Goal: Task Accomplishment & Management: Manage account settings

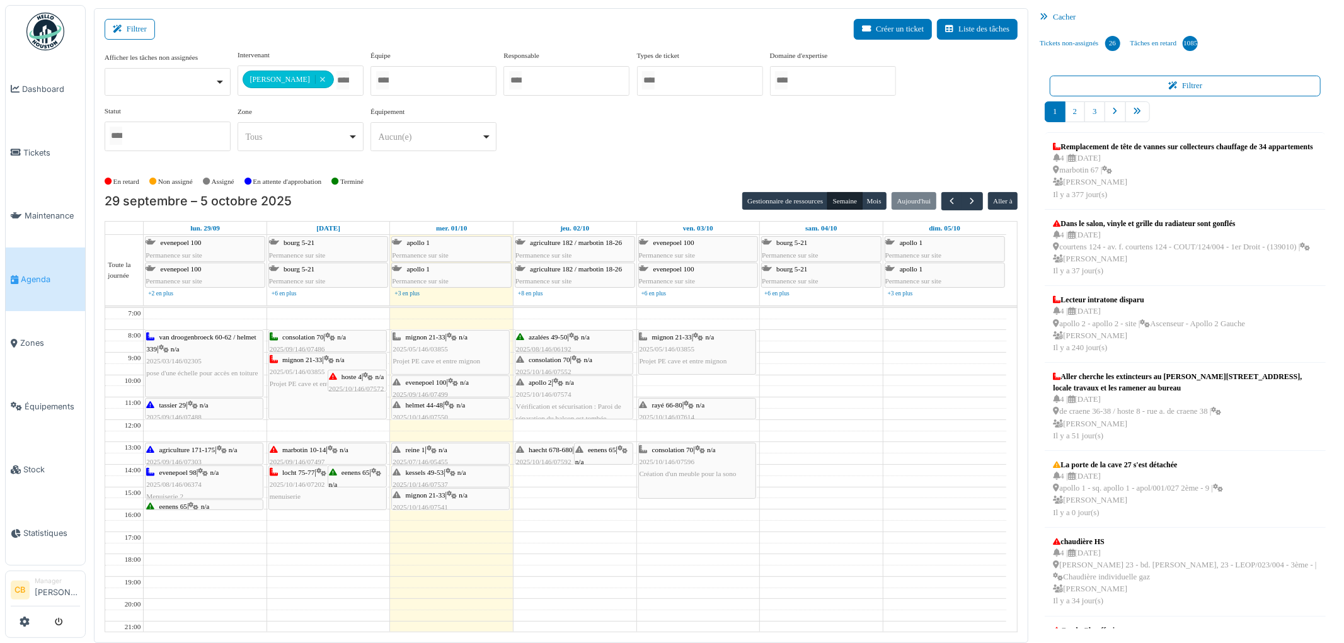
click at [43, 23] on img at bounding box center [45, 32] width 38 height 38
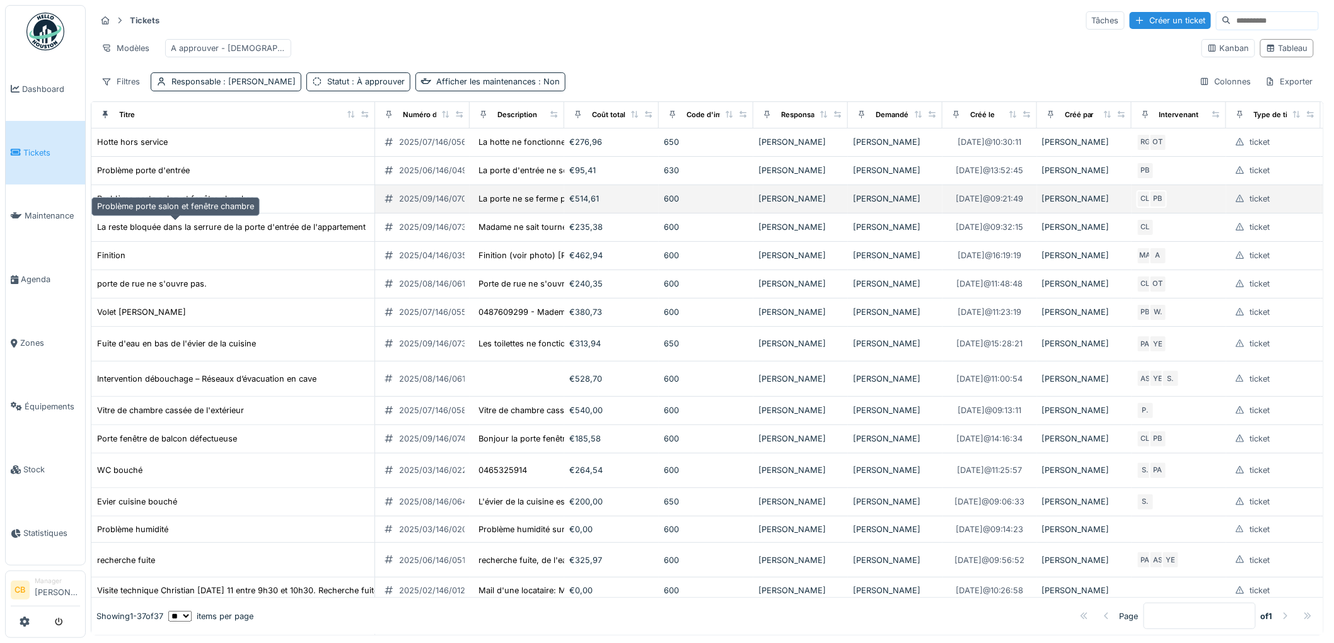
click at [223, 205] on div "Problème porte salon et fenêtre chambre" at bounding box center [175, 199] width 157 height 12
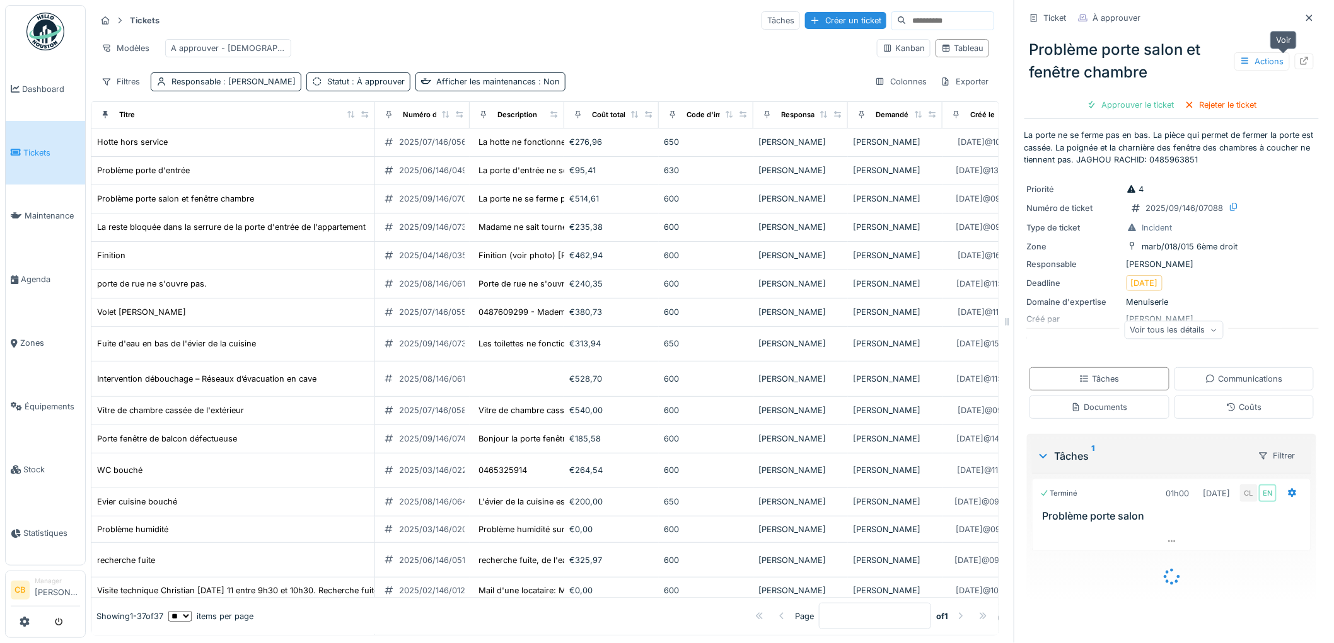
click at [1299, 65] on div at bounding box center [1304, 61] width 10 height 12
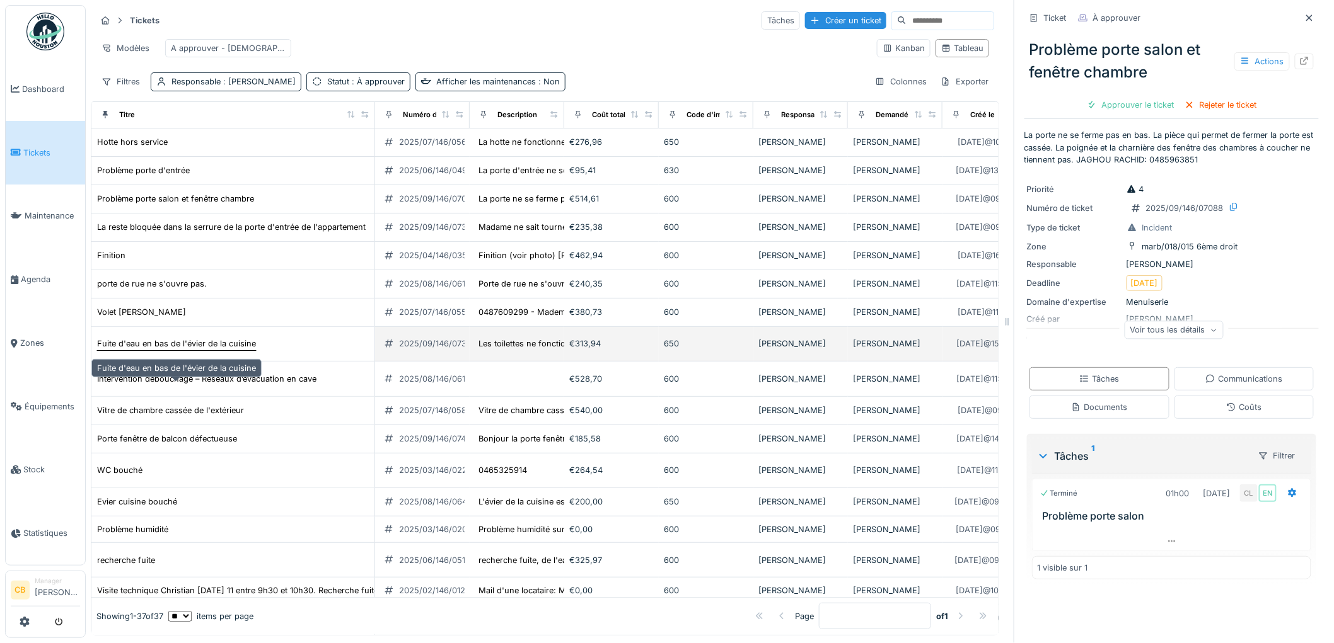
click at [193, 350] on div "Fuite d'eau en bas de l'évier de la cuisine" at bounding box center [176, 344] width 159 height 12
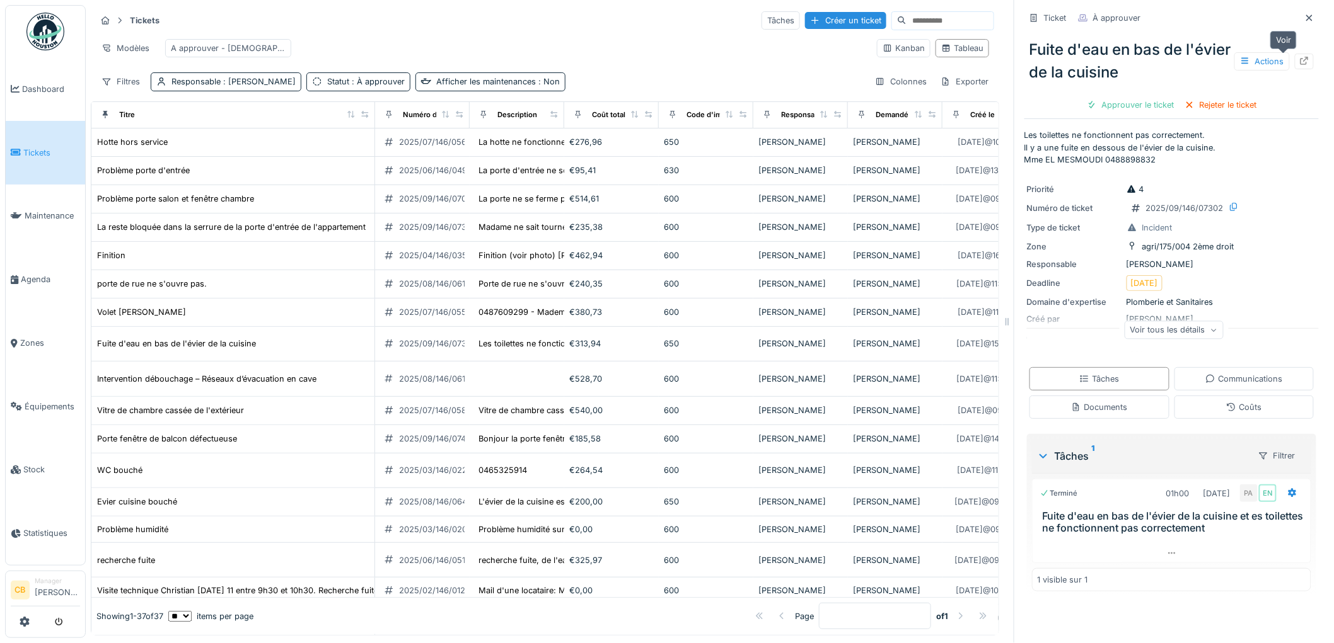
click at [1299, 57] on icon at bounding box center [1304, 61] width 10 height 8
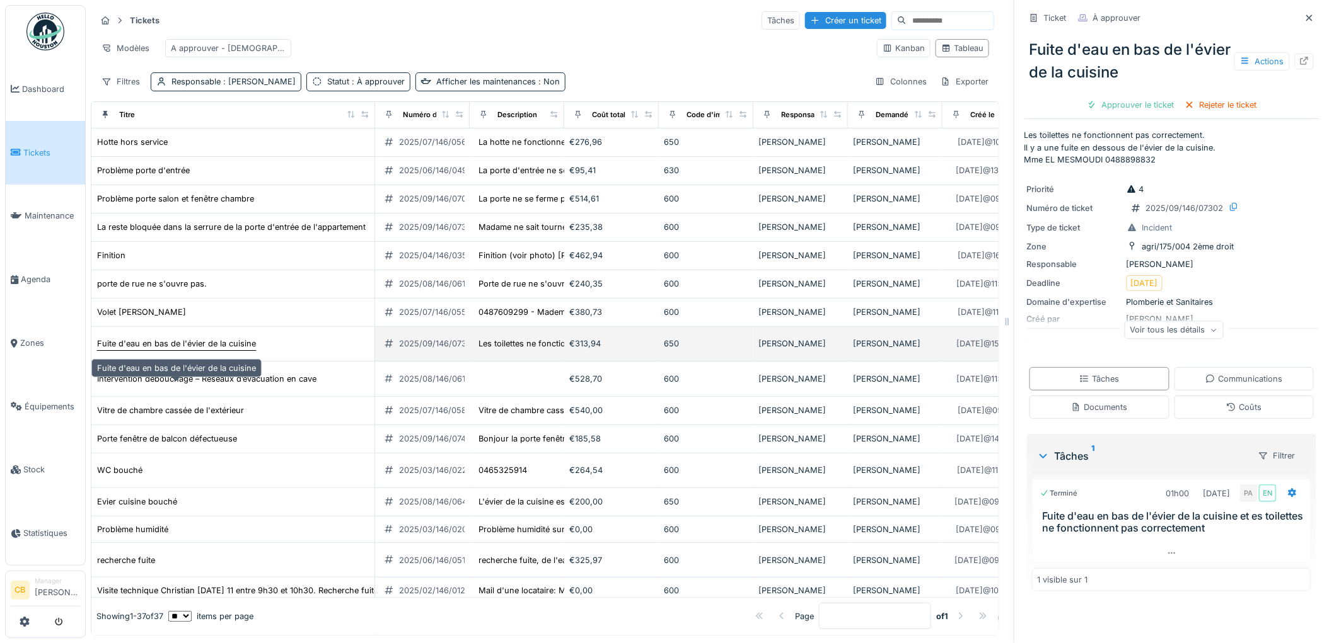
click at [238, 350] on div "Fuite d'eau en bas de l'évier de la cuisine" at bounding box center [176, 344] width 159 height 12
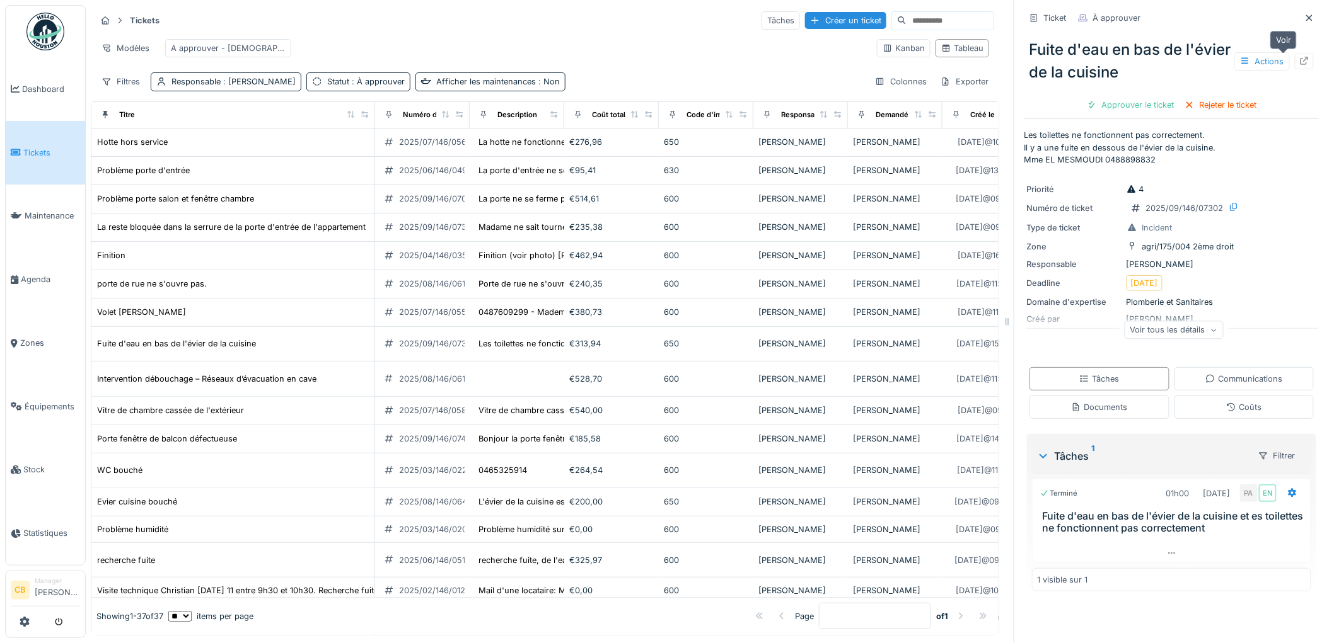
click at [1299, 61] on icon at bounding box center [1304, 61] width 10 height 8
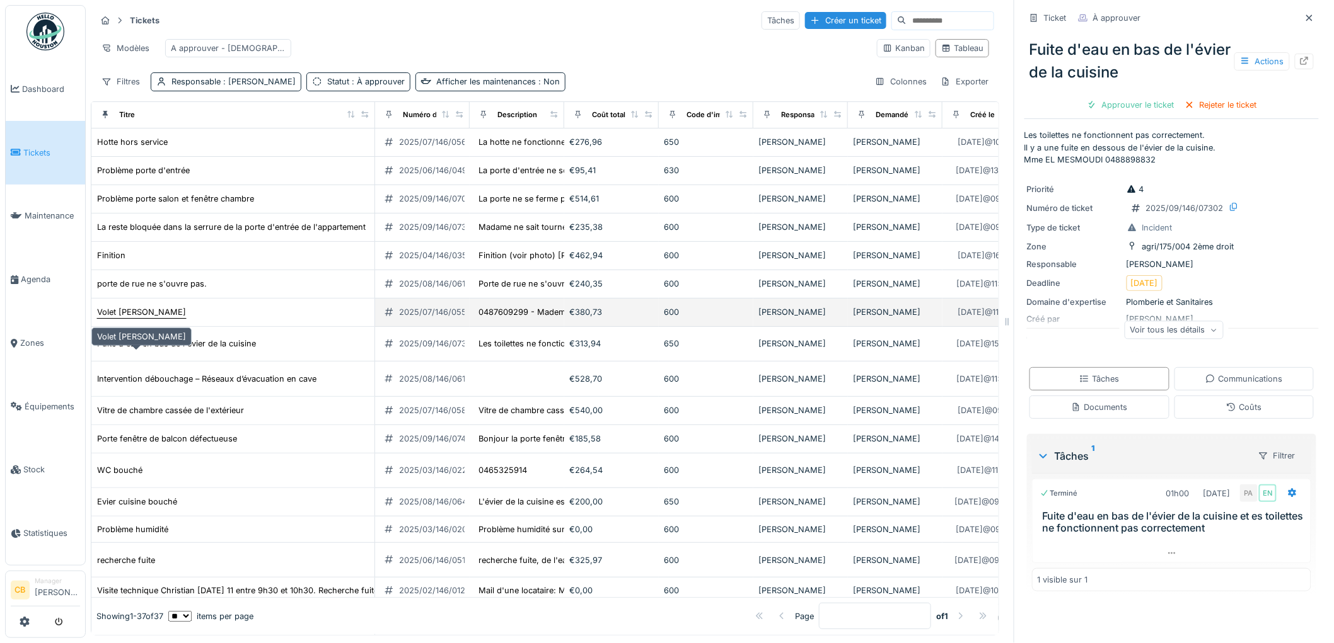
click at [149, 318] on div "Volet manuel bloqué" at bounding box center [141, 312] width 89 height 12
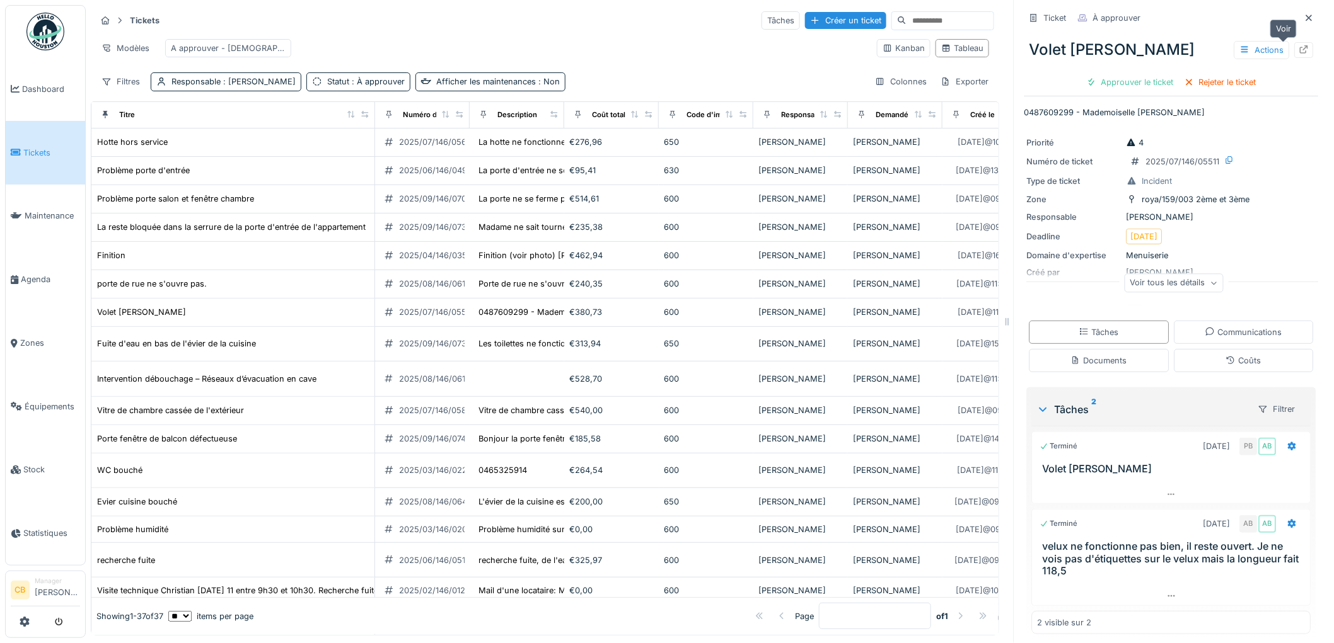
click at [1299, 50] on icon at bounding box center [1304, 49] width 10 height 8
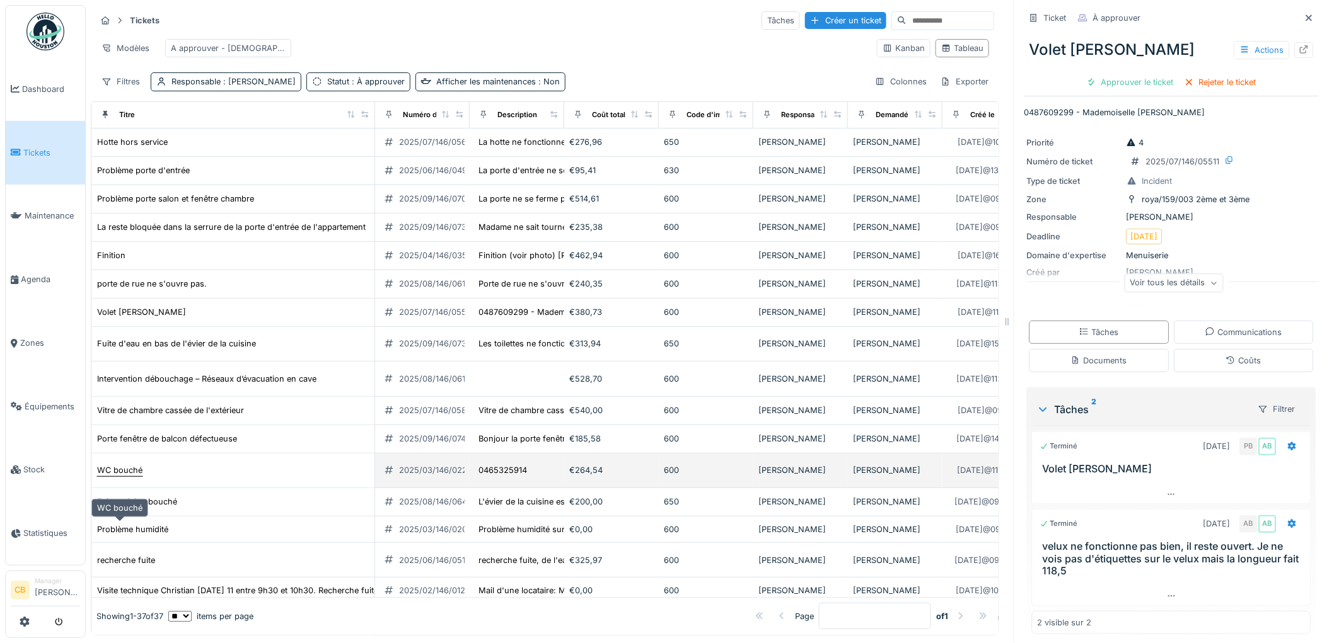
click at [130, 476] on div "WC bouché" at bounding box center [119, 470] width 45 height 12
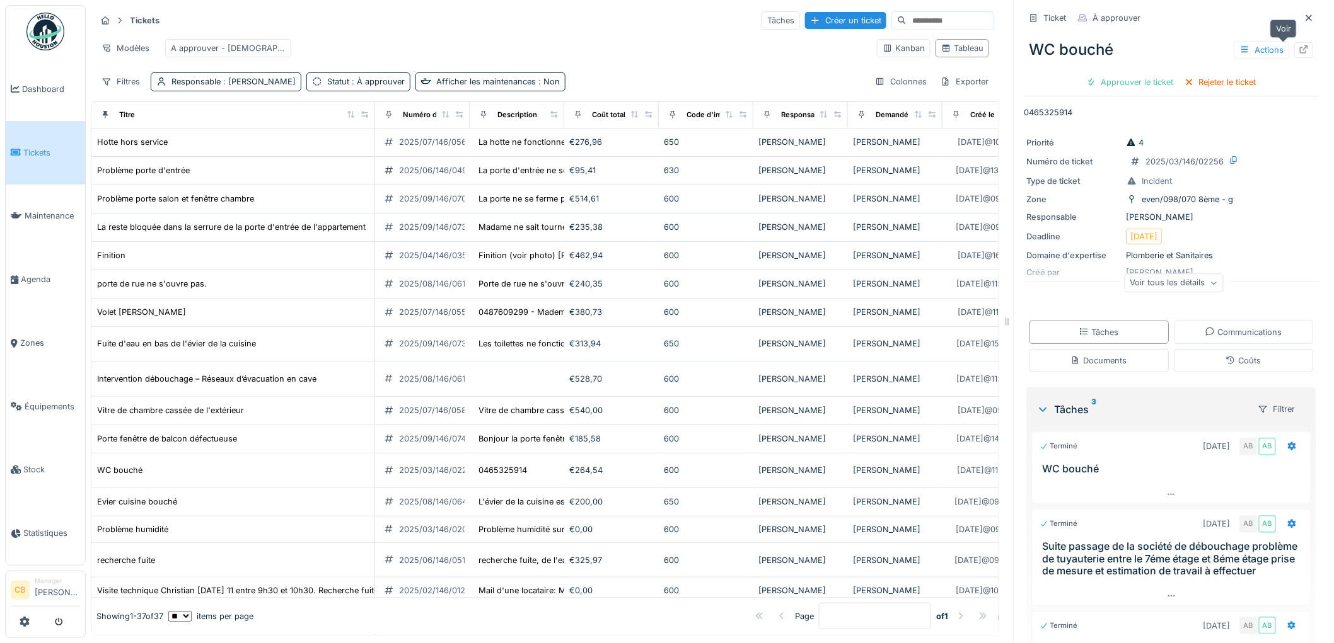
click at [1300, 46] on icon at bounding box center [1304, 49] width 8 height 8
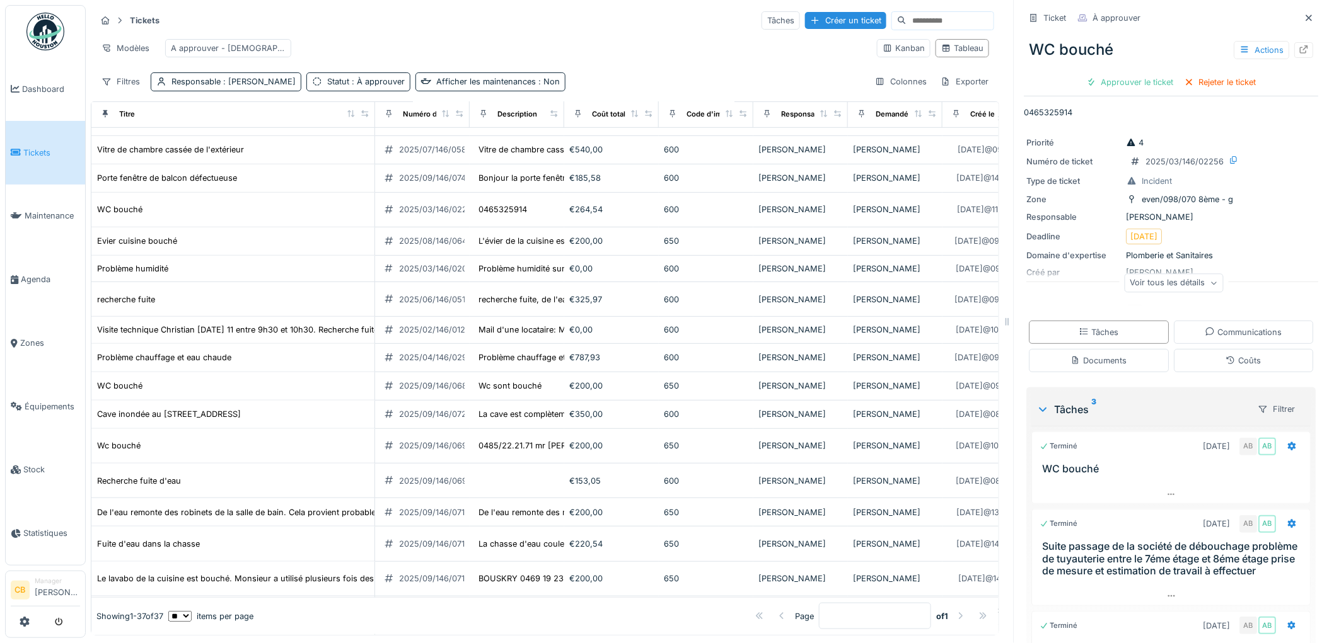
scroll to position [280, 0]
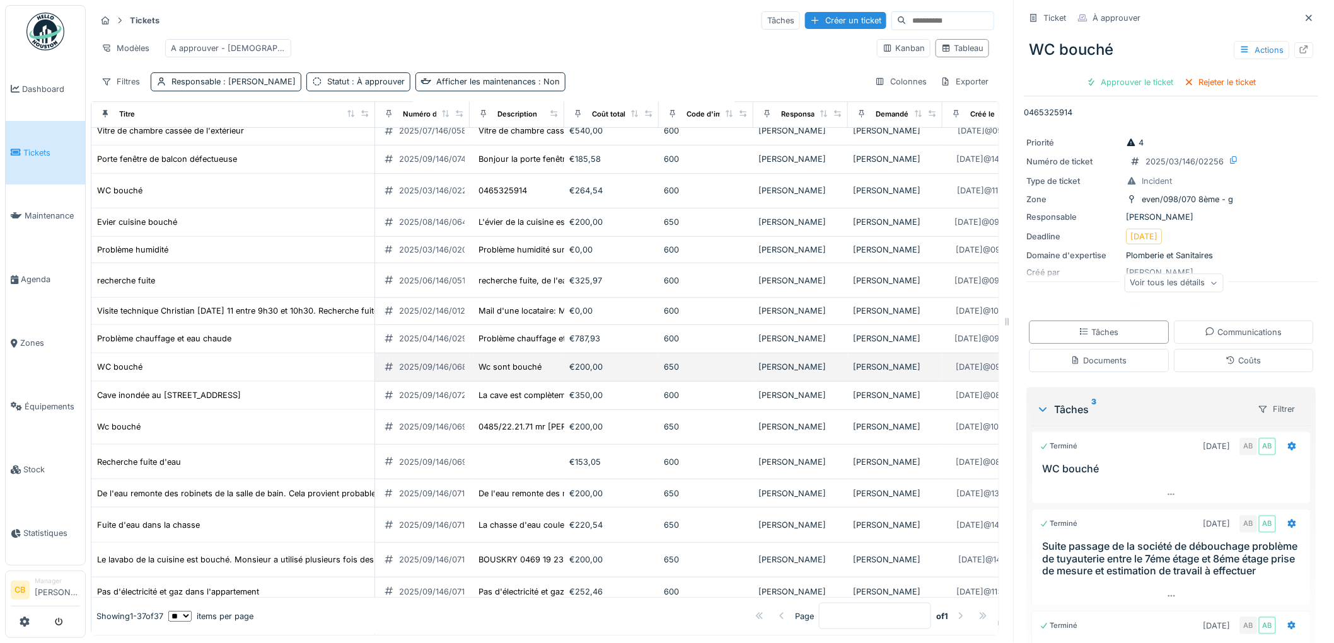
click at [142, 374] on div "WC bouché" at bounding box center [232, 366] width 273 height 13
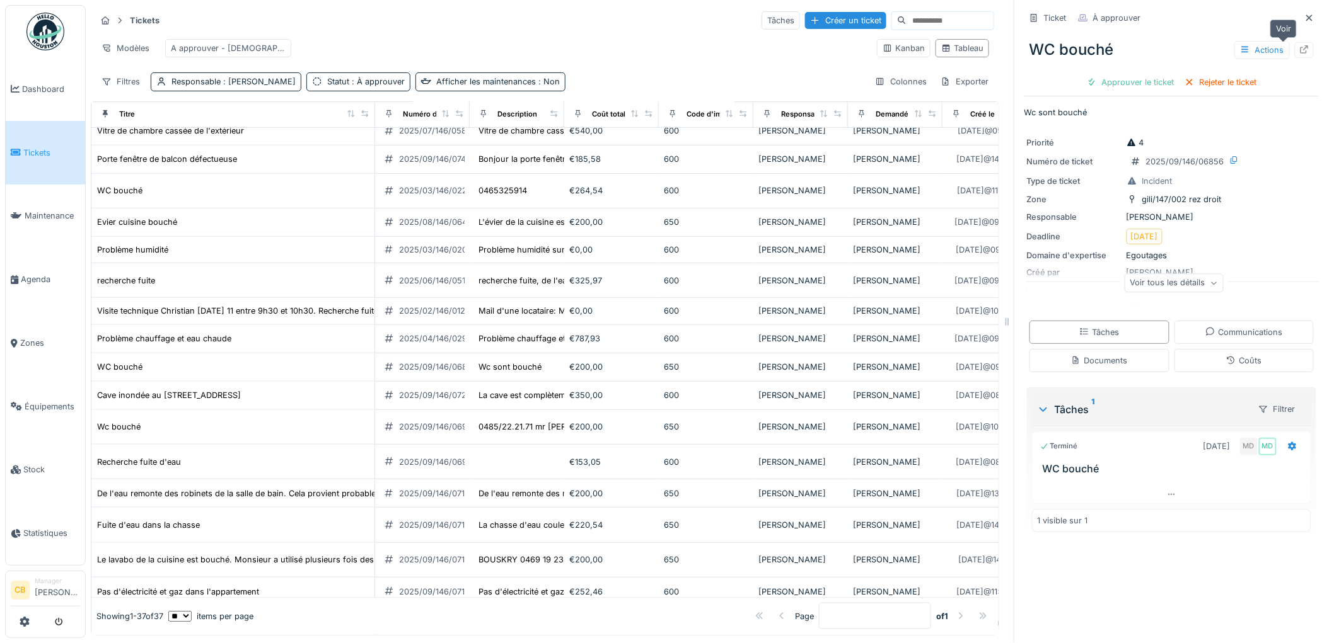
click at [1300, 49] on icon at bounding box center [1304, 49] width 8 height 8
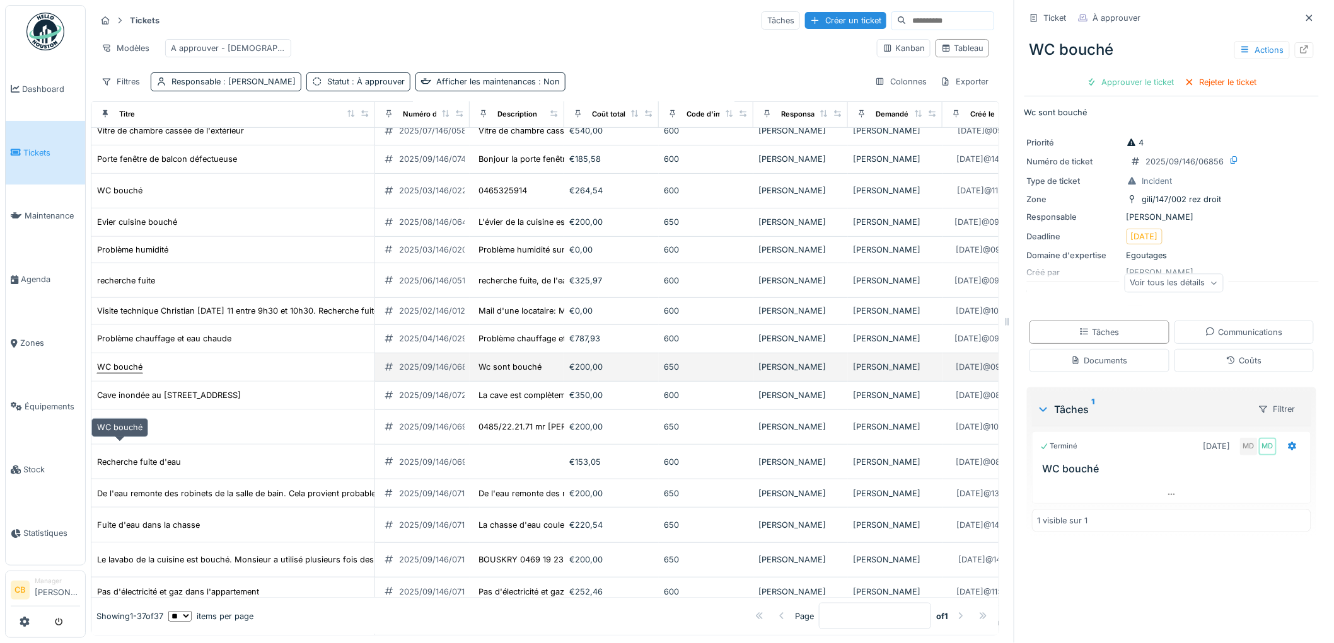
click at [139, 373] on div "WC bouché" at bounding box center [119, 367] width 45 height 12
click at [137, 373] on div "WC bouché" at bounding box center [119, 367] width 45 height 12
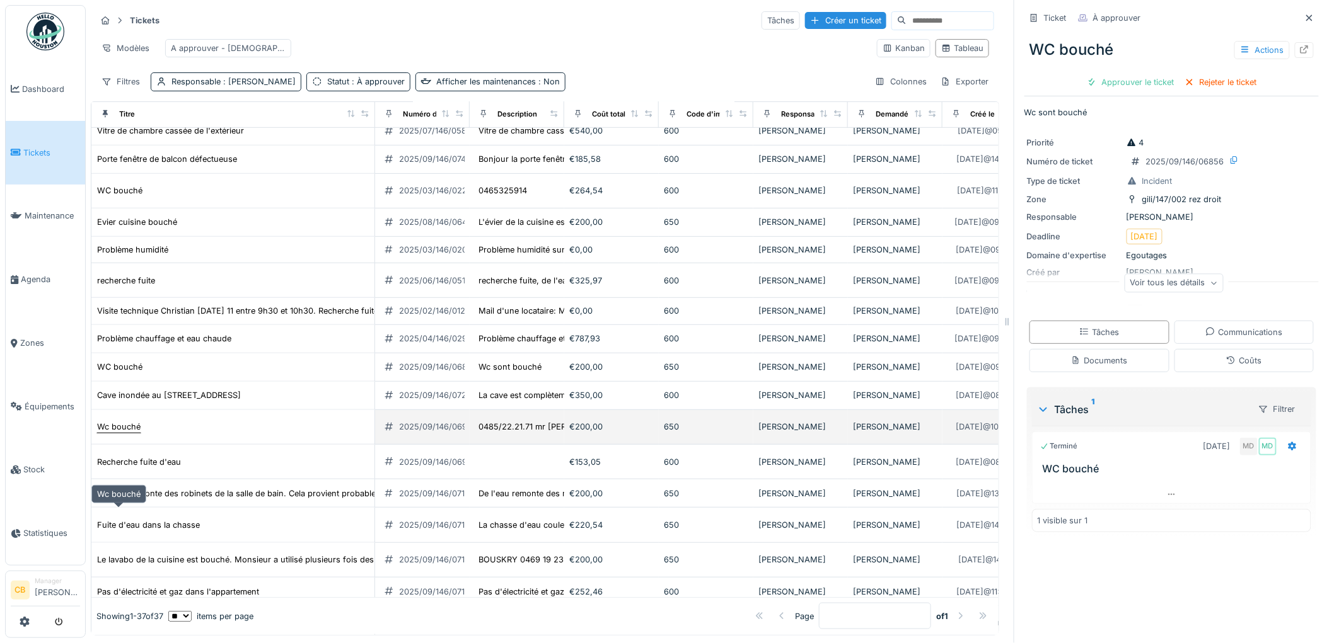
click at [128, 433] on div "Wc bouché" at bounding box center [118, 427] width 43 height 12
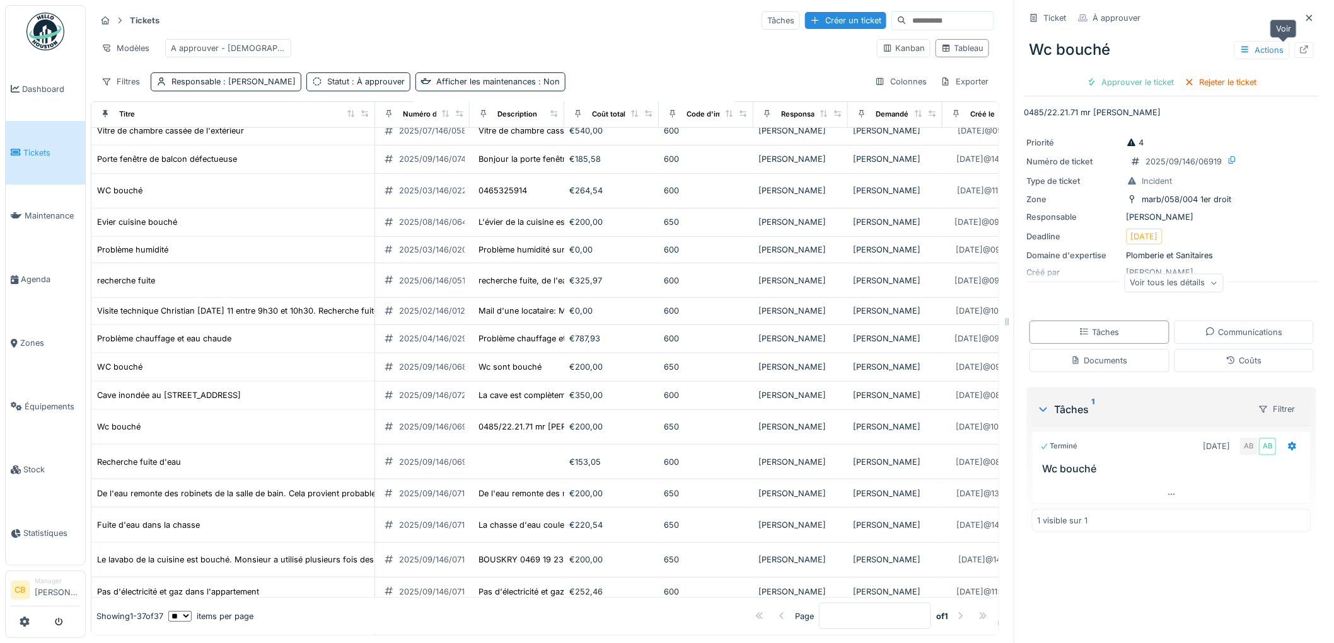
click at [1300, 52] on icon at bounding box center [1304, 49] width 8 height 8
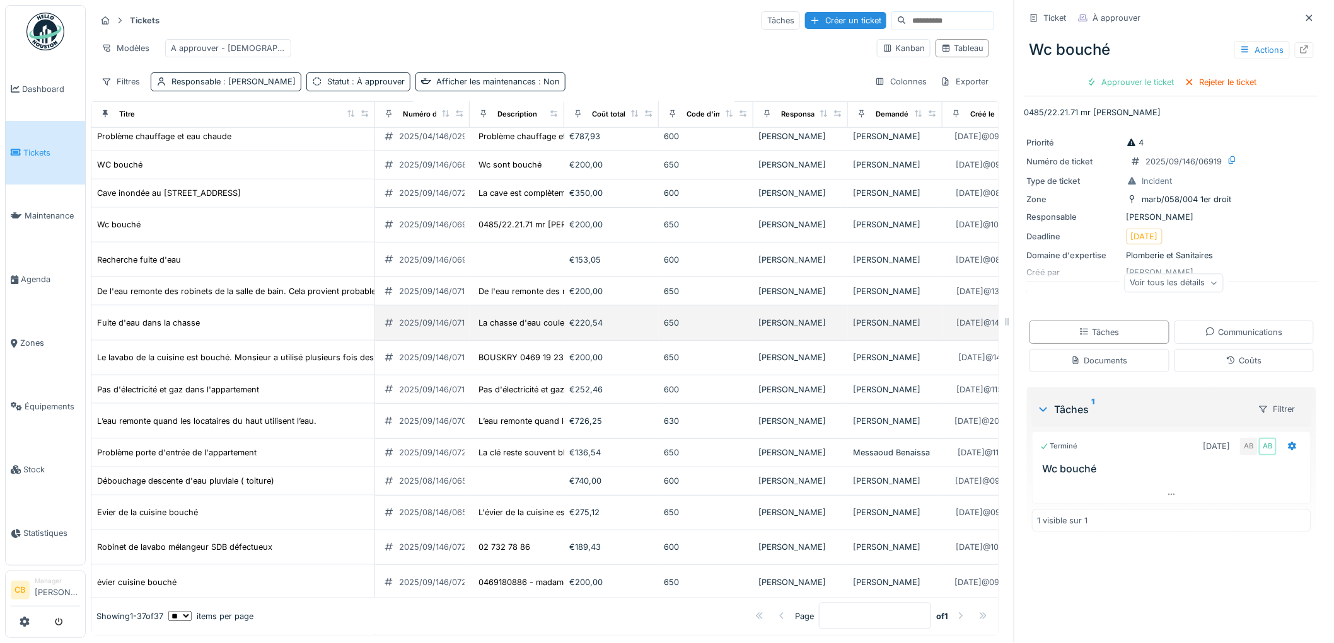
scroll to position [490, 0]
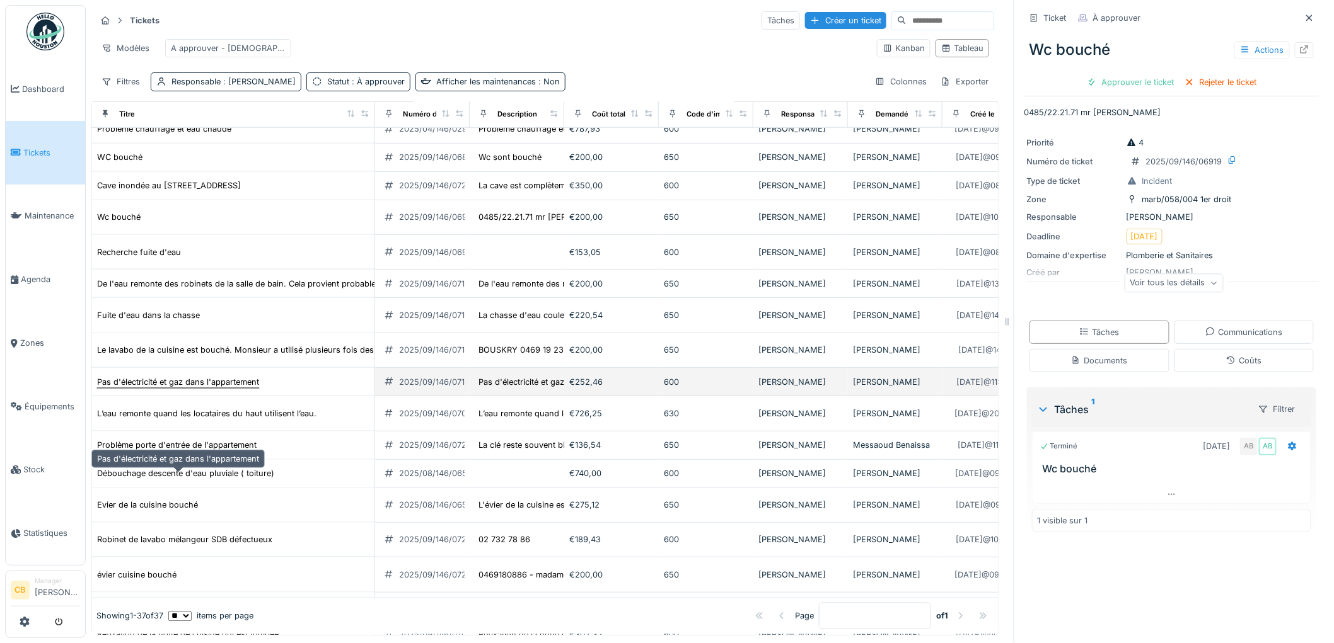
click at [177, 388] on div "Pas d'électricité et gaz dans l'appartement" at bounding box center [178, 382] width 162 height 12
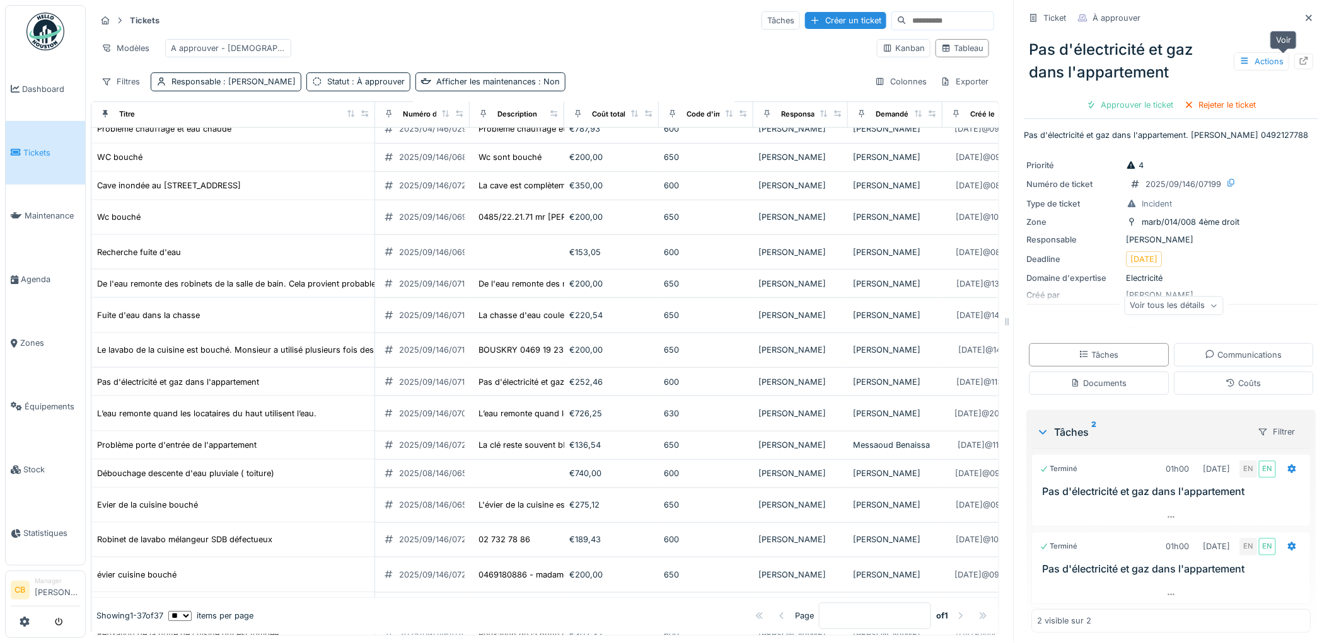
click at [1299, 60] on icon at bounding box center [1304, 61] width 10 height 8
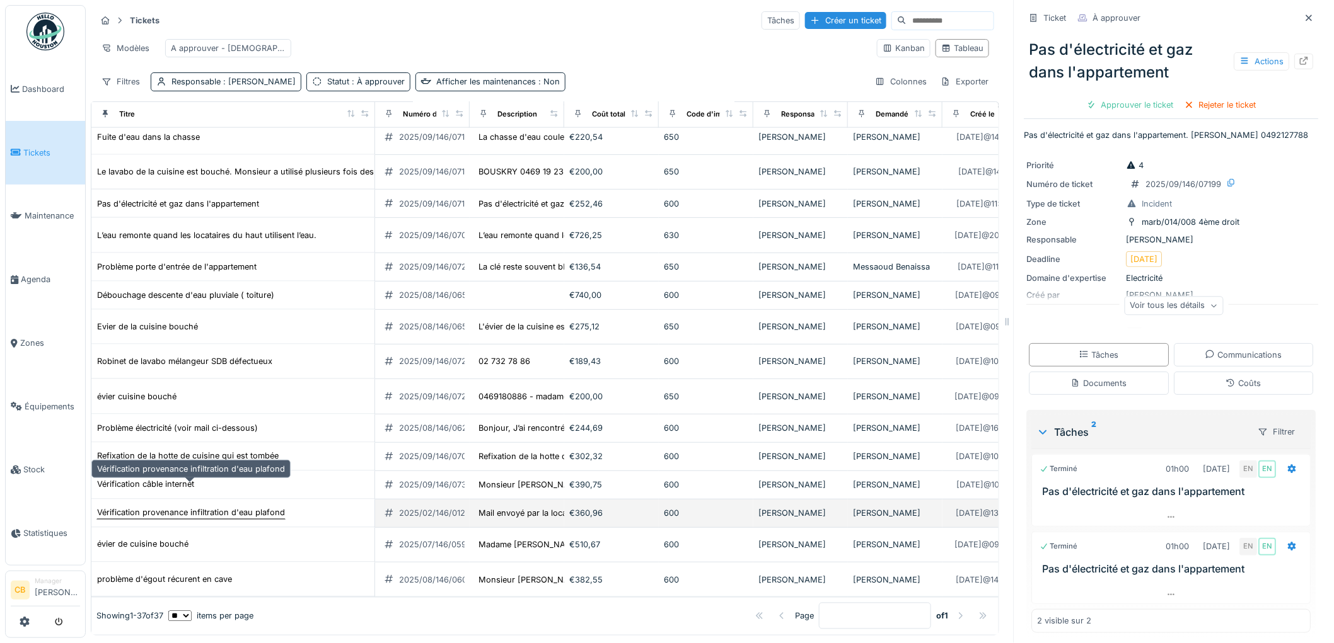
scroll to position [810, 0]
click at [171, 507] on div "Vérification provenance infiltration d'eau plafond" at bounding box center [191, 513] width 188 height 12
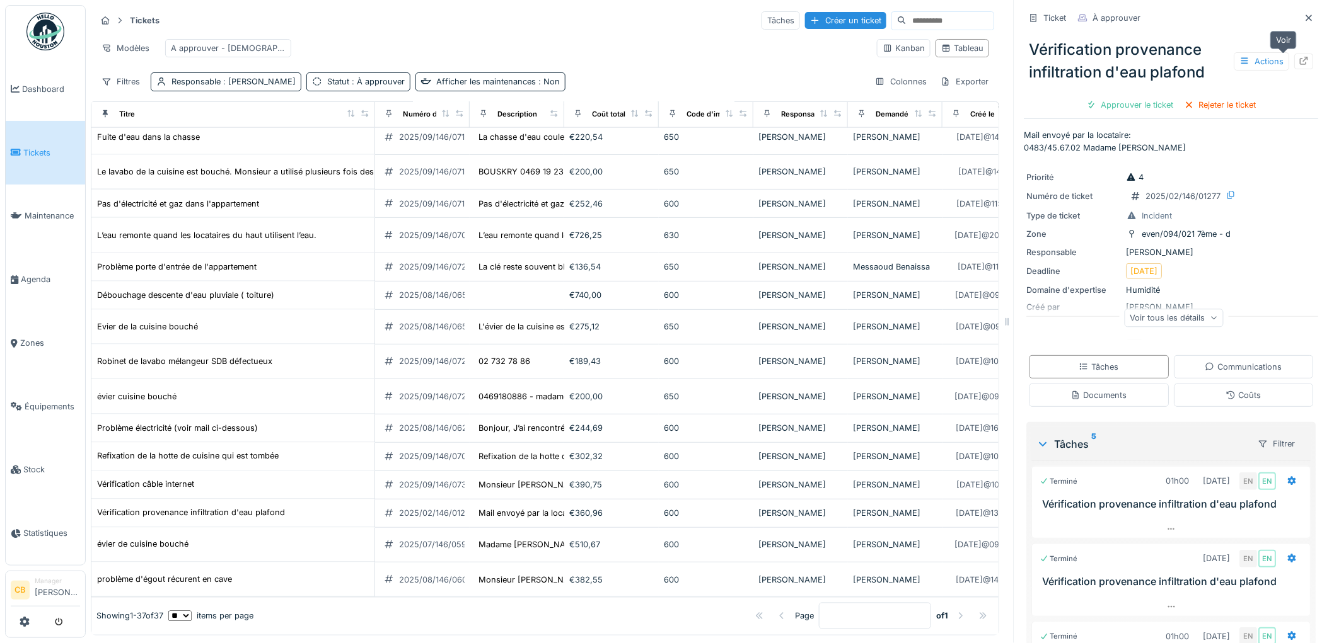
click at [1299, 61] on icon at bounding box center [1304, 61] width 10 height 8
click at [52, 41] on img at bounding box center [45, 32] width 38 height 38
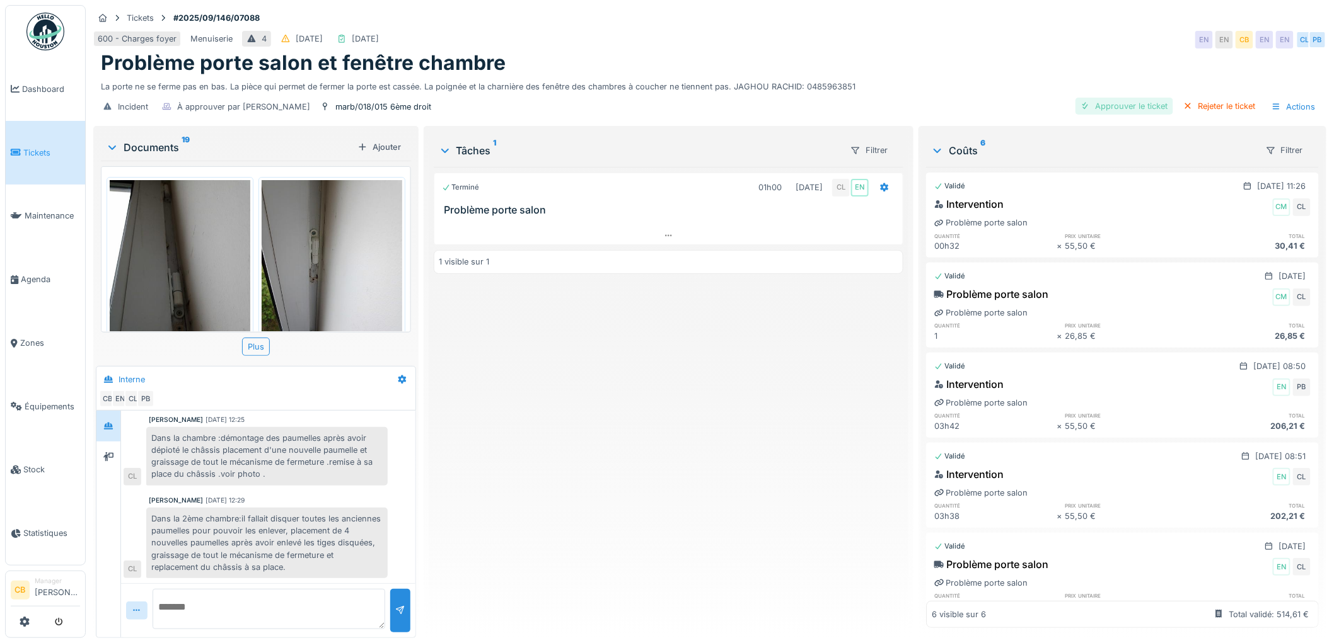
click at [1104, 98] on div "Approuver le ticket" at bounding box center [1124, 106] width 98 height 17
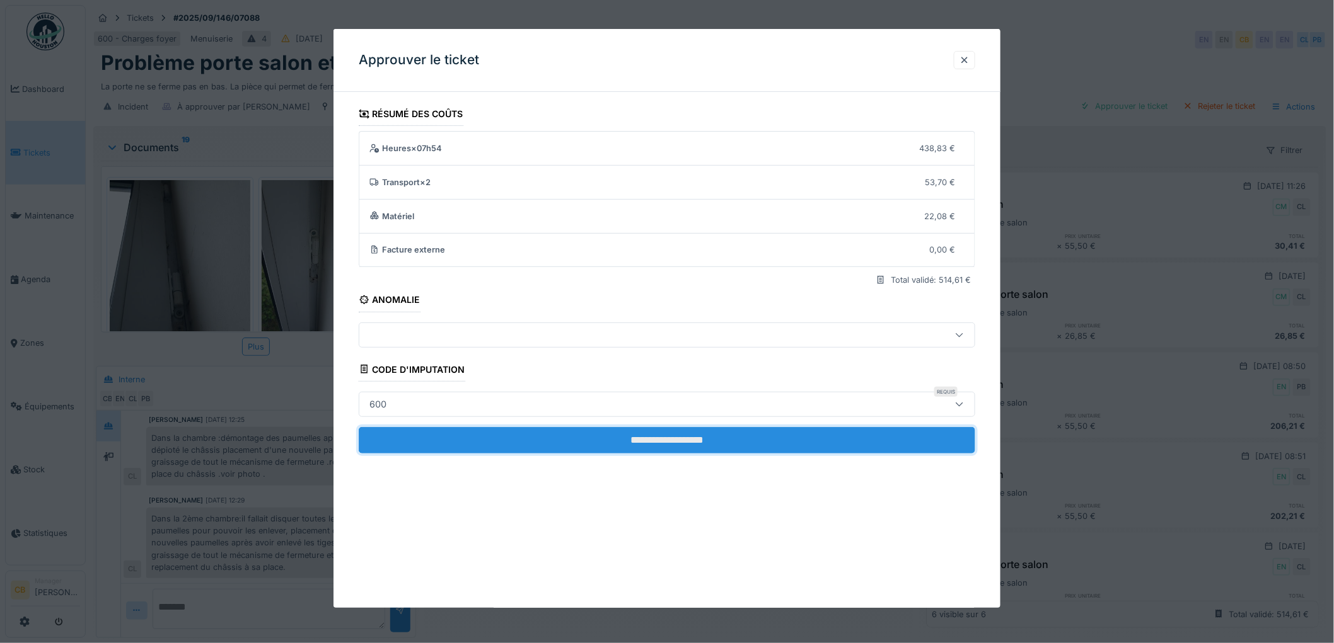
click at [637, 437] on input "**********" at bounding box center [667, 440] width 616 height 26
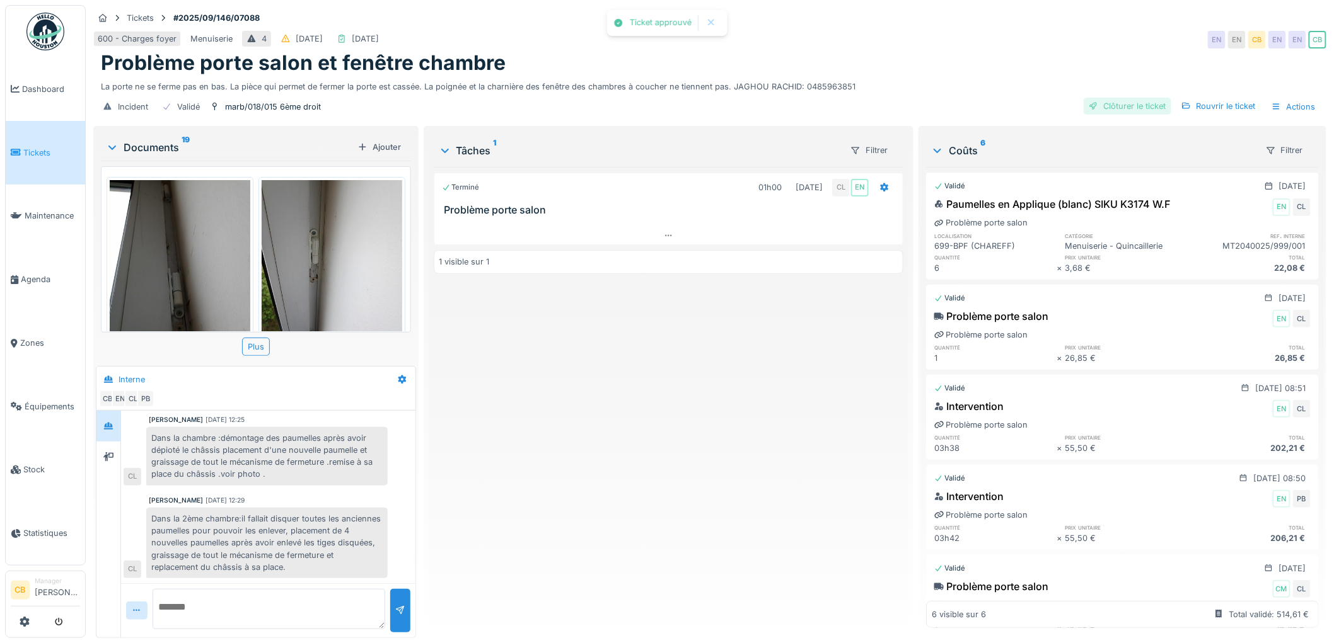
click at [1106, 98] on div "Clôturer le ticket" at bounding box center [1127, 106] width 88 height 17
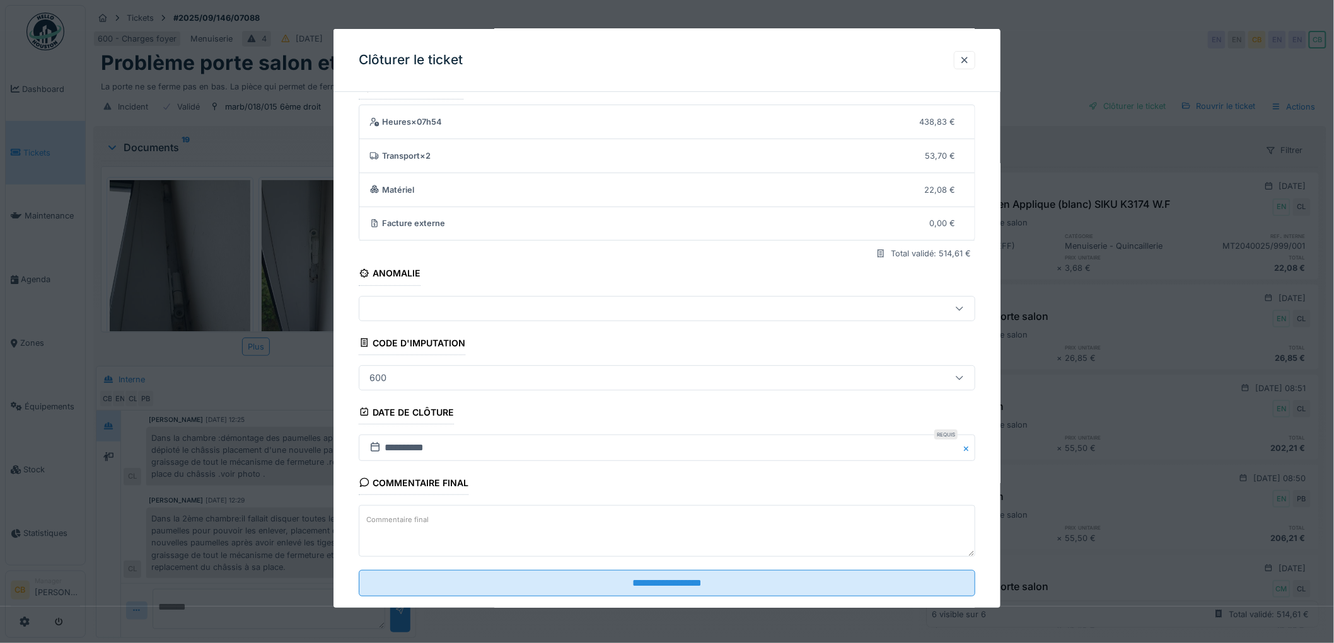
scroll to position [52, 0]
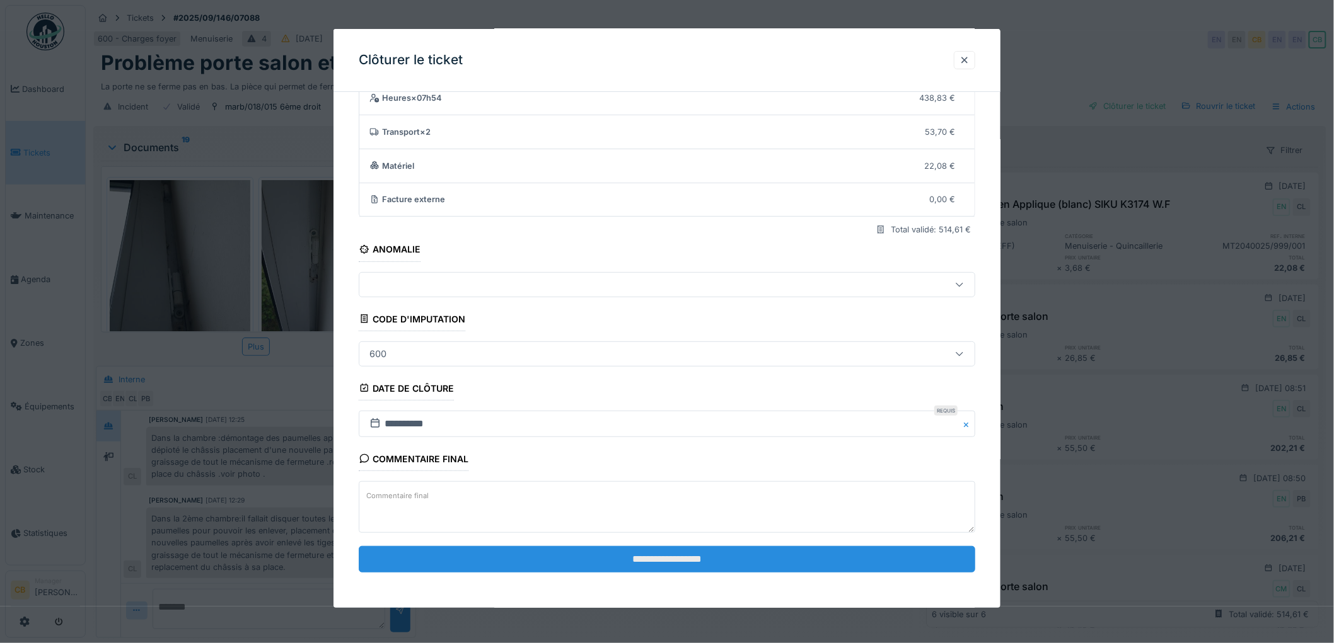
click at [635, 563] on input "**********" at bounding box center [667, 559] width 616 height 26
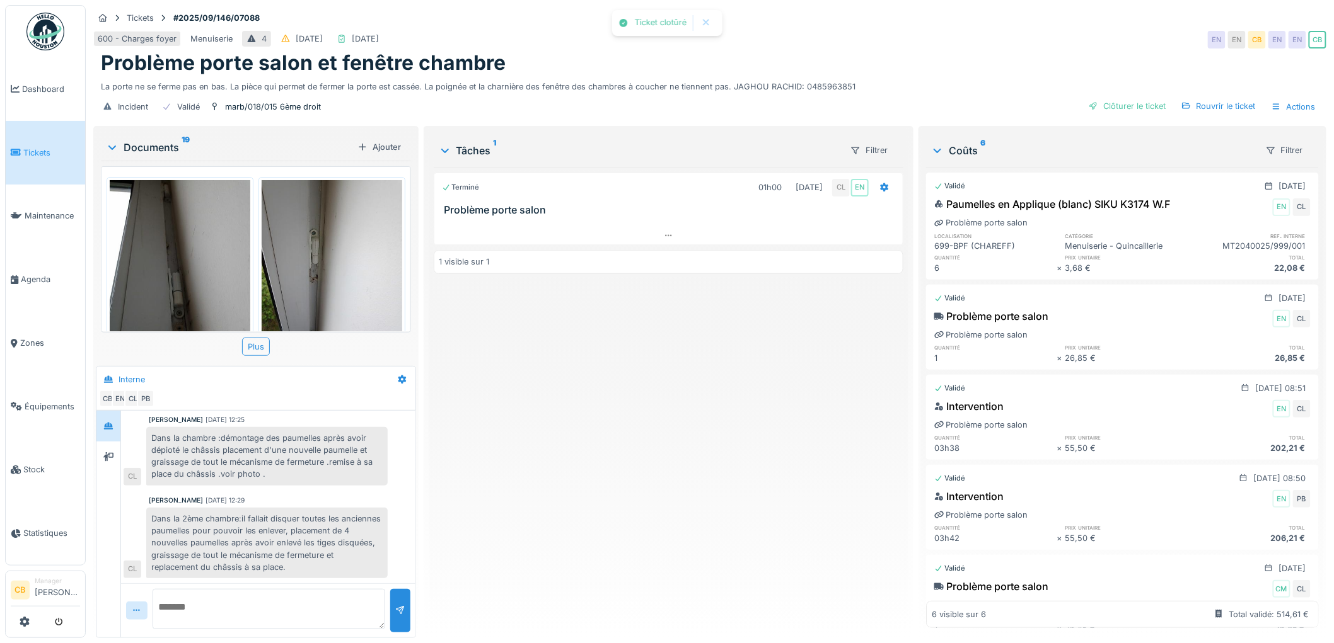
scroll to position [297, 0]
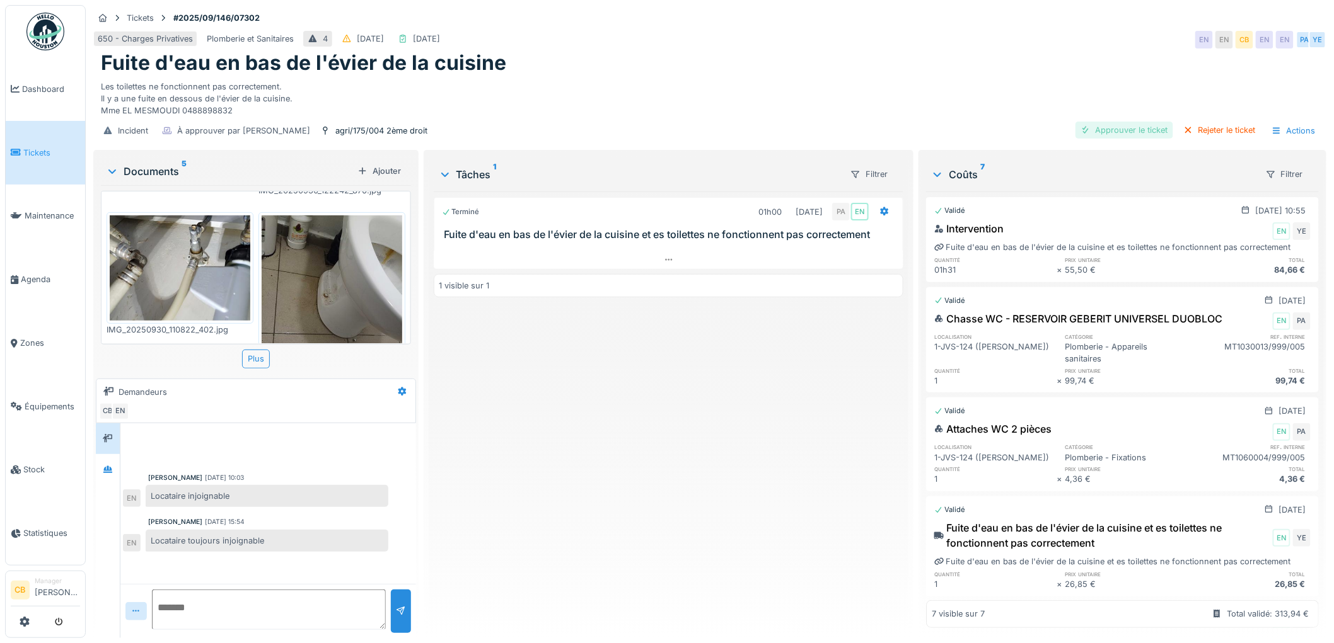
click at [1102, 134] on div "Approuver le ticket" at bounding box center [1124, 130] width 98 height 17
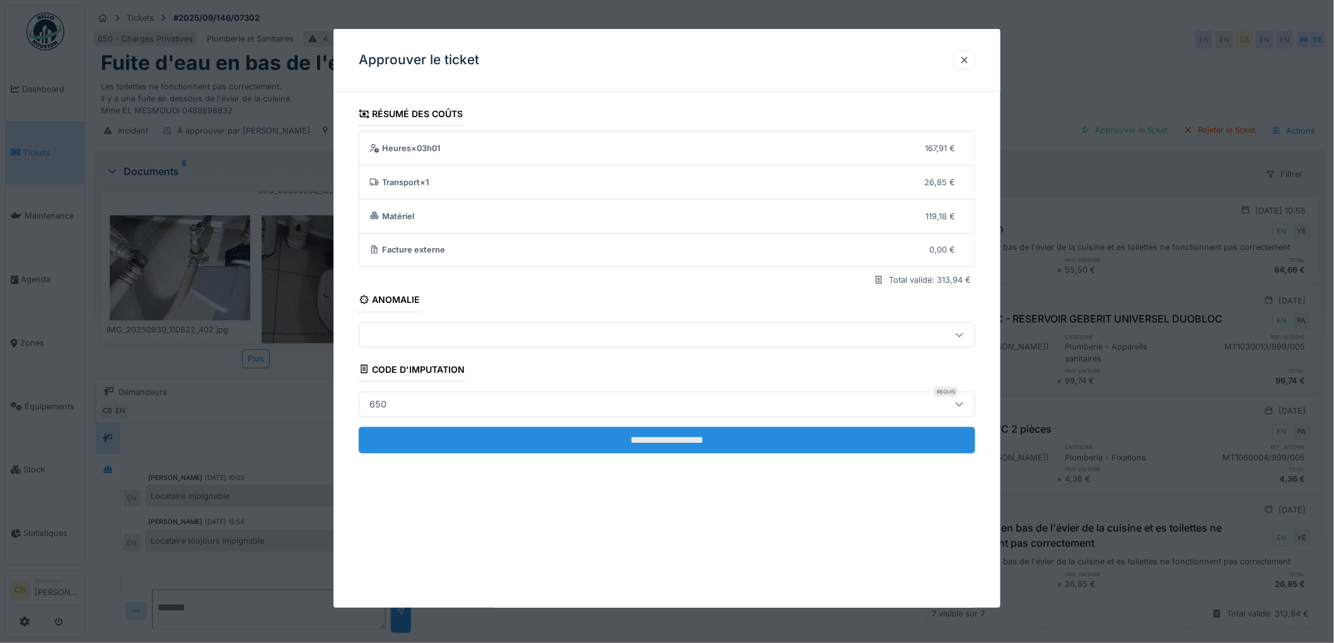
click at [658, 441] on input "**********" at bounding box center [667, 440] width 616 height 26
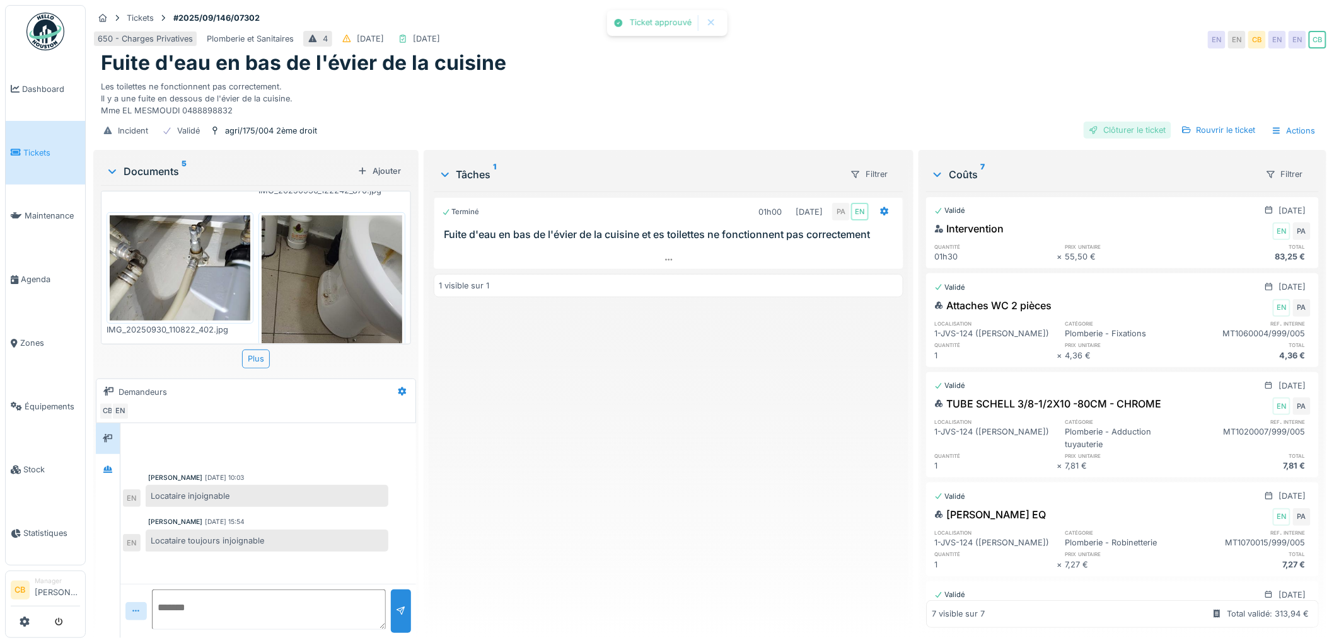
click at [1117, 129] on div "Clôturer le ticket" at bounding box center [1127, 130] width 88 height 17
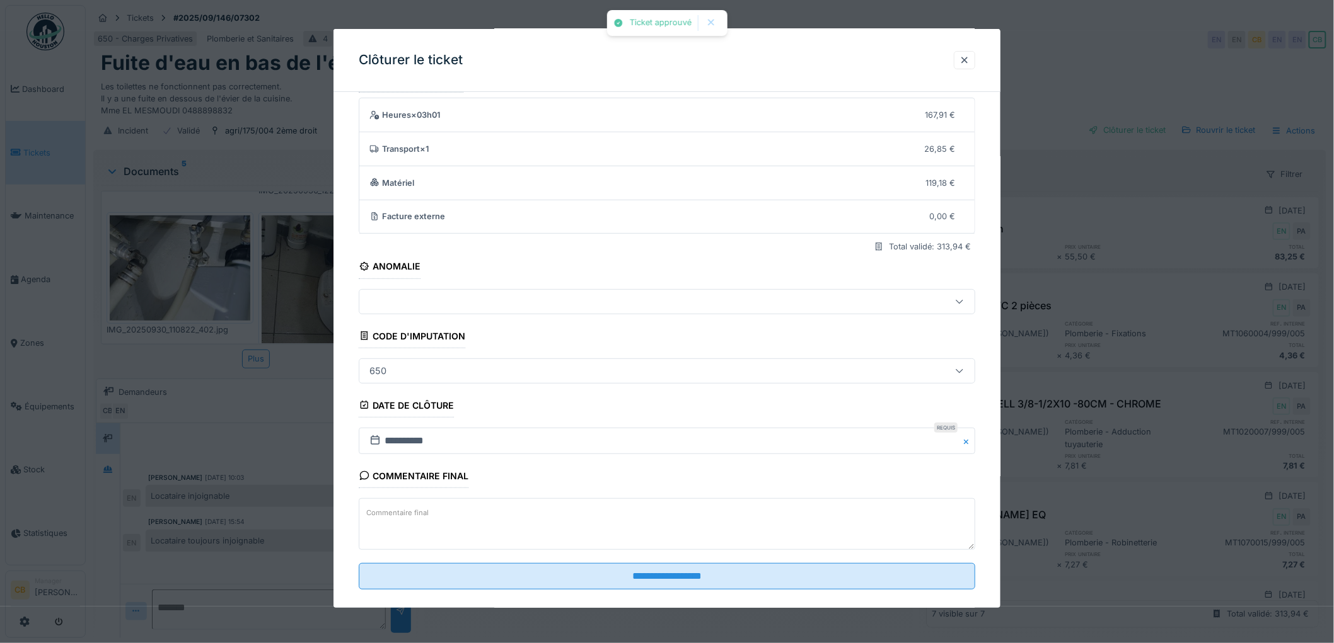
scroll to position [52, 0]
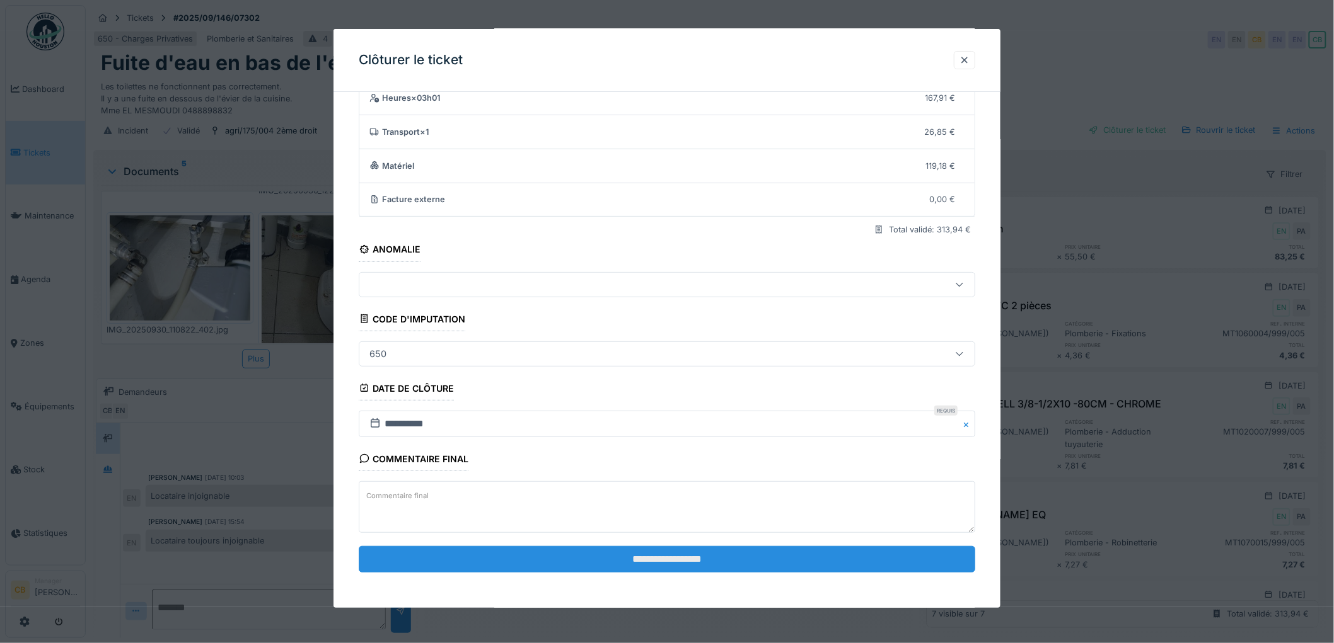
click at [669, 556] on input "**********" at bounding box center [667, 559] width 616 height 26
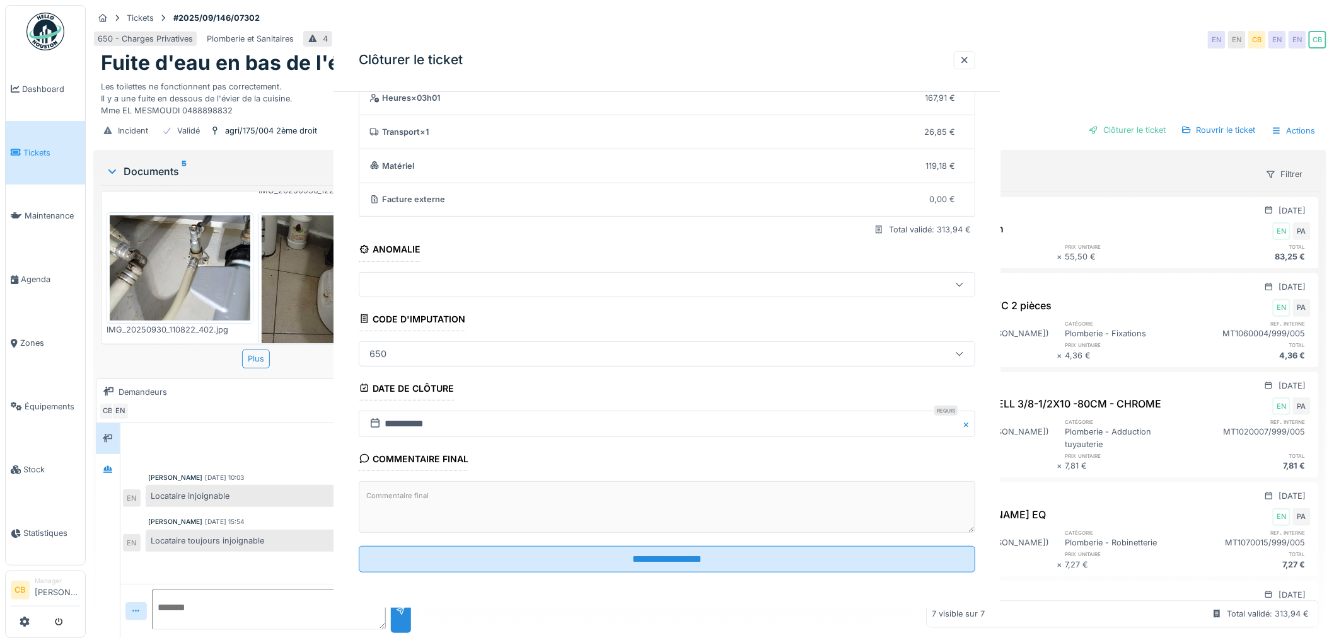
scroll to position [0, 0]
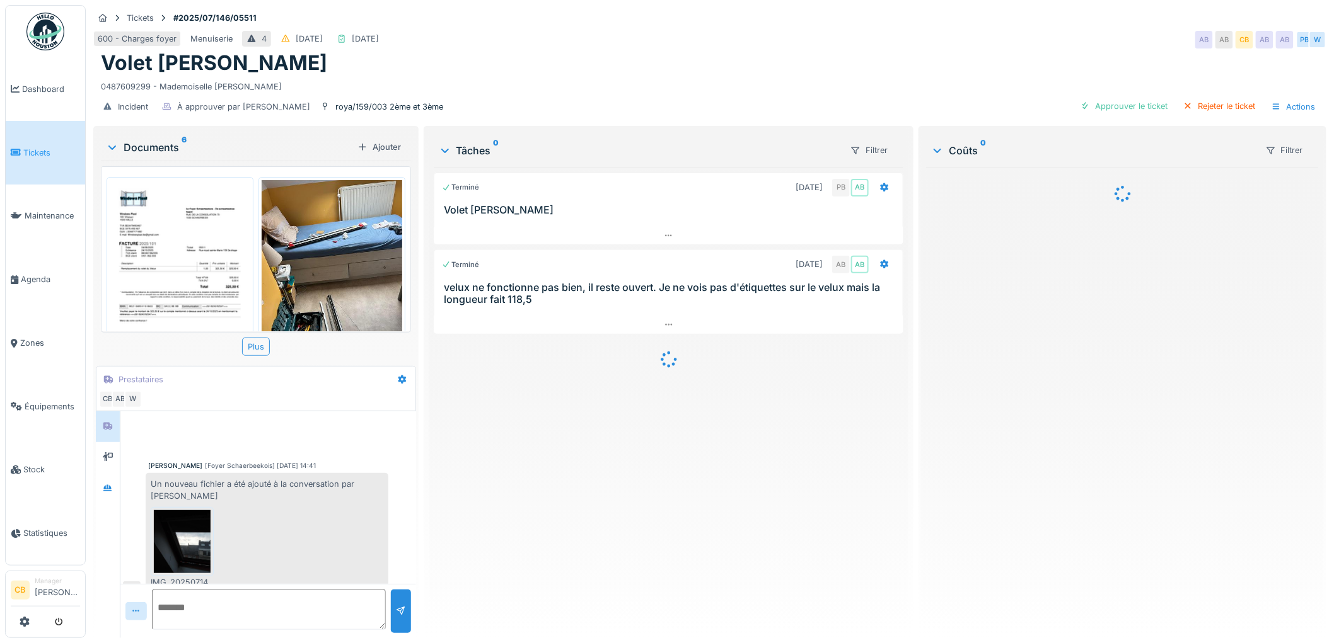
scroll to position [90, 0]
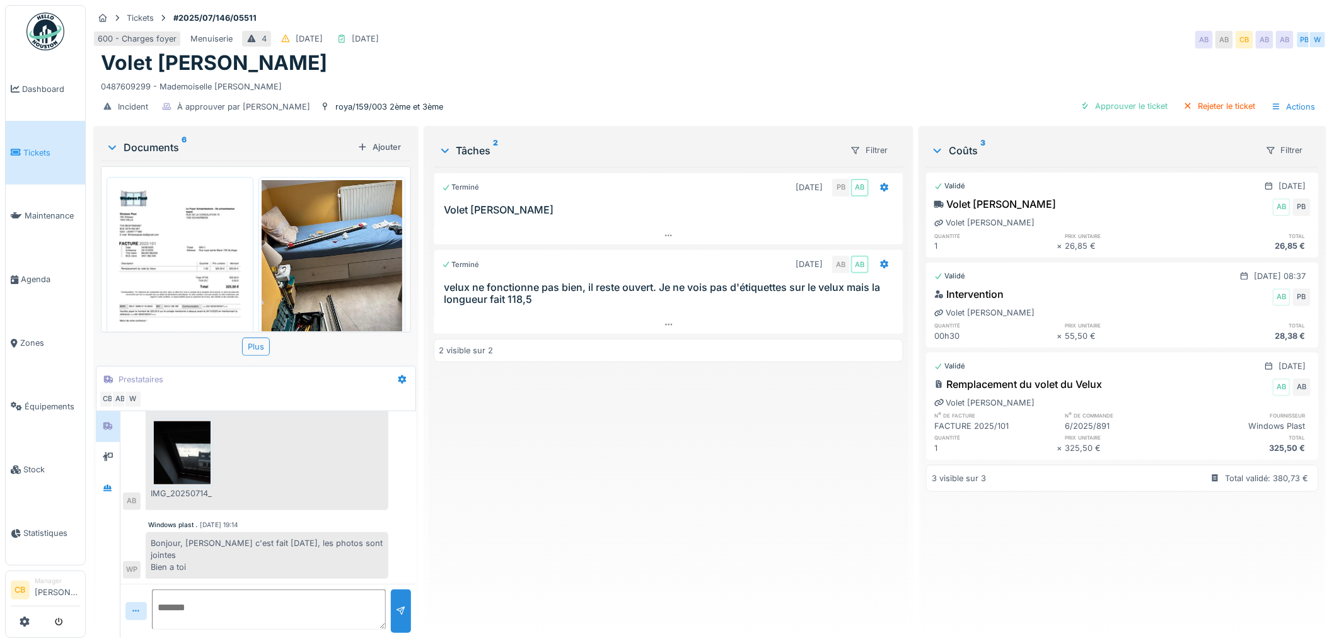
click at [335, 308] on img at bounding box center [332, 273] width 141 height 187
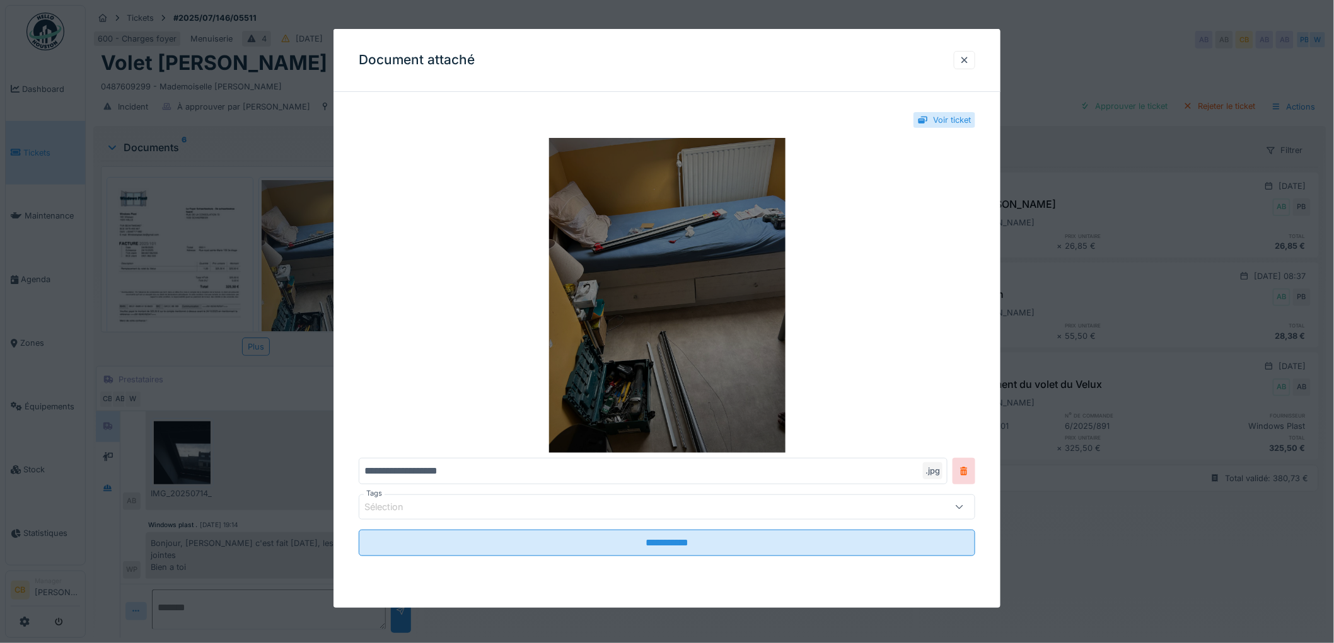
click at [570, 303] on img at bounding box center [667, 295] width 616 height 315
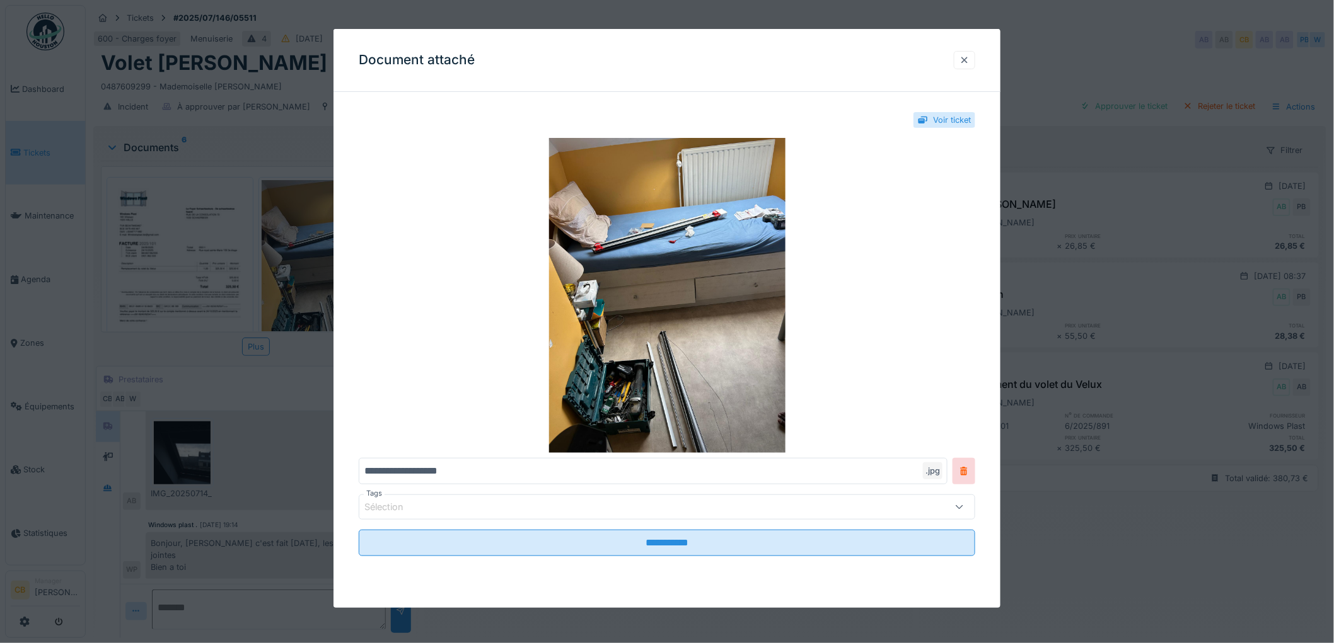
click at [969, 60] on div at bounding box center [964, 60] width 10 height 12
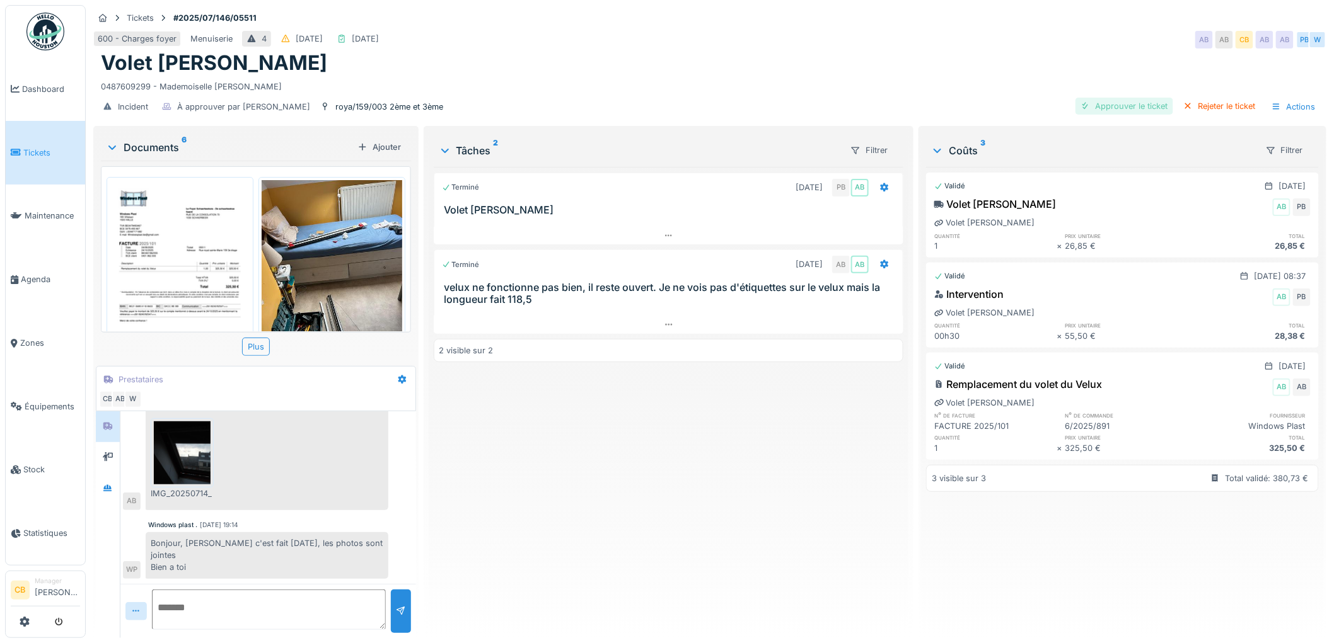
click at [1114, 106] on div "Approuver le ticket" at bounding box center [1124, 106] width 98 height 17
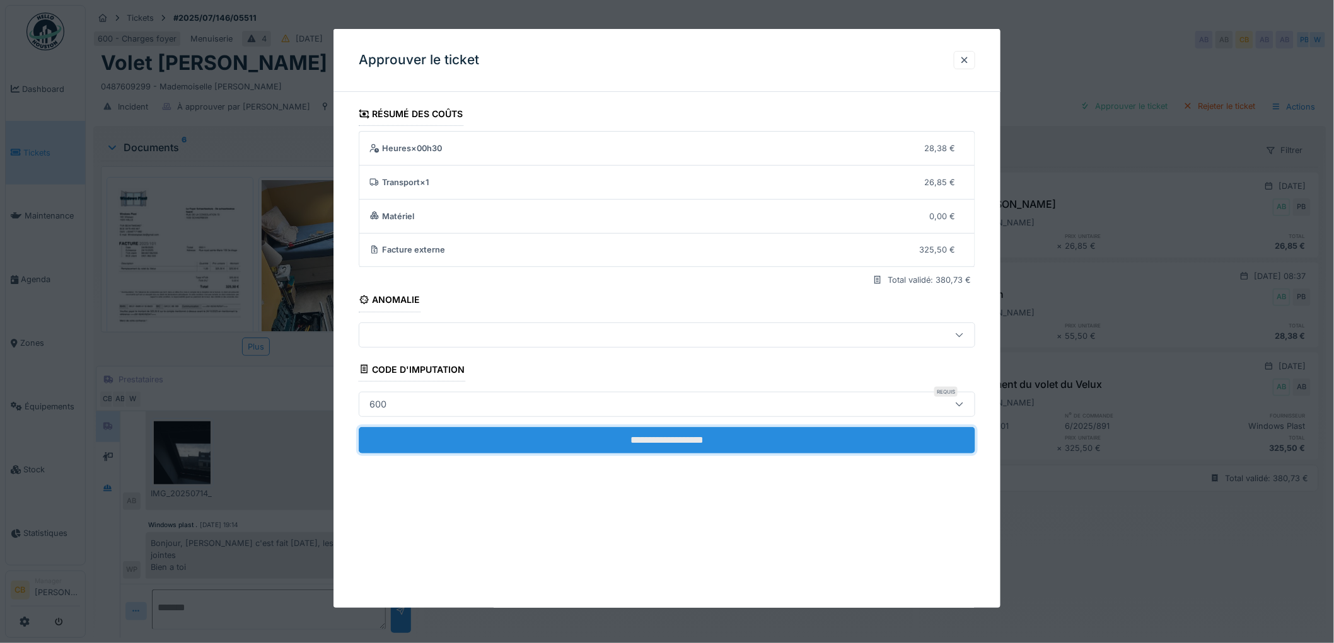
click at [603, 437] on input "**********" at bounding box center [667, 440] width 616 height 26
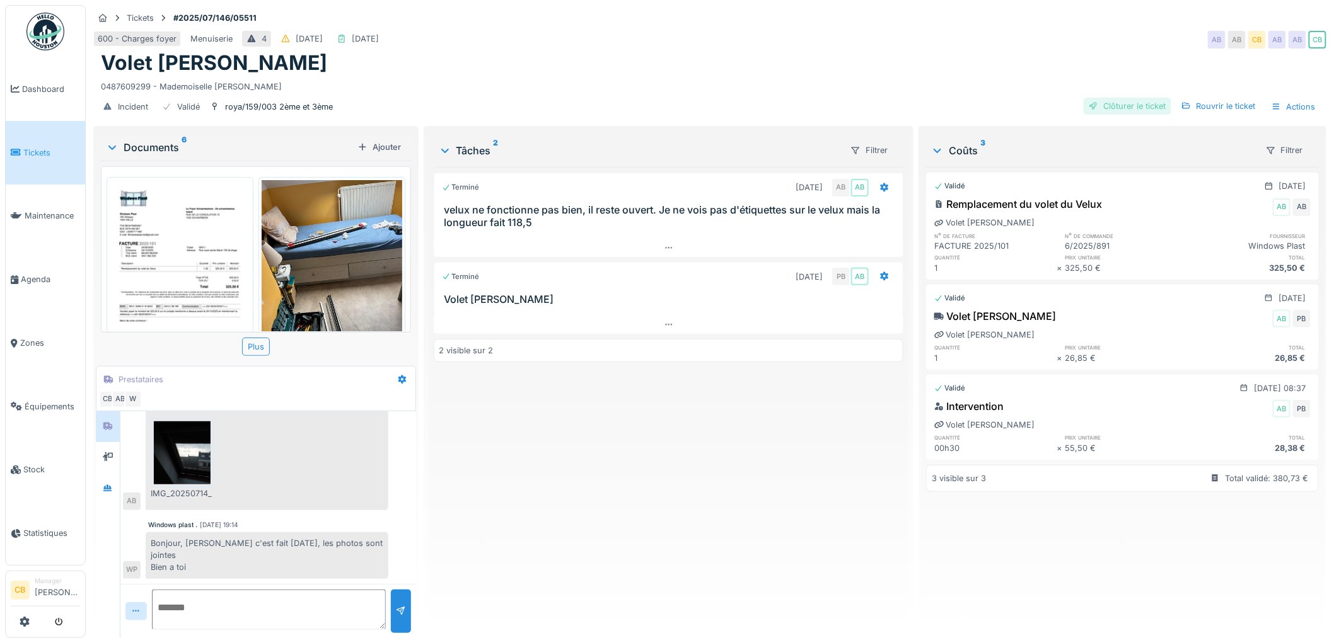
click at [1122, 107] on div "Clôturer le ticket" at bounding box center [1127, 106] width 88 height 17
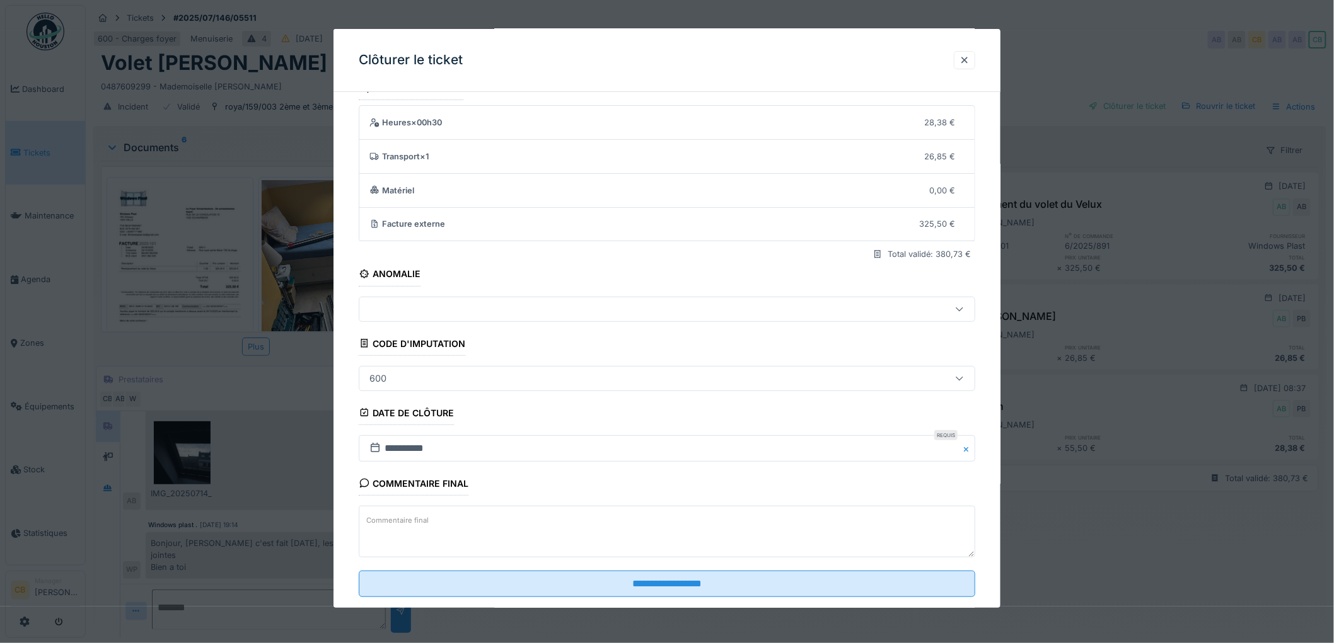
scroll to position [52, 0]
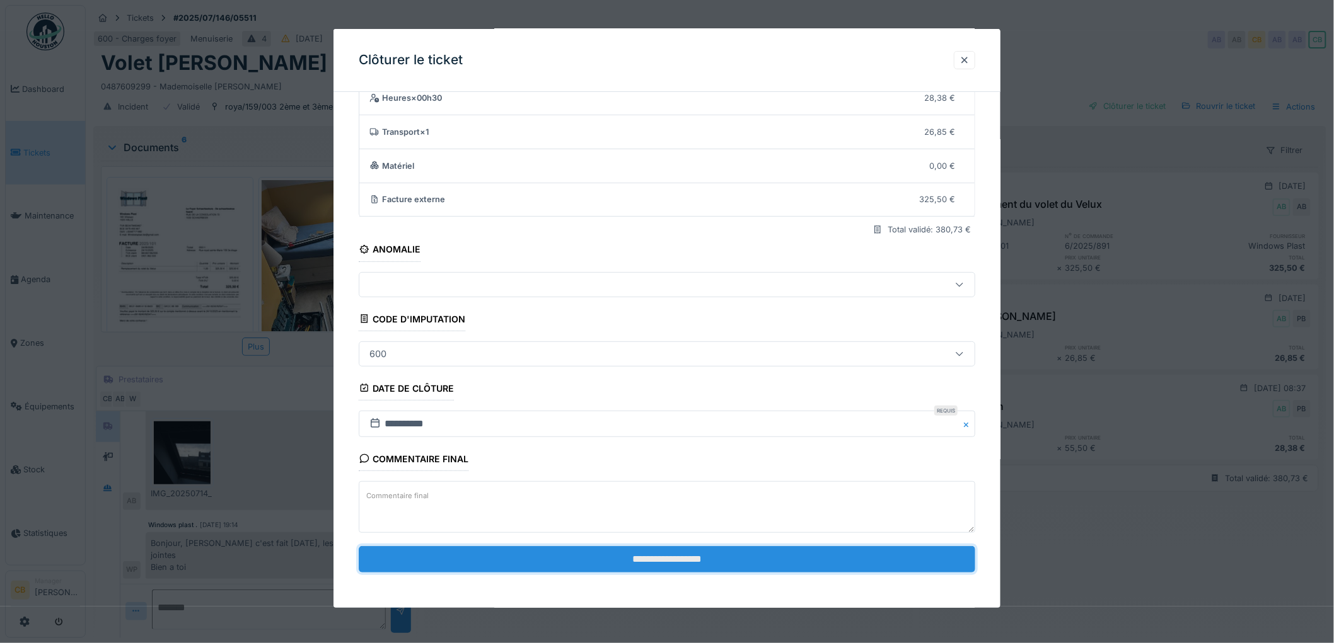
click at [662, 558] on input "**********" at bounding box center [667, 559] width 616 height 26
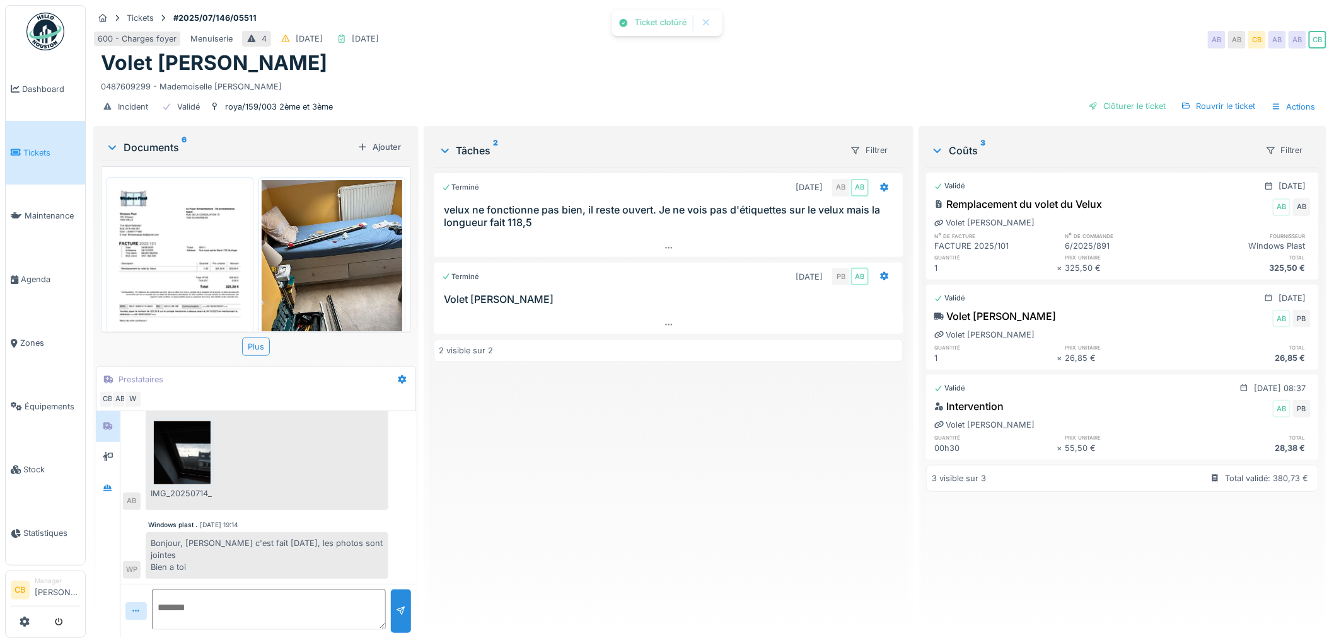
scroll to position [111, 0]
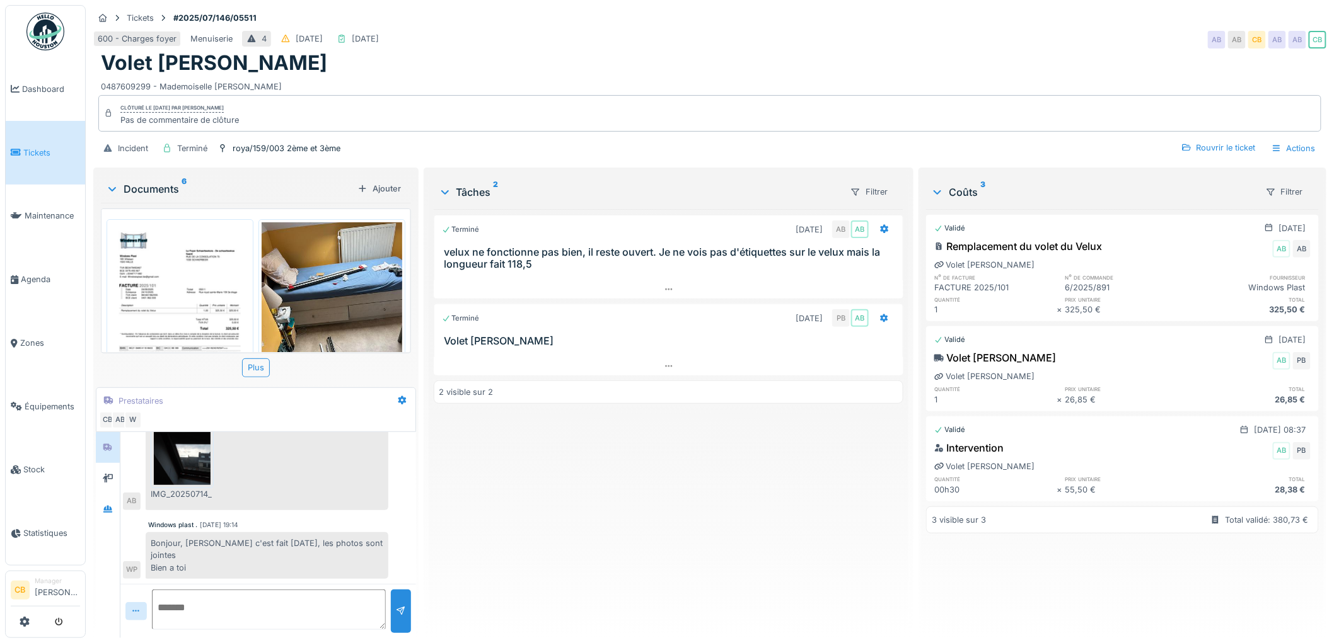
click at [350, 292] on img at bounding box center [332, 315] width 141 height 187
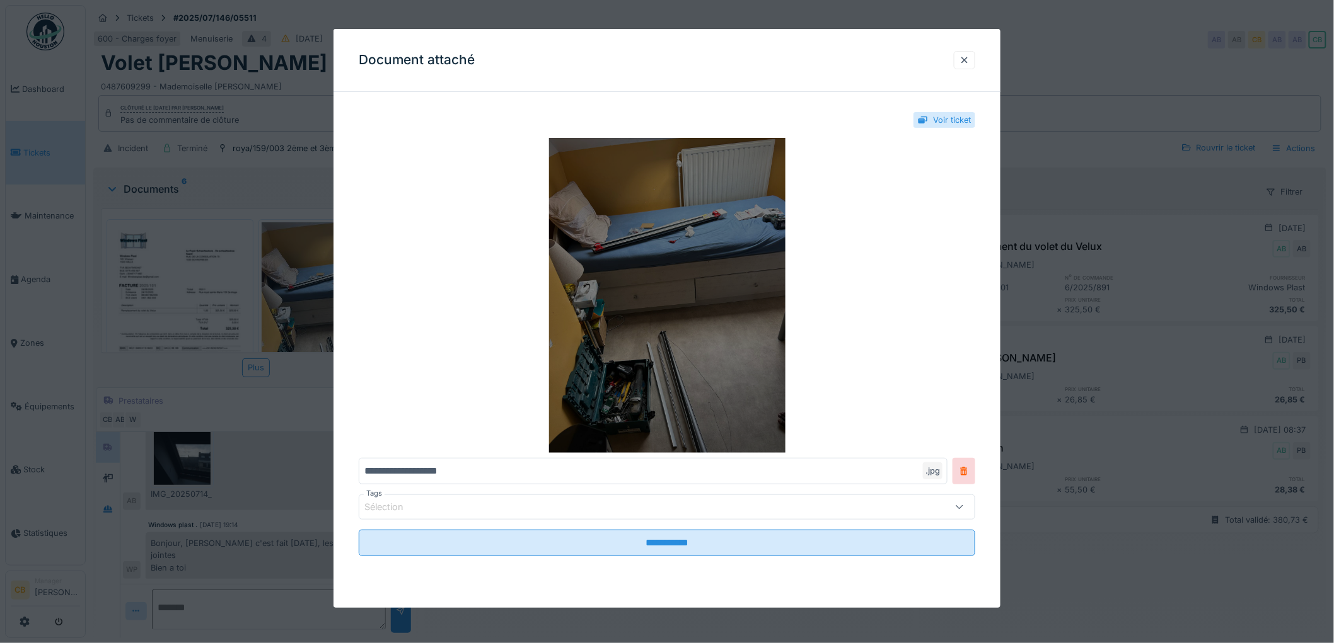
click at [750, 287] on img at bounding box center [667, 295] width 616 height 315
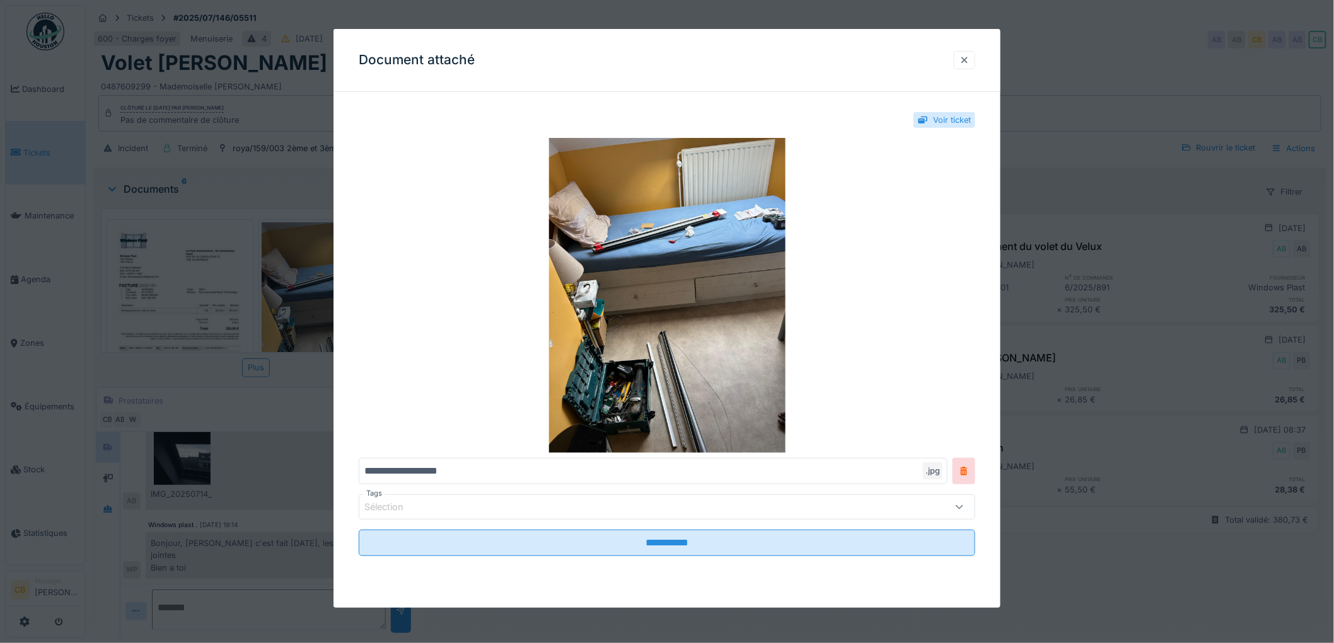
click at [969, 59] on div at bounding box center [964, 60] width 10 height 12
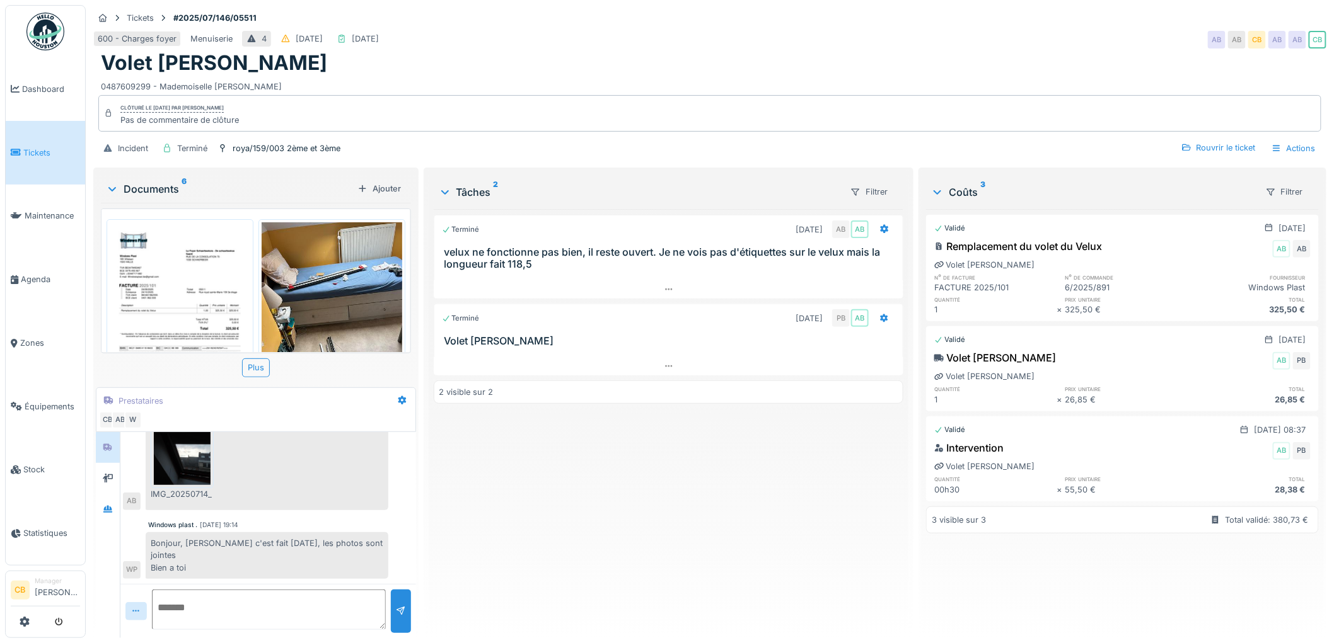
scroll to position [10, 0]
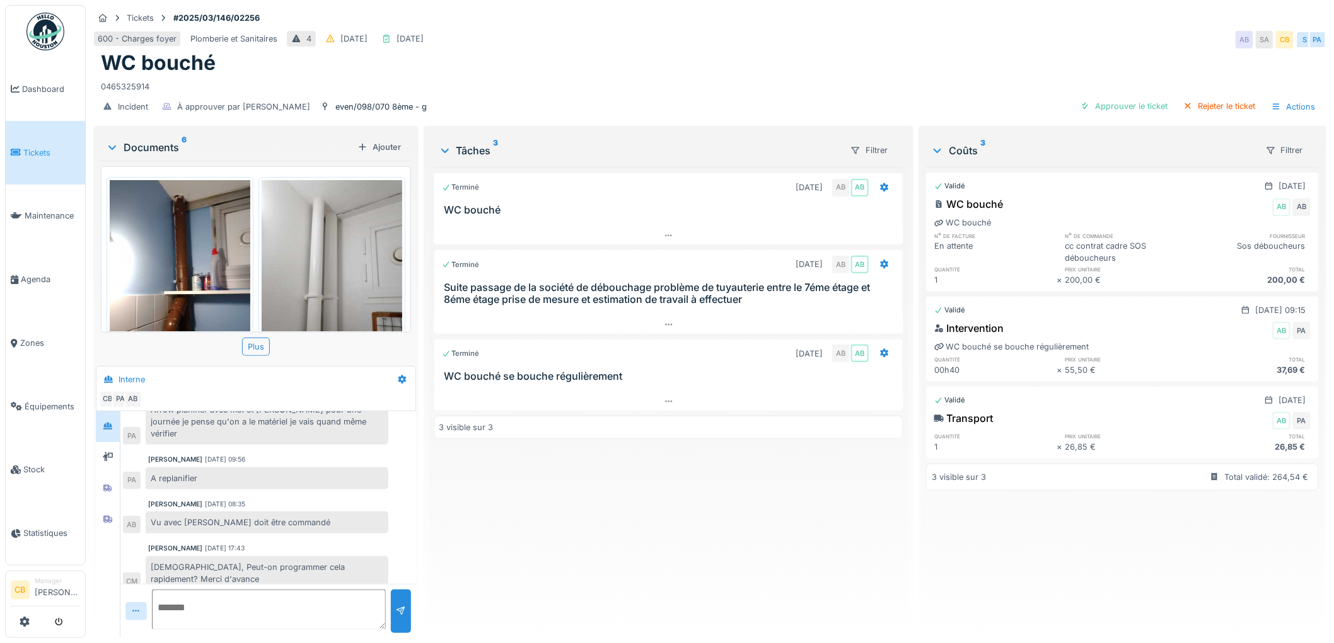
scroll to position [61, 0]
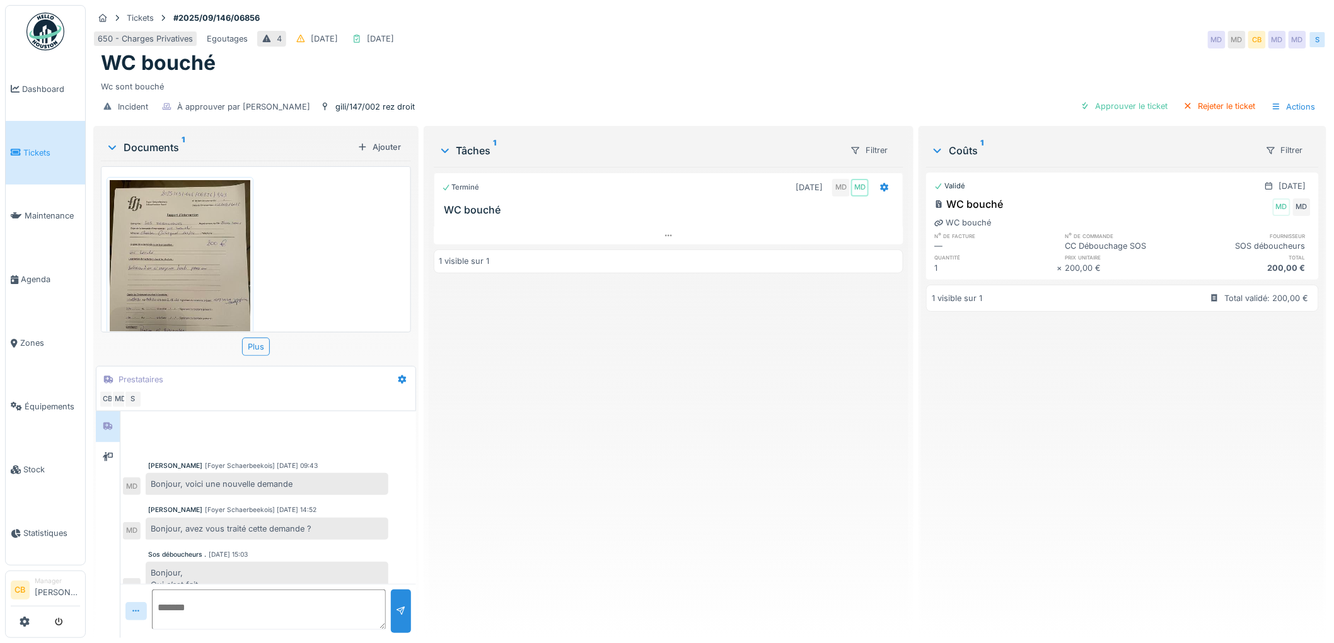
scroll to position [143, 0]
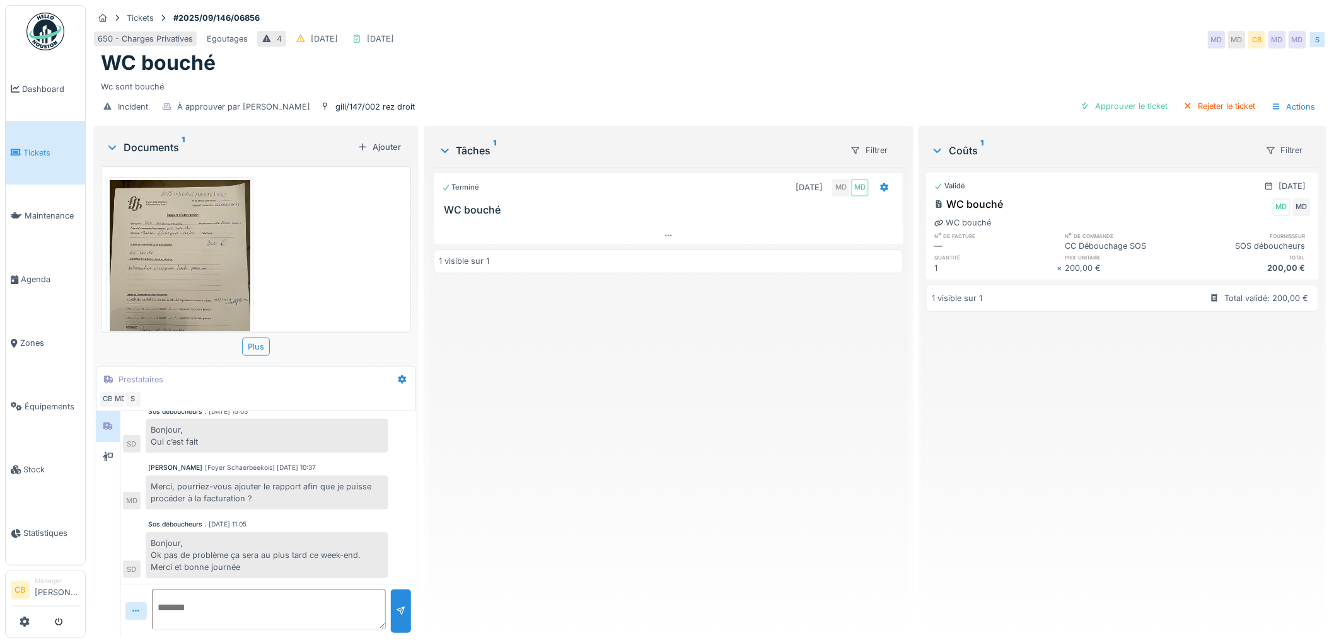
click at [137, 280] on img at bounding box center [180, 273] width 141 height 187
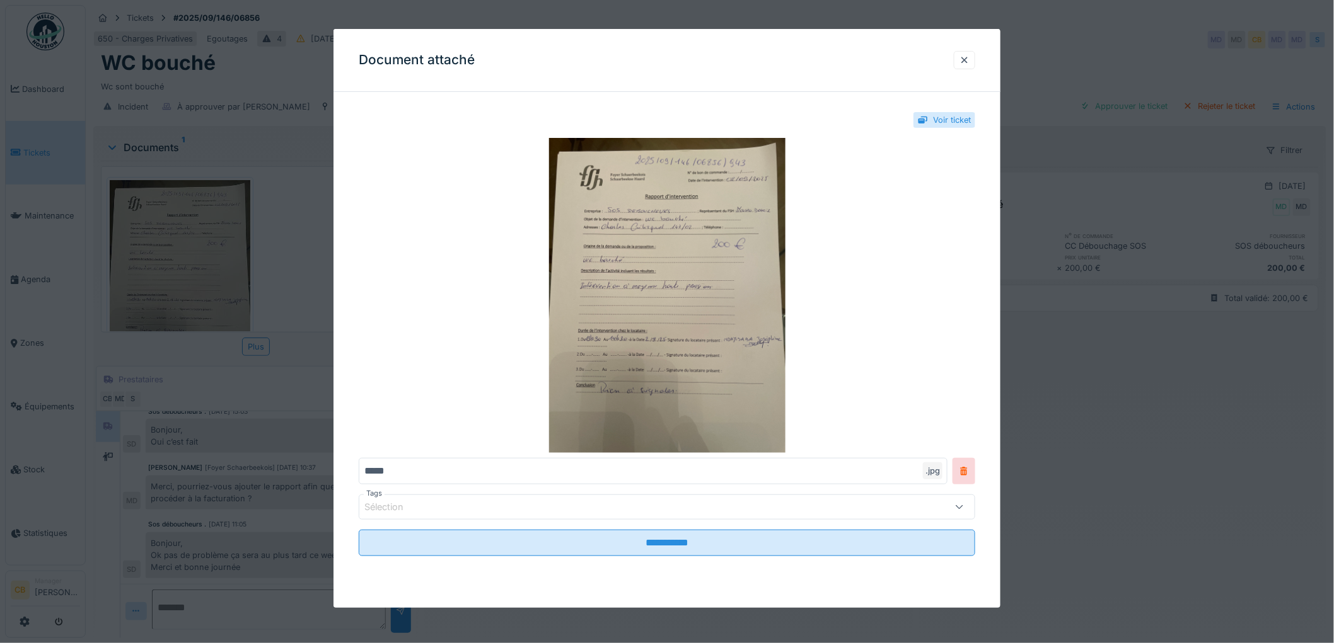
click at [137, 280] on div at bounding box center [667, 321] width 1334 height 643
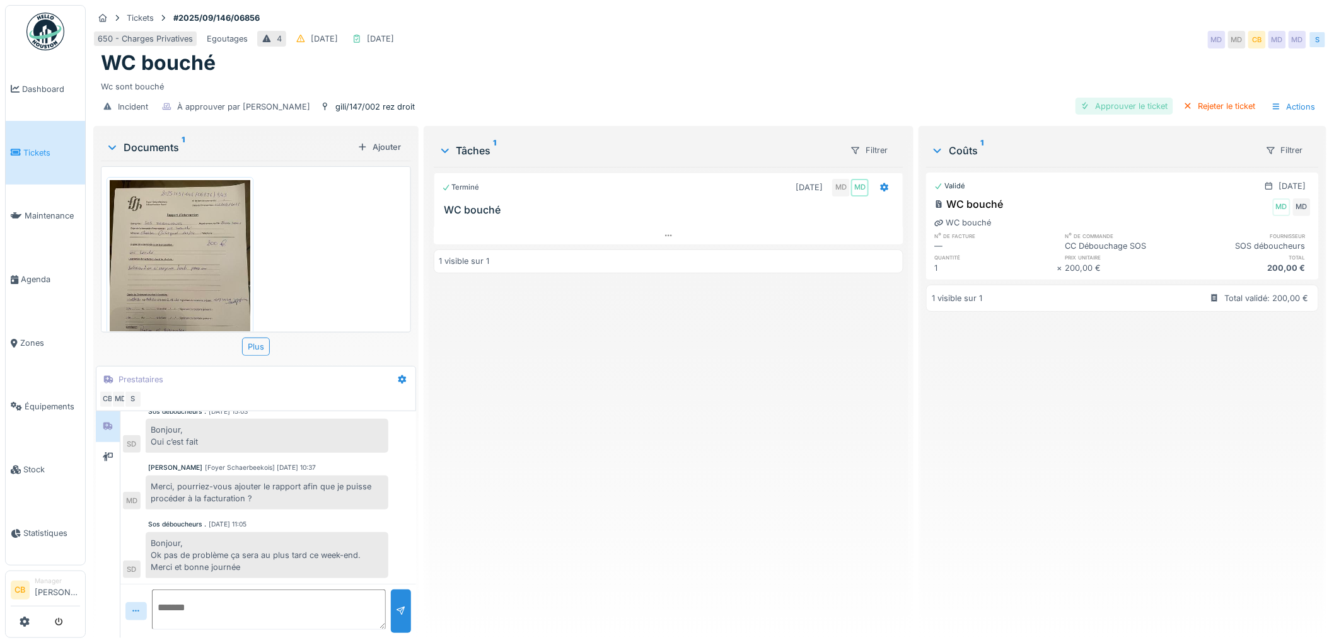
click at [1097, 105] on div "Approuver le ticket" at bounding box center [1124, 106] width 98 height 17
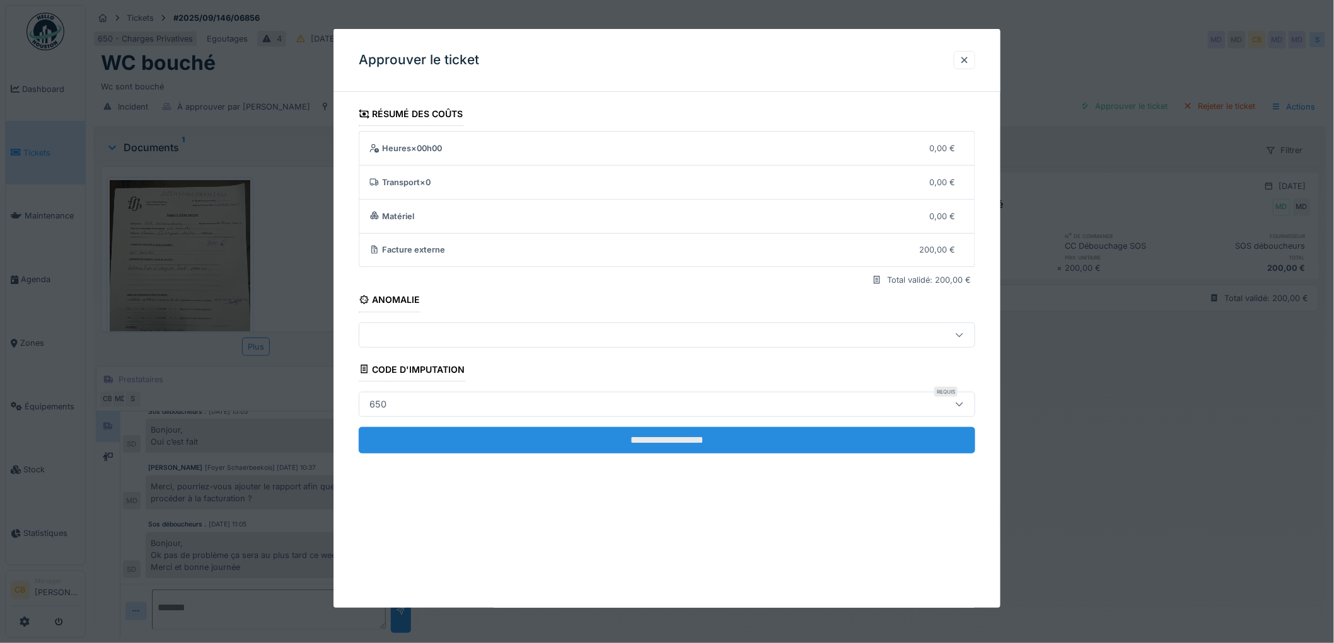
click at [633, 433] on input "**********" at bounding box center [667, 440] width 616 height 26
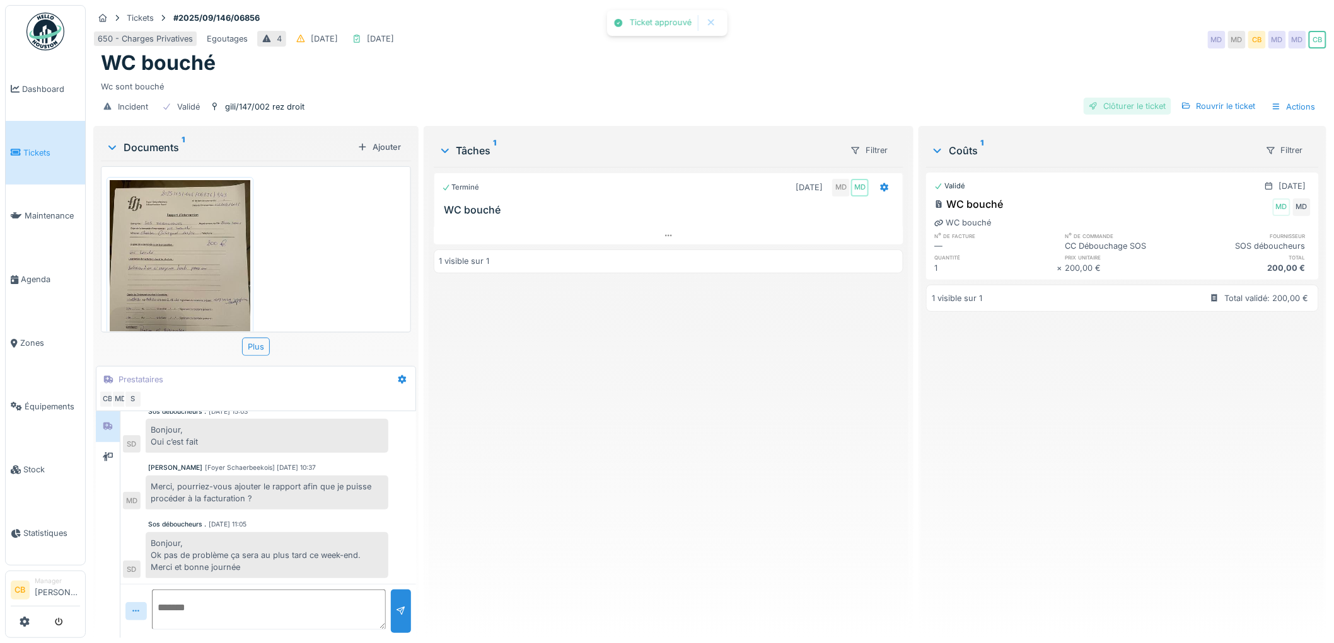
click at [1114, 107] on div "Clôturer le ticket" at bounding box center [1127, 106] width 88 height 17
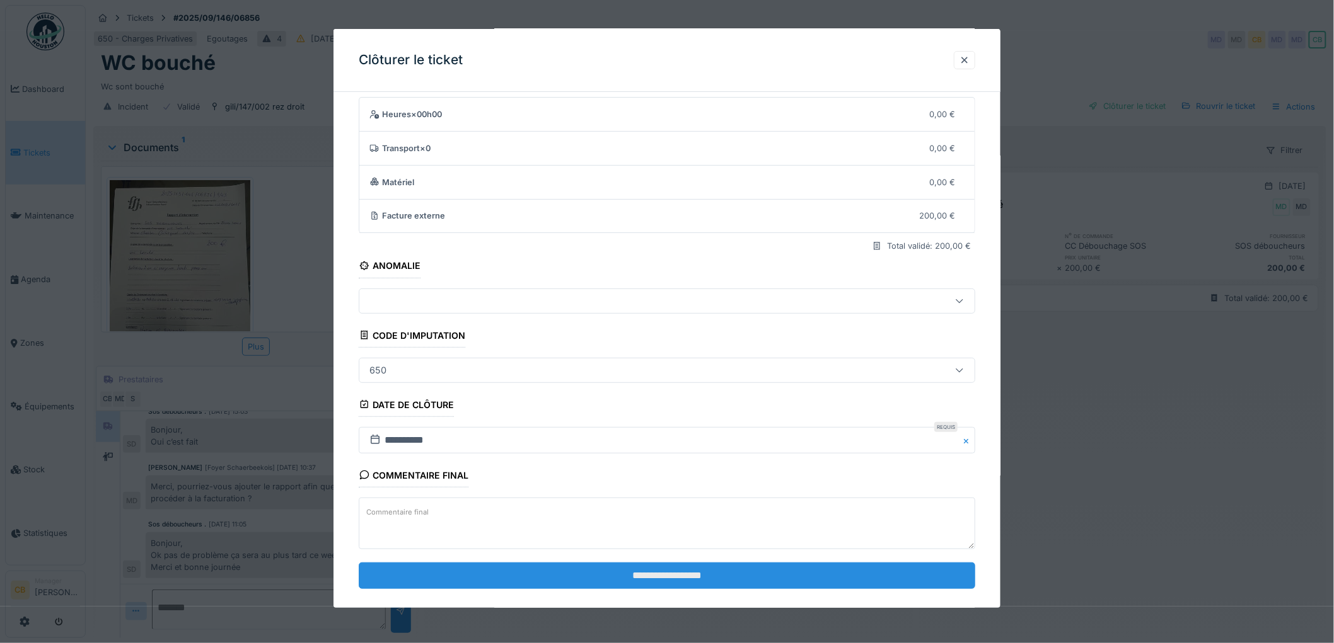
scroll to position [52, 0]
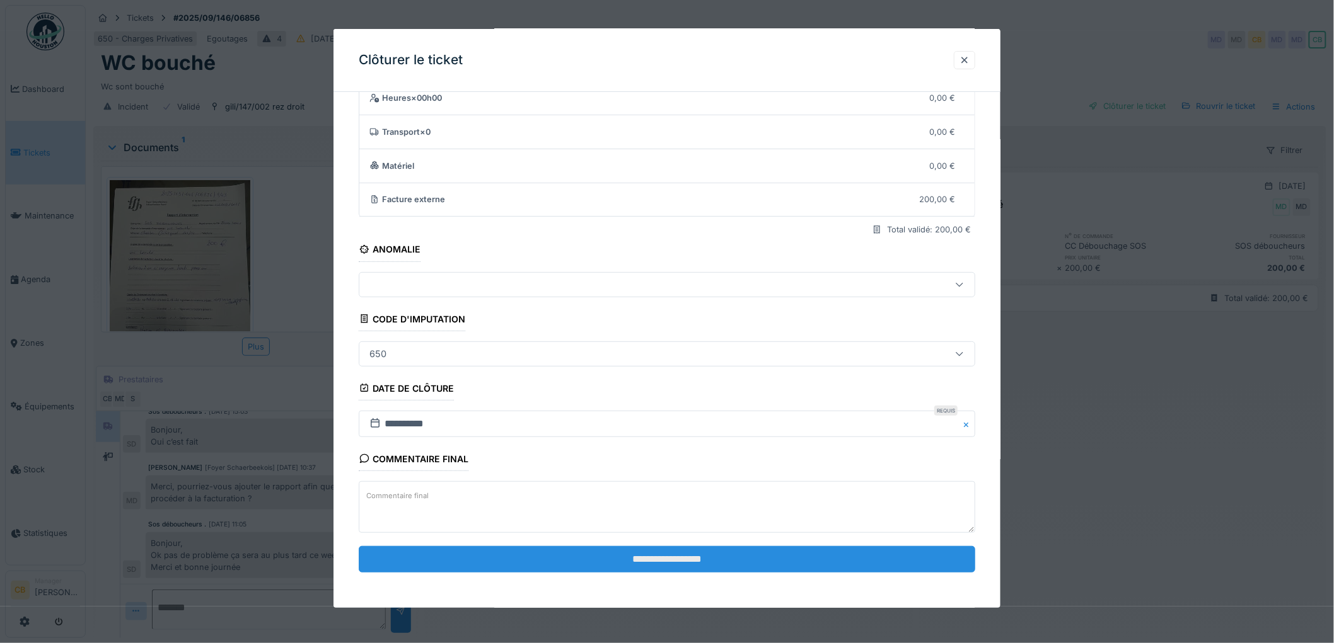
click at [644, 561] on input "**********" at bounding box center [667, 559] width 616 height 26
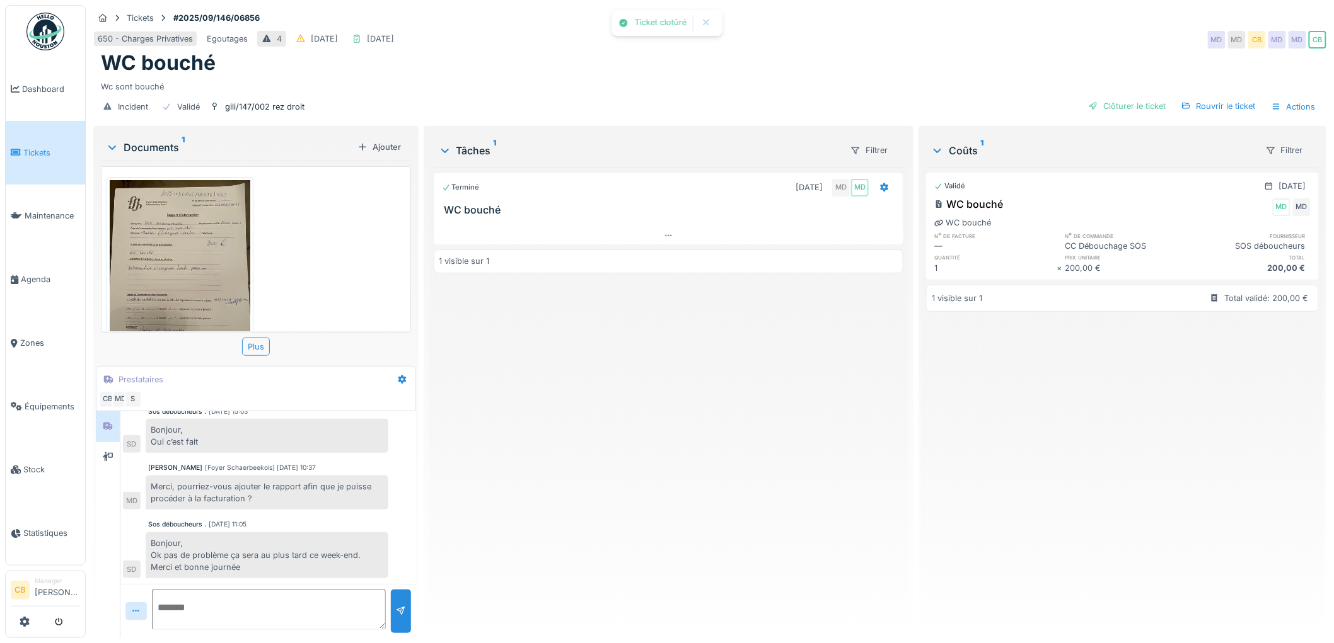
scroll to position [164, 0]
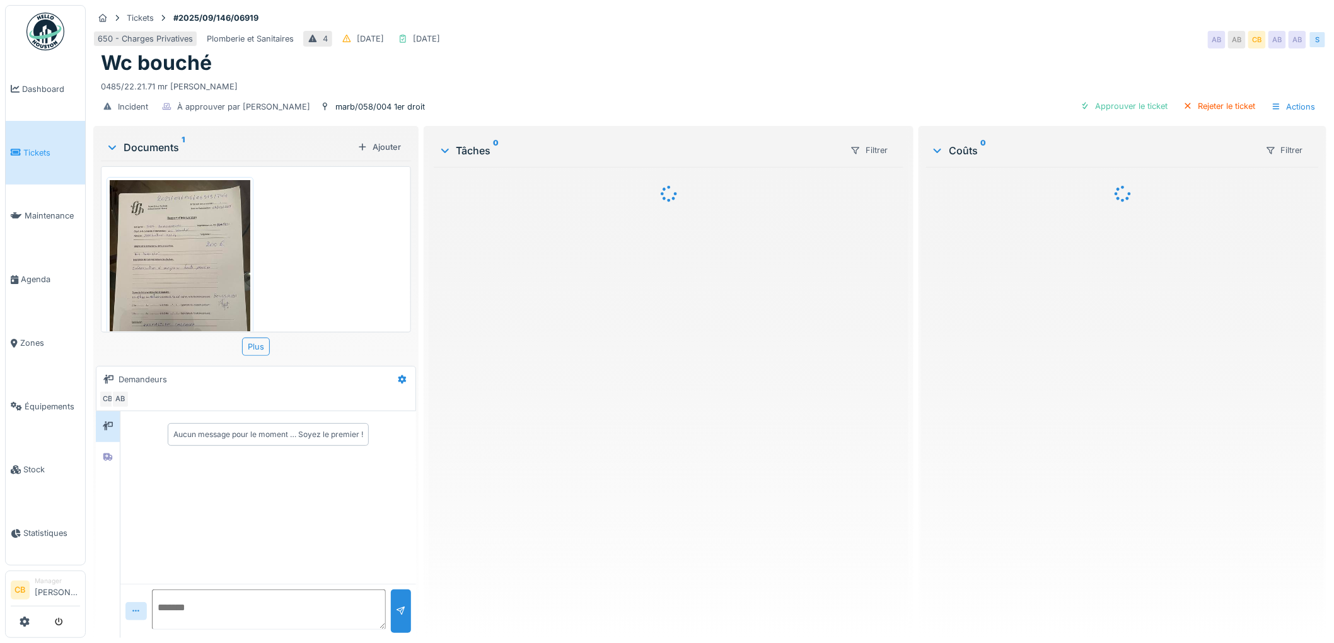
click at [164, 272] on img at bounding box center [180, 273] width 141 height 187
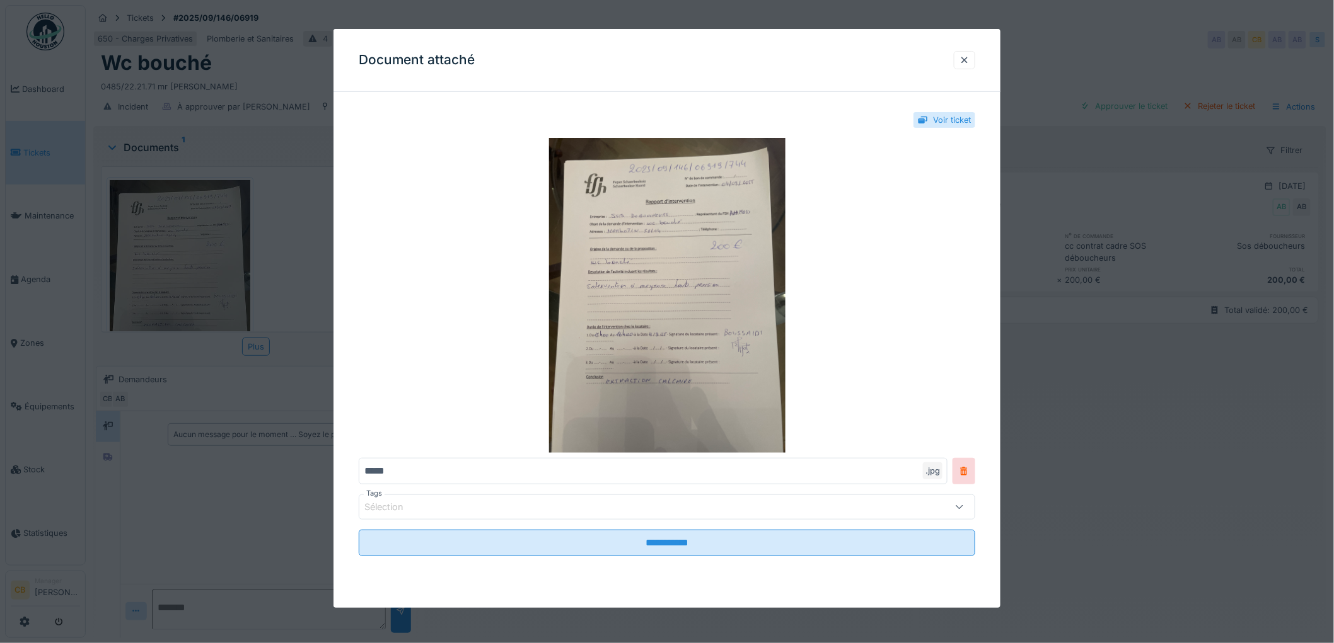
click at [164, 272] on div at bounding box center [667, 321] width 1334 height 643
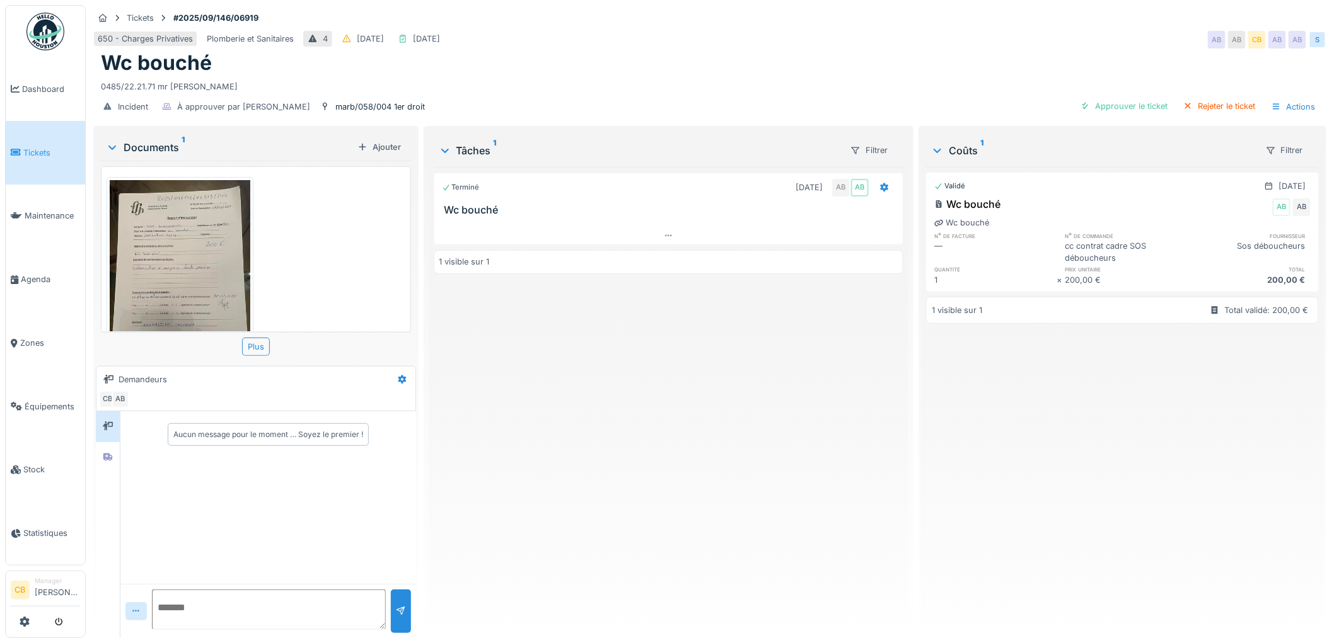
click at [164, 272] on img at bounding box center [180, 273] width 141 height 187
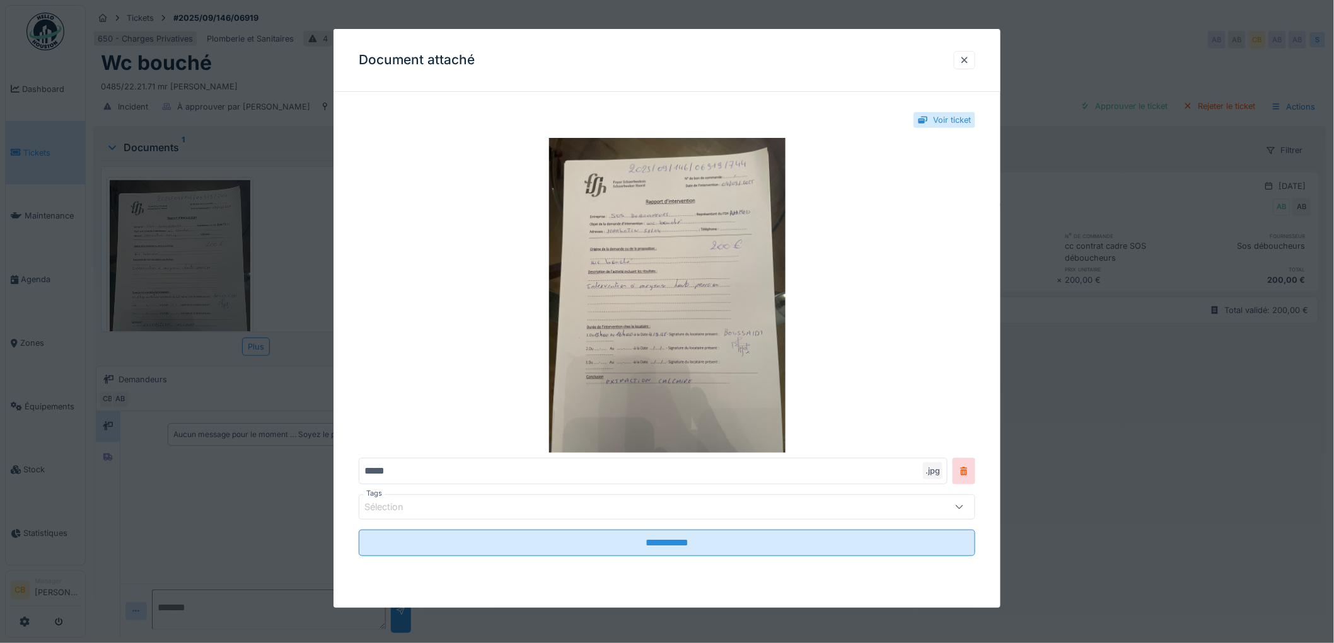
click at [164, 272] on div at bounding box center [667, 321] width 1334 height 643
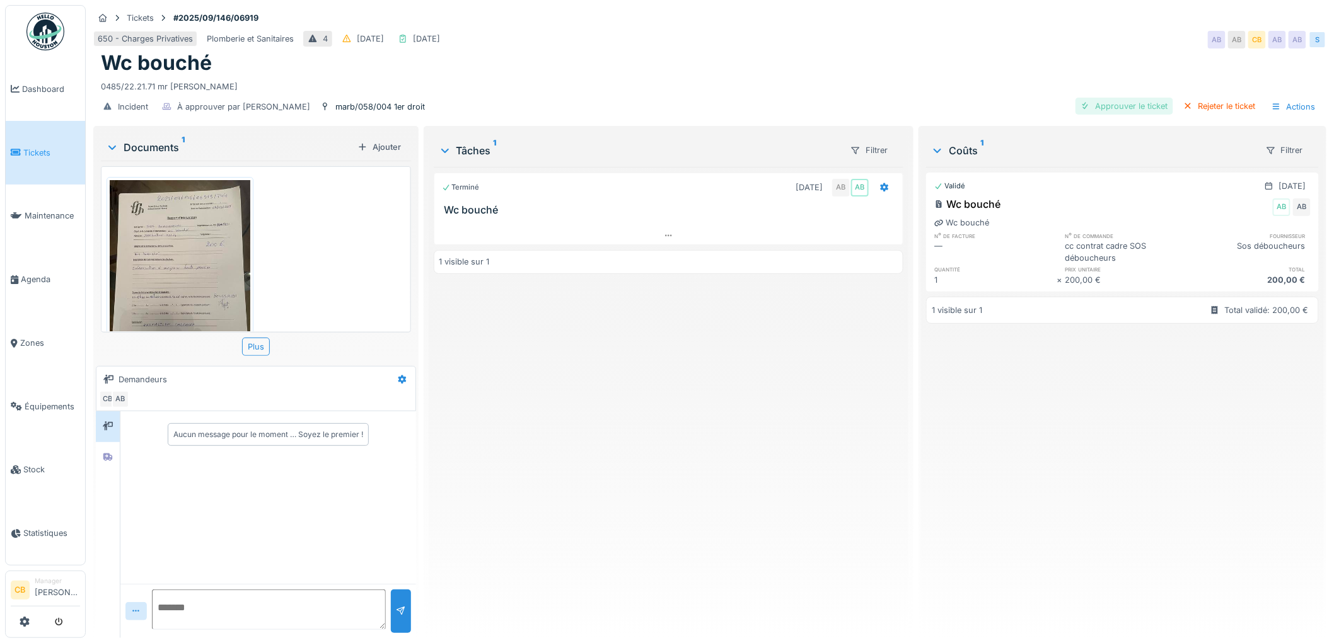
click at [1124, 108] on div "Approuver le ticket" at bounding box center [1124, 106] width 98 height 17
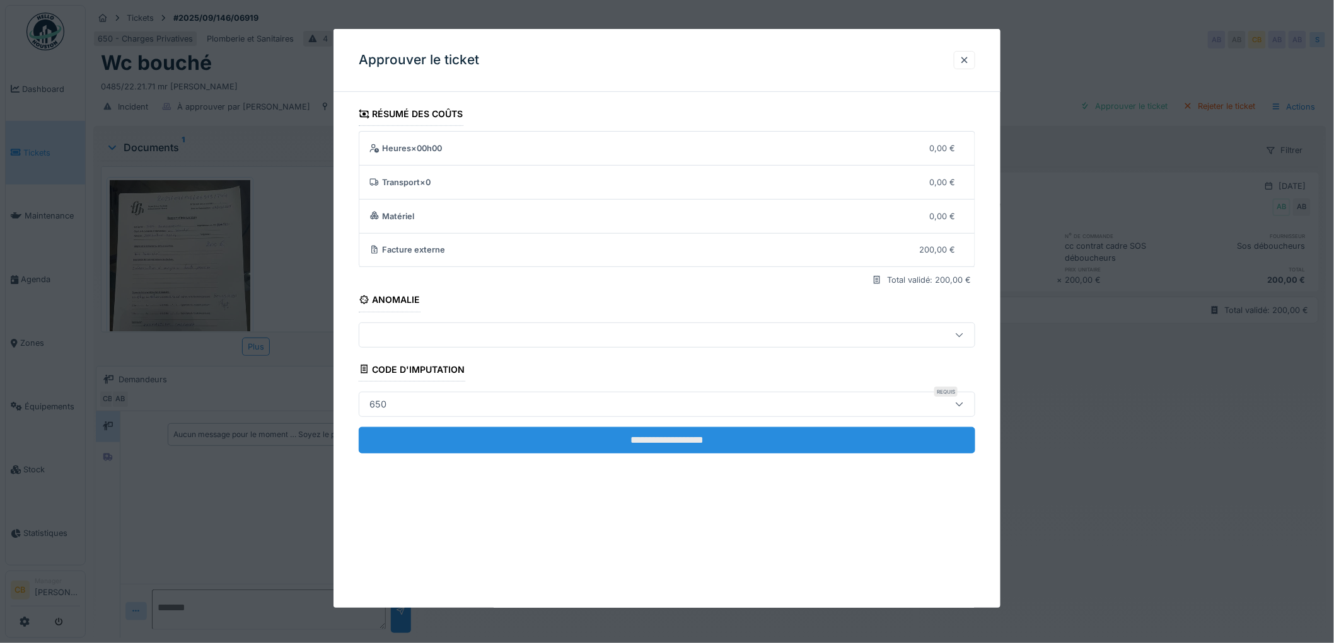
click at [659, 432] on input "**********" at bounding box center [667, 440] width 616 height 26
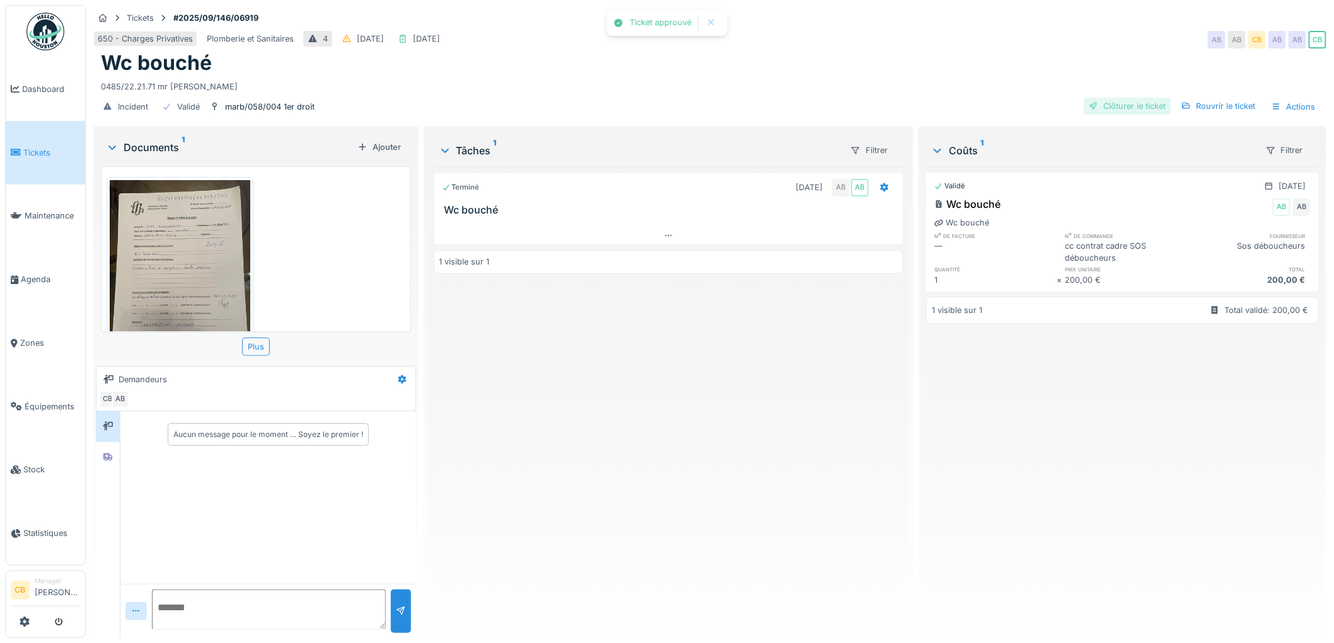
click at [1114, 109] on div "Clôturer le ticket" at bounding box center [1127, 106] width 88 height 17
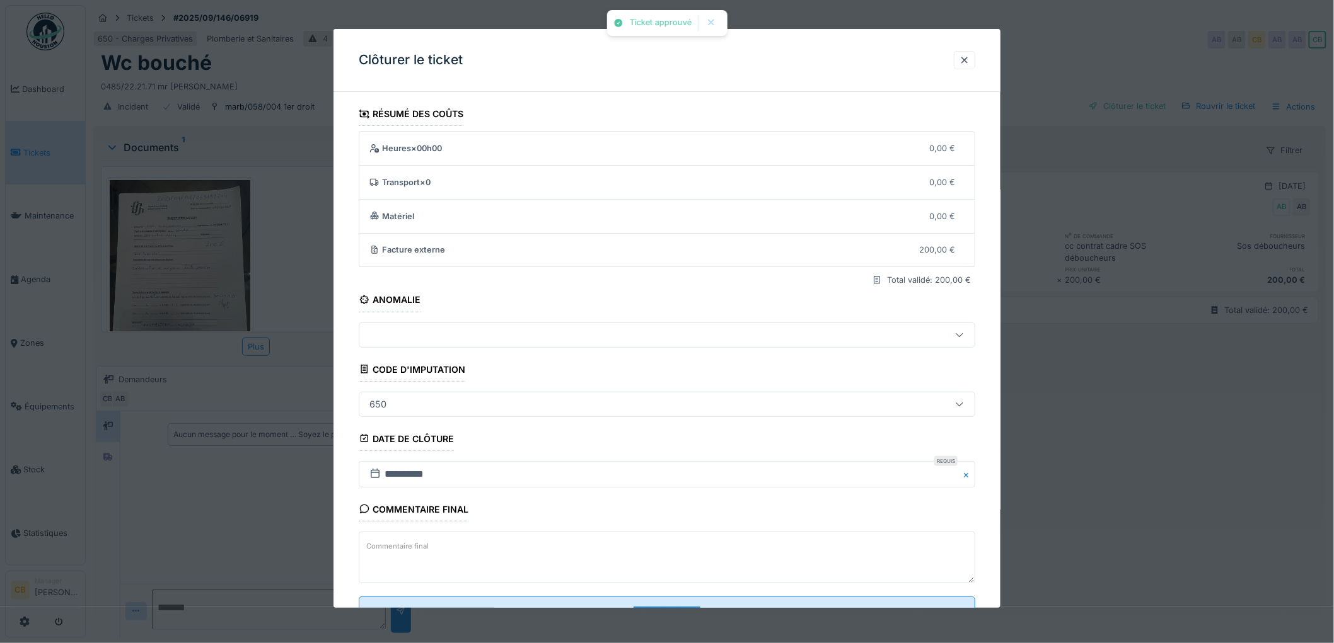
scroll to position [52, 0]
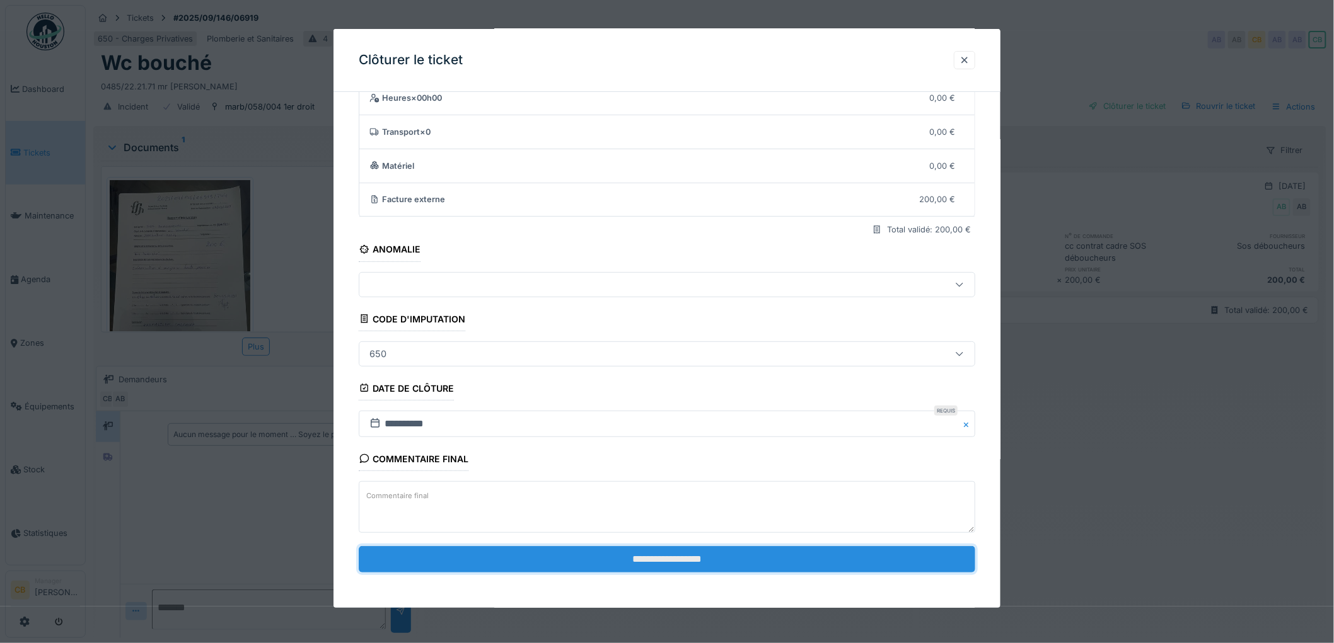
click at [664, 562] on input "**********" at bounding box center [667, 559] width 616 height 26
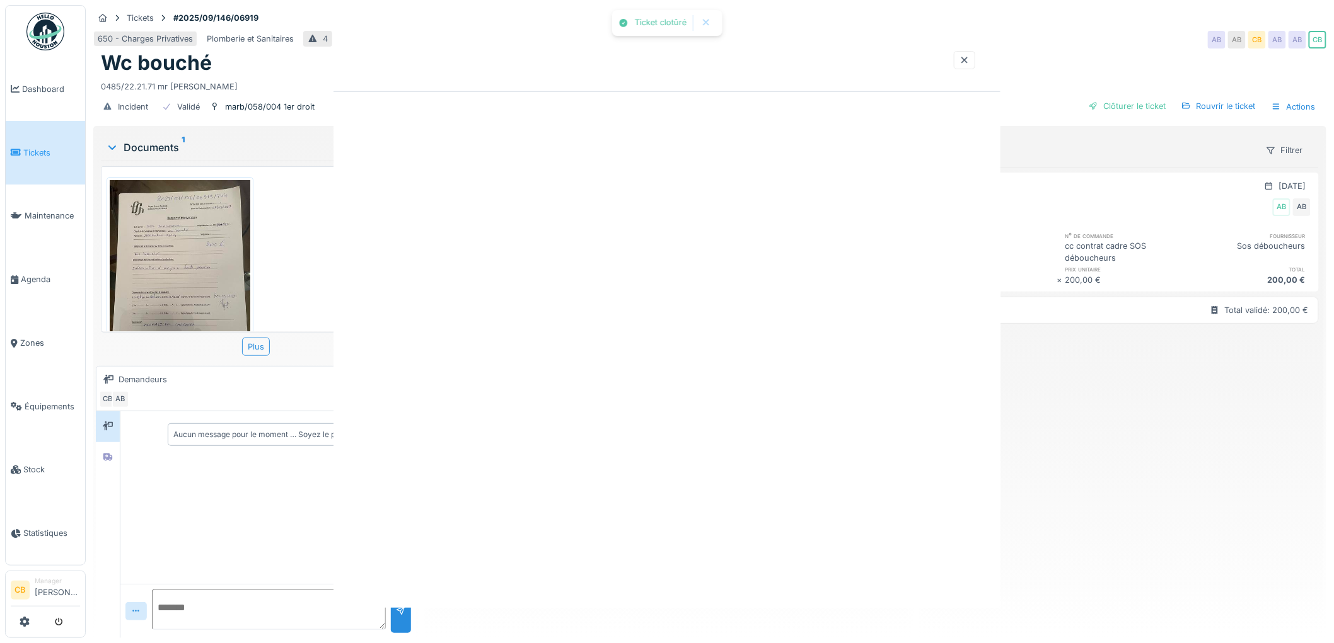
scroll to position [0, 0]
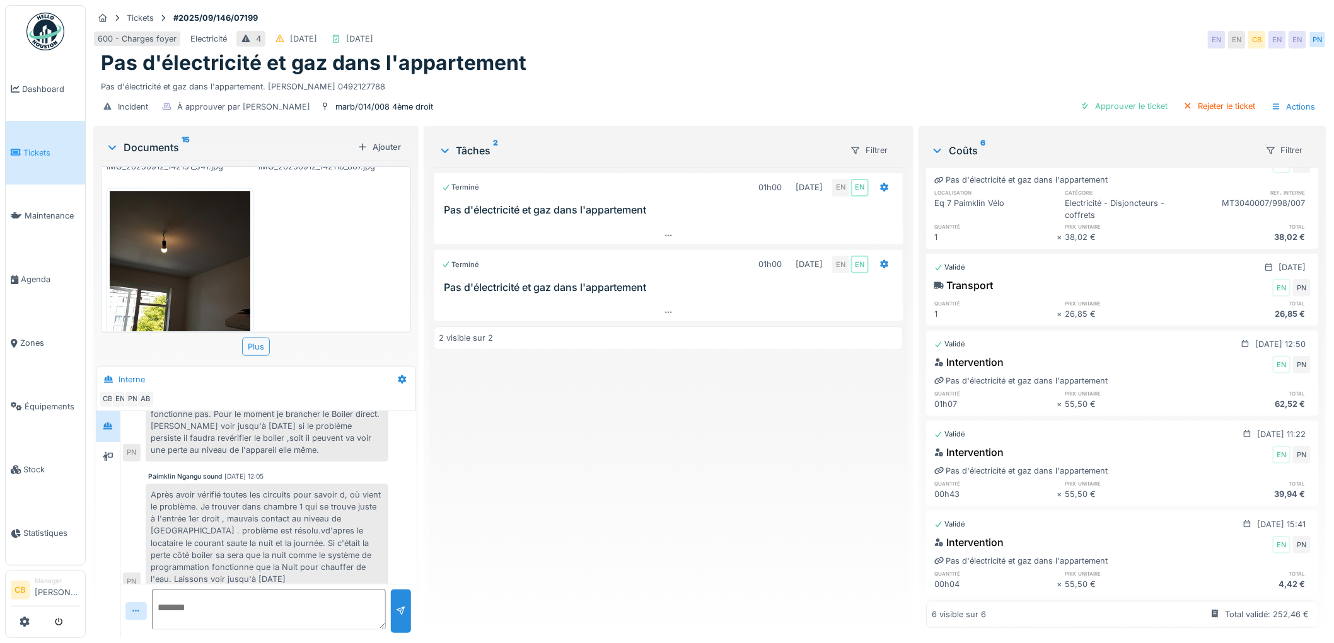
scroll to position [10, 0]
click at [1119, 98] on div "Approuver le ticket" at bounding box center [1124, 106] width 98 height 17
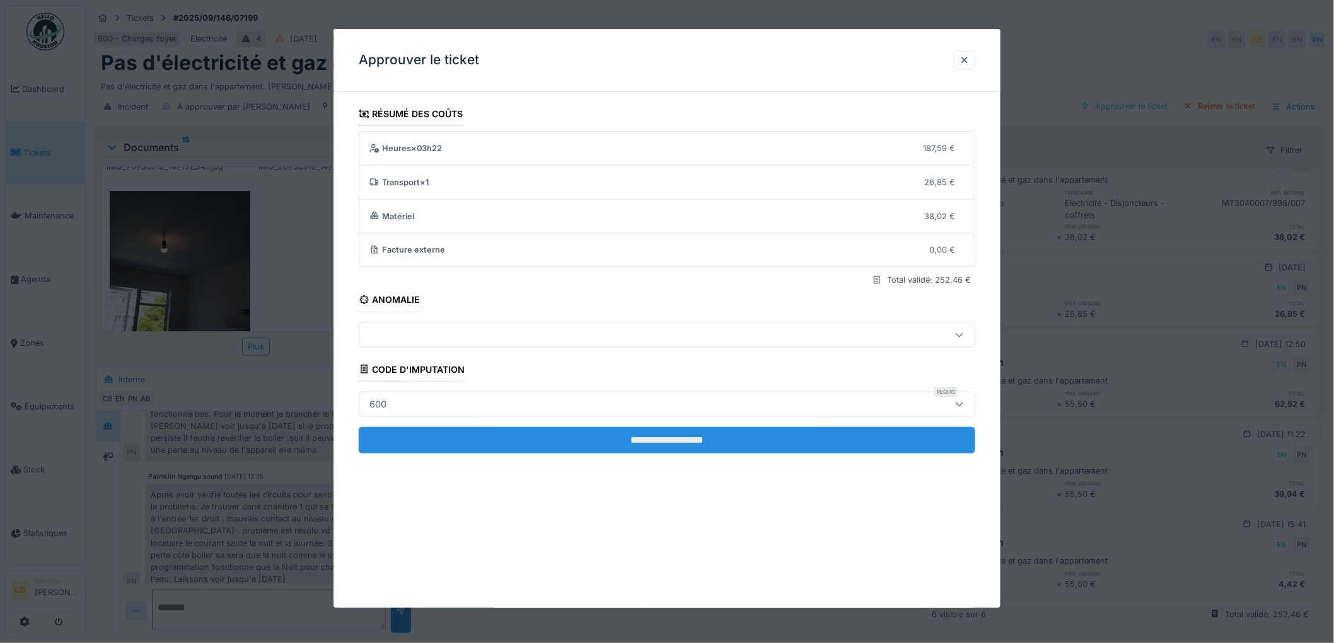
click at [650, 434] on input "**********" at bounding box center [667, 440] width 616 height 26
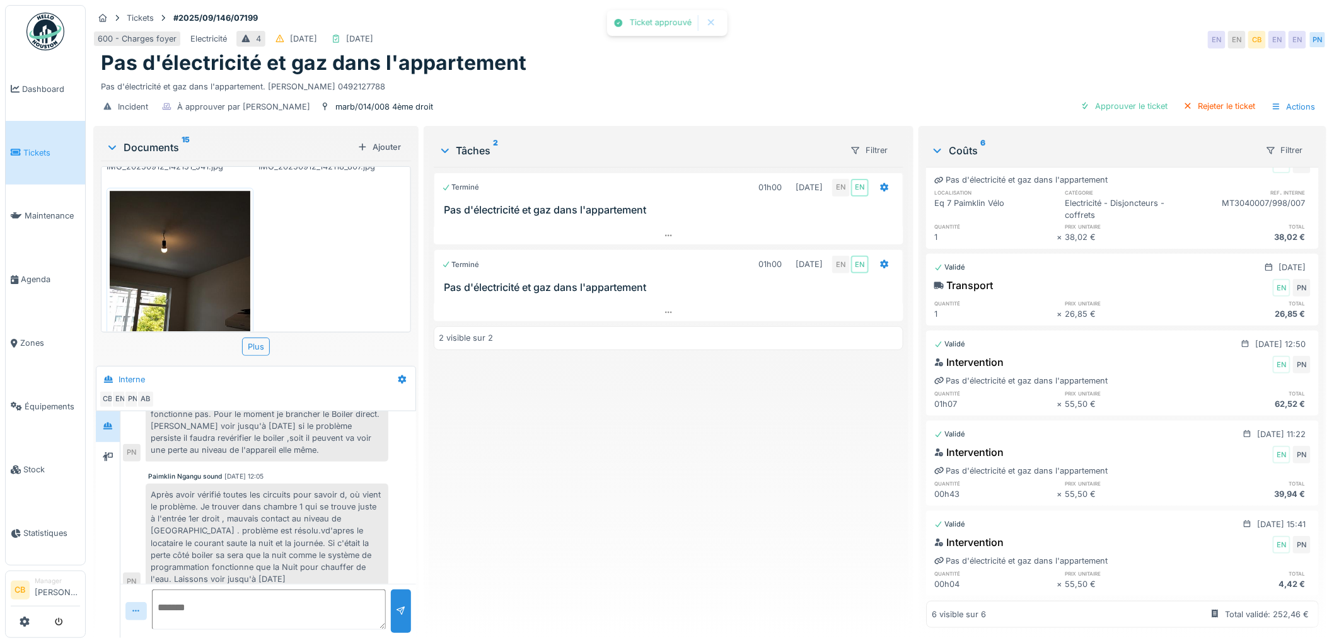
scroll to position [0, 0]
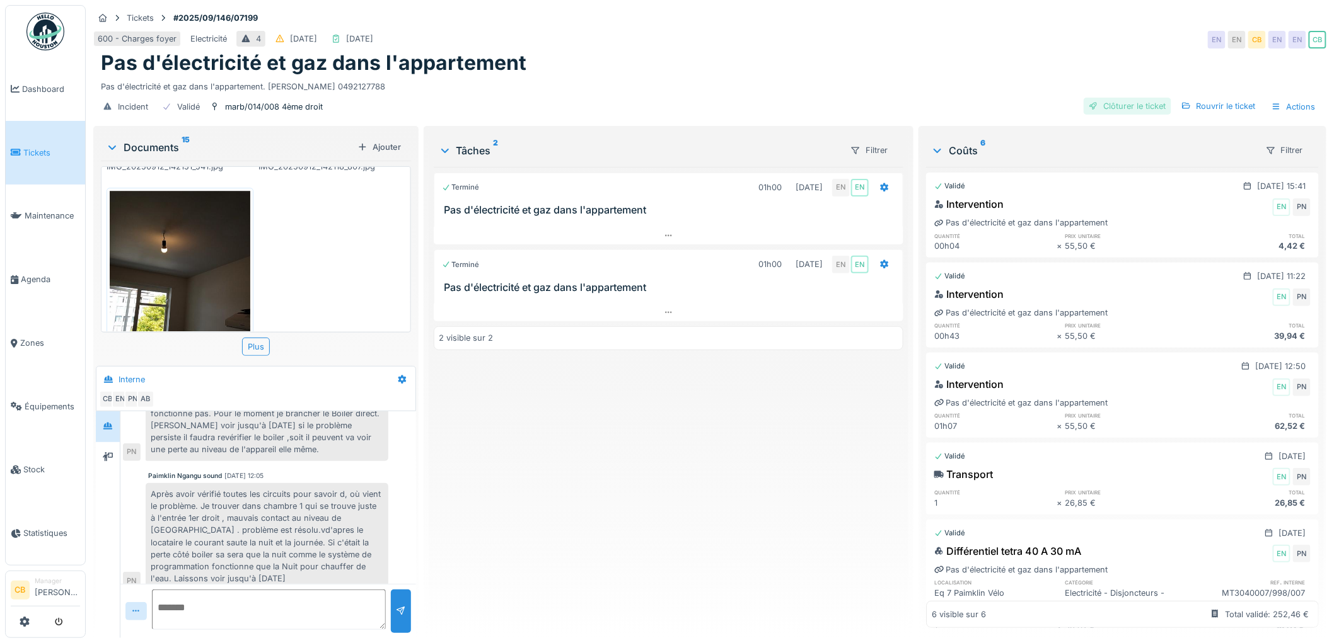
click at [1126, 98] on div "Clôturer le ticket" at bounding box center [1127, 106] width 88 height 17
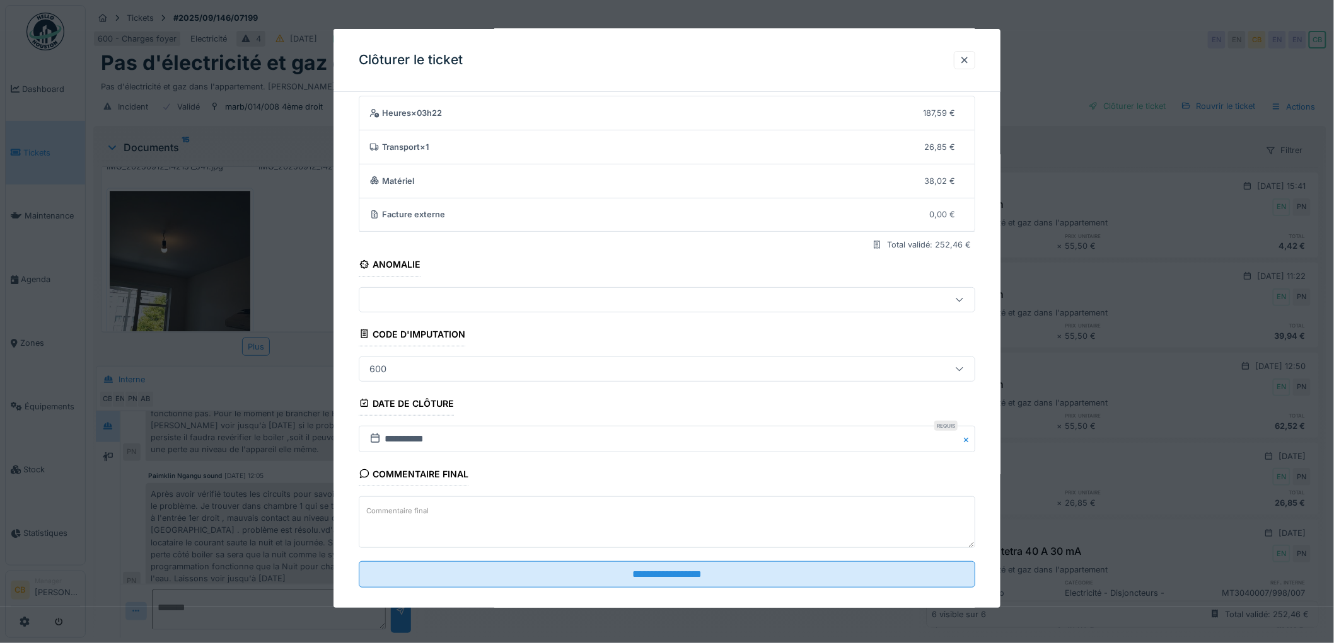
scroll to position [52, 0]
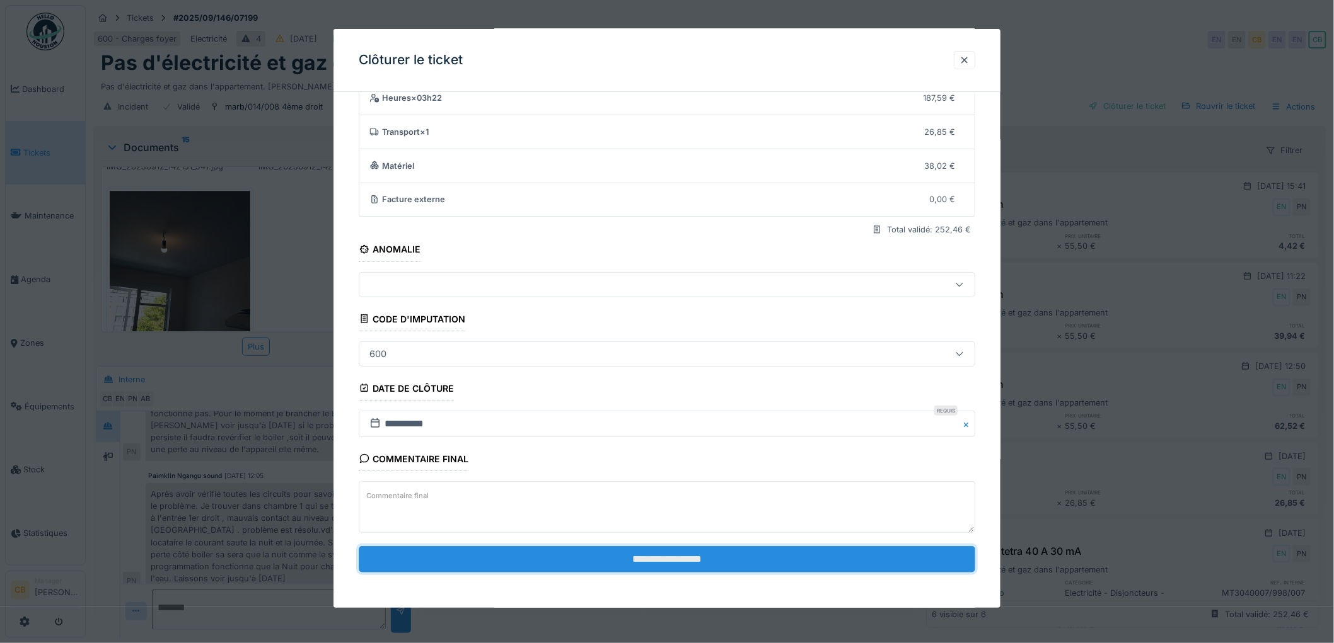
click at [664, 563] on input "**********" at bounding box center [667, 559] width 616 height 26
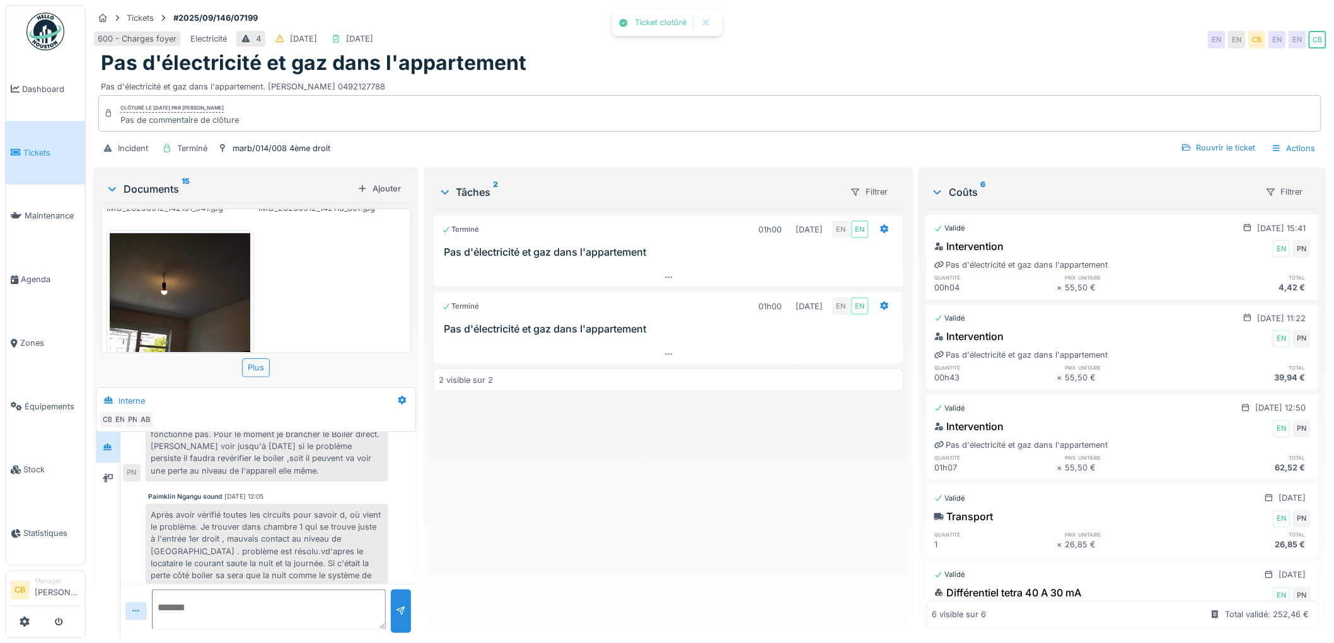
scroll to position [439, 0]
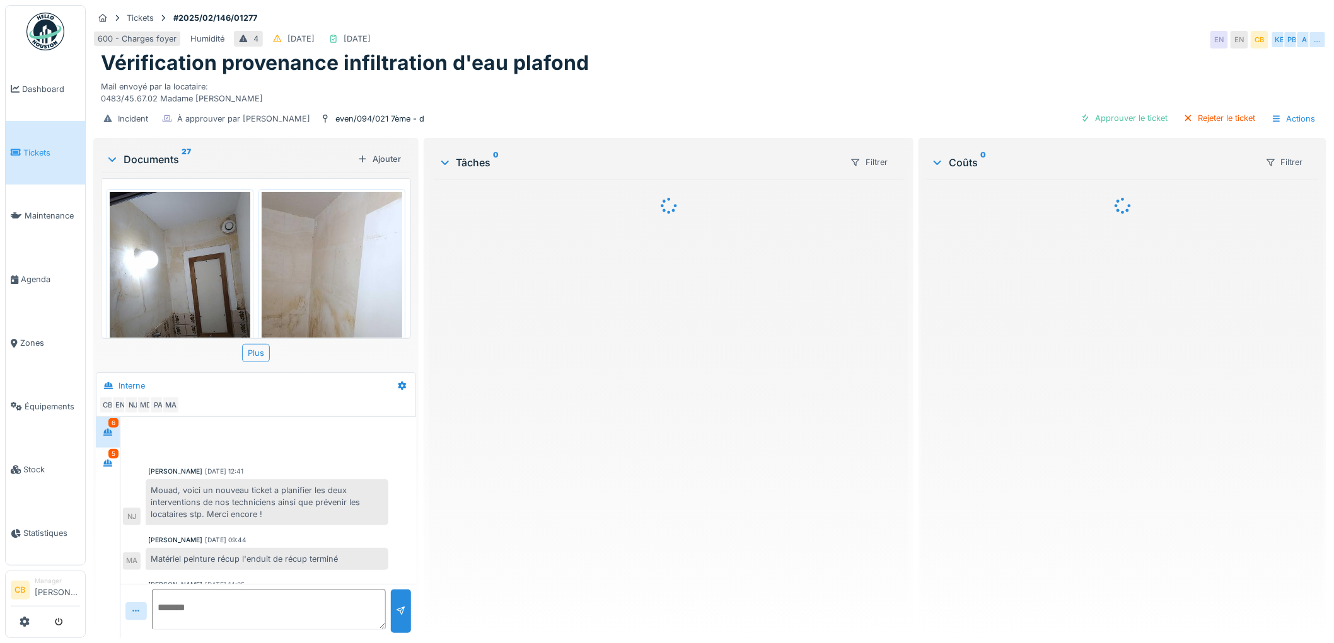
scroll to position [294, 0]
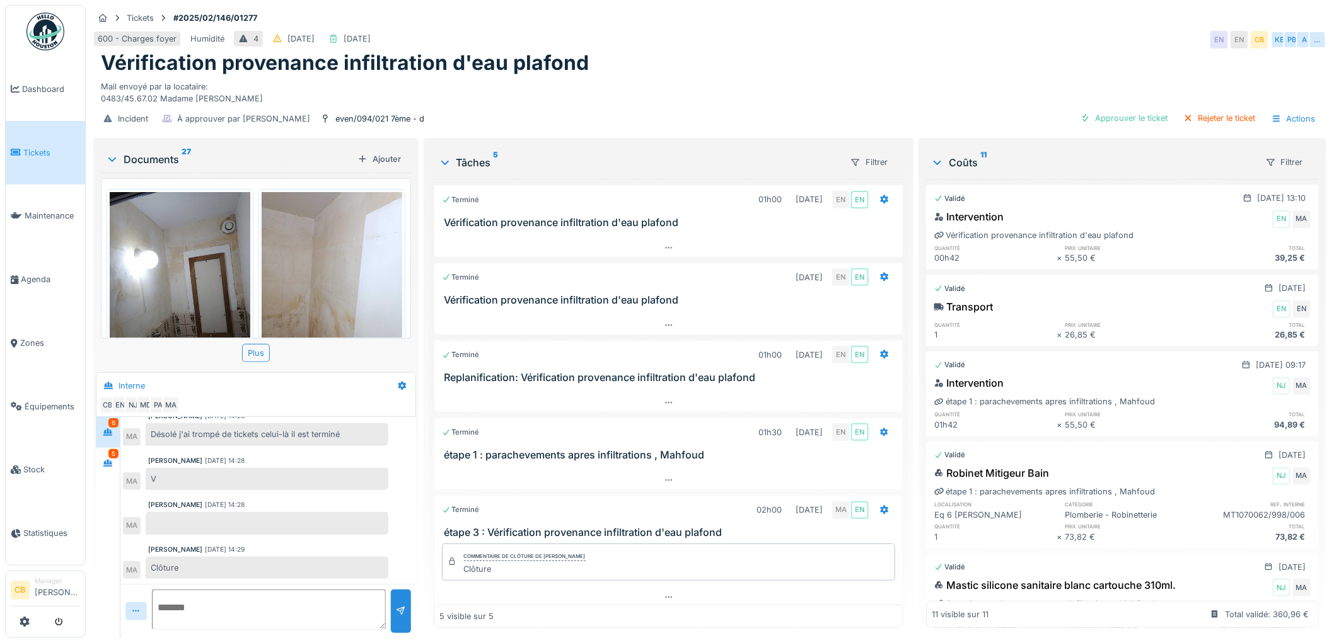
click at [170, 291] on img at bounding box center [180, 285] width 141 height 187
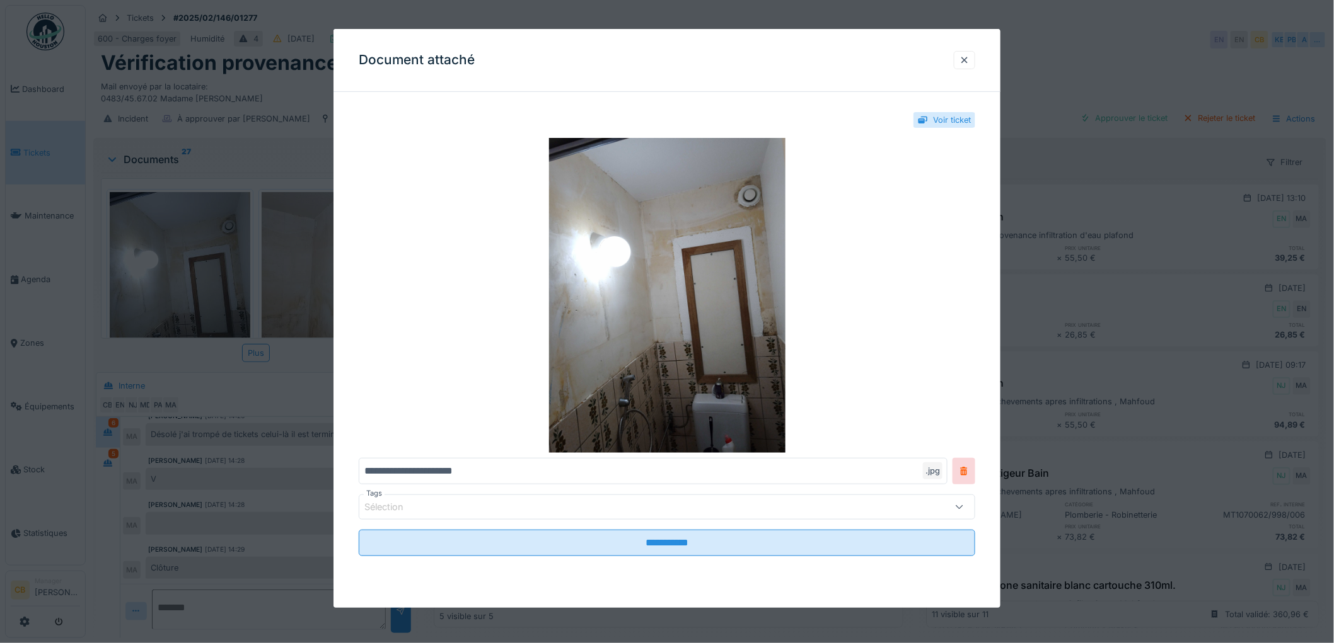
click at [170, 291] on div at bounding box center [667, 321] width 1334 height 643
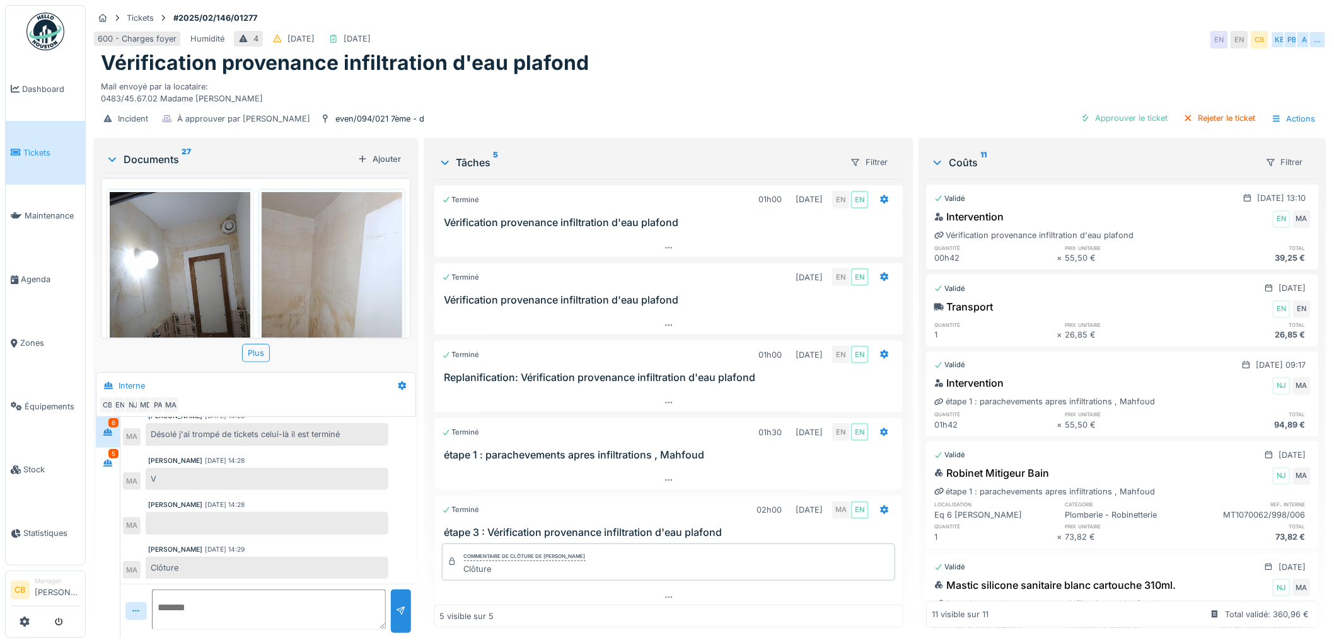
click at [342, 262] on img at bounding box center [332, 285] width 141 height 187
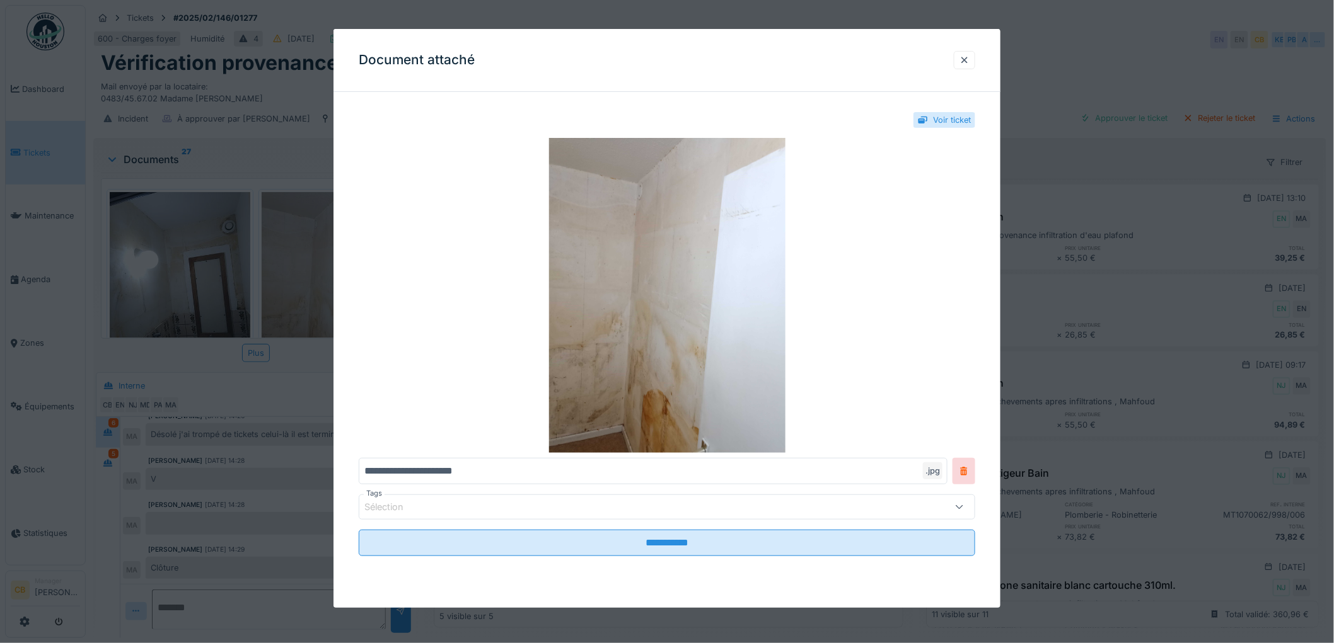
click at [342, 262] on div "**********" at bounding box center [666, 347] width 667 height 490
click at [320, 279] on div at bounding box center [667, 321] width 1334 height 643
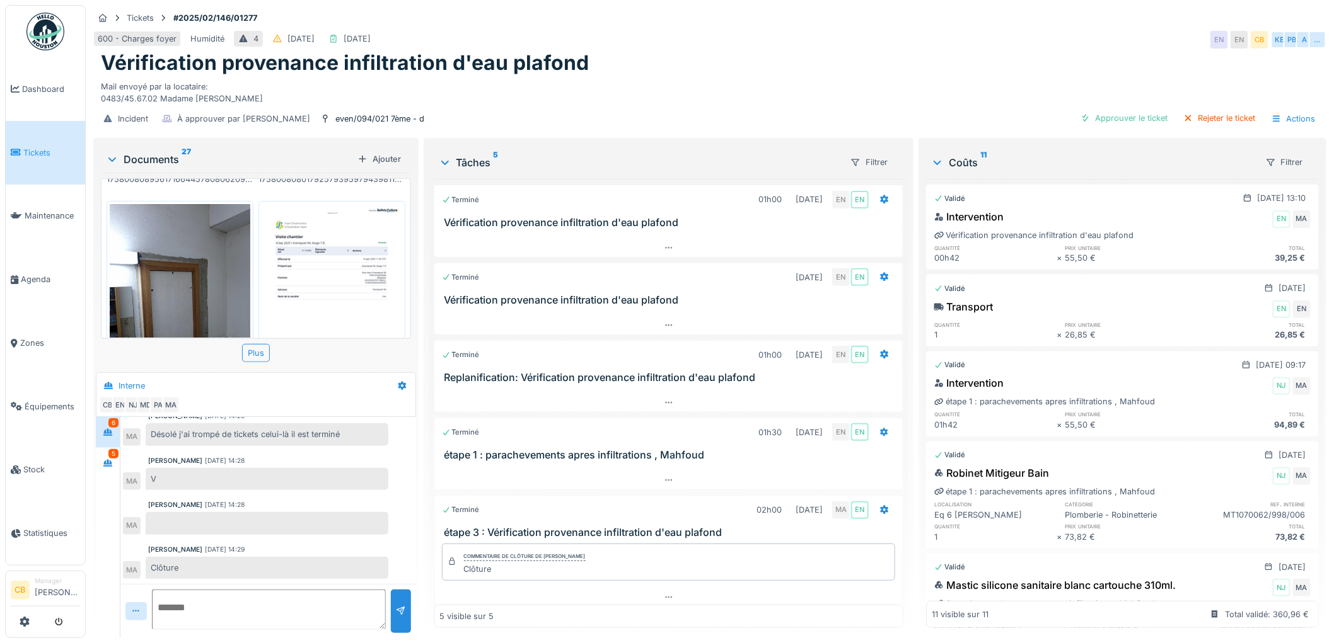
click at [304, 224] on img at bounding box center [332, 303] width 141 height 199
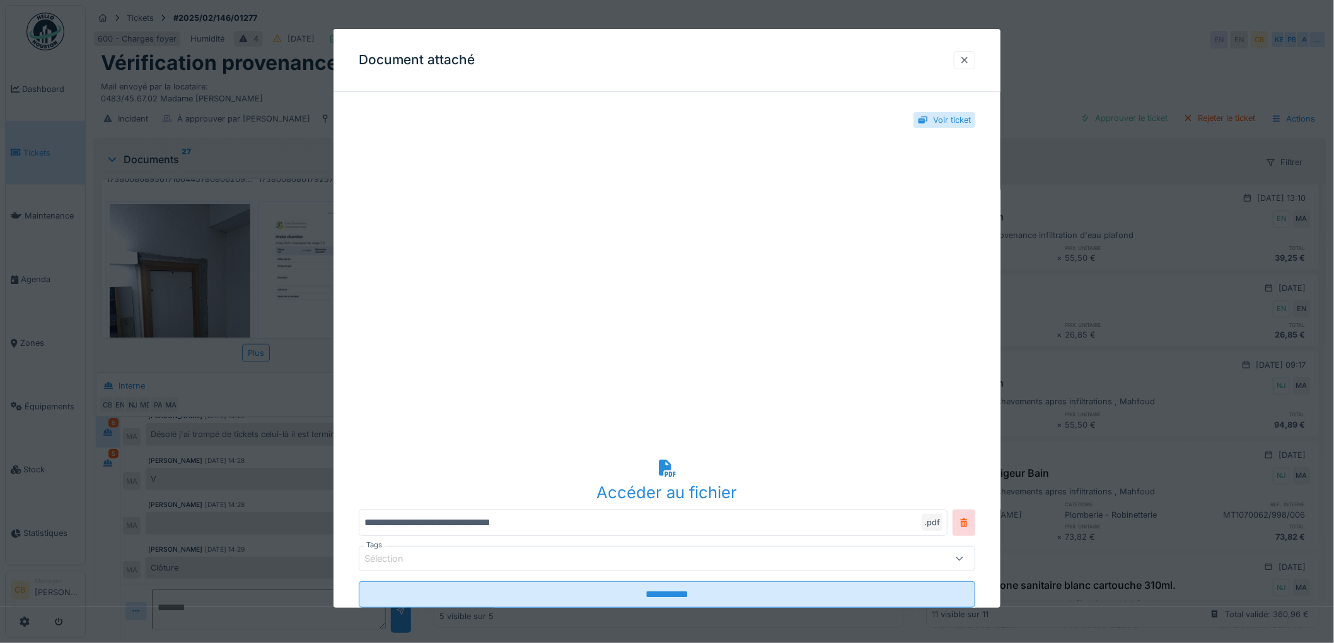
click at [969, 63] on div at bounding box center [964, 60] width 10 height 12
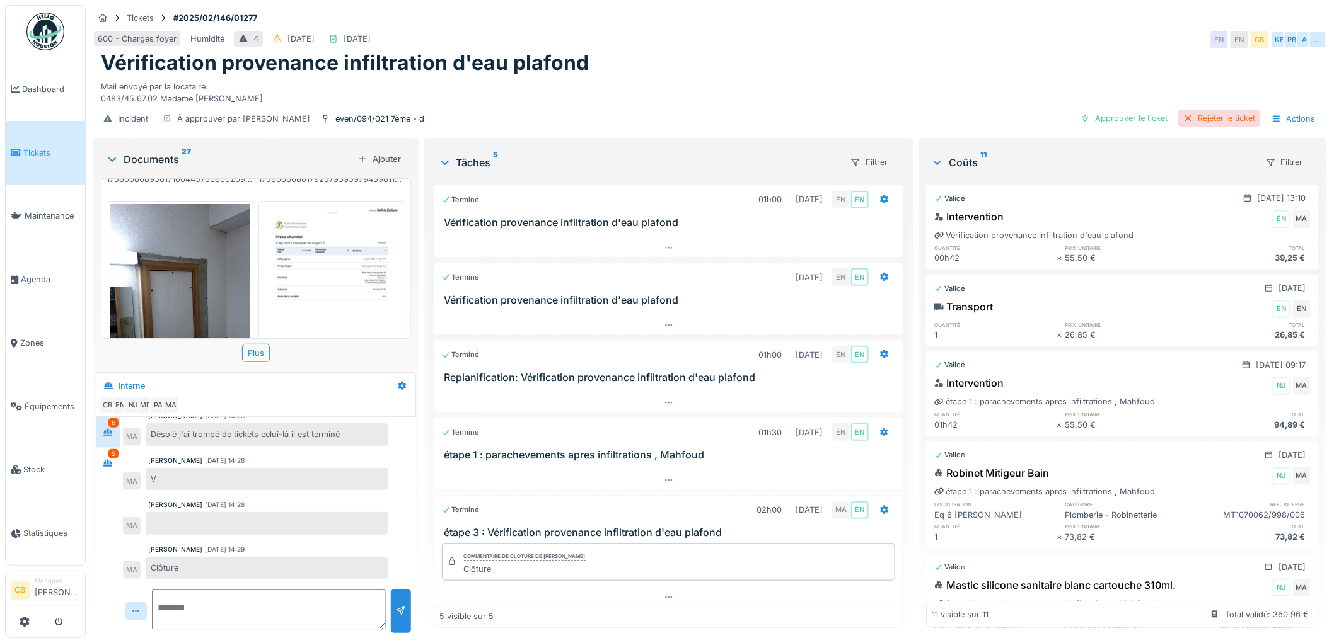
click at [1185, 110] on div "Rejeter le ticket" at bounding box center [1219, 118] width 83 height 17
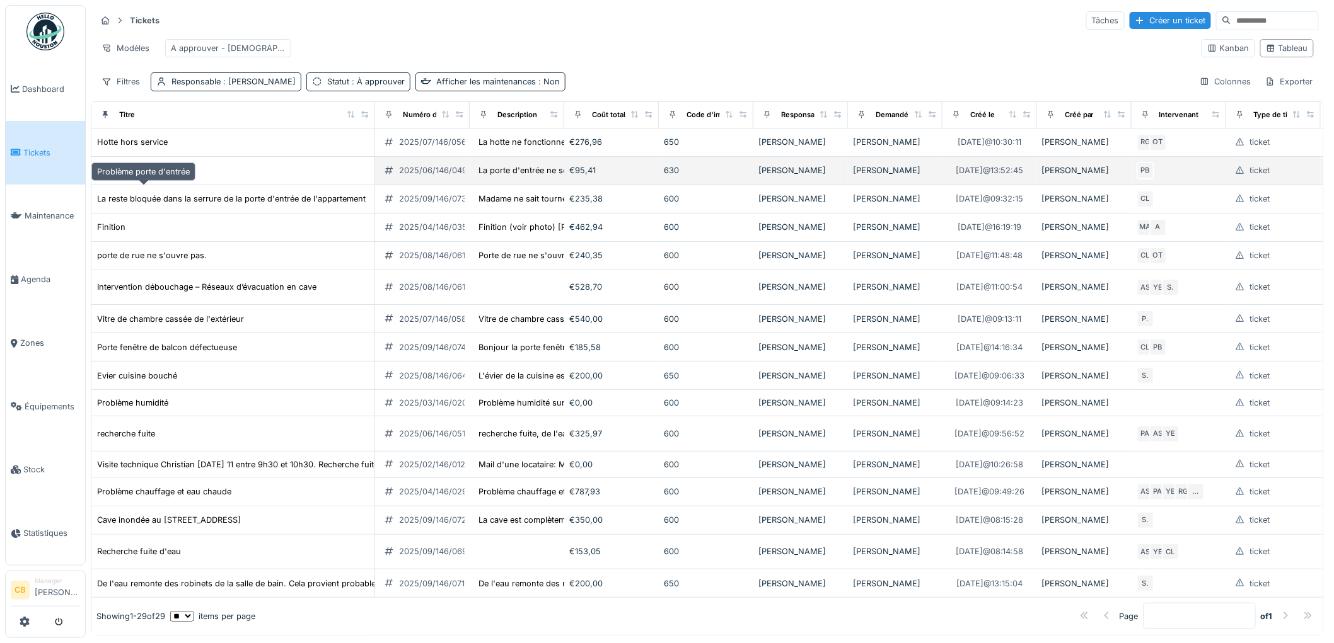
click at [158, 176] on div "Problème porte d'entrée" at bounding box center [143, 170] width 93 height 12
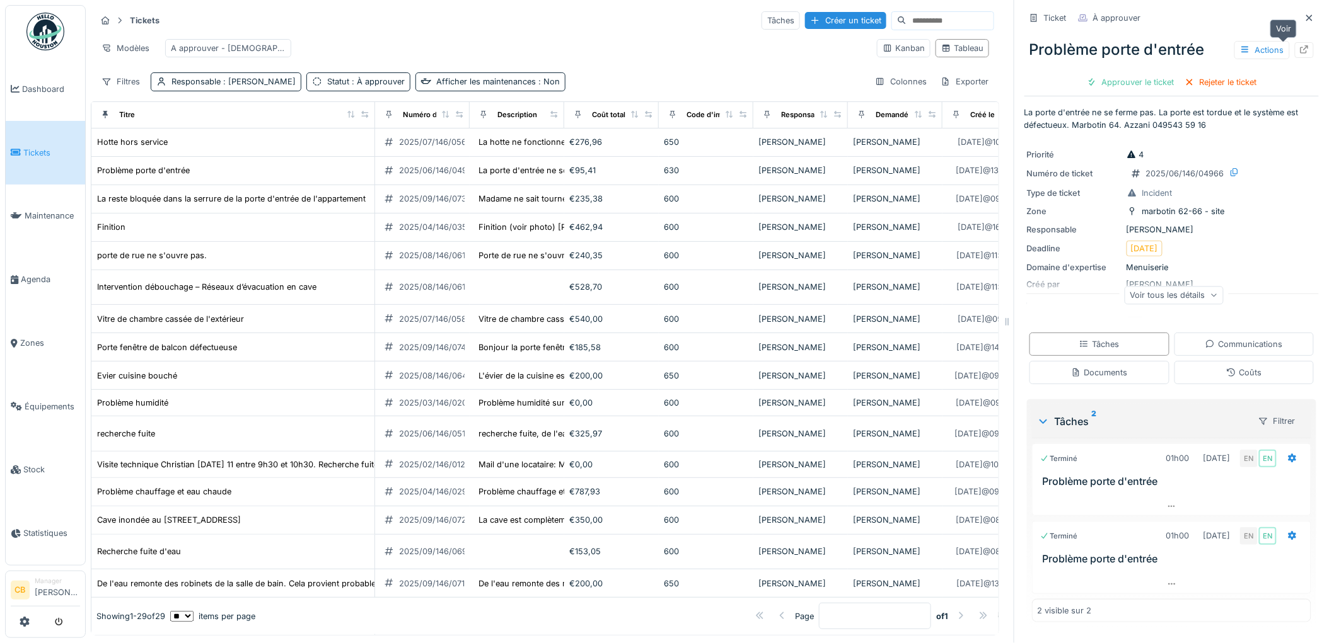
click at [1299, 51] on icon at bounding box center [1304, 49] width 10 height 8
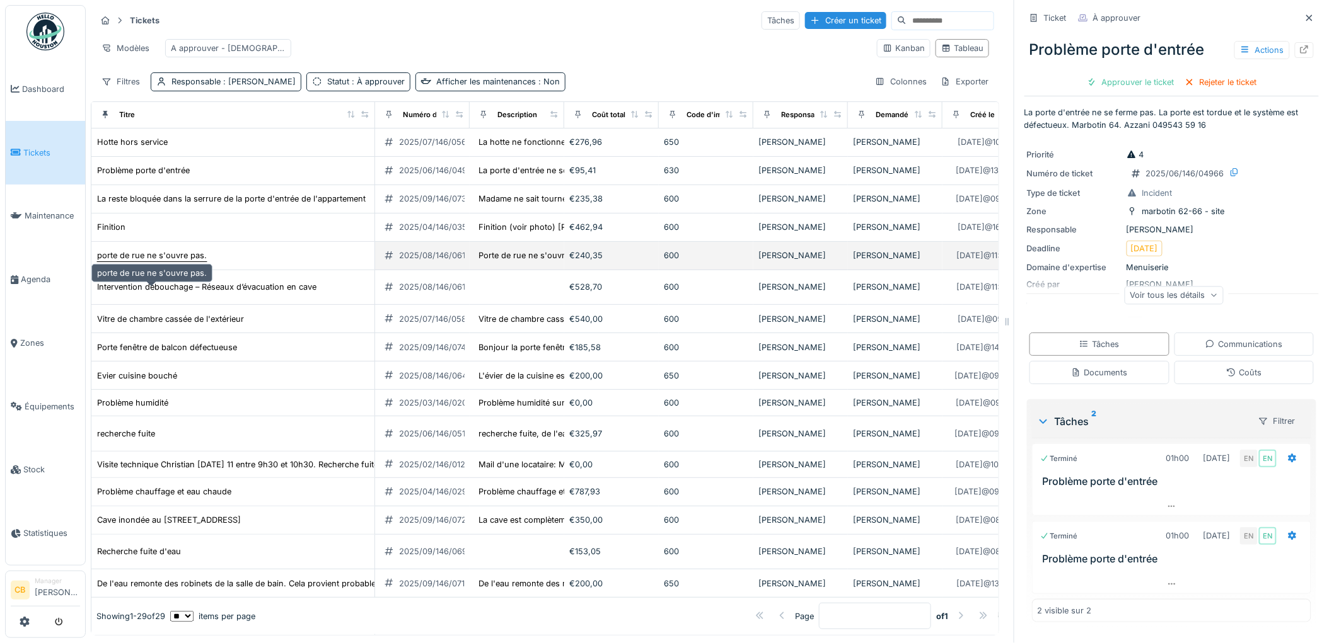
click at [171, 262] on div "porte de rue ne s'ouvre pas." at bounding box center [152, 256] width 110 height 12
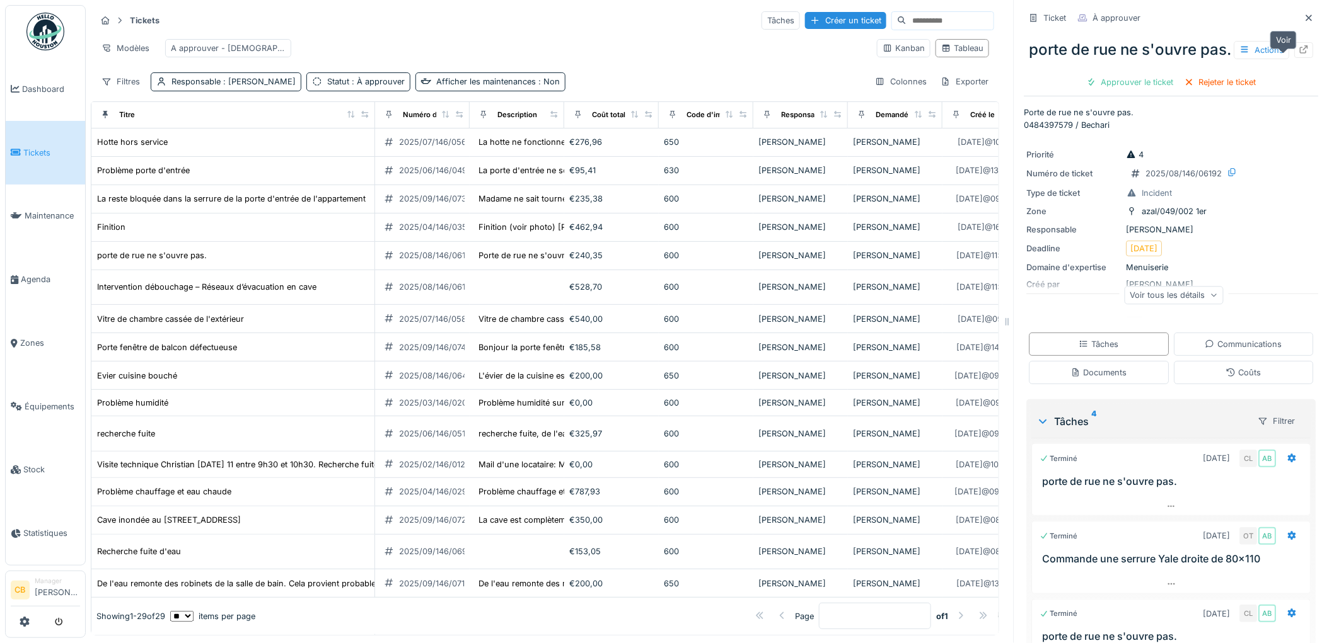
click at [1299, 54] on icon at bounding box center [1304, 49] width 10 height 8
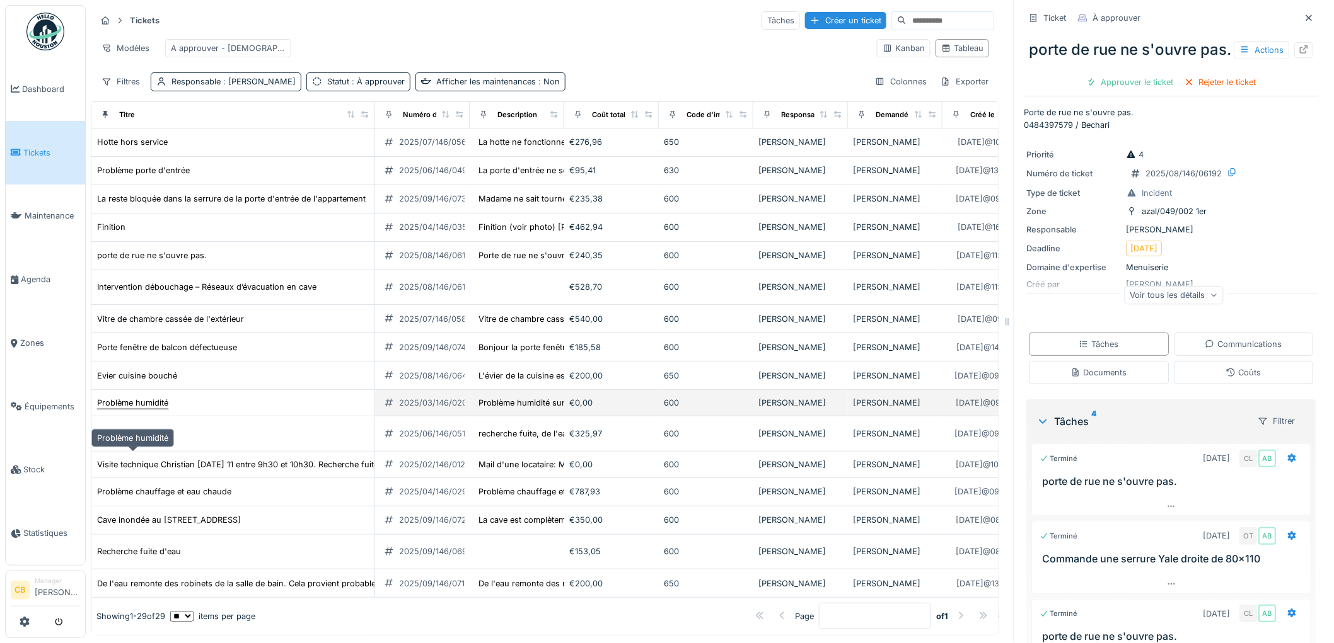
click at [156, 409] on div "Problème humidité" at bounding box center [132, 403] width 71 height 12
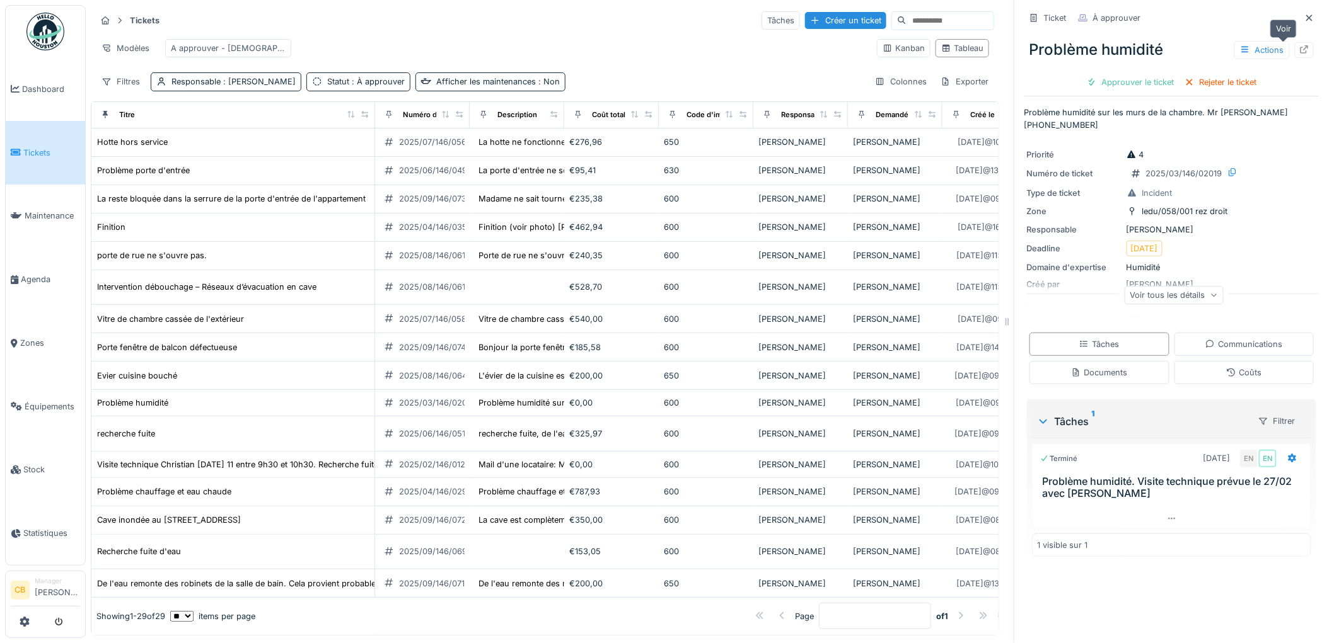
click at [1299, 51] on icon at bounding box center [1304, 49] width 10 height 8
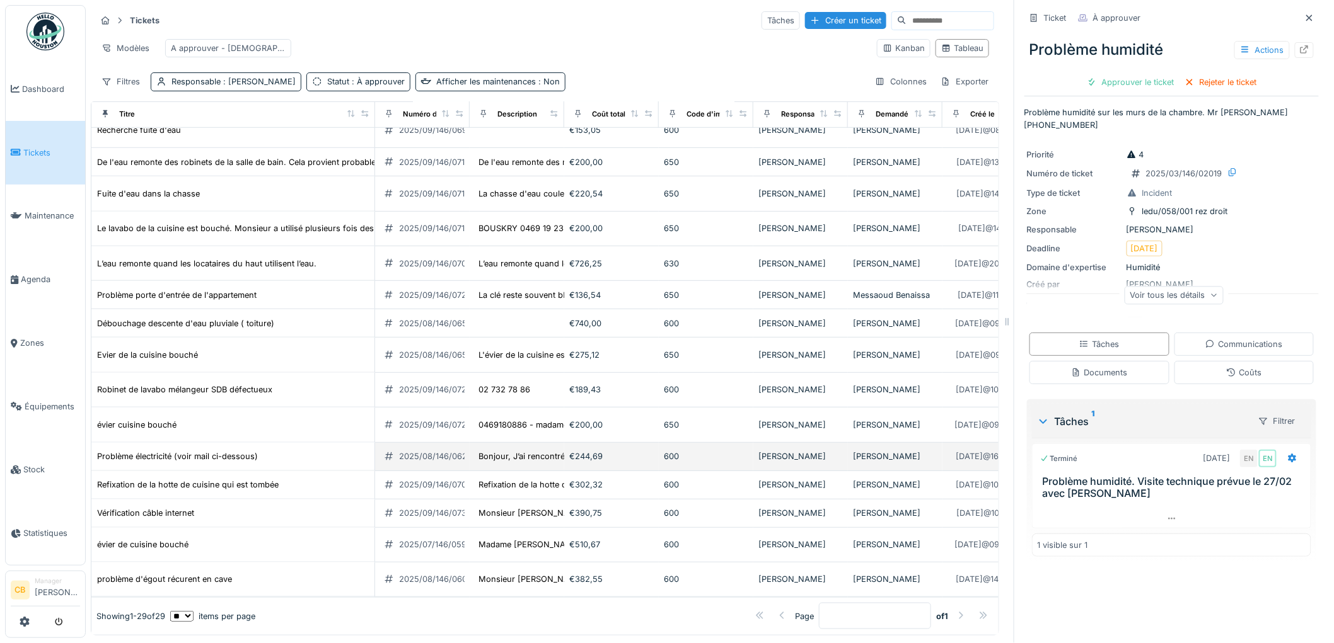
scroll to position [10, 0]
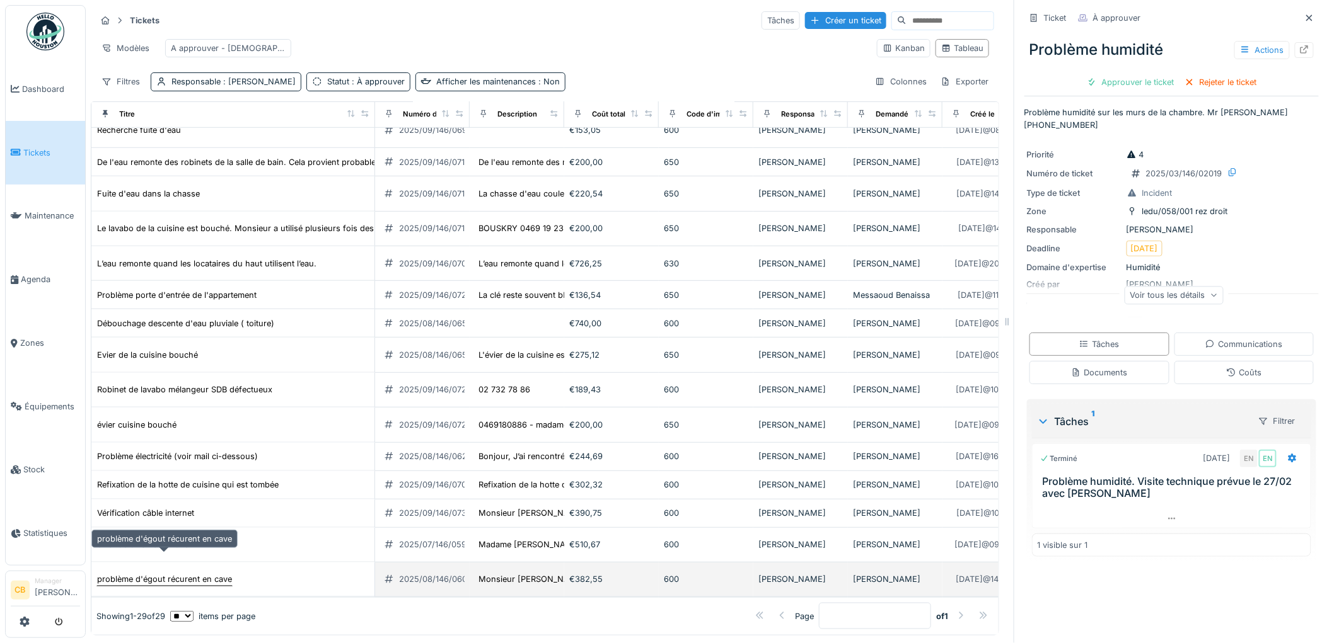
click at [221, 574] on div "problème d'égout récurent en cave" at bounding box center [164, 580] width 135 height 12
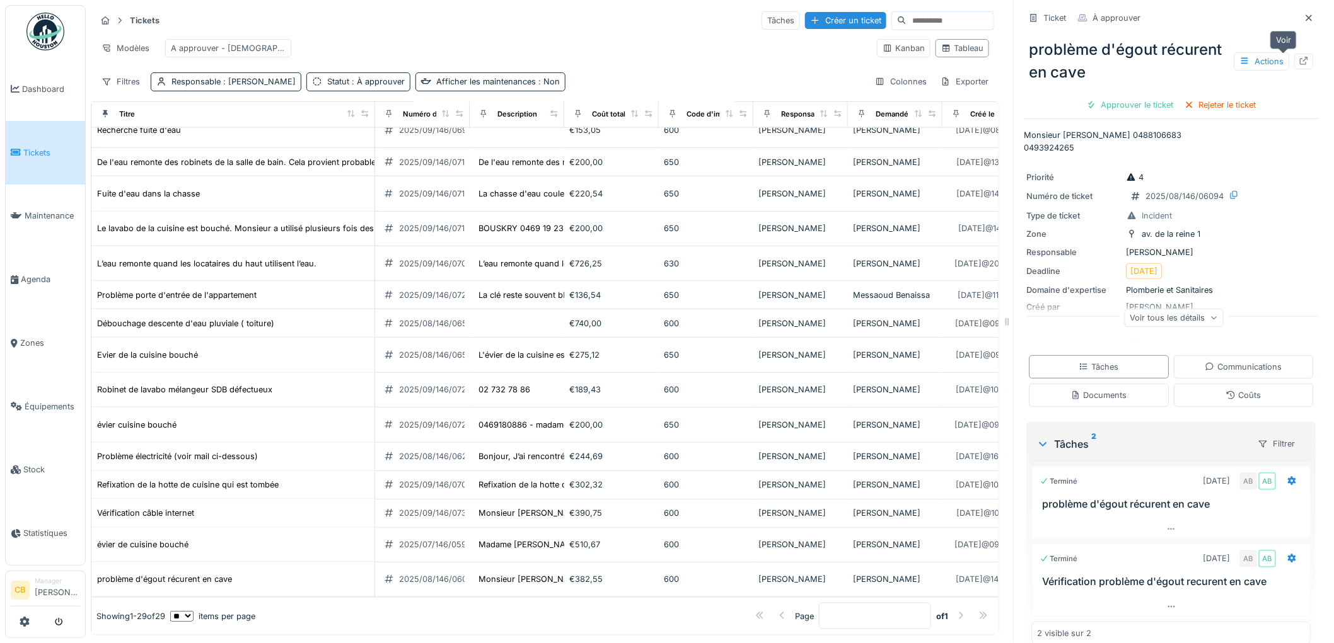
click at [1300, 57] on icon at bounding box center [1304, 61] width 8 height 8
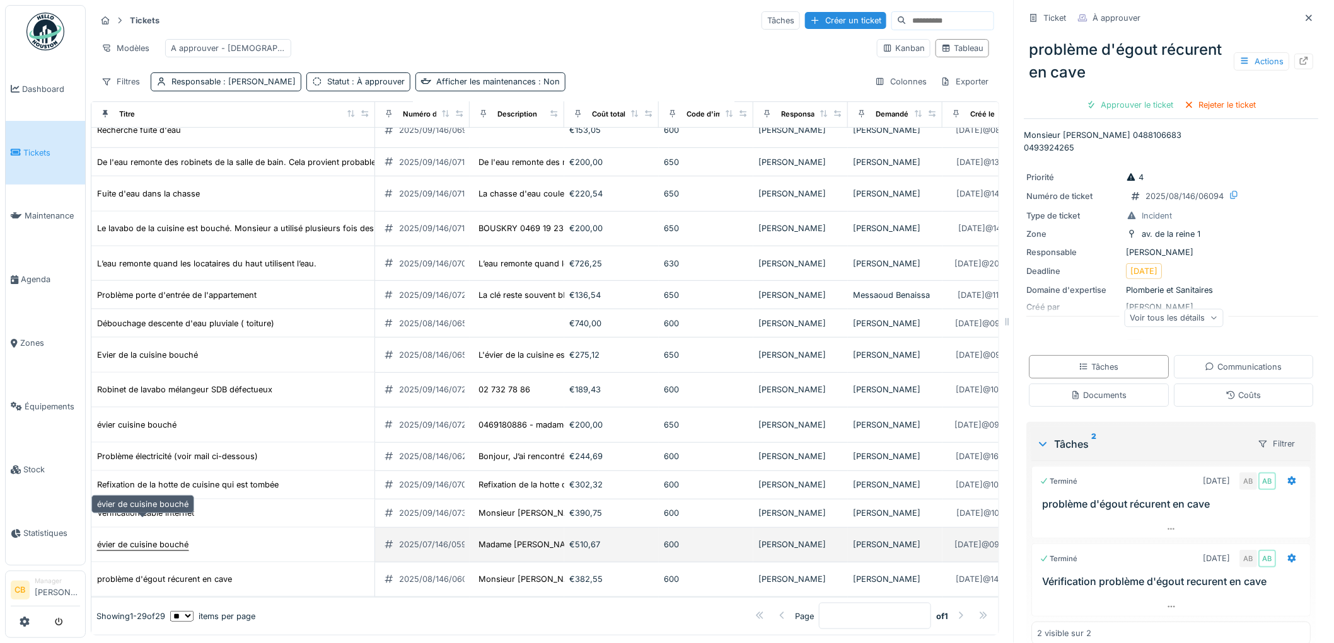
click at [172, 538] on div "évier de cuisine bouché" at bounding box center [142, 544] width 93 height 13
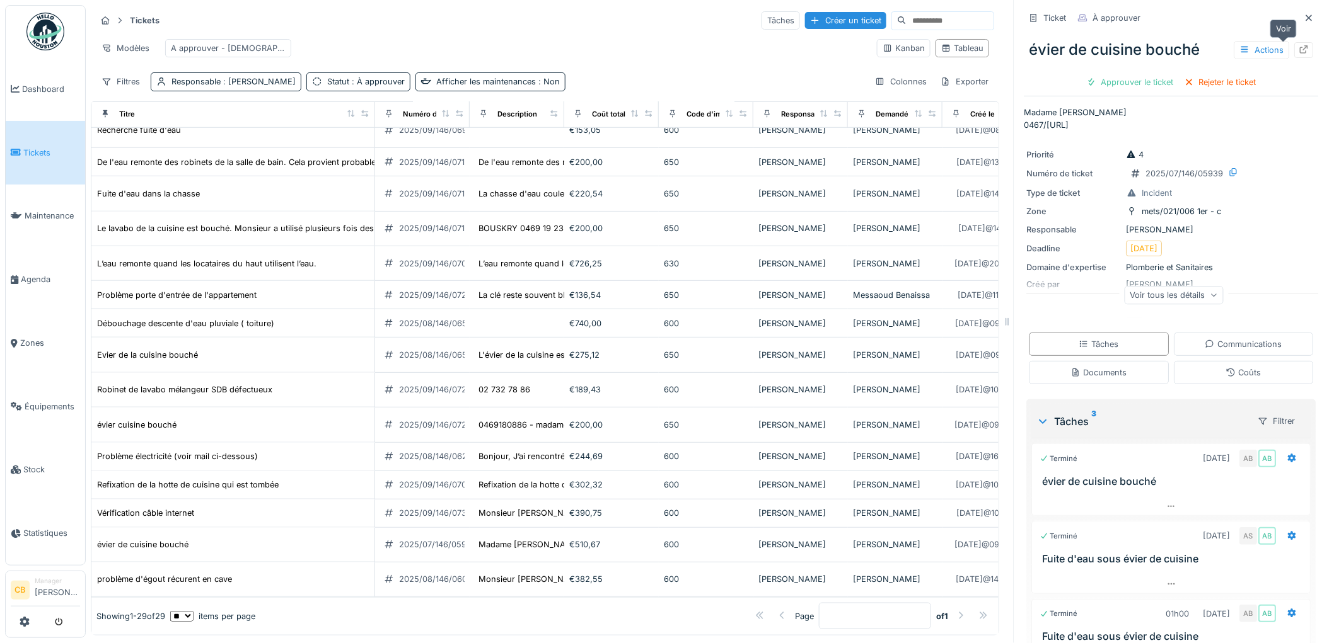
click at [1300, 45] on icon at bounding box center [1304, 49] width 8 height 8
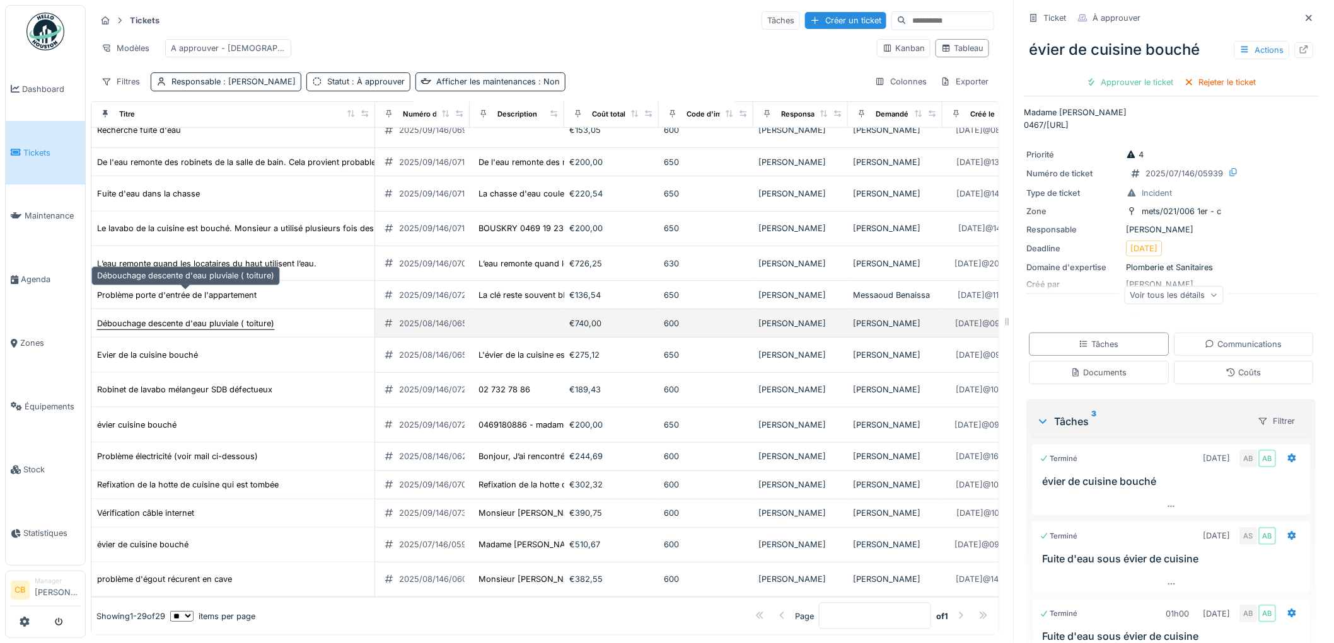
click at [204, 318] on div "Débouchage descente d'eau pluviale ( toiture)" at bounding box center [185, 324] width 177 height 12
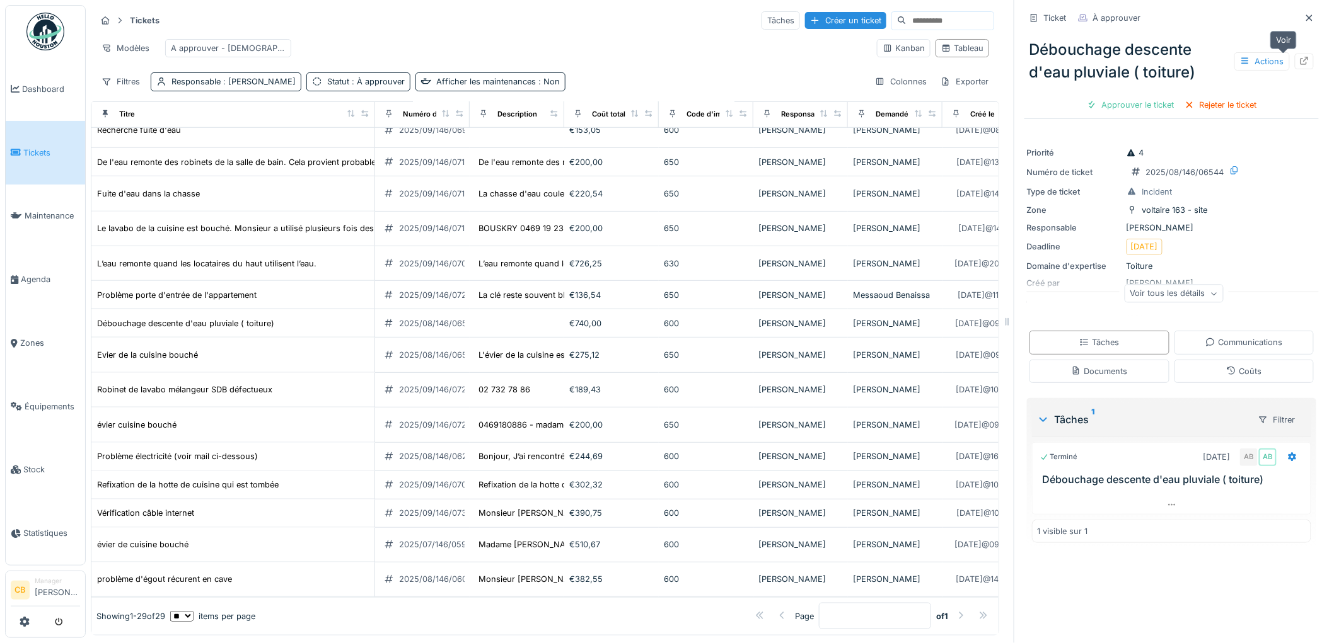
click at [1300, 57] on icon at bounding box center [1304, 61] width 8 height 8
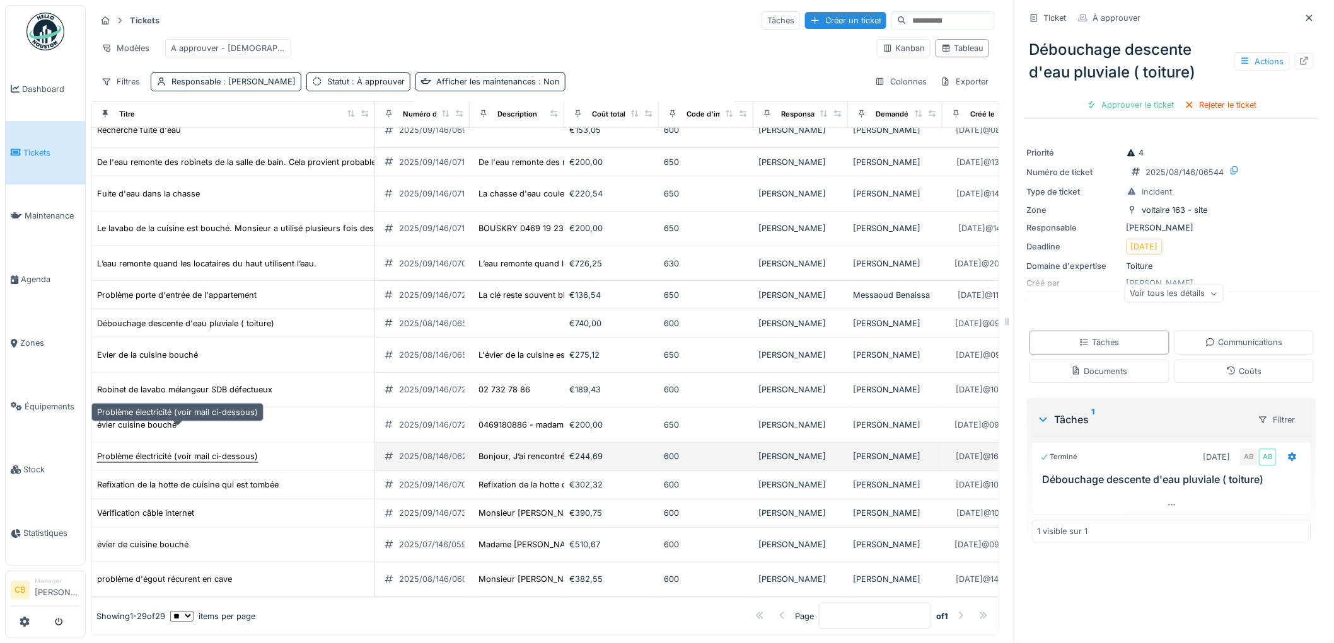
click at [171, 451] on div "Problème électricité (voir mail ci-dessous)" at bounding box center [177, 457] width 161 height 12
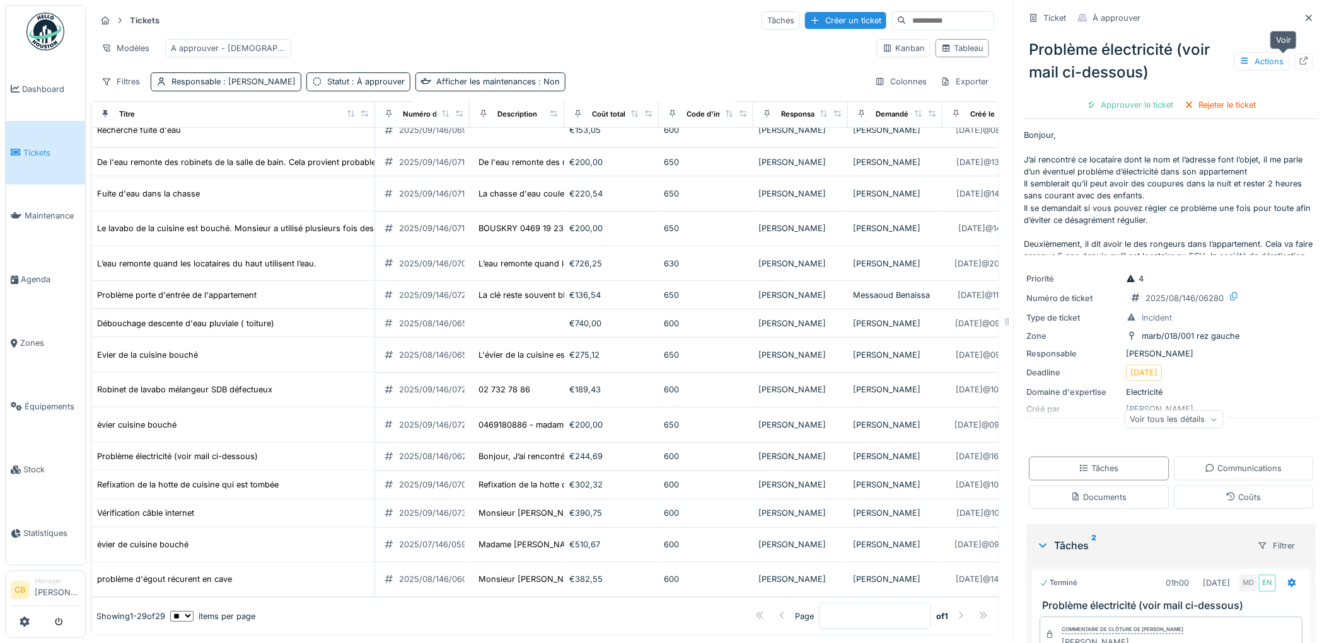
click at [1299, 57] on icon at bounding box center [1304, 61] width 10 height 8
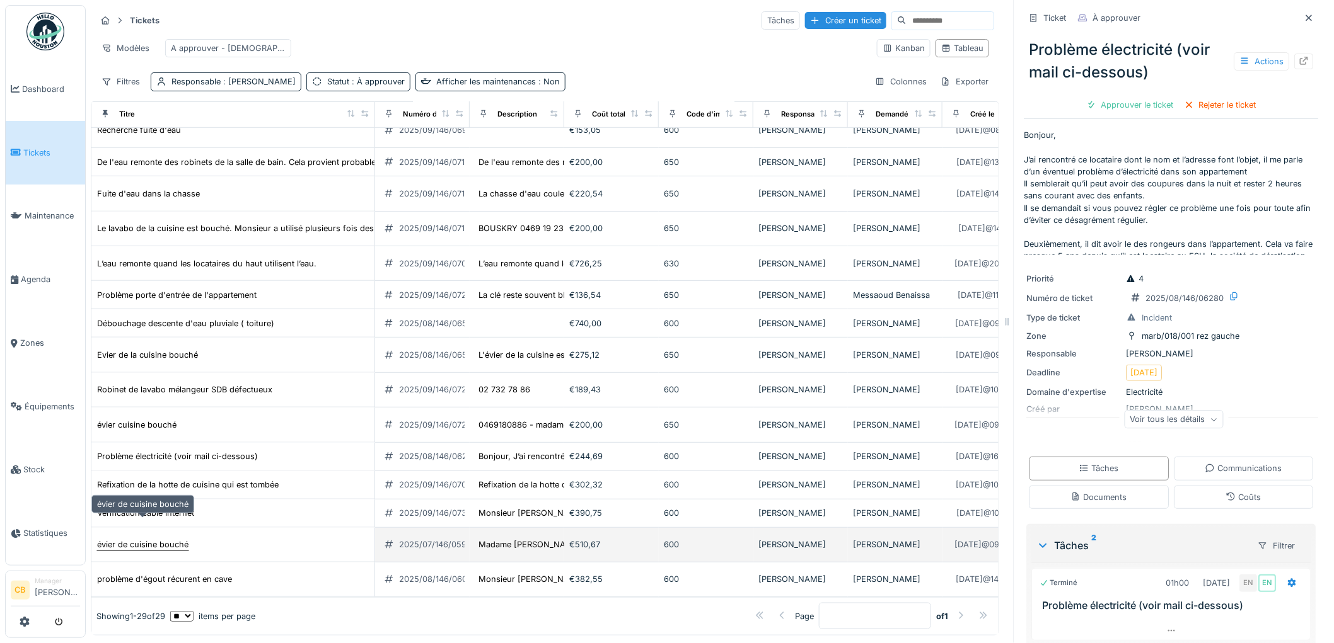
click at [166, 539] on div "évier de cuisine bouché" at bounding box center [142, 545] width 91 height 12
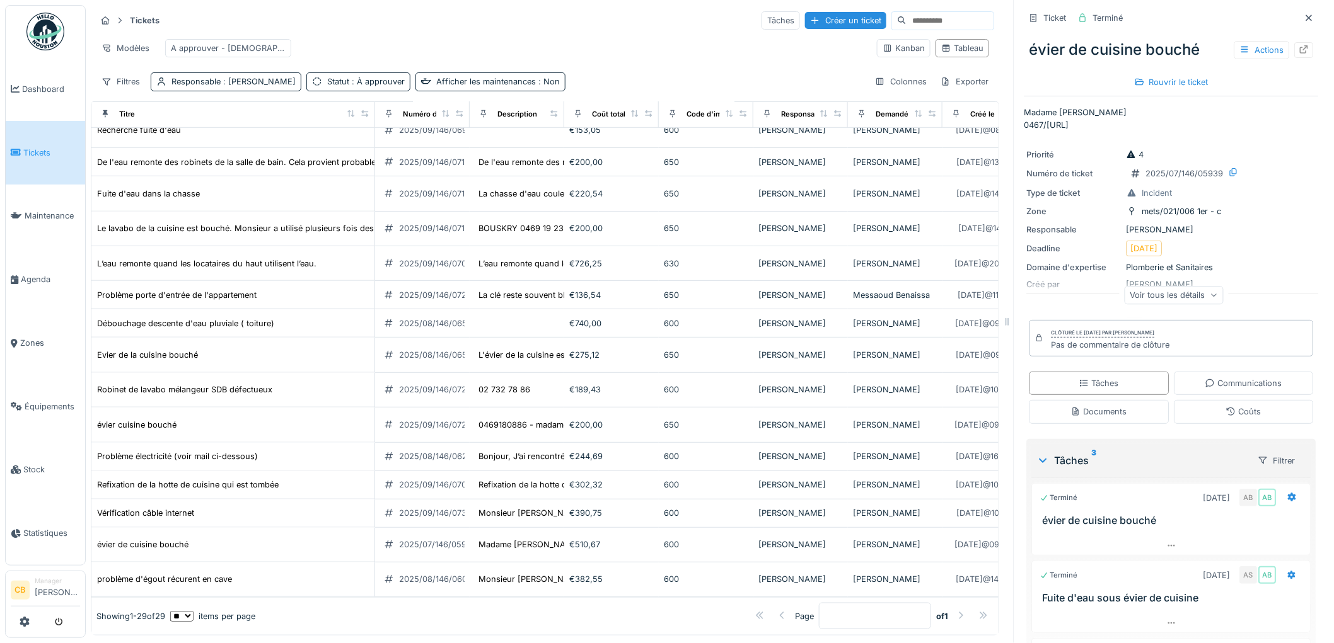
click at [51, 28] on img at bounding box center [45, 32] width 38 height 38
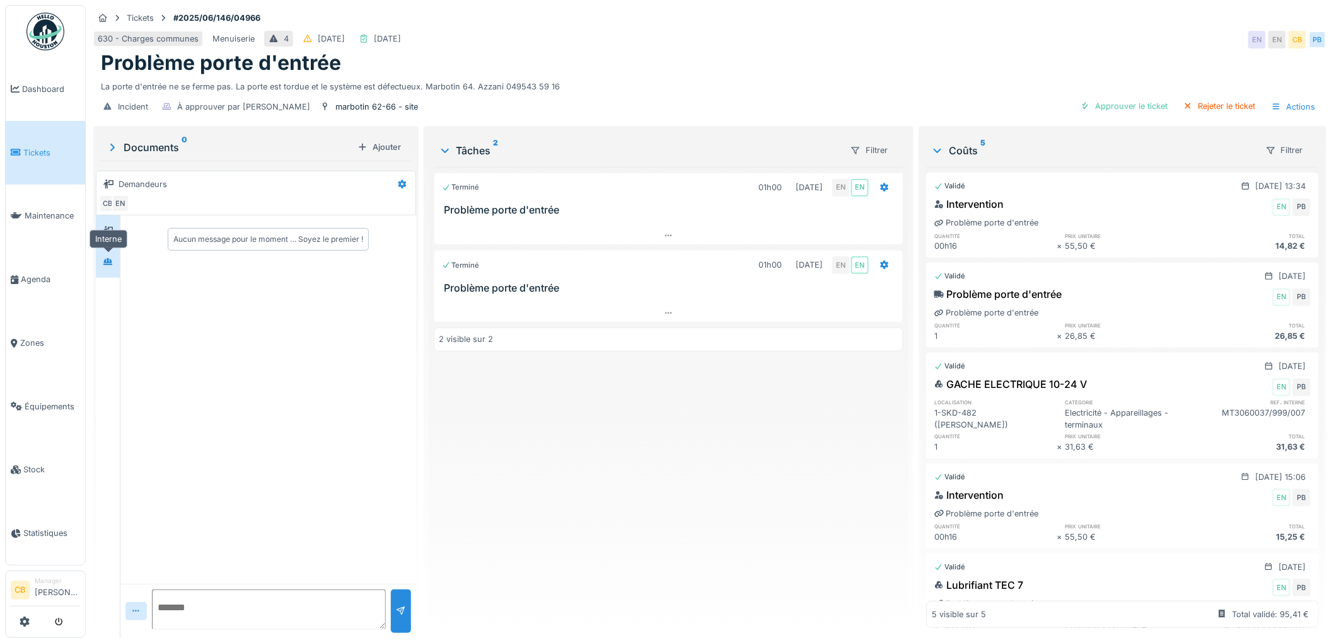
click at [110, 267] on div at bounding box center [108, 263] width 10 height 12
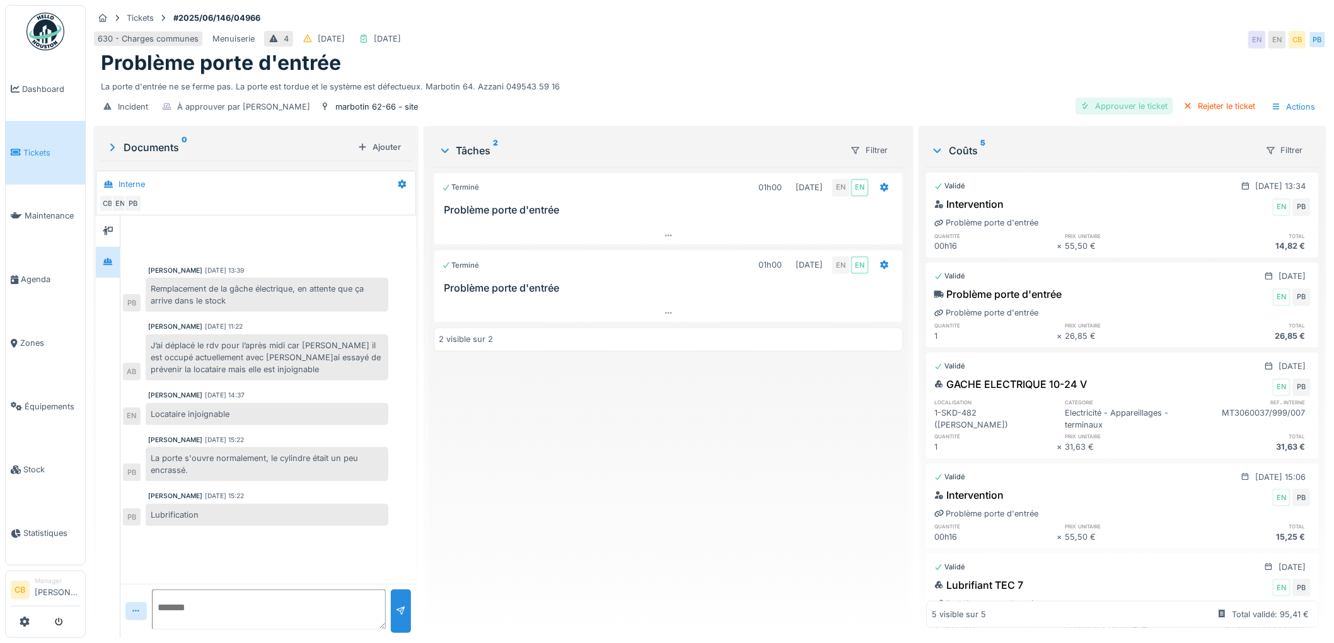
click at [1121, 106] on div "Approuver le ticket" at bounding box center [1124, 106] width 98 height 17
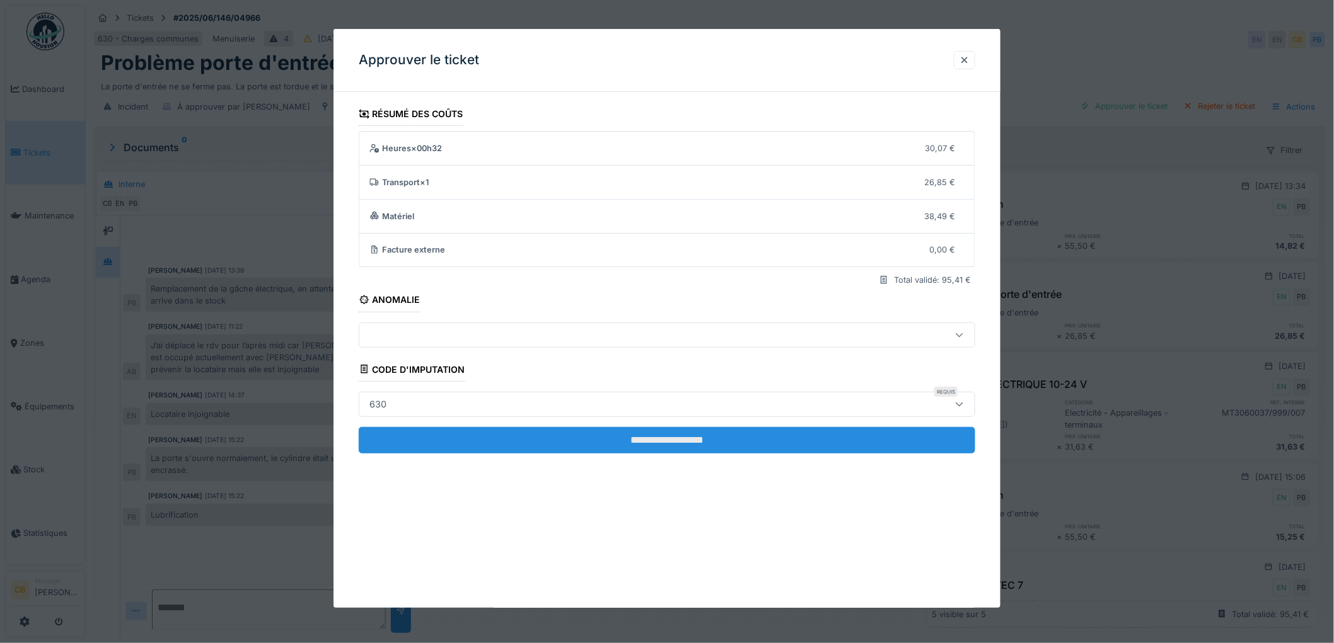
click at [621, 438] on input "**********" at bounding box center [667, 440] width 616 height 26
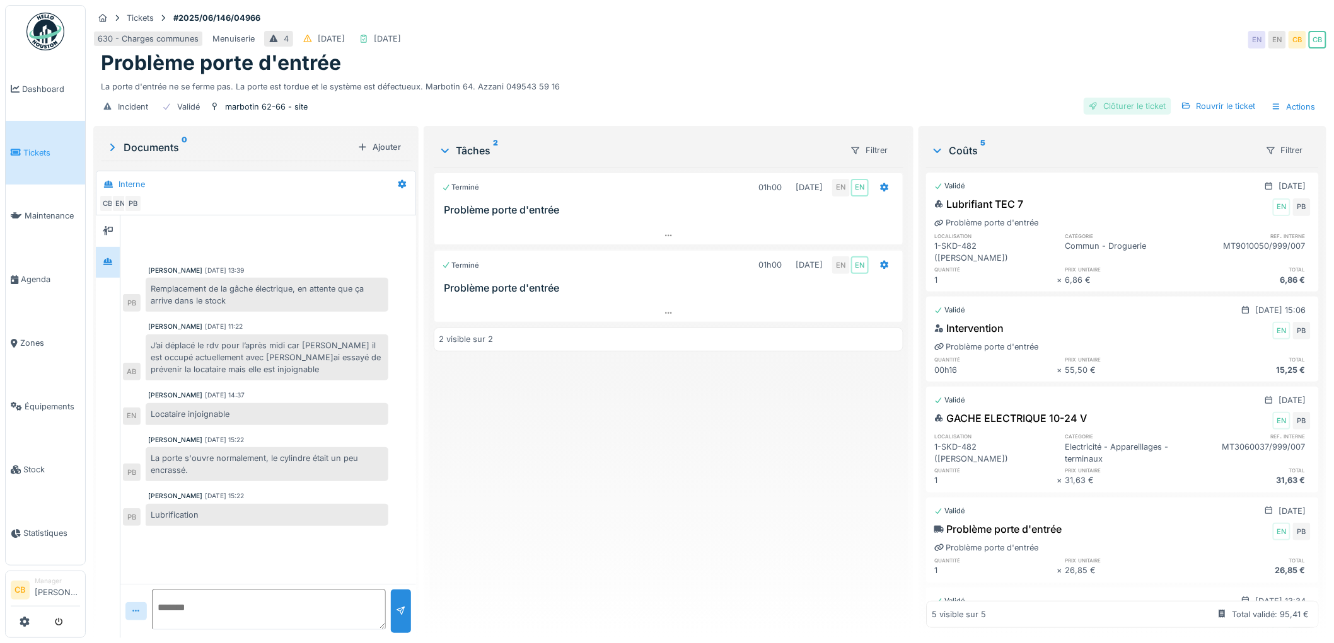
click at [1114, 106] on div "Clôturer le ticket" at bounding box center [1127, 106] width 88 height 17
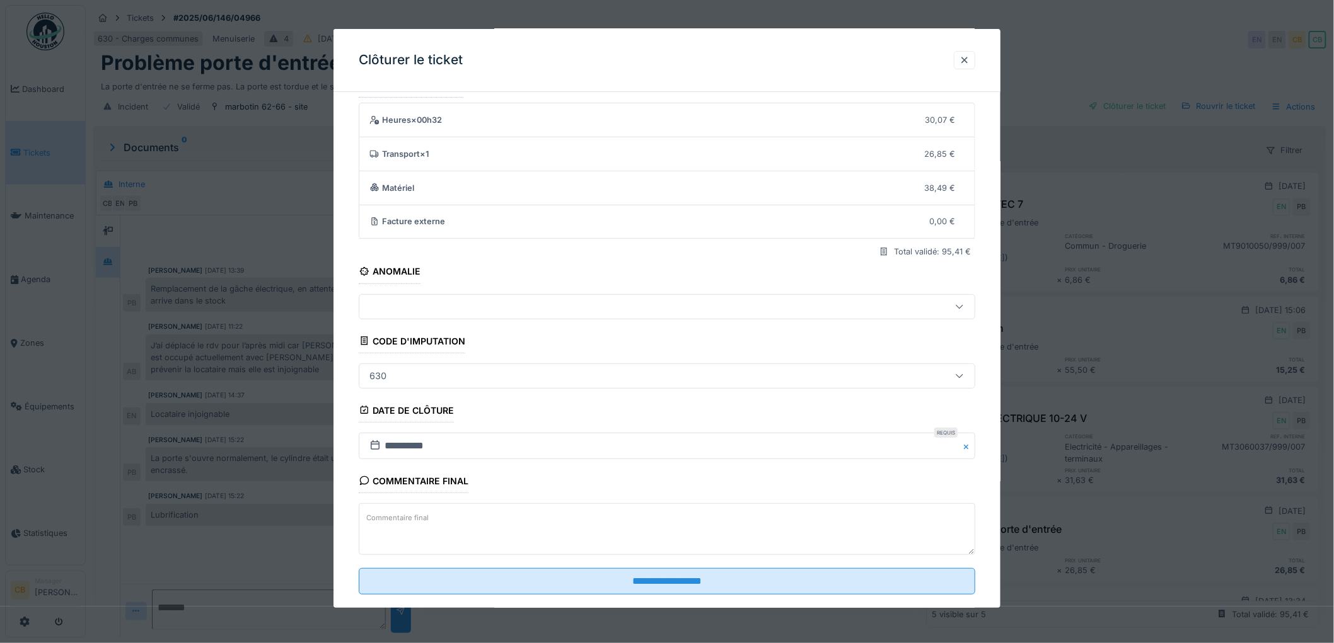
scroll to position [52, 0]
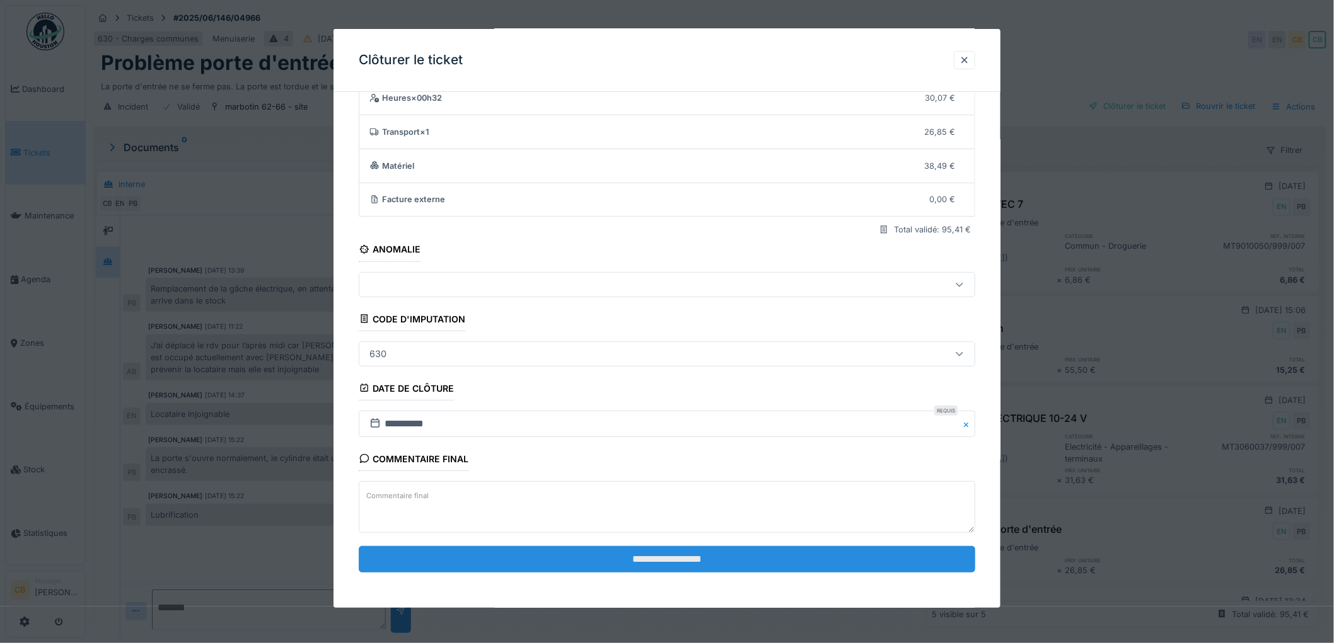
click at [662, 558] on input "**********" at bounding box center [667, 559] width 616 height 26
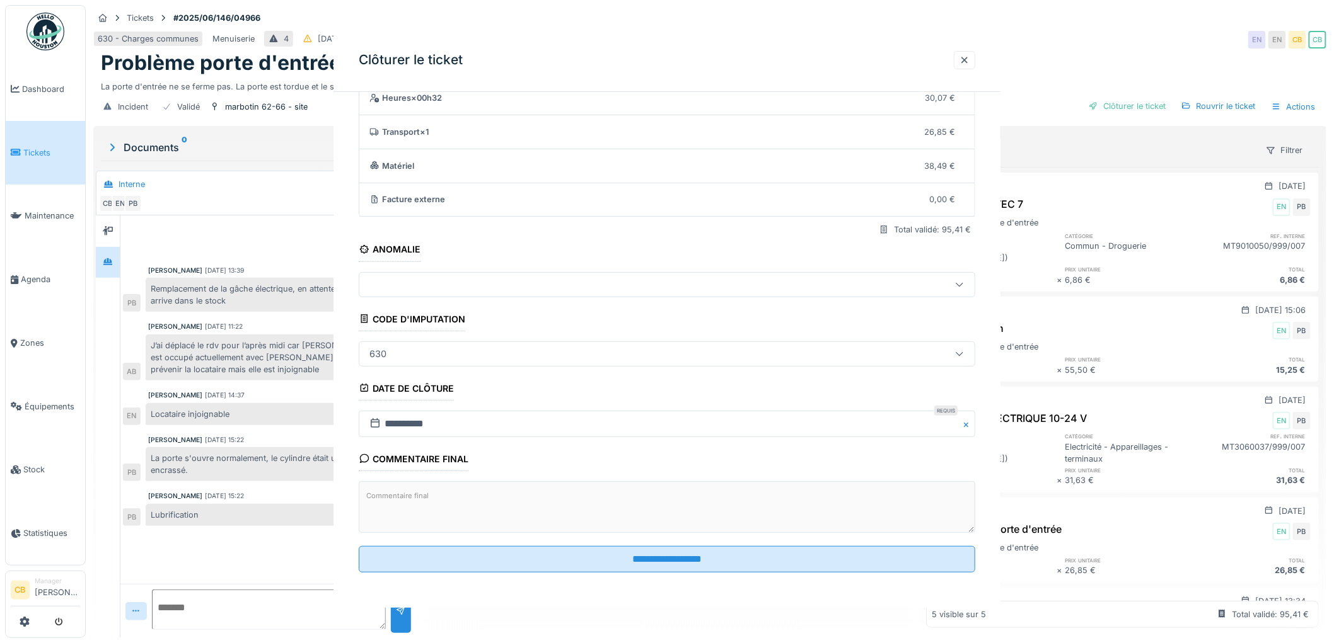
scroll to position [0, 0]
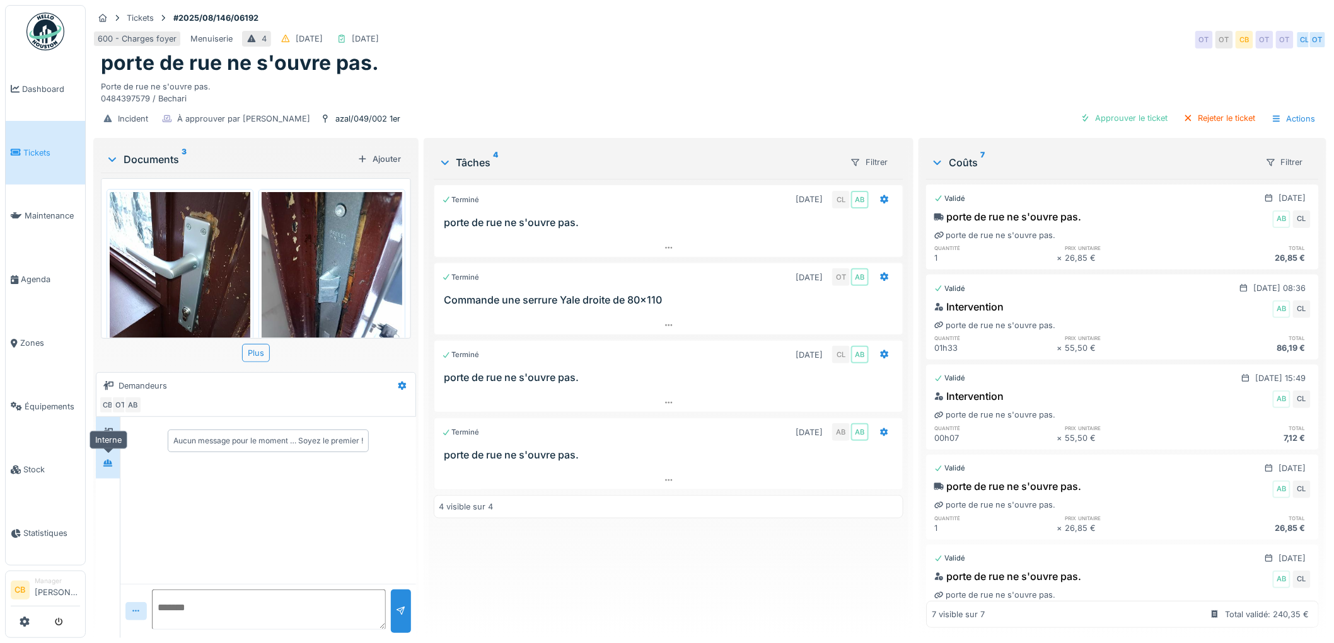
click at [110, 464] on icon at bounding box center [108, 463] width 10 height 8
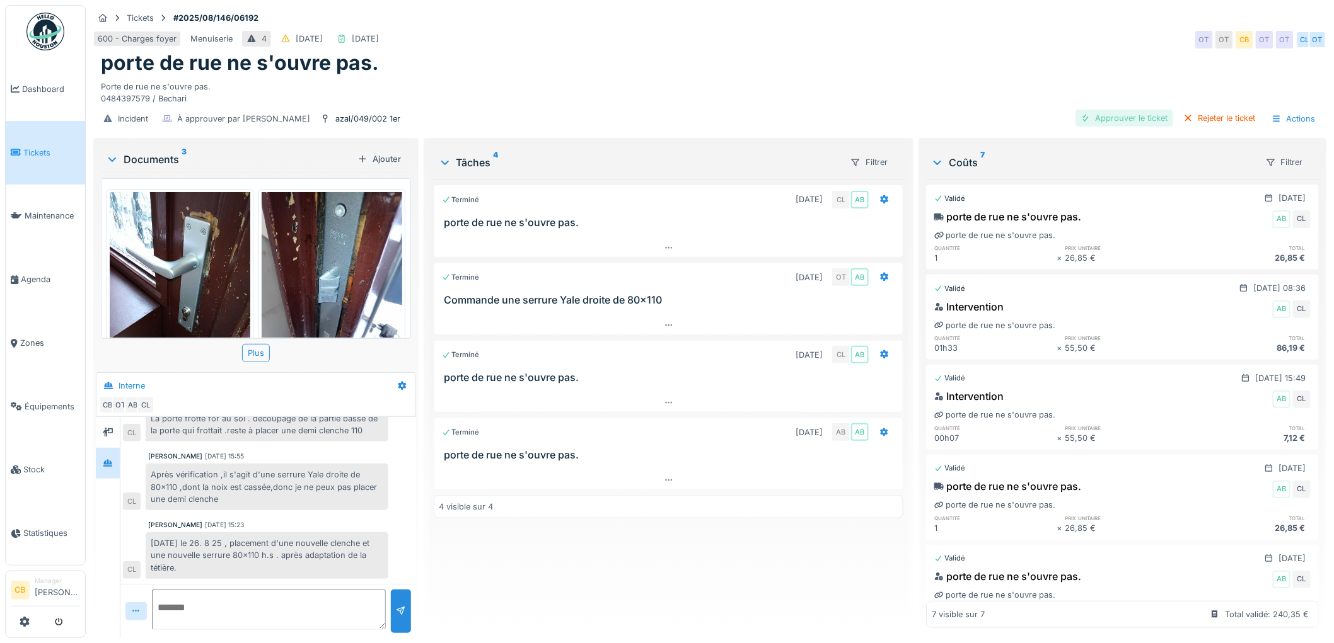
click at [1122, 117] on div "Approuver le ticket" at bounding box center [1124, 118] width 98 height 17
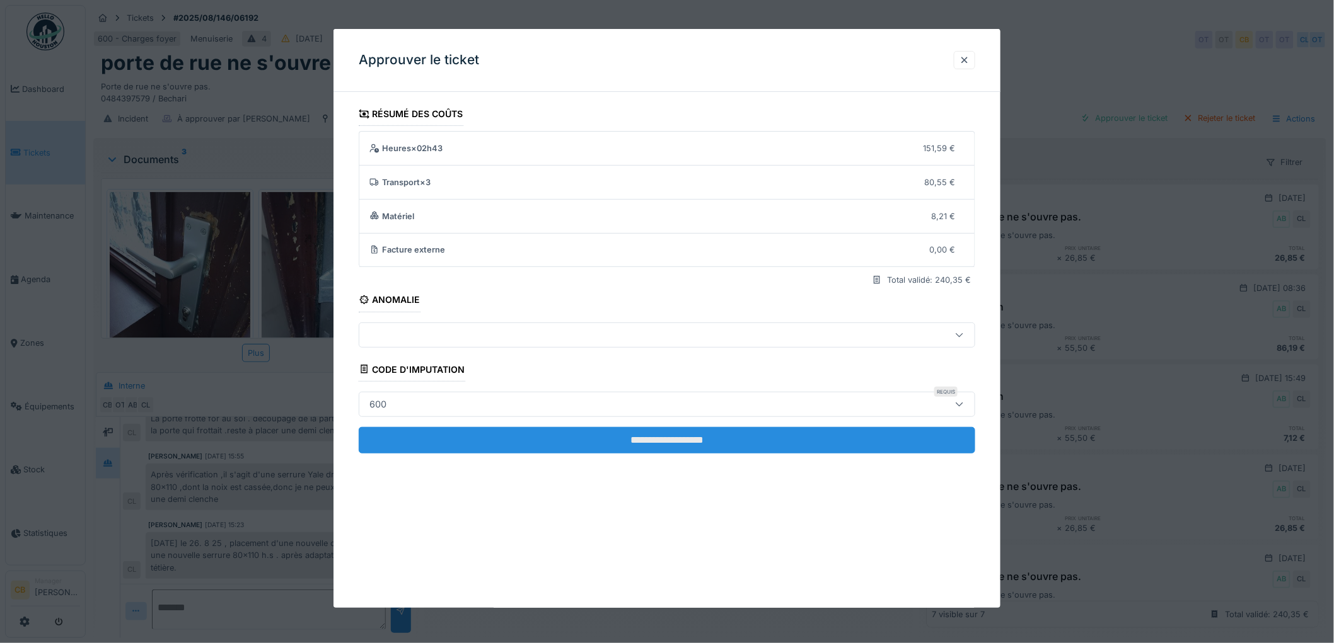
click at [644, 437] on input "**********" at bounding box center [667, 440] width 616 height 26
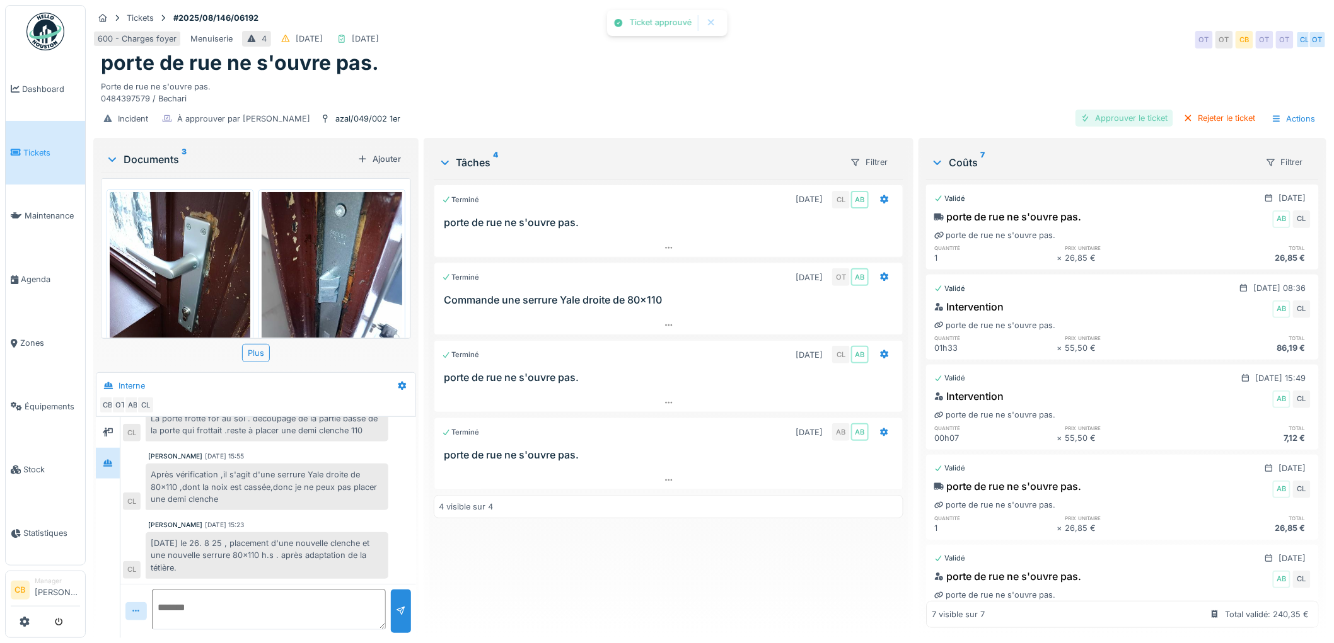
click at [1102, 118] on div "Approuver le ticket" at bounding box center [1124, 118] width 98 height 17
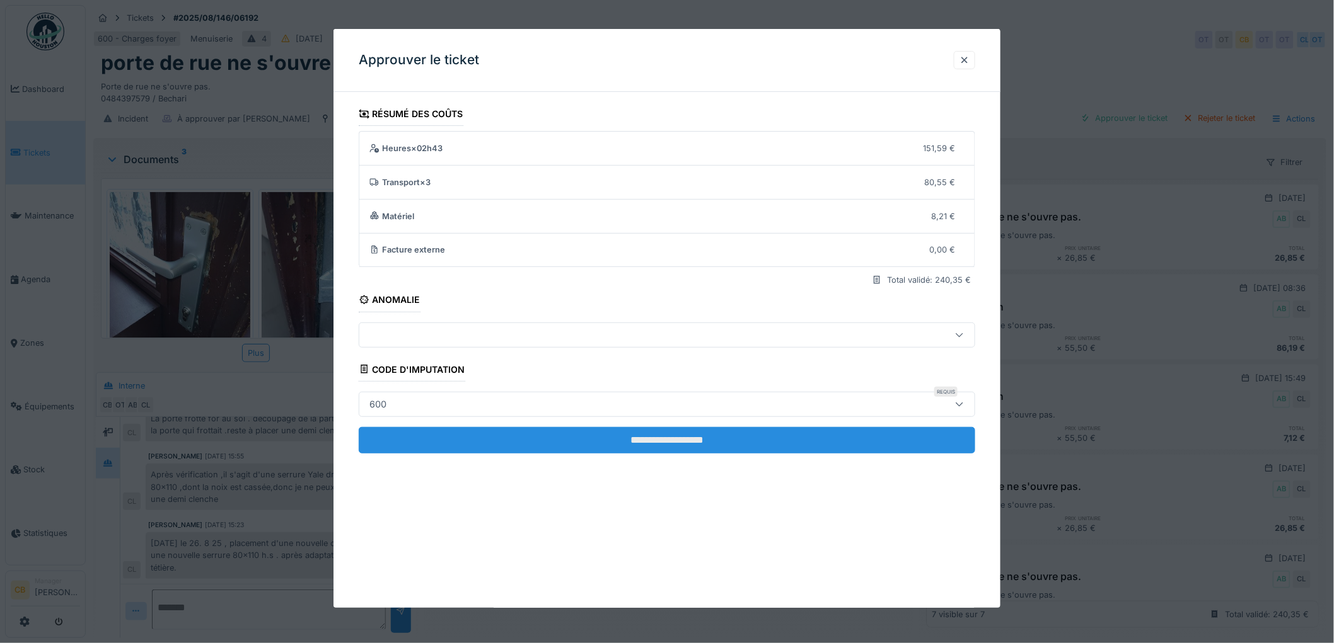
click at [678, 439] on input "**********" at bounding box center [667, 440] width 616 height 26
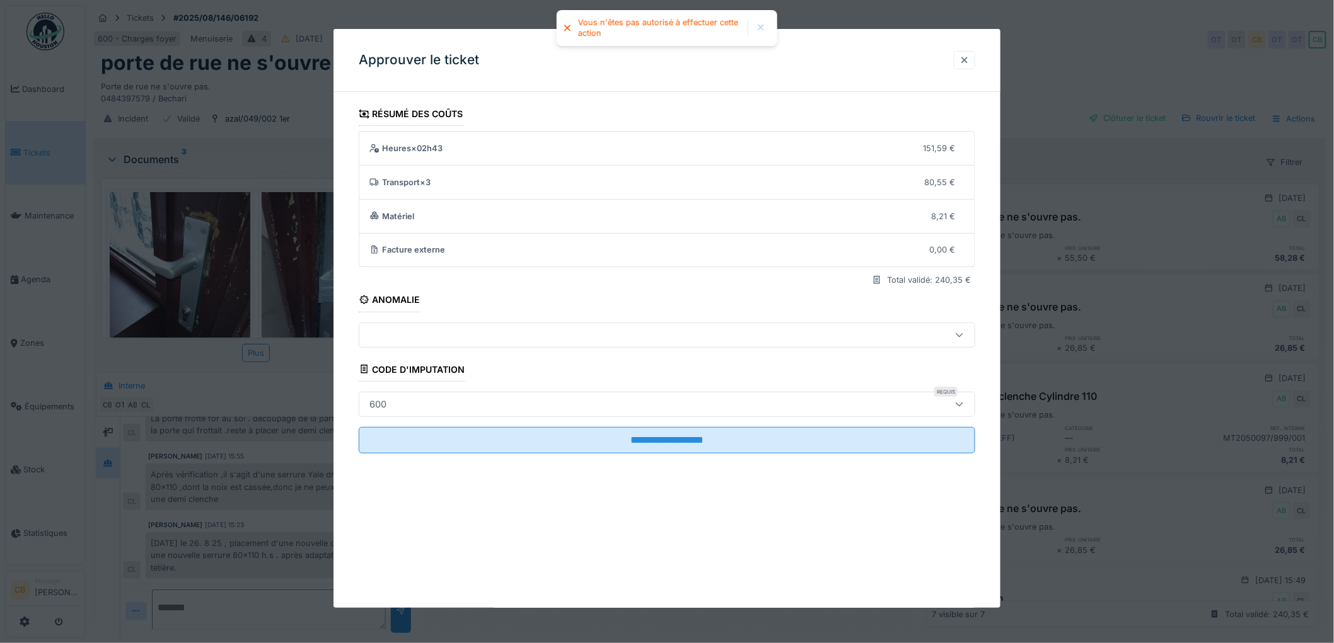
click at [966, 61] on div at bounding box center [964, 60] width 10 height 12
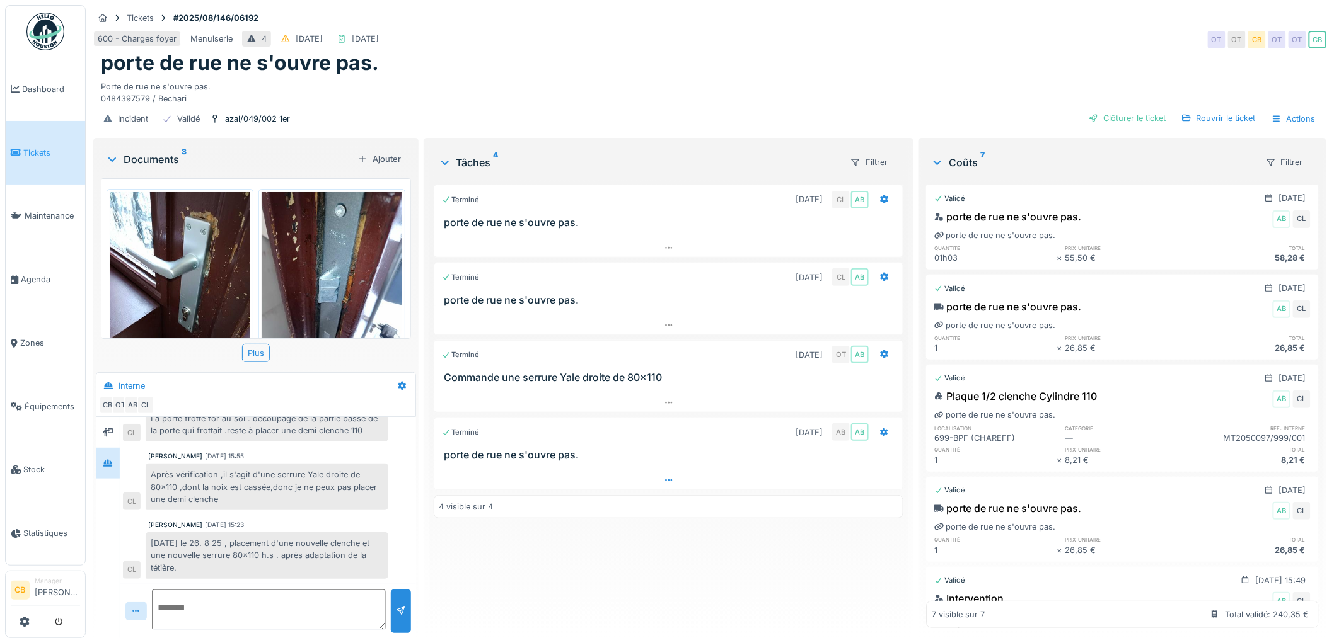
scroll to position [10, 0]
click at [1117, 110] on div "Clôturer le ticket" at bounding box center [1127, 118] width 88 height 17
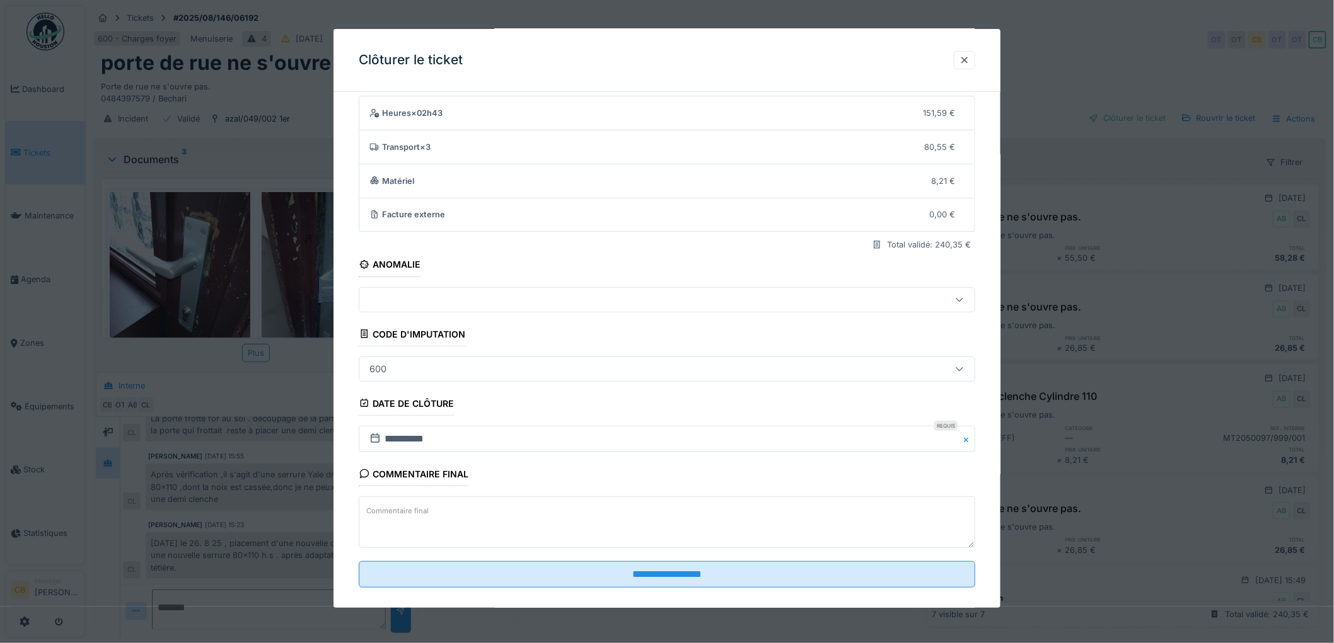
scroll to position [52, 0]
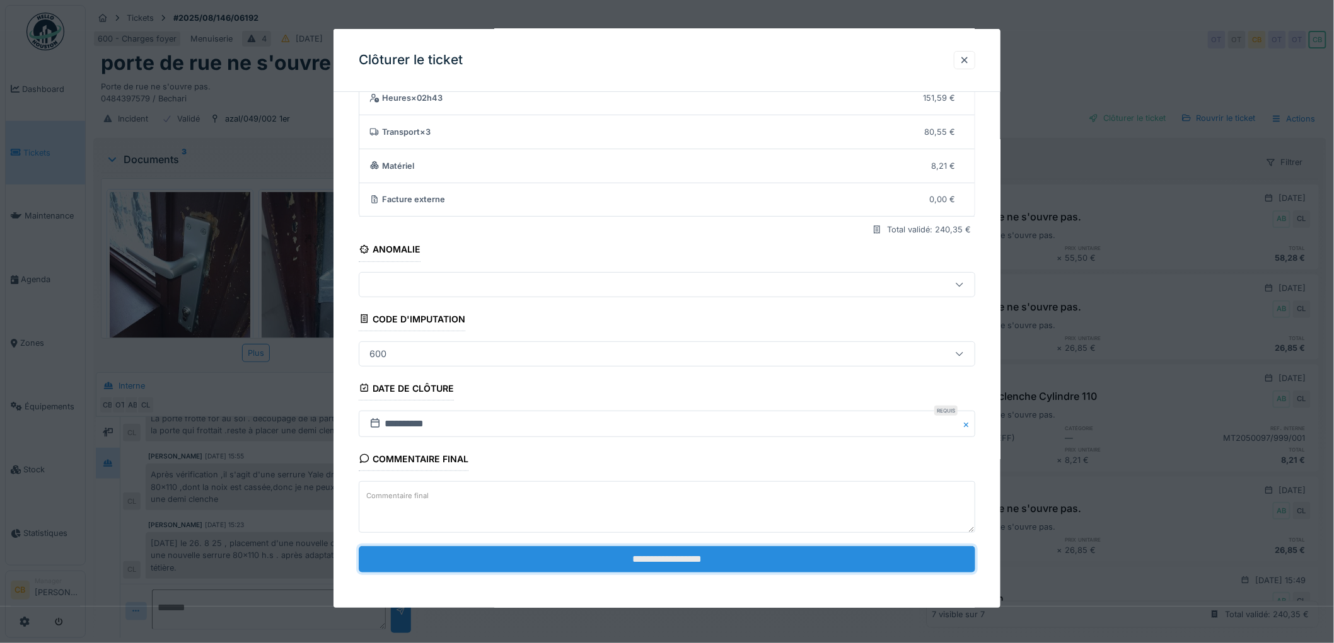
click at [669, 558] on input "**********" at bounding box center [667, 559] width 616 height 26
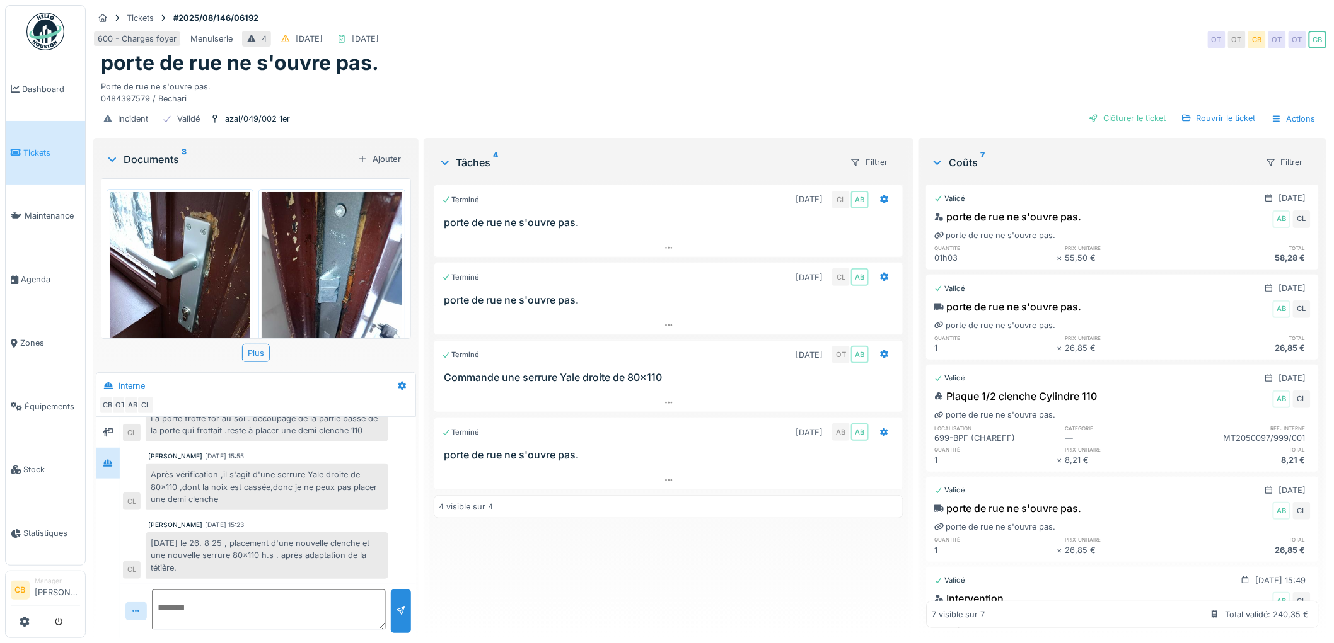
scroll to position [95, 0]
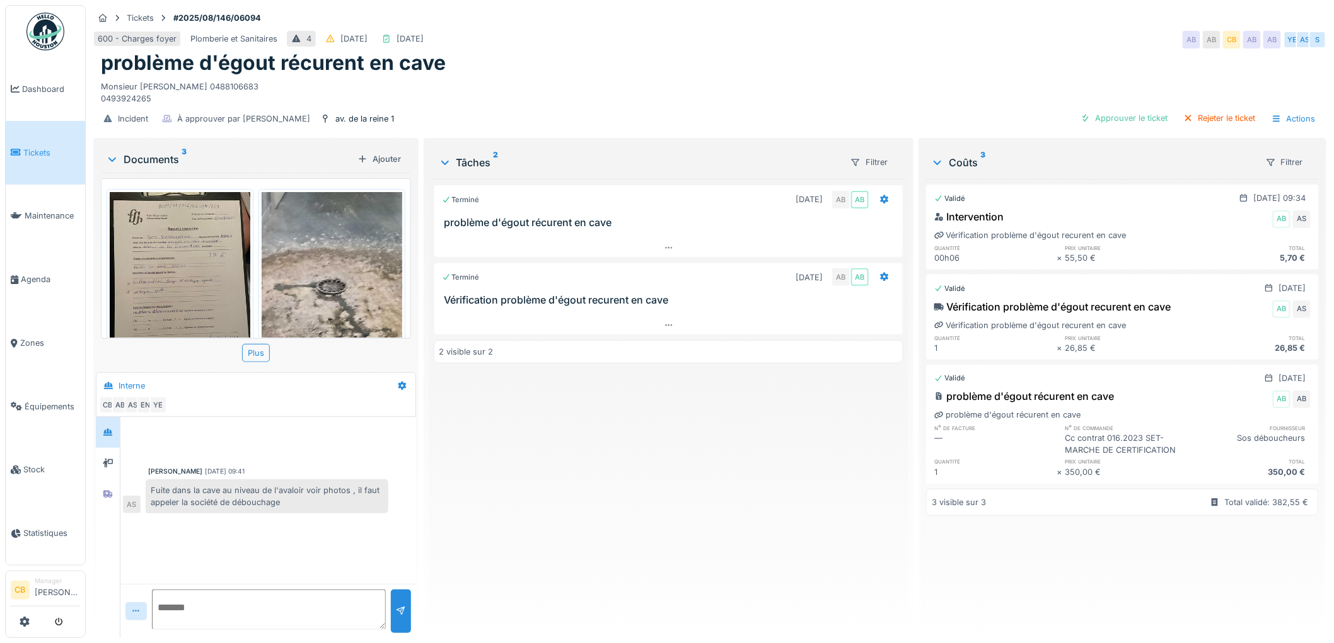
click at [199, 296] on img at bounding box center [180, 285] width 141 height 187
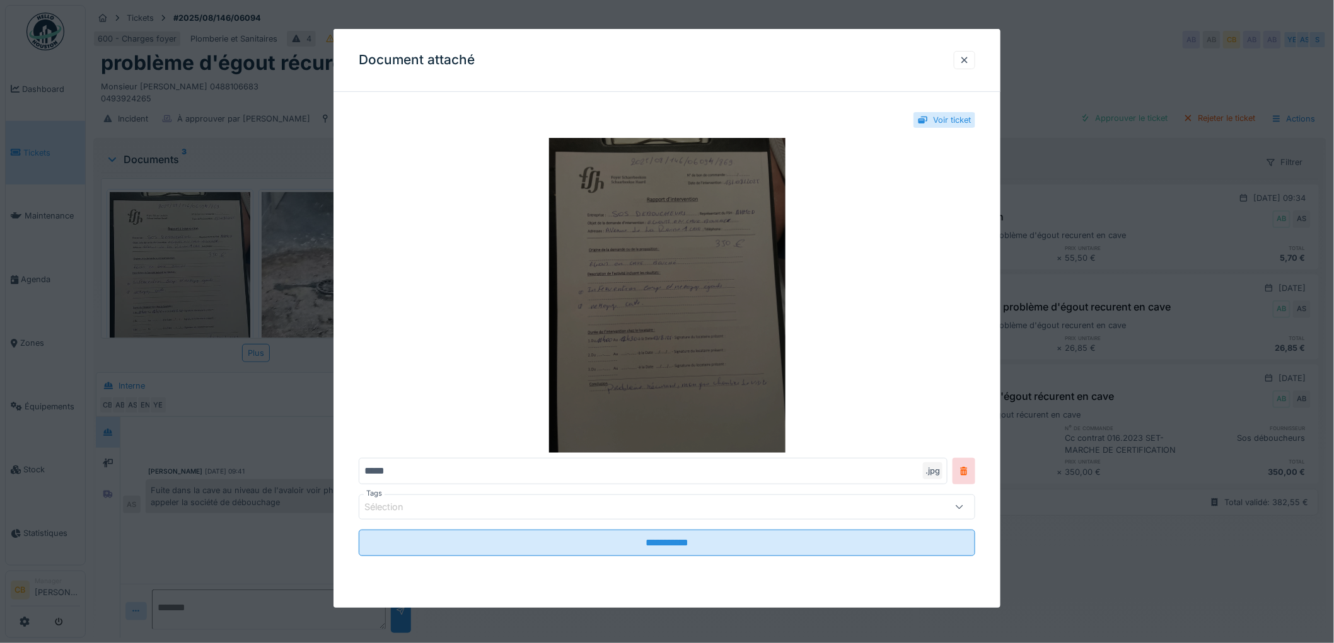
click at [613, 320] on img at bounding box center [667, 295] width 616 height 315
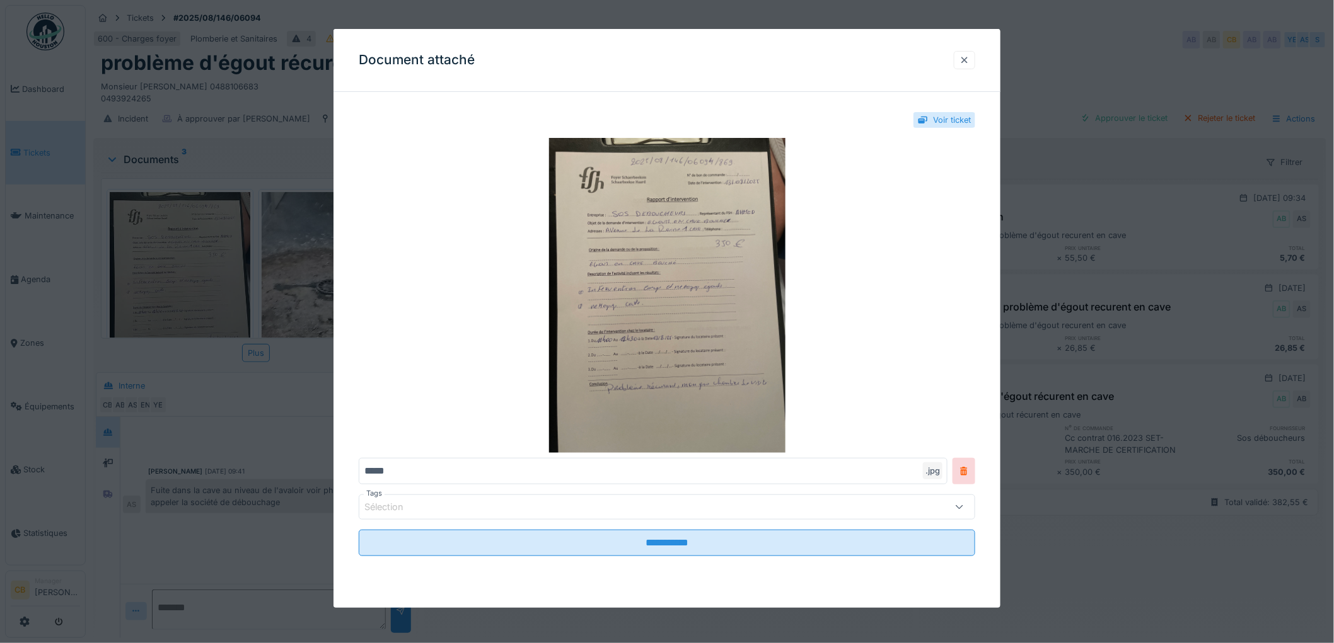
click at [966, 61] on div at bounding box center [964, 60] width 10 height 12
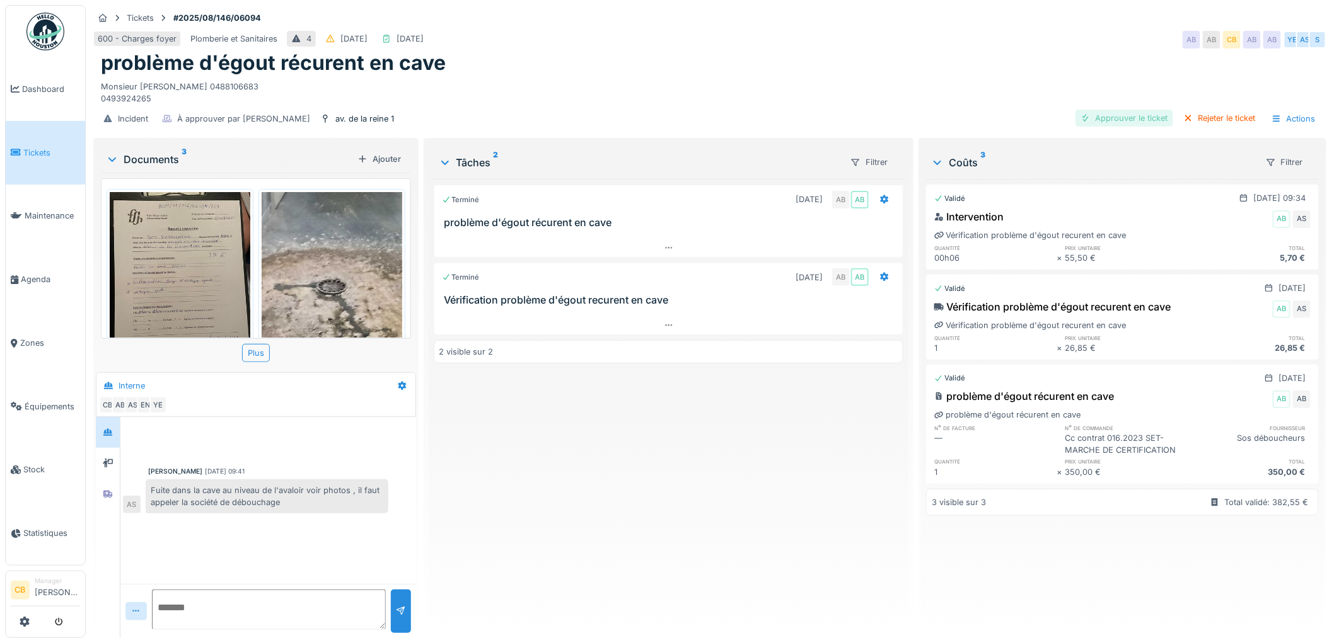
click at [1126, 118] on div "Approuver le ticket" at bounding box center [1124, 118] width 98 height 17
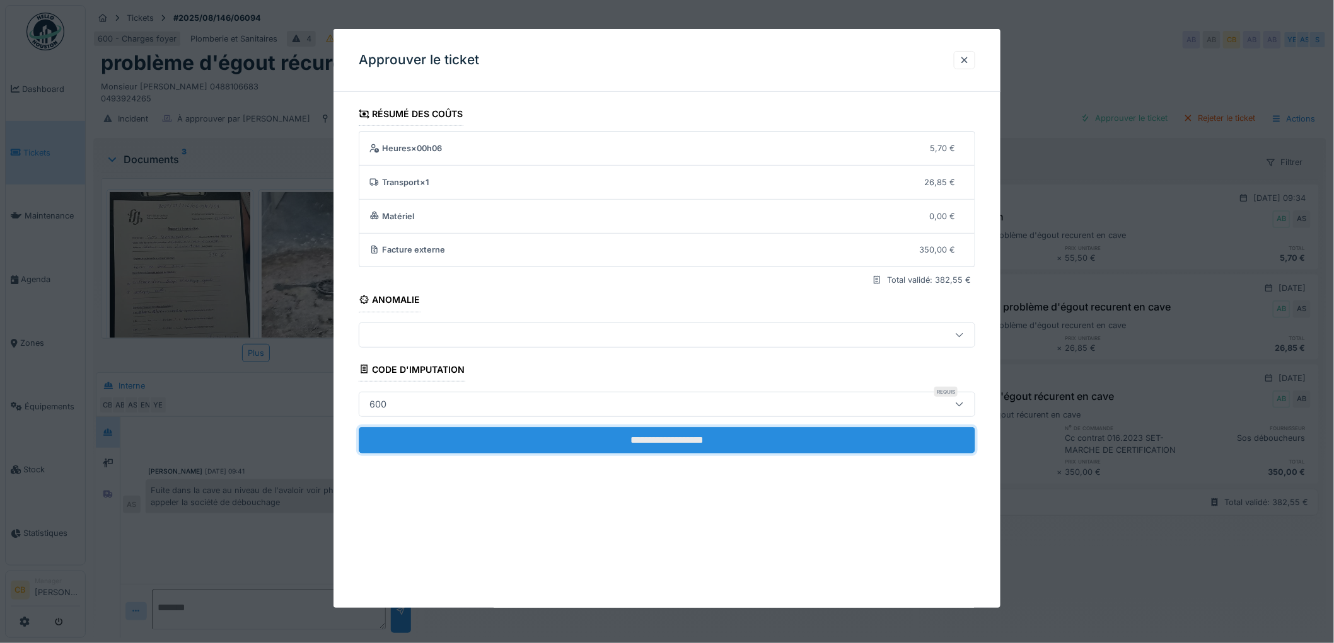
click at [706, 438] on input "**********" at bounding box center [667, 440] width 616 height 26
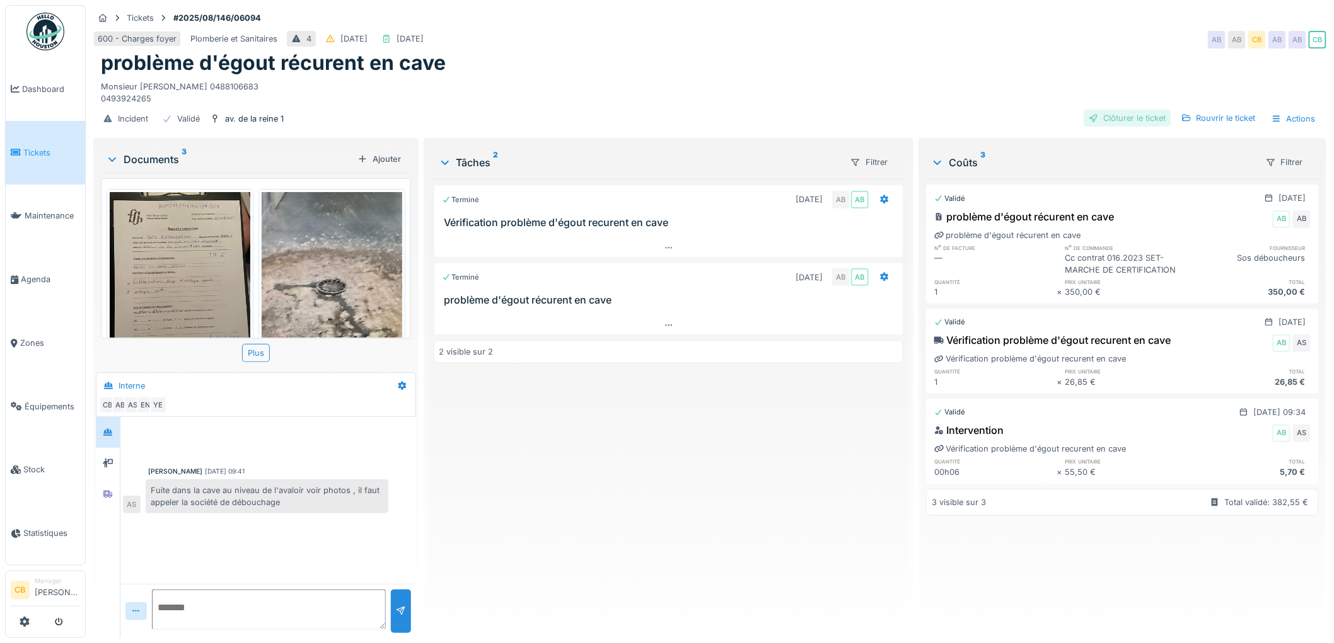
click at [1126, 120] on div "Clôturer le ticket" at bounding box center [1127, 118] width 88 height 17
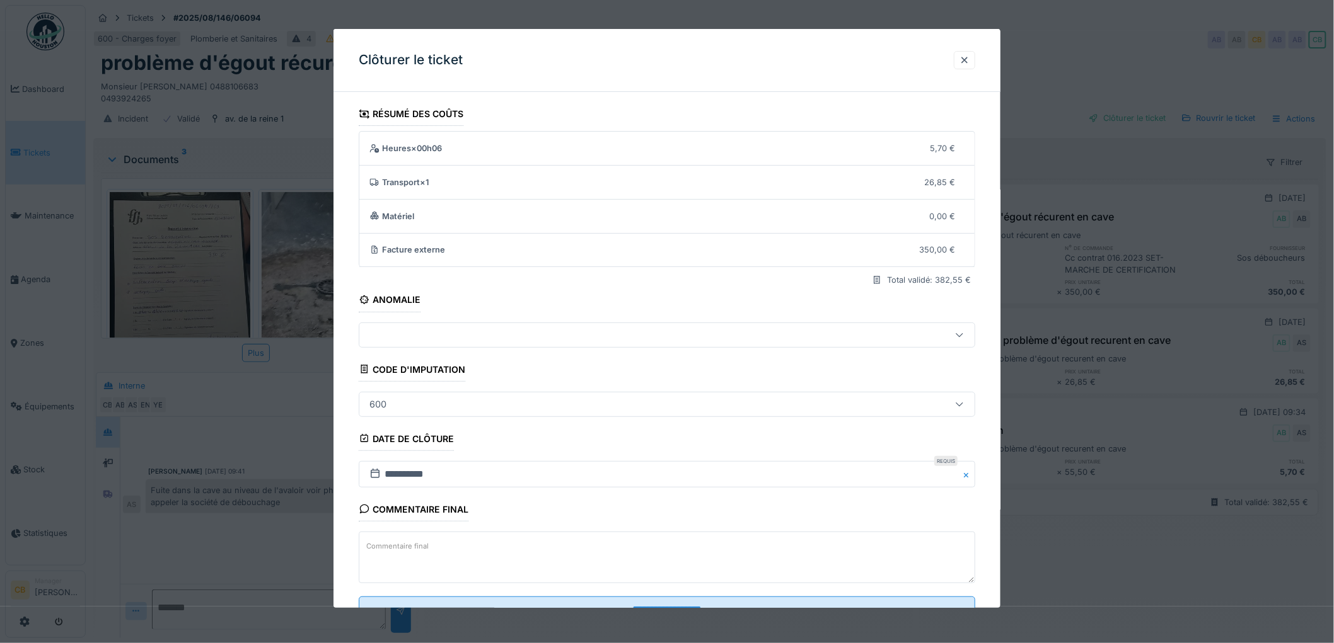
scroll to position [52, 0]
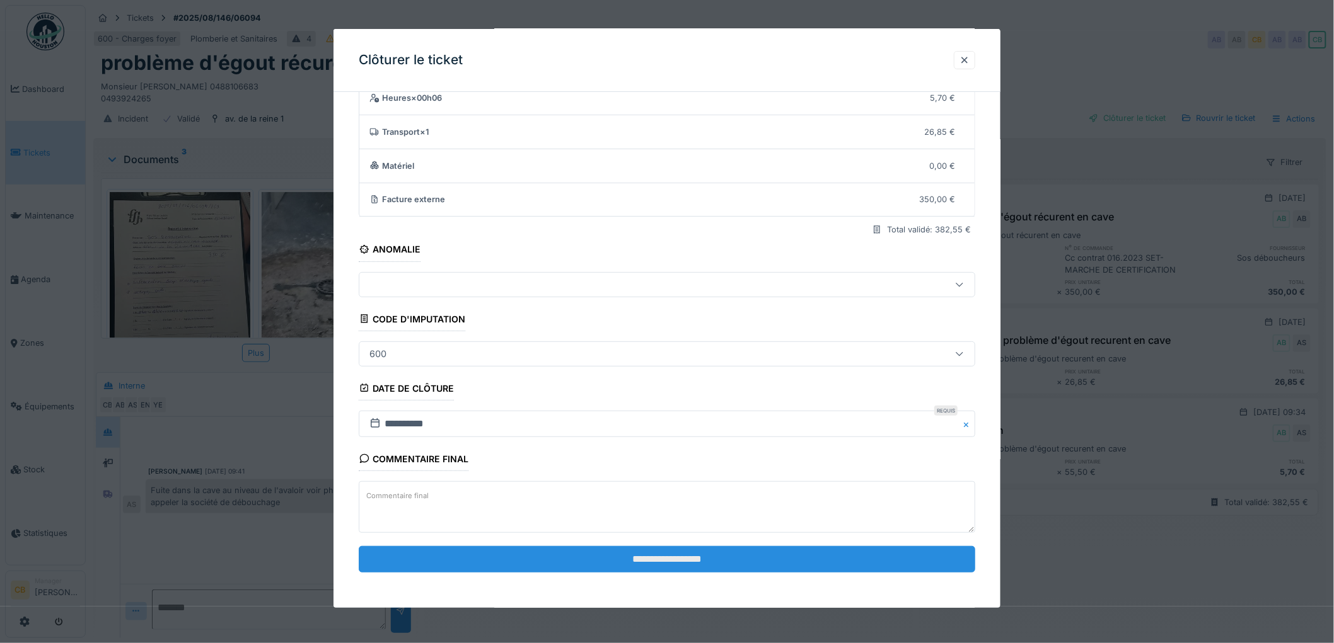
click at [648, 552] on input "**********" at bounding box center [667, 559] width 616 height 26
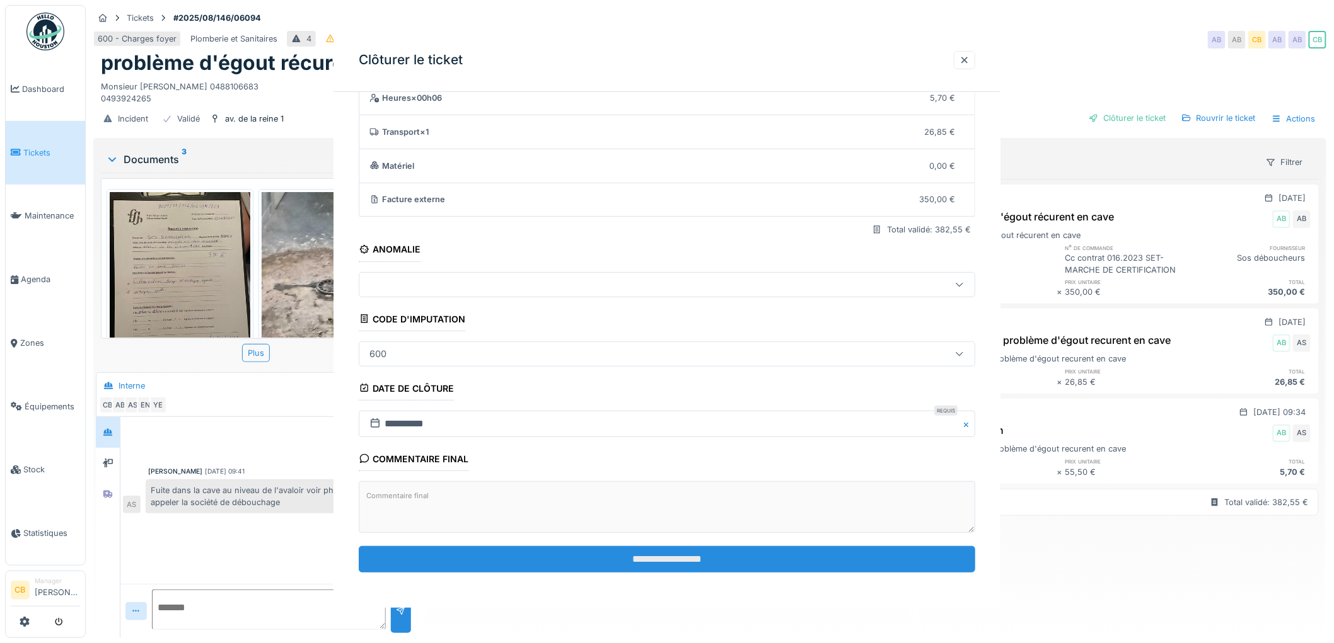
scroll to position [0, 0]
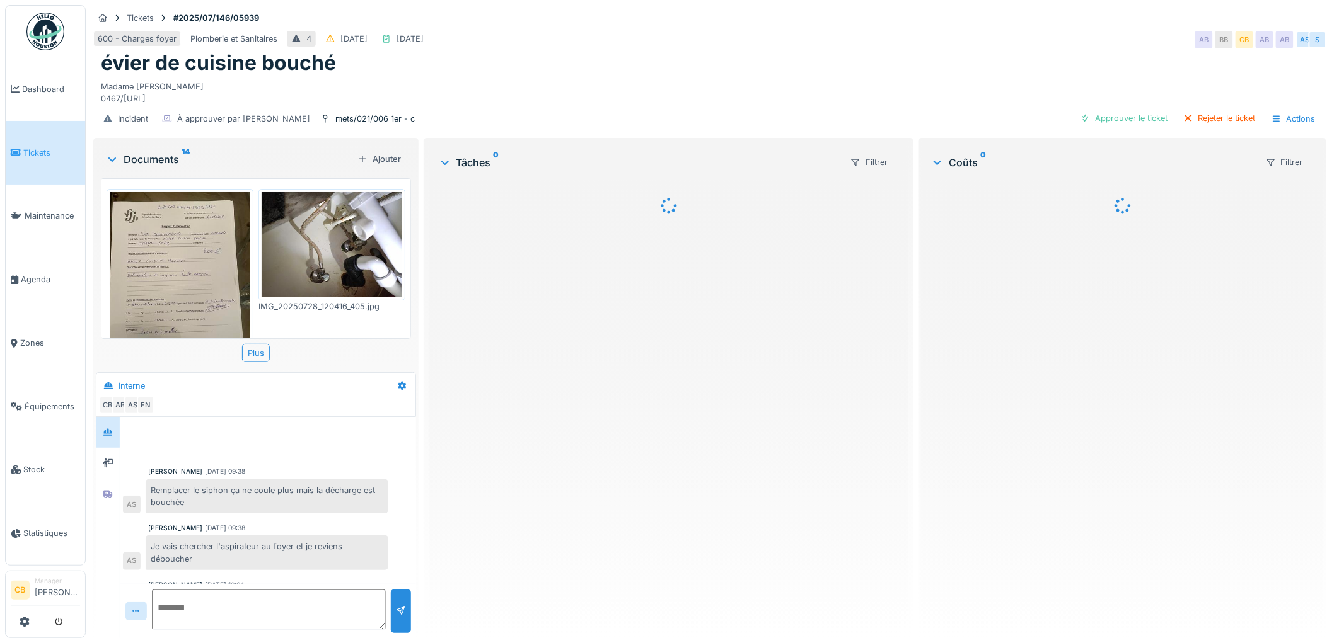
scroll to position [492, 0]
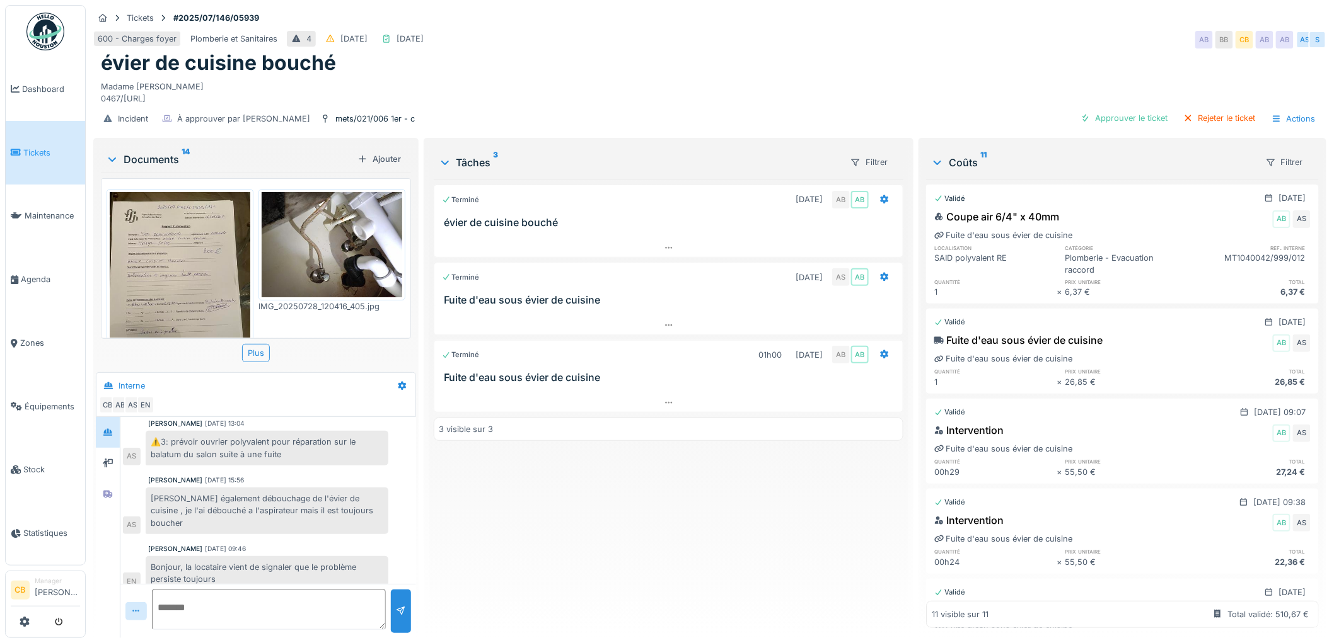
click at [198, 297] on img at bounding box center [180, 285] width 141 height 187
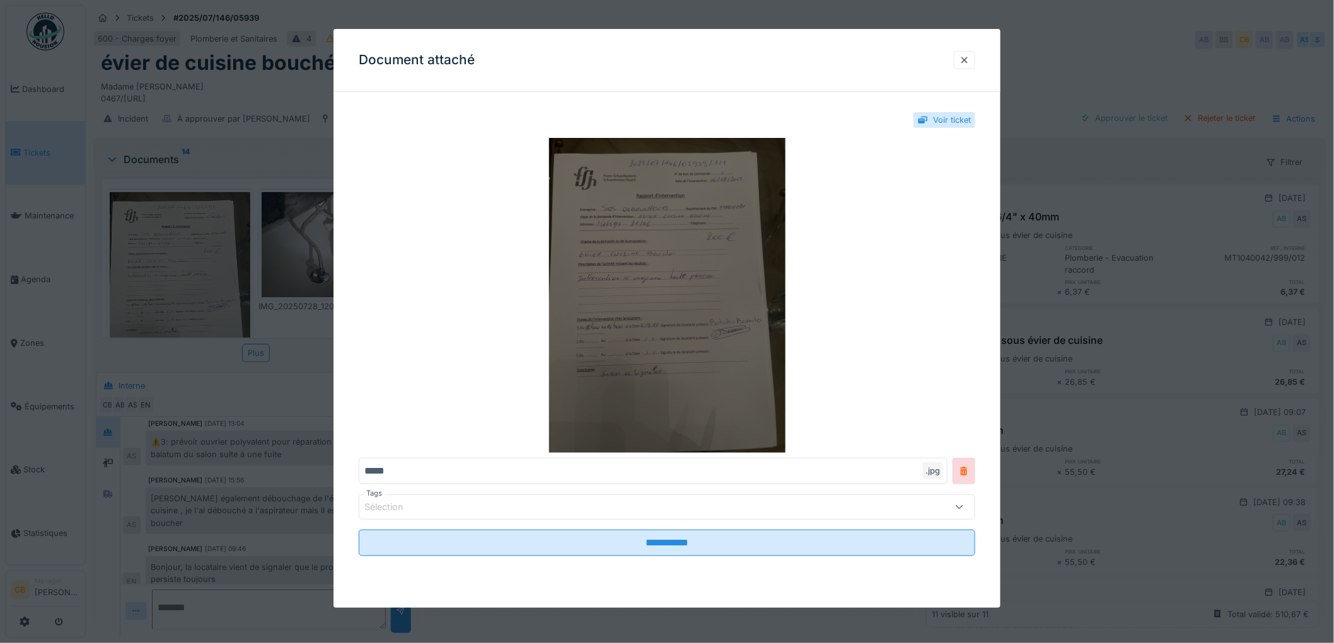
click at [568, 325] on img at bounding box center [667, 295] width 616 height 315
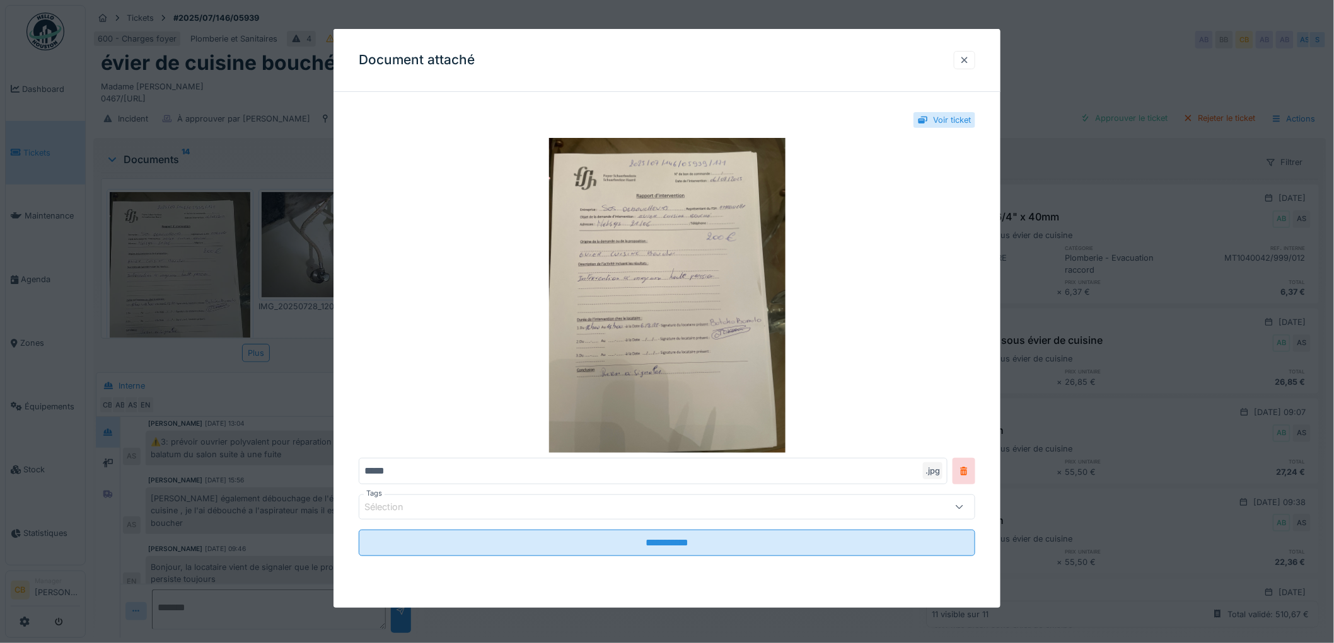
click at [969, 58] on div at bounding box center [964, 60] width 10 height 12
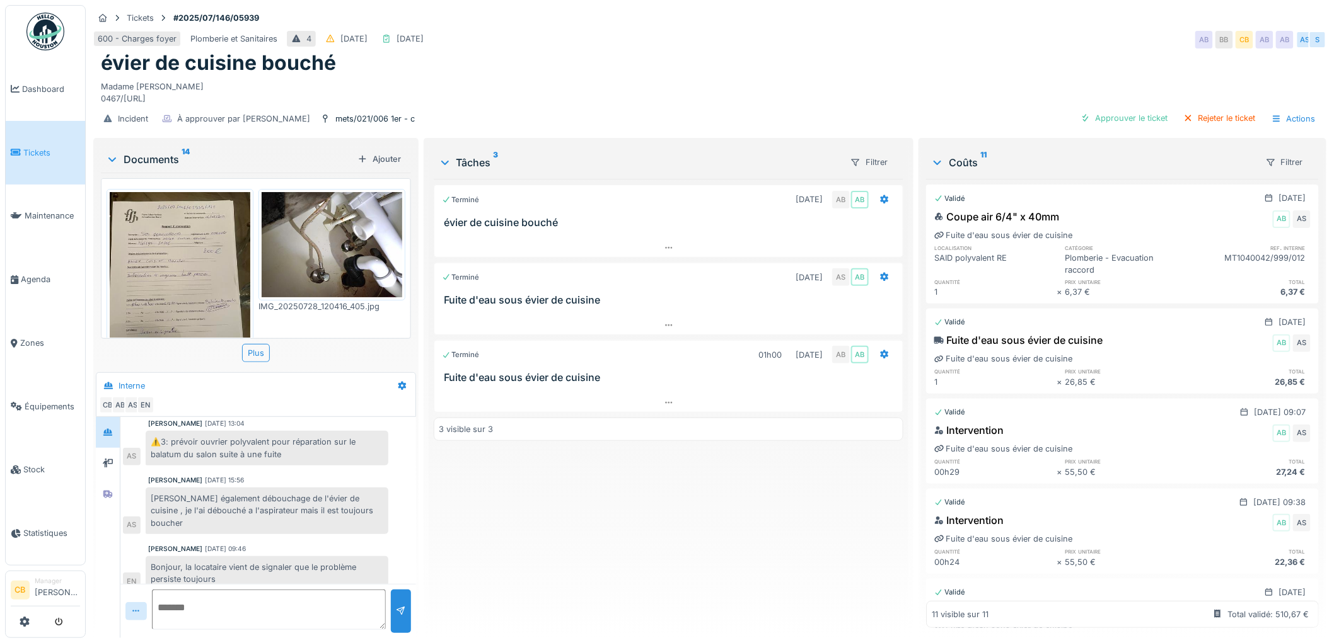
scroll to position [10, 0]
click at [212, 251] on img at bounding box center [180, 285] width 141 height 187
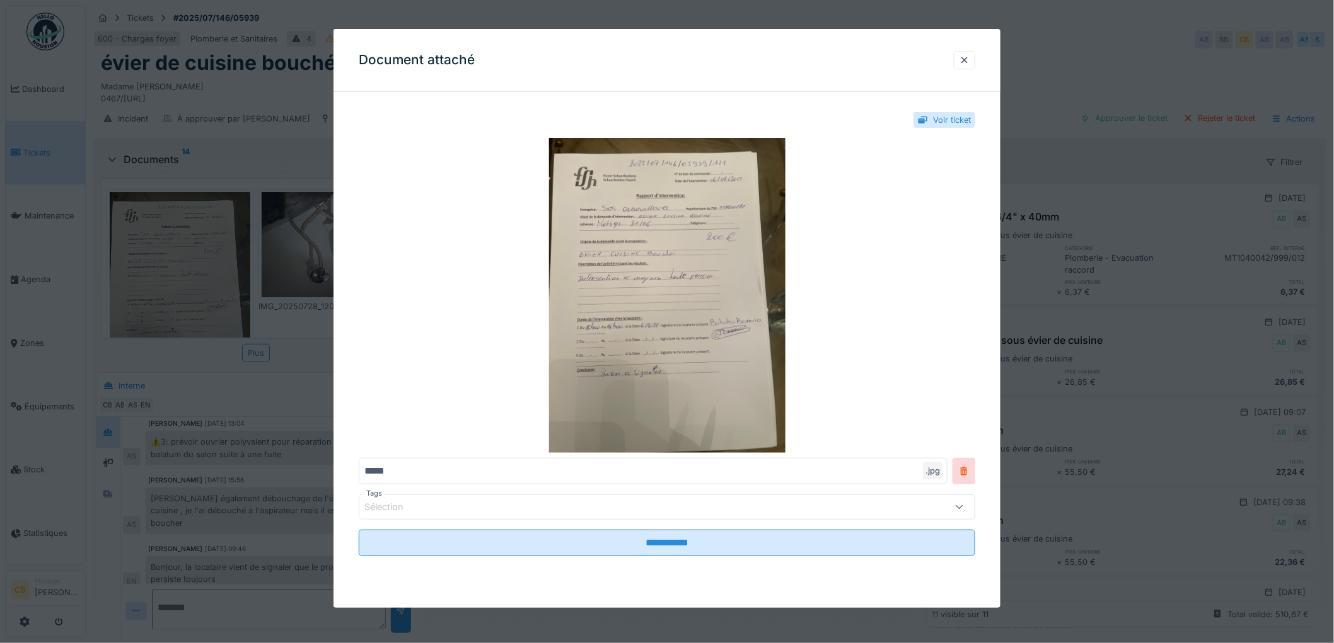
click at [212, 251] on div at bounding box center [667, 321] width 1334 height 643
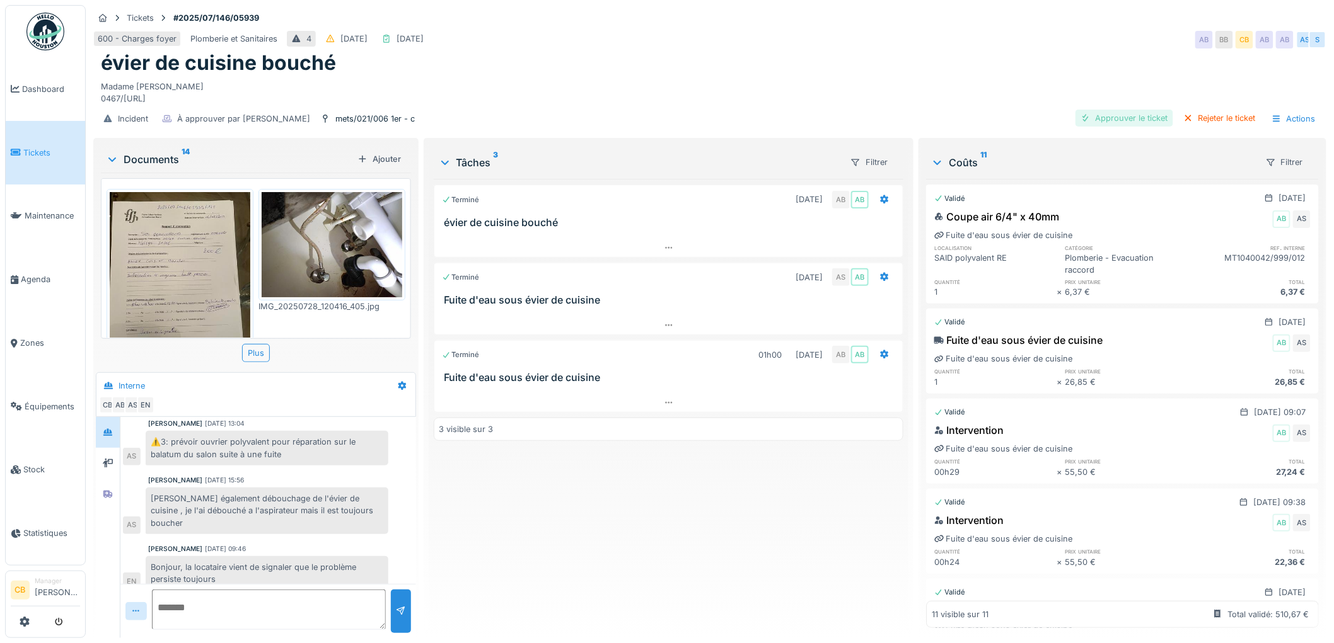
click at [1136, 110] on div "Approuver le ticket" at bounding box center [1124, 118] width 98 height 17
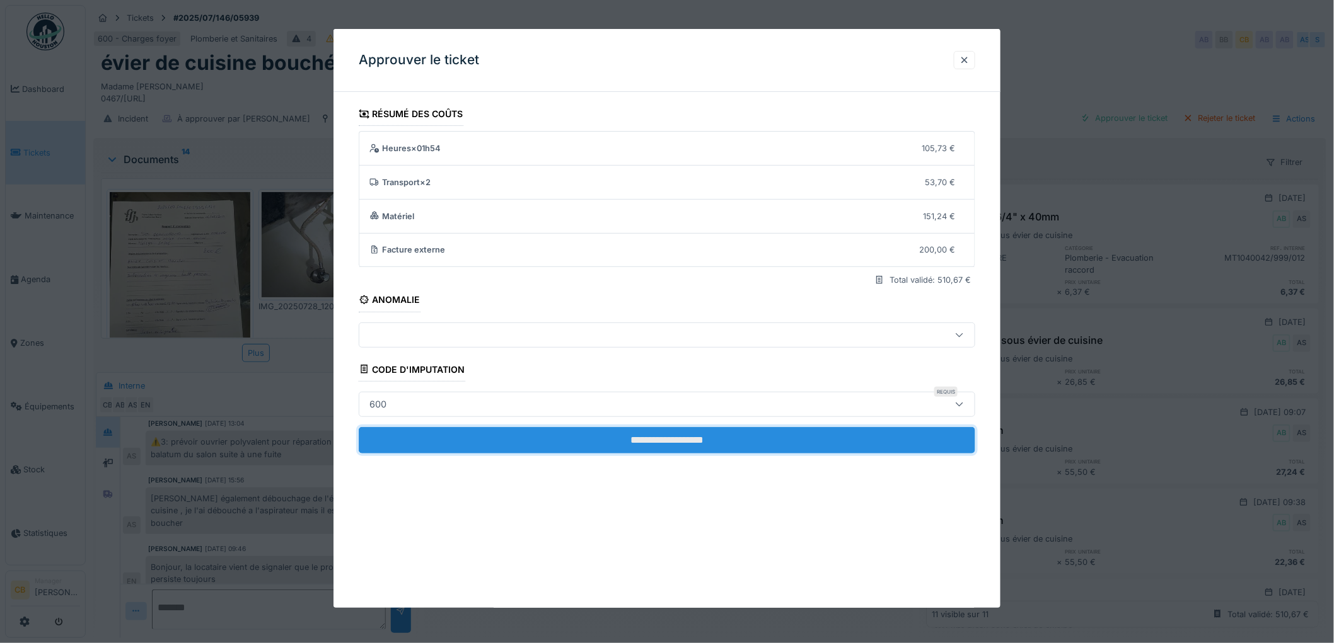
click at [653, 435] on input "**********" at bounding box center [667, 440] width 616 height 26
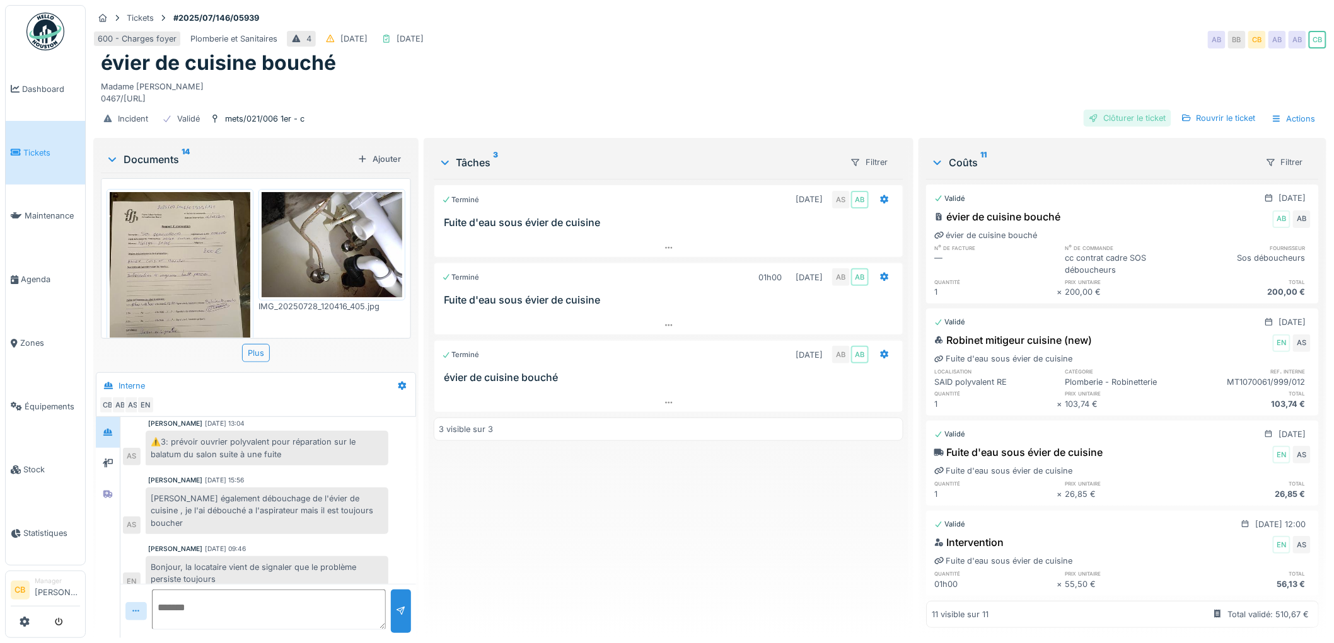
click at [1133, 110] on div "Clôturer le ticket" at bounding box center [1127, 118] width 88 height 17
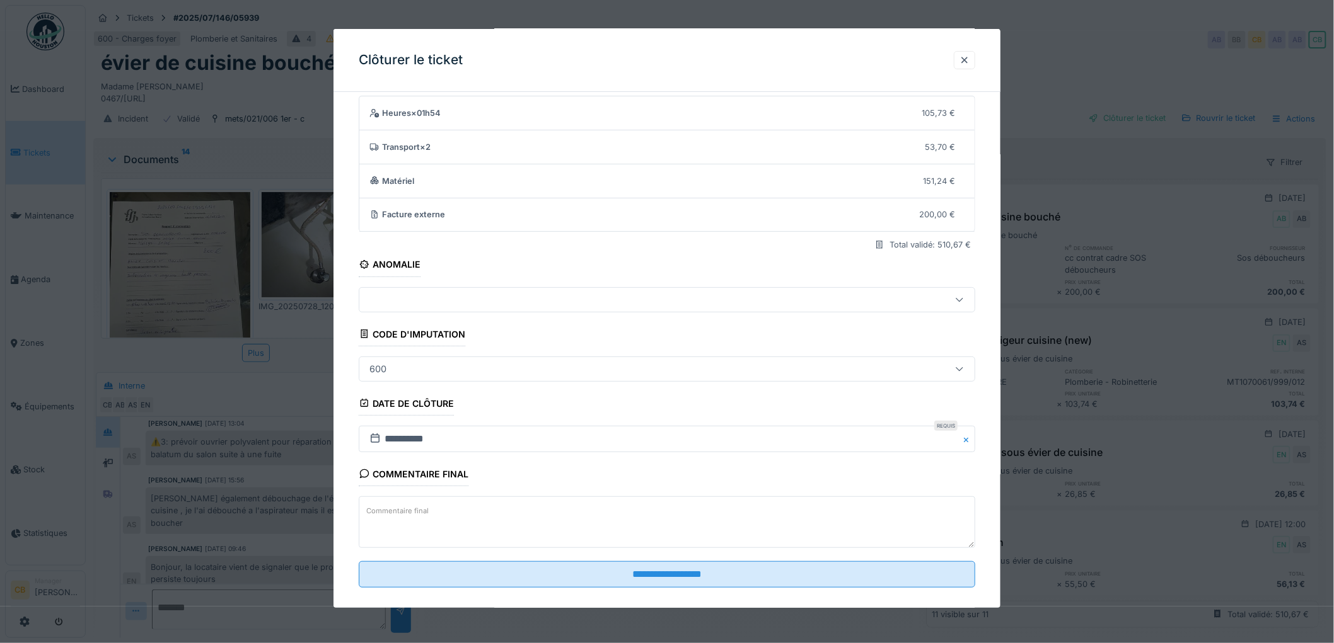
scroll to position [52, 0]
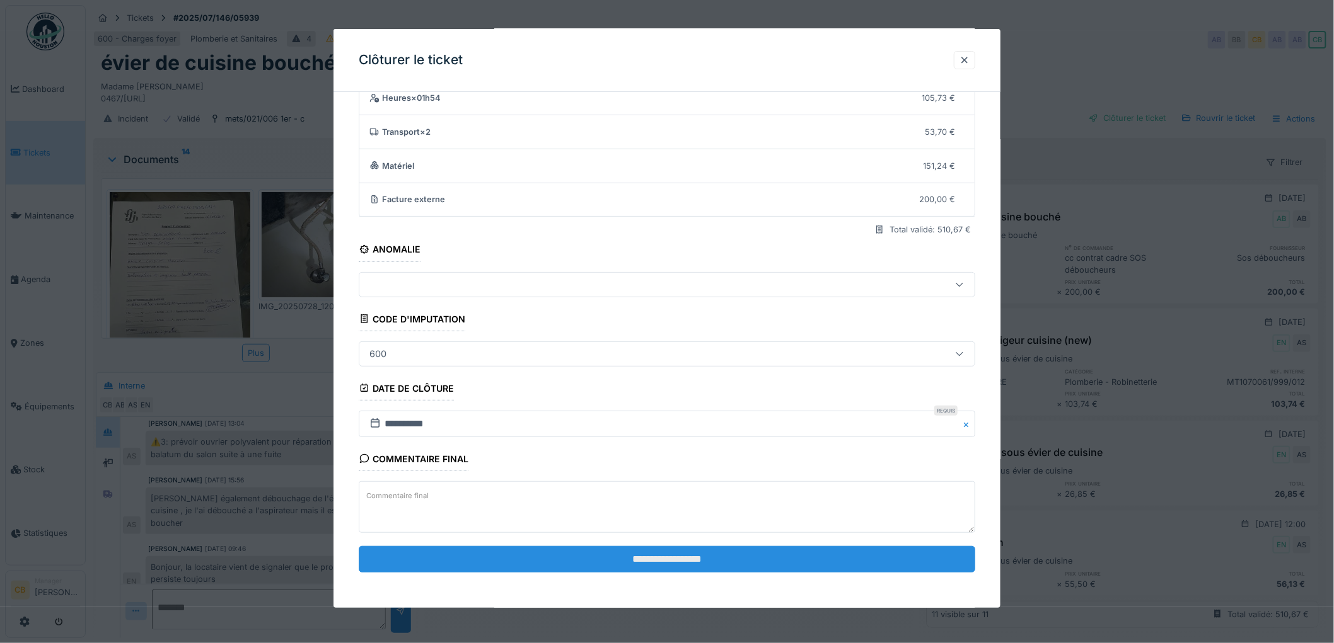
click at [685, 553] on input "**********" at bounding box center [667, 559] width 616 height 26
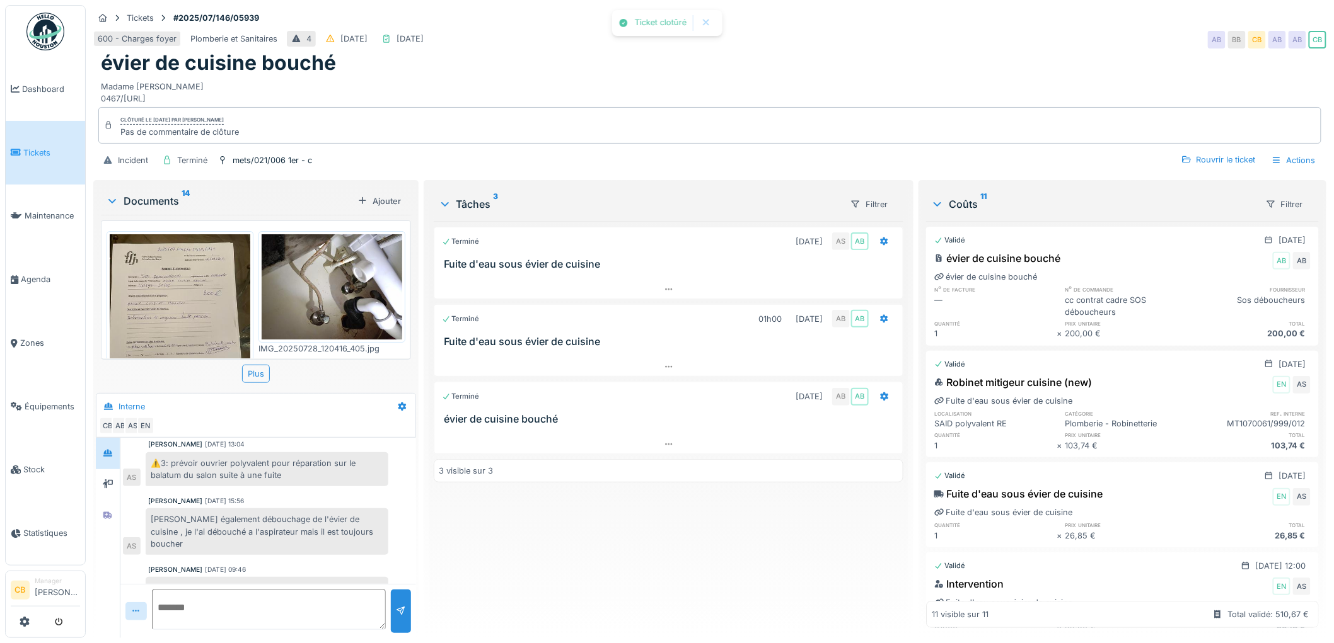
scroll to position [514, 0]
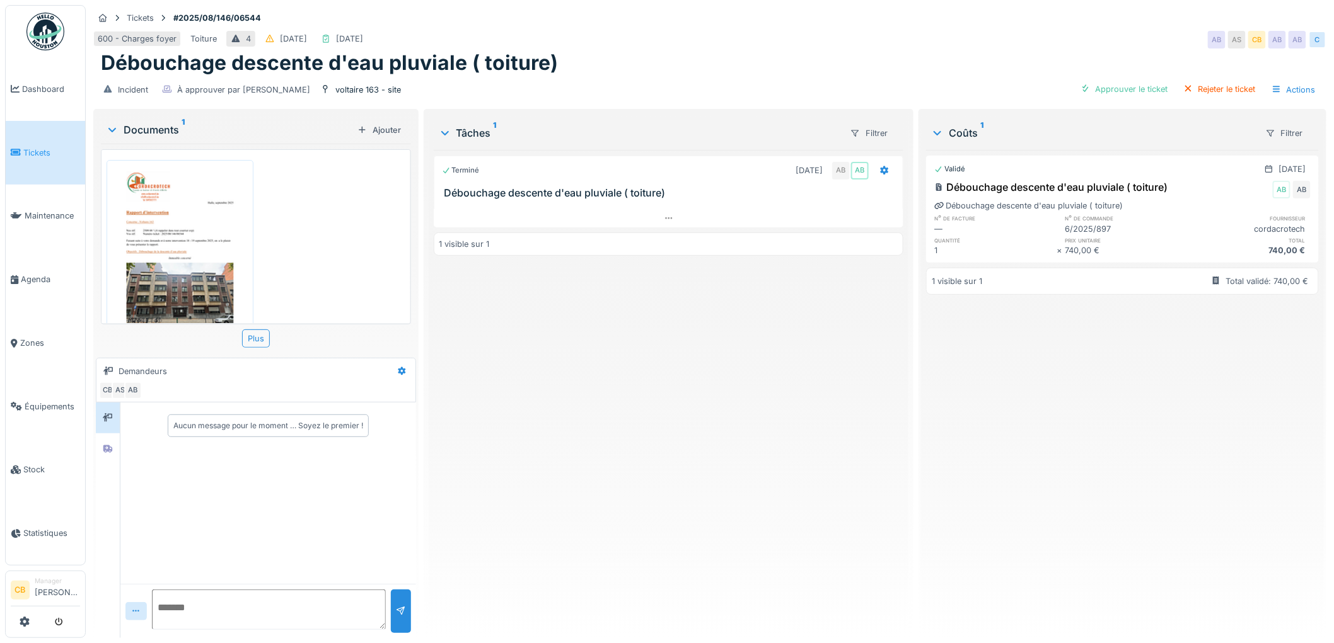
click at [142, 274] on img at bounding box center [180, 262] width 141 height 199
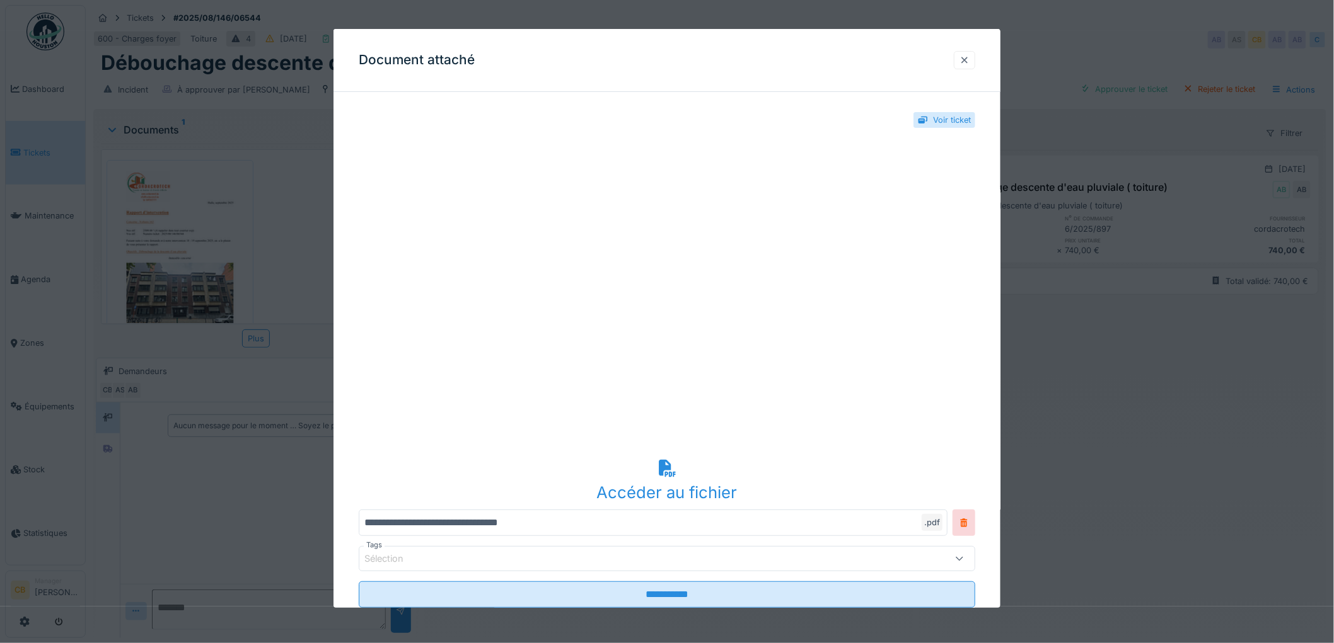
click at [966, 58] on div at bounding box center [964, 60] width 10 height 12
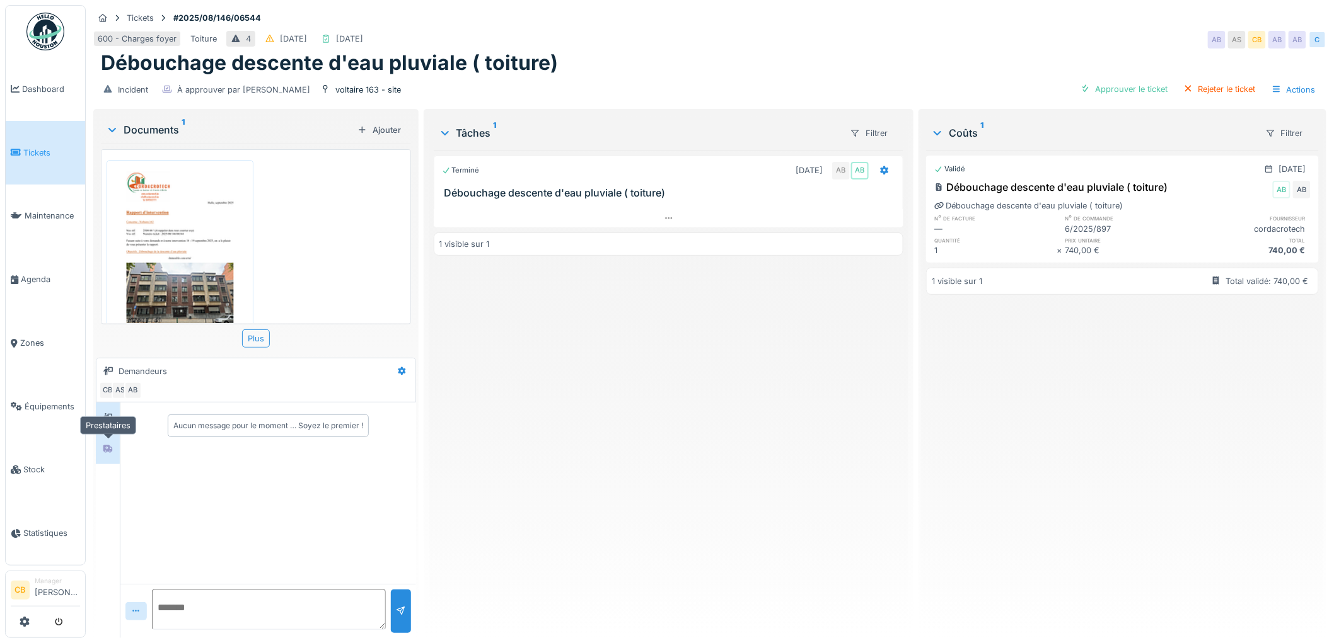
click at [101, 451] on div at bounding box center [107, 449] width 19 height 16
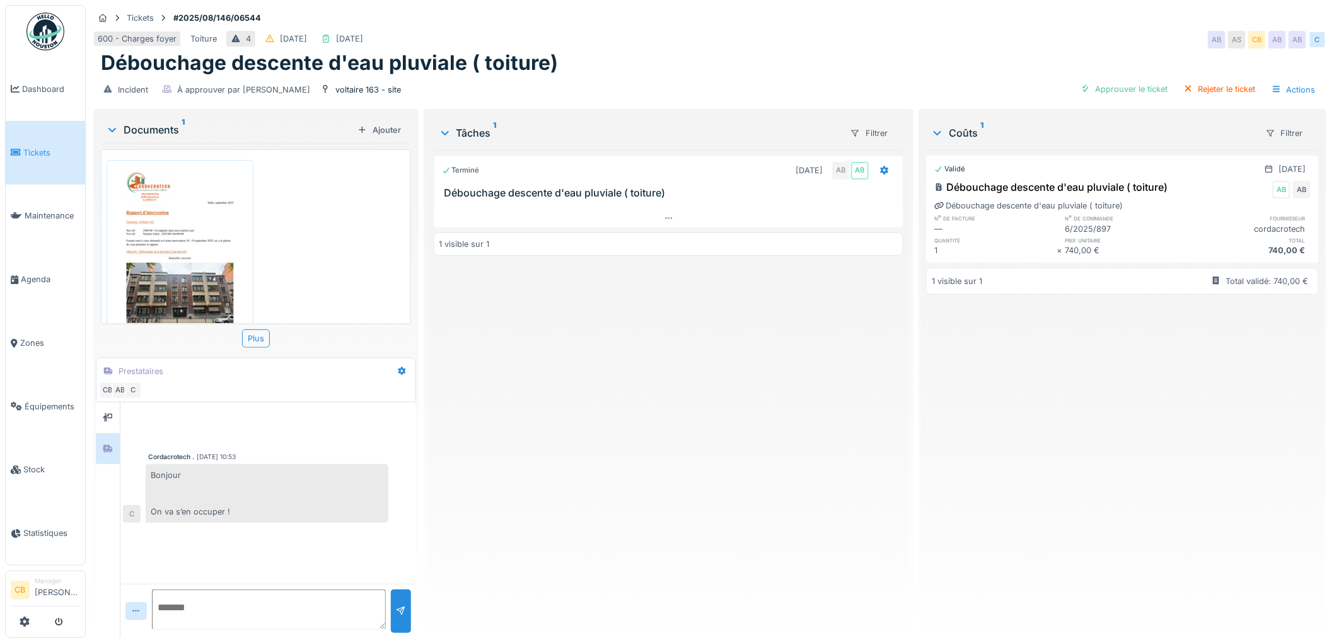
scroll to position [10, 0]
click at [1113, 81] on div "Approuver le ticket" at bounding box center [1124, 89] width 98 height 17
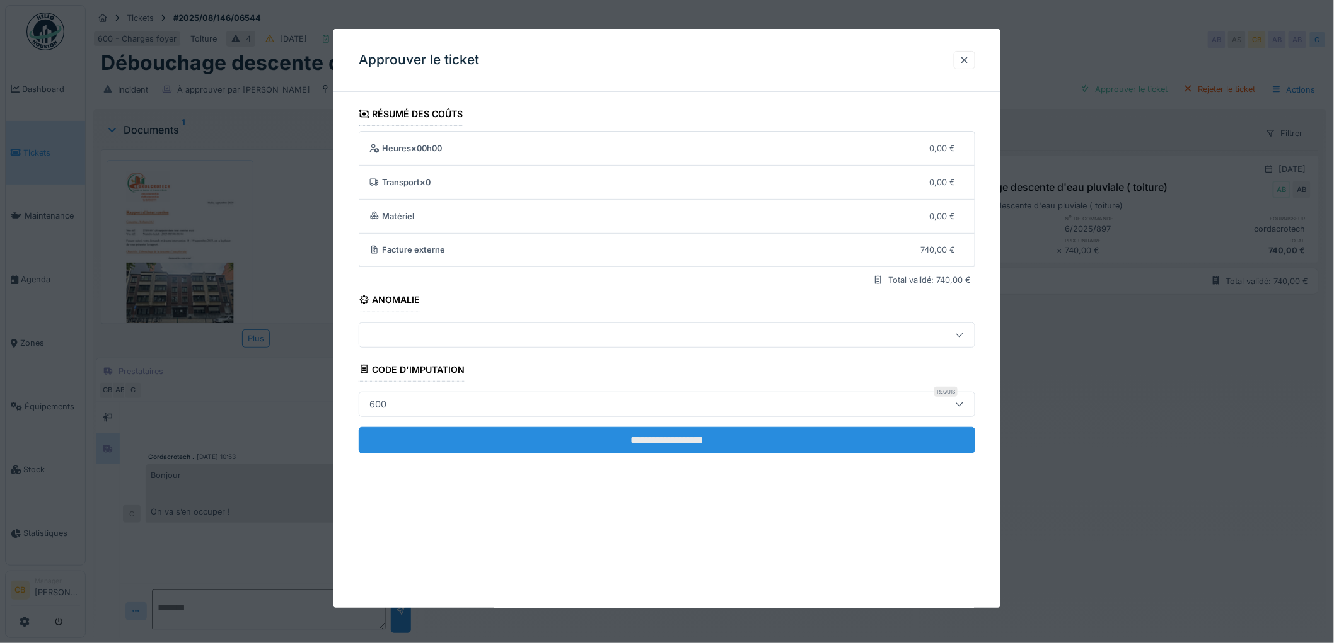
click at [650, 432] on input "**********" at bounding box center [667, 440] width 616 height 26
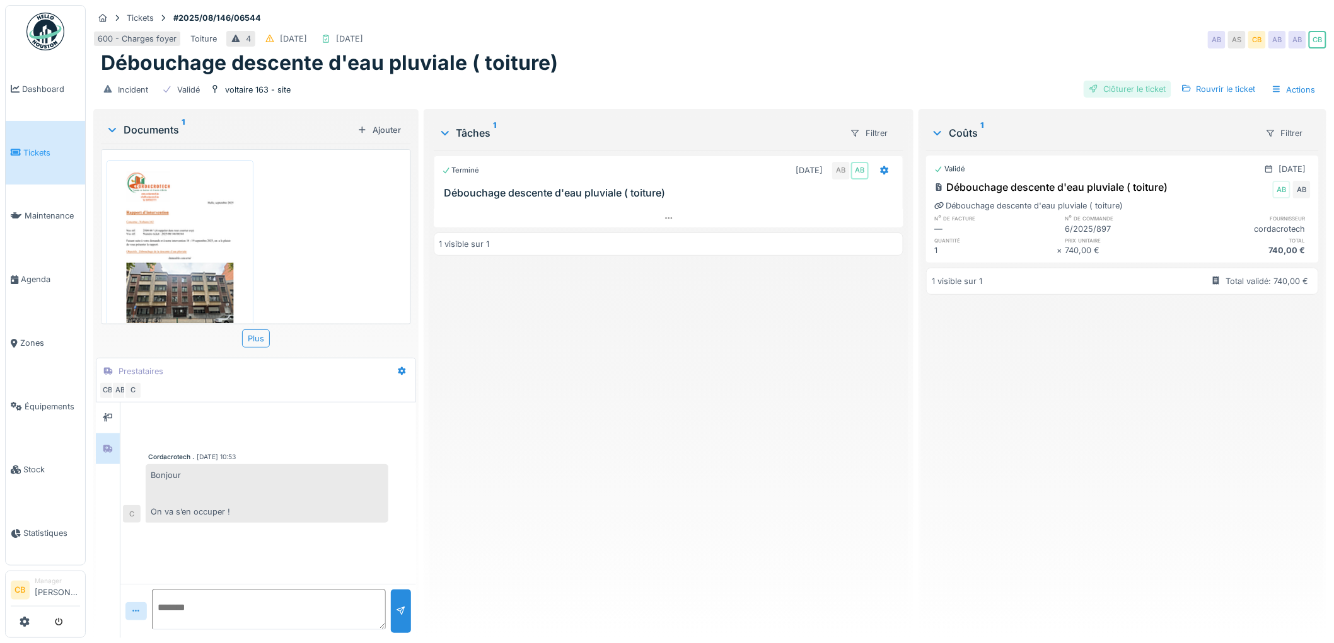
click at [1109, 81] on div "Clôturer le ticket" at bounding box center [1127, 89] width 88 height 17
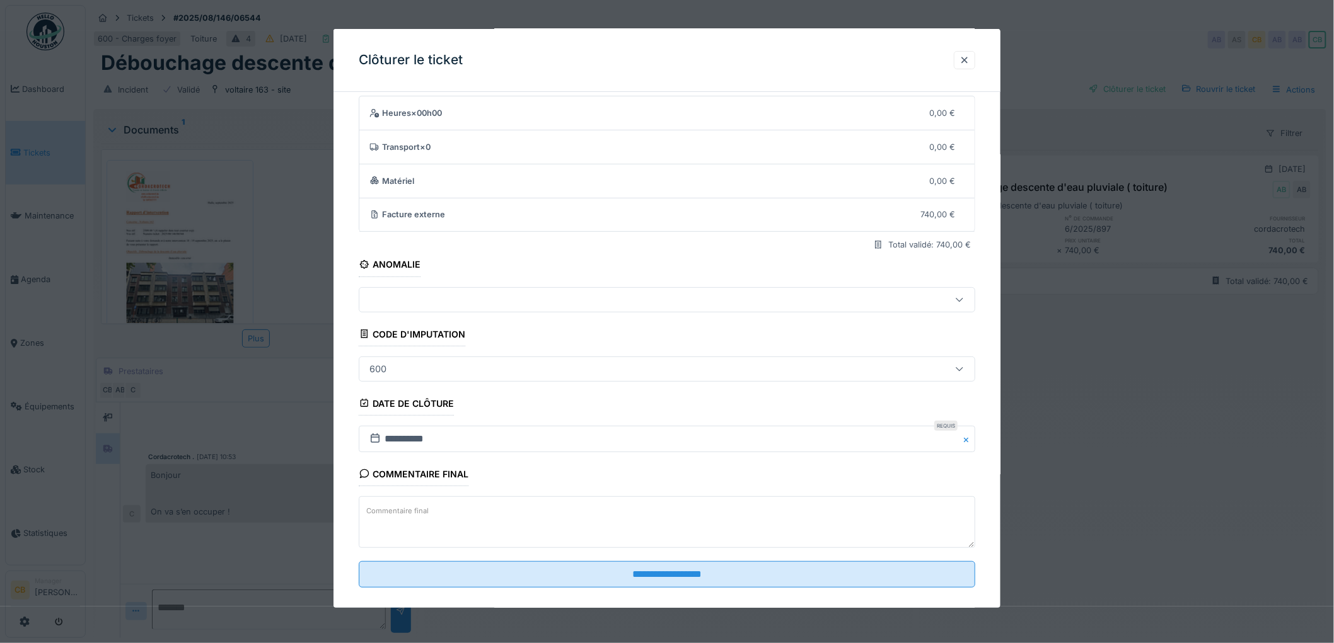
scroll to position [52, 0]
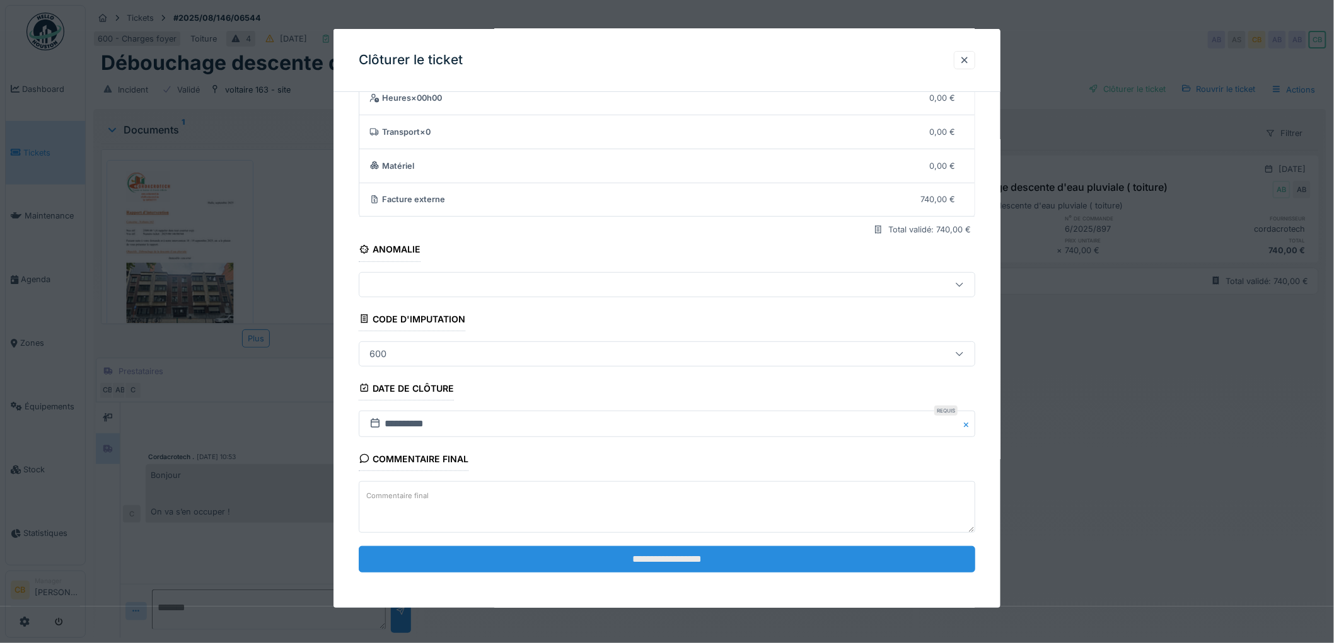
click at [700, 555] on input "**********" at bounding box center [667, 559] width 616 height 26
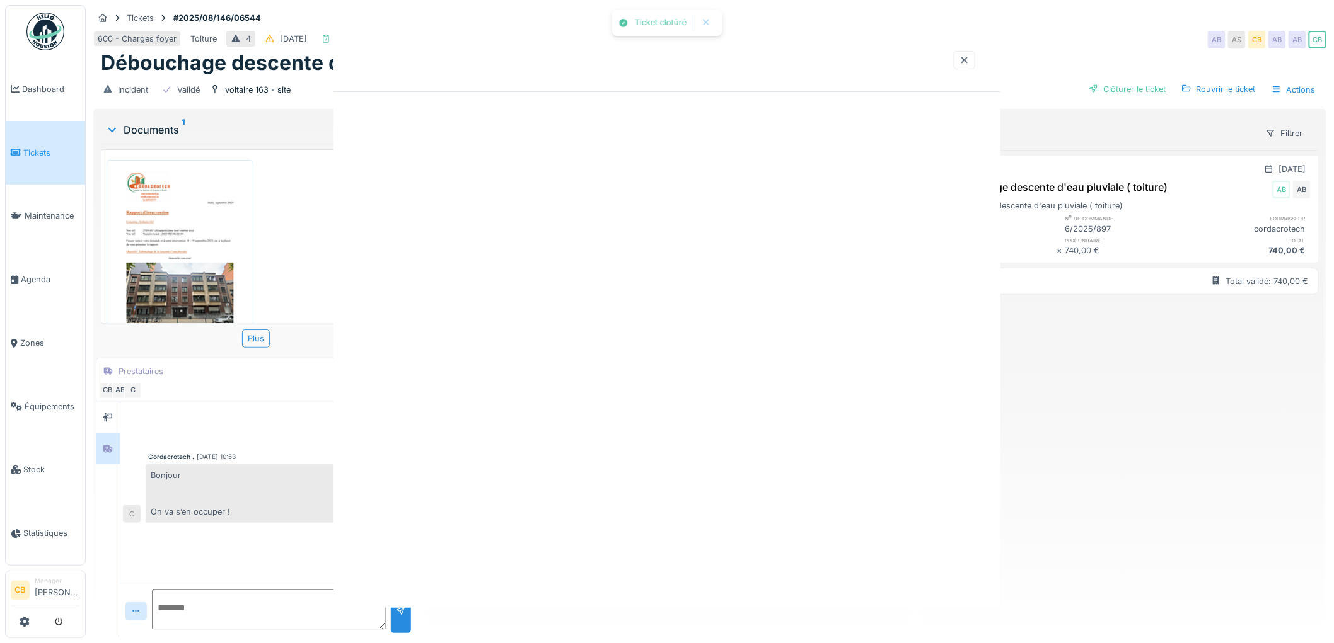
scroll to position [0, 0]
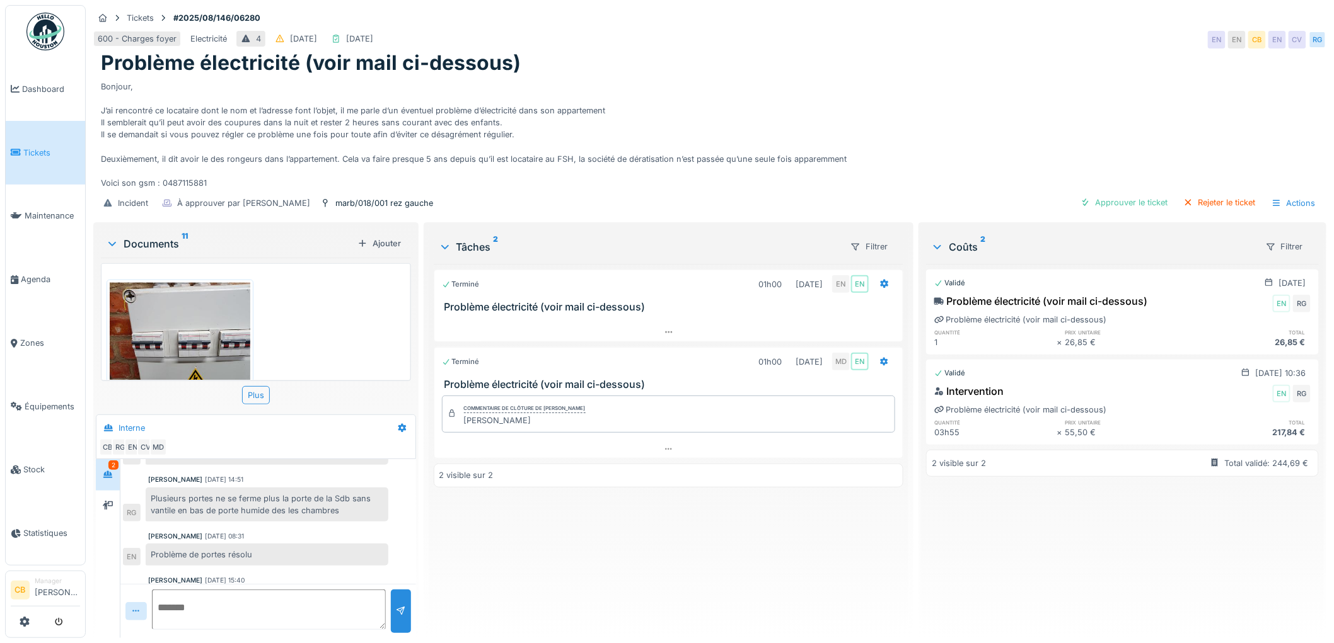
scroll to position [268, 0]
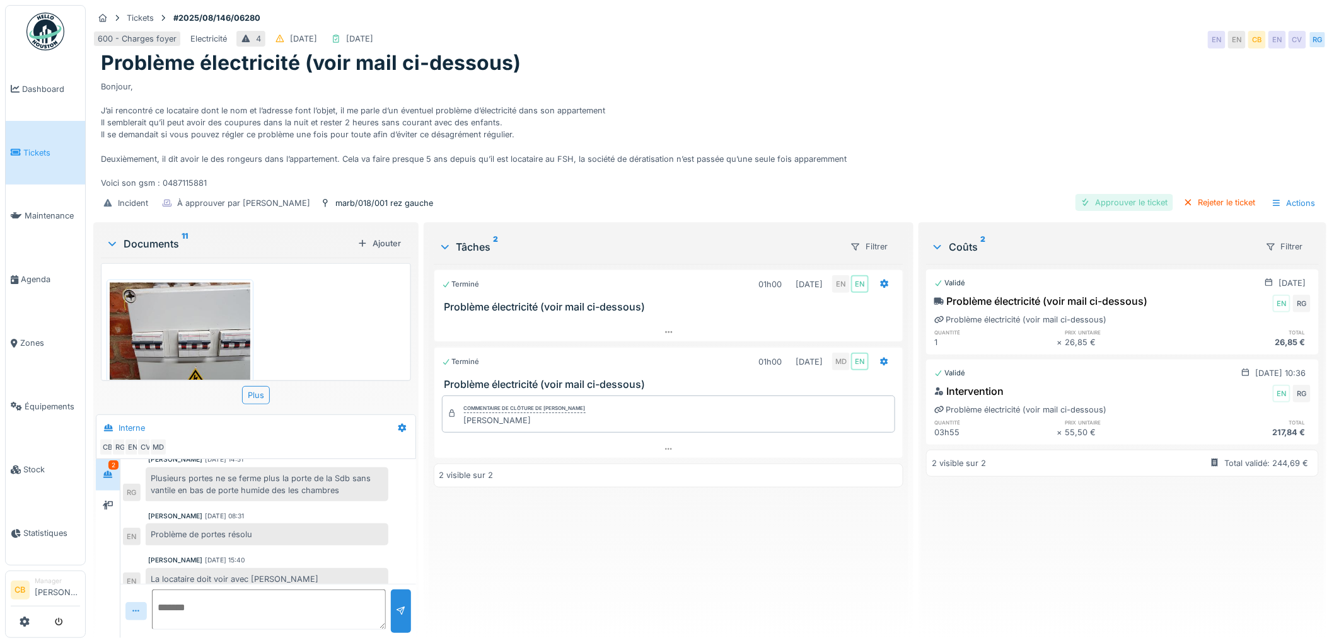
click at [1100, 194] on div "Approuver le ticket" at bounding box center [1124, 202] width 98 height 17
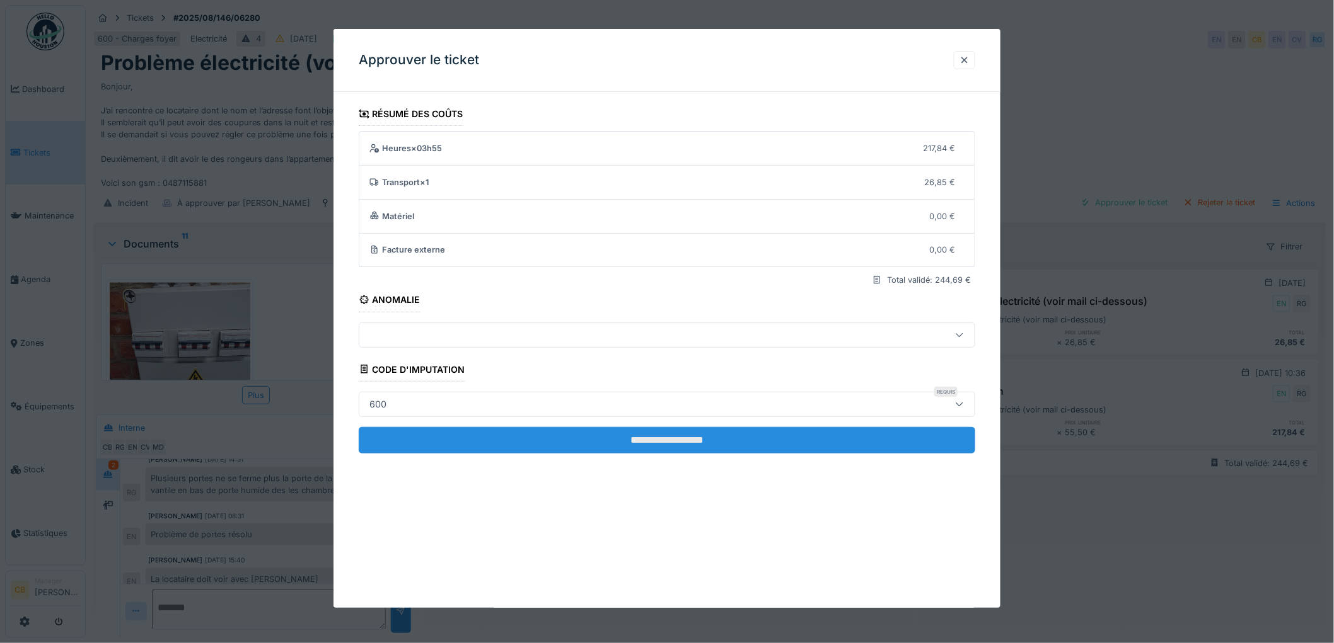
click at [656, 444] on input "**********" at bounding box center [667, 440] width 616 height 26
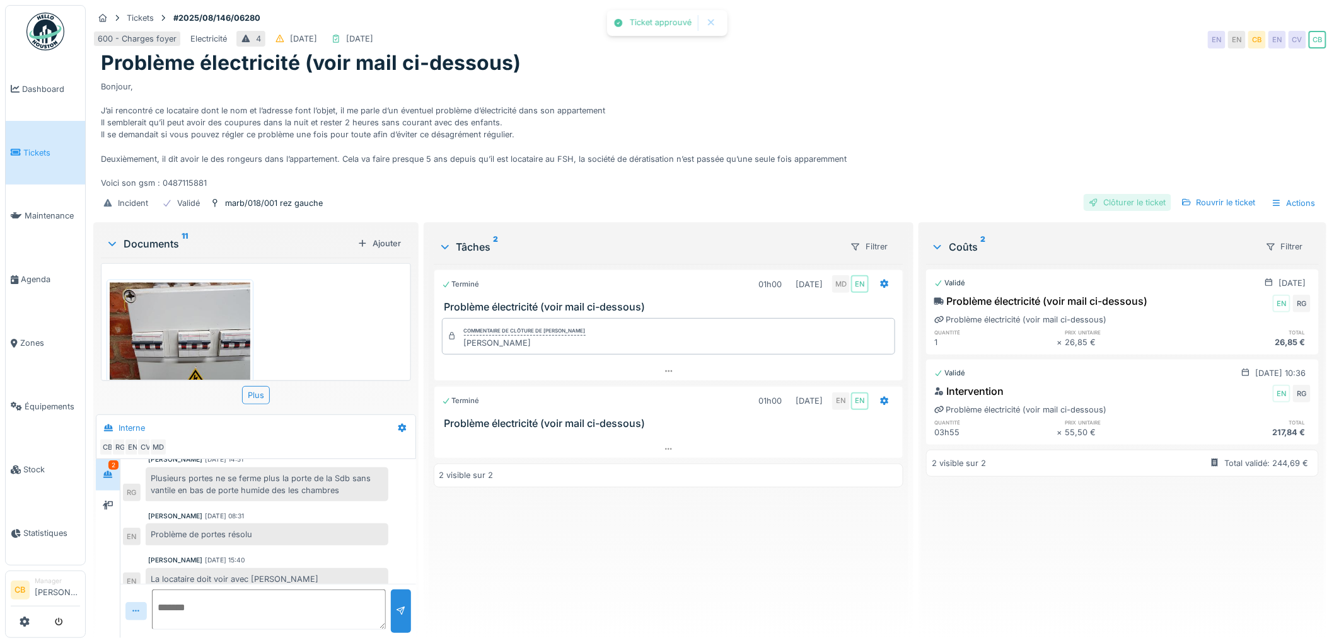
click at [1127, 195] on div "Clôturer le ticket" at bounding box center [1127, 202] width 88 height 17
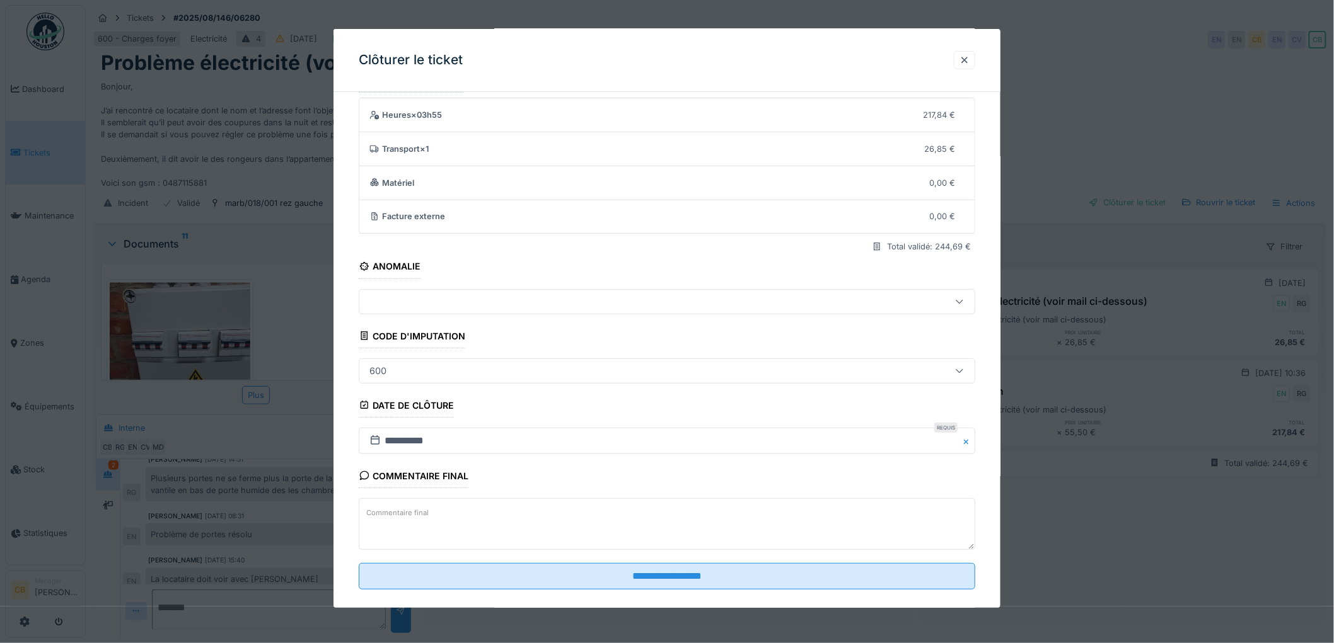
scroll to position [52, 0]
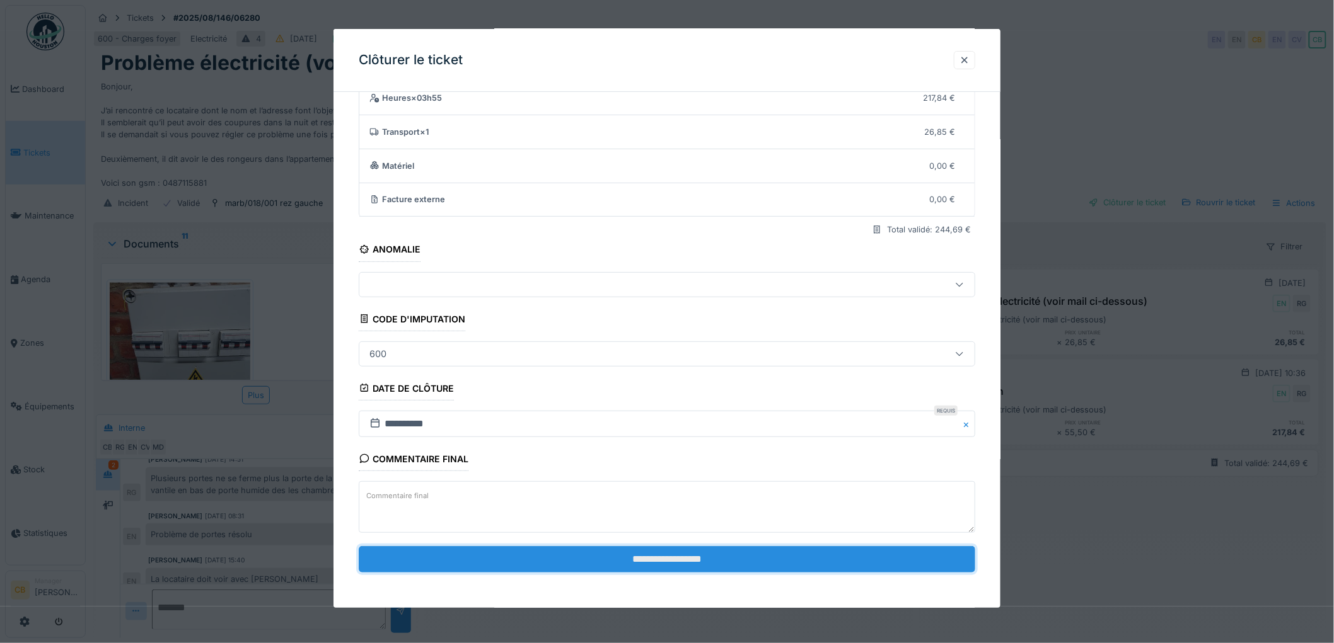
click at [660, 550] on input "**********" at bounding box center [667, 559] width 616 height 26
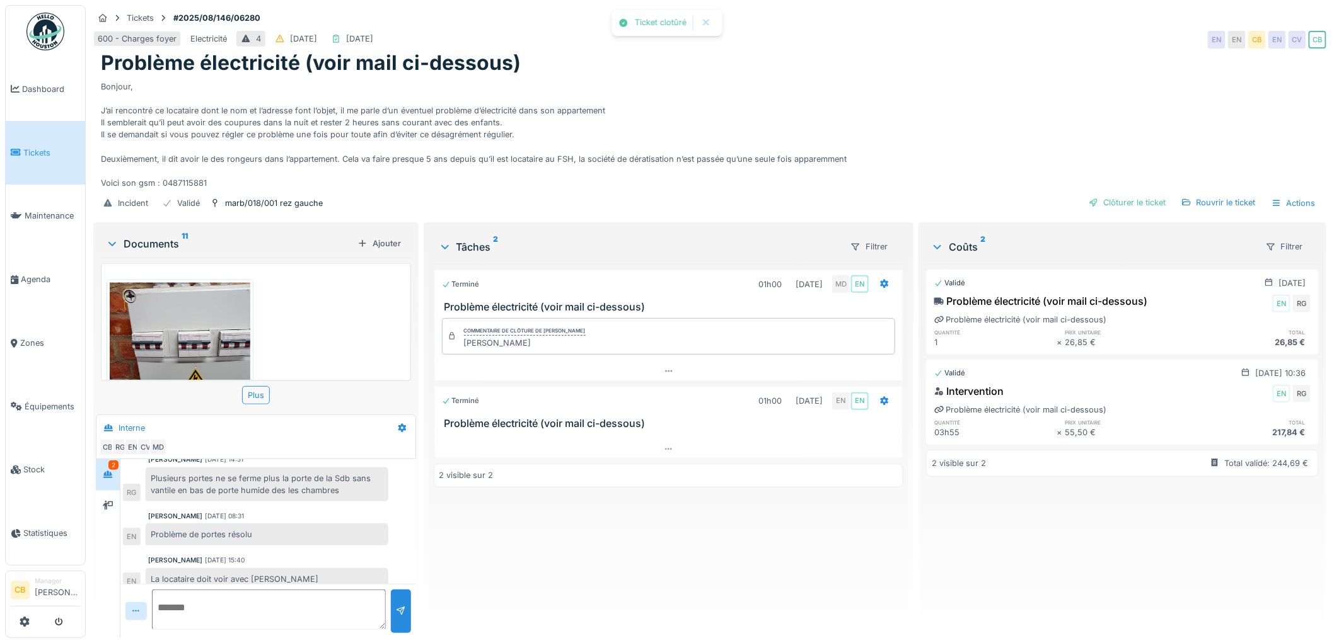
scroll to position [290, 0]
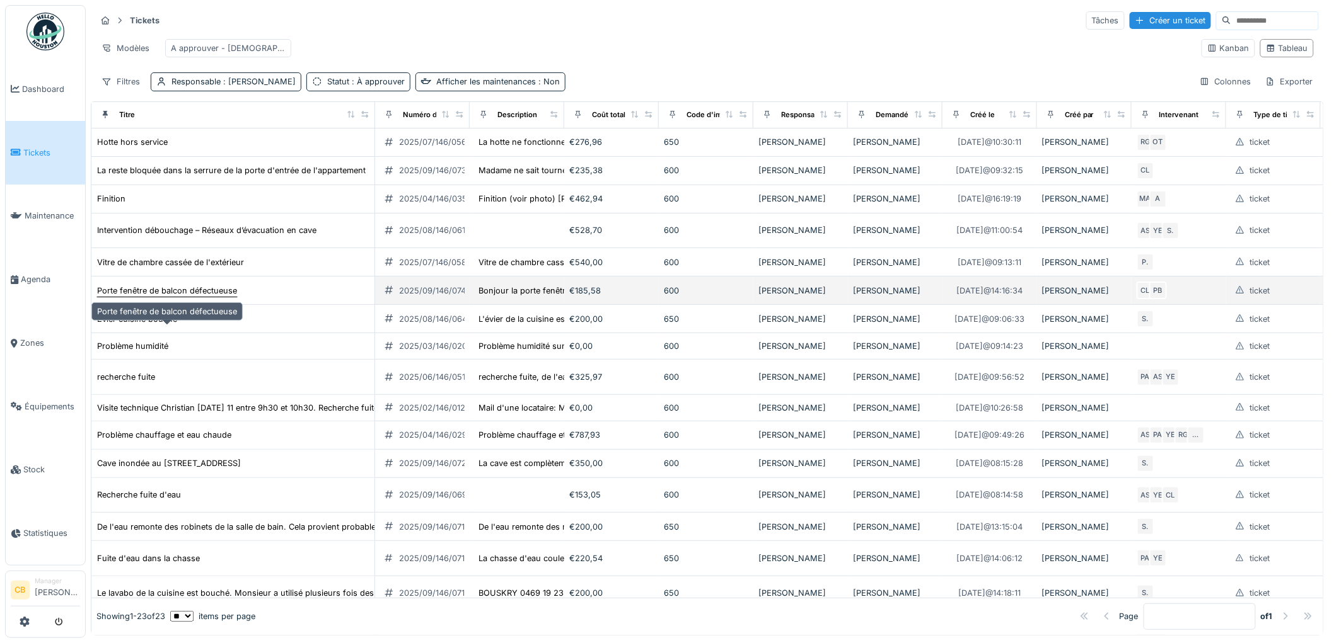
click at [205, 297] on div "Porte fenêtre de balcon défectueuse" at bounding box center [167, 291] width 140 height 12
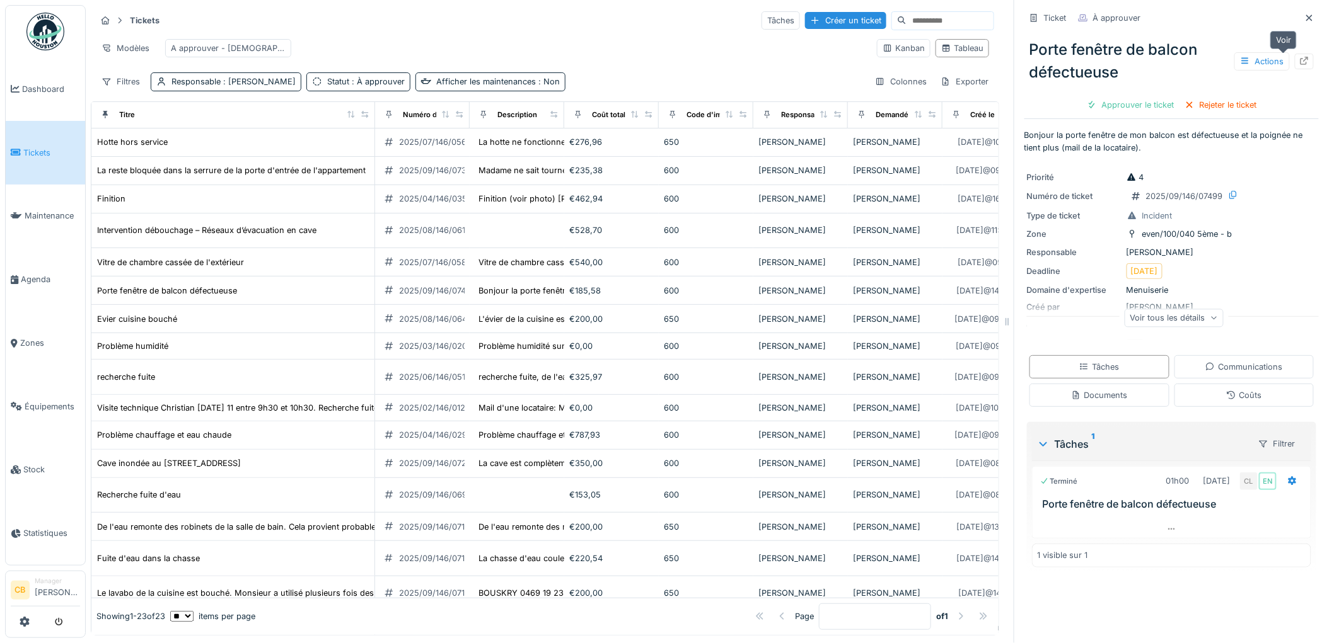
click at [1300, 59] on icon at bounding box center [1304, 61] width 8 height 8
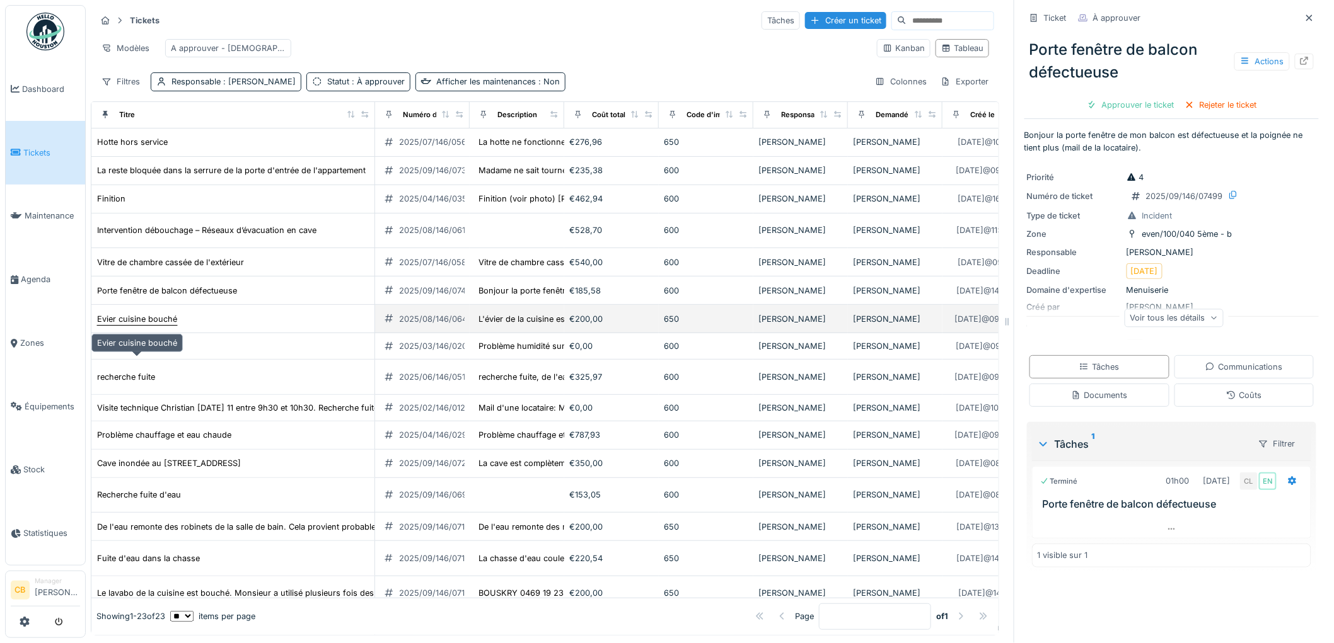
click at [146, 325] on div "Evier cuisine bouché" at bounding box center [137, 319] width 80 height 12
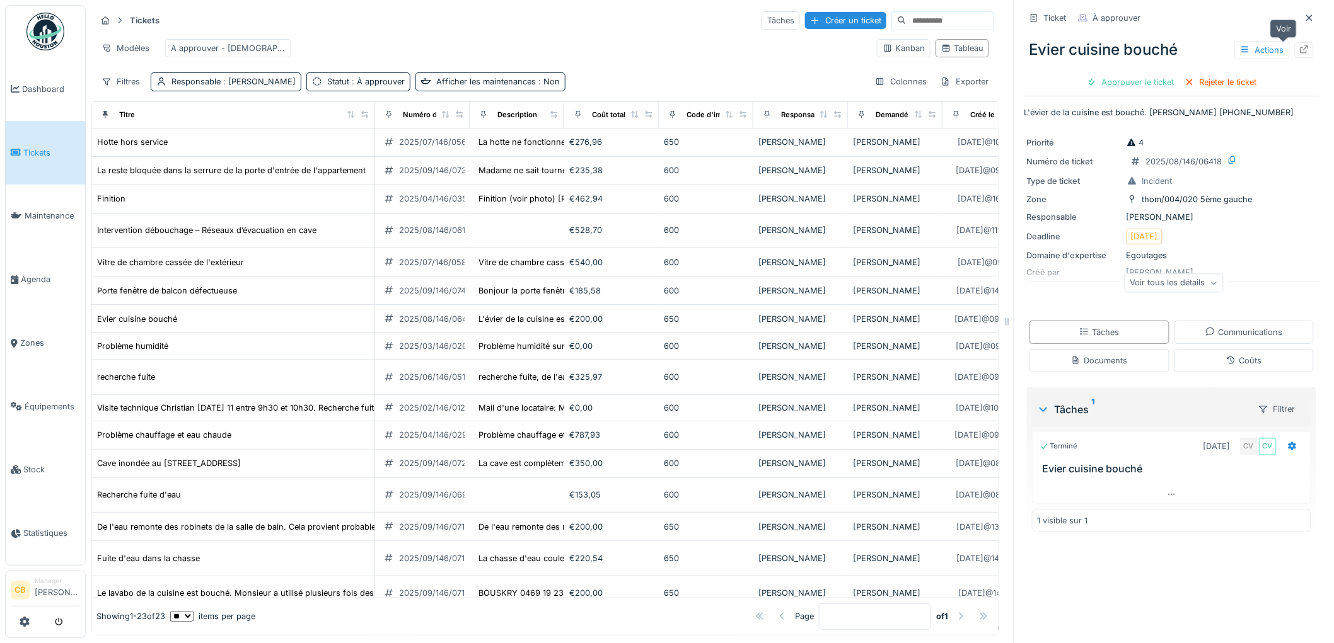
click at [1300, 50] on icon at bounding box center [1304, 49] width 8 height 8
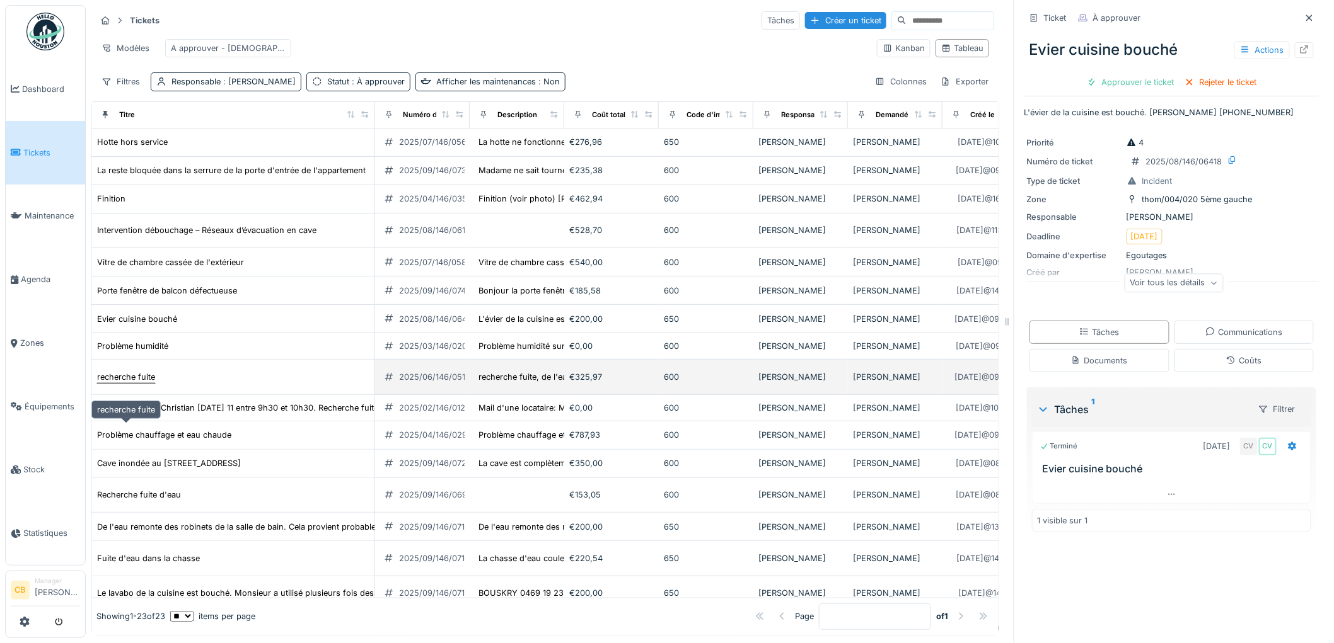
click at [146, 383] on div "recherche fuite" at bounding box center [126, 377] width 58 height 12
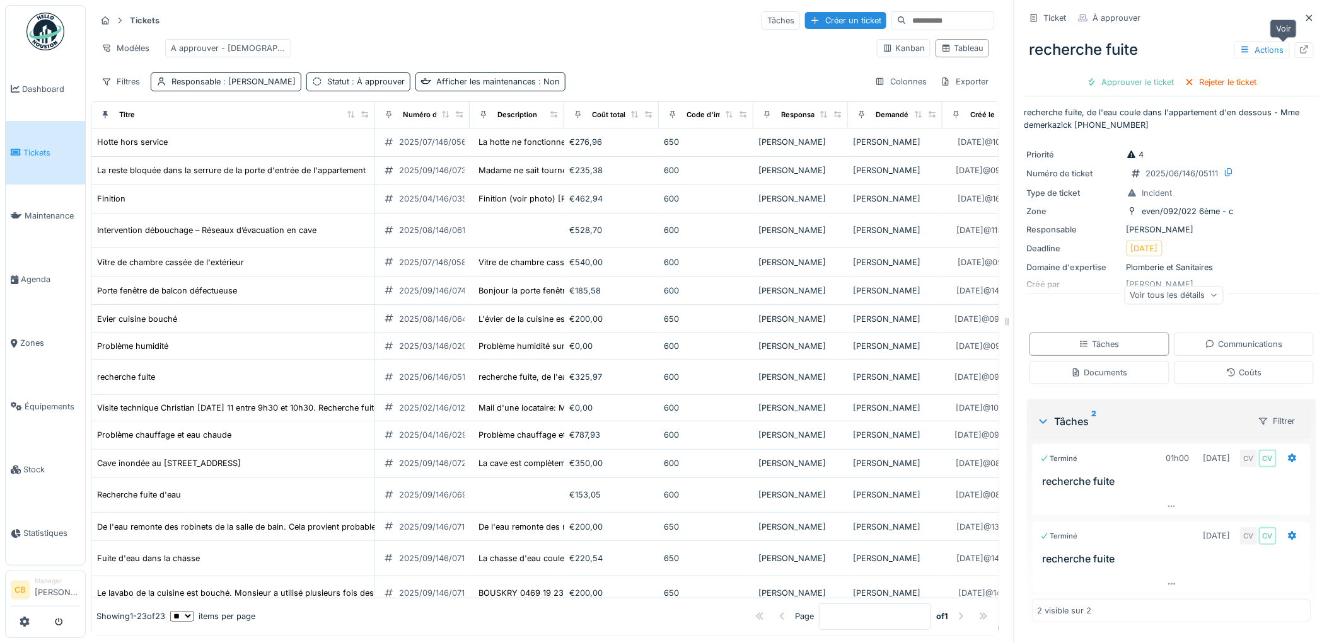
click at [1300, 51] on icon at bounding box center [1304, 49] width 8 height 8
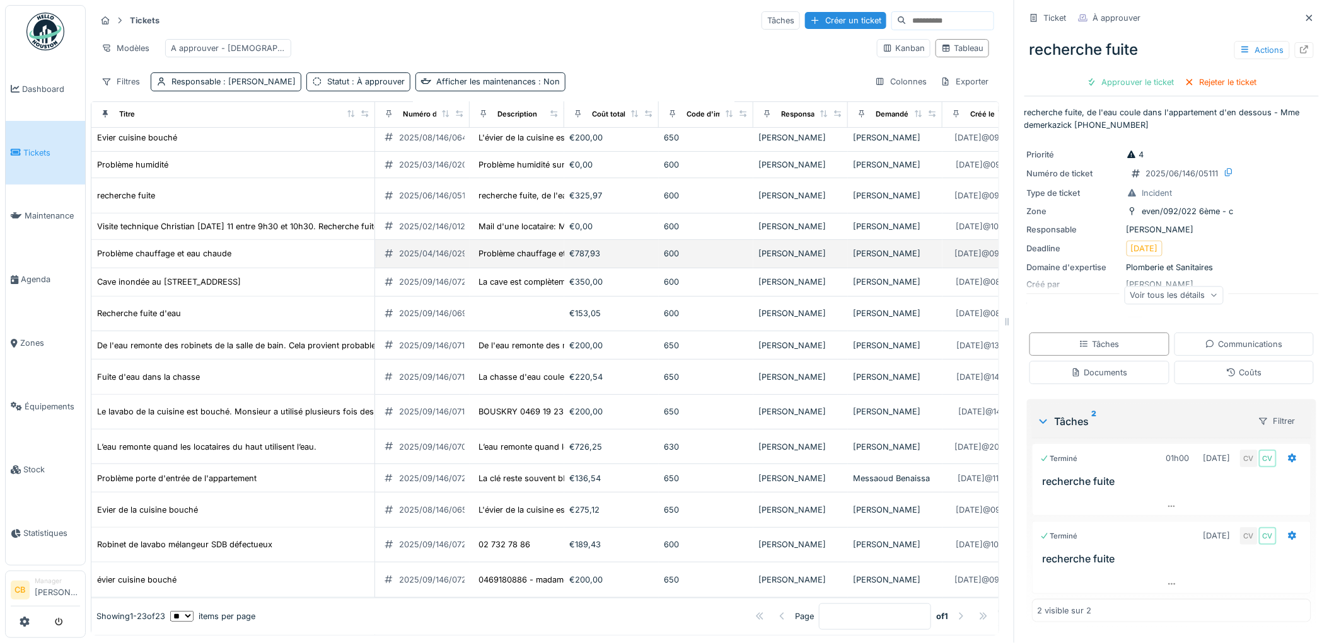
scroll to position [280, 0]
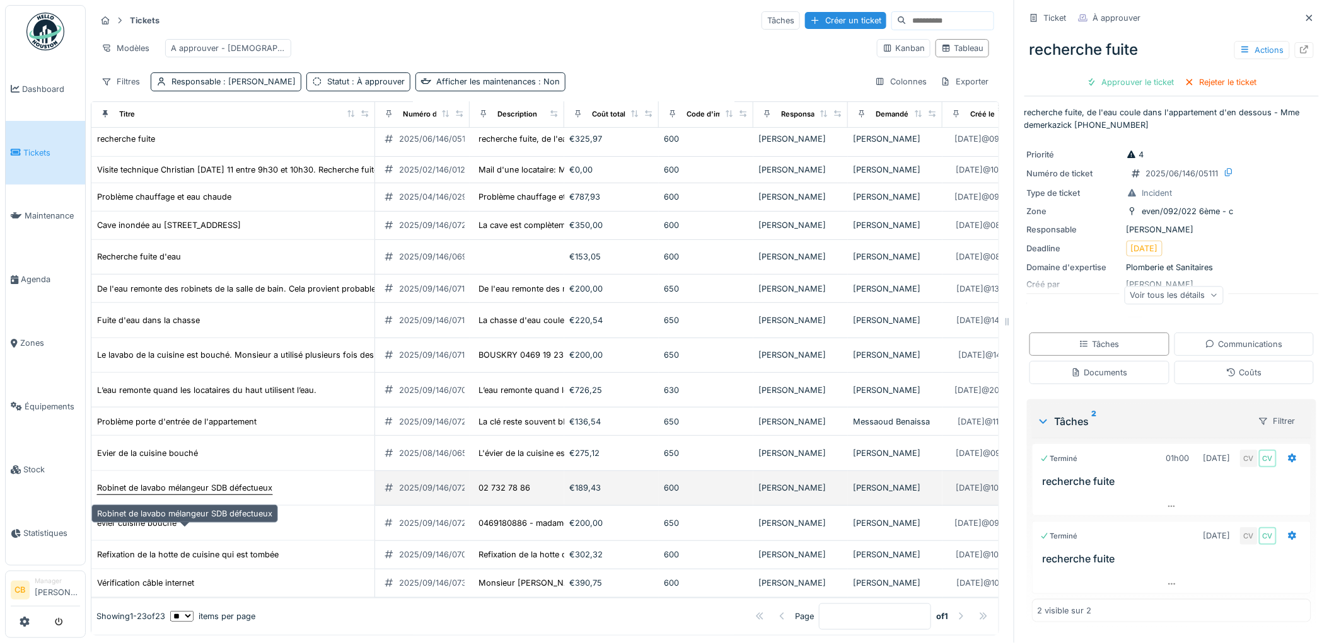
click at [207, 494] on div "Robinet de lavabo mélangeur SDB défectueux" at bounding box center [184, 488] width 175 height 12
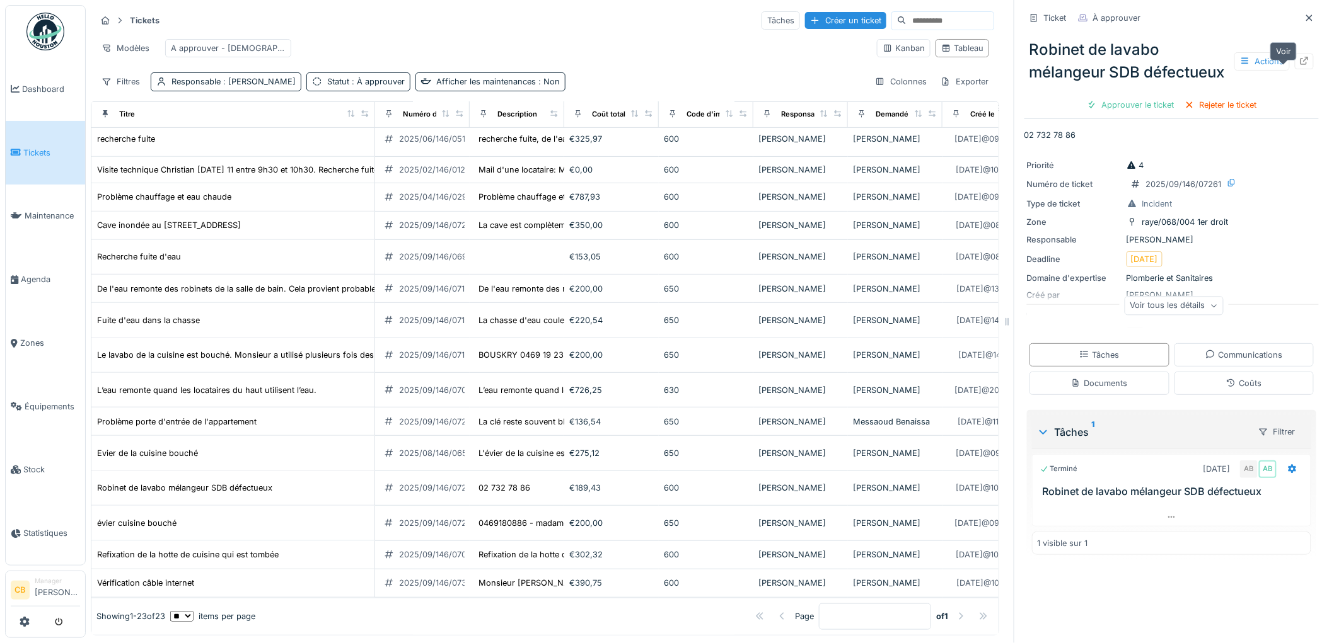
click at [1299, 65] on icon at bounding box center [1304, 61] width 10 height 8
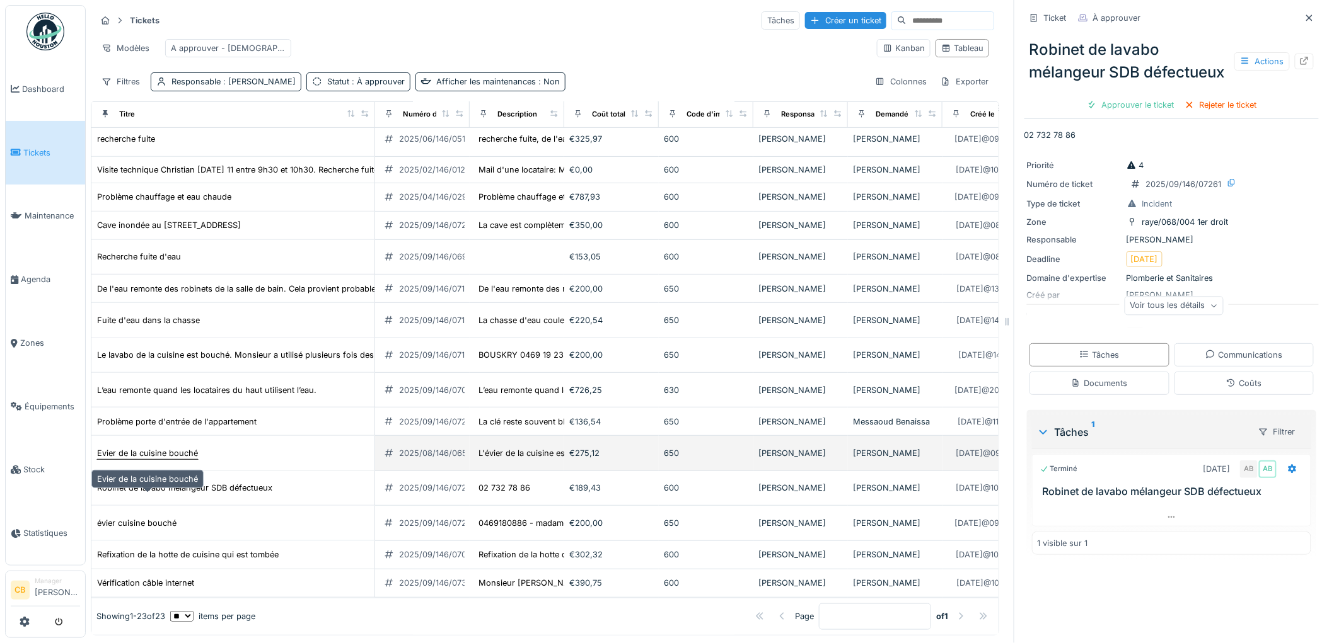
click at [144, 459] on div "Evier de la cuisine bouché" at bounding box center [147, 453] width 101 height 12
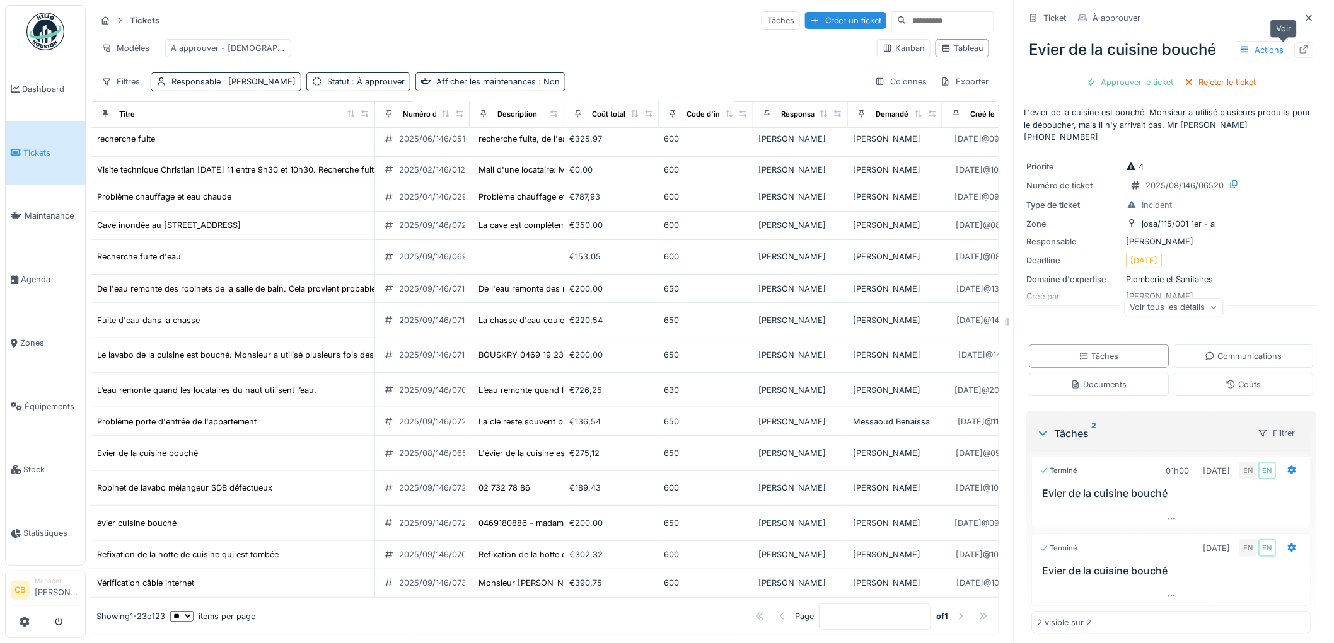
click at [1299, 51] on icon at bounding box center [1304, 49] width 10 height 8
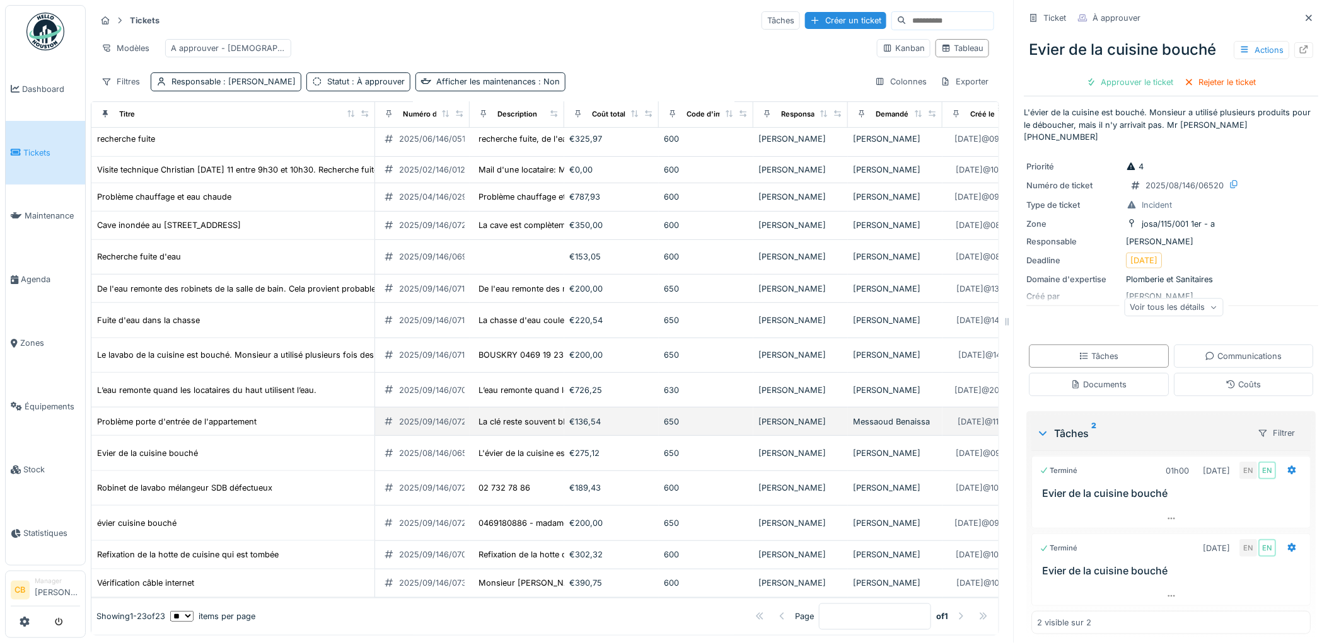
scroll to position [347, 0]
click at [148, 416] on div "Problème porte d'entrée de l'appartement" at bounding box center [176, 422] width 159 height 12
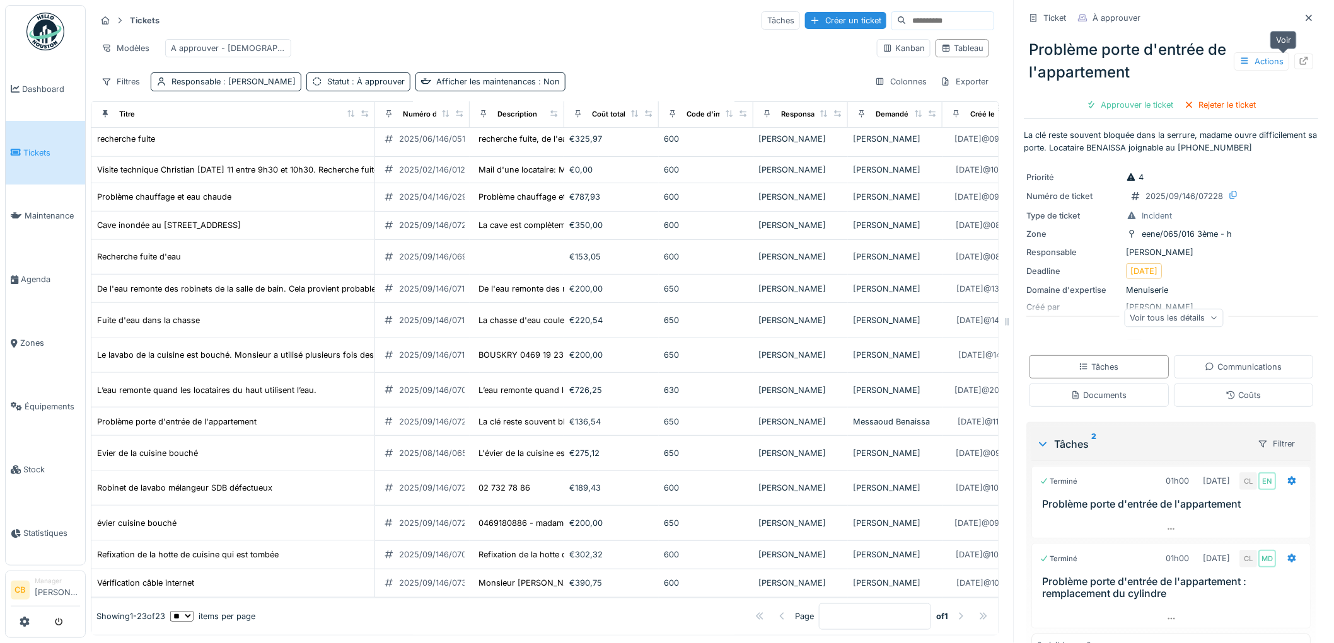
click at [1300, 61] on icon at bounding box center [1304, 61] width 8 height 8
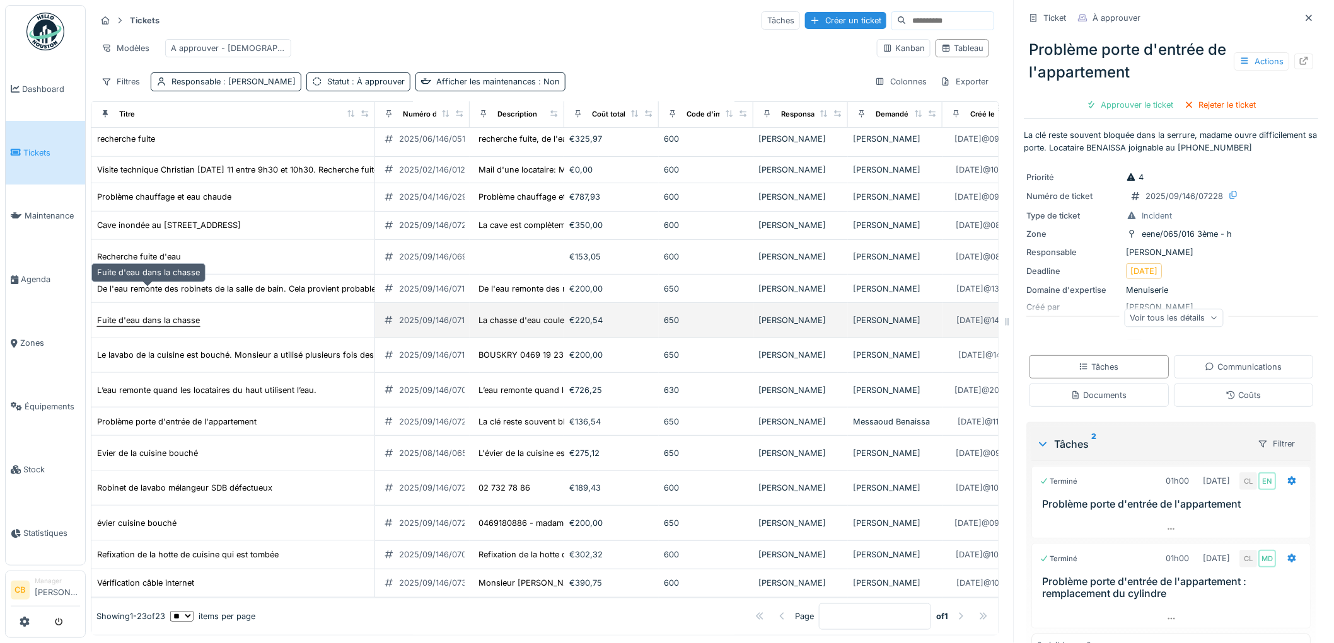
click at [186, 314] on div "Fuite d'eau dans la chasse" at bounding box center [148, 320] width 103 height 12
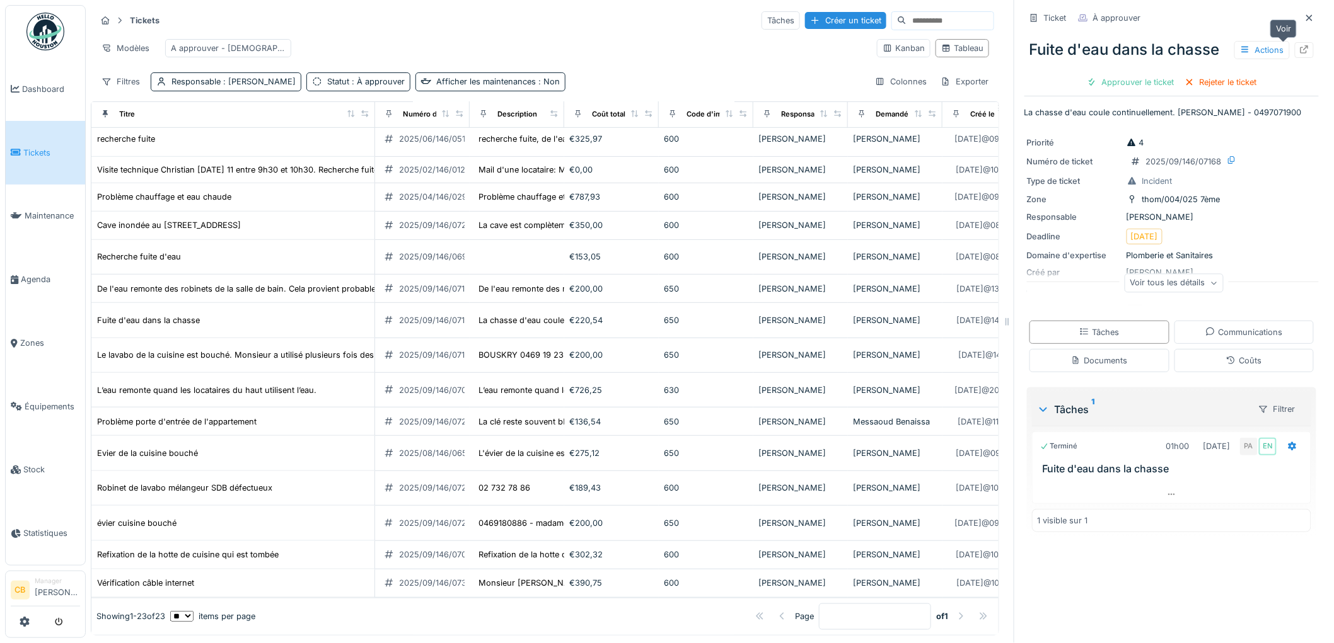
click at [1299, 48] on icon at bounding box center [1304, 49] width 10 height 8
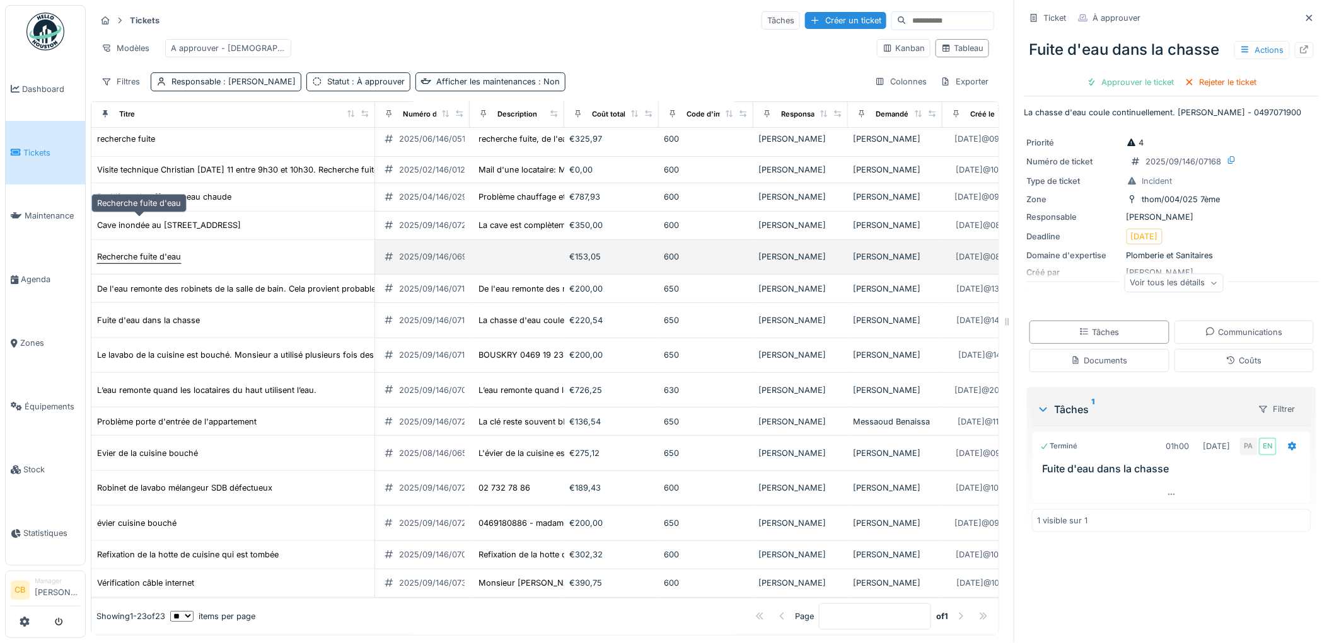
click at [156, 251] on div "Recherche fuite d'eau" at bounding box center [139, 257] width 84 height 12
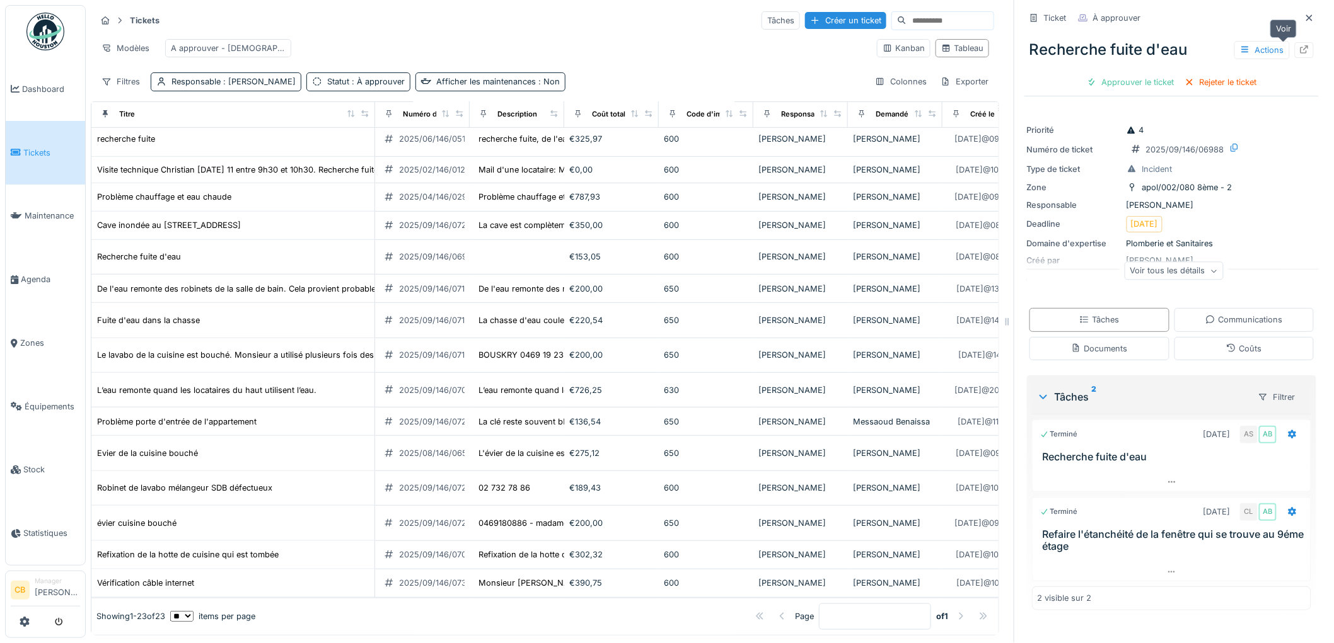
click at [1300, 49] on icon at bounding box center [1304, 49] width 8 height 8
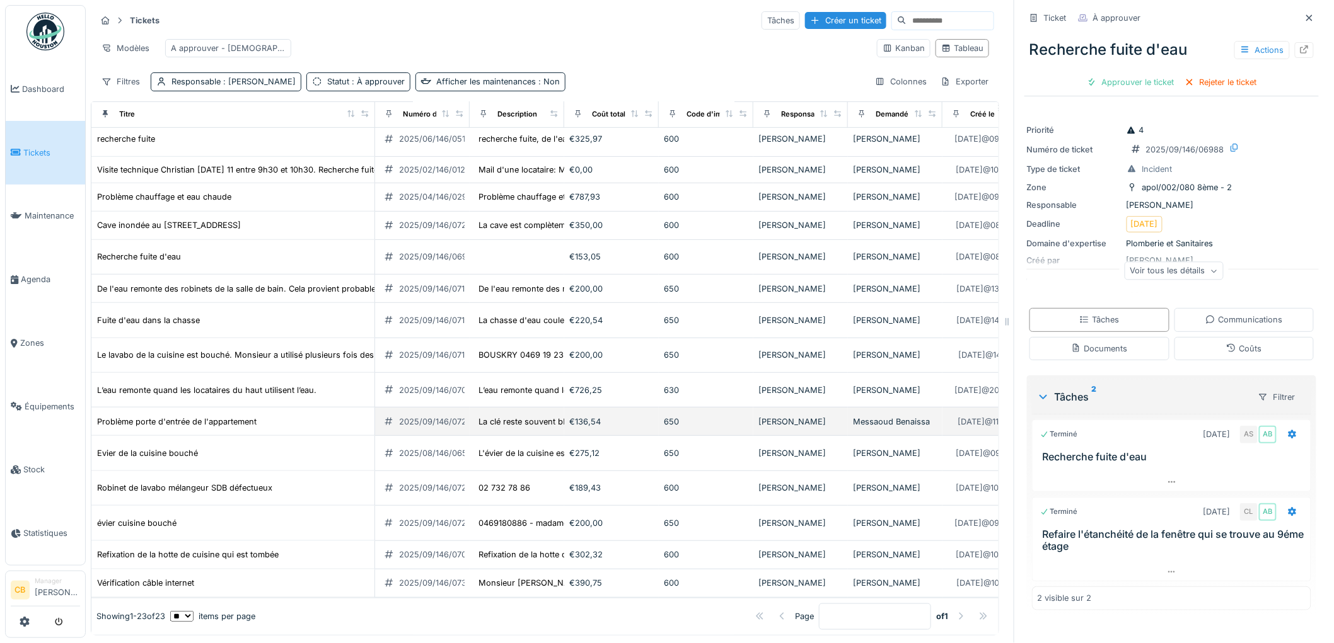
scroll to position [10, 0]
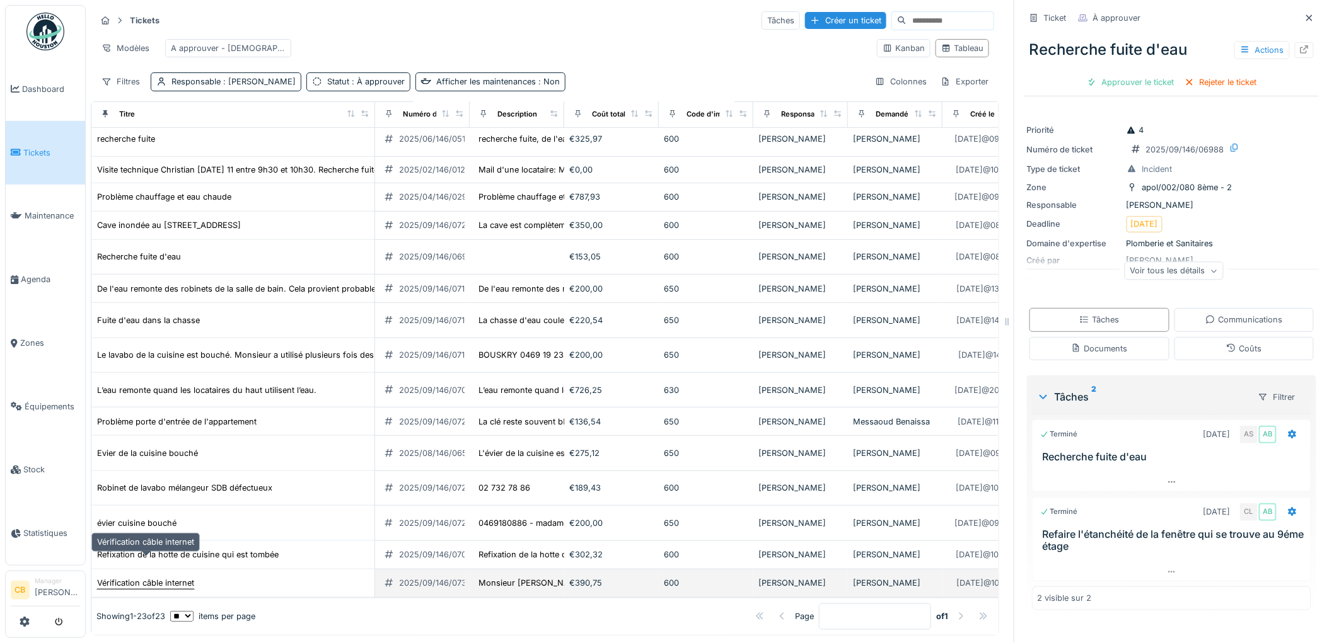
click at [173, 577] on div "Vérification câble internet" at bounding box center [145, 583] width 97 height 12
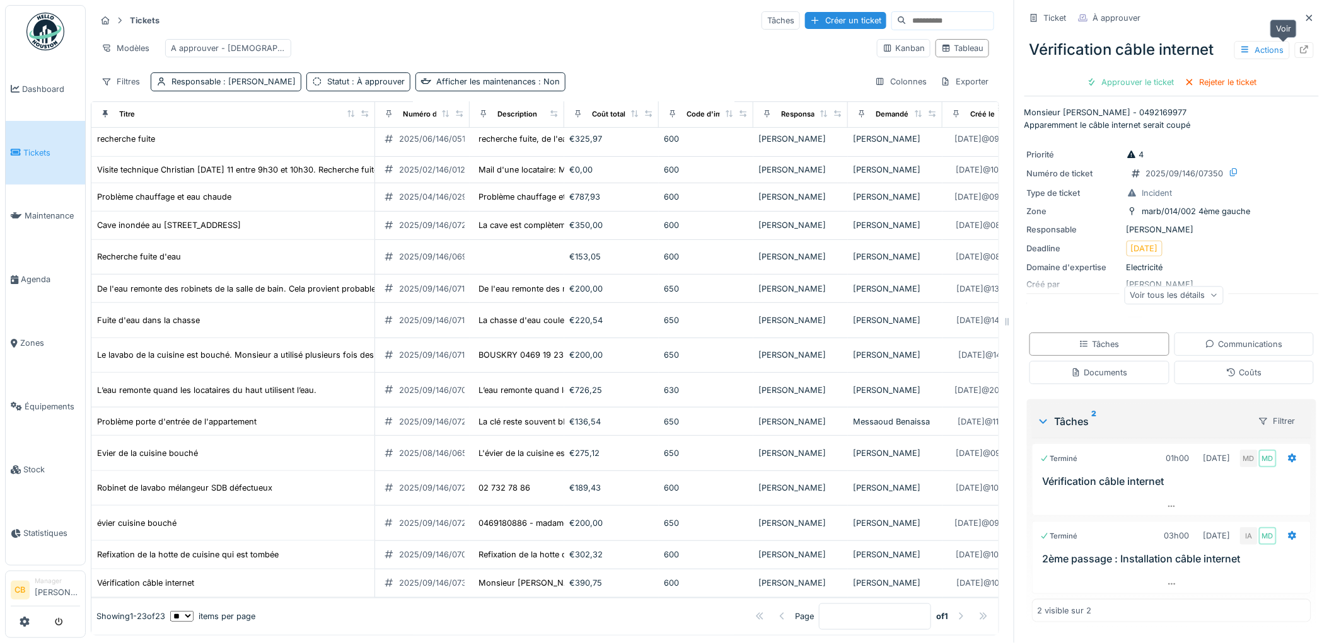
click at [1299, 45] on icon at bounding box center [1304, 49] width 10 height 8
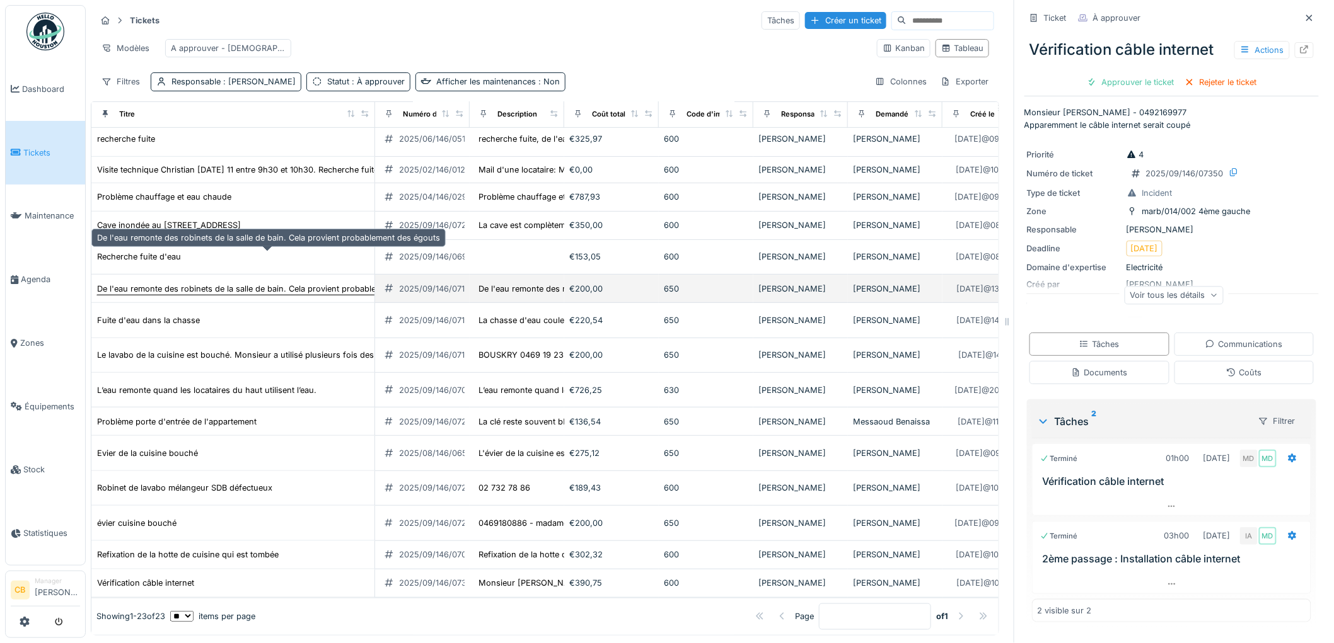
click at [181, 283] on div "De l'eau remonte des robinets de la salle de bain. Cela provient probablement d…" at bounding box center [268, 289] width 343 height 12
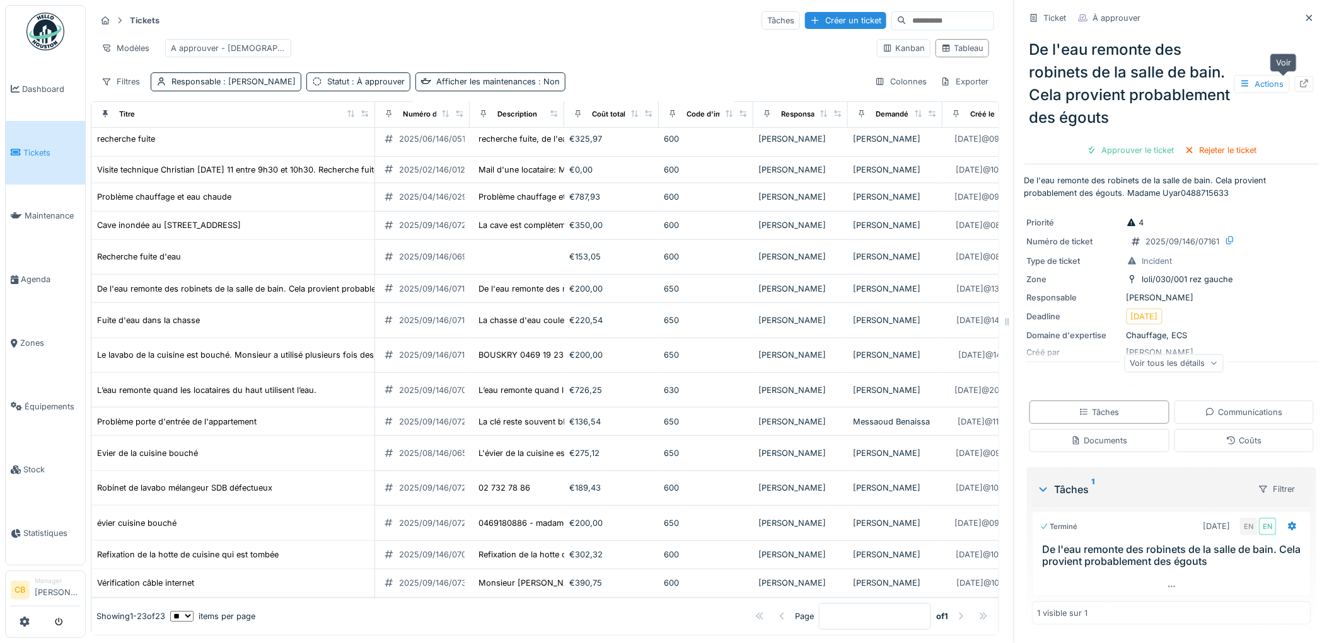
click at [1299, 79] on icon at bounding box center [1304, 83] width 10 height 8
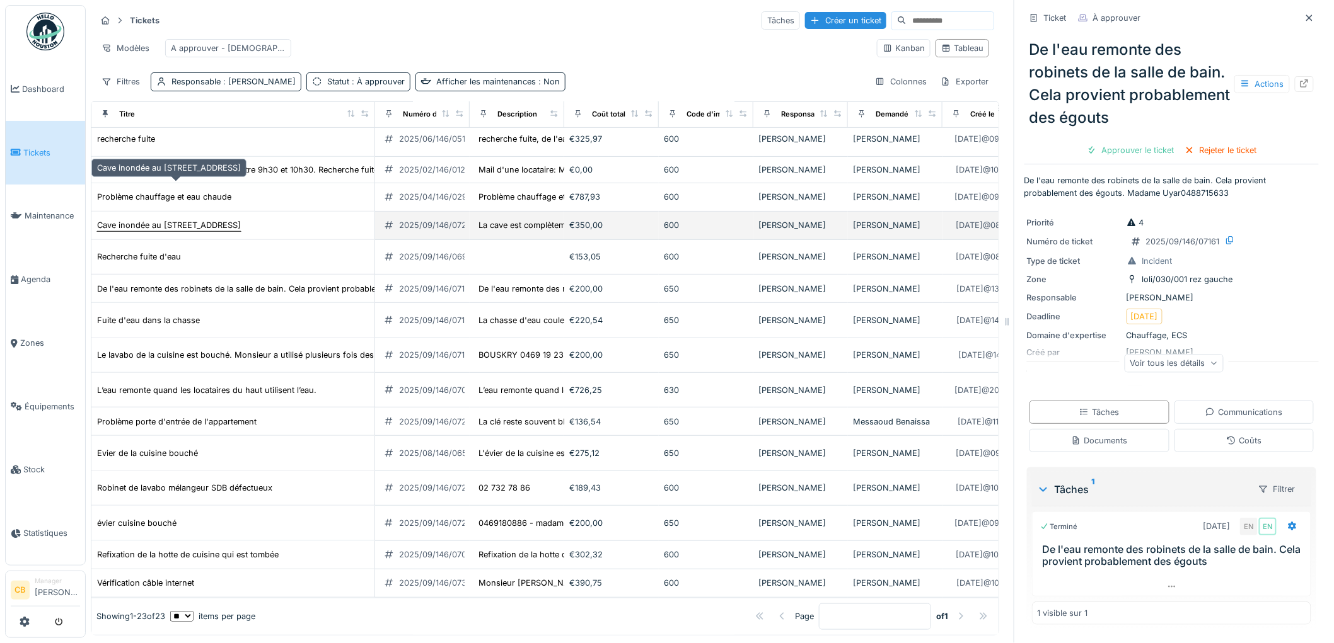
click at [176, 219] on div "Cave inondée au 662 chaussée d'Haecht" at bounding box center [168, 225] width 145 height 13
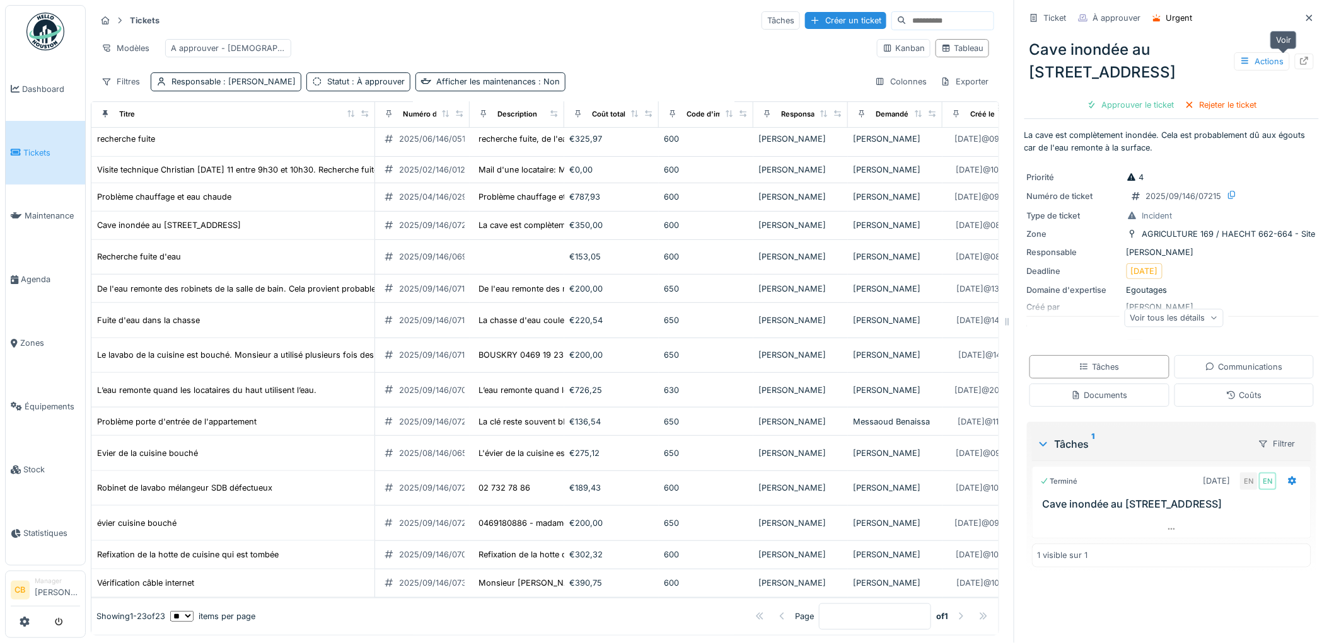
click at [1299, 57] on icon at bounding box center [1304, 61] width 10 height 8
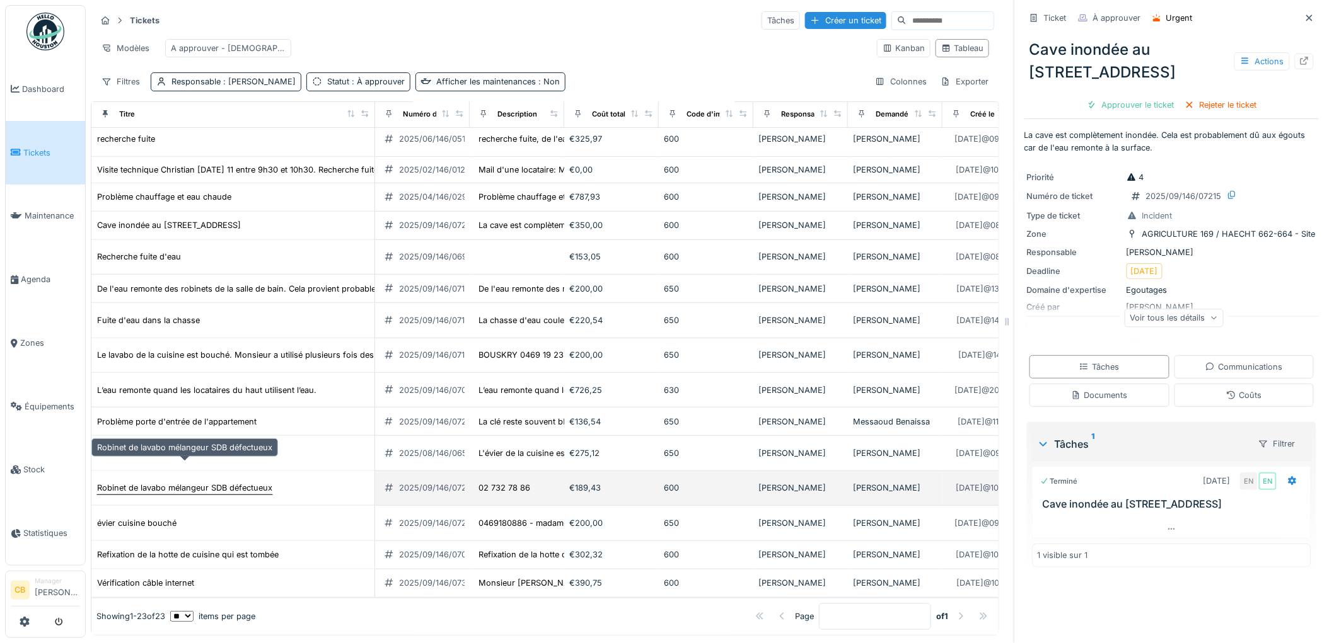
click at [153, 482] on div "Robinet de lavabo mélangeur SDB défectueux" at bounding box center [184, 488] width 175 height 12
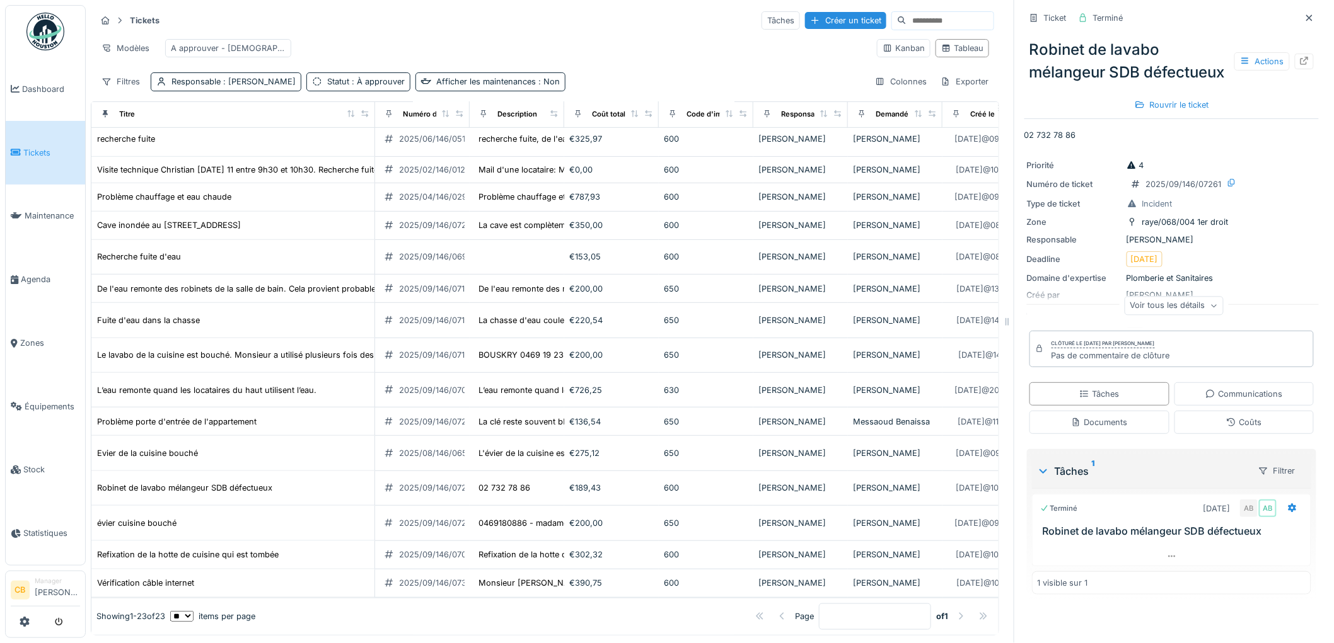
click at [50, 21] on img at bounding box center [45, 32] width 38 height 38
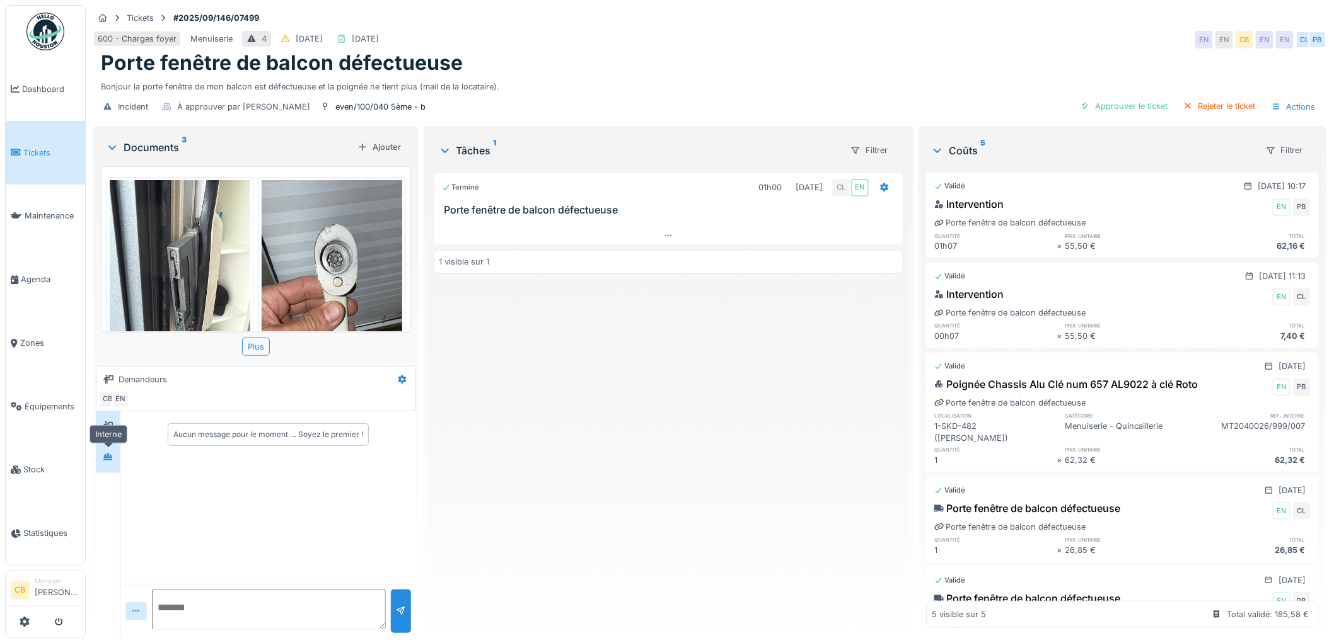
click at [106, 457] on icon at bounding box center [107, 457] width 9 height 7
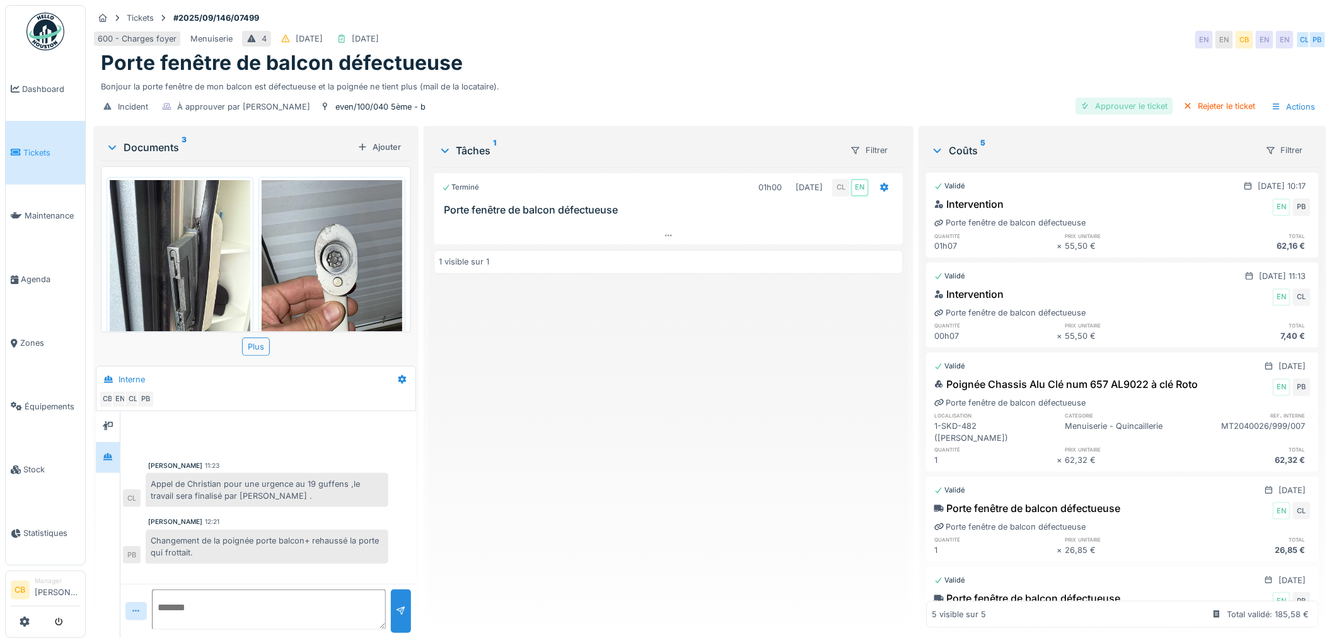
click at [1129, 102] on div "Approuver le ticket" at bounding box center [1124, 106] width 98 height 17
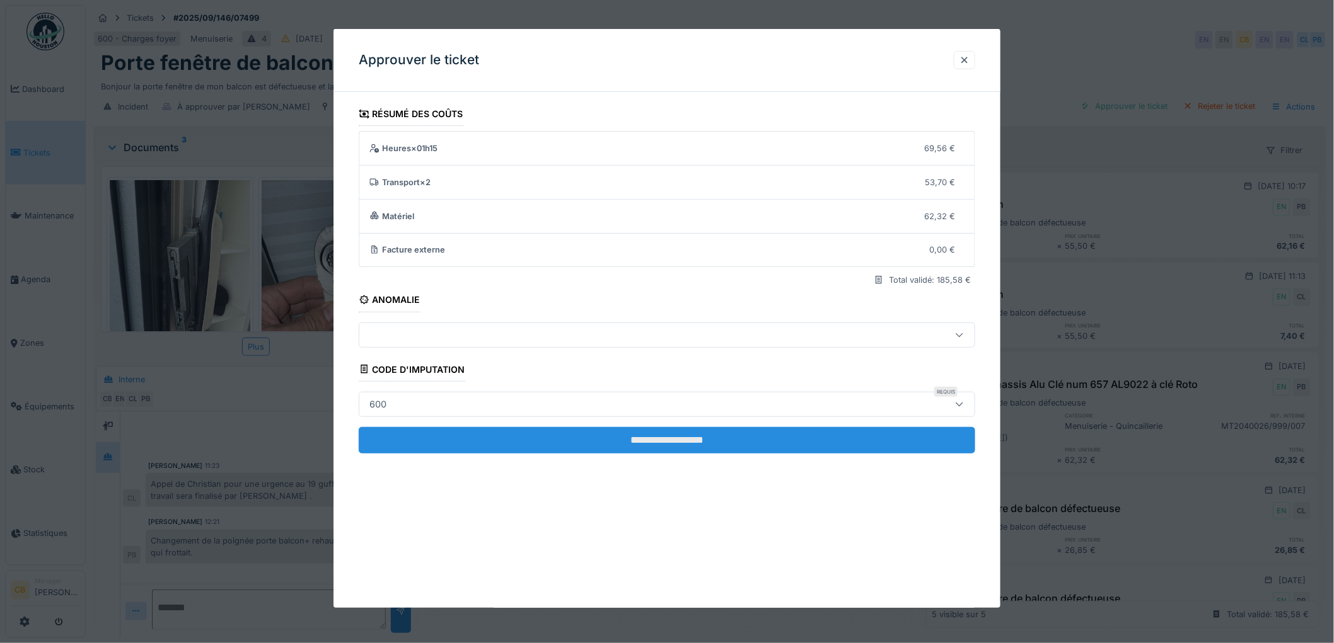
click at [701, 442] on input "**********" at bounding box center [667, 440] width 616 height 26
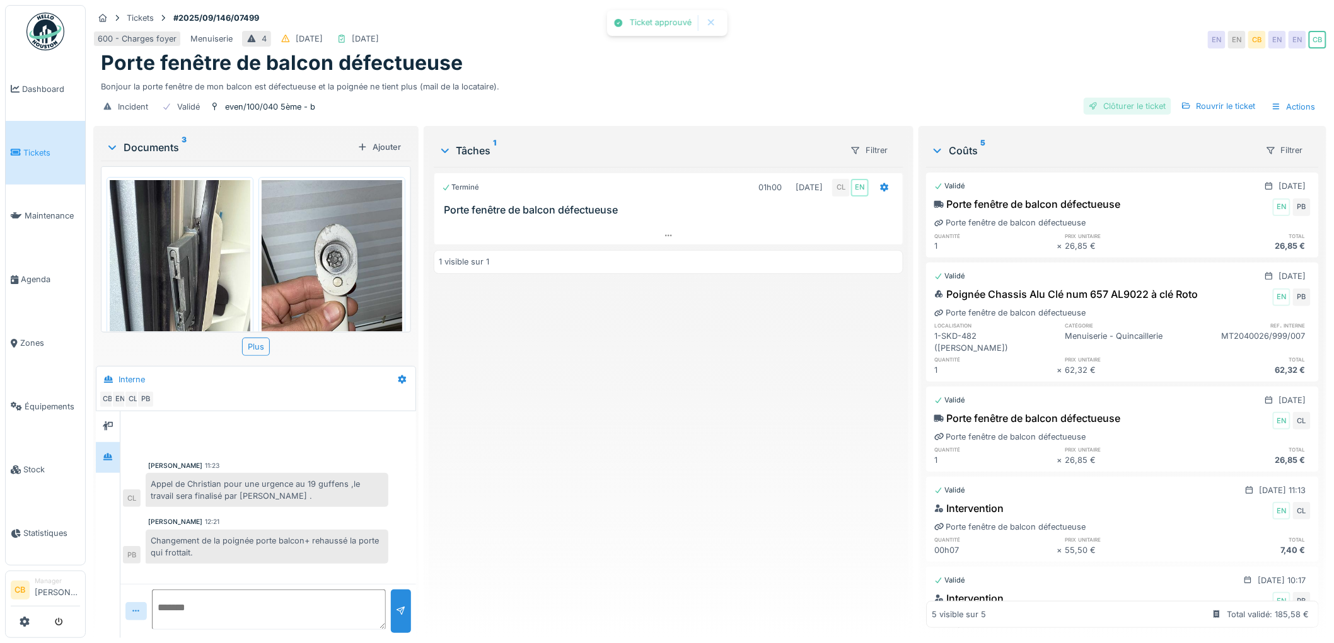
click at [1119, 107] on div "Clôturer le ticket" at bounding box center [1127, 106] width 88 height 17
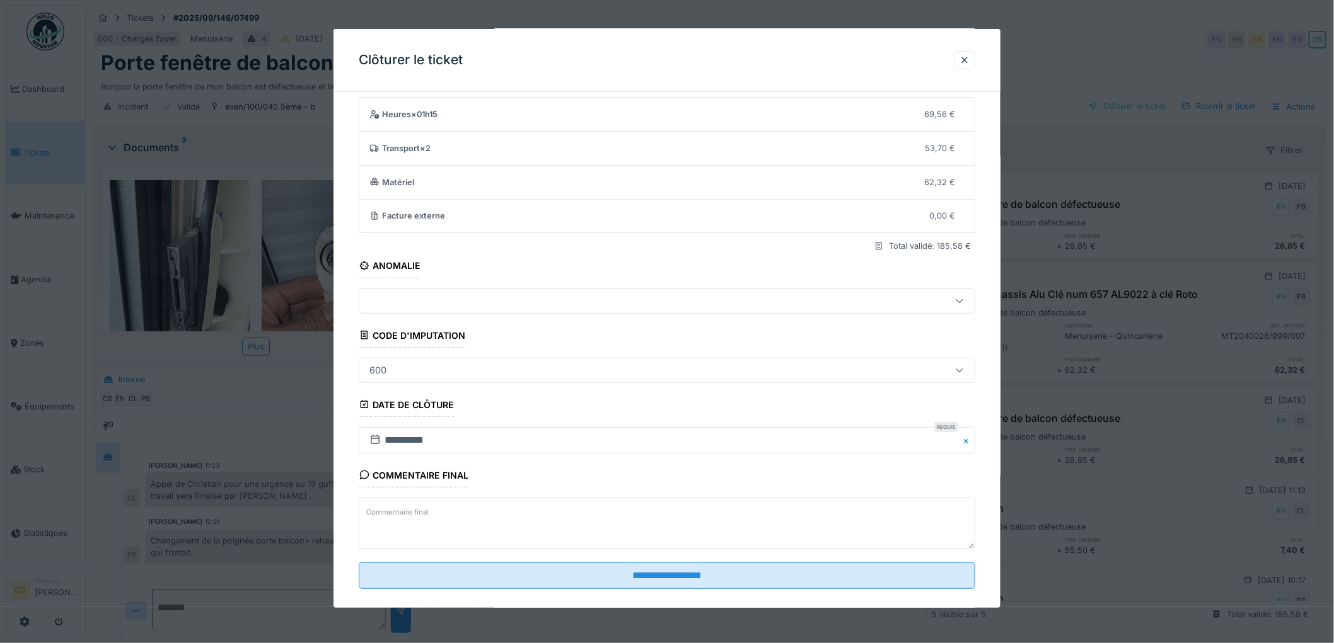
scroll to position [52, 0]
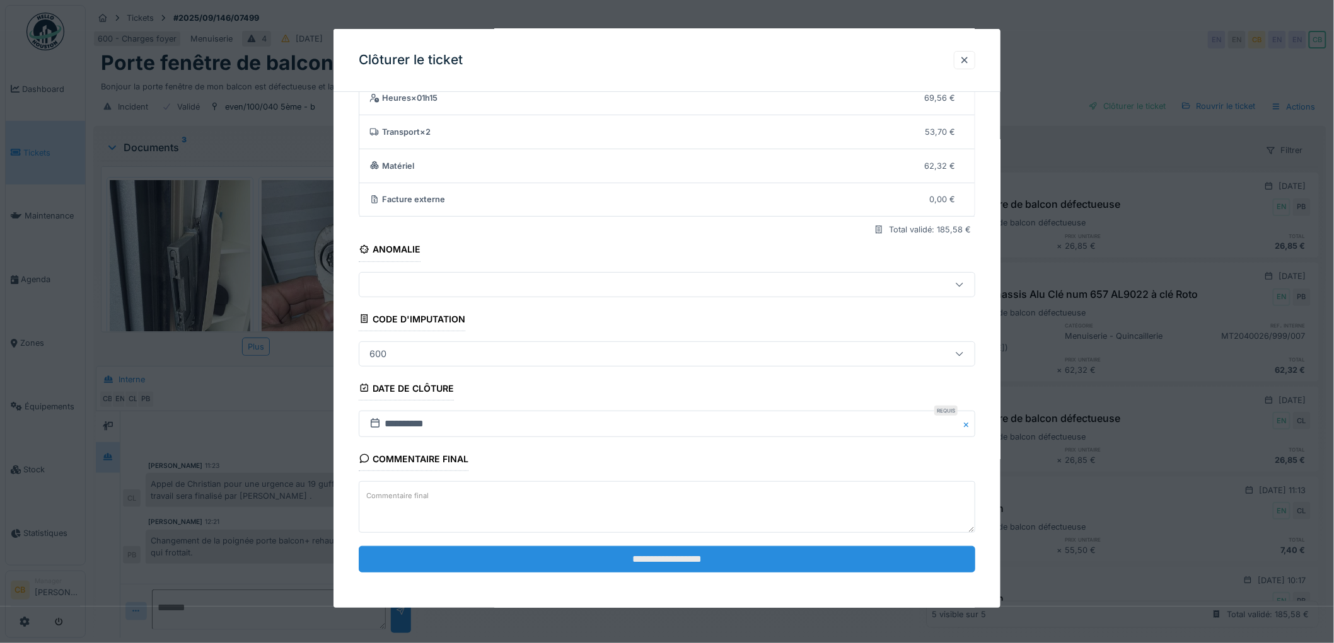
click at [665, 565] on input "**********" at bounding box center [667, 559] width 616 height 26
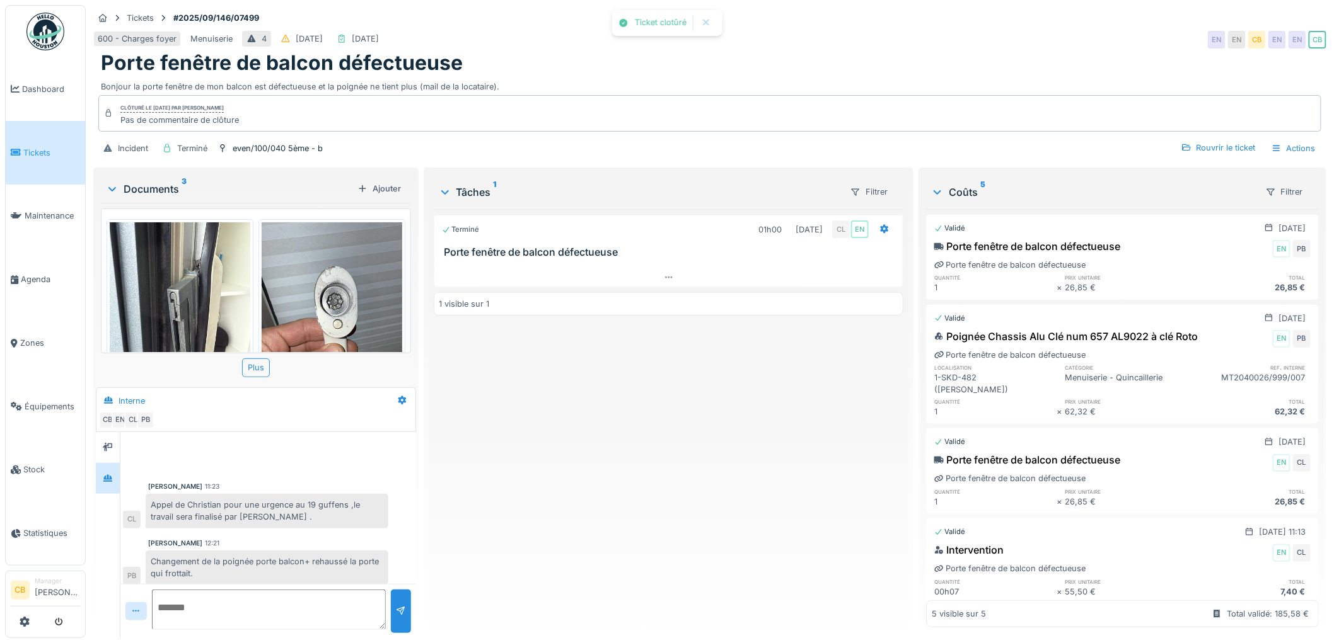
scroll to position [7, 0]
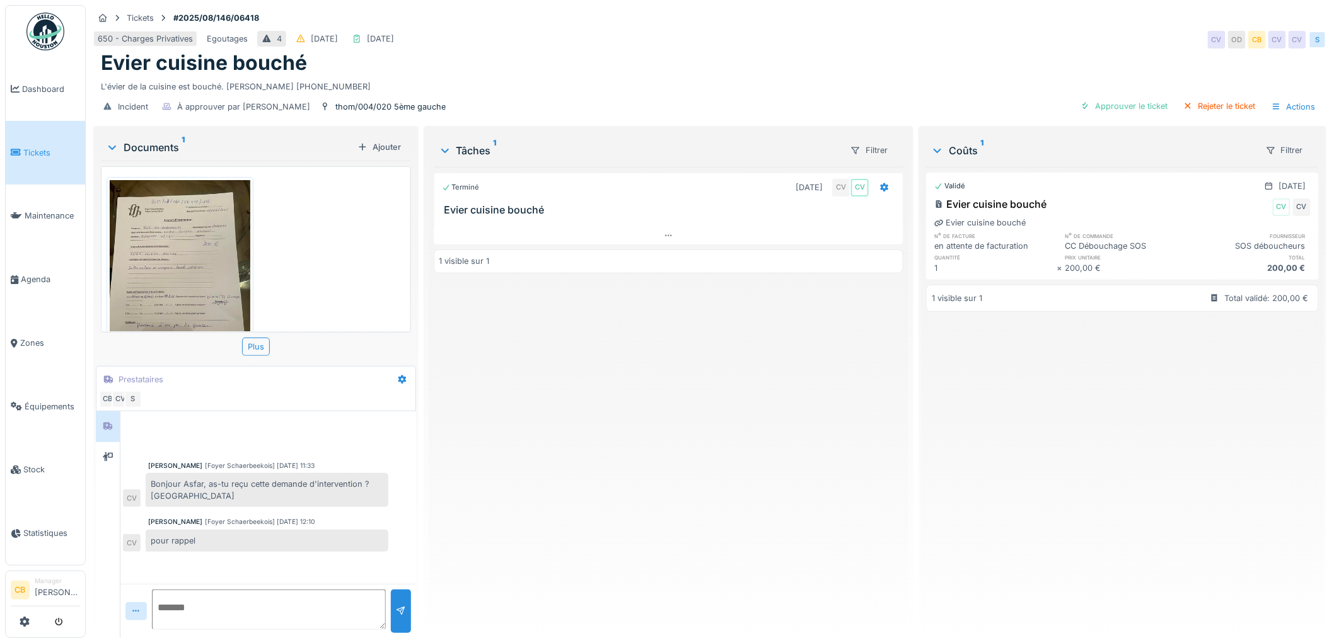
click at [188, 268] on img at bounding box center [180, 273] width 141 height 187
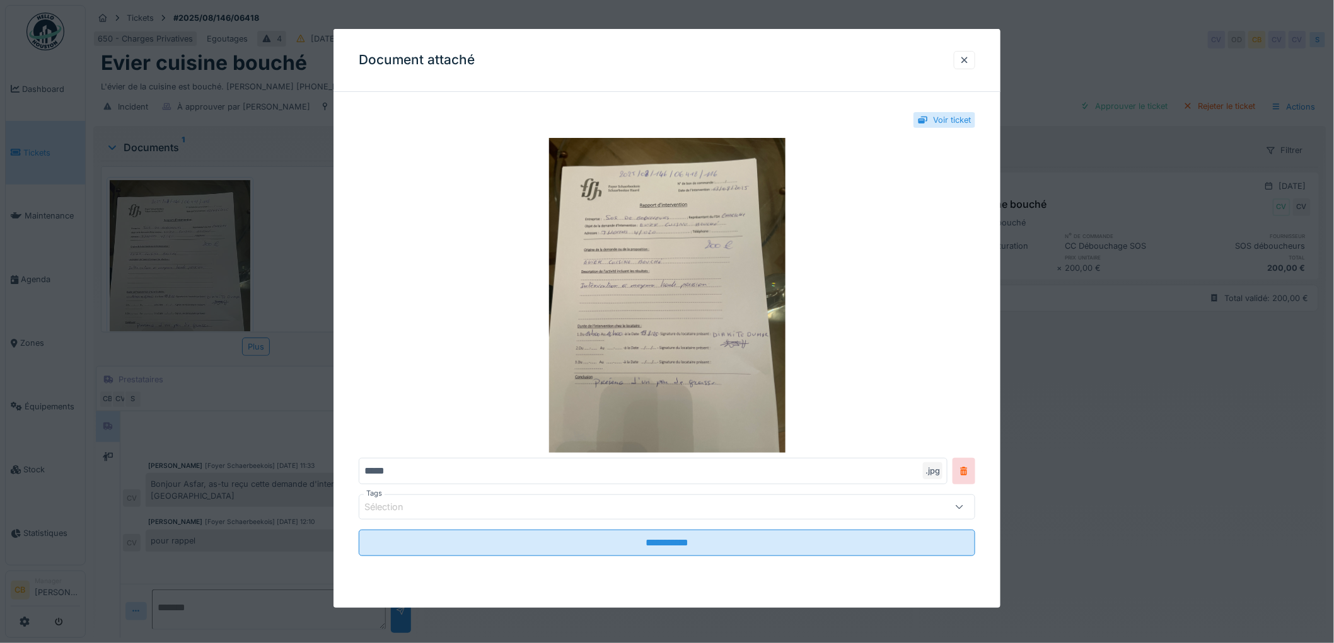
click at [188, 268] on div at bounding box center [667, 321] width 1334 height 643
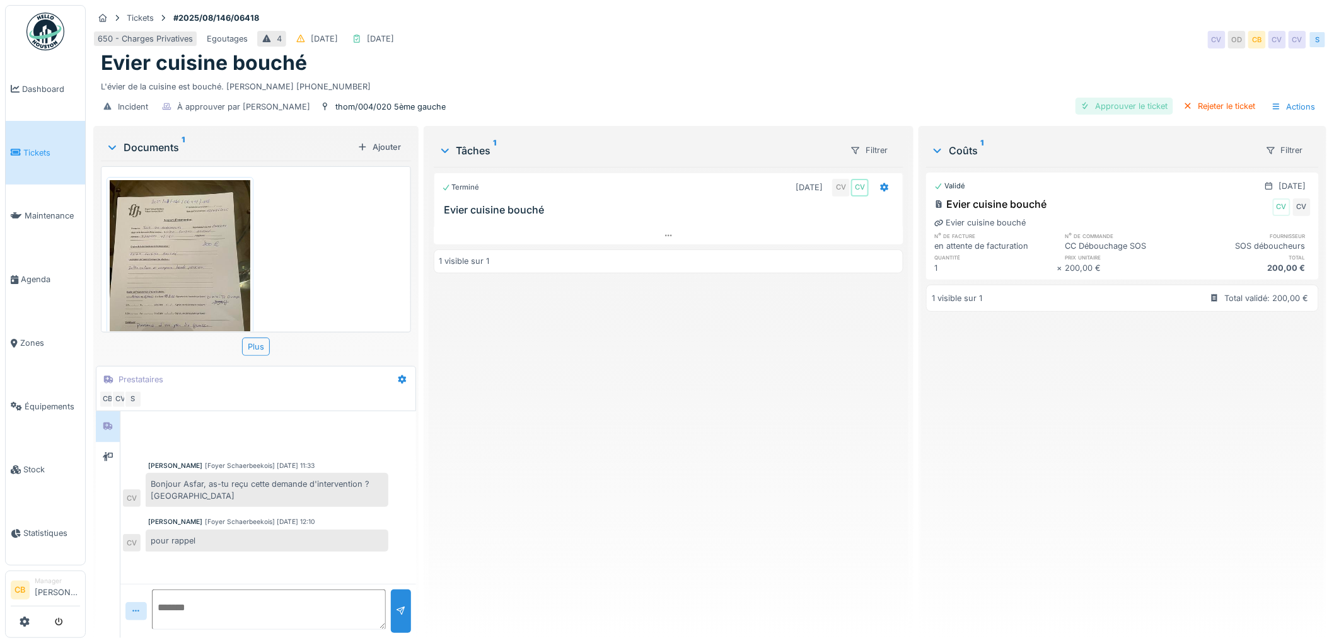
click at [1113, 105] on div "Approuver le ticket" at bounding box center [1124, 106] width 98 height 17
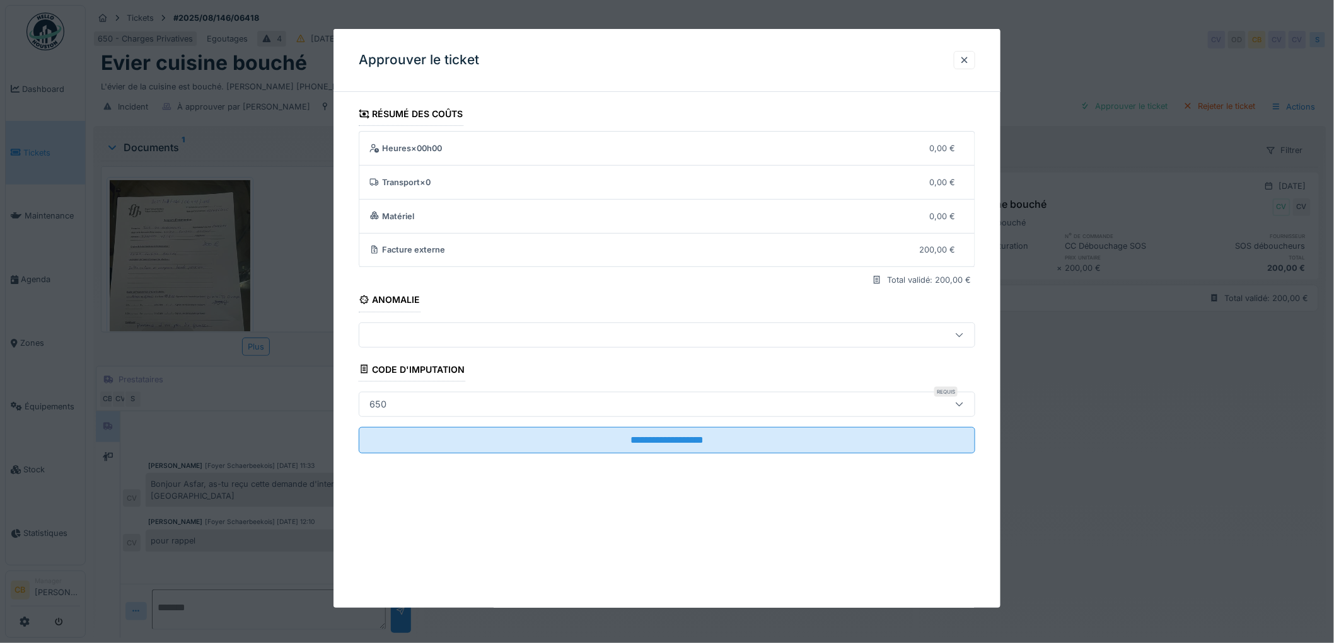
scroll to position [10, 0]
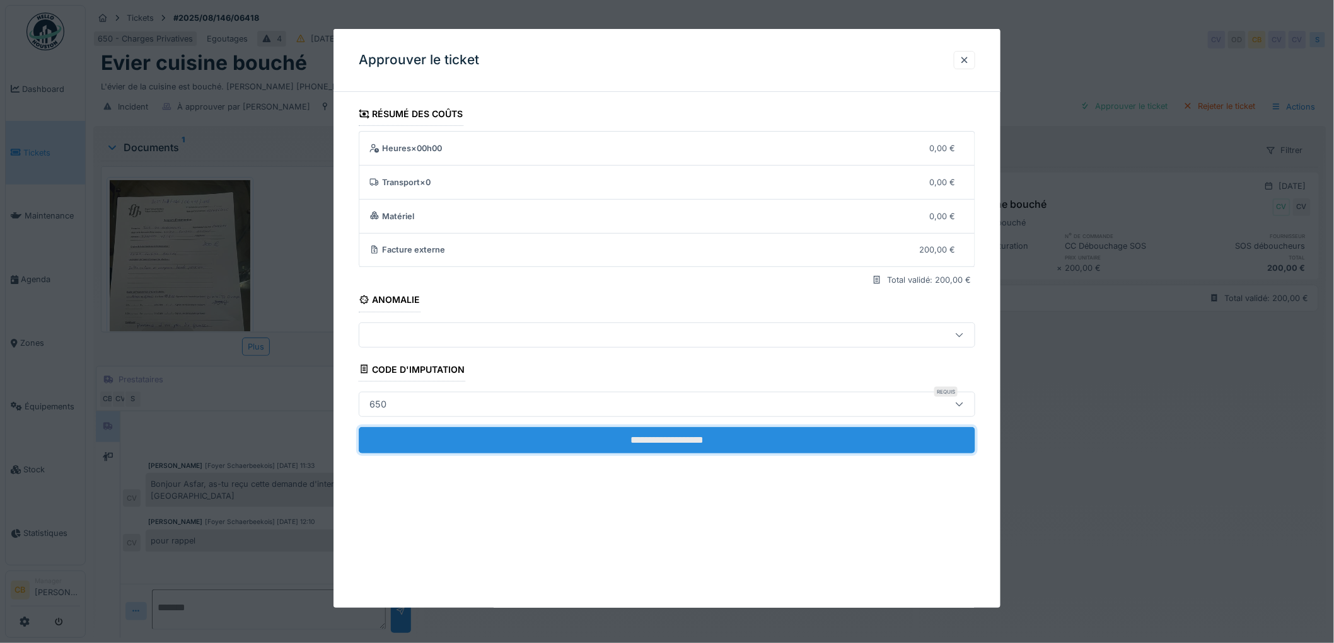
click at [688, 435] on input "**********" at bounding box center [667, 440] width 616 height 26
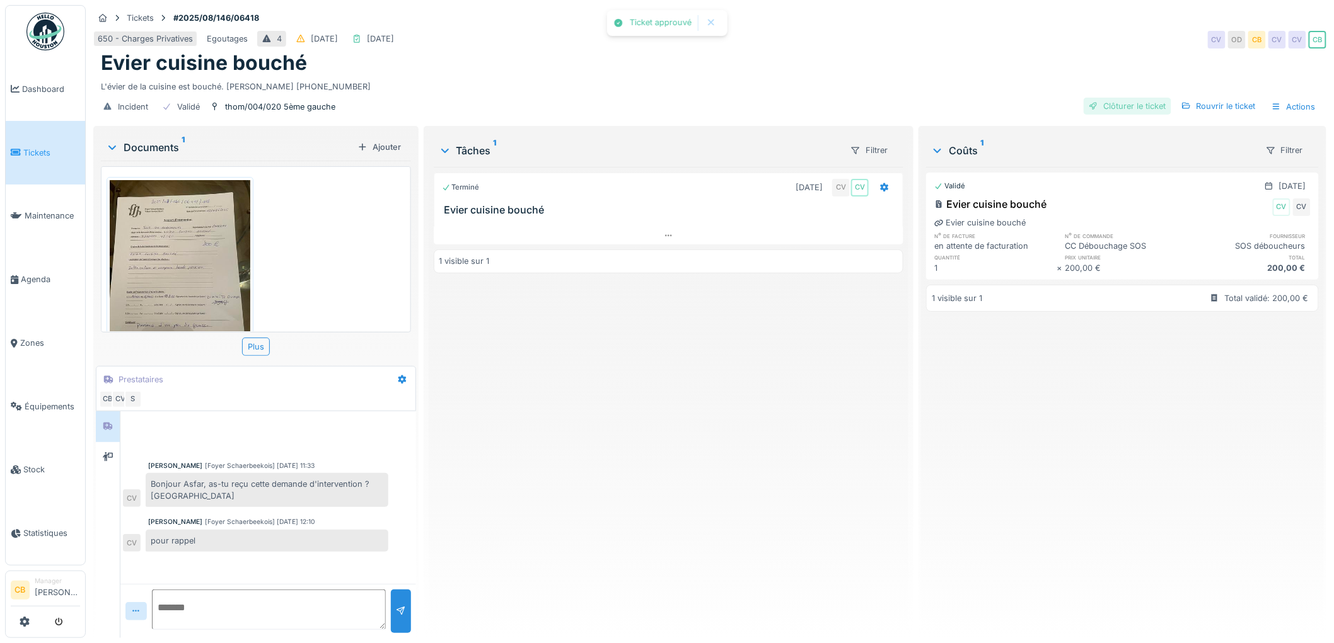
click at [1129, 98] on div "Clôturer le ticket" at bounding box center [1127, 106] width 88 height 17
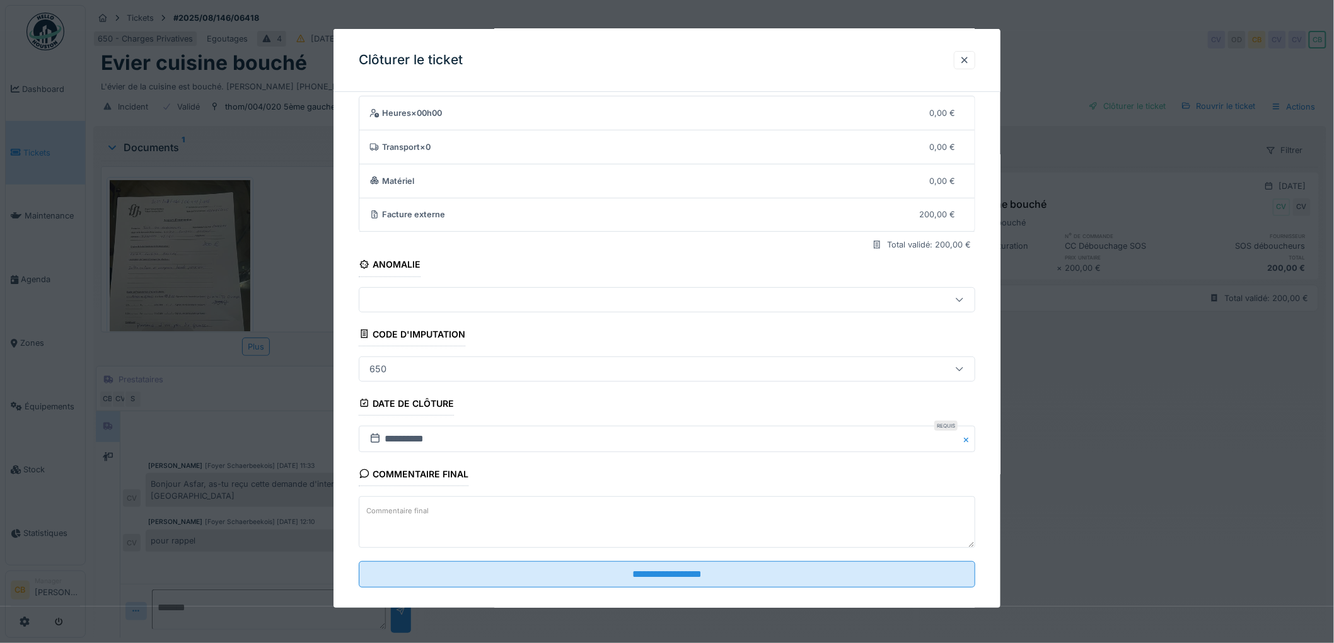
scroll to position [52, 0]
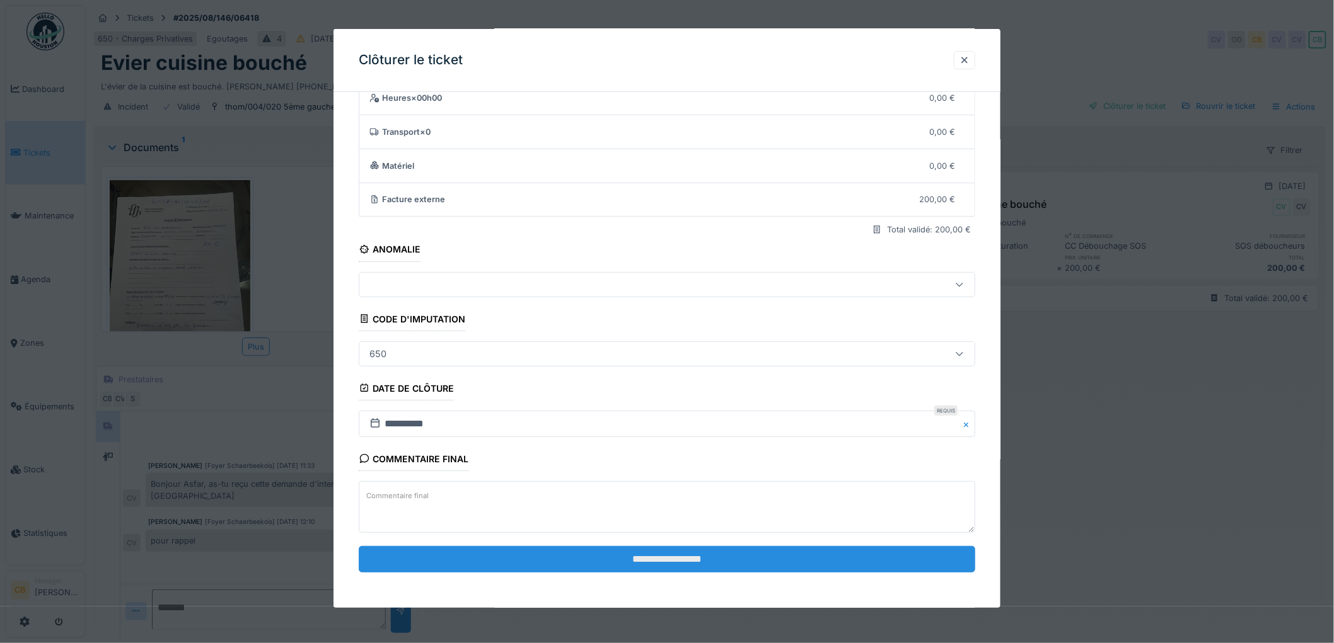
click at [659, 556] on input "**********" at bounding box center [667, 559] width 616 height 26
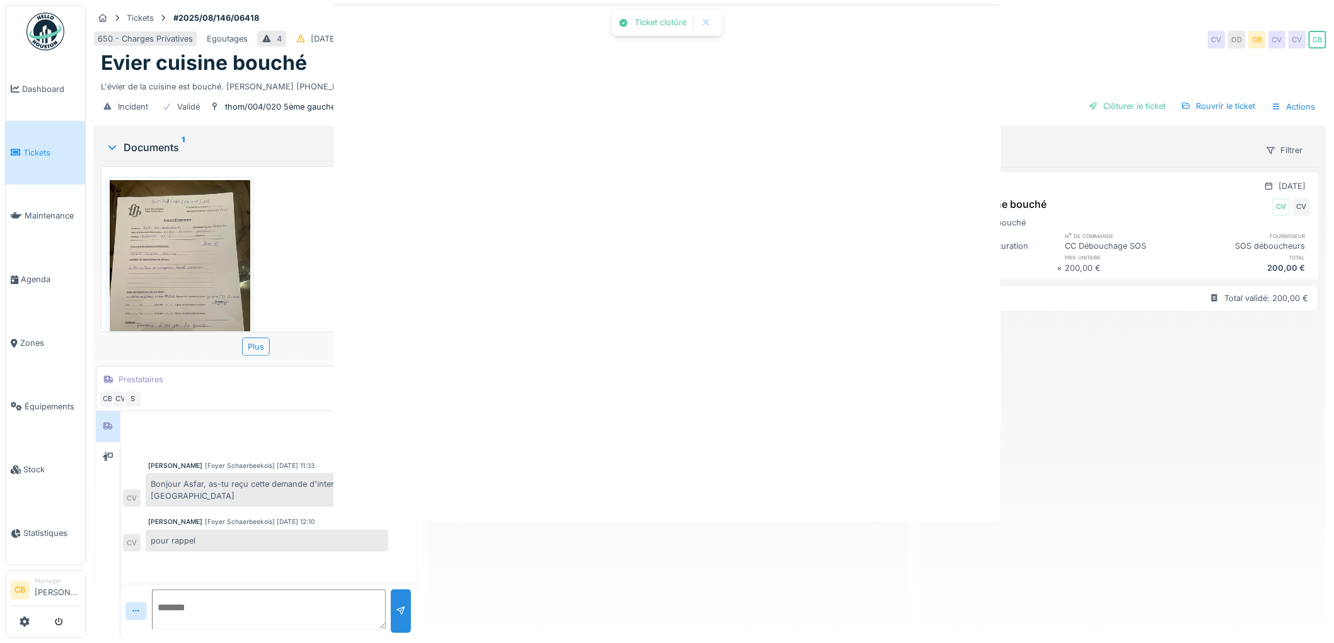
scroll to position [0, 0]
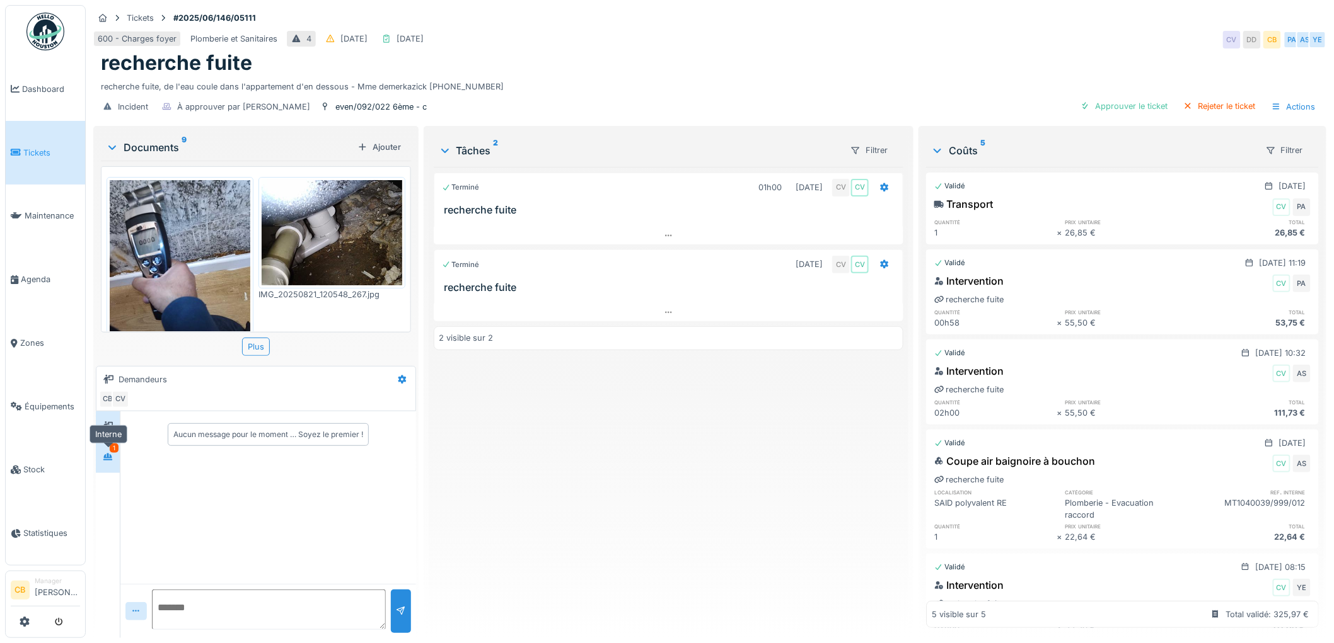
click at [106, 457] on icon at bounding box center [107, 457] width 9 height 7
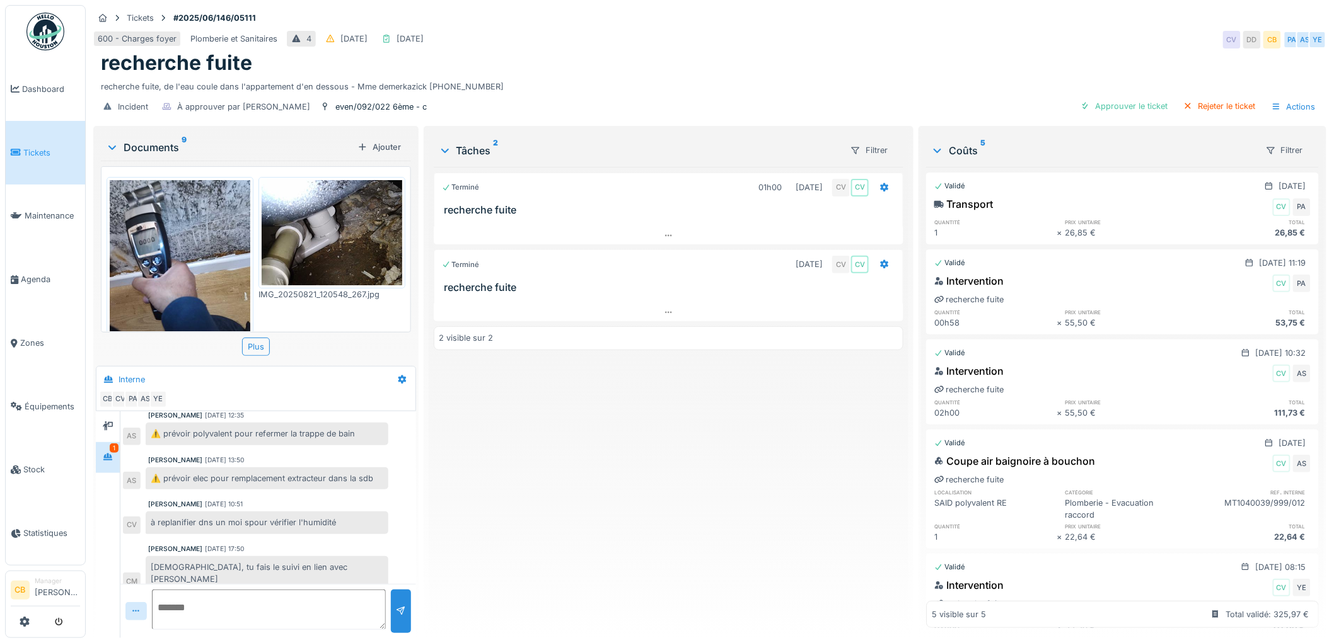
scroll to position [10, 0]
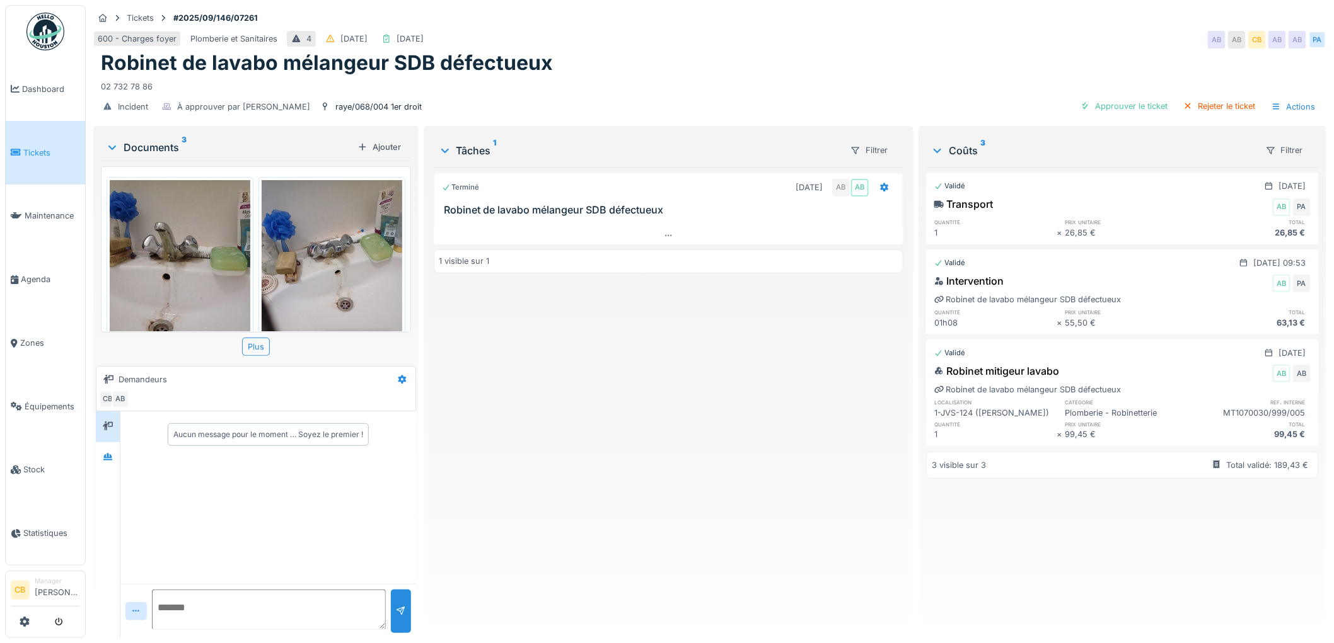
click at [225, 253] on img at bounding box center [180, 273] width 141 height 187
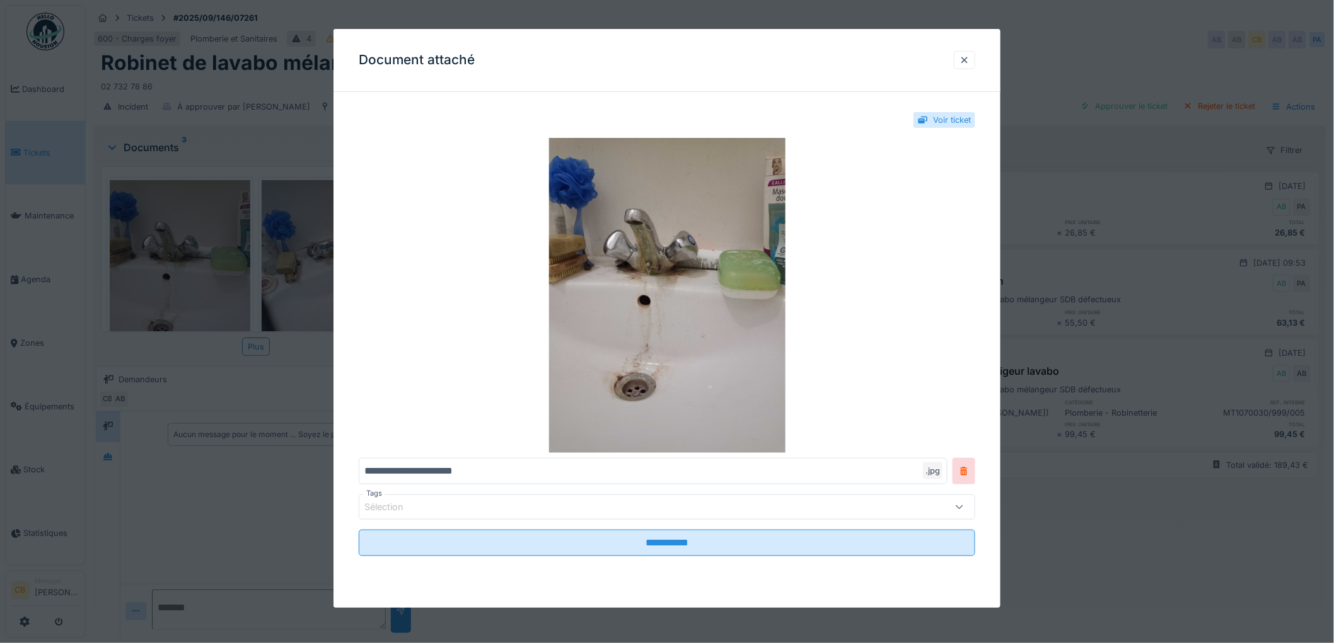
click at [225, 252] on div at bounding box center [667, 321] width 1334 height 643
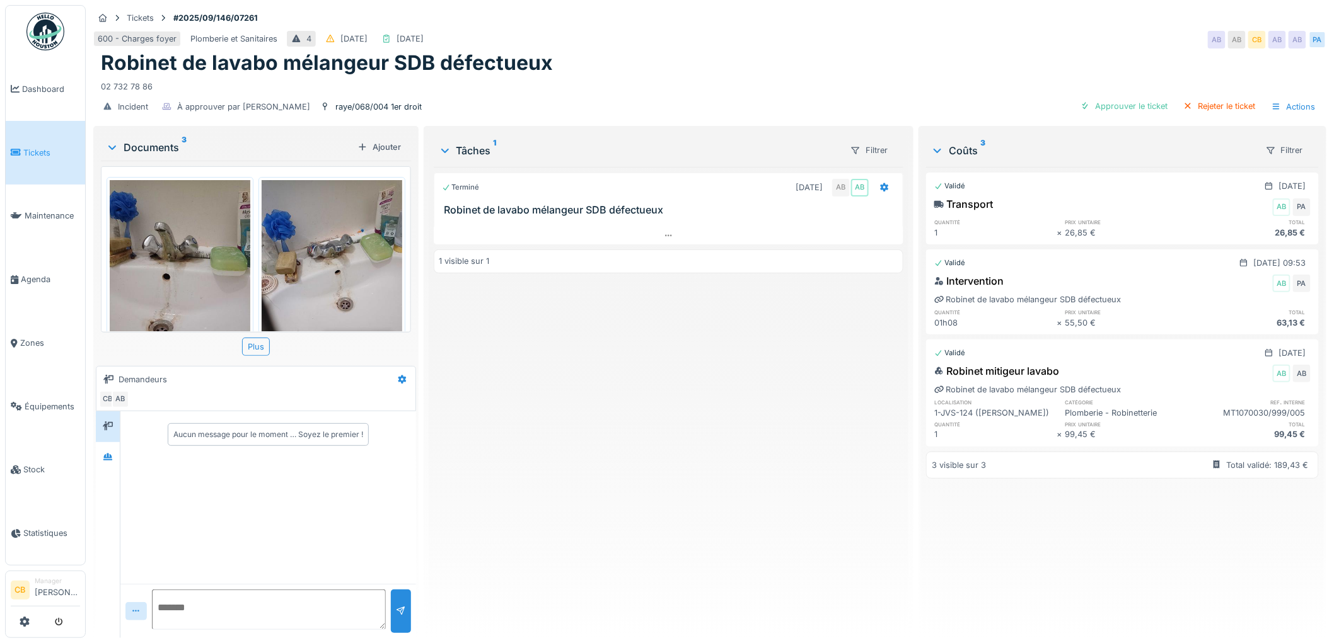
click at [306, 231] on img at bounding box center [332, 273] width 141 height 187
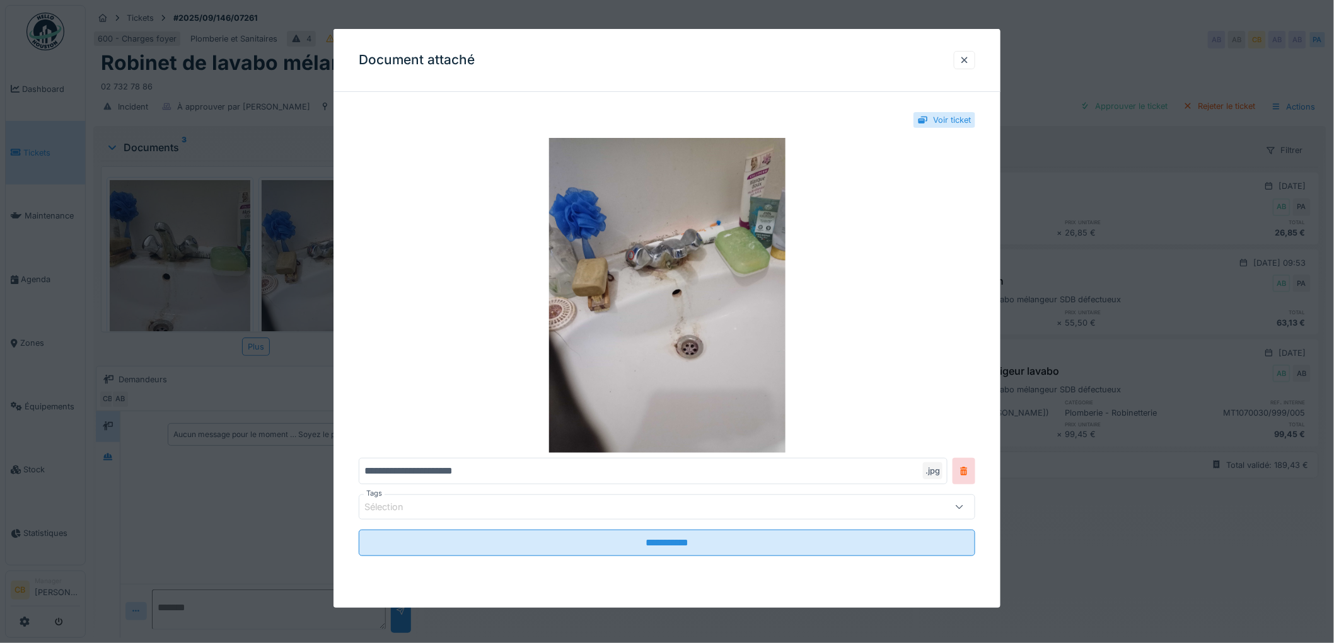
click at [306, 231] on div at bounding box center [667, 321] width 1334 height 643
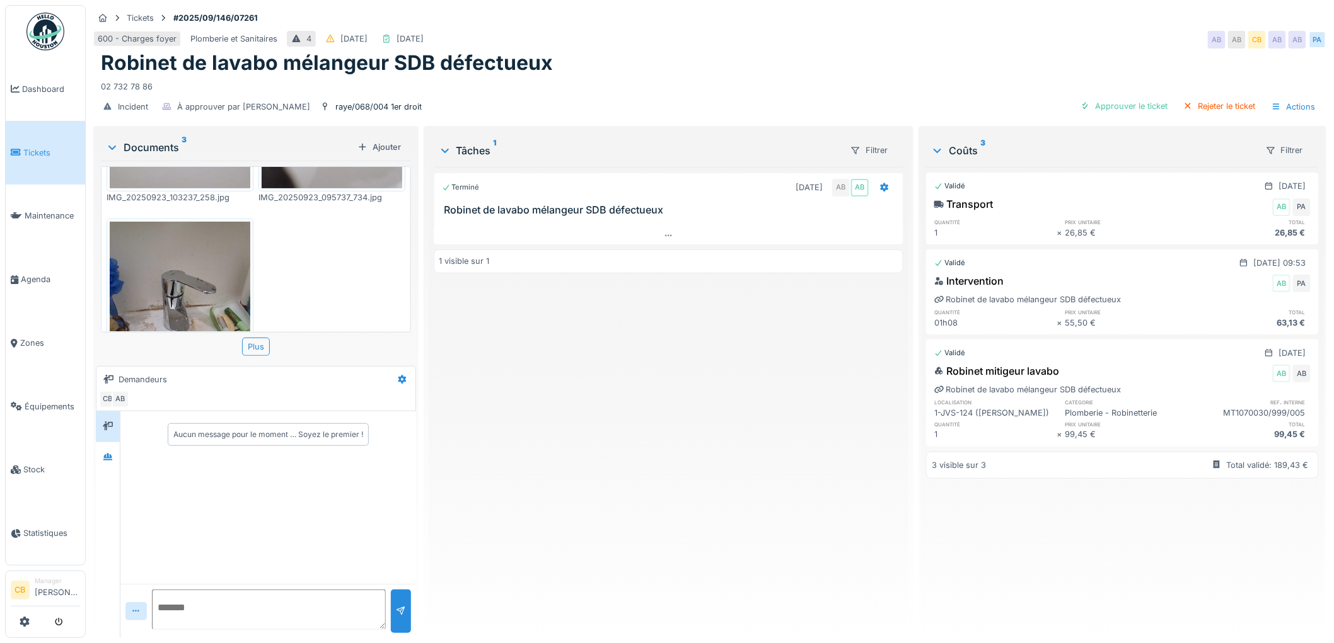
scroll to position [210, 0]
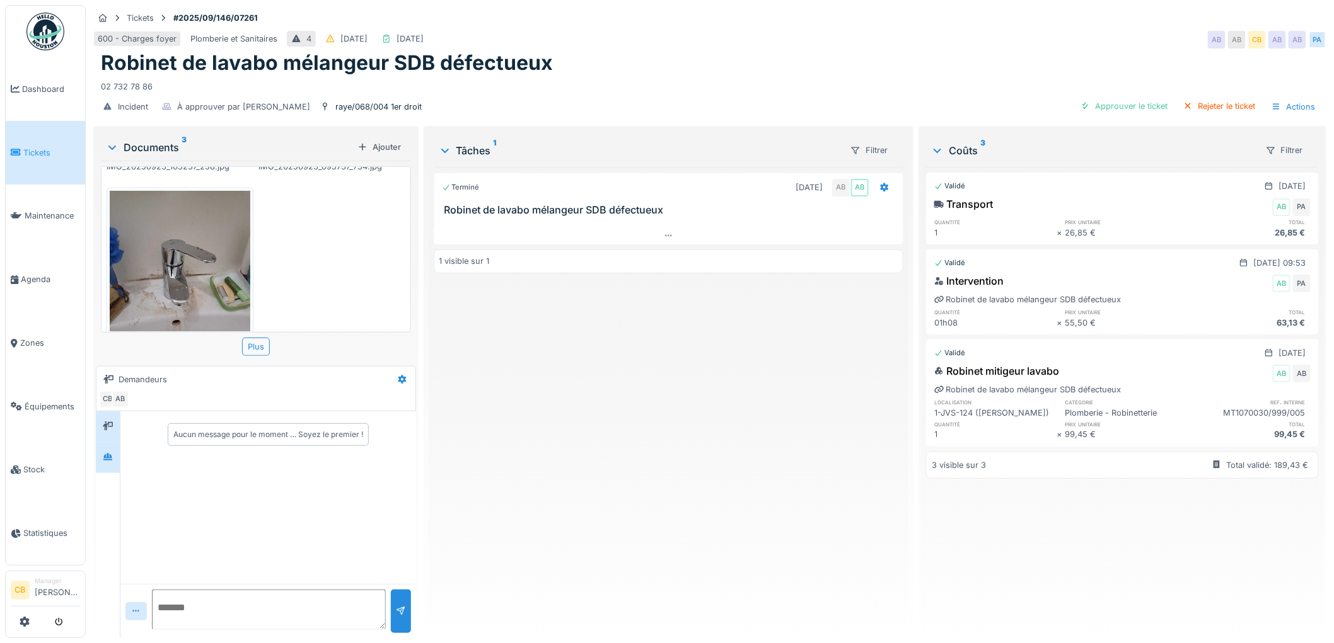
click at [116, 461] on div at bounding box center [107, 458] width 19 height 16
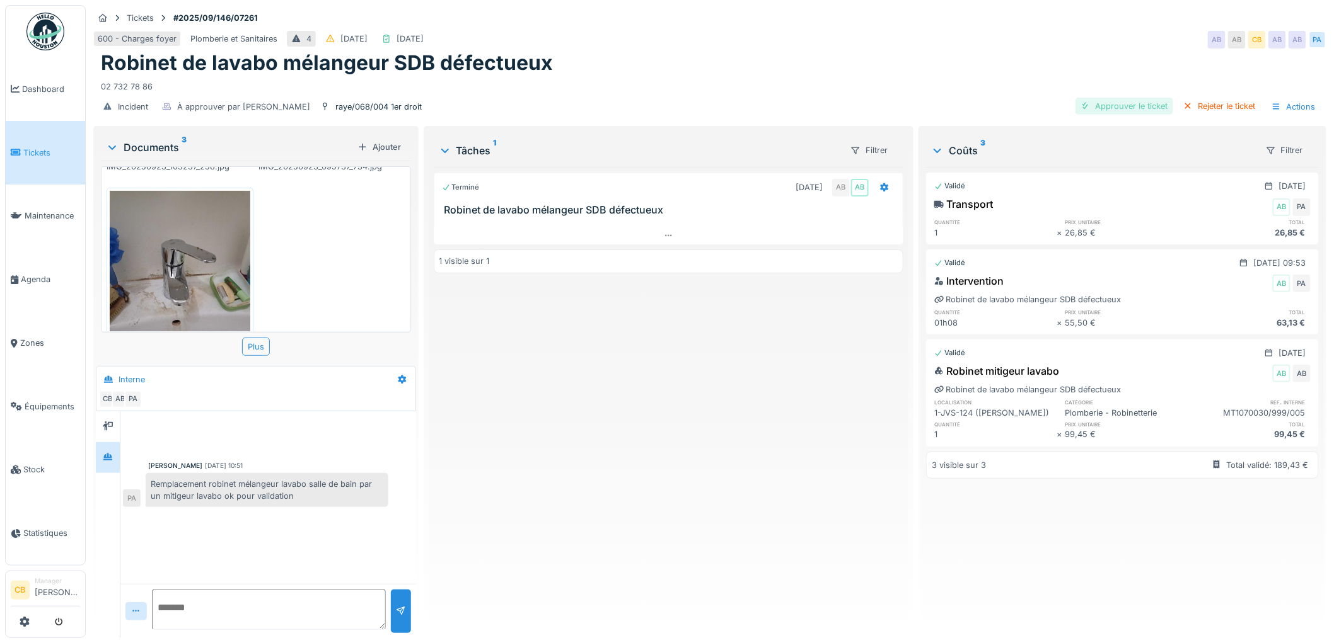
click at [1106, 110] on div "Approuver le ticket" at bounding box center [1124, 106] width 98 height 17
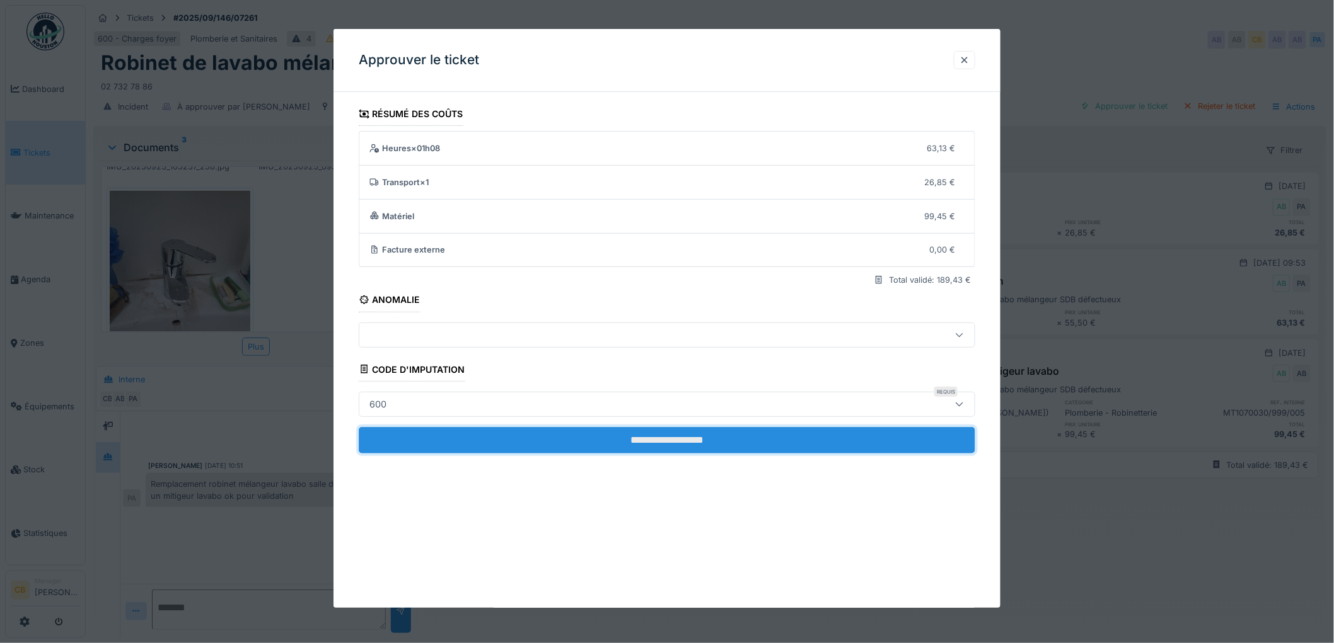
click at [658, 434] on input "**********" at bounding box center [667, 440] width 616 height 26
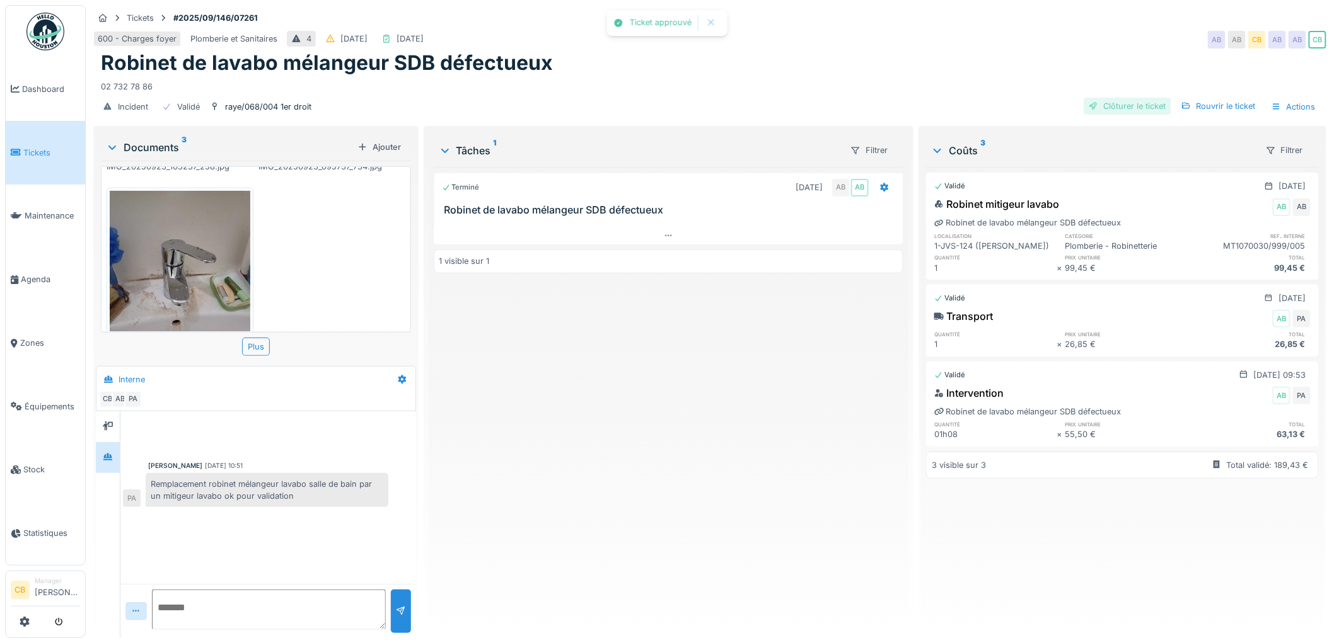
click at [1110, 109] on div "Clôturer le ticket" at bounding box center [1127, 106] width 88 height 17
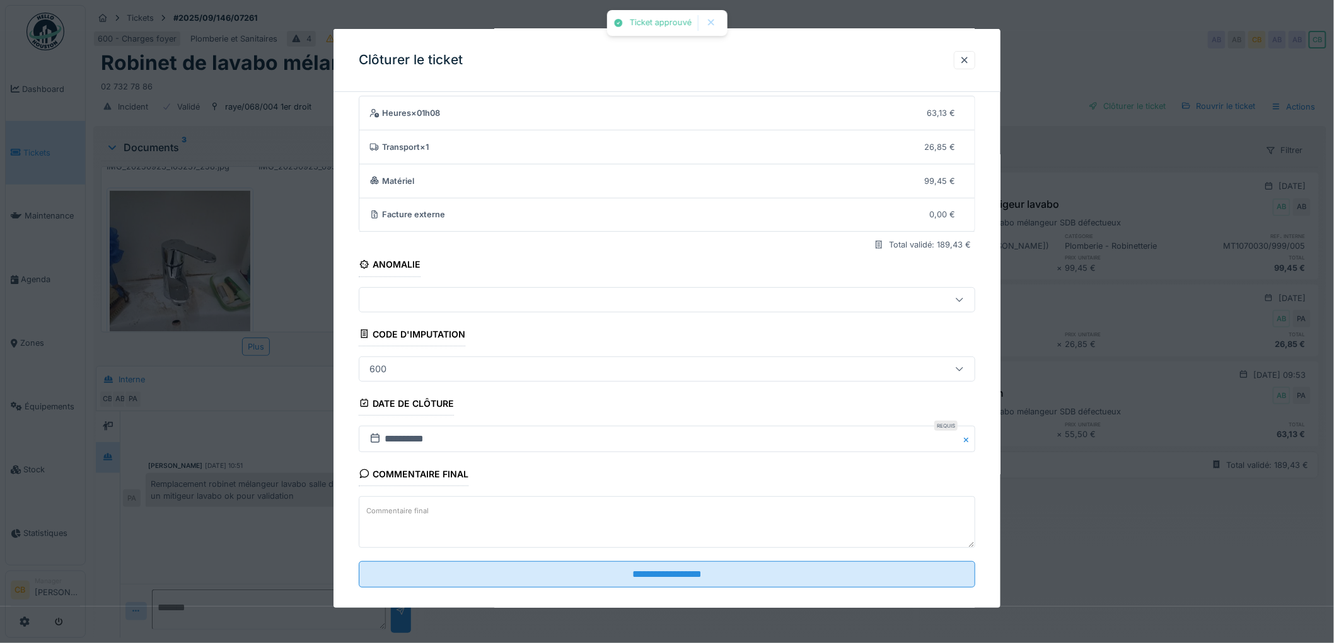
scroll to position [52, 0]
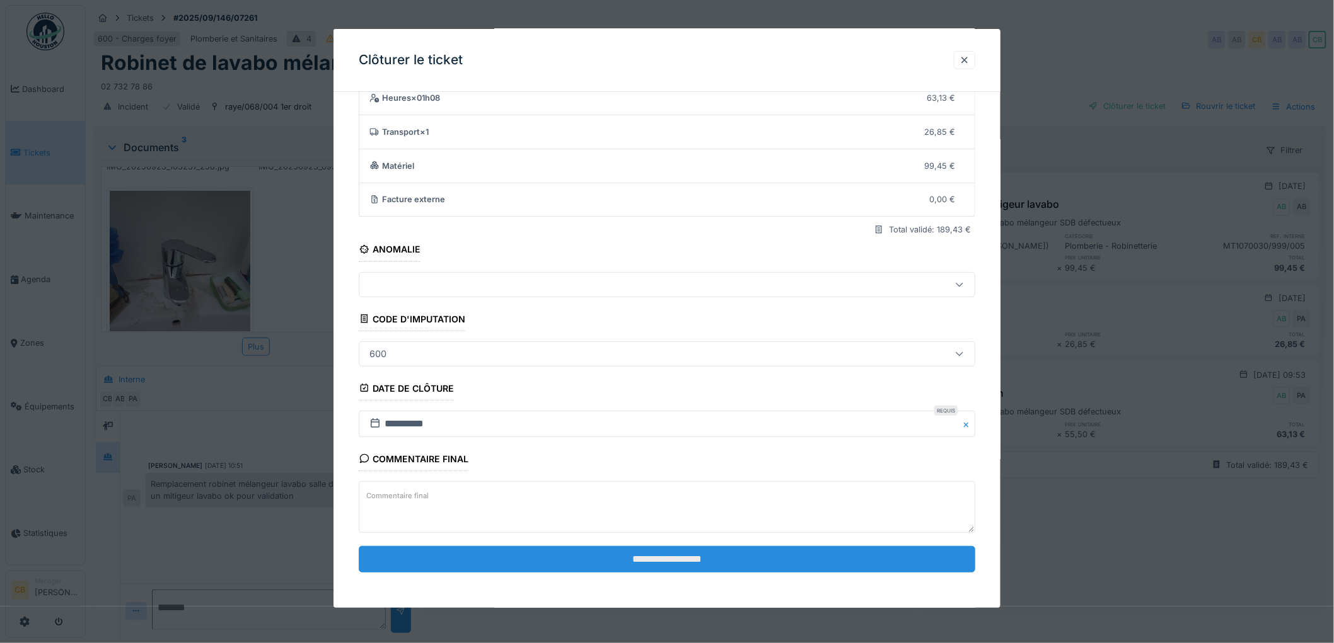
click at [666, 549] on input "**********" at bounding box center [667, 559] width 616 height 26
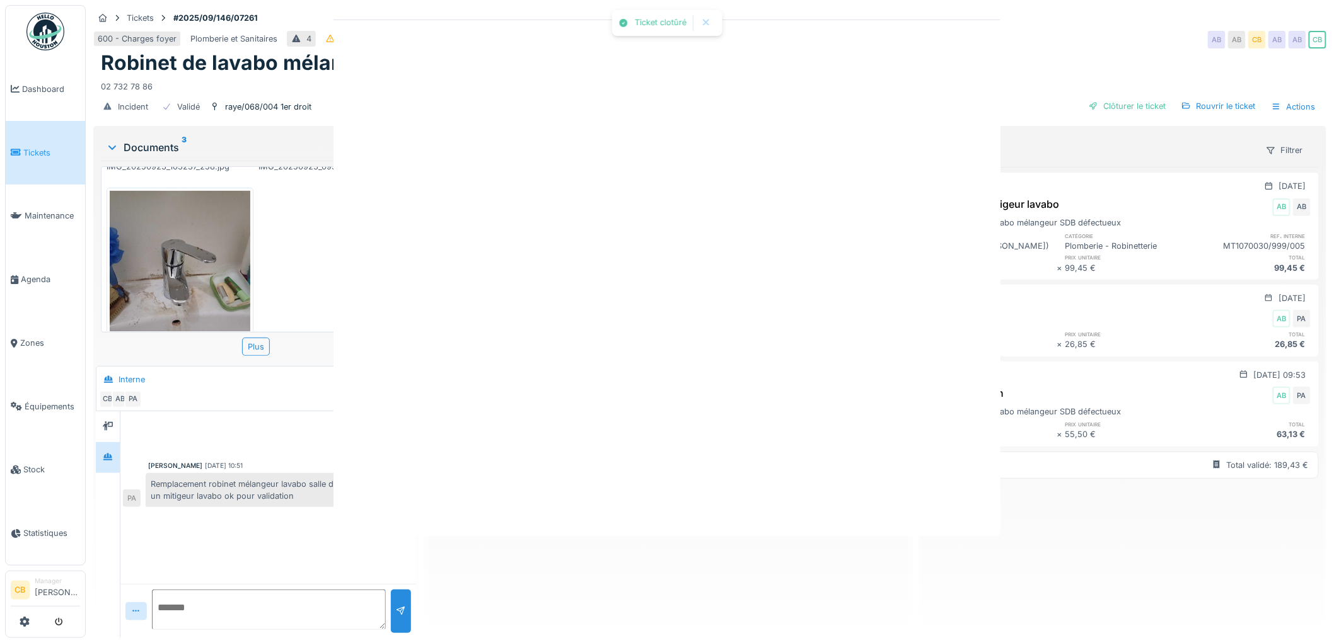
scroll to position [0, 0]
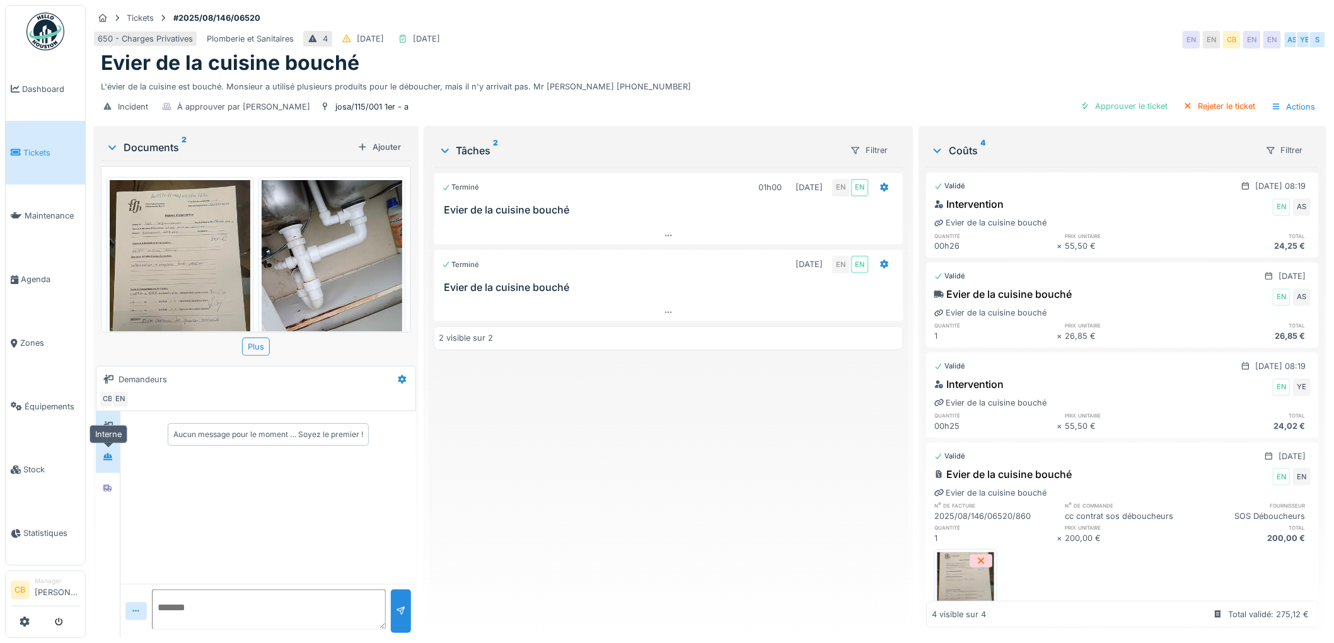
click at [105, 463] on div at bounding box center [108, 458] width 10 height 12
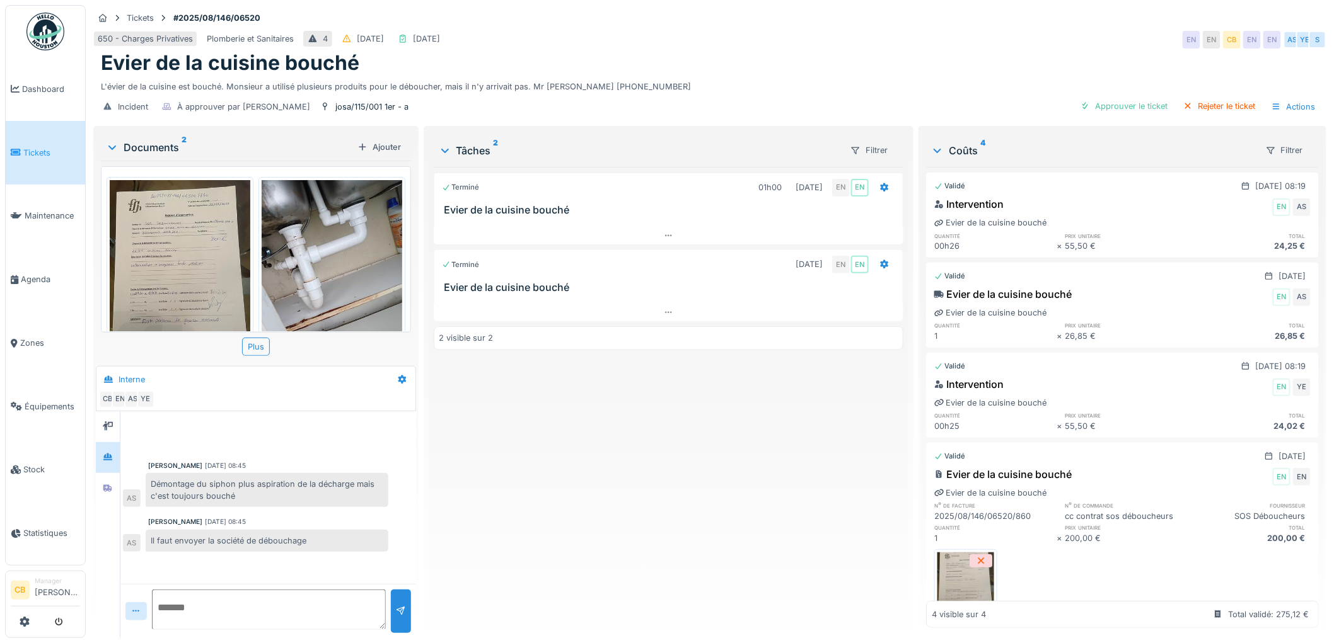
scroll to position [10, 0]
click at [190, 250] on img at bounding box center [180, 273] width 141 height 187
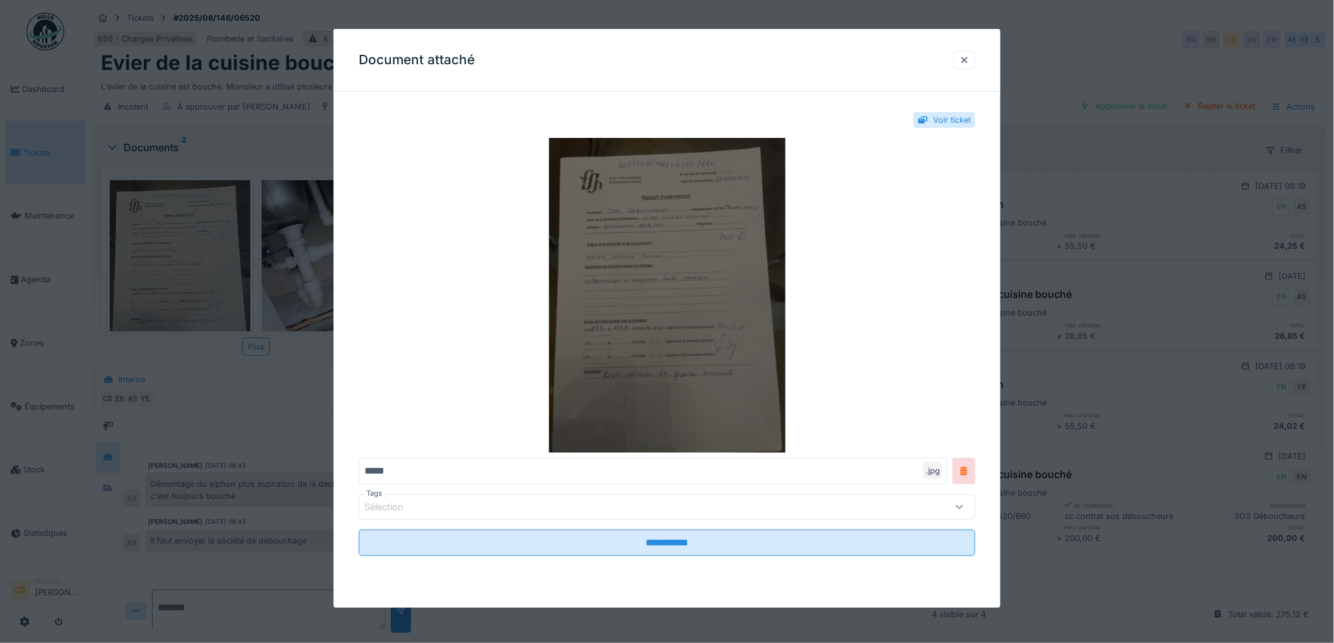
click at [613, 299] on img at bounding box center [667, 295] width 616 height 315
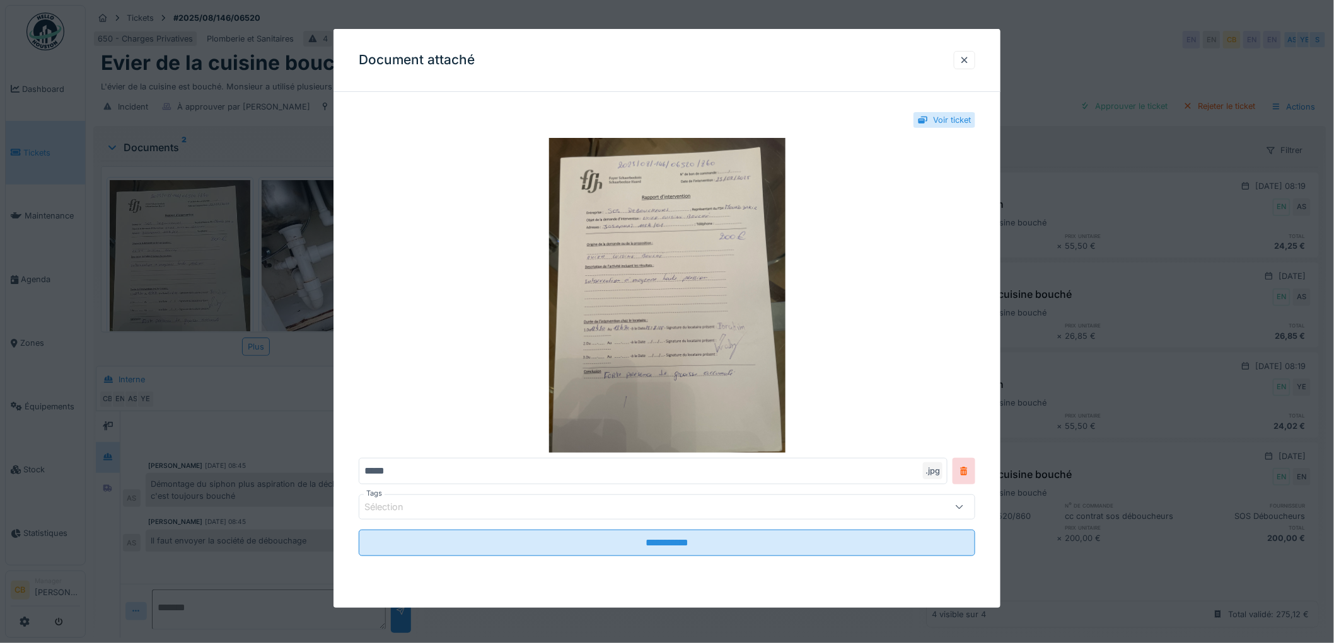
click at [969, 64] on div at bounding box center [964, 60] width 10 height 12
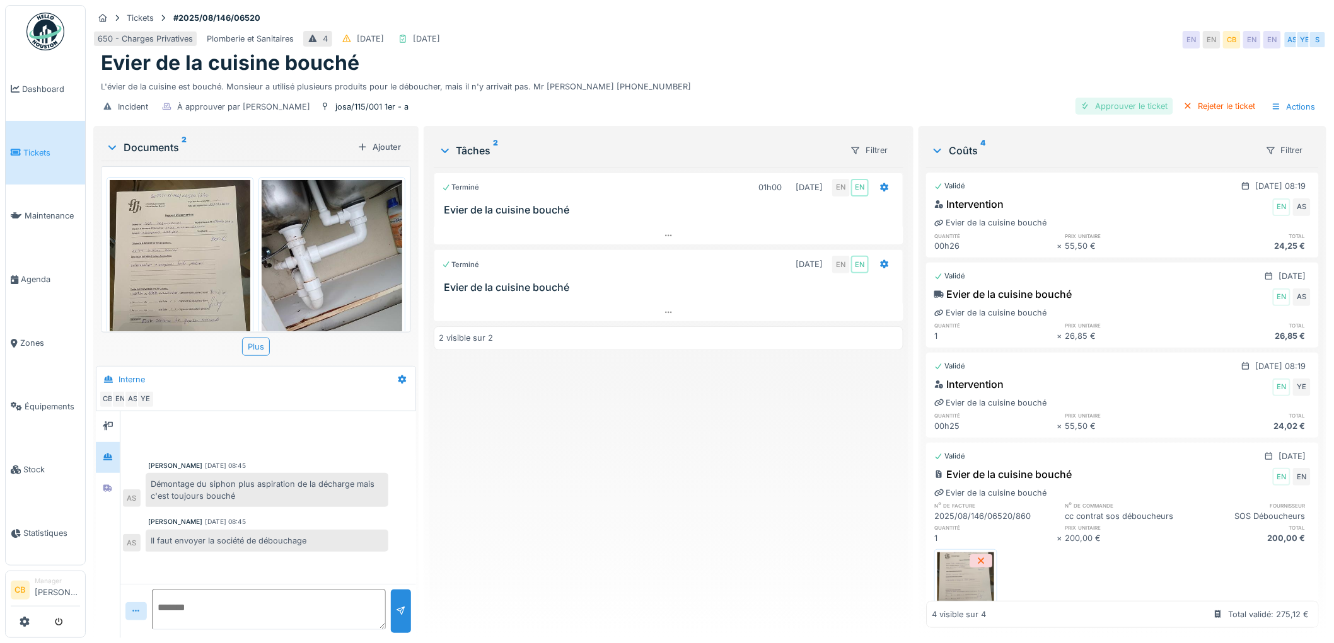
click at [1128, 101] on div "Approuver le ticket" at bounding box center [1124, 106] width 98 height 17
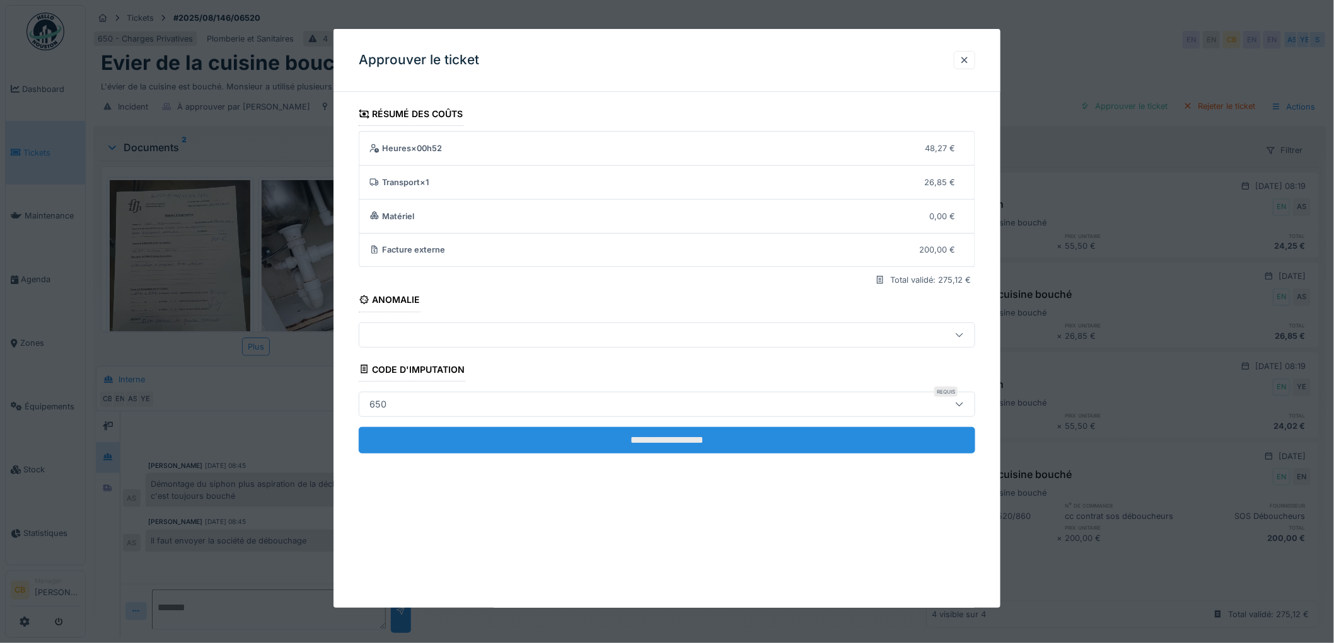
click at [654, 442] on input "**********" at bounding box center [667, 440] width 616 height 26
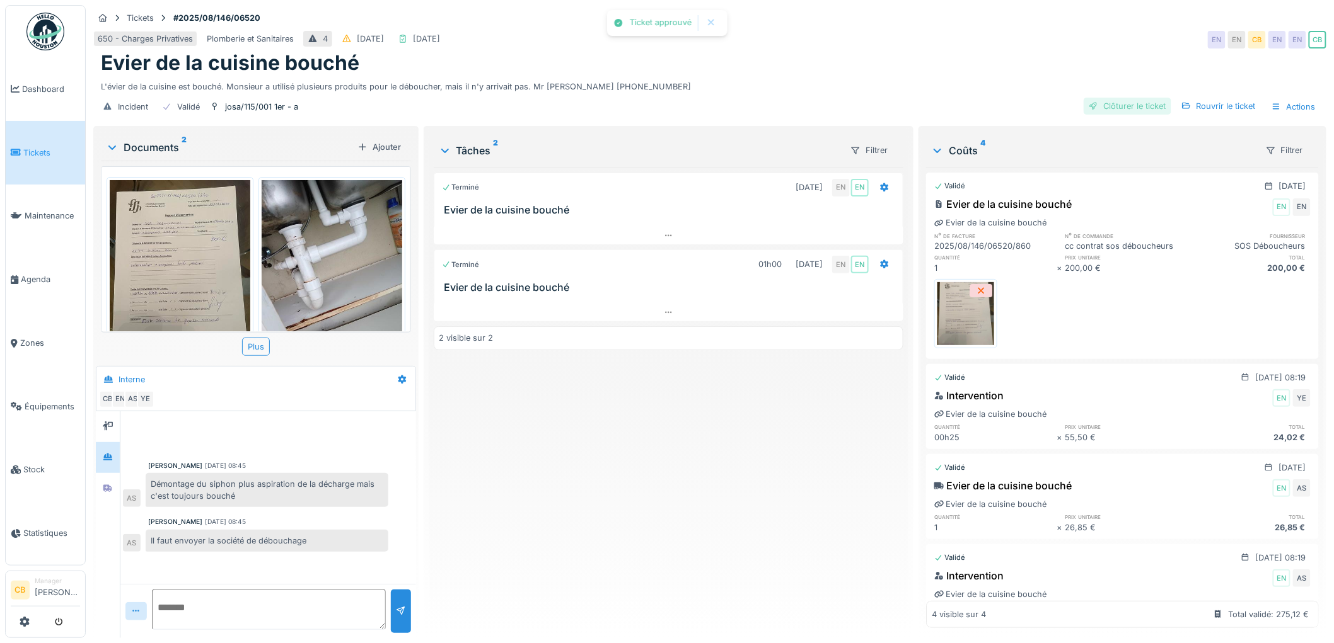
click at [1114, 98] on div "Clôturer le ticket" at bounding box center [1127, 106] width 88 height 17
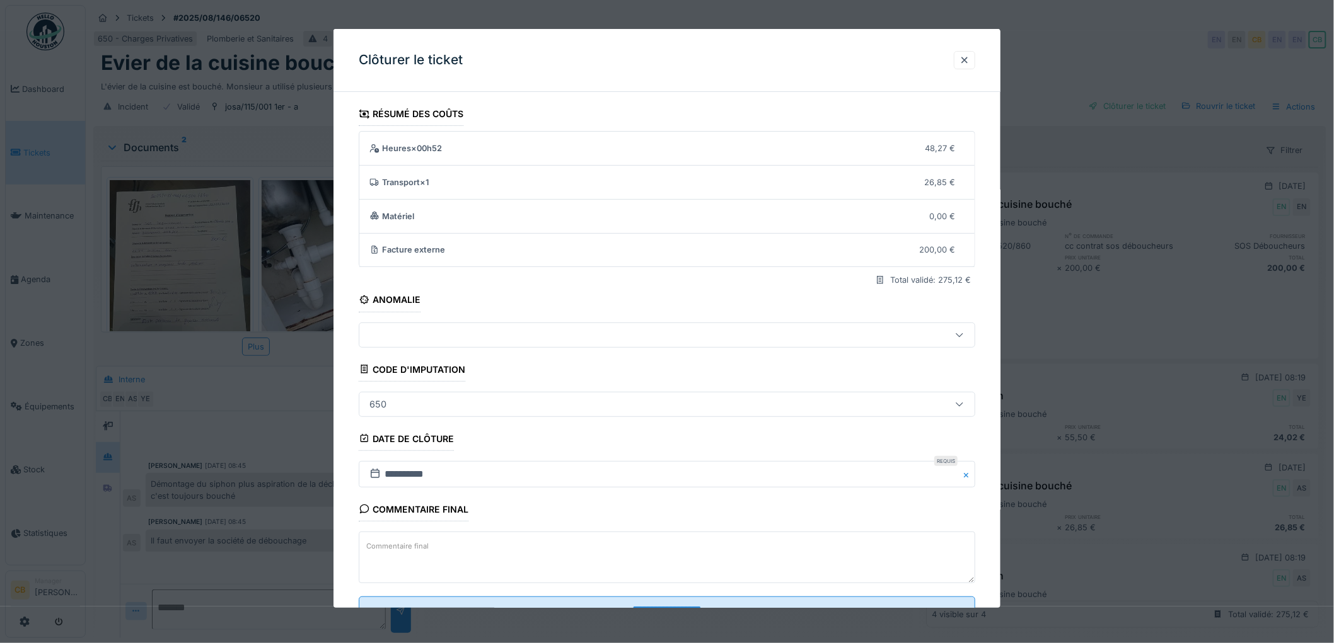
scroll to position [52, 0]
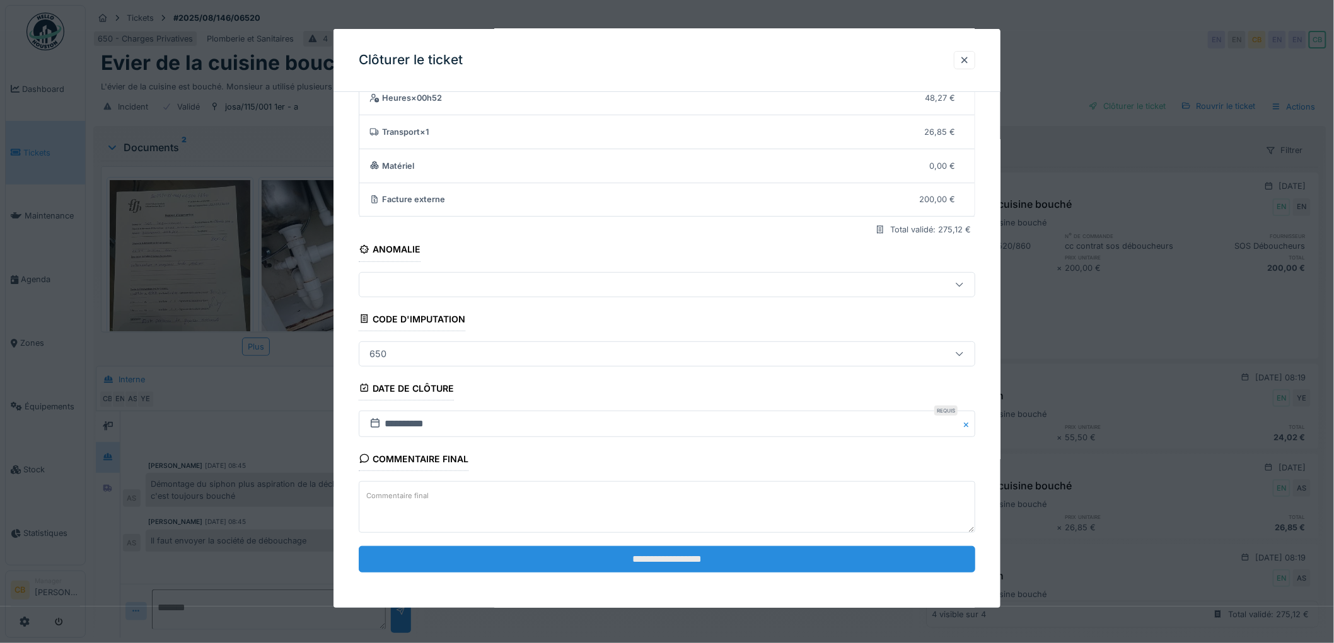
click at [683, 556] on input "**********" at bounding box center [667, 559] width 616 height 26
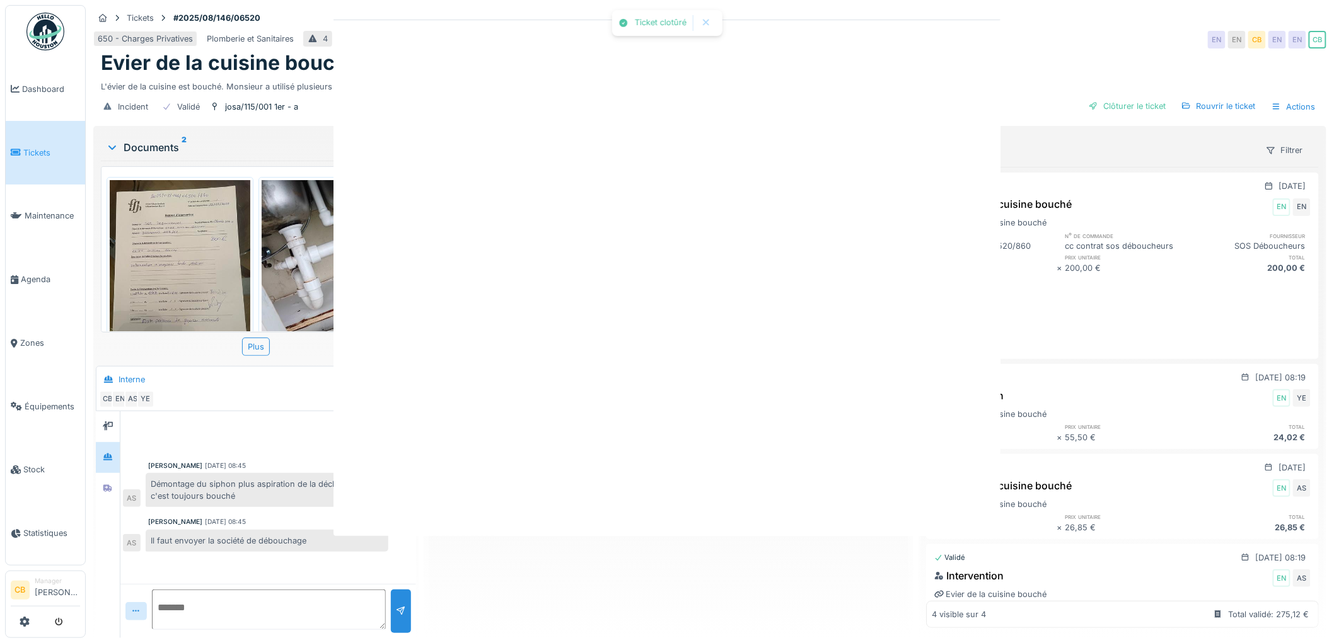
scroll to position [0, 0]
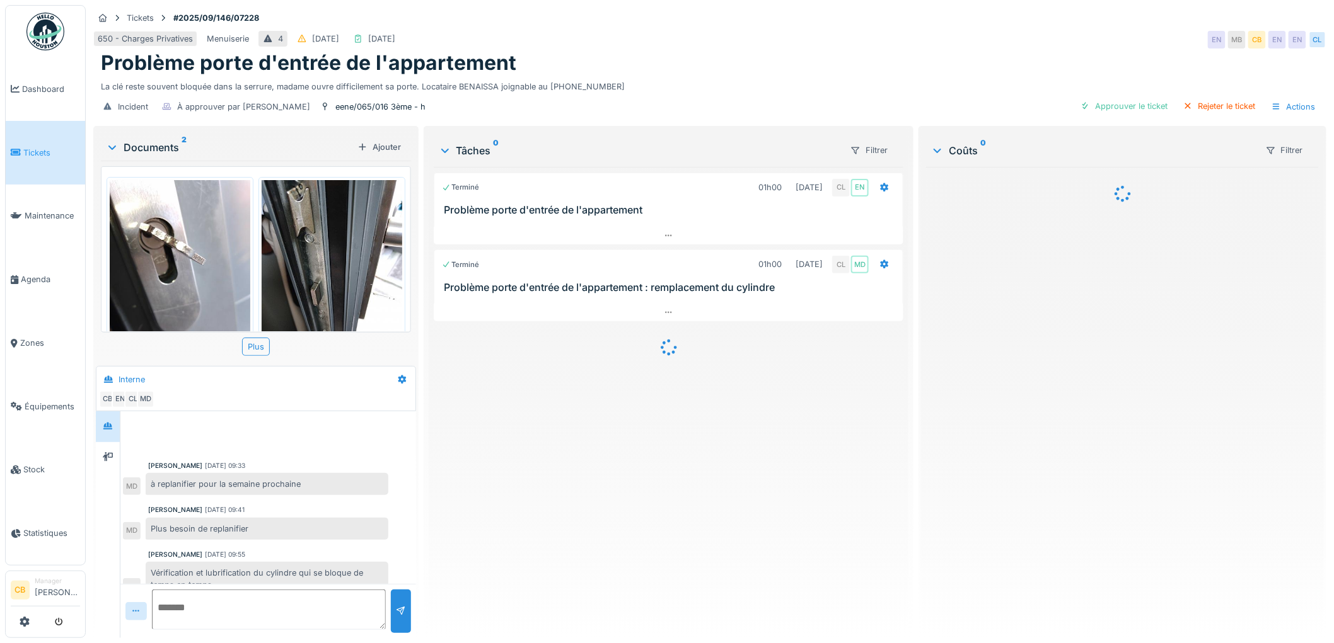
scroll to position [164, 0]
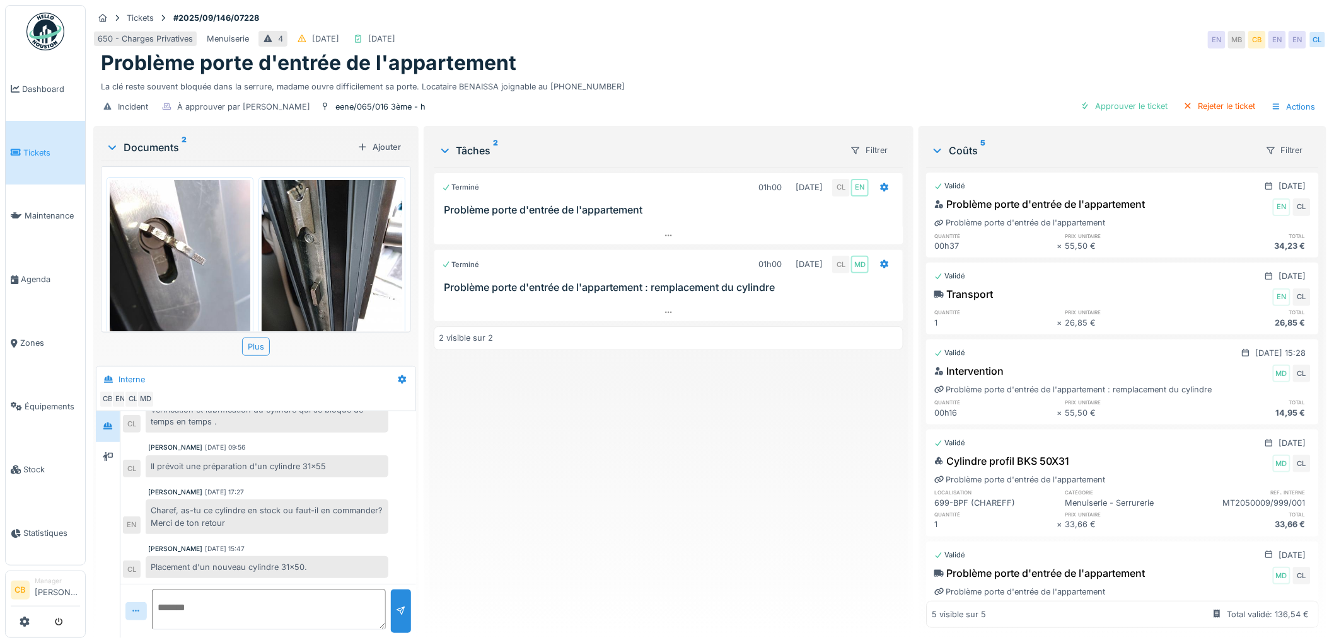
click at [153, 238] on img at bounding box center [180, 273] width 141 height 187
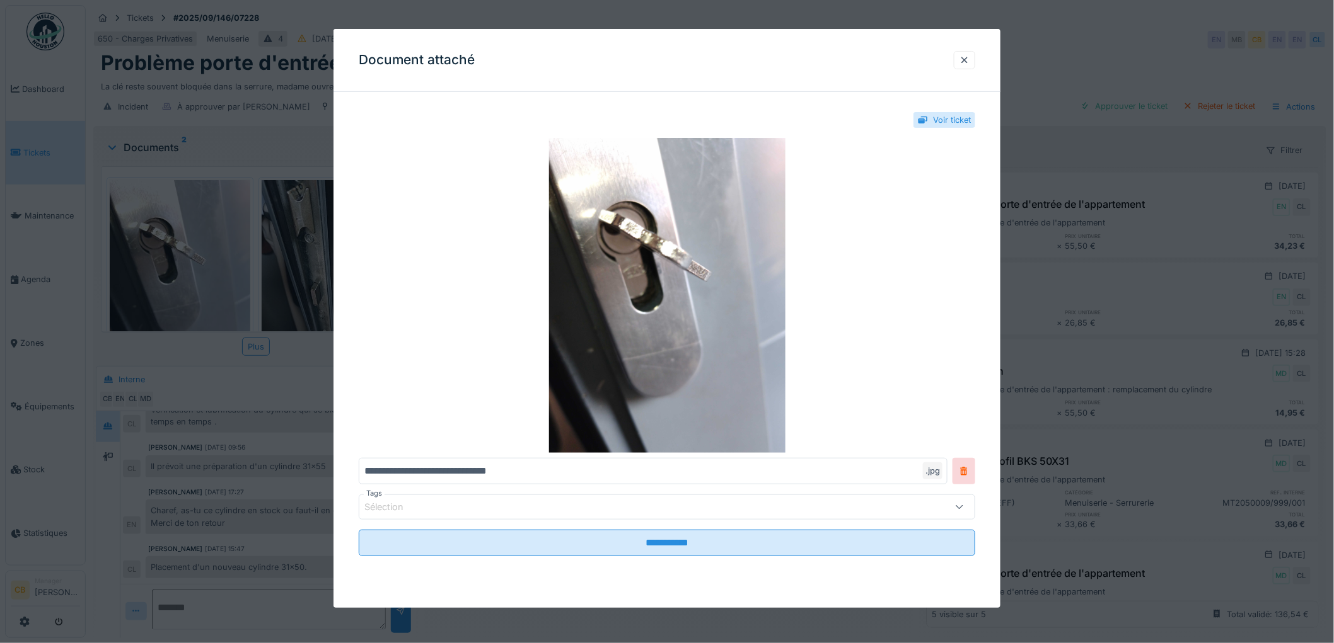
click at [153, 237] on div at bounding box center [667, 321] width 1334 height 643
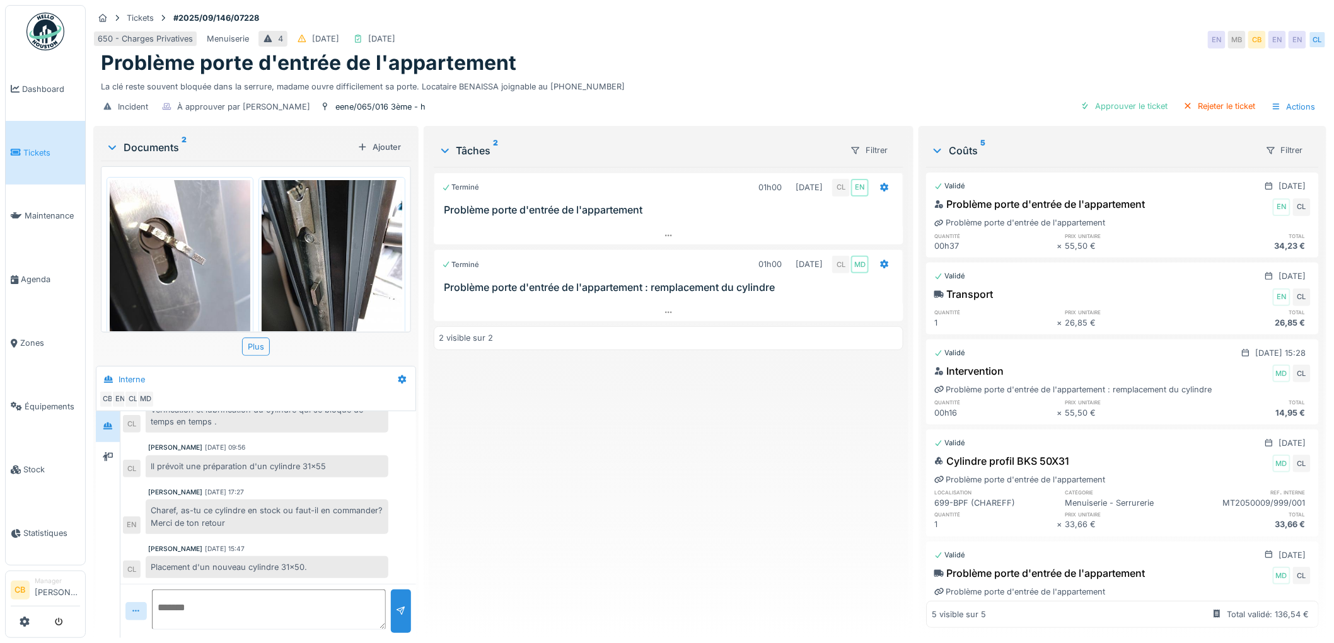
click at [303, 255] on img at bounding box center [332, 273] width 141 height 187
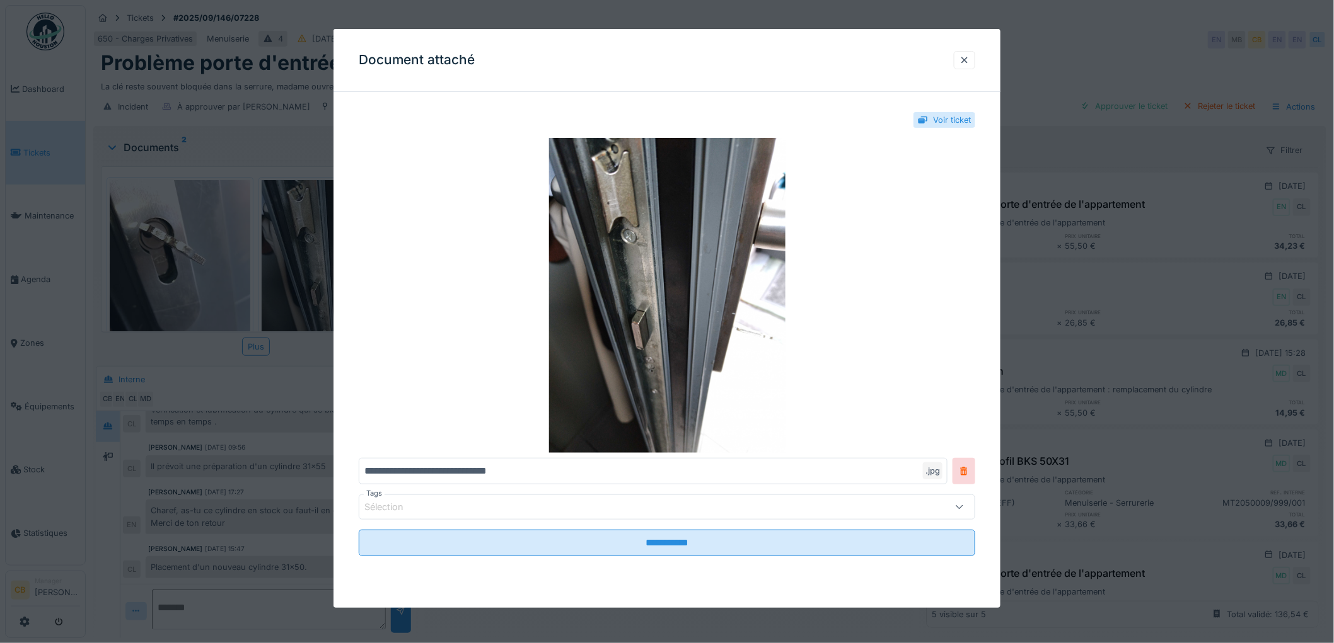
click at [303, 255] on div at bounding box center [667, 321] width 1334 height 643
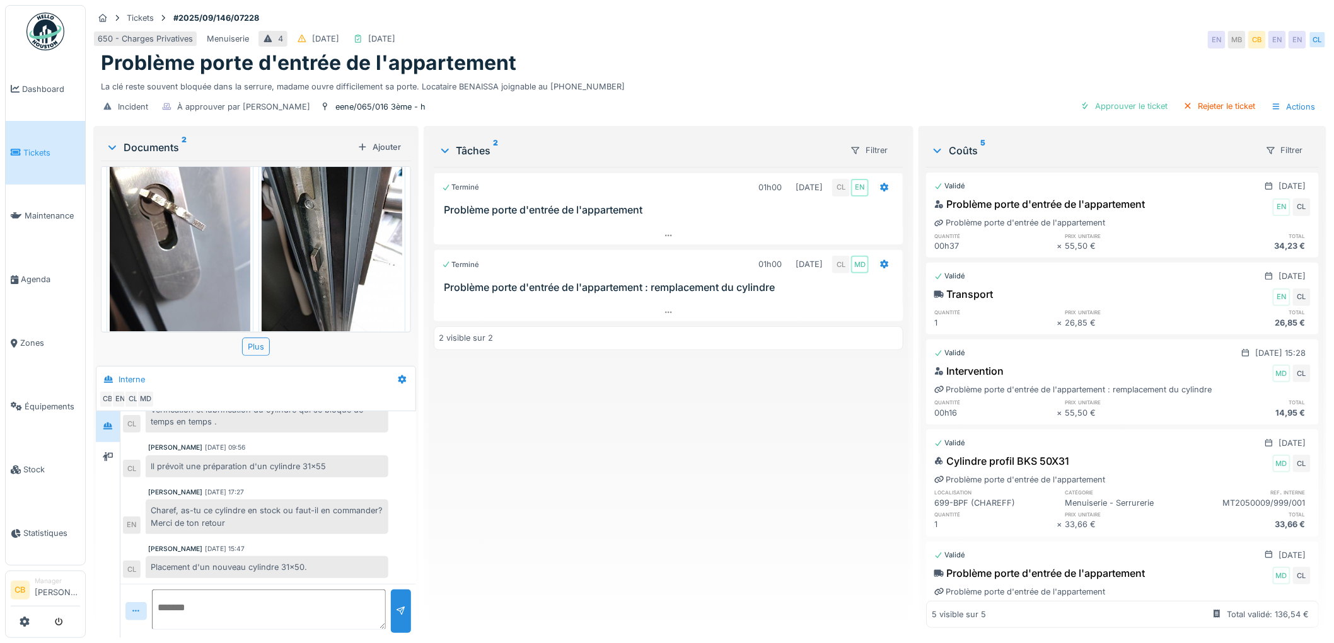
scroll to position [52, 0]
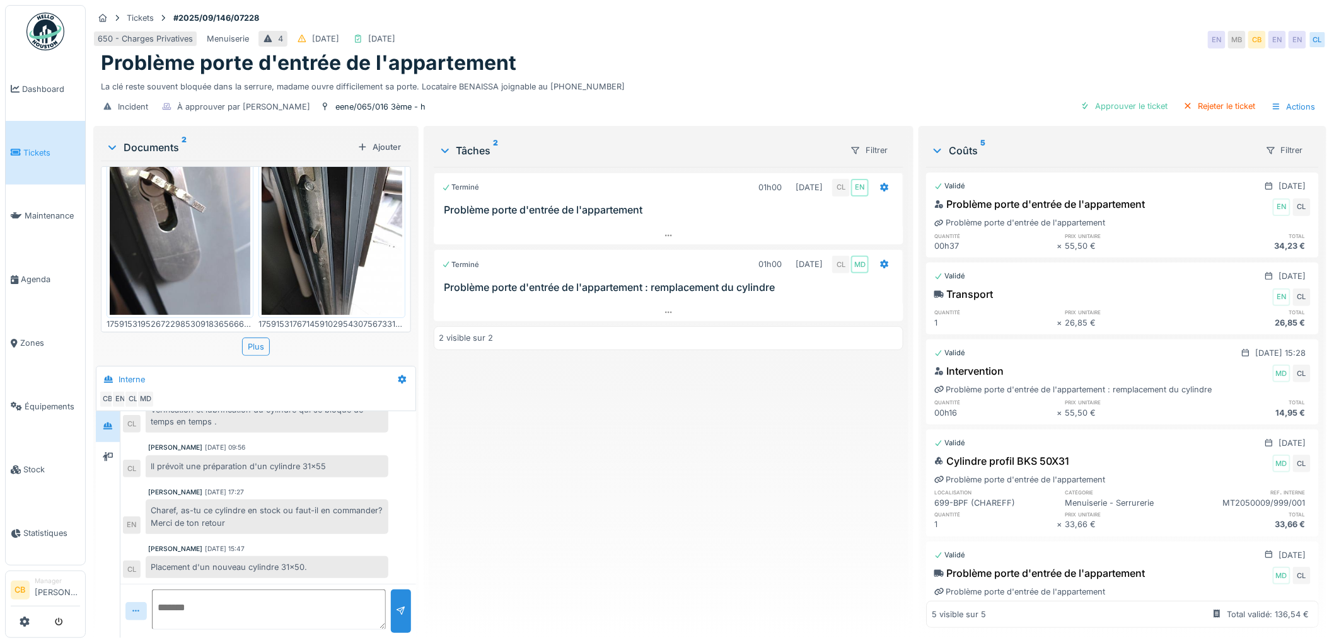
click at [111, 147] on icon at bounding box center [112, 147] width 10 height 13
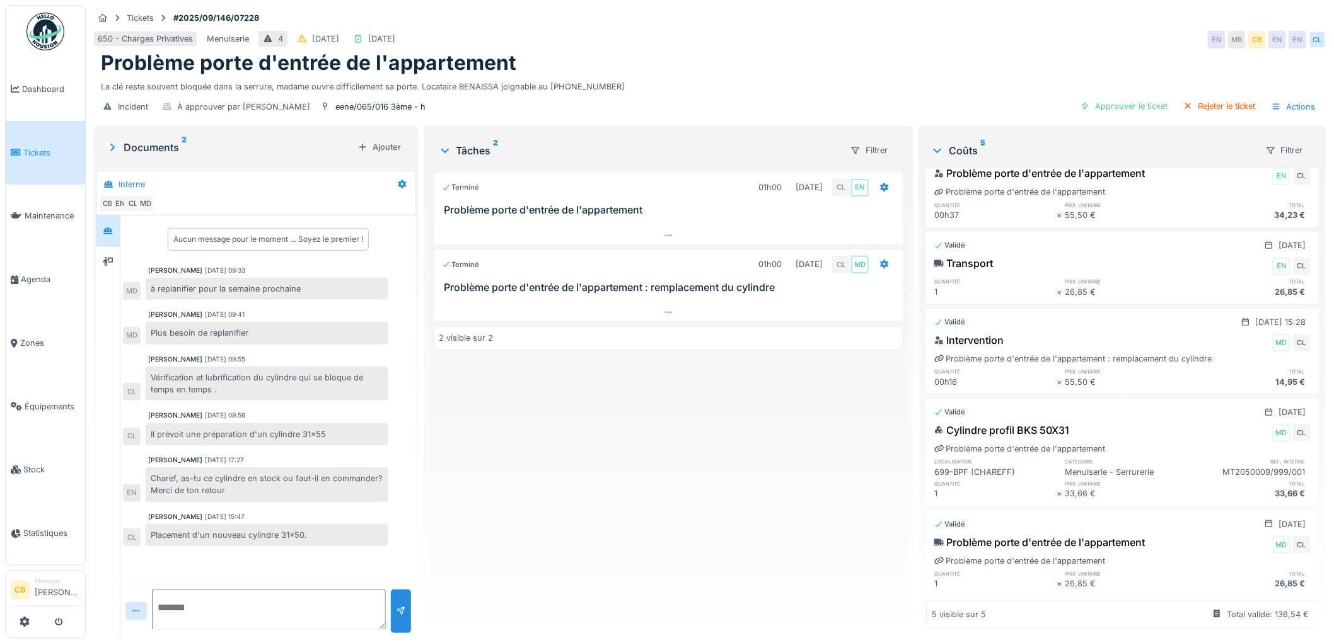
scroll to position [55, 0]
click at [1121, 99] on div "Approuver le ticket" at bounding box center [1124, 106] width 98 height 17
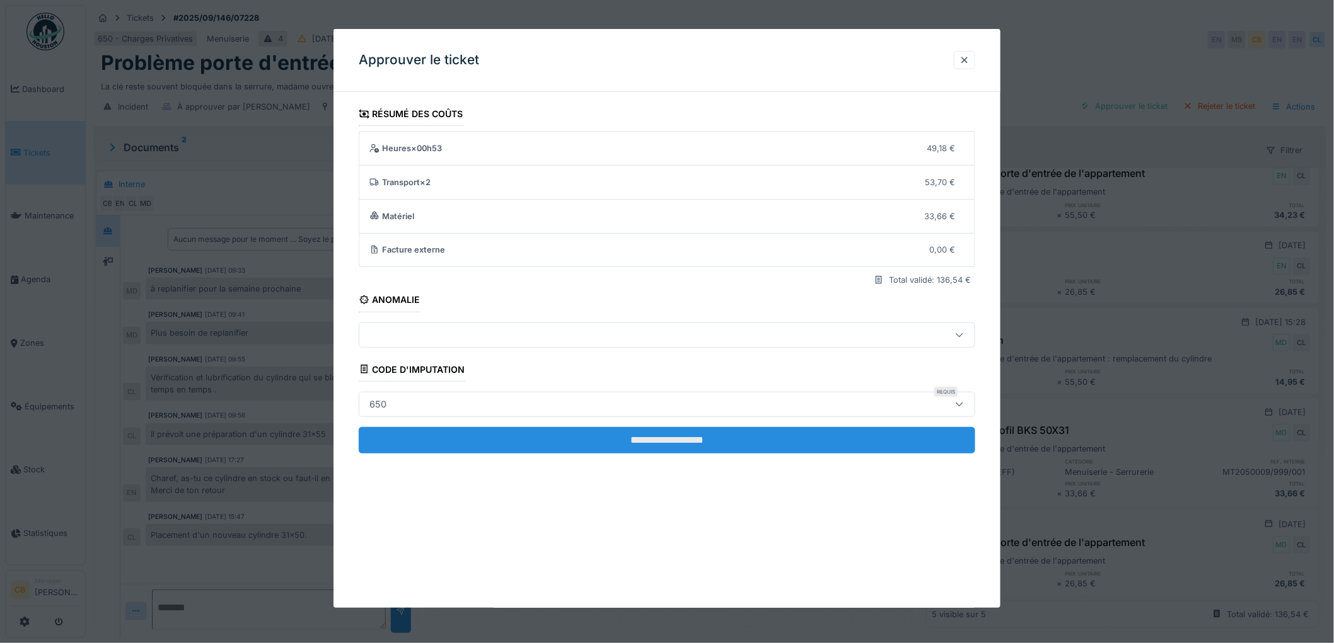
click at [653, 430] on input "**********" at bounding box center [667, 440] width 616 height 26
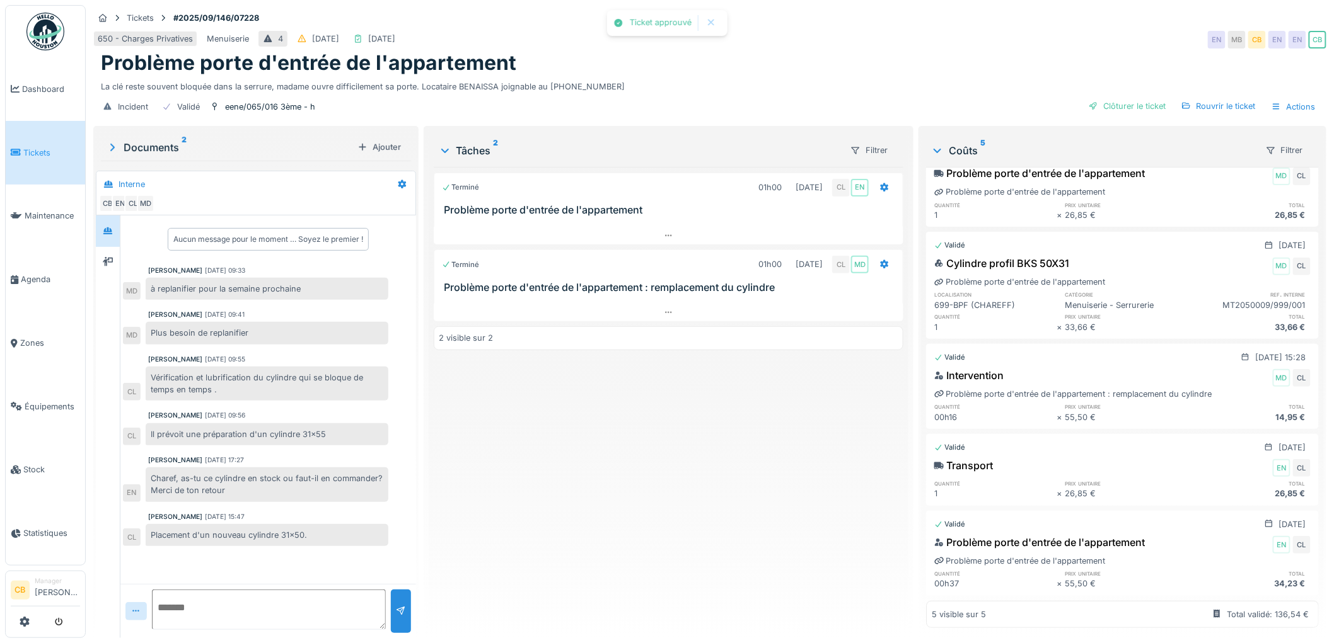
scroll to position [0, 0]
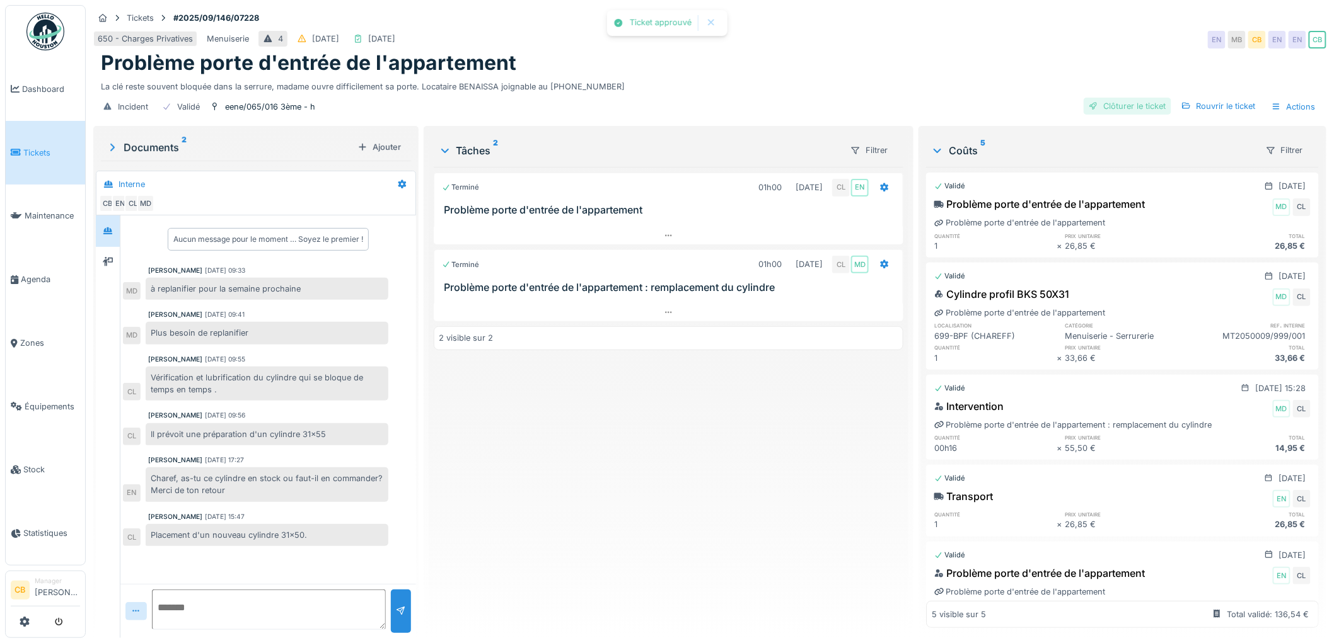
click at [1124, 98] on div "Clôturer le ticket" at bounding box center [1127, 106] width 88 height 17
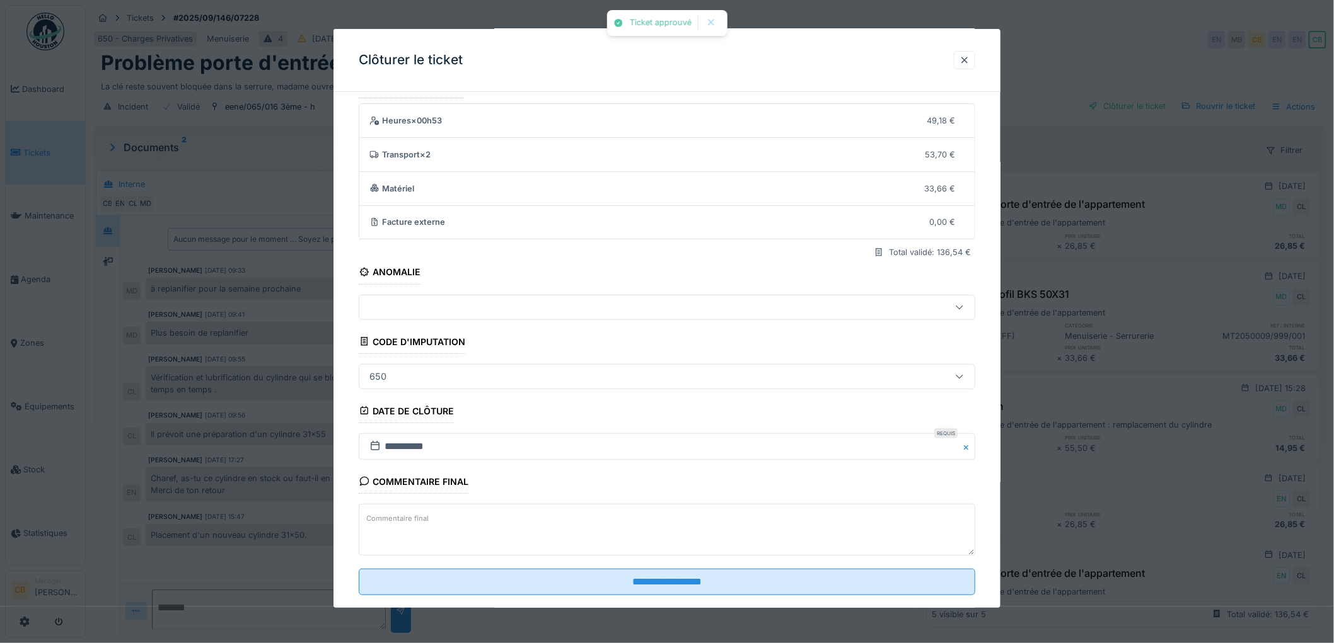
scroll to position [52, 0]
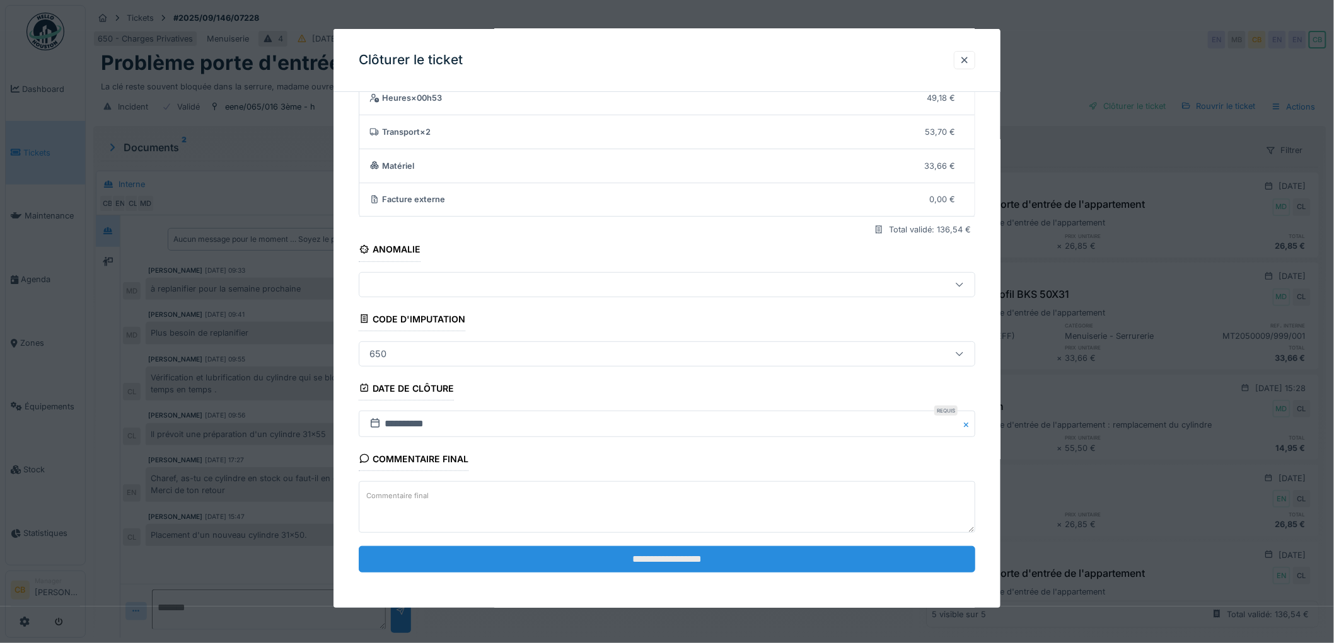
click at [660, 562] on input "**********" at bounding box center [667, 559] width 616 height 26
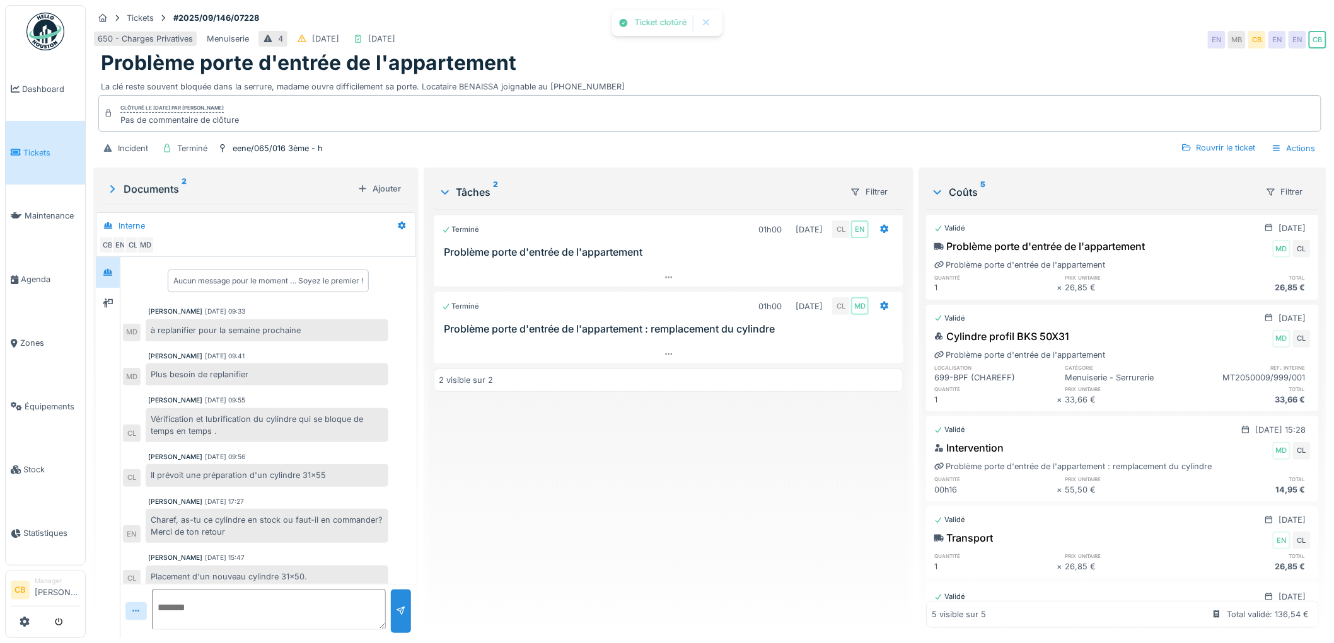
scroll to position [10, 0]
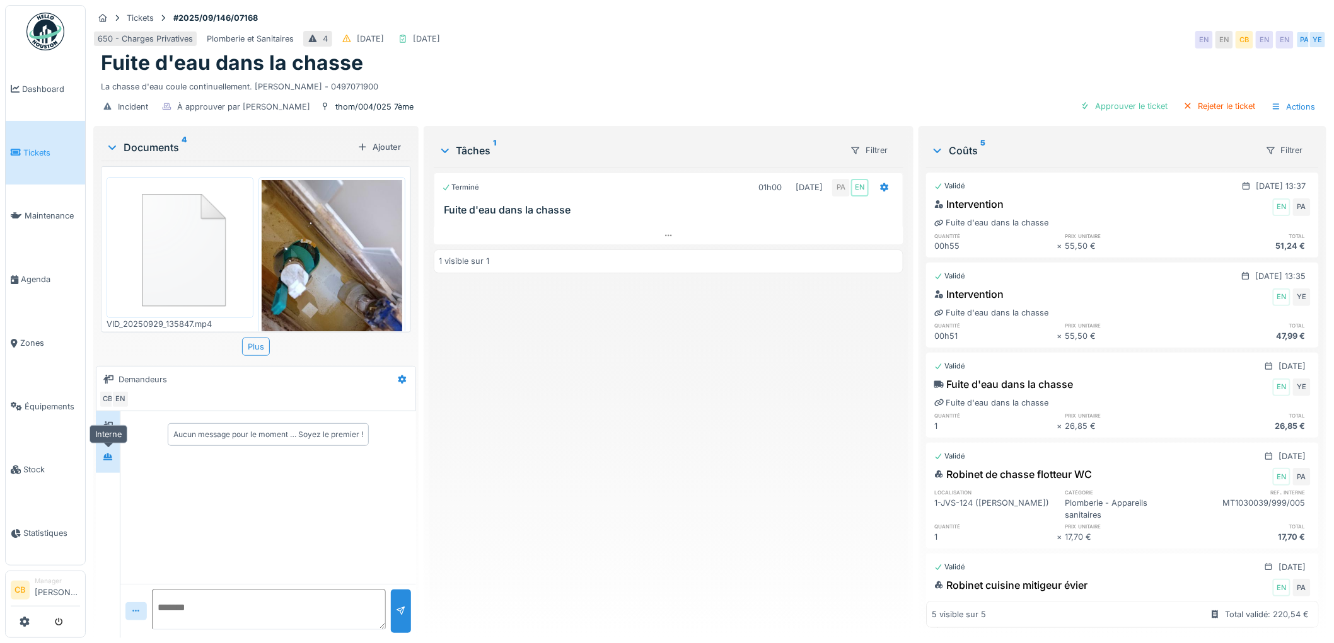
click at [115, 463] on div at bounding box center [107, 458] width 19 height 16
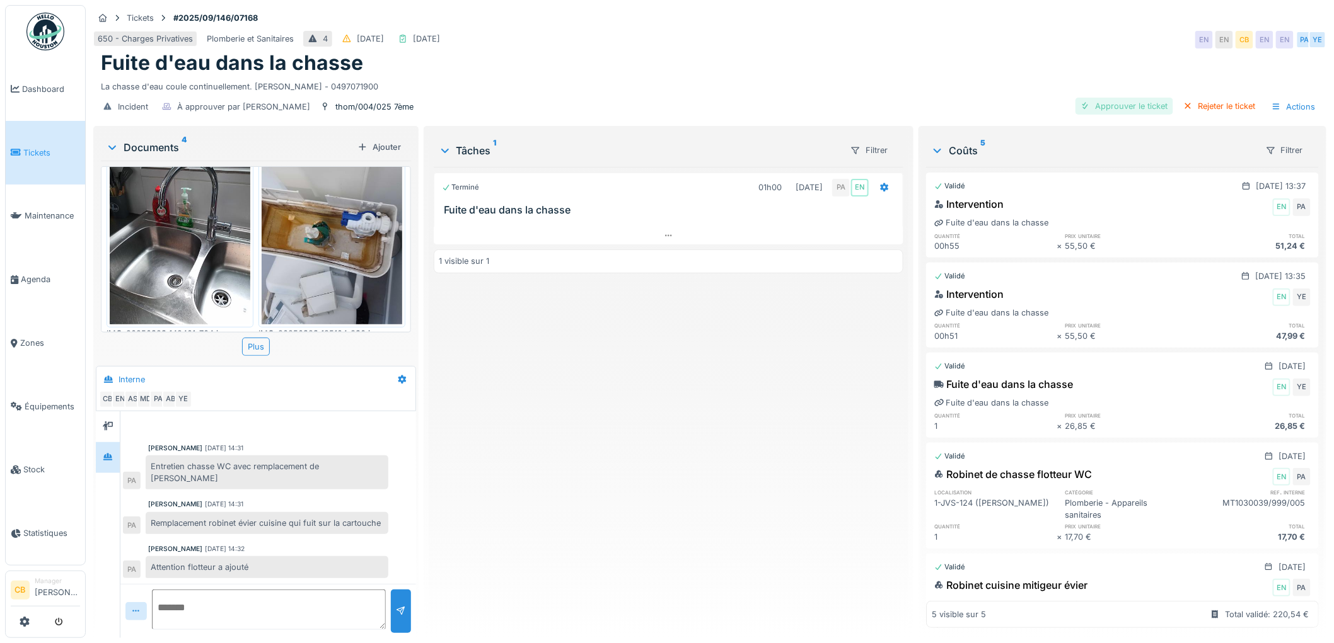
click at [1097, 109] on div "Approuver le ticket" at bounding box center [1124, 106] width 98 height 17
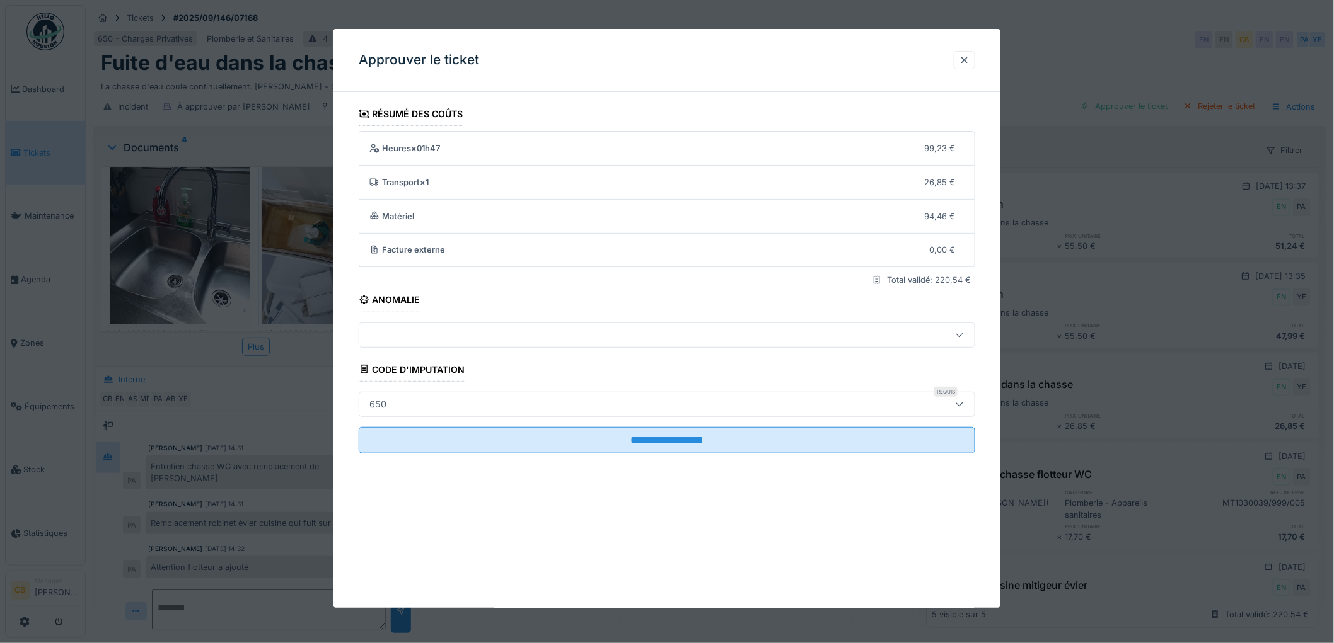
scroll to position [10, 0]
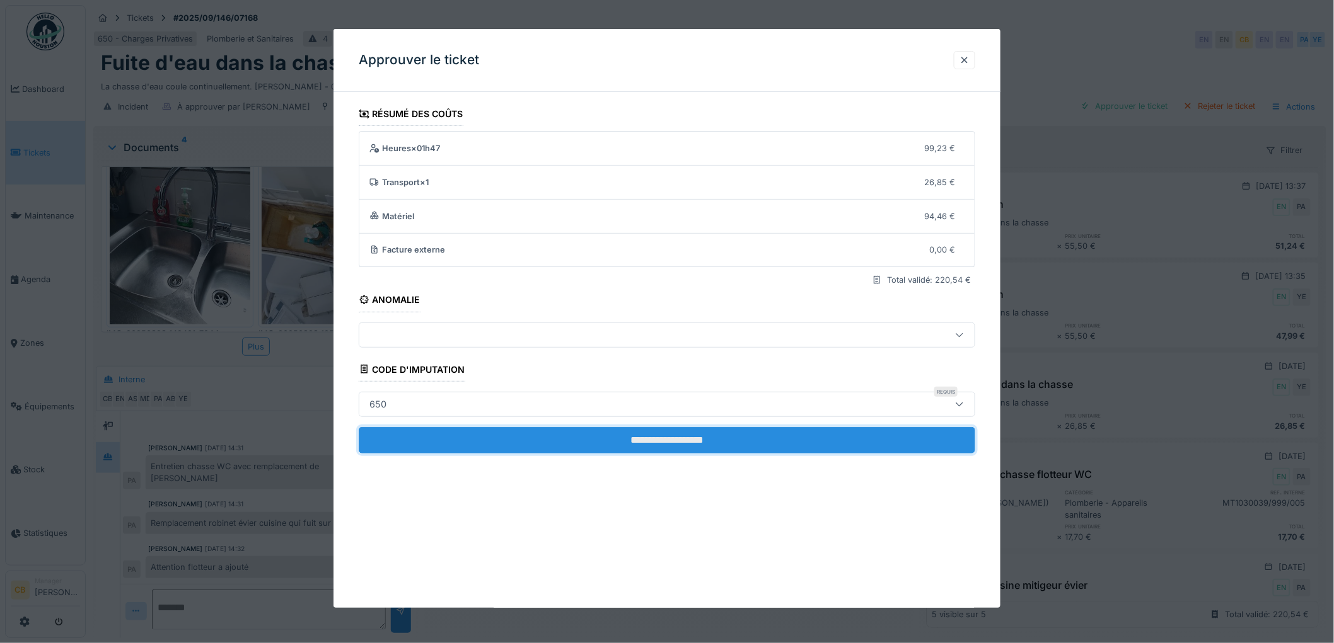
click at [695, 448] on input "**********" at bounding box center [667, 440] width 616 height 26
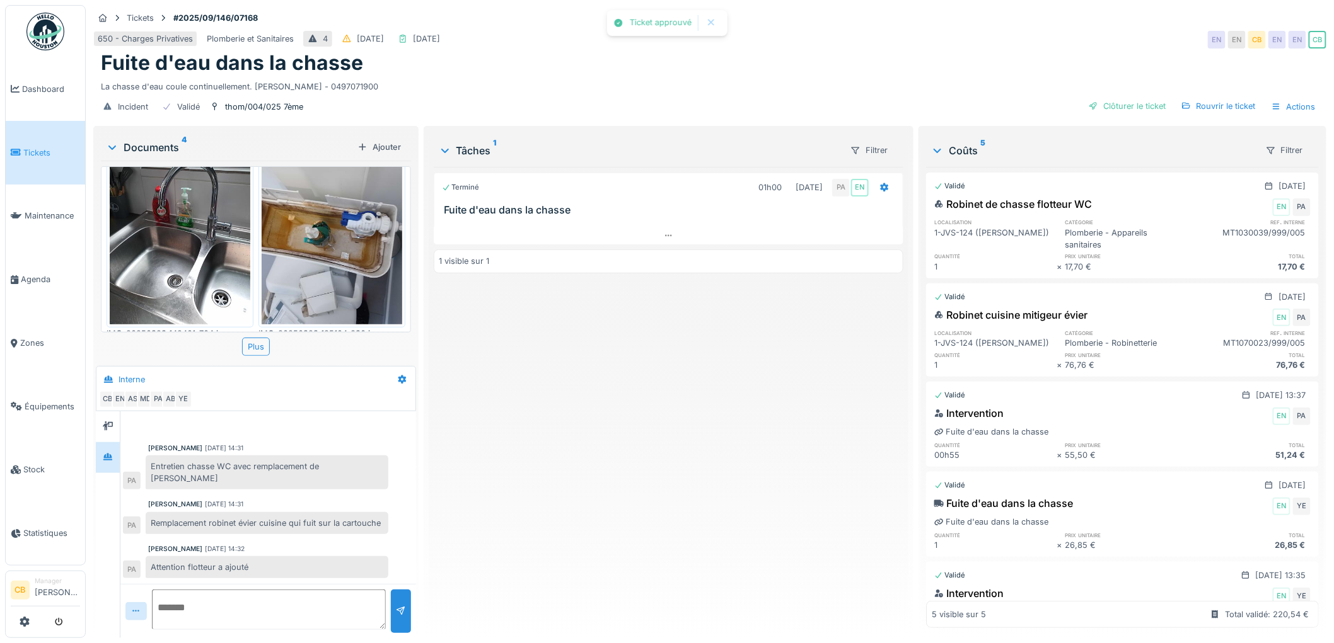
scroll to position [19, 0]
click at [1122, 98] on div "Clôturer le ticket" at bounding box center [1127, 106] width 88 height 17
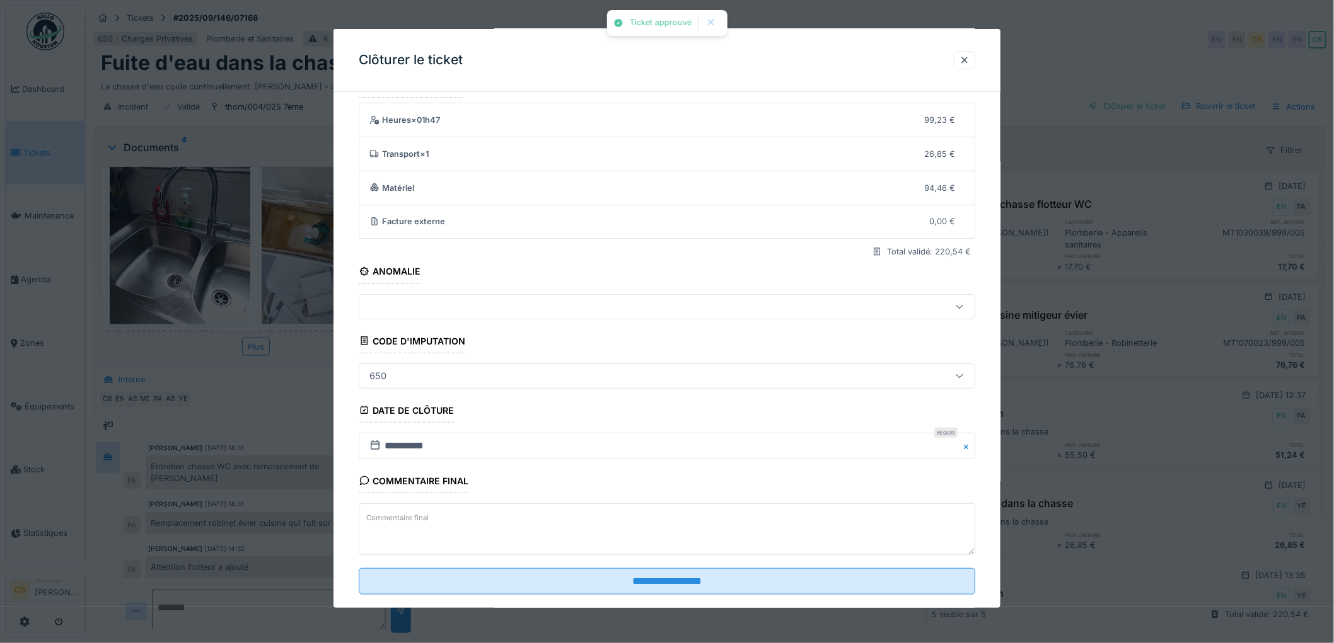
scroll to position [52, 0]
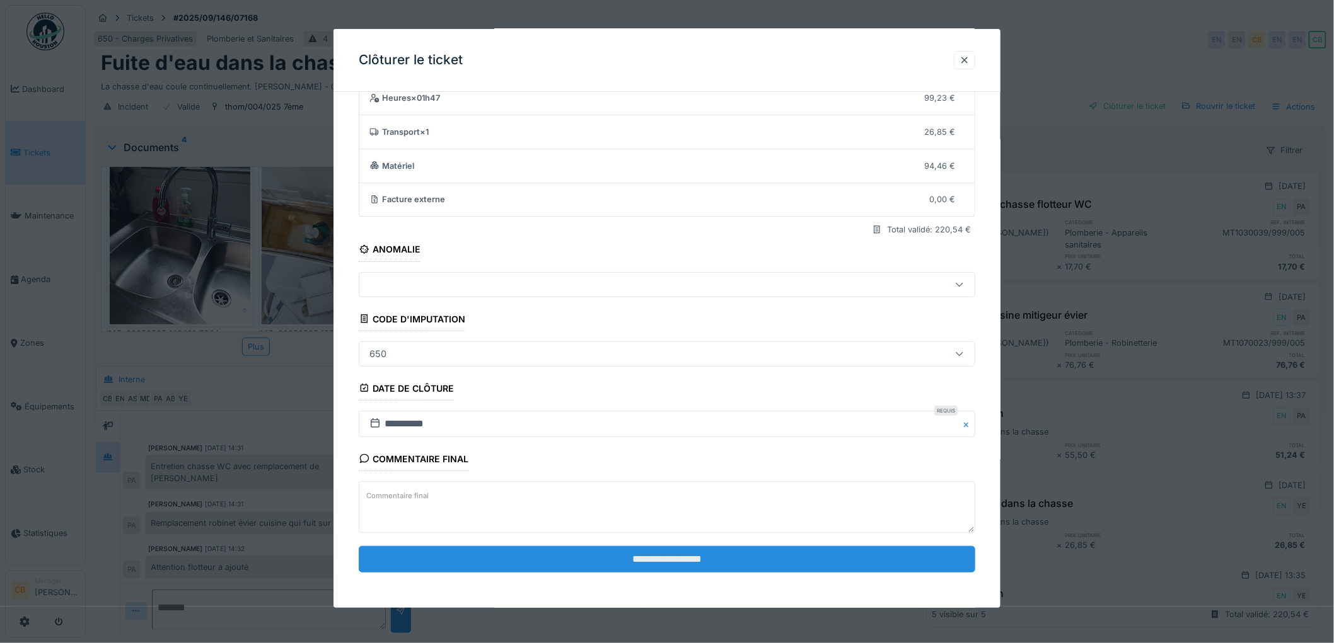
click at [644, 553] on input "**********" at bounding box center [667, 559] width 616 height 26
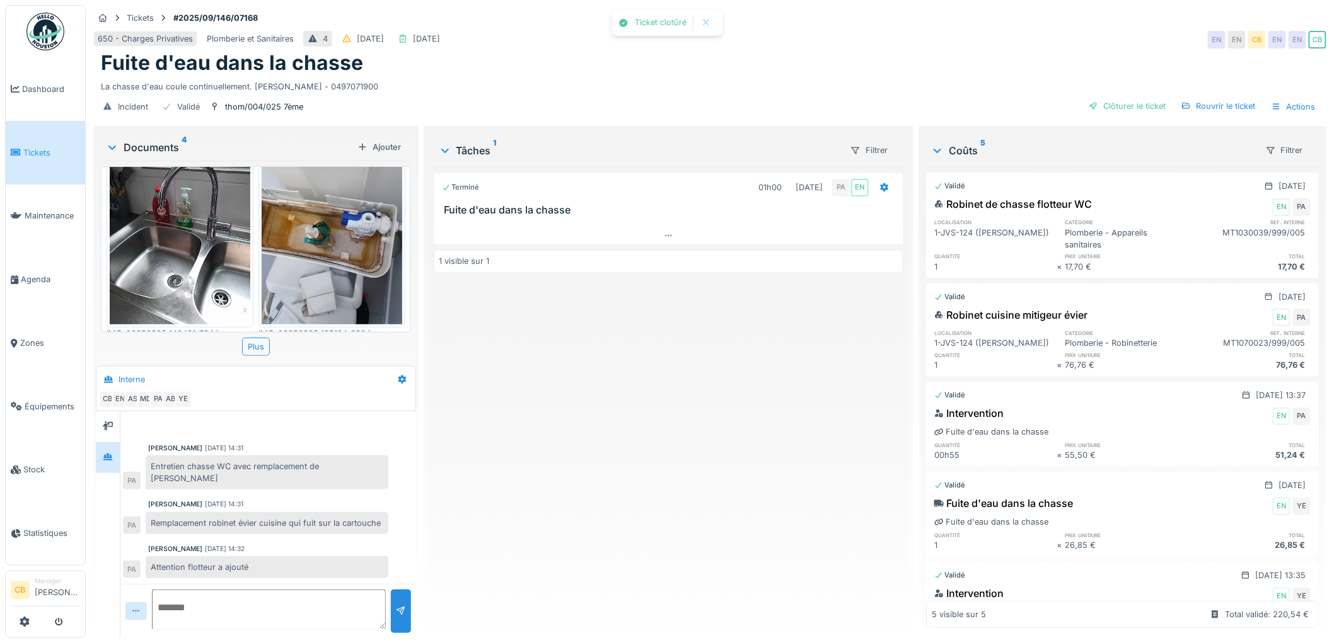
scroll to position [40, 0]
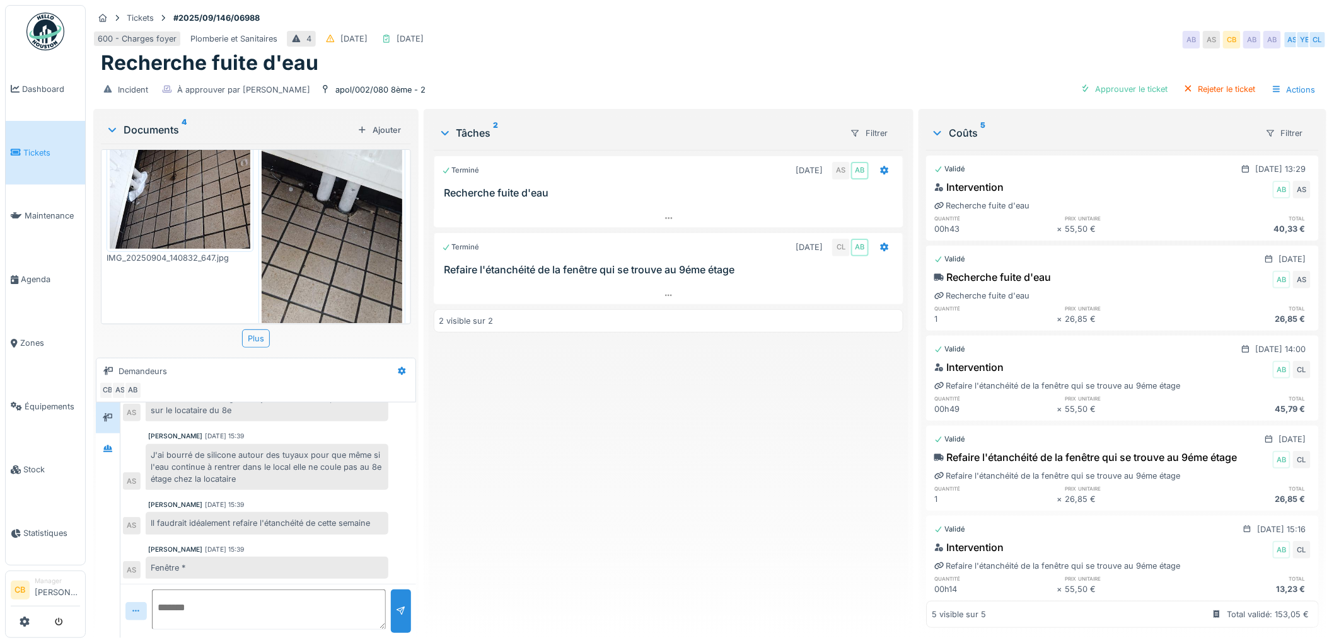
scroll to position [255, 0]
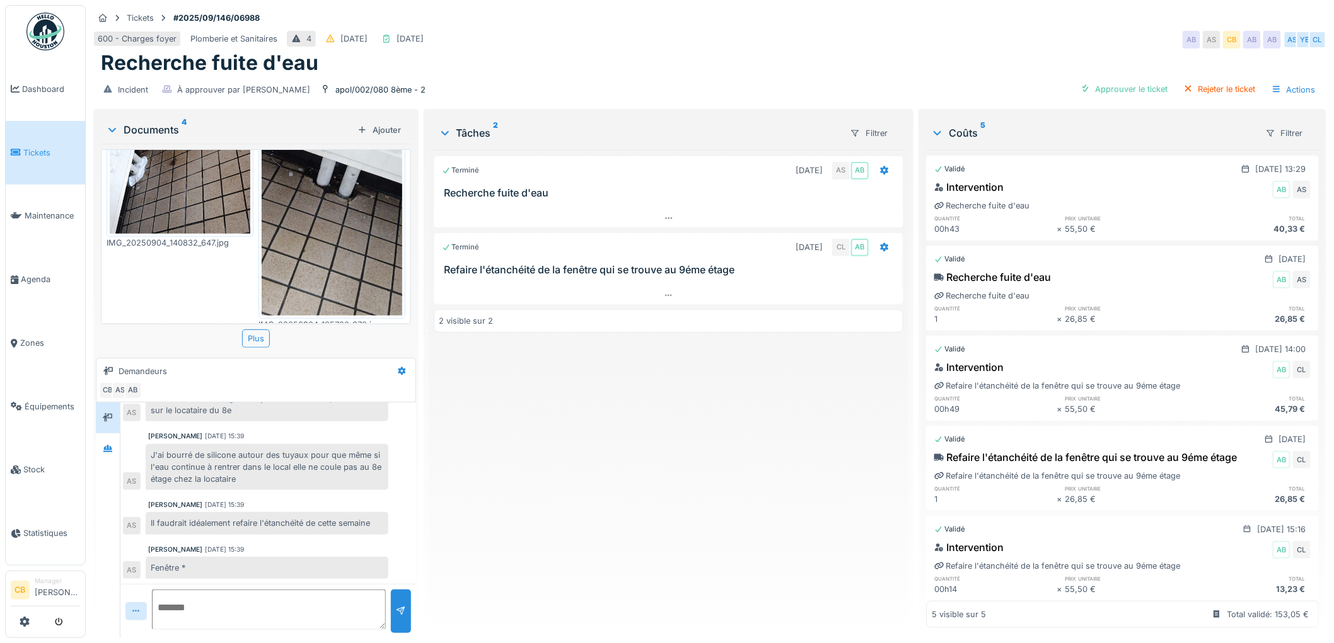
click at [117, 128] on icon at bounding box center [112, 130] width 10 height 13
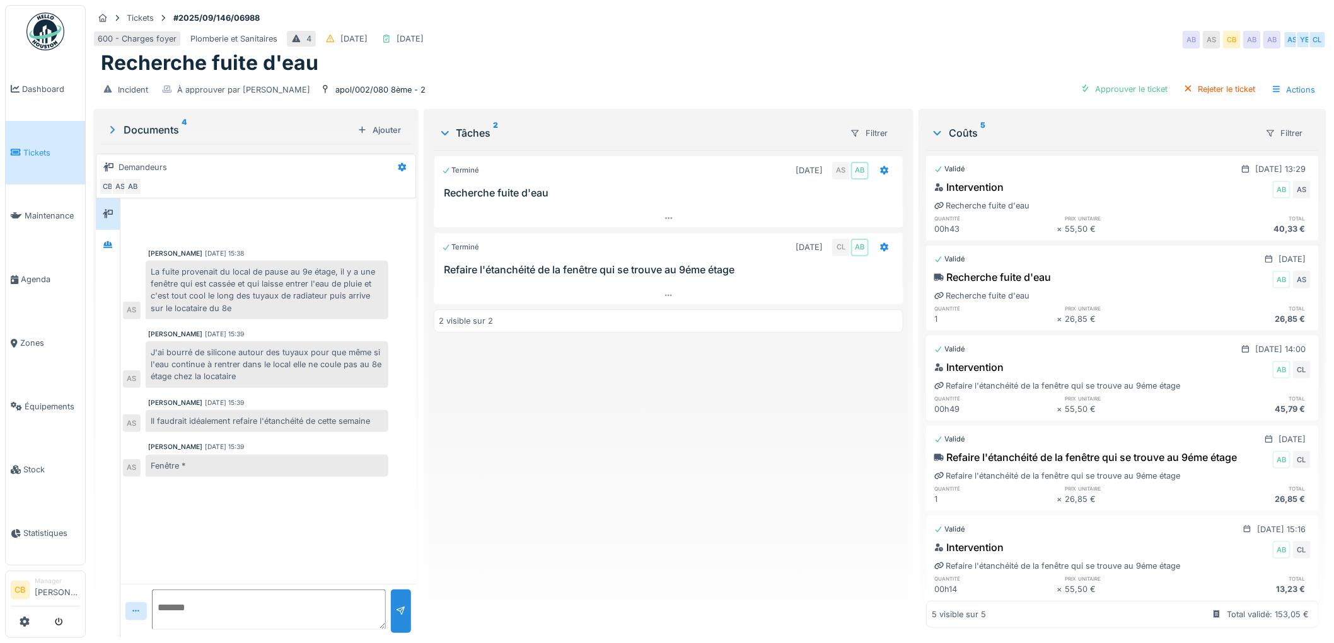
scroll to position [248, 0]
click at [114, 243] on div at bounding box center [107, 246] width 19 height 16
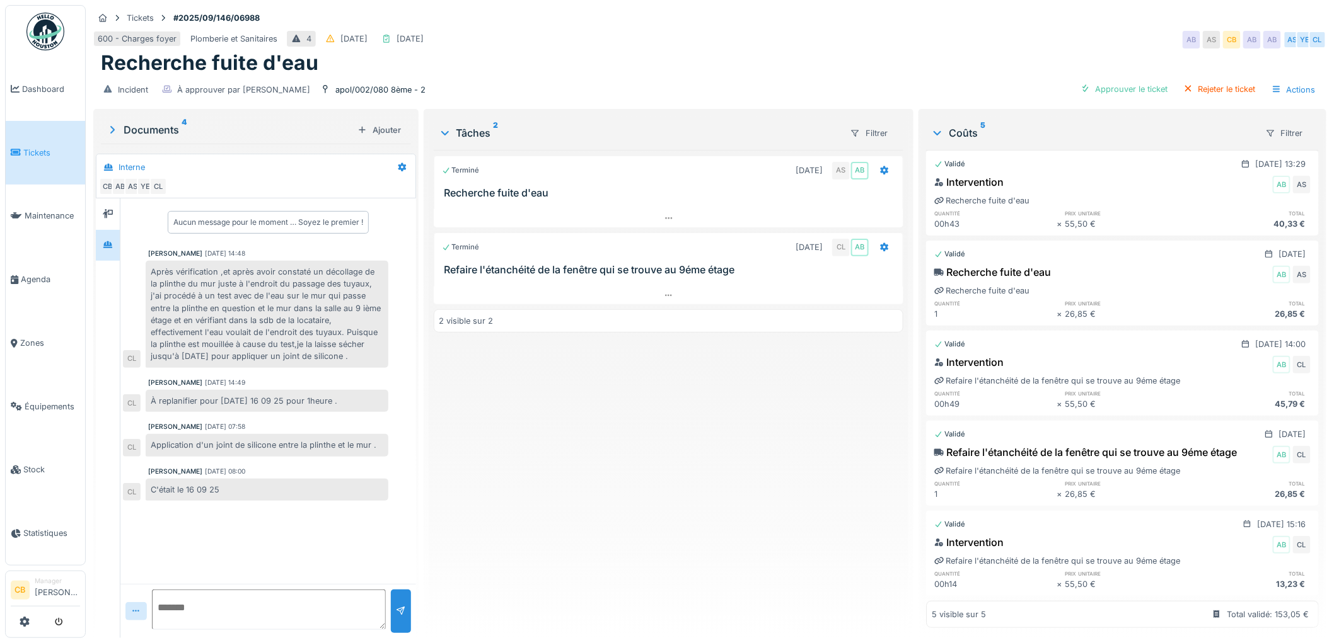
scroll to position [29, 0]
click at [1112, 87] on div "Approuver le ticket" at bounding box center [1124, 89] width 98 height 17
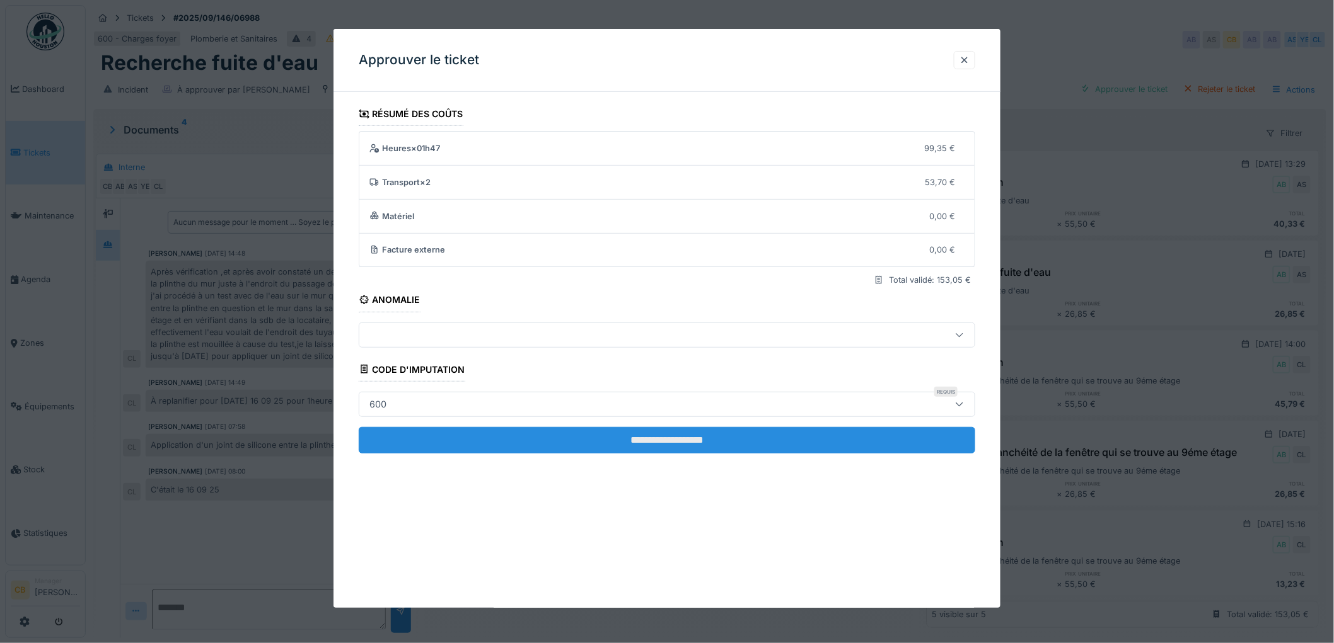
click at [659, 434] on input "**********" at bounding box center [667, 440] width 616 height 26
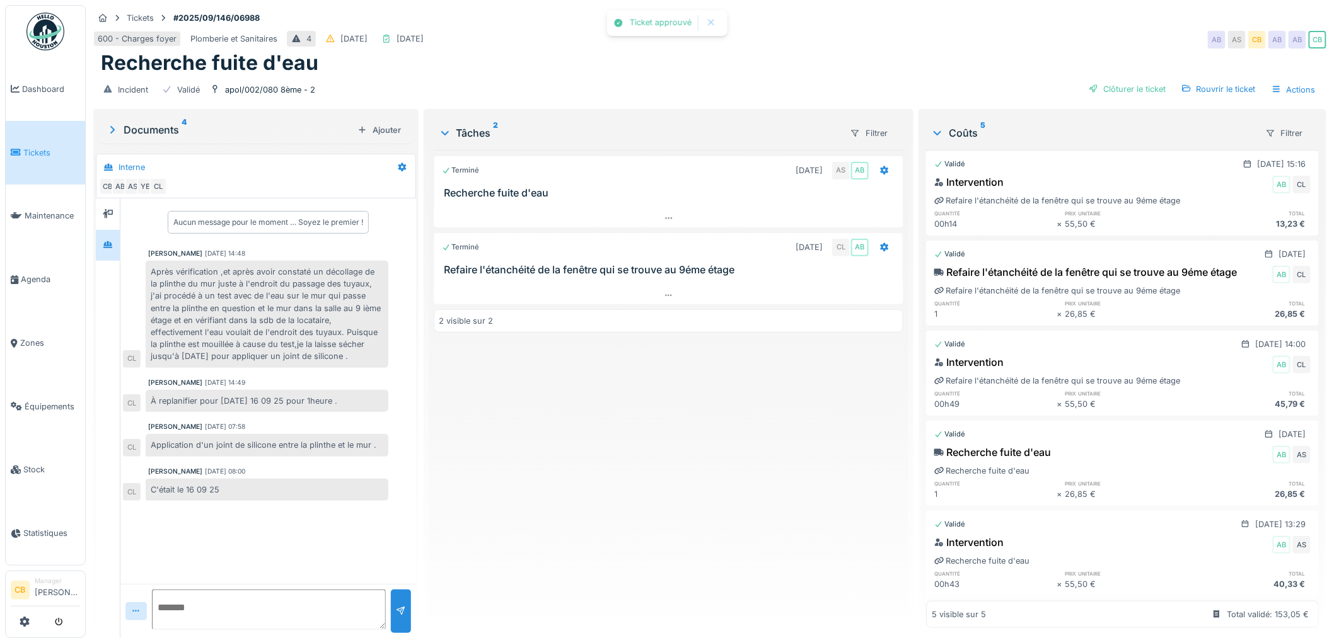
scroll to position [0, 0]
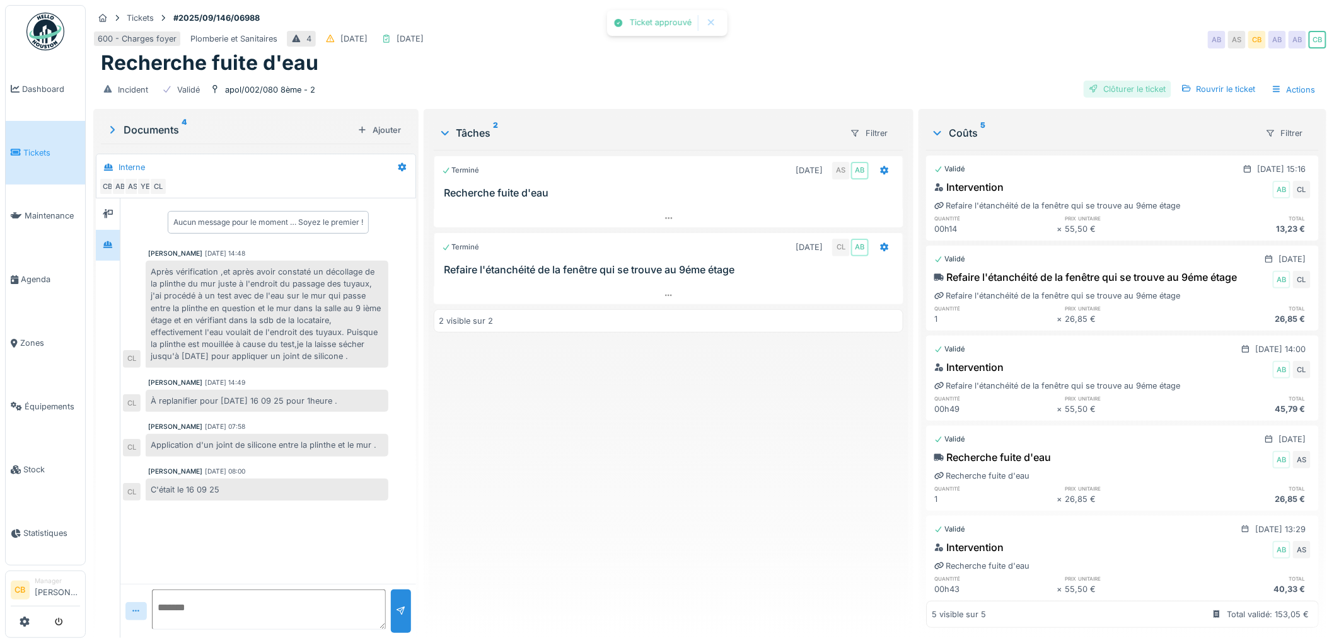
click at [1102, 91] on div "Clôturer le ticket" at bounding box center [1127, 89] width 88 height 17
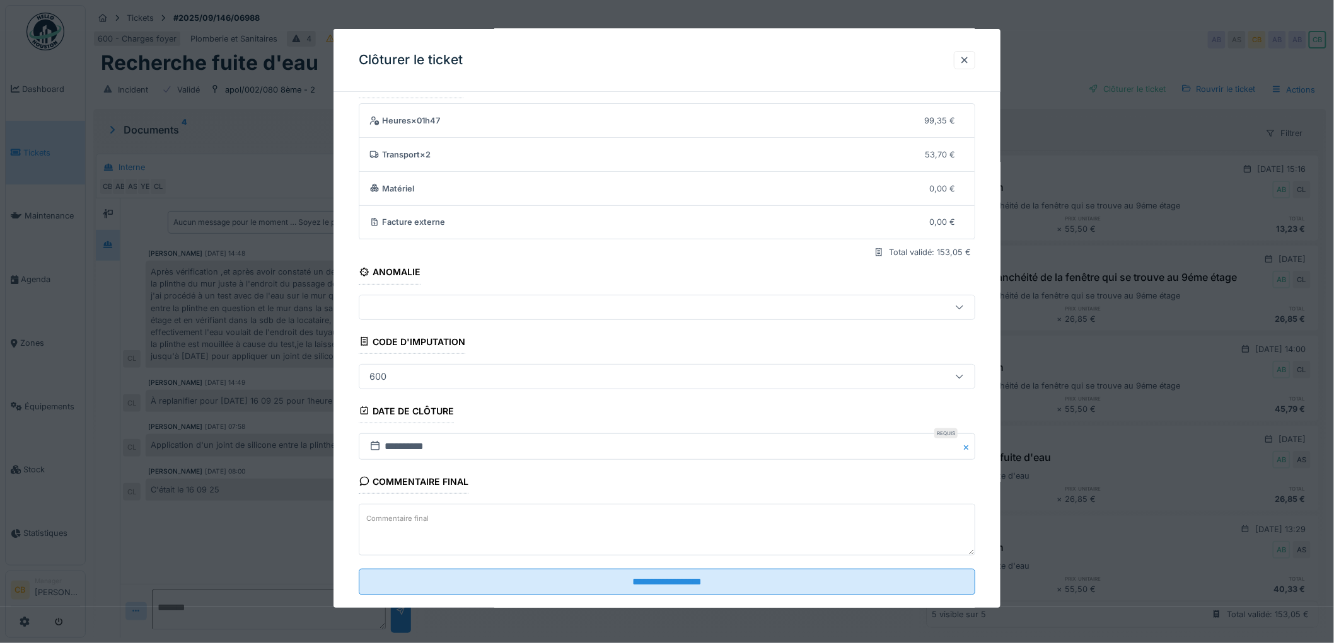
scroll to position [52, 0]
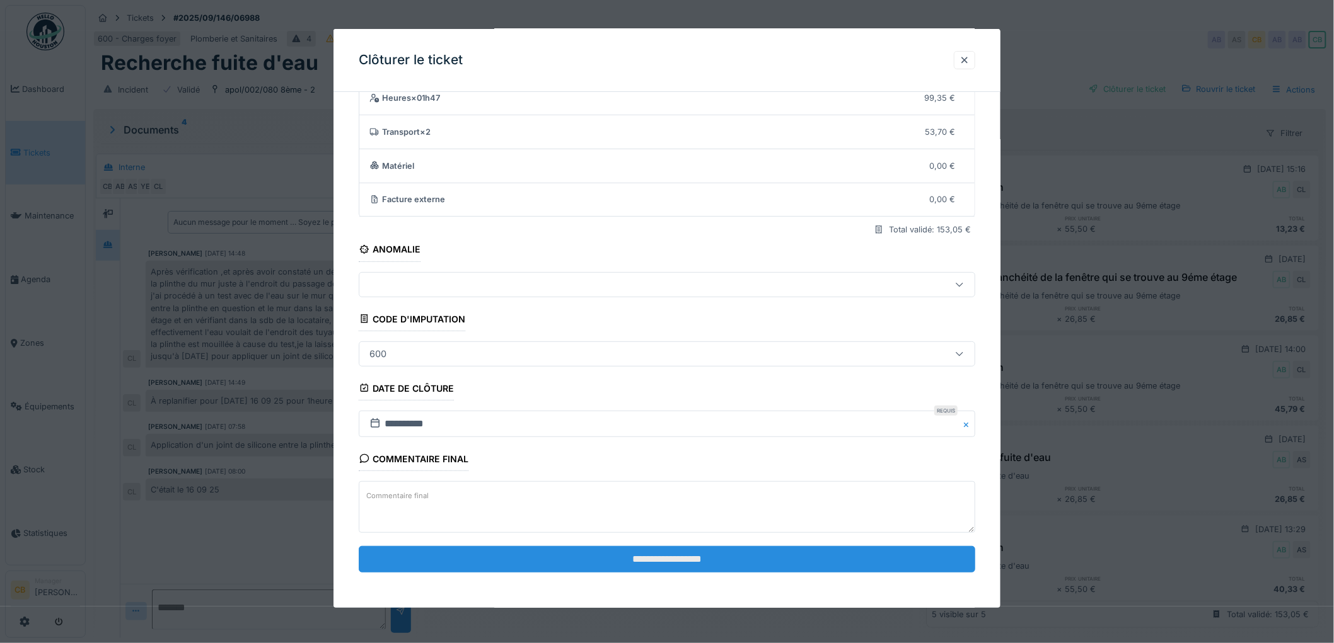
click at [671, 553] on input "**********" at bounding box center [667, 559] width 616 height 26
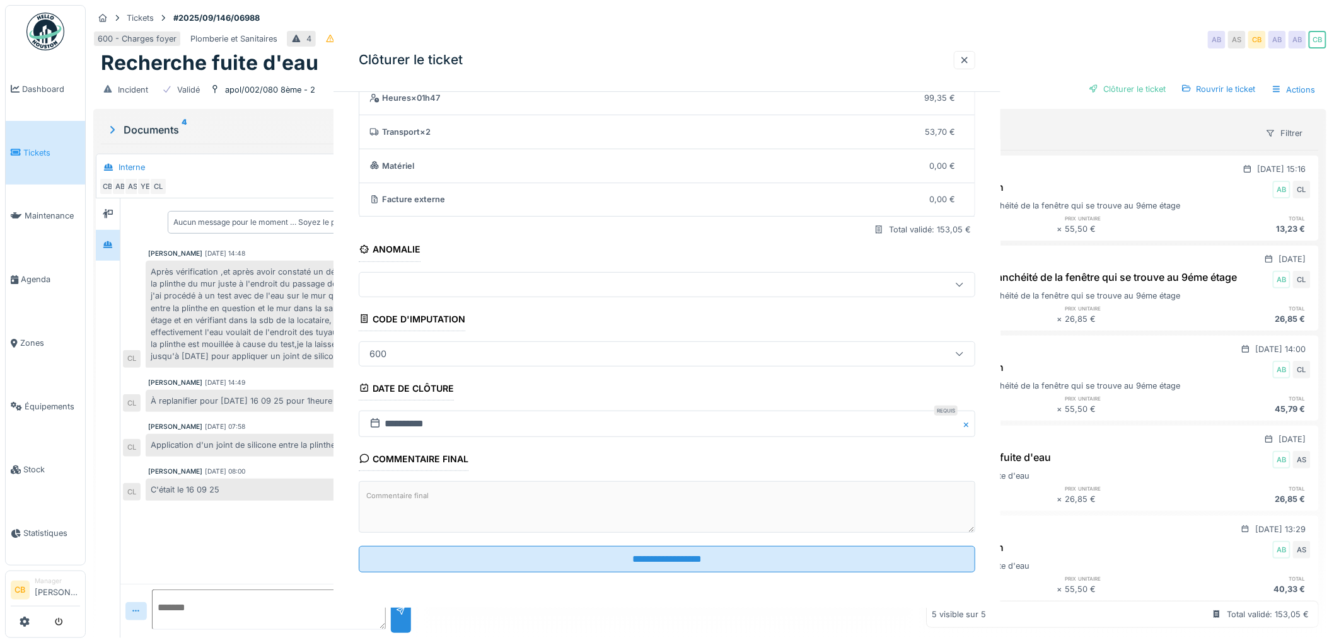
scroll to position [0, 0]
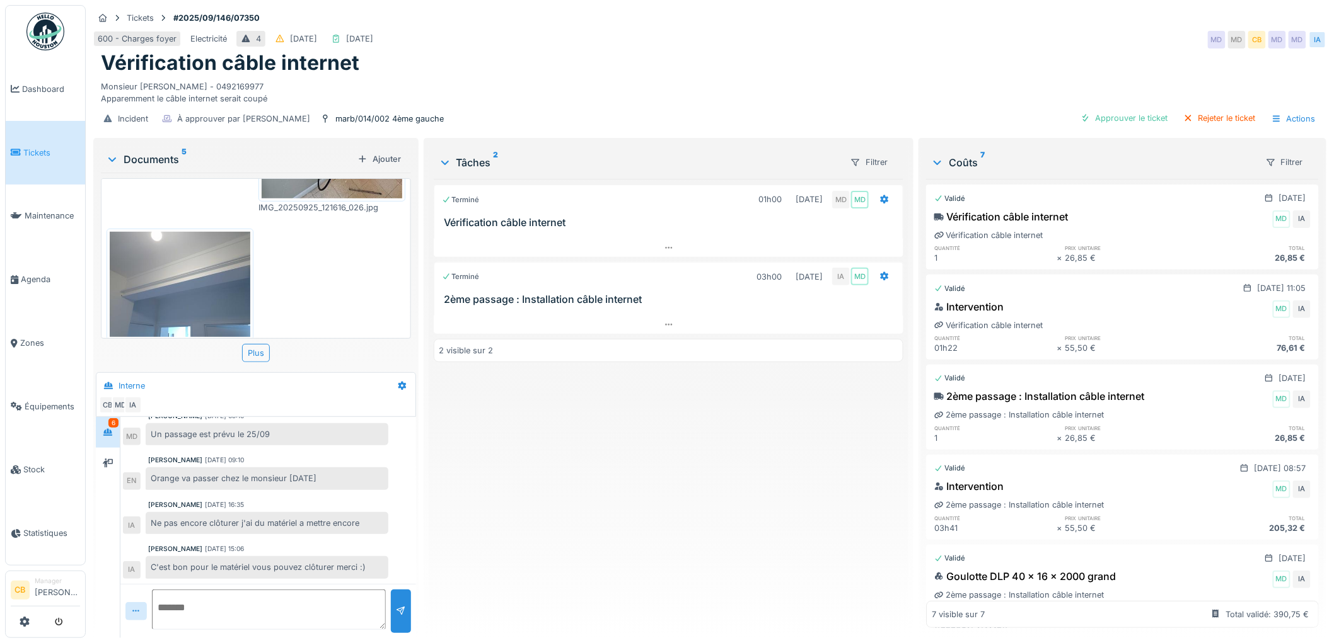
scroll to position [325, 0]
click at [114, 156] on icon at bounding box center [112, 159] width 10 height 13
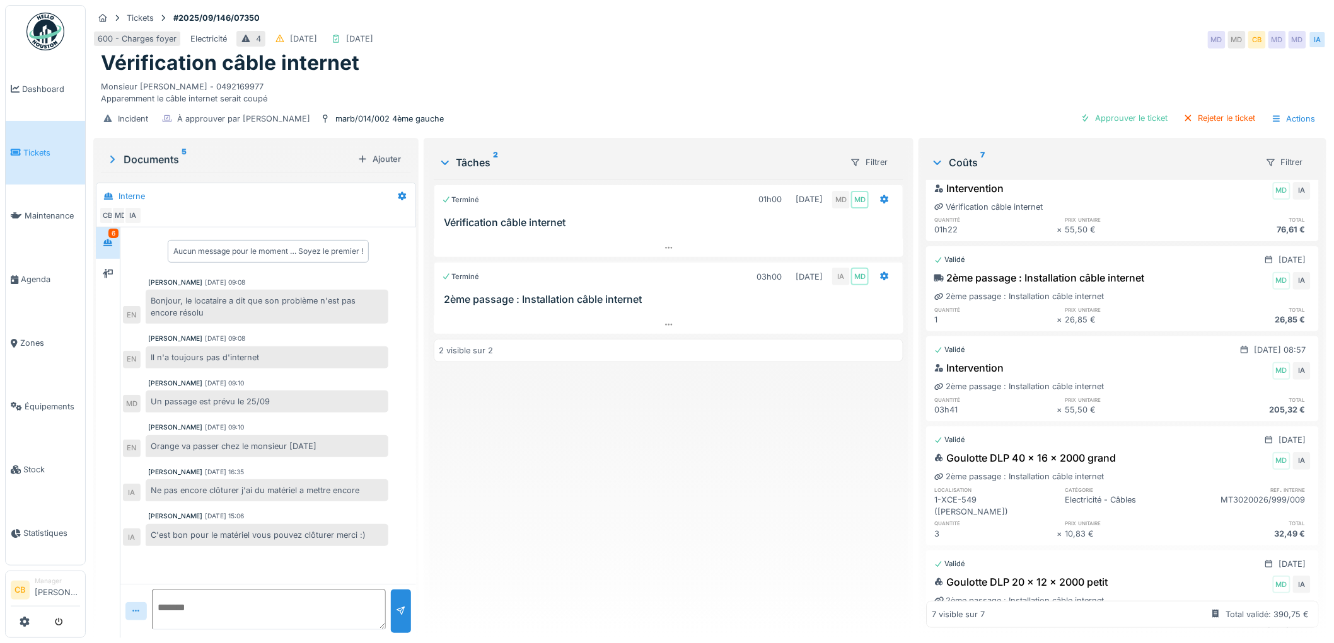
scroll to position [306, 0]
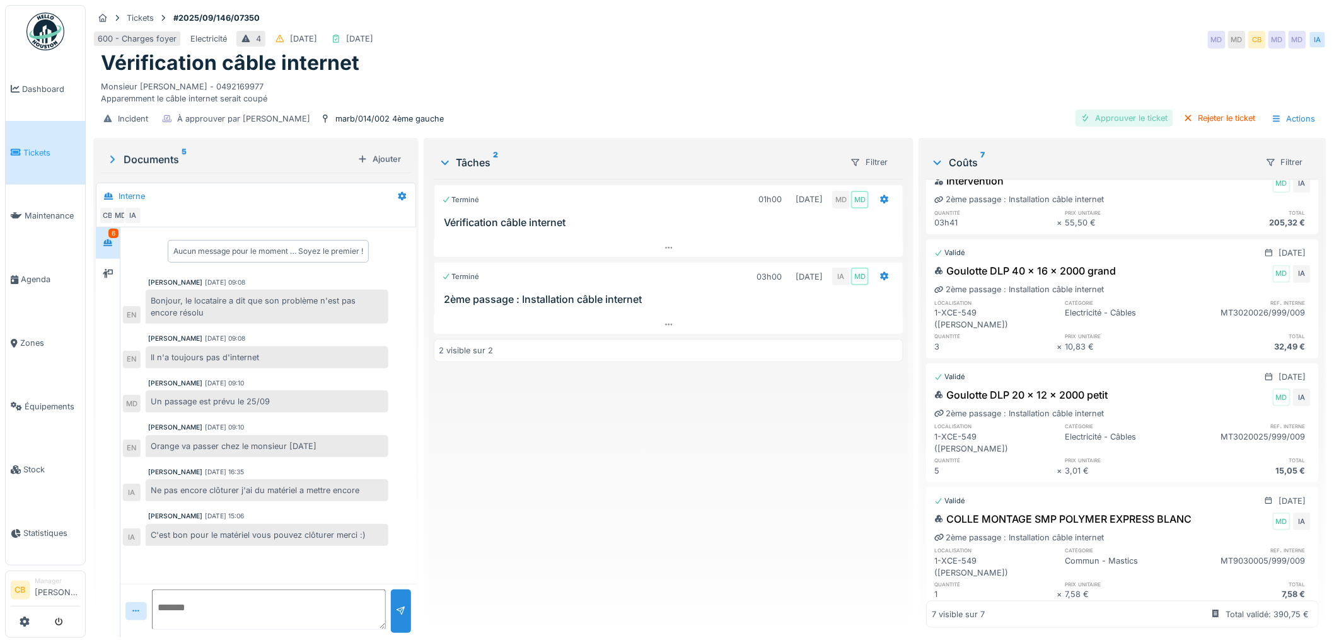
click at [1116, 117] on div "Approuver le ticket" at bounding box center [1124, 118] width 98 height 17
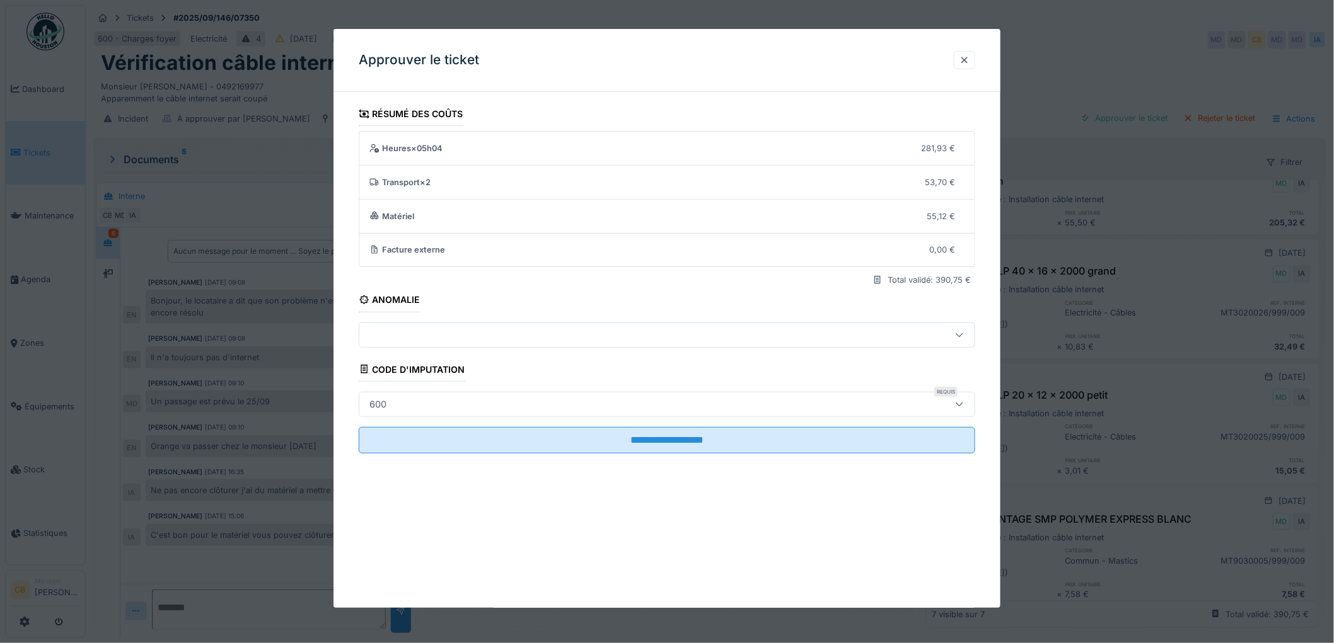
scroll to position [10, 0]
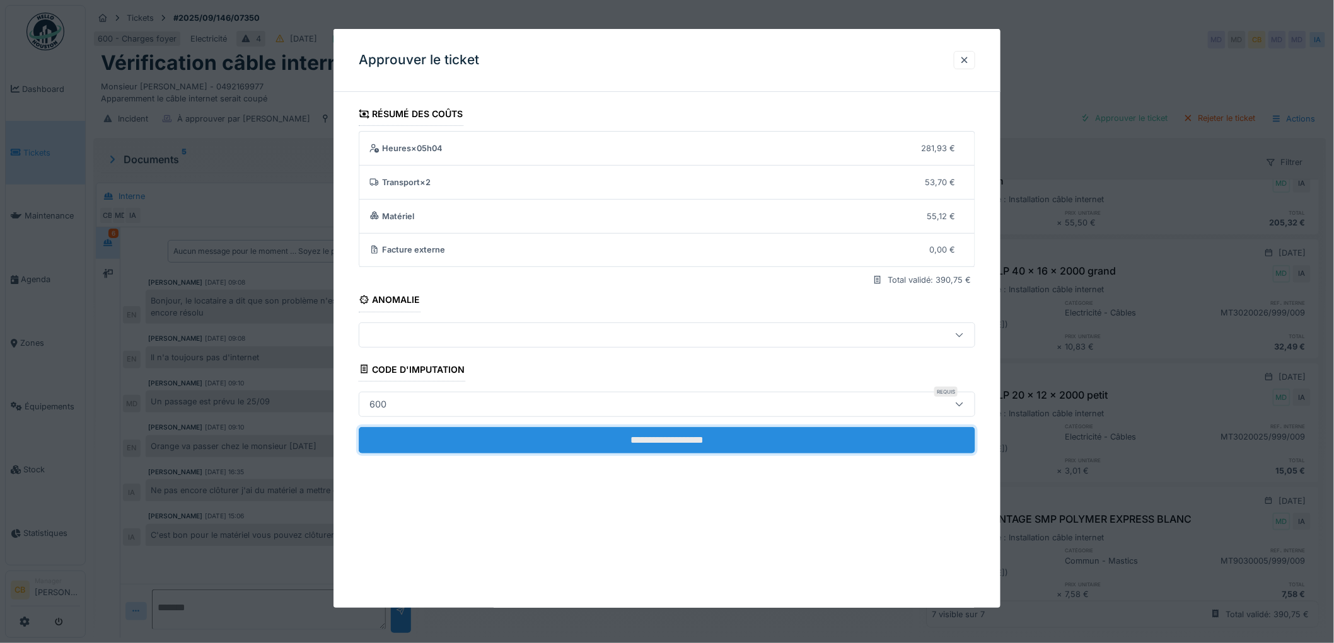
click at [708, 437] on input "**********" at bounding box center [667, 440] width 616 height 26
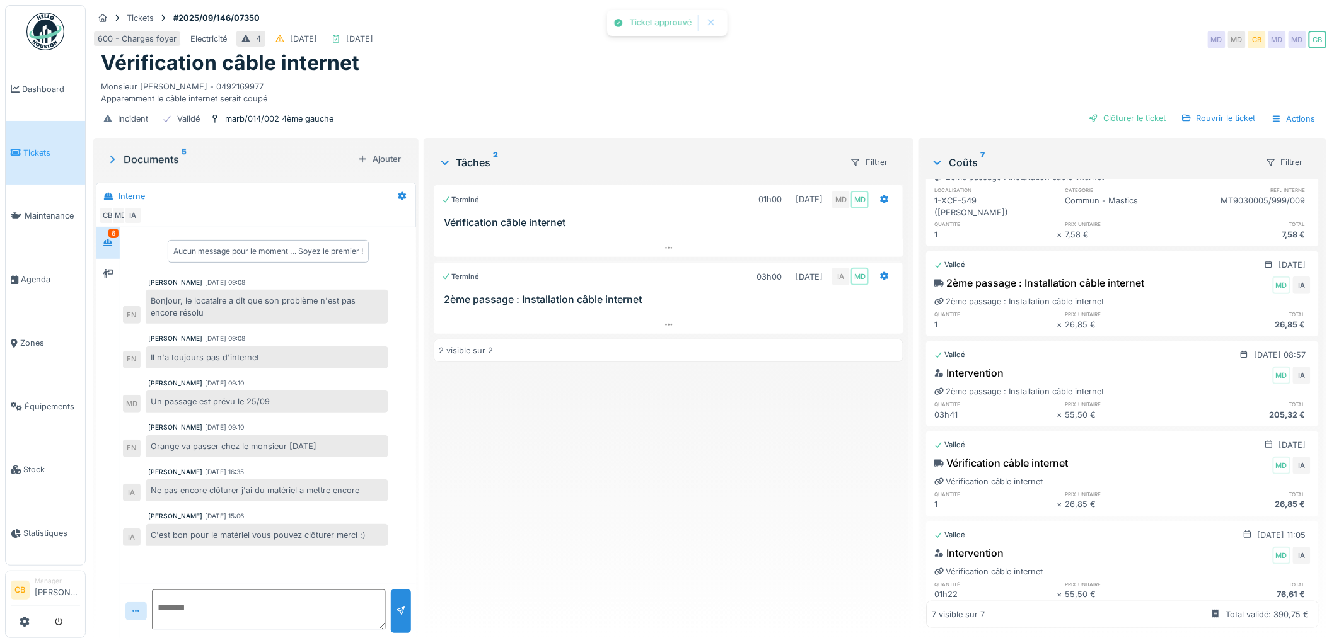
scroll to position [0, 0]
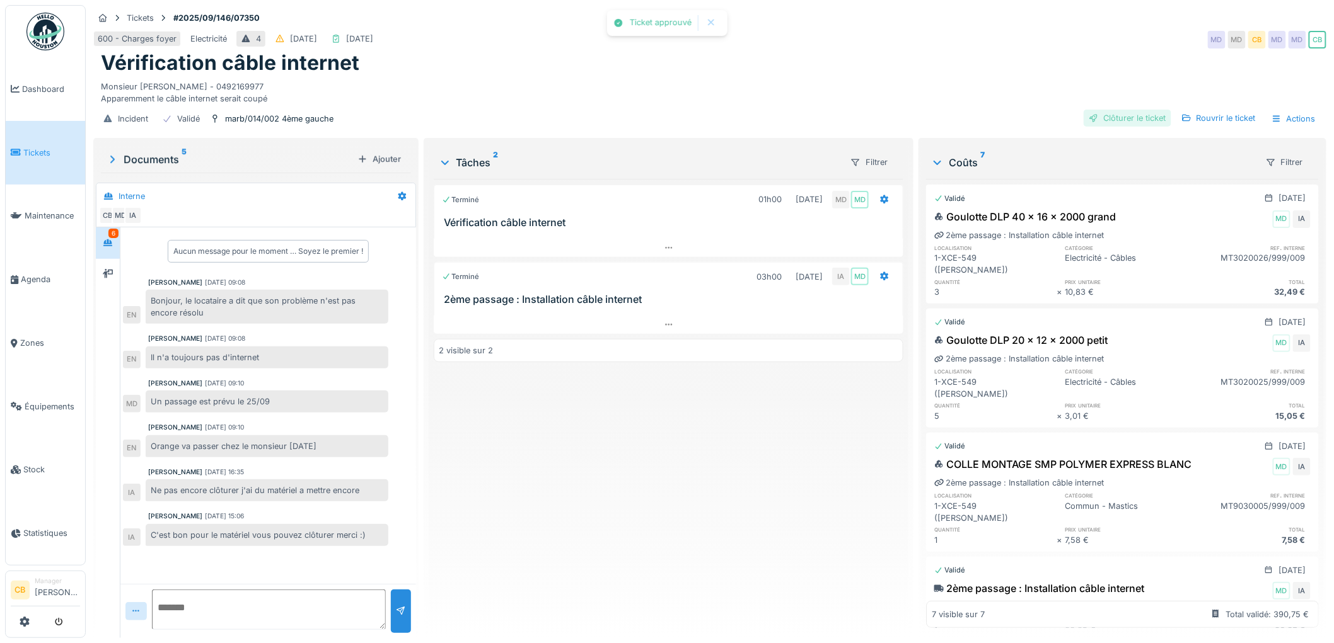
click at [1114, 110] on div "Clôturer le ticket" at bounding box center [1127, 118] width 88 height 17
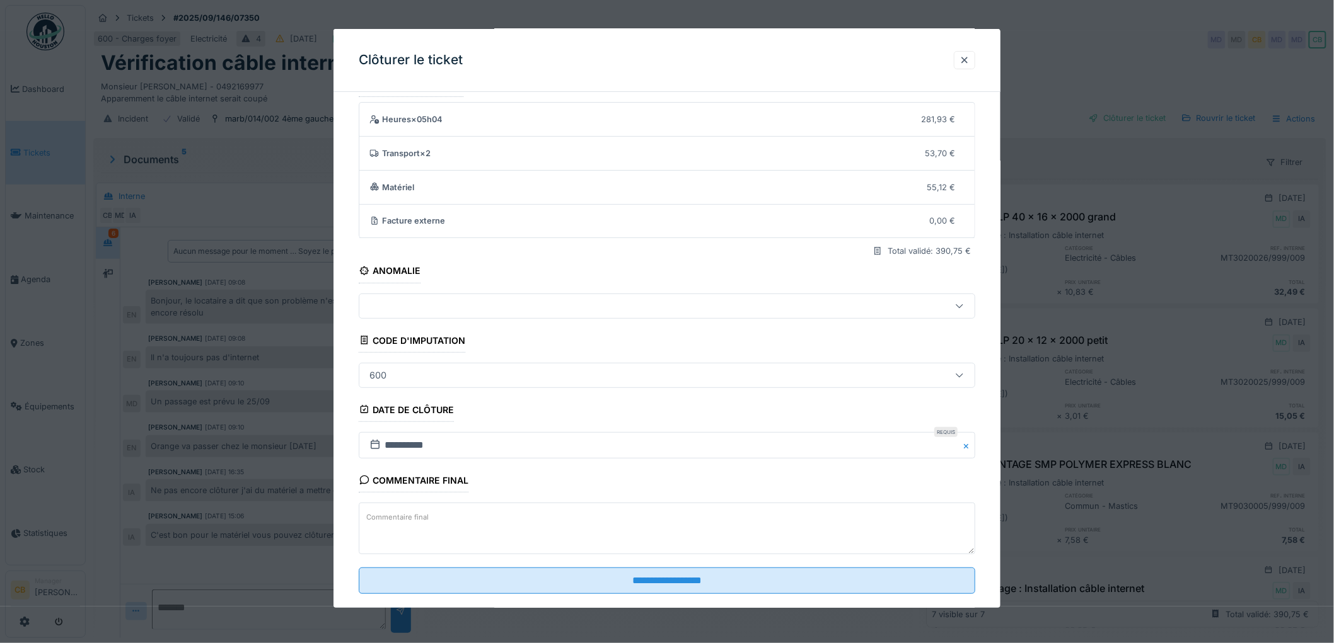
scroll to position [52, 0]
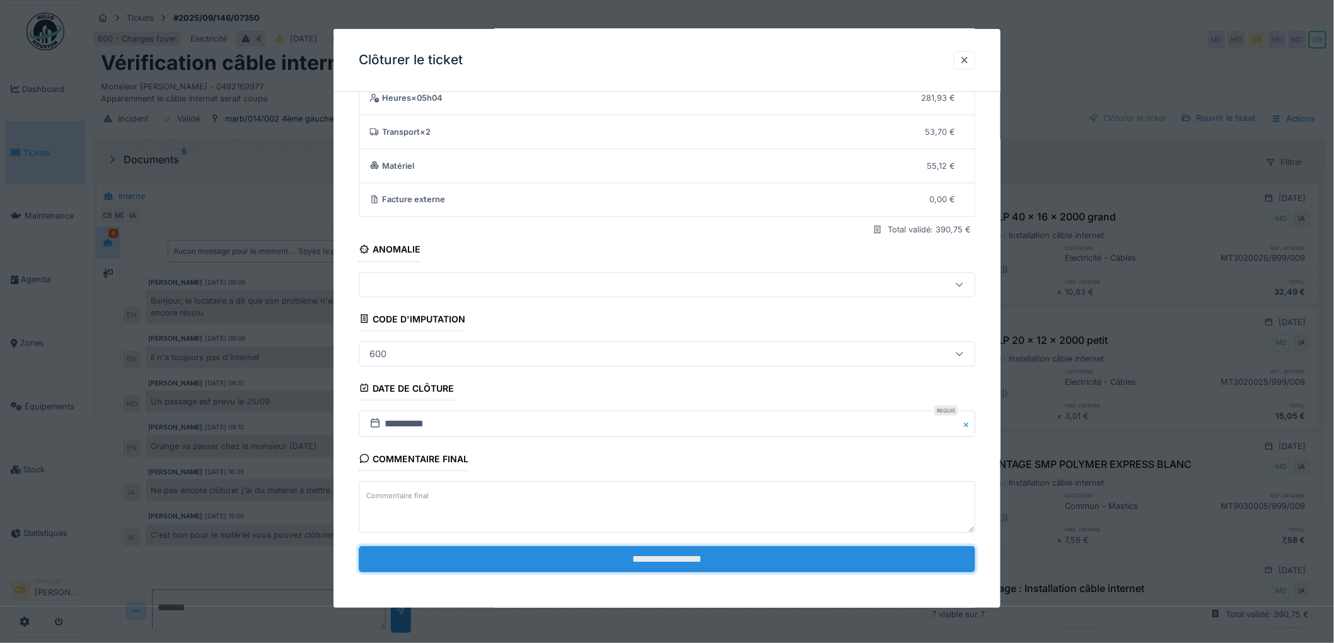
click at [662, 561] on input "**********" at bounding box center [667, 559] width 616 height 26
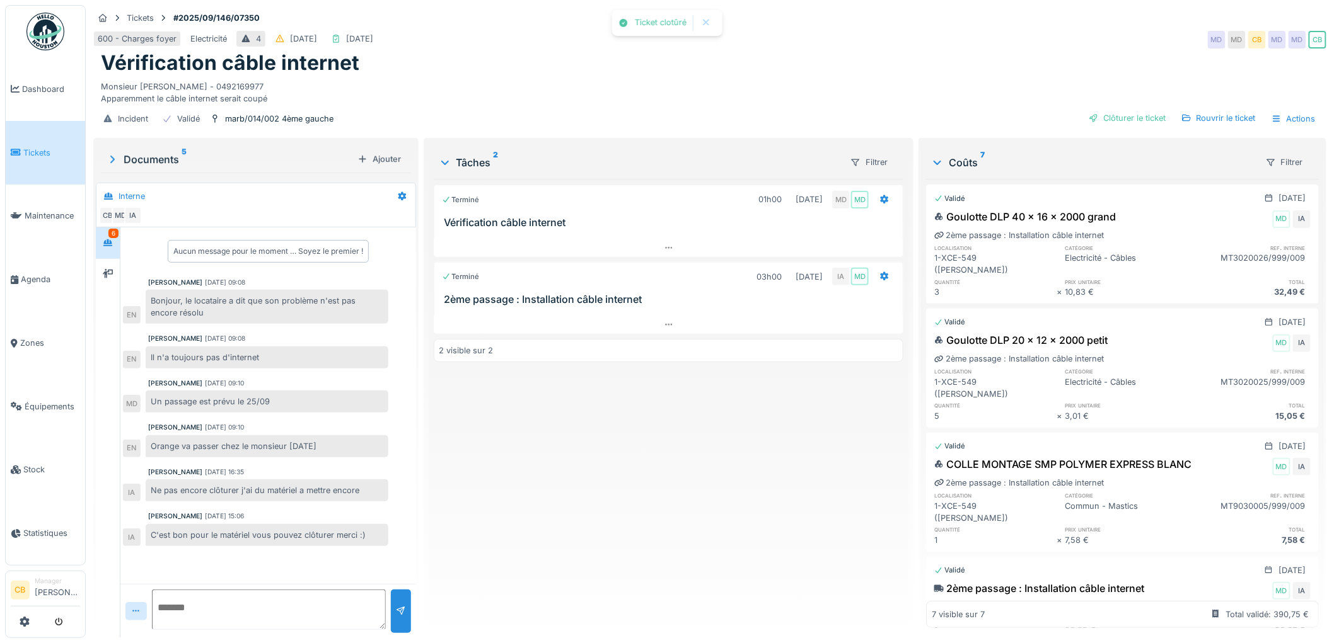
scroll to position [10, 0]
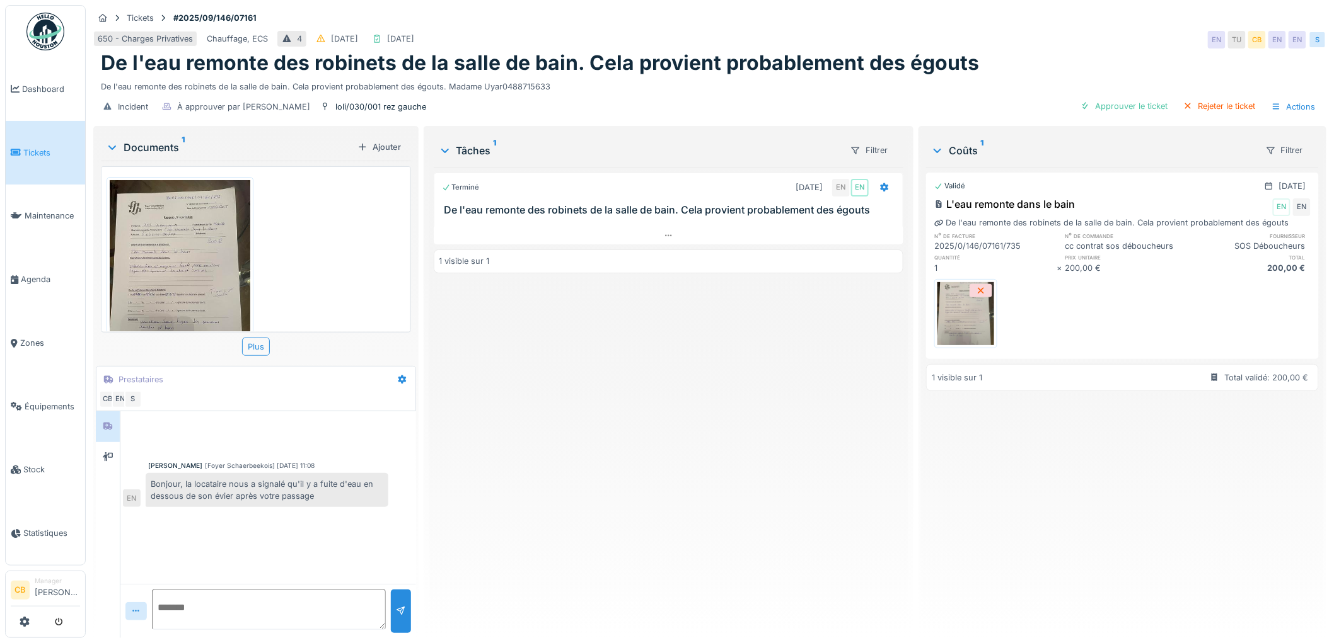
click at [153, 265] on img at bounding box center [180, 273] width 141 height 187
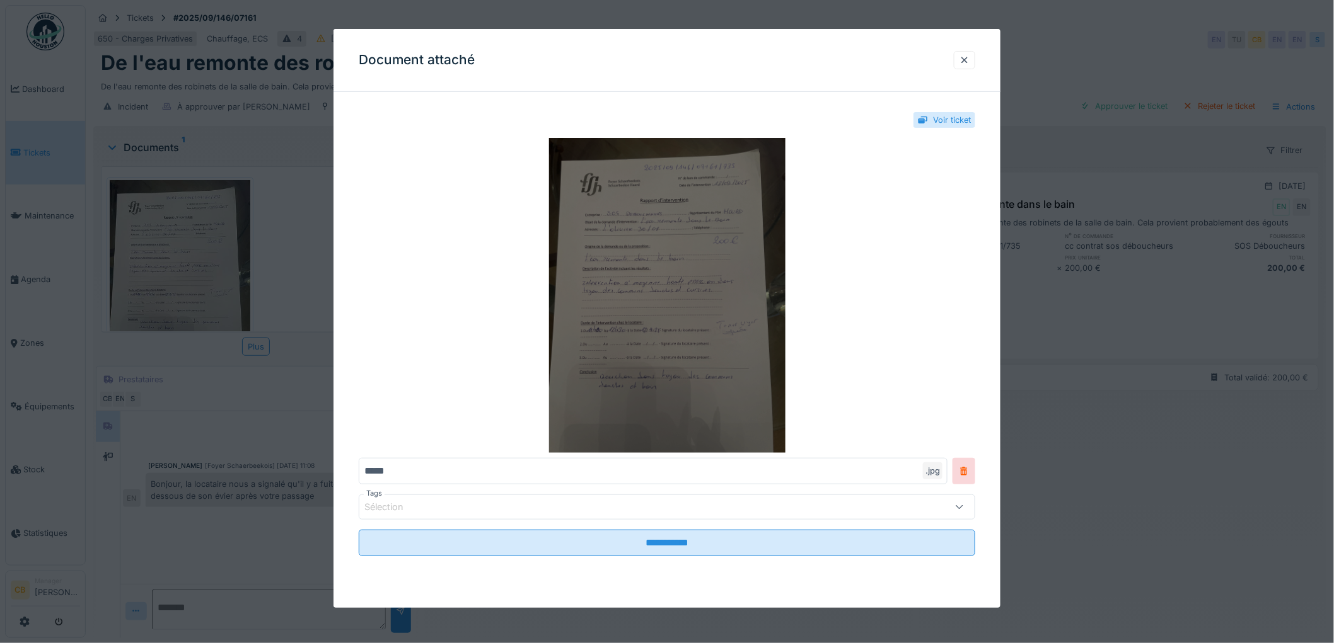
click at [582, 316] on img at bounding box center [667, 295] width 616 height 315
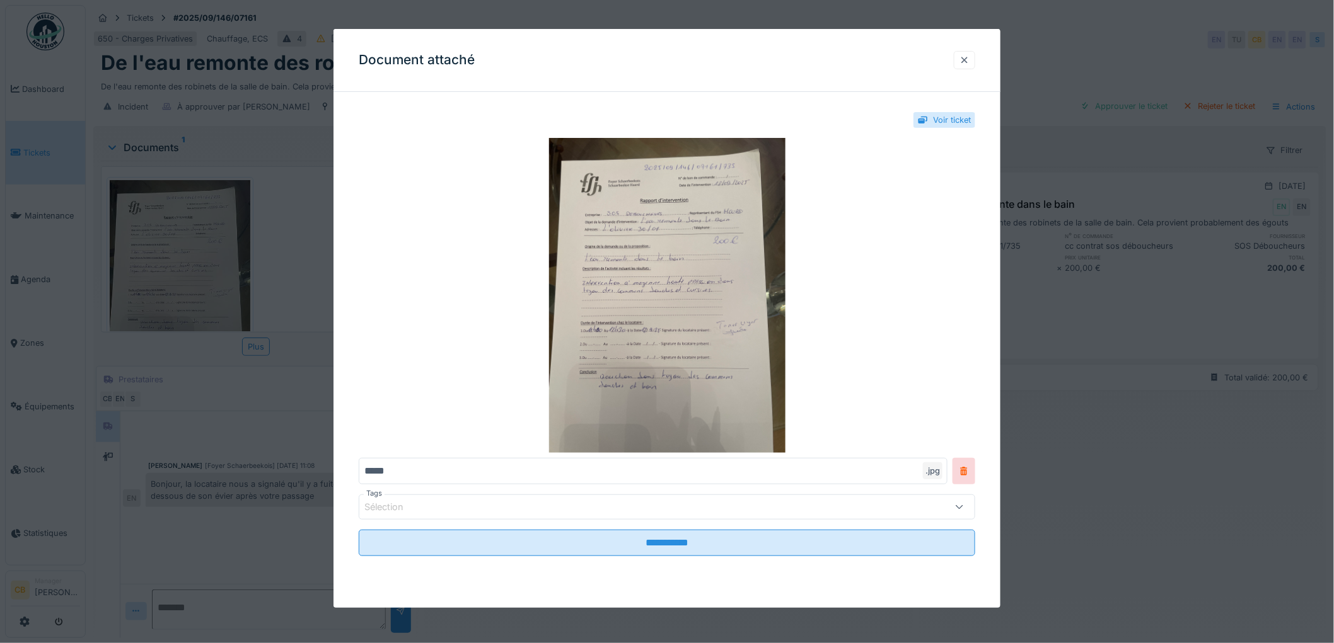
click at [969, 57] on div at bounding box center [964, 60] width 10 height 12
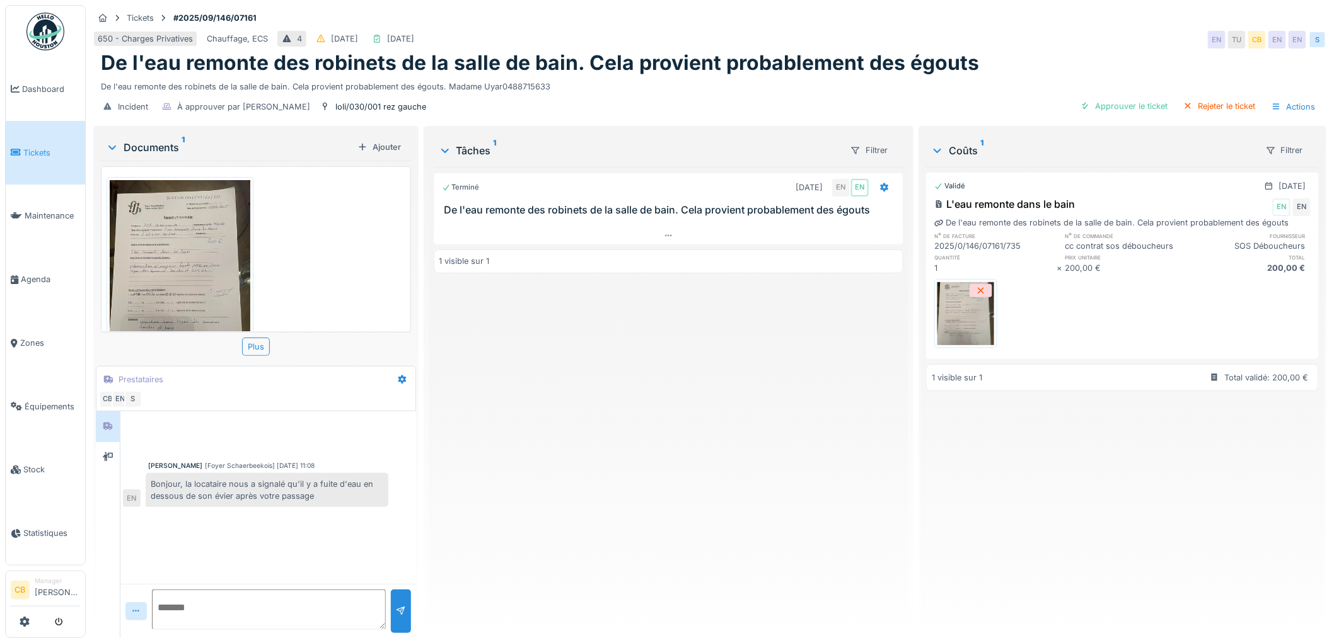
click at [161, 287] on img at bounding box center [180, 273] width 141 height 187
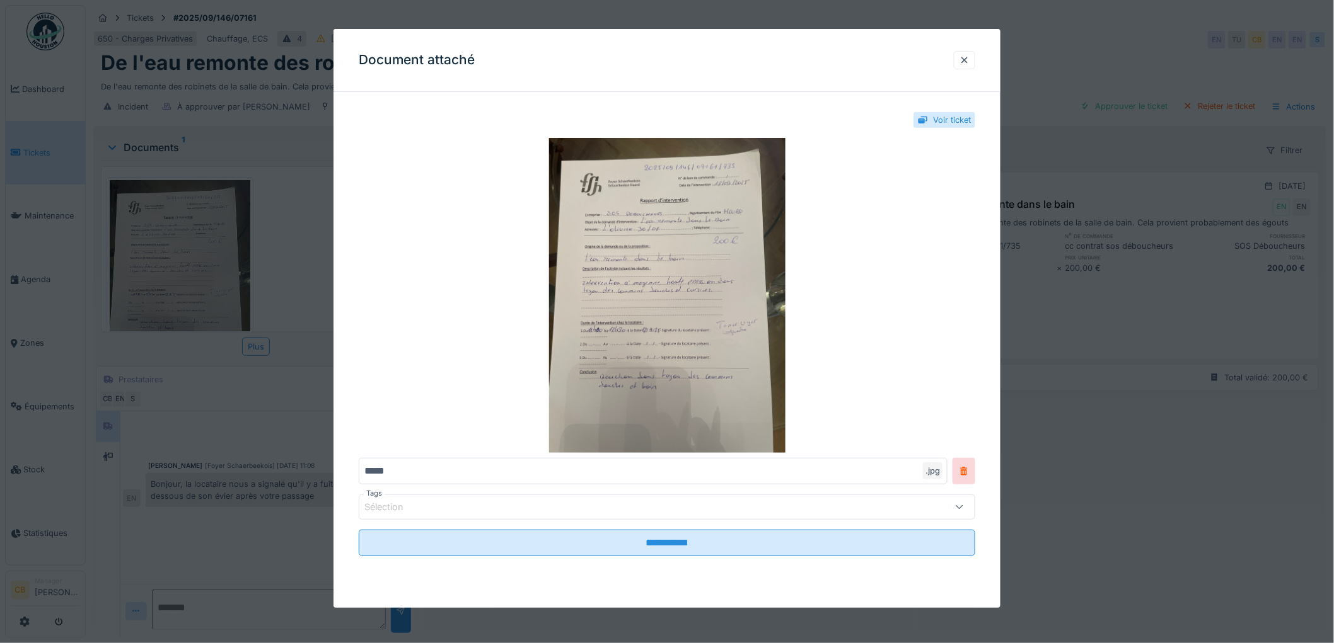
click at [161, 287] on div at bounding box center [667, 321] width 1334 height 643
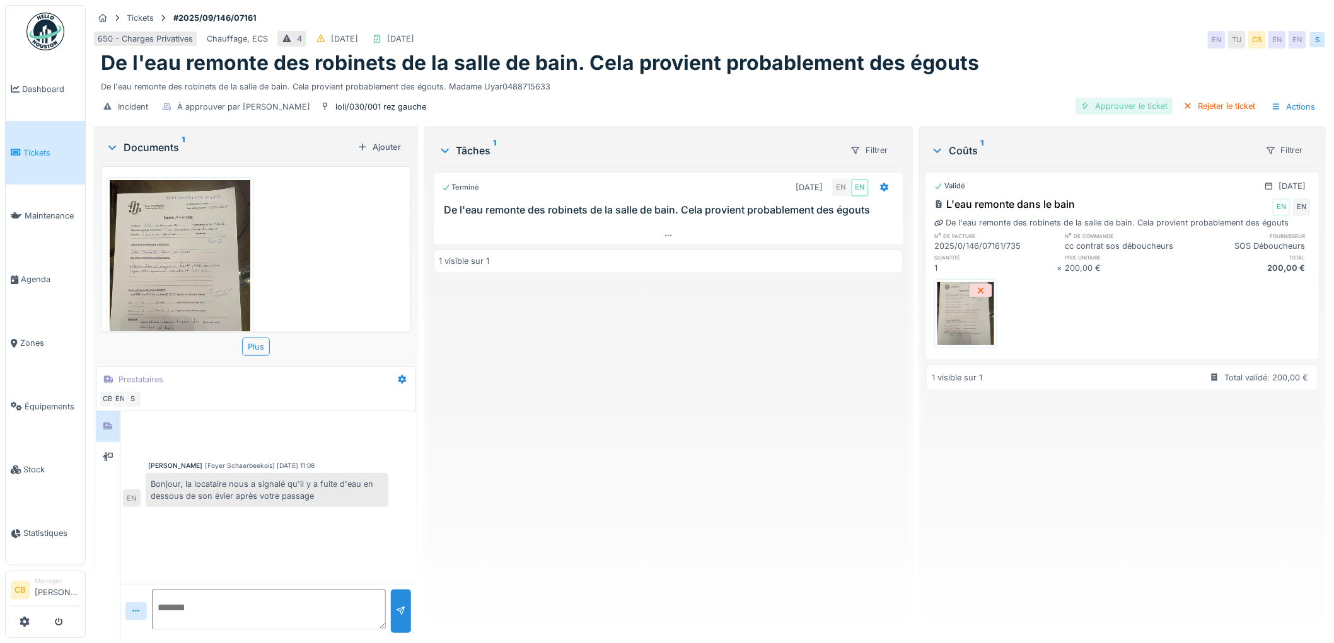
click at [1102, 105] on div "Approuver le ticket" at bounding box center [1124, 106] width 98 height 17
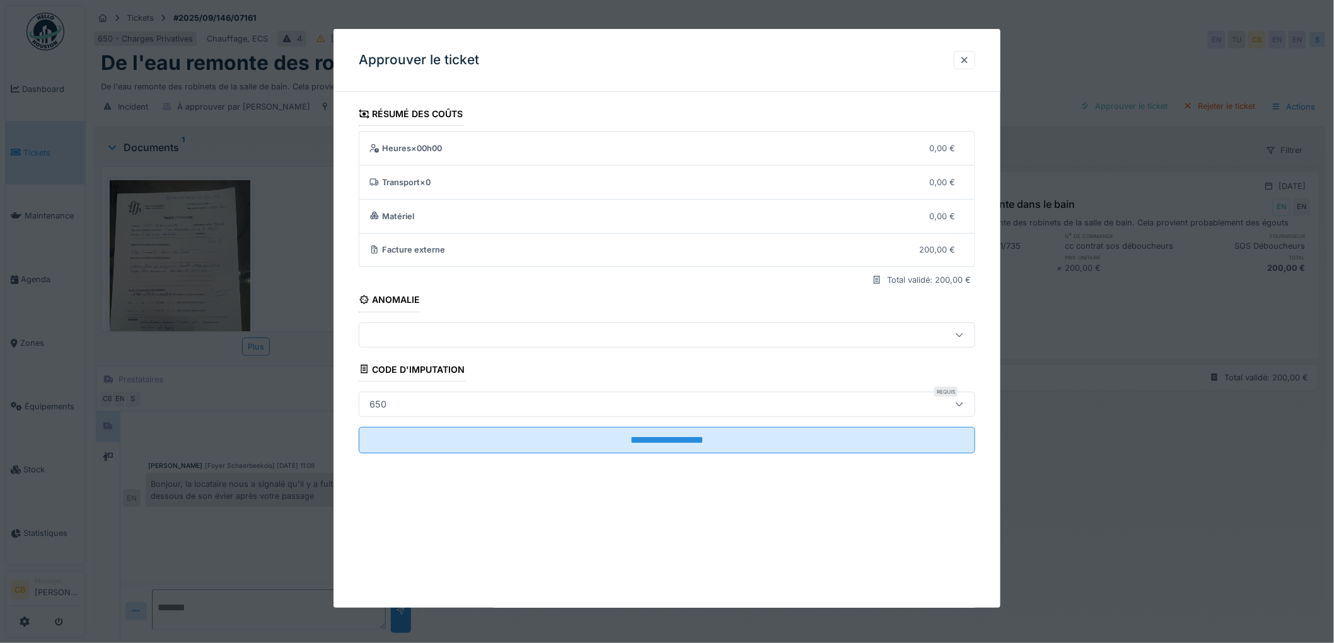
click at [435, 393] on div "650" at bounding box center [667, 404] width 616 height 25
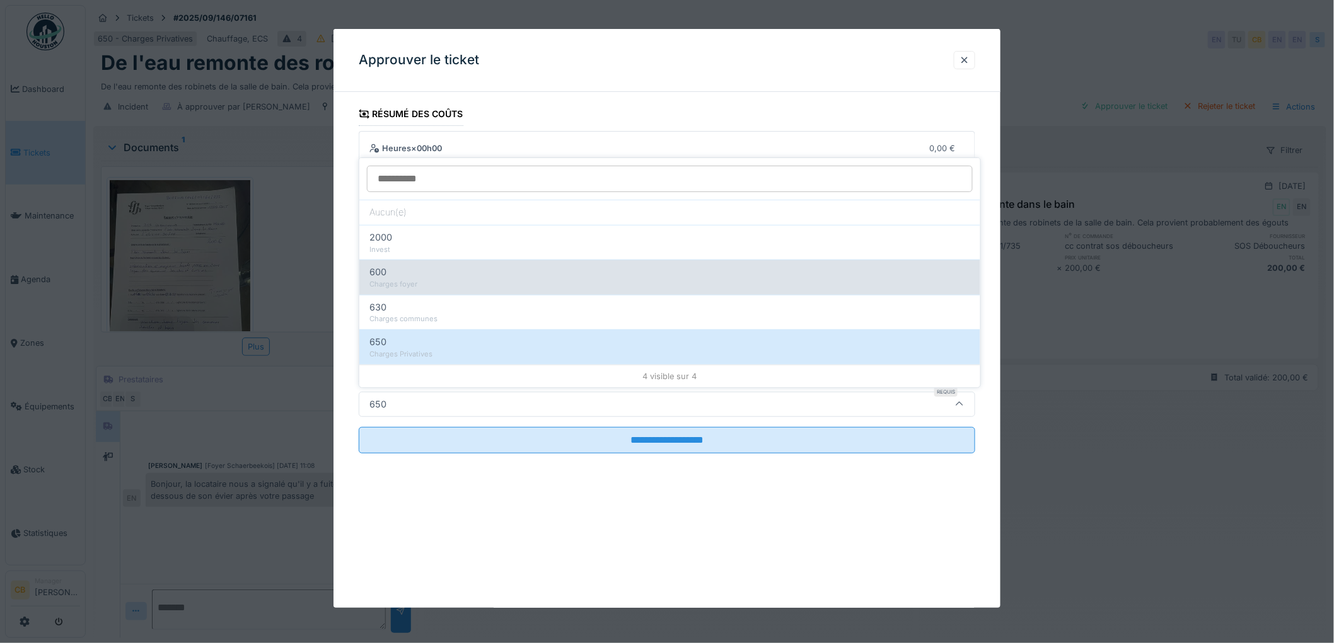
click at [427, 268] on div "600" at bounding box center [669, 272] width 601 height 14
type input "***"
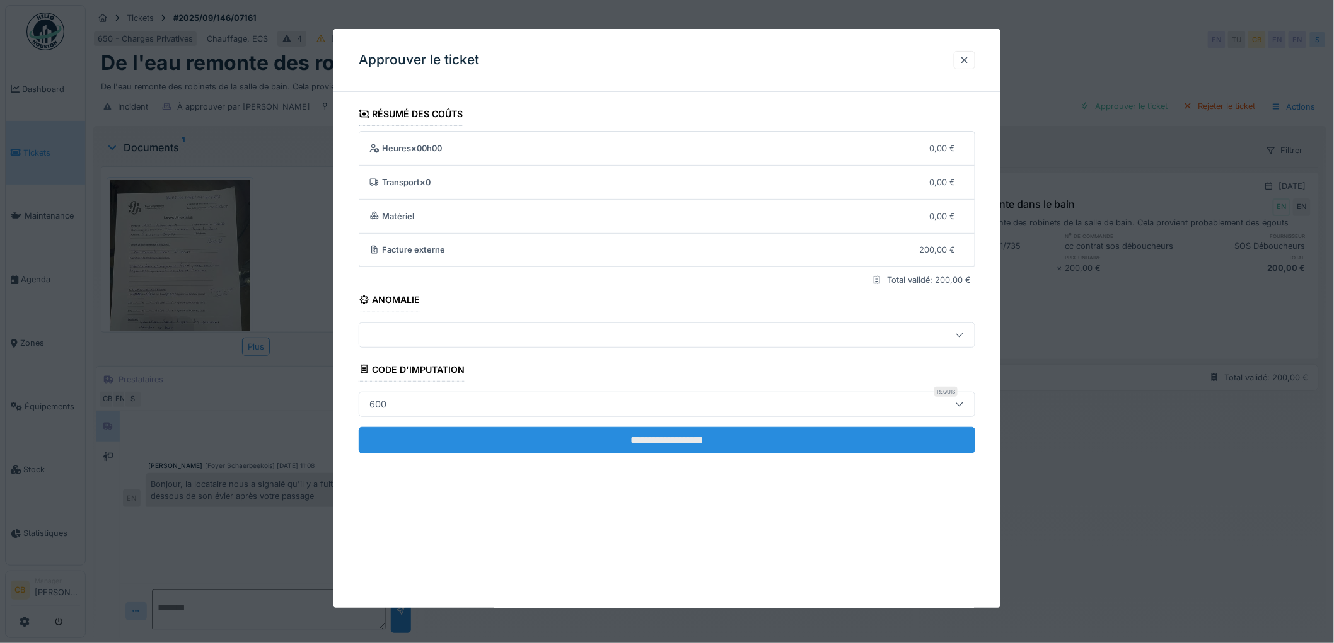
click at [628, 430] on input "**********" at bounding box center [667, 440] width 616 height 26
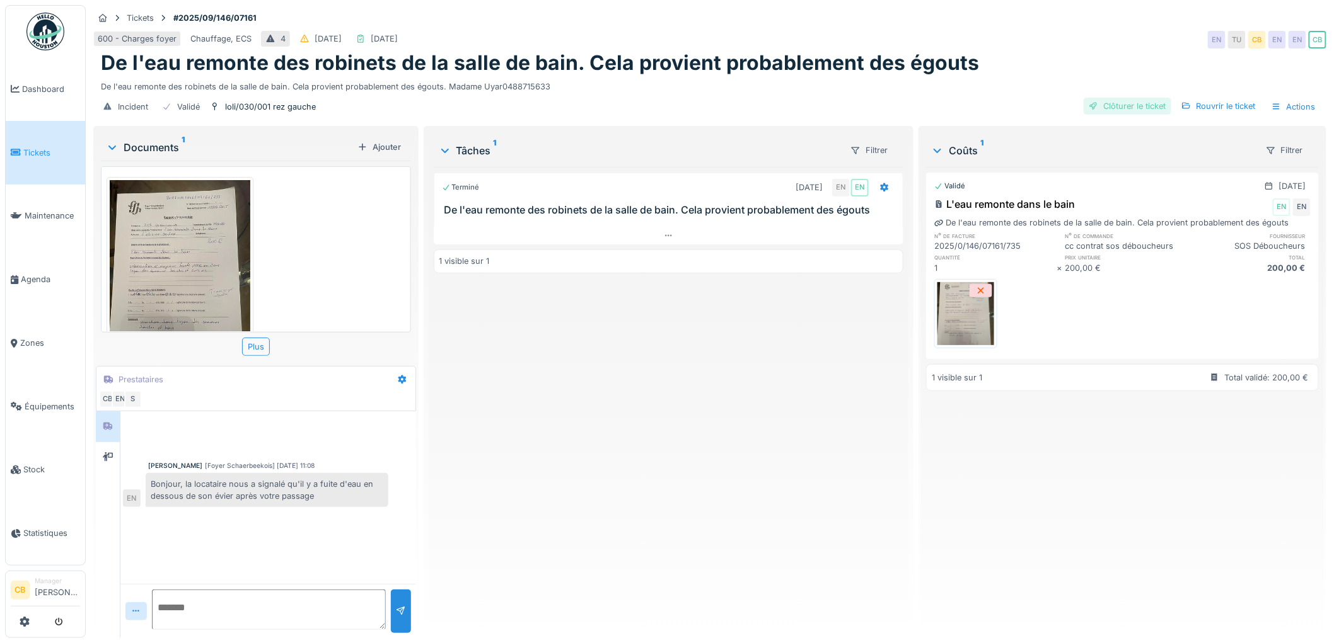
click at [1130, 107] on div "Clôturer le ticket" at bounding box center [1127, 106] width 88 height 17
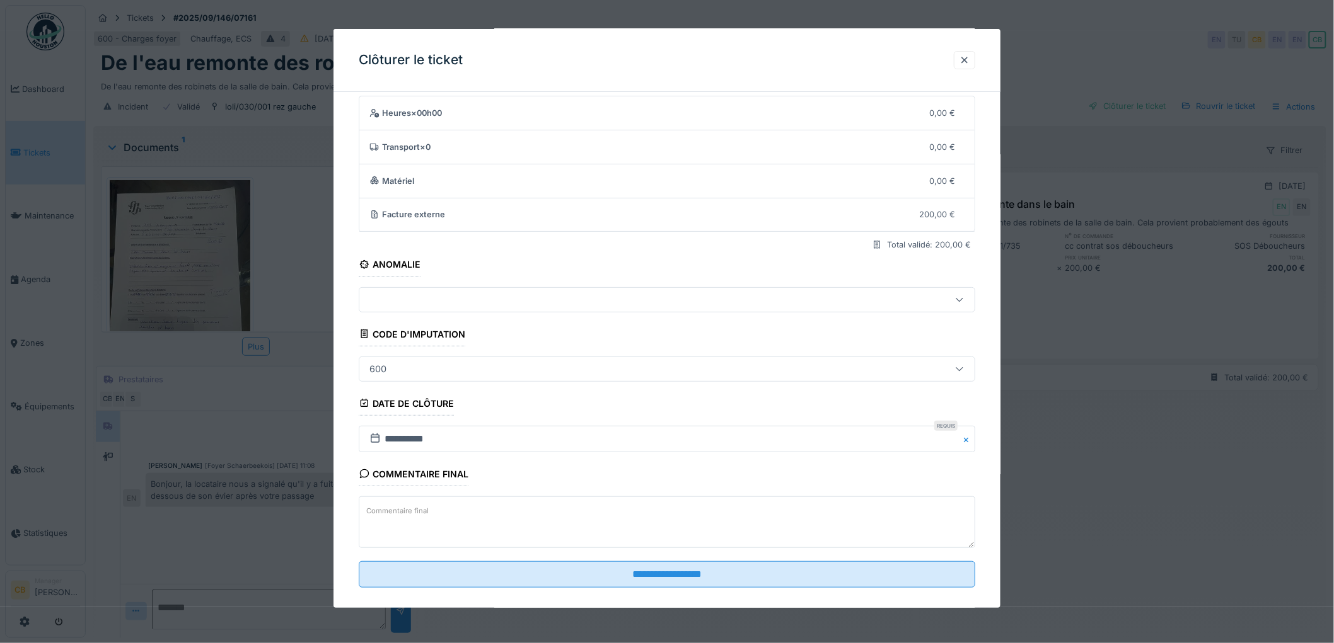
scroll to position [52, 0]
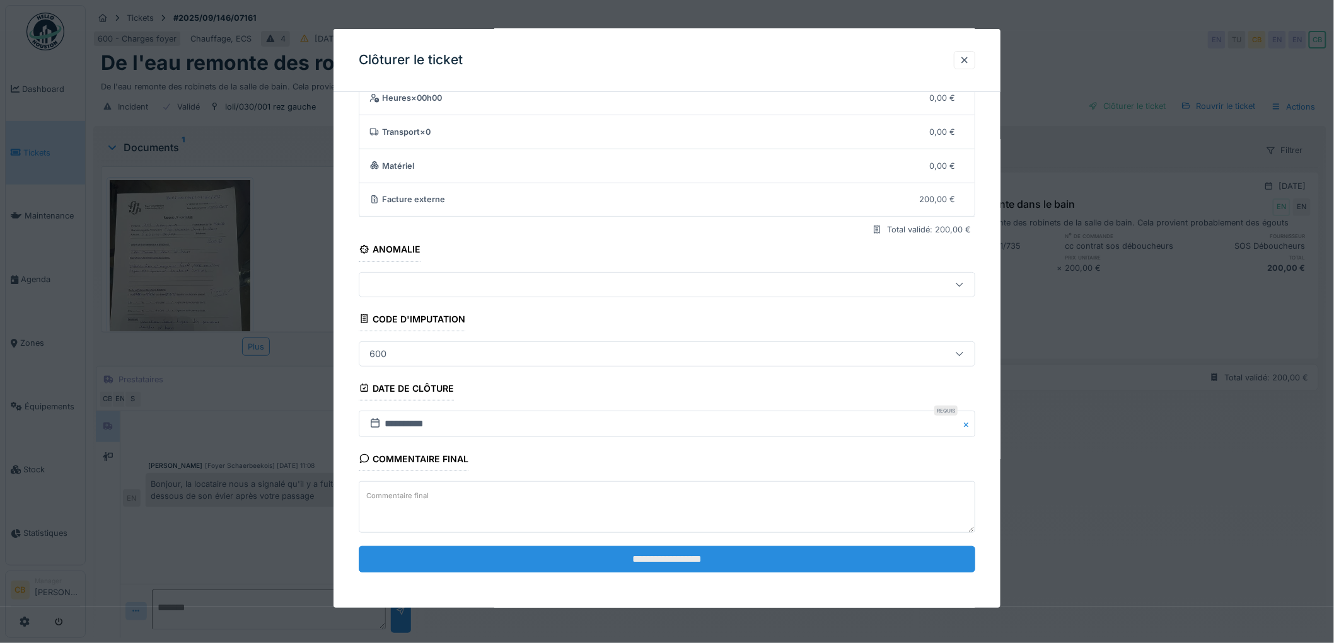
click at [658, 562] on input "**********" at bounding box center [667, 559] width 616 height 26
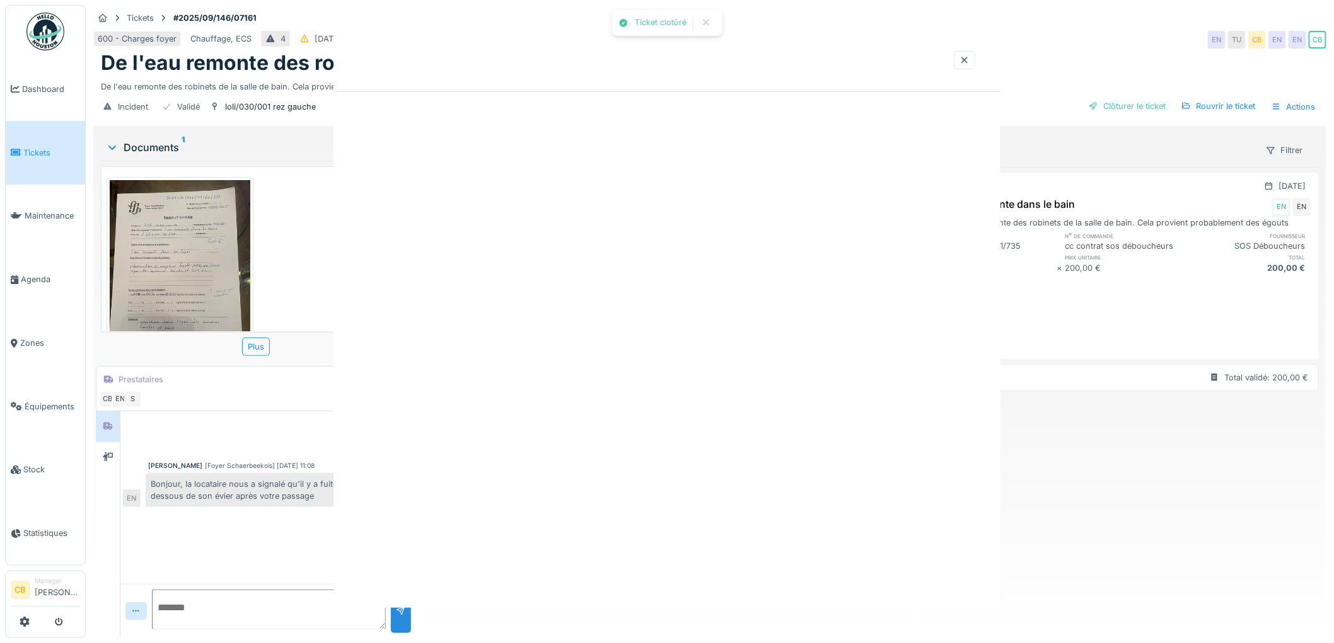
scroll to position [0, 0]
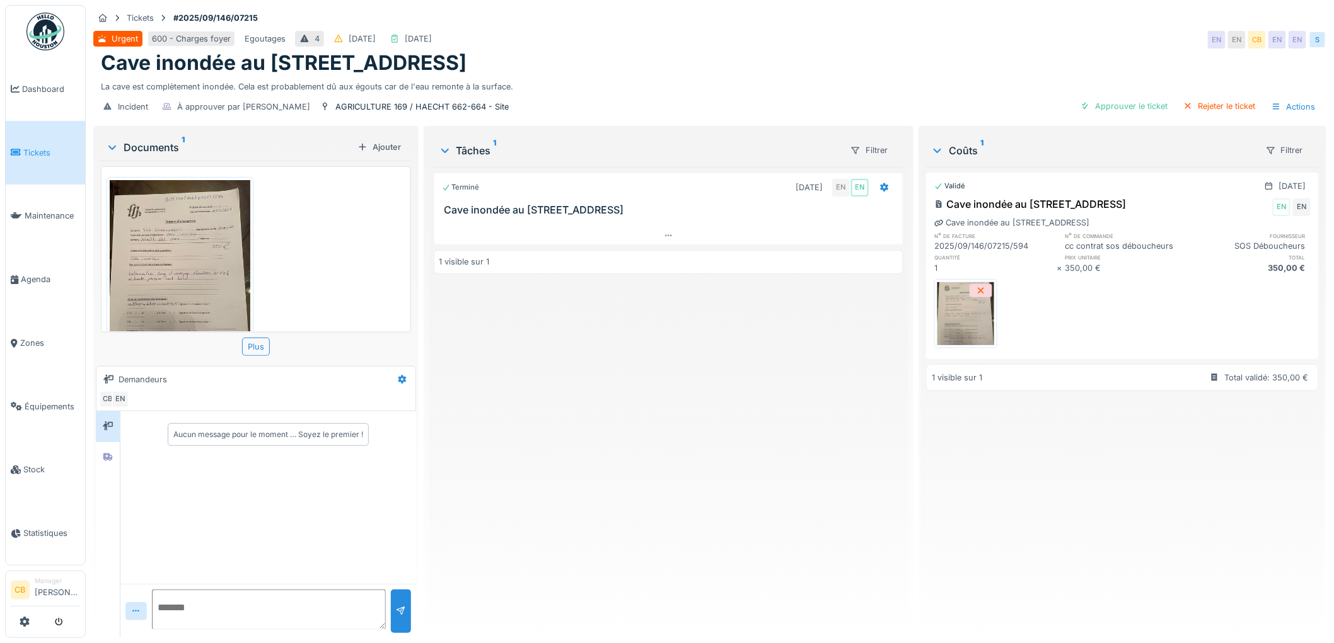
click at [216, 245] on img at bounding box center [180, 273] width 141 height 187
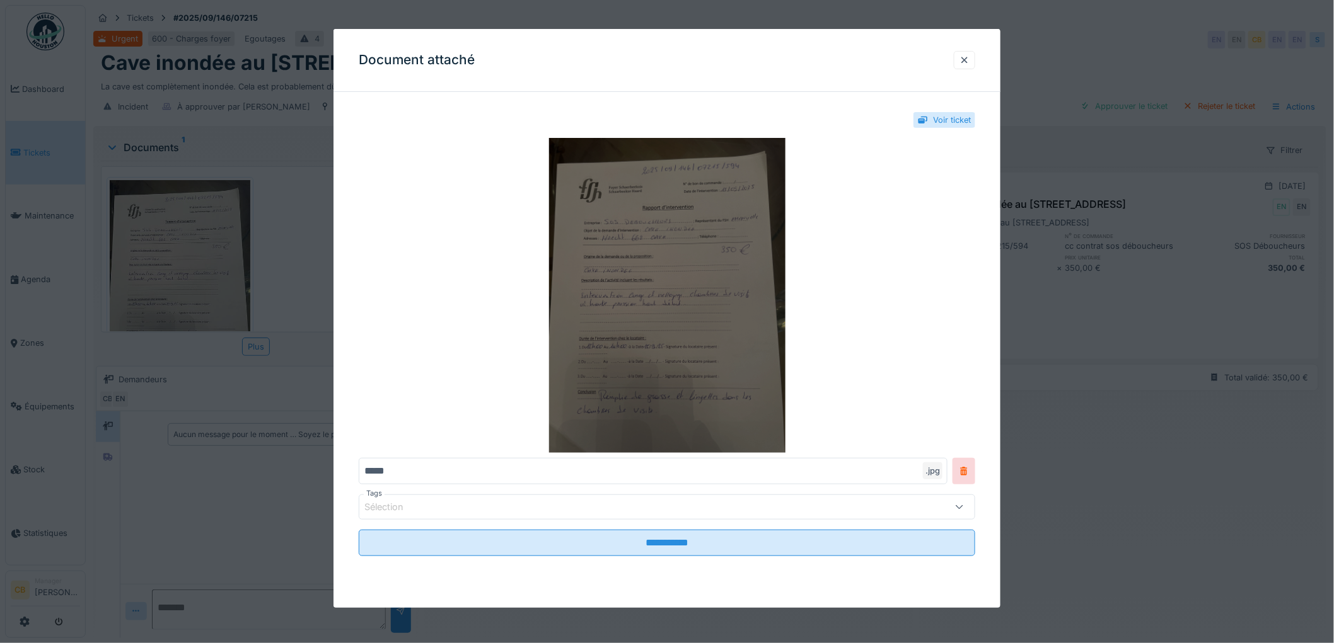
click at [739, 317] on img at bounding box center [667, 295] width 616 height 315
click at [738, 412] on img at bounding box center [667, 295] width 616 height 315
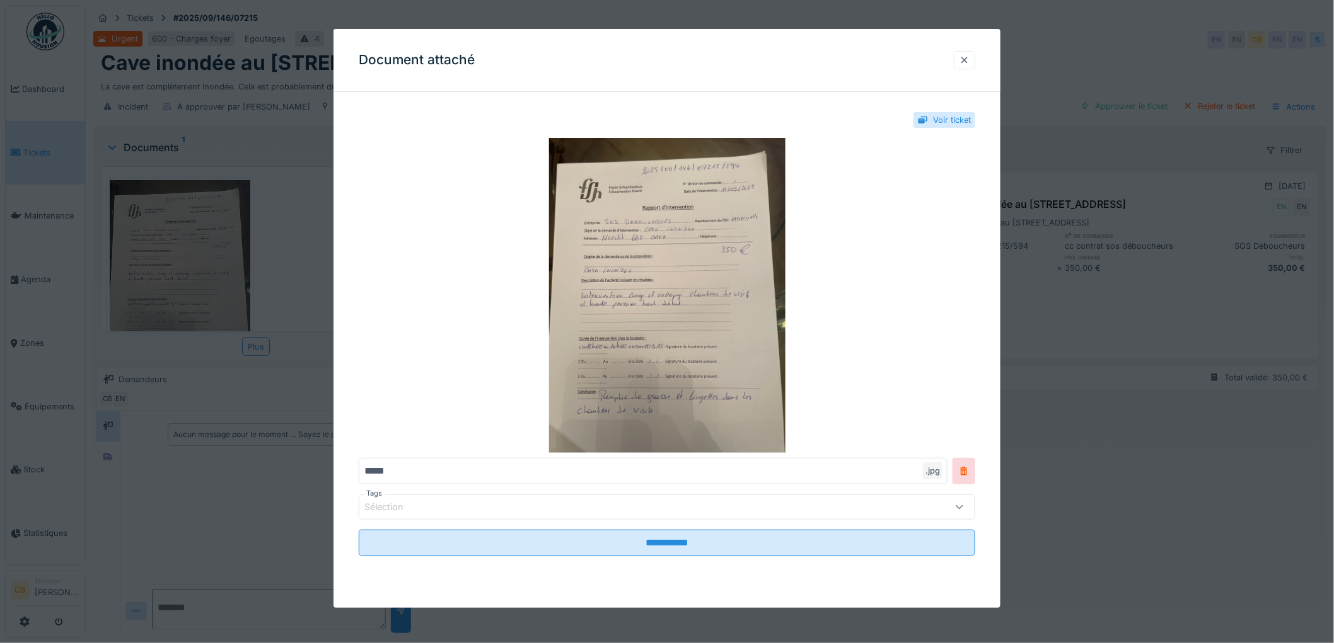
click at [967, 57] on div at bounding box center [964, 60] width 10 height 12
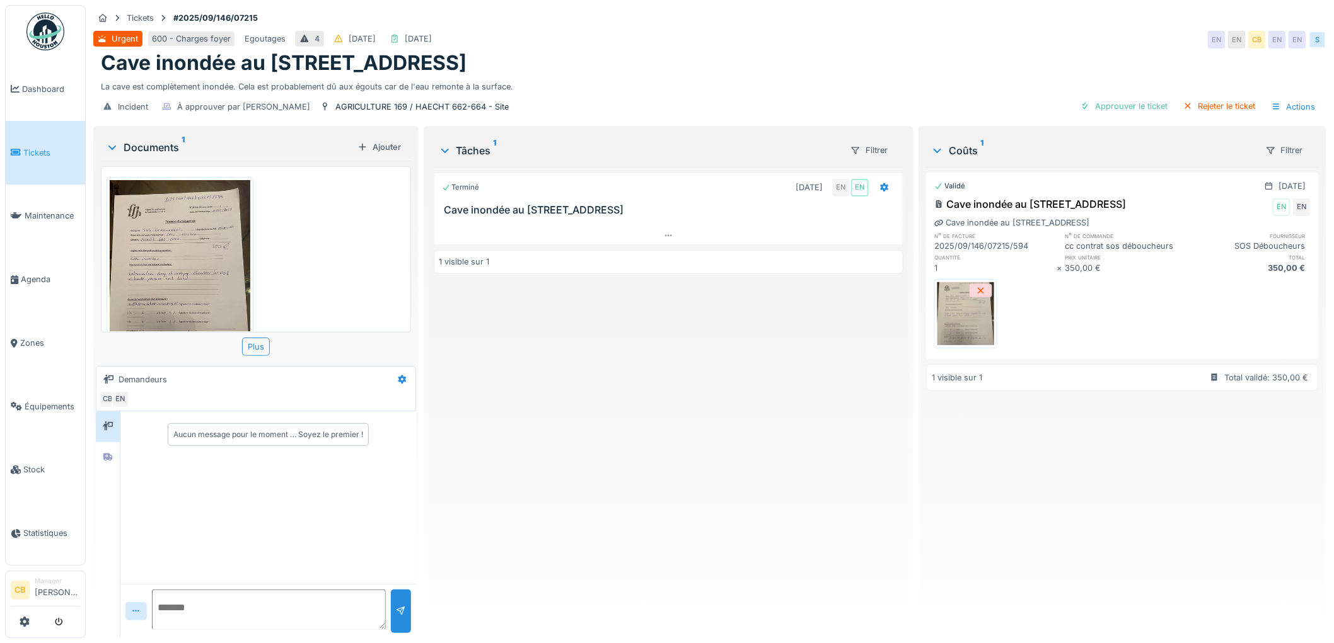
click at [184, 263] on img at bounding box center [180, 273] width 141 height 187
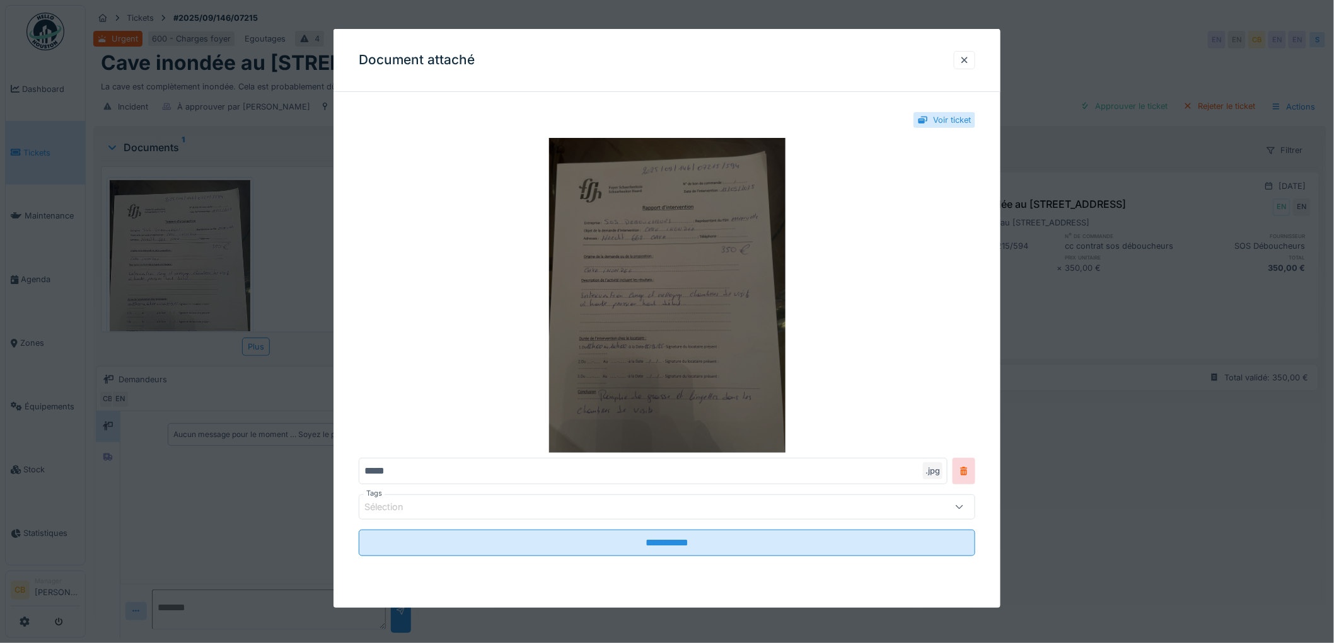
click at [633, 395] on img at bounding box center [667, 295] width 616 height 315
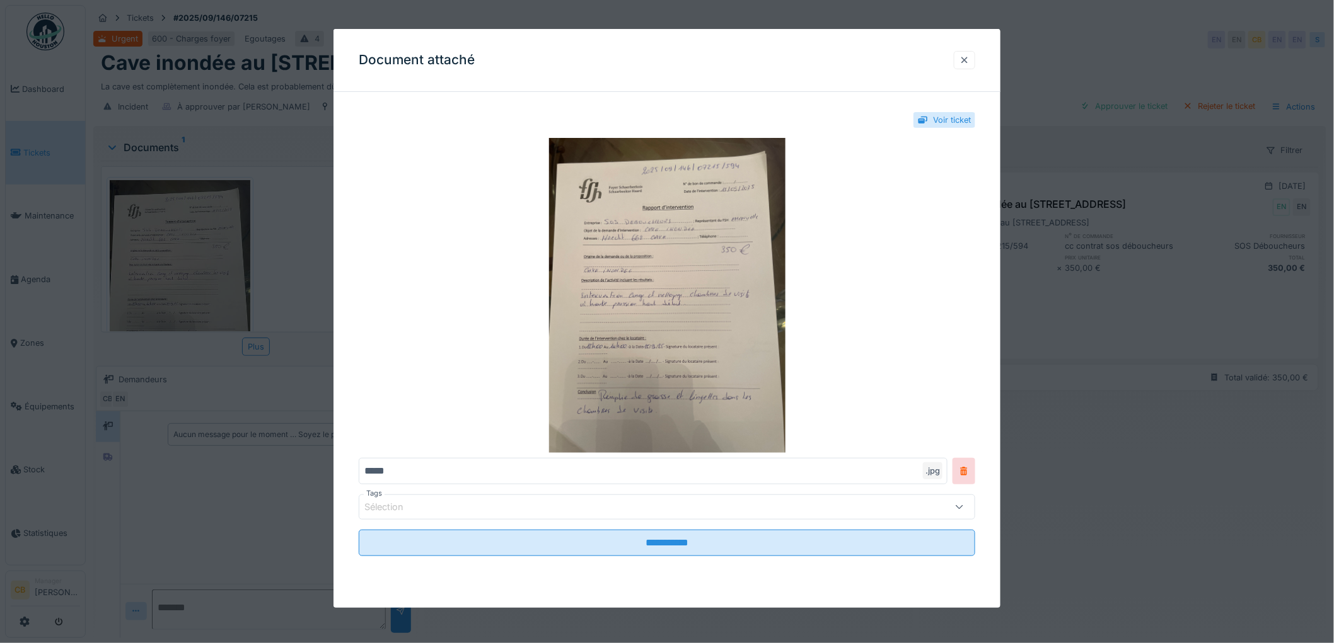
click at [969, 58] on div at bounding box center [964, 60] width 10 height 12
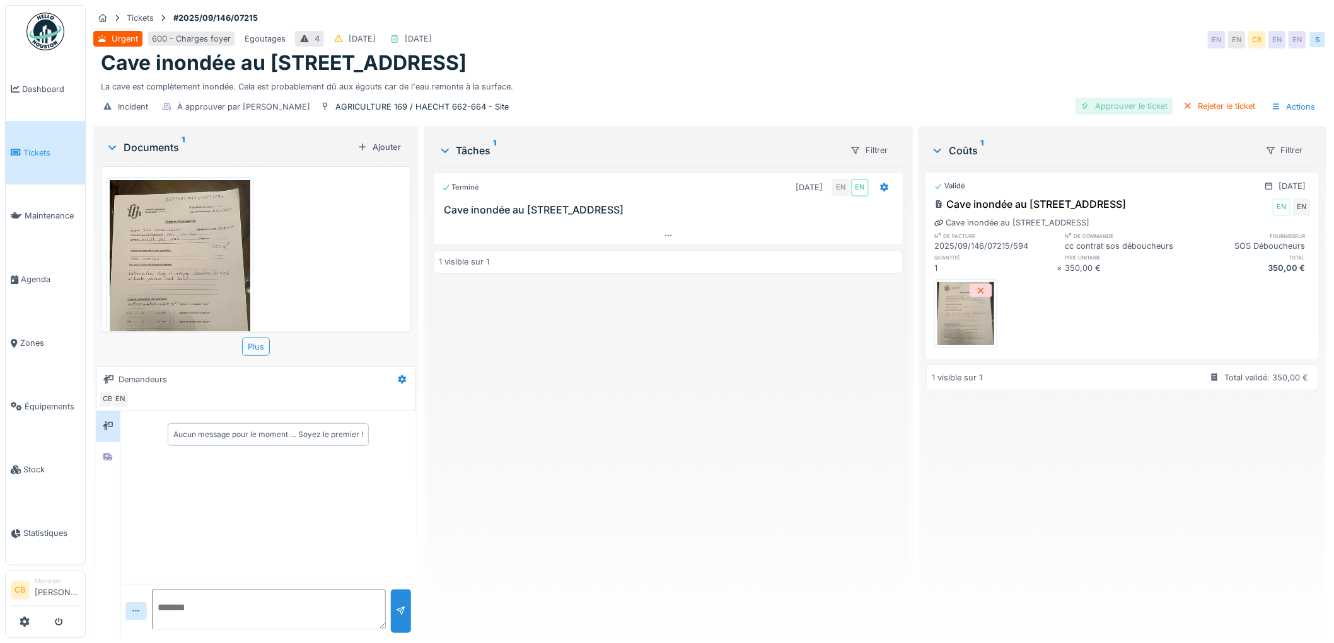
click at [1101, 103] on div "Approuver le ticket" at bounding box center [1124, 106] width 98 height 17
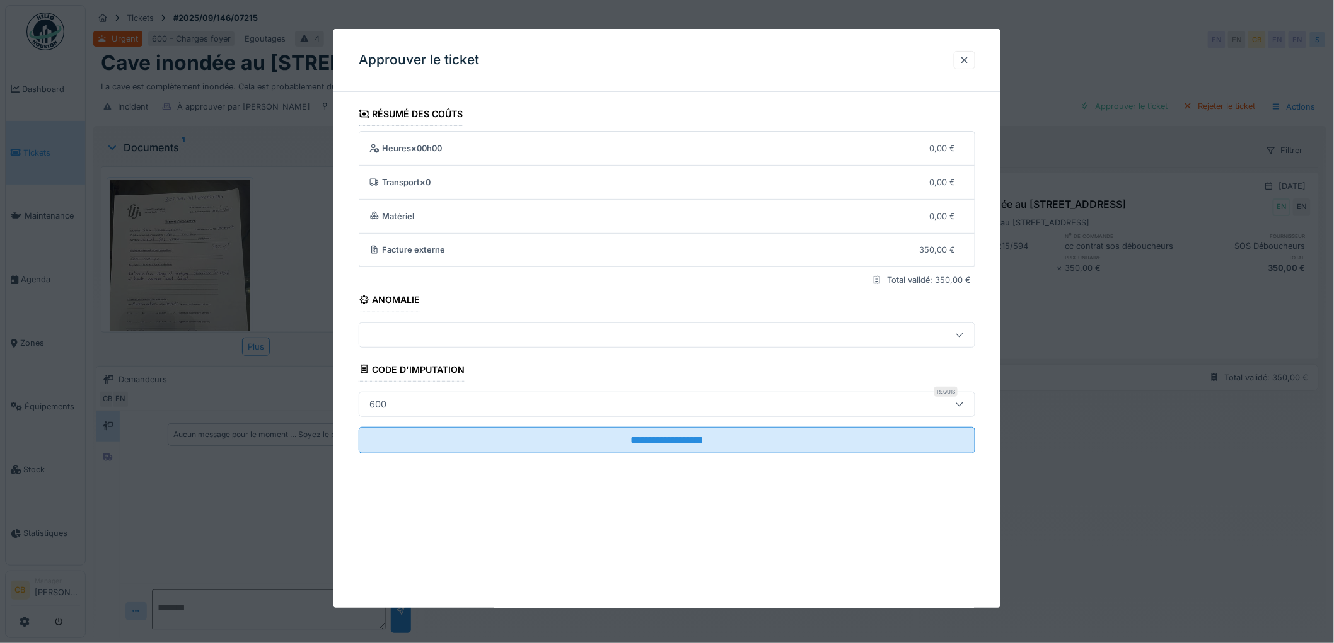
click at [395, 398] on div "600" at bounding box center [631, 405] width 534 height 14
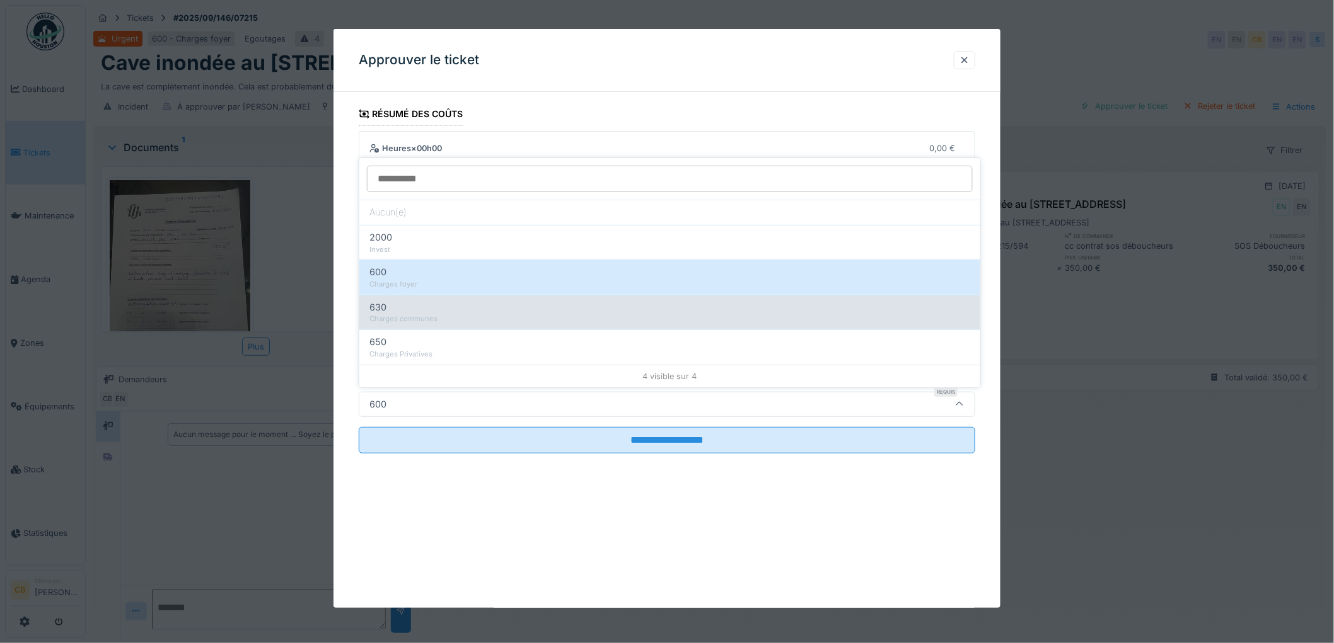
click at [400, 313] on div "630" at bounding box center [669, 308] width 601 height 14
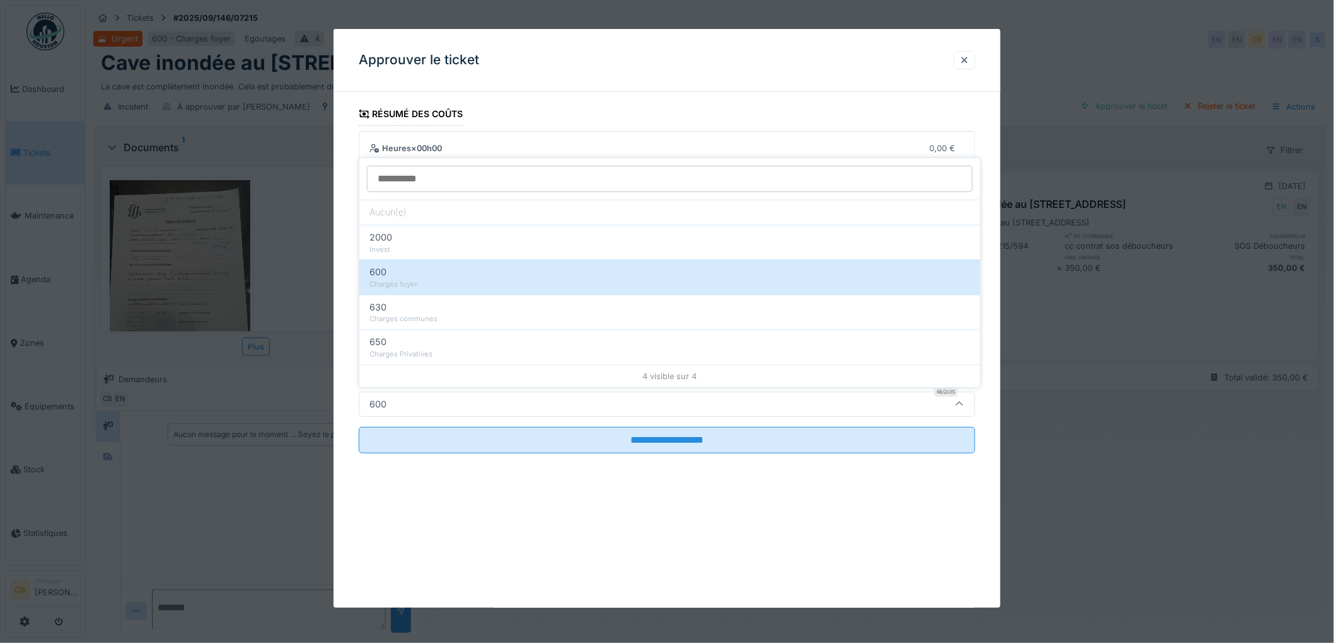
type input "***"
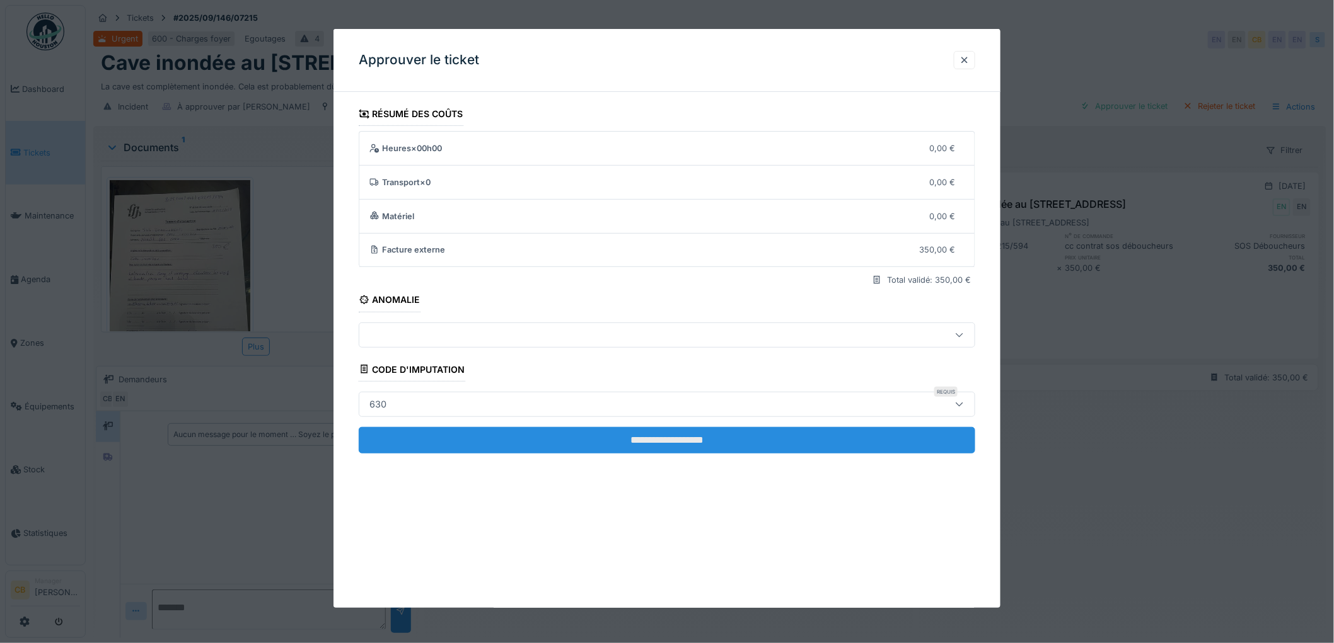
click at [678, 434] on input "**********" at bounding box center [667, 440] width 616 height 26
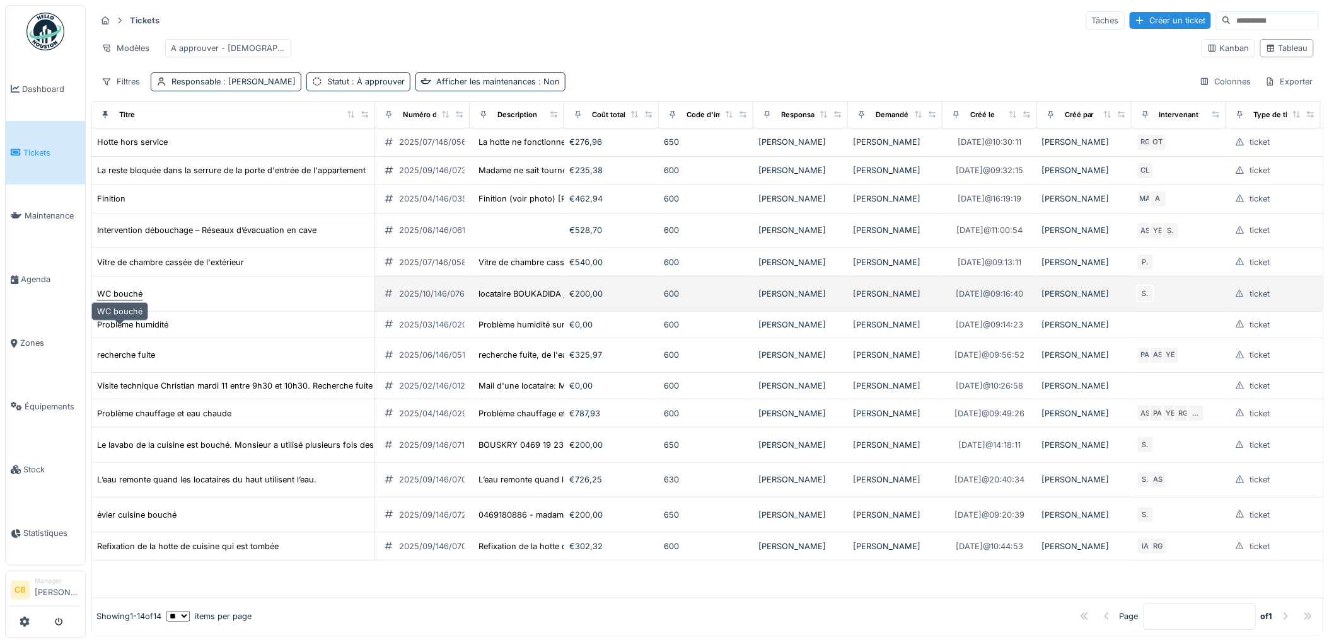
click at [115, 300] on div "WC bouché" at bounding box center [119, 294] width 45 height 12
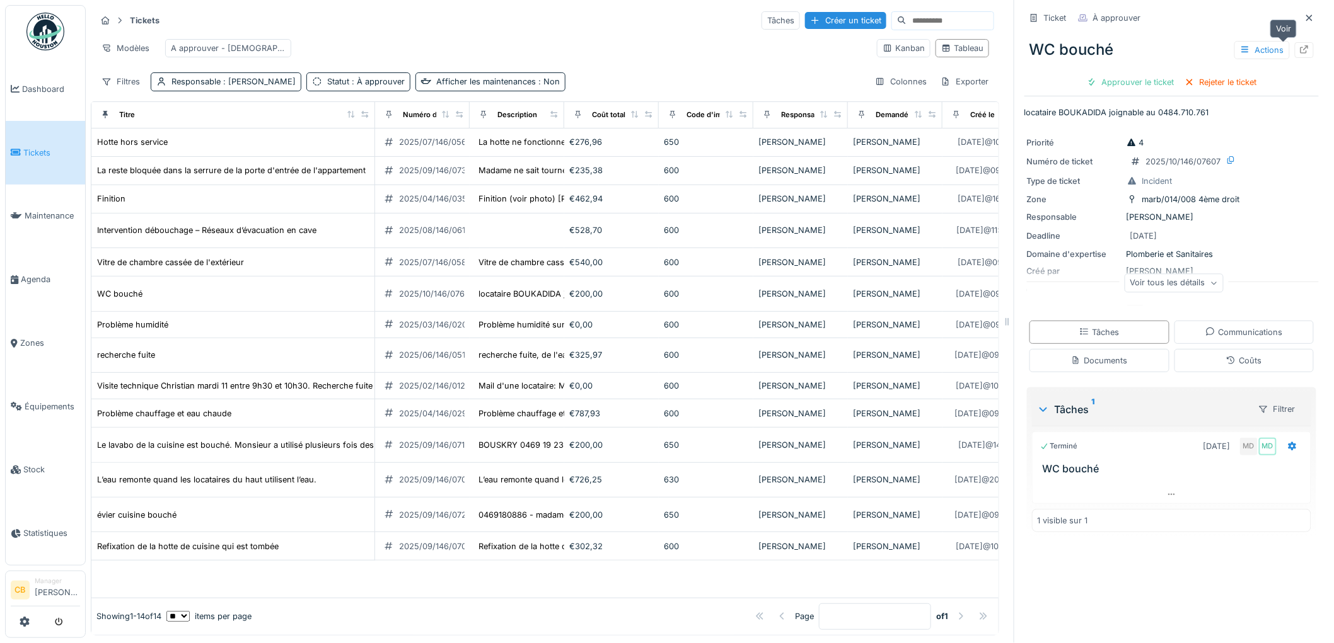
click at [1299, 49] on icon at bounding box center [1304, 49] width 10 height 8
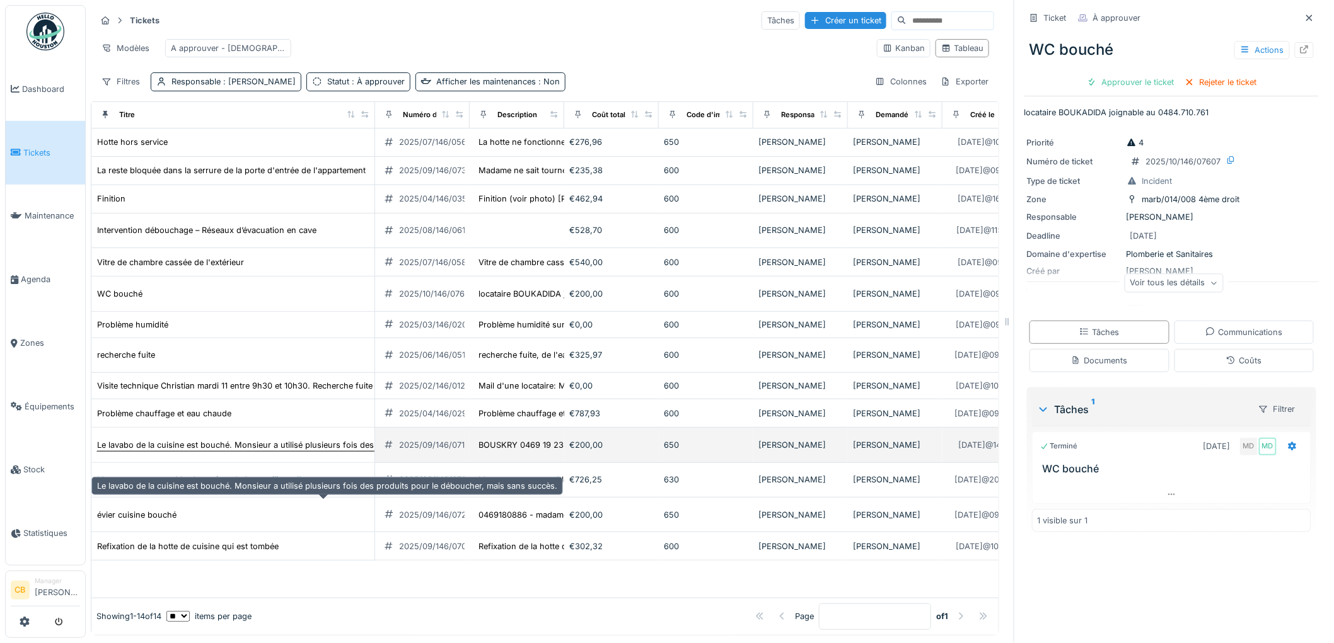
click at [144, 451] on div "Le lavabo de la cuisine est bouché. Monsieur a utilisé plusieurs fois des produ…" at bounding box center [327, 445] width 460 height 12
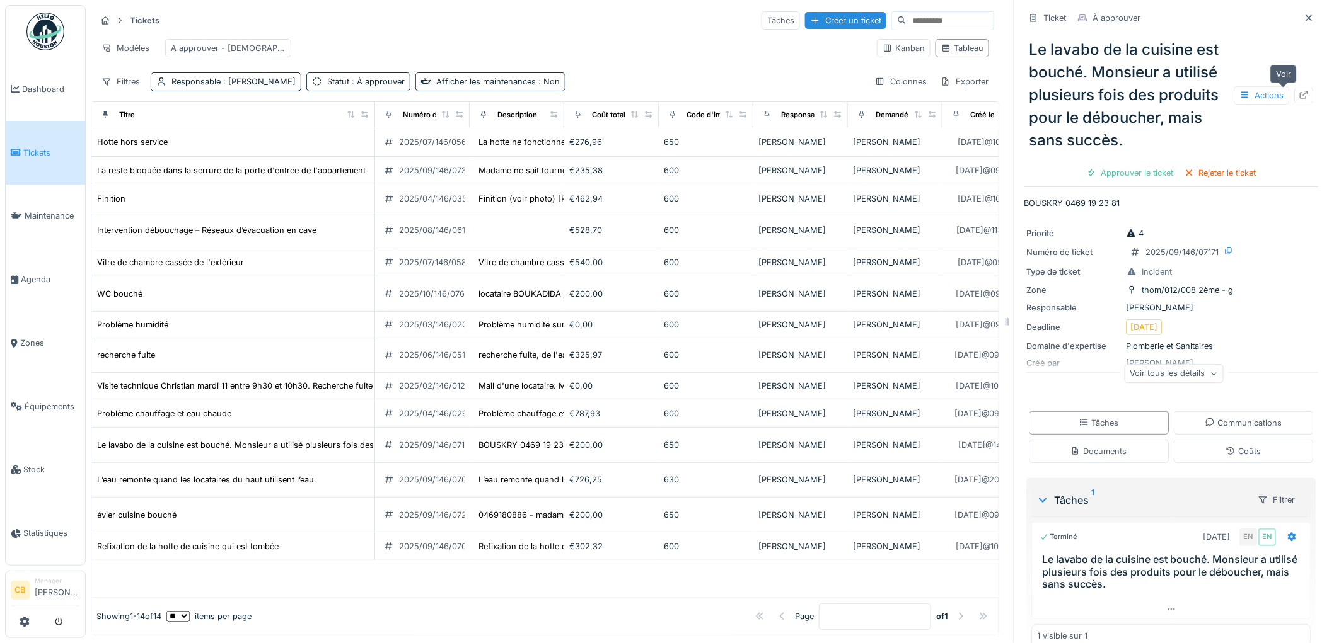
click at [1299, 93] on icon at bounding box center [1304, 95] width 10 height 8
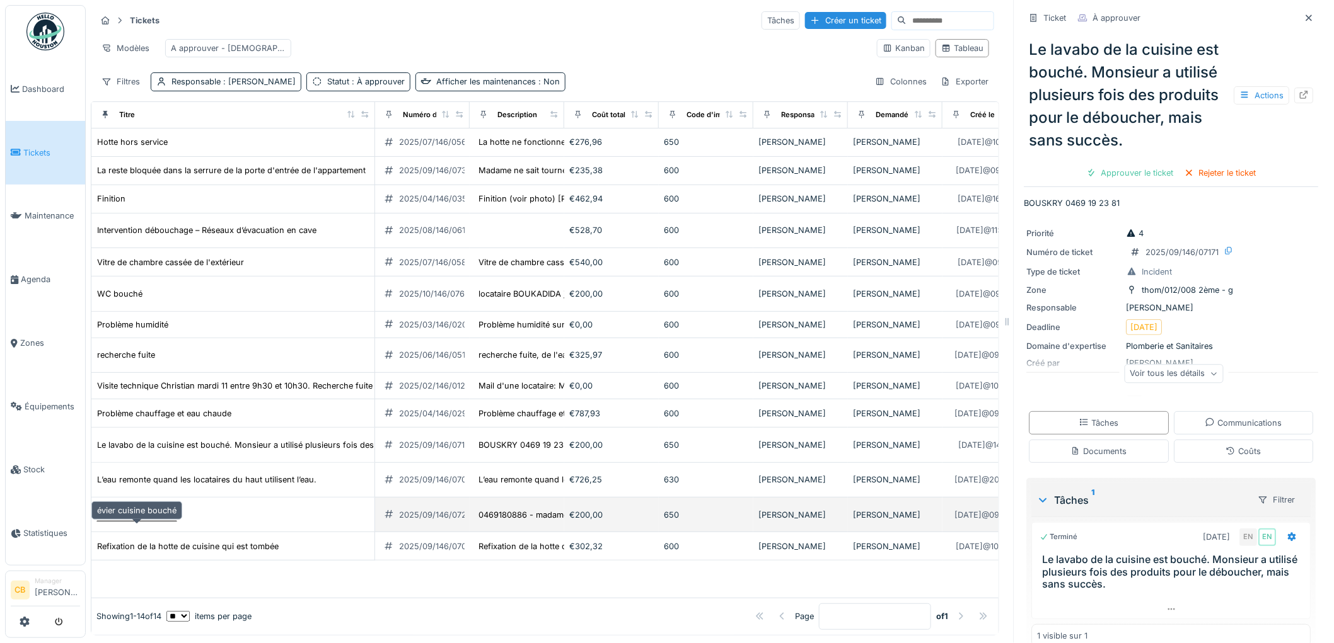
click at [168, 519] on div "évier cuisine bouché" at bounding box center [136, 515] width 79 height 12
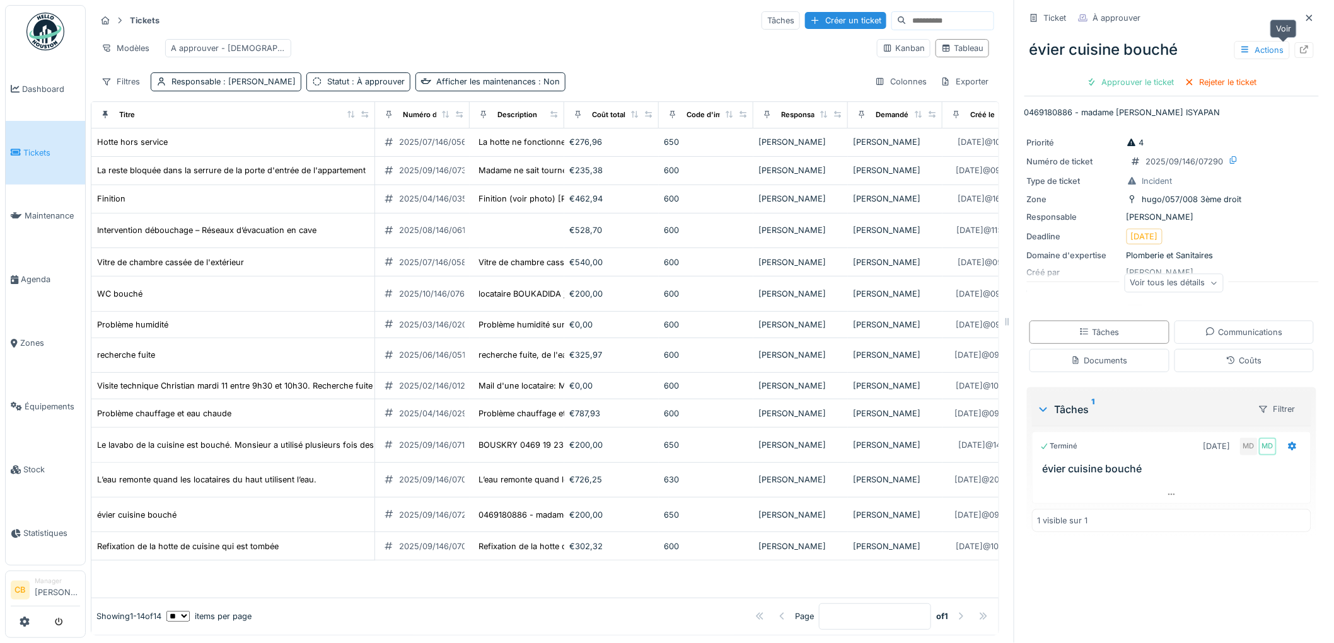
click at [1299, 45] on icon at bounding box center [1304, 49] width 10 height 8
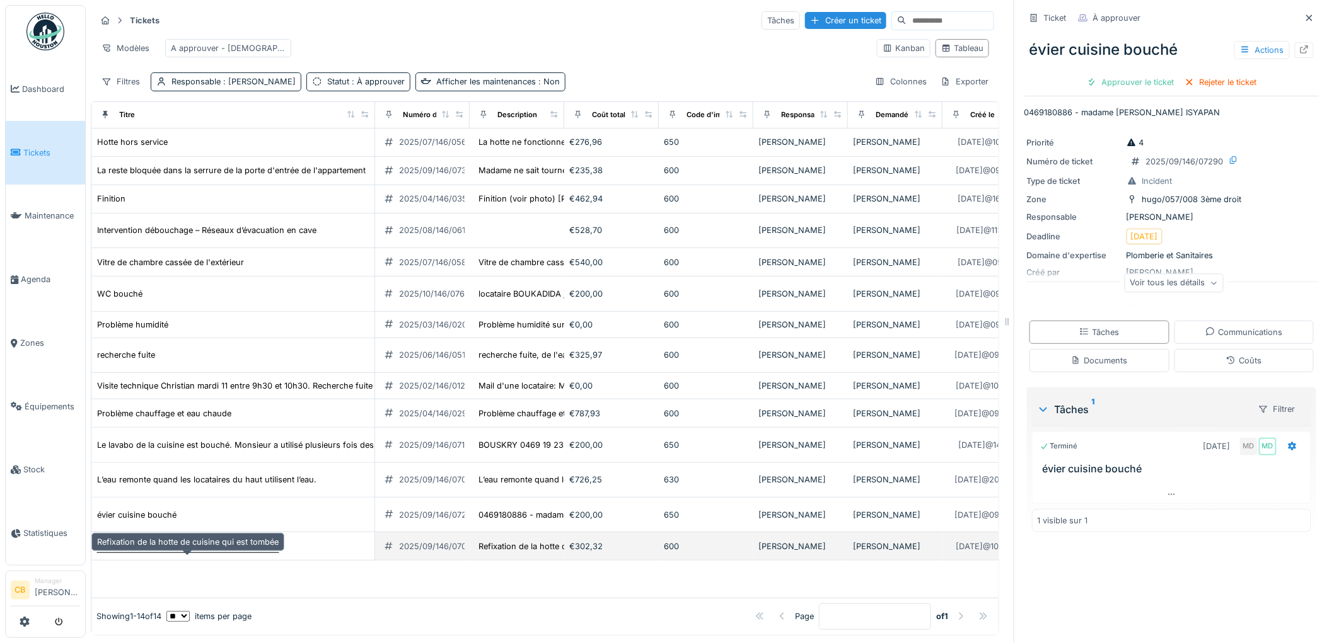
click at [251, 547] on div "Refixation de la hotte de cuisine qui est tombée" at bounding box center [188, 547] width 182 height 12
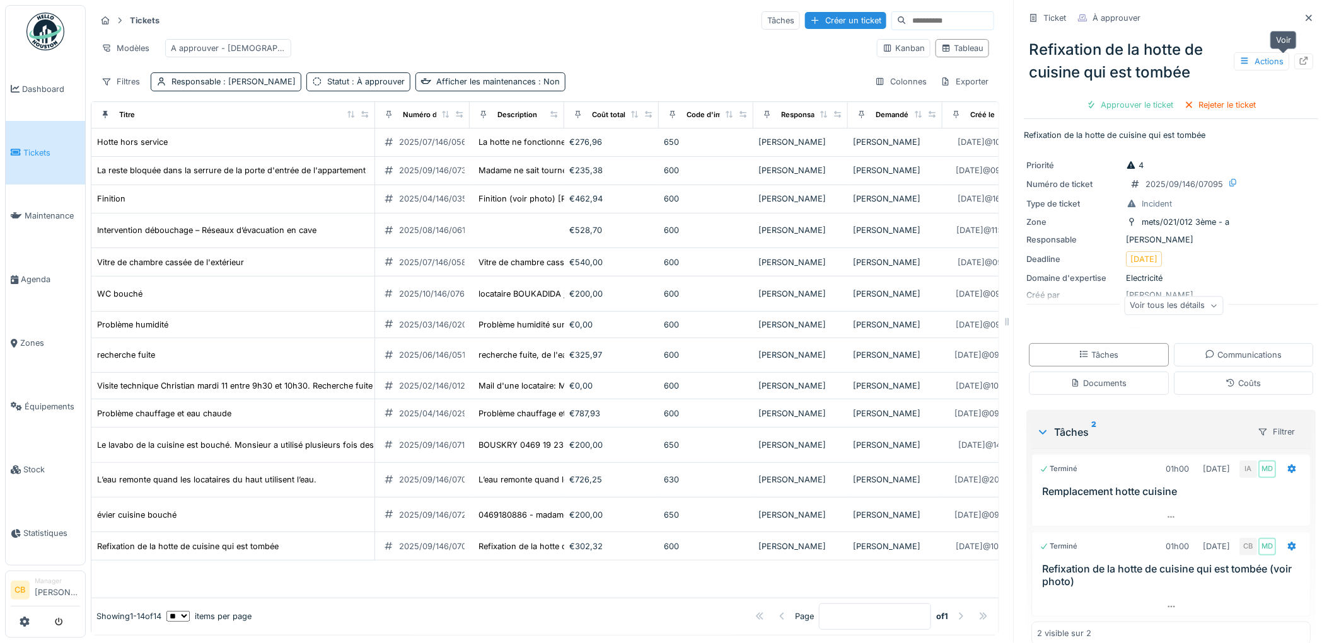
click at [1300, 57] on icon at bounding box center [1304, 61] width 8 height 8
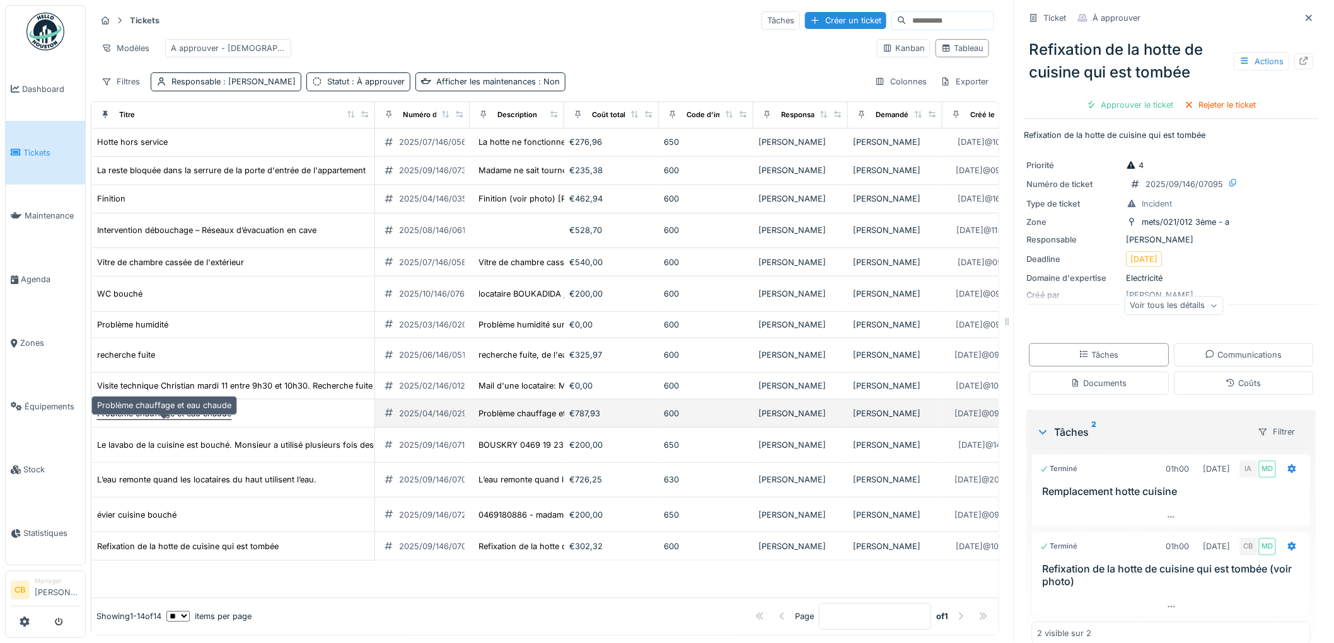
click at [216, 417] on div "Problème chauffage et eau chaude" at bounding box center [164, 414] width 134 height 12
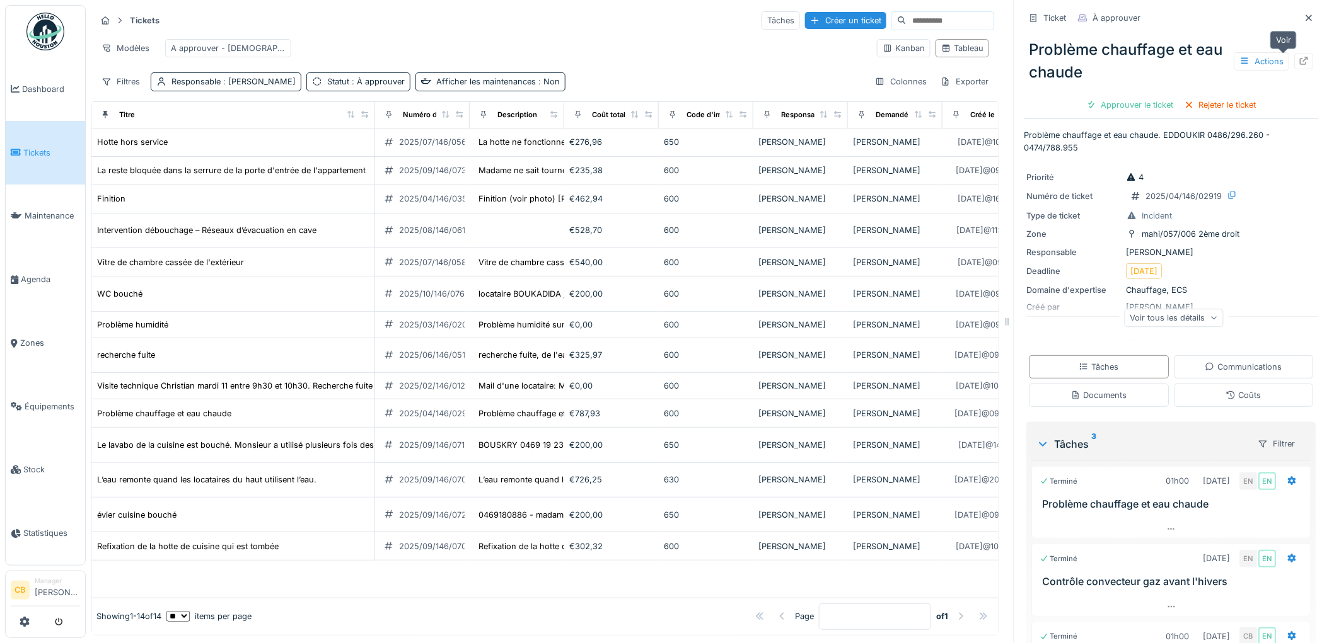
click at [1299, 57] on icon at bounding box center [1304, 61] width 10 height 8
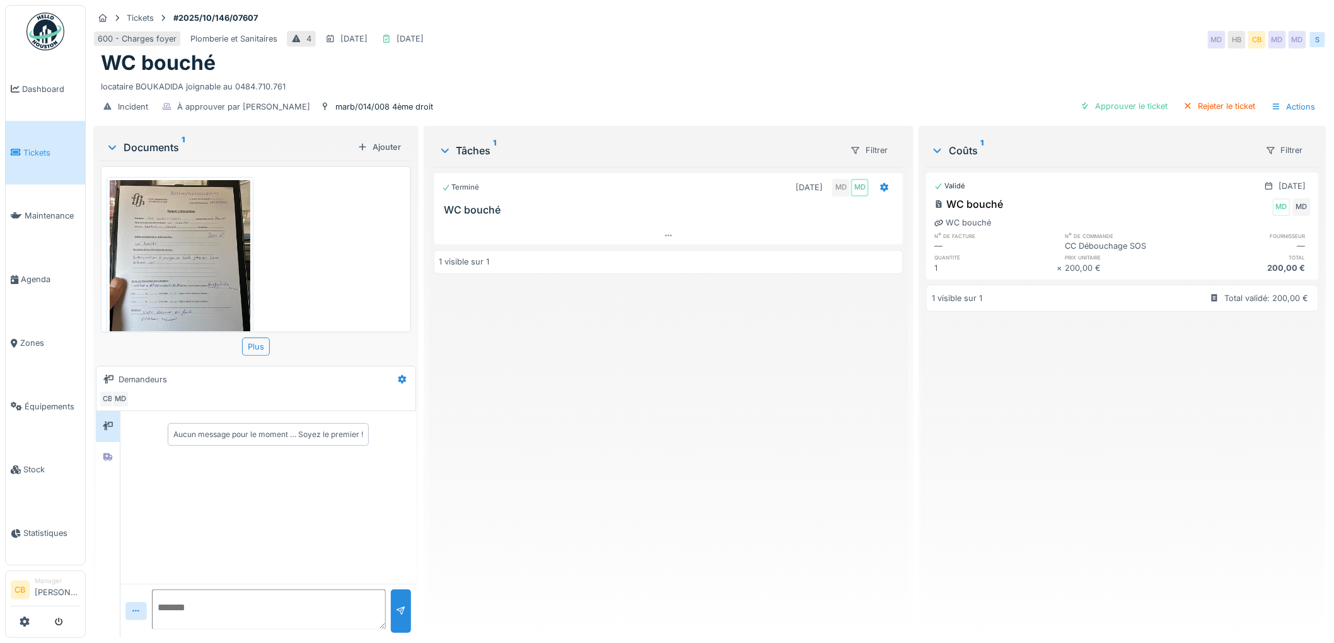
click at [196, 247] on img at bounding box center [180, 273] width 141 height 187
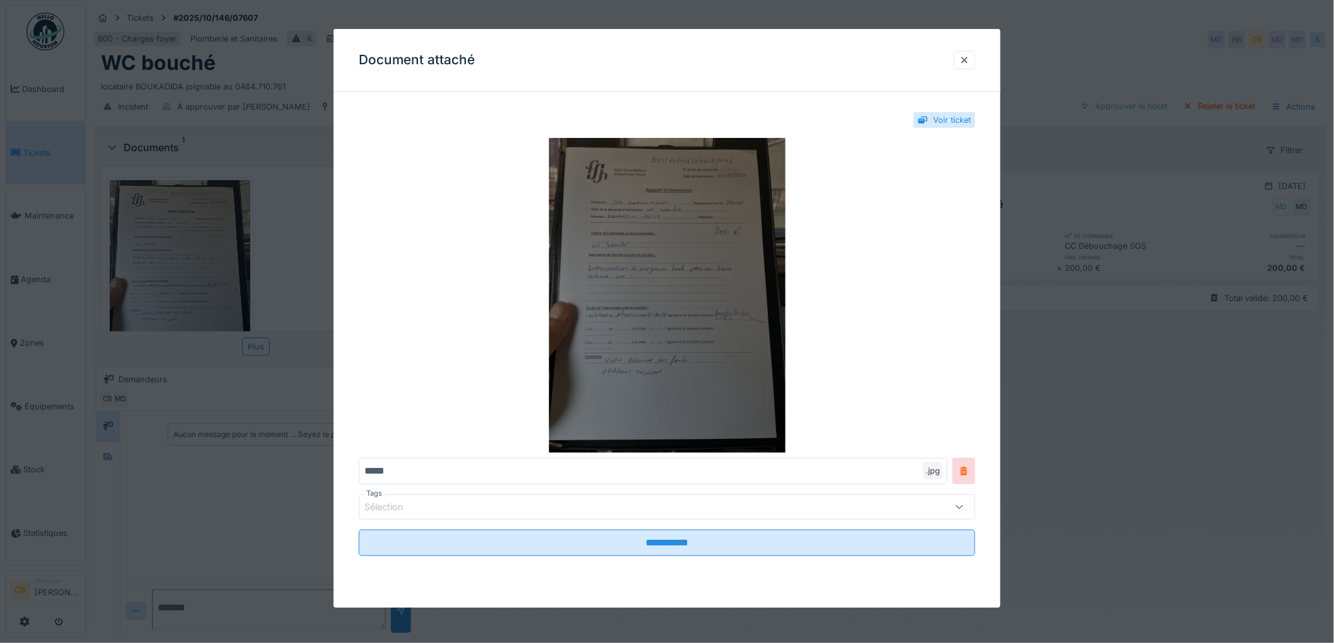
click at [633, 275] on img at bounding box center [667, 295] width 616 height 315
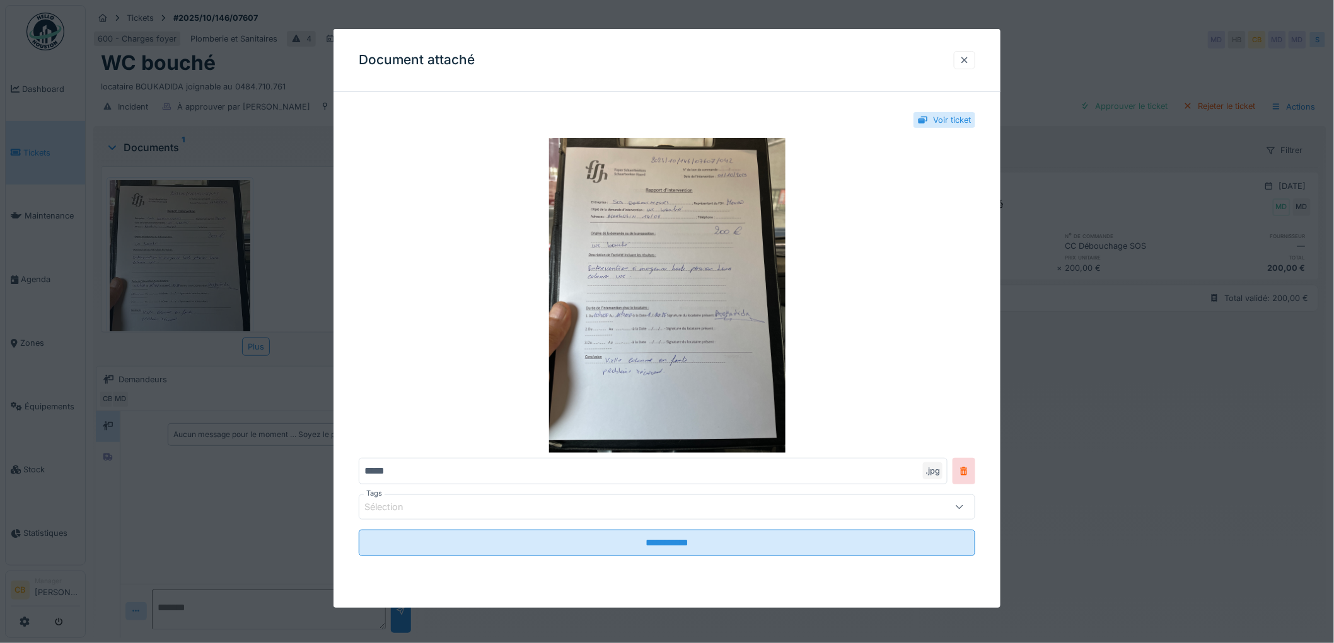
click at [969, 55] on div at bounding box center [964, 60] width 10 height 12
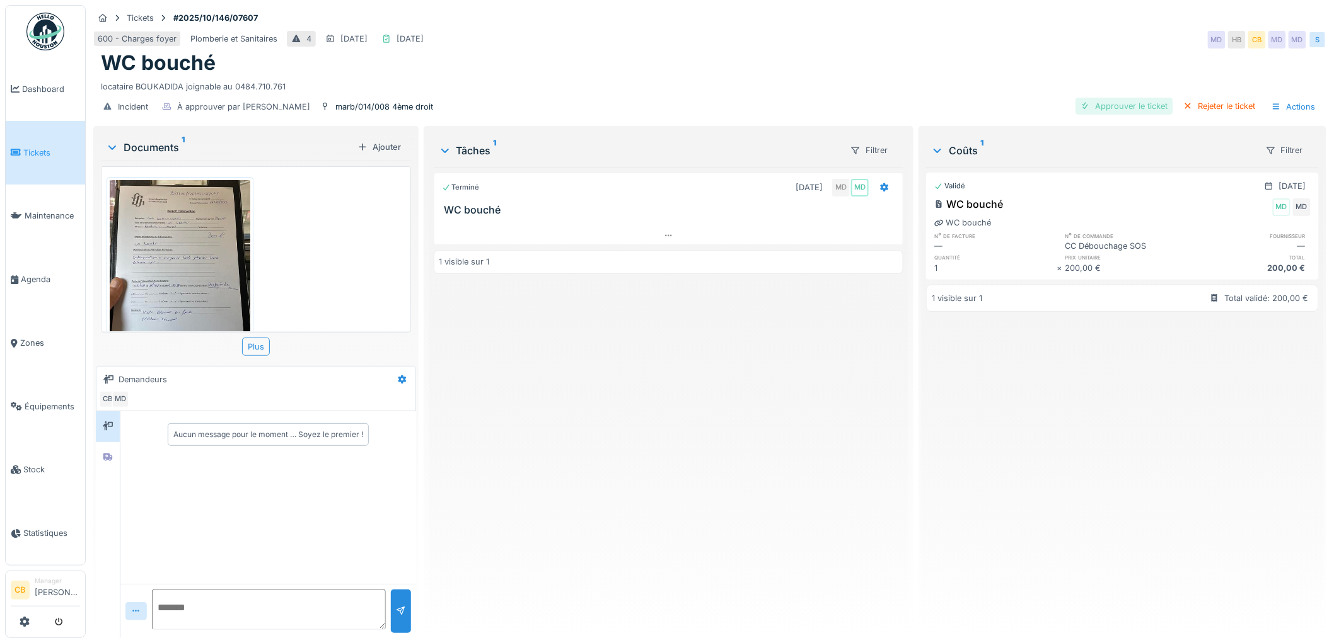
click at [1092, 105] on div "Approuver le ticket" at bounding box center [1124, 106] width 98 height 17
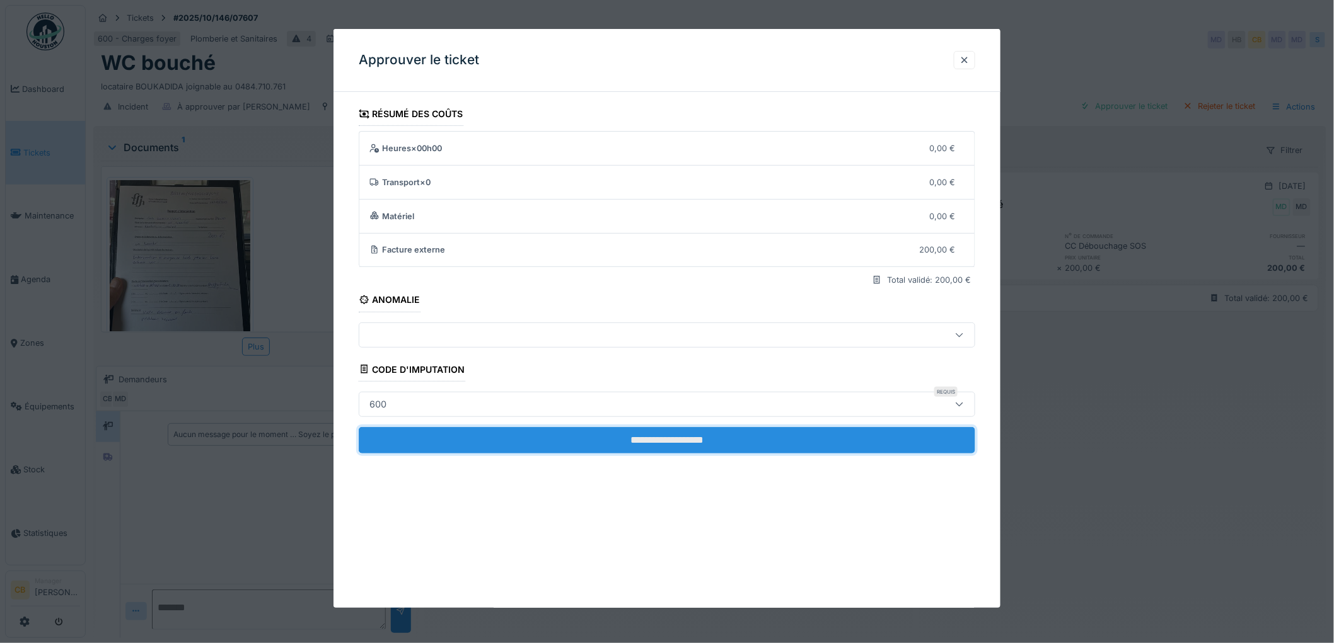
click at [701, 437] on input "**********" at bounding box center [667, 440] width 616 height 26
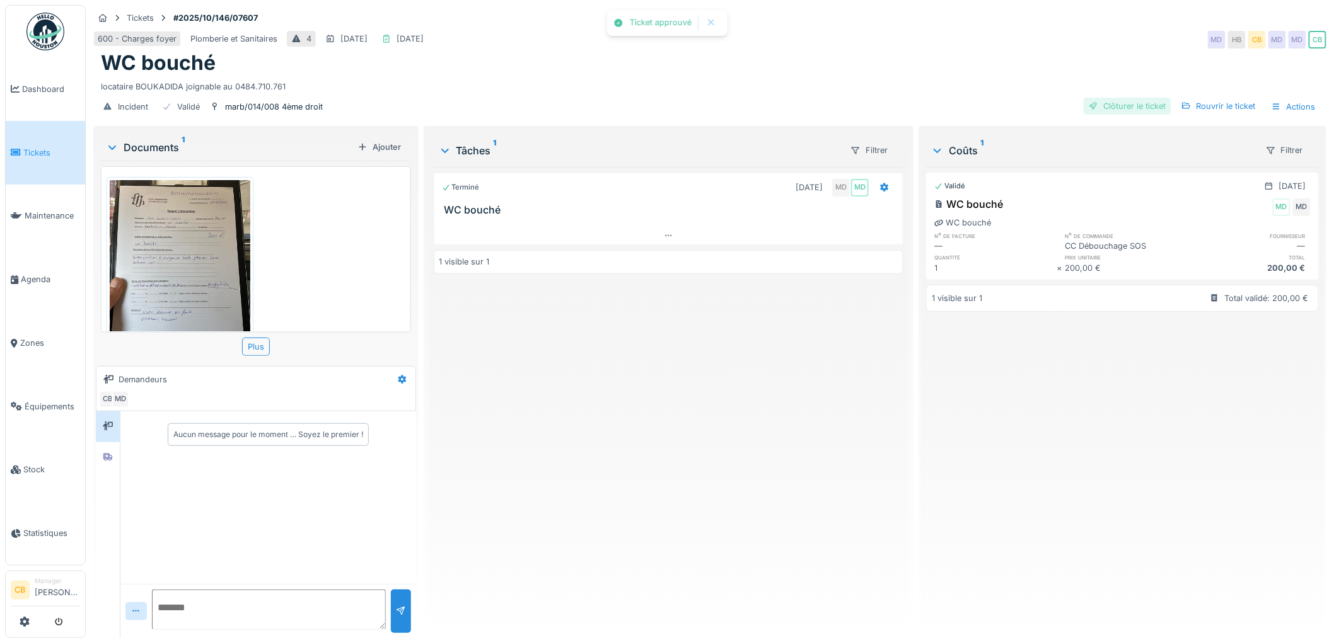
click at [1099, 105] on div "Clôturer le ticket" at bounding box center [1127, 106] width 88 height 17
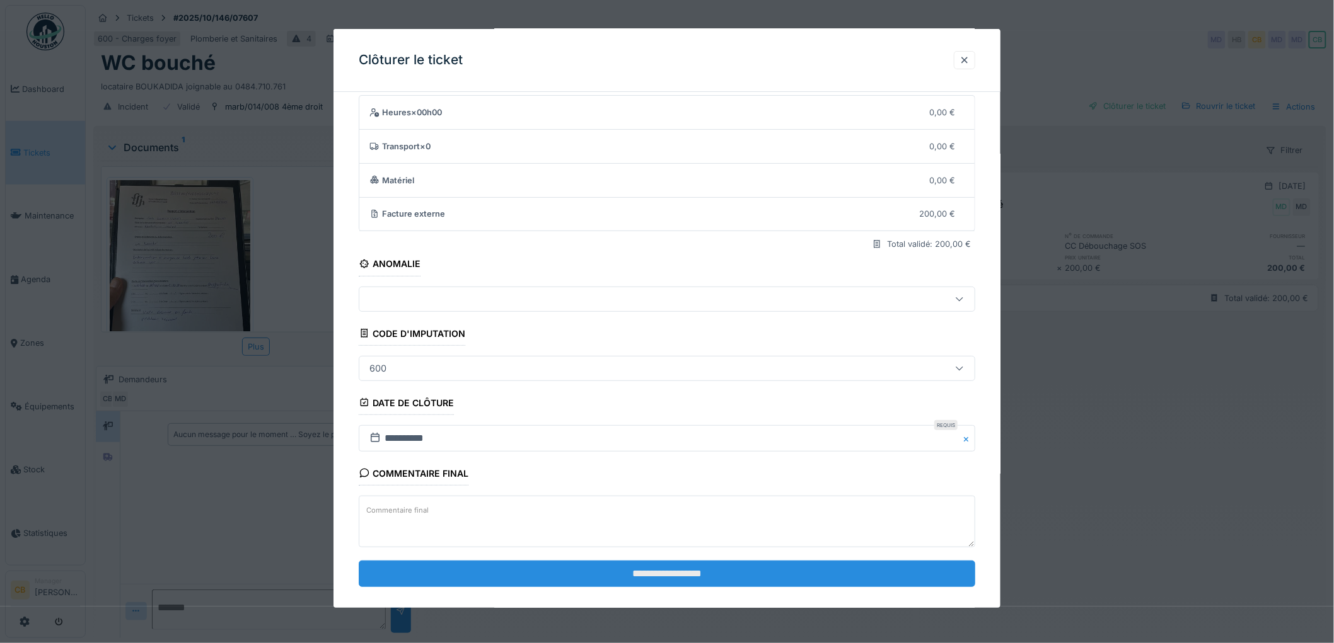
scroll to position [52, 0]
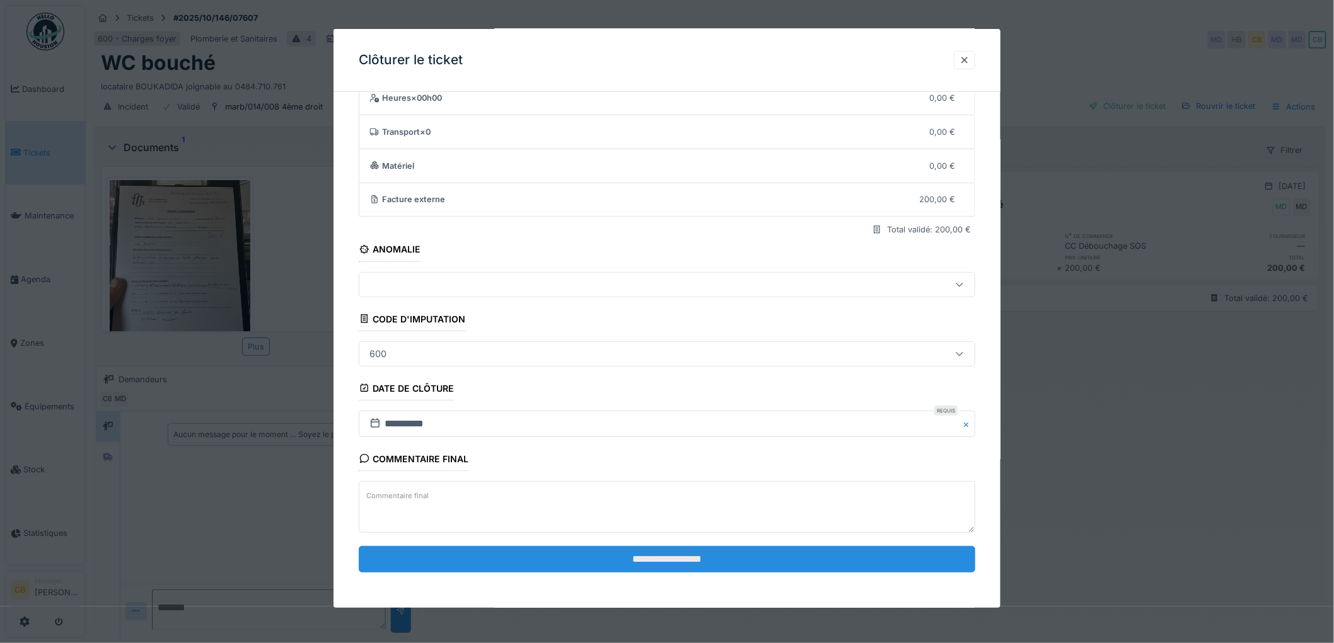
click at [642, 555] on input "**********" at bounding box center [667, 559] width 616 height 26
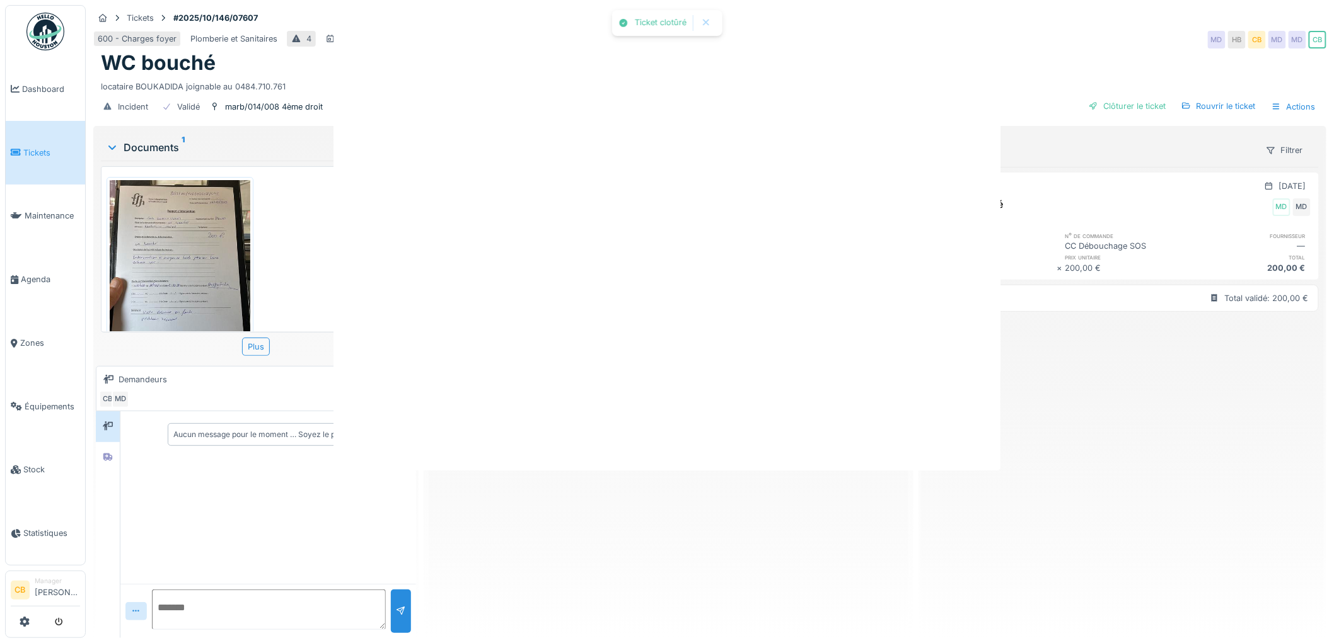
scroll to position [0, 0]
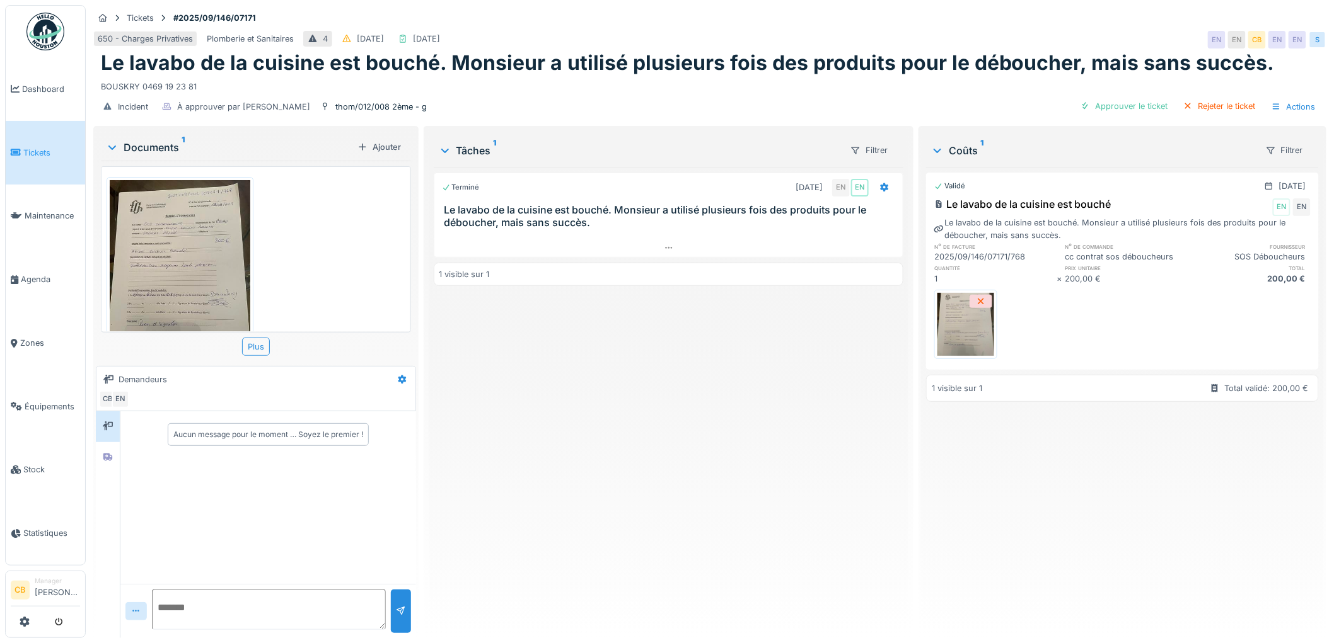
click at [203, 247] on img at bounding box center [180, 273] width 141 height 187
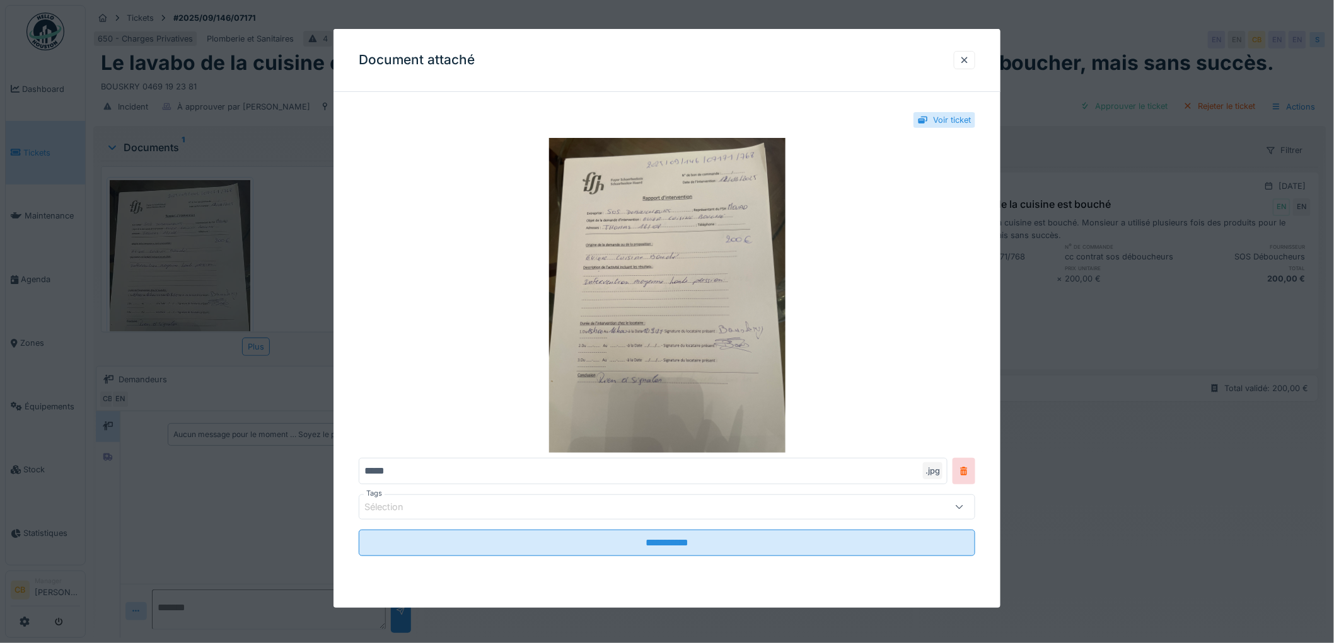
click at [205, 243] on div at bounding box center [667, 321] width 1334 height 643
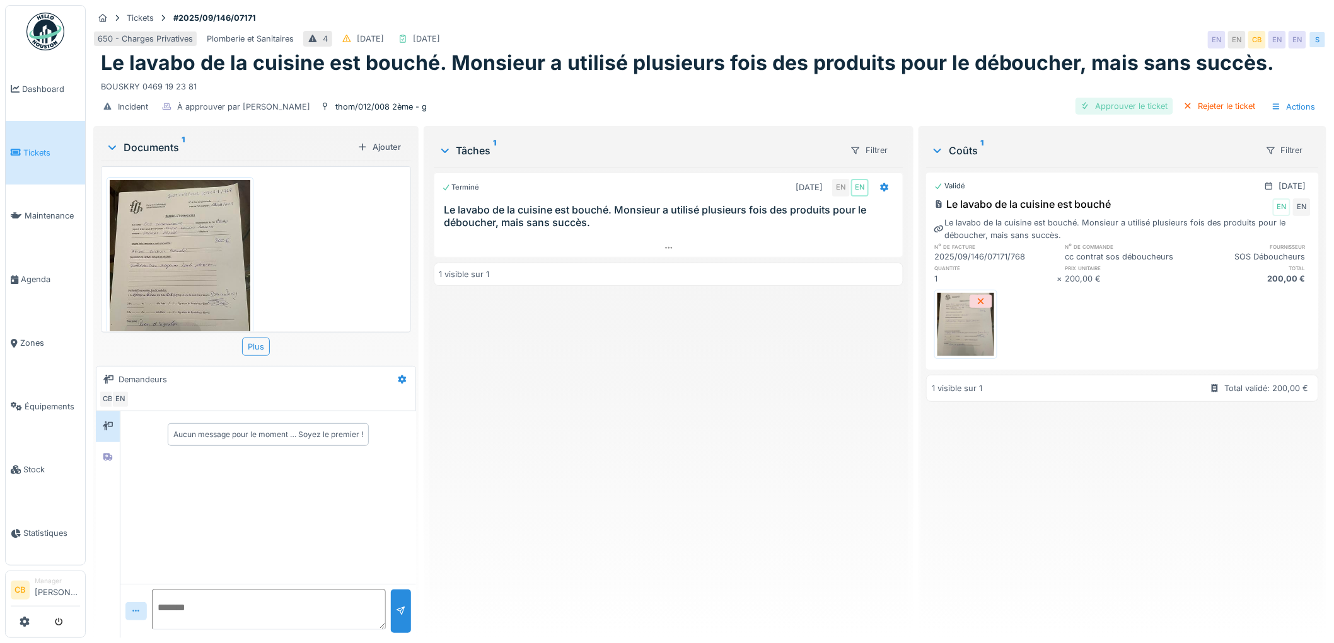
click at [1103, 107] on div "Approuver le ticket" at bounding box center [1124, 106] width 98 height 17
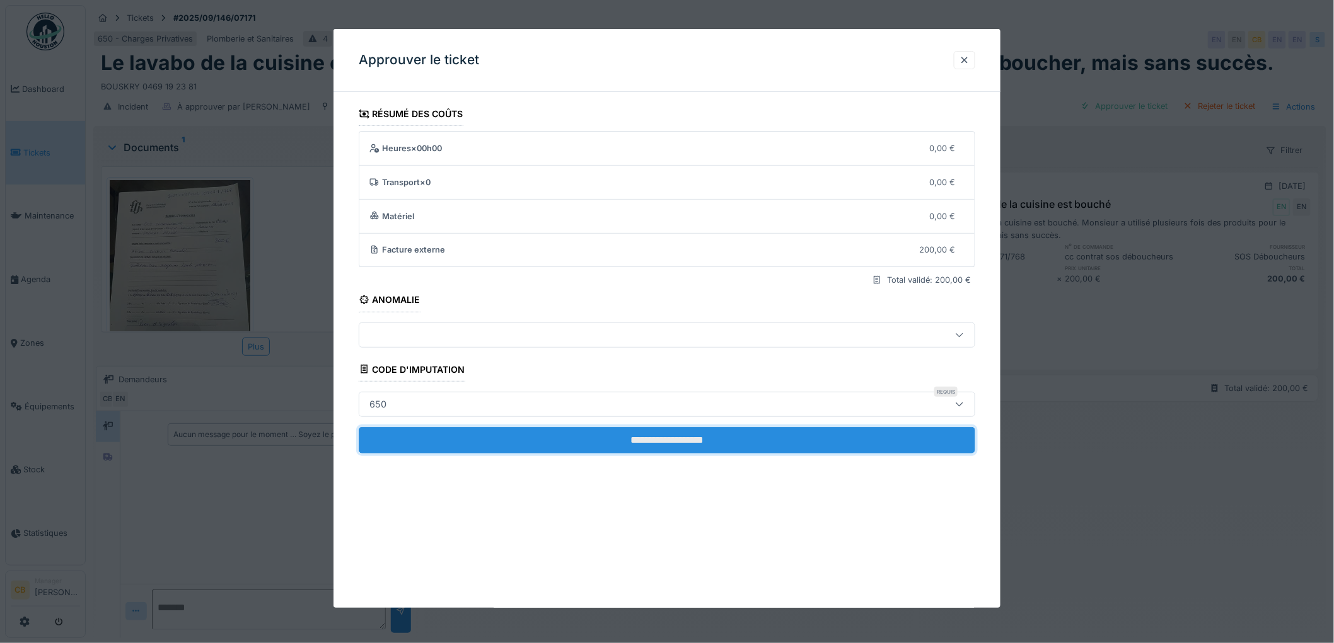
click at [676, 435] on input "**********" at bounding box center [667, 440] width 616 height 26
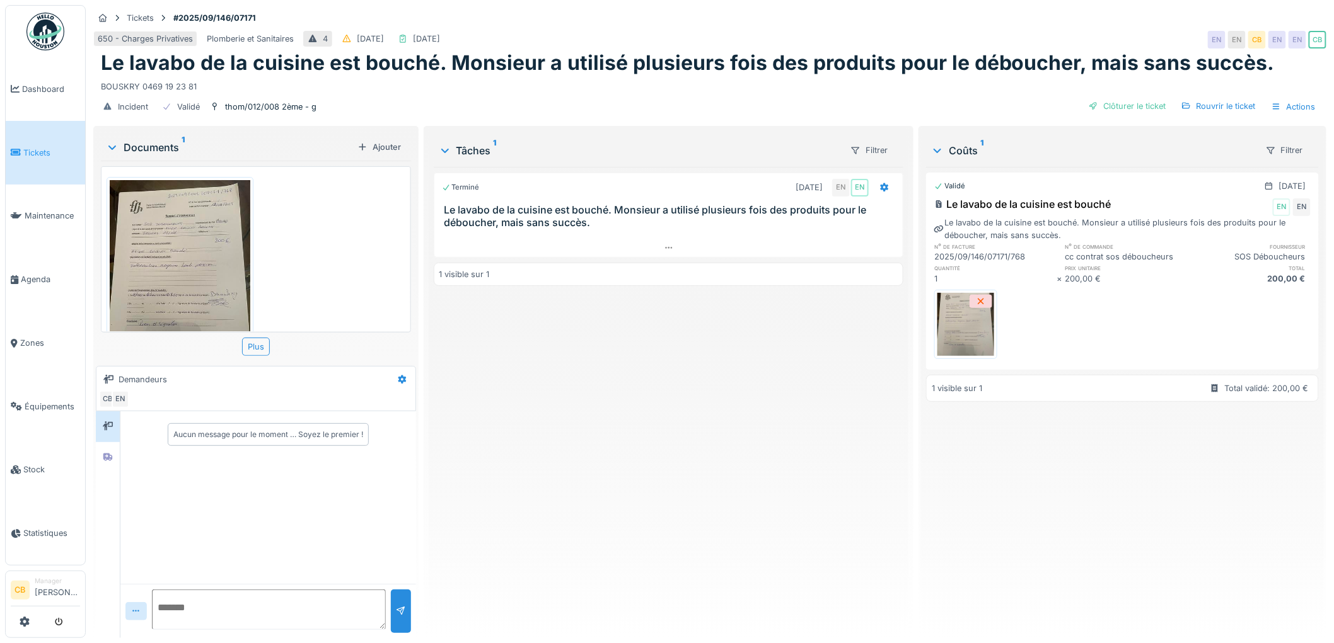
click at [152, 257] on img at bounding box center [180, 273] width 141 height 187
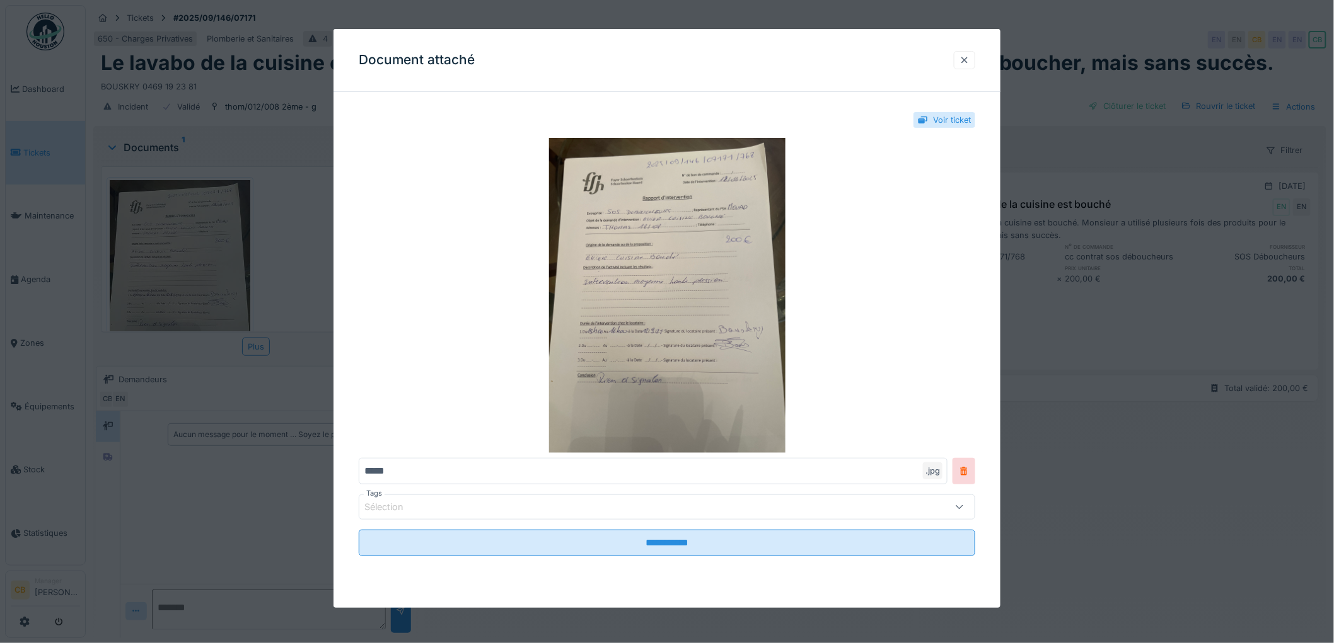
click at [967, 59] on div at bounding box center [964, 60] width 10 height 12
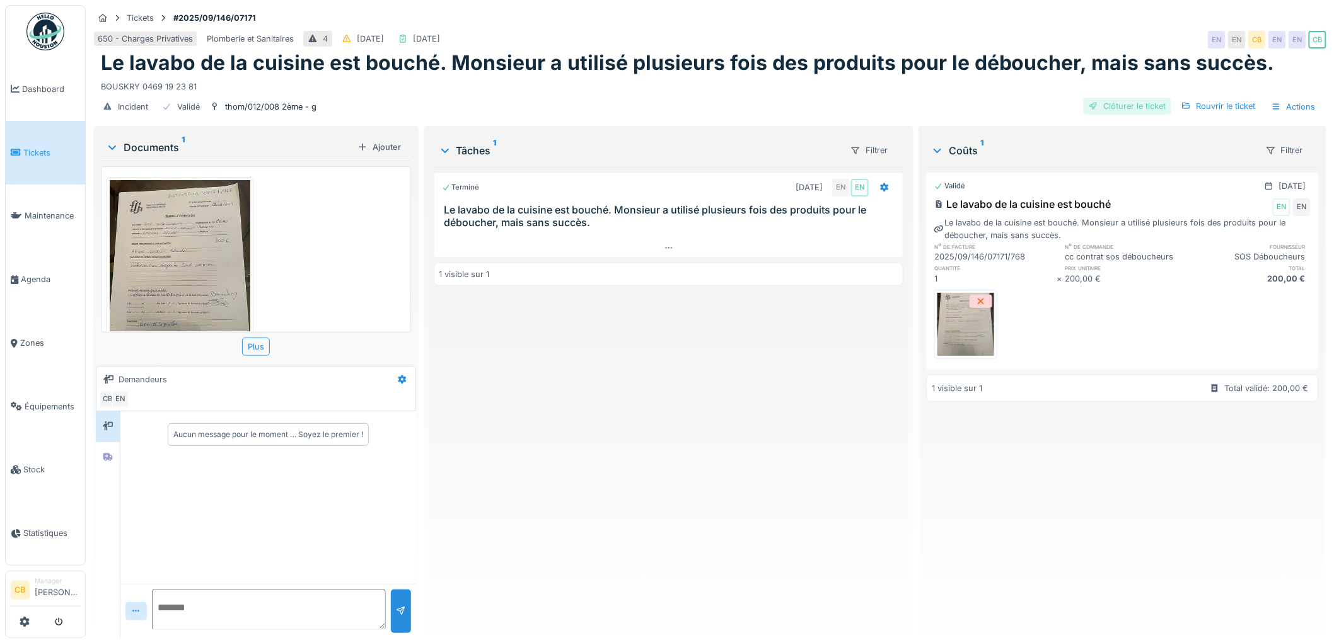
click at [1145, 101] on div "Clôturer le ticket" at bounding box center [1127, 106] width 88 height 17
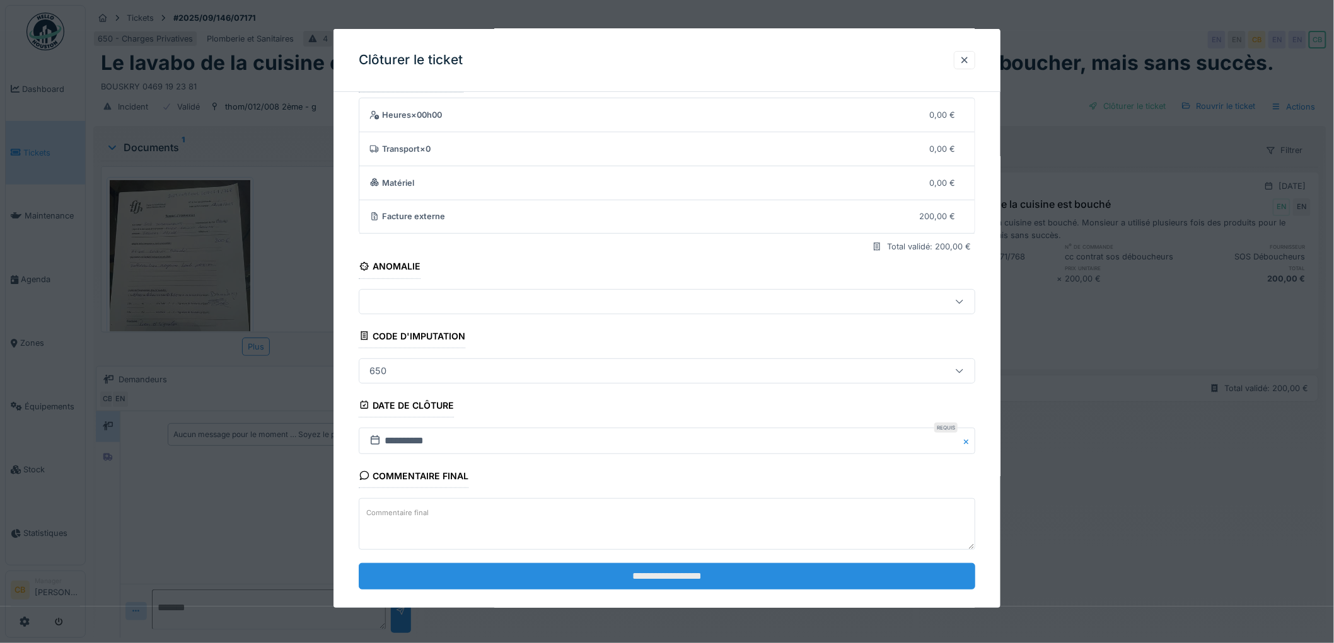
scroll to position [52, 0]
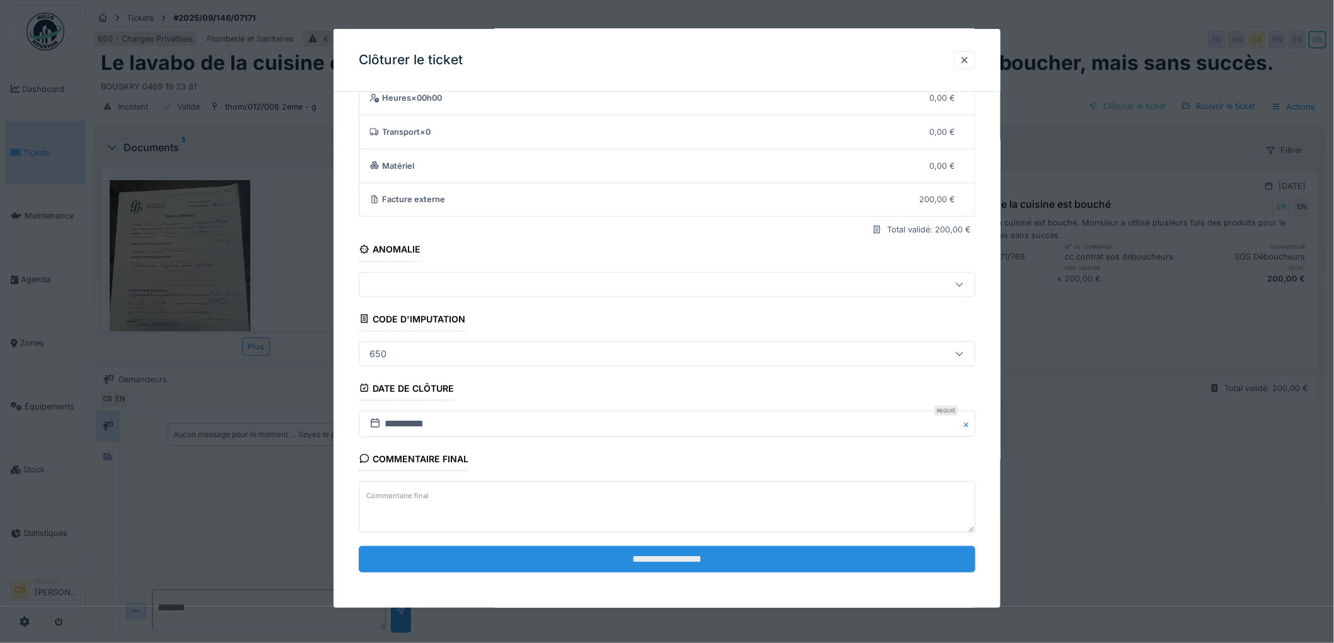
click at [681, 562] on input "**********" at bounding box center [667, 559] width 616 height 26
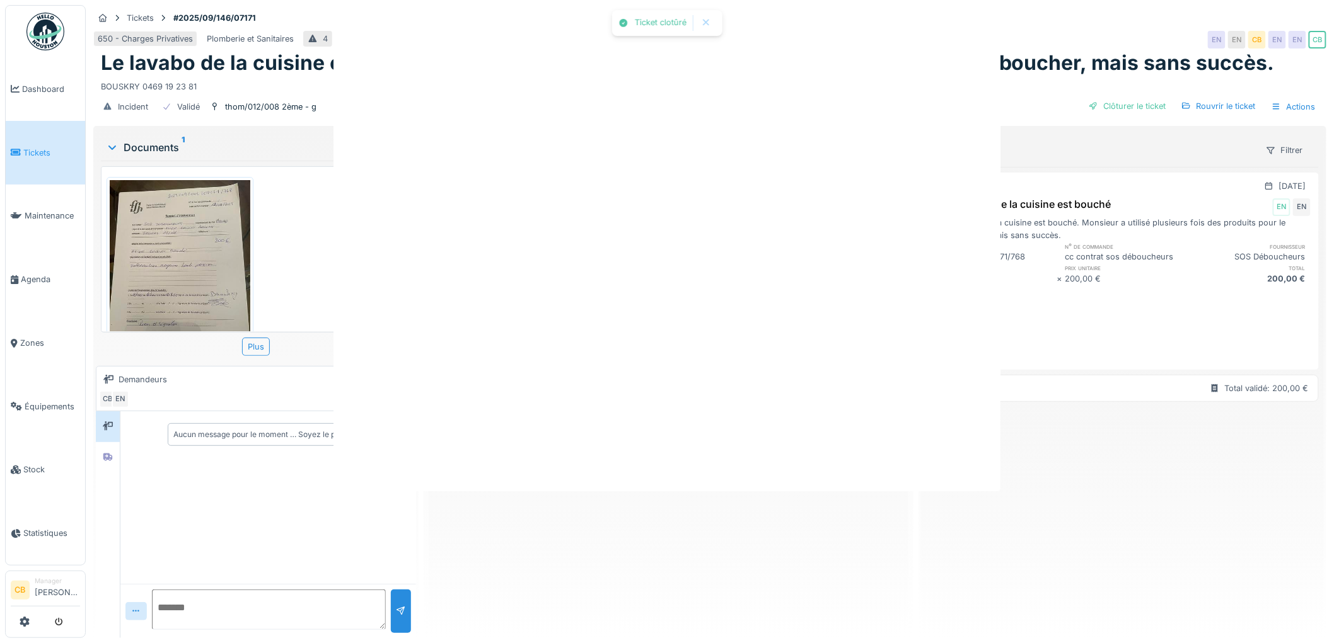
scroll to position [0, 0]
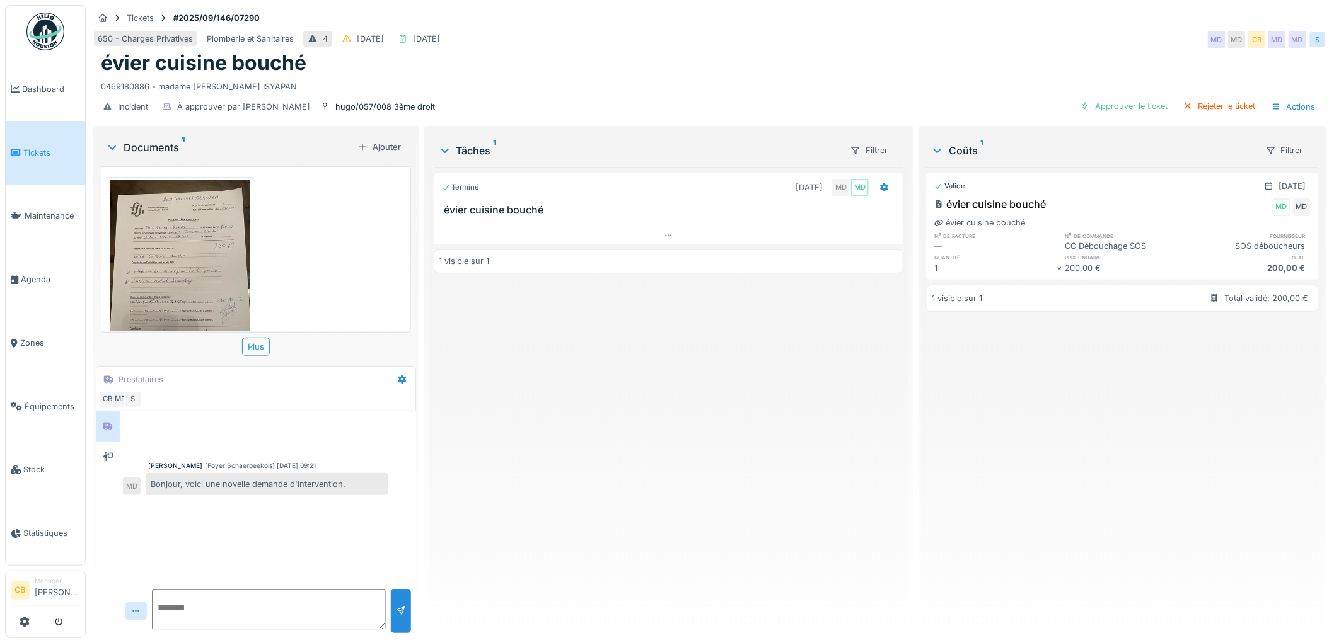
click at [200, 275] on img at bounding box center [180, 273] width 141 height 187
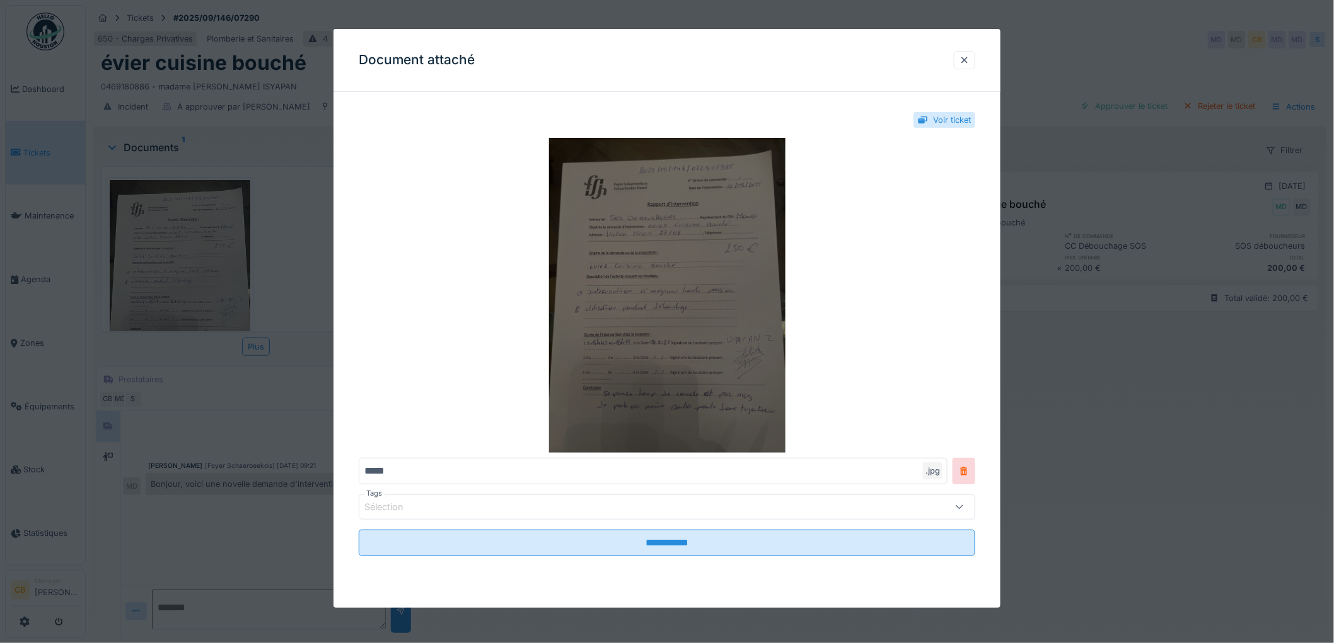
click at [596, 288] on img at bounding box center [667, 295] width 616 height 315
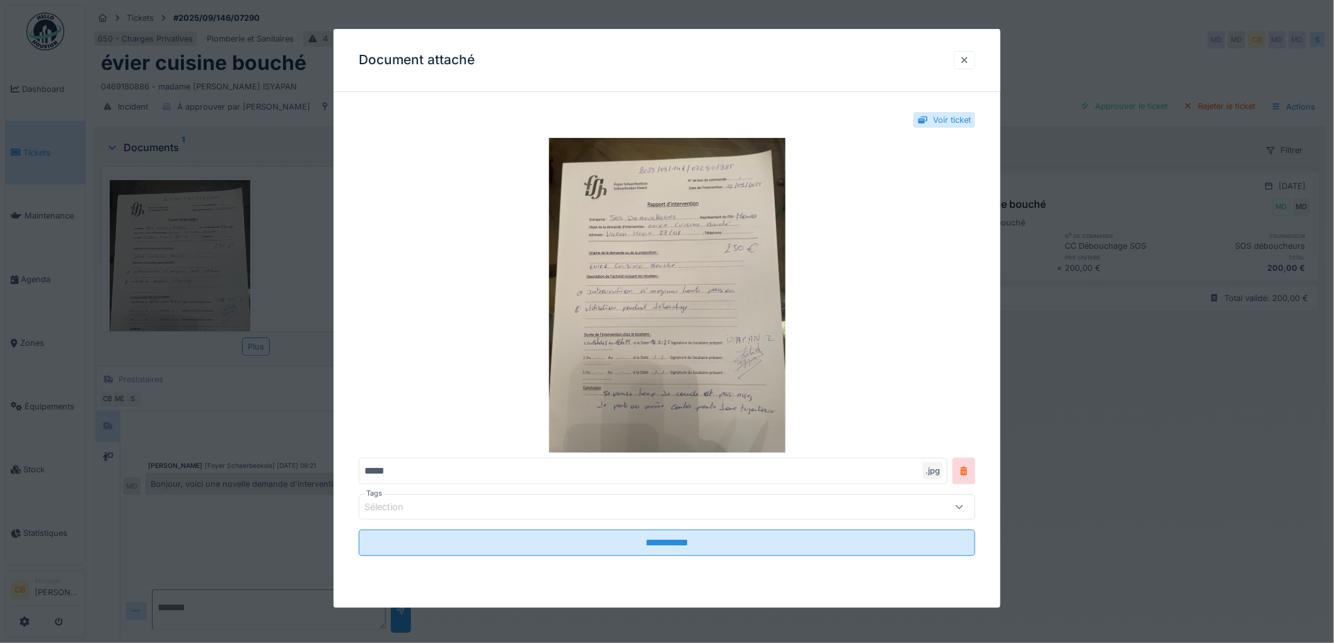
click at [969, 59] on div at bounding box center [964, 60] width 10 height 12
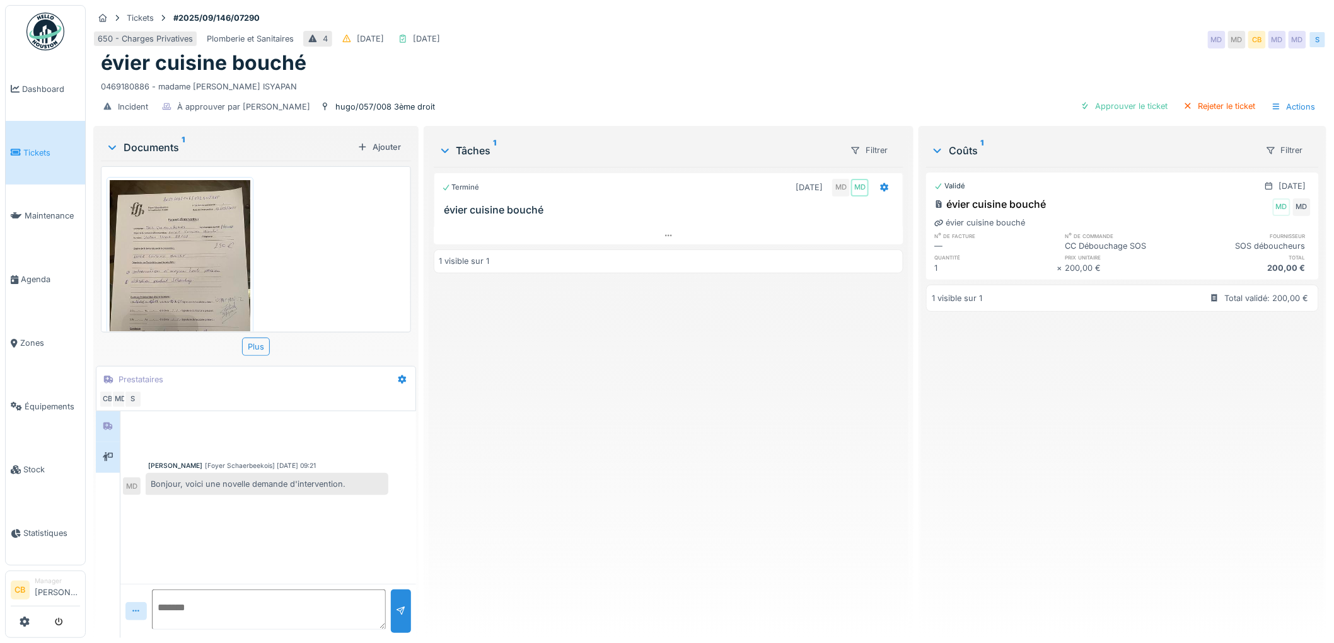
click at [96, 463] on div at bounding box center [108, 457] width 24 height 31
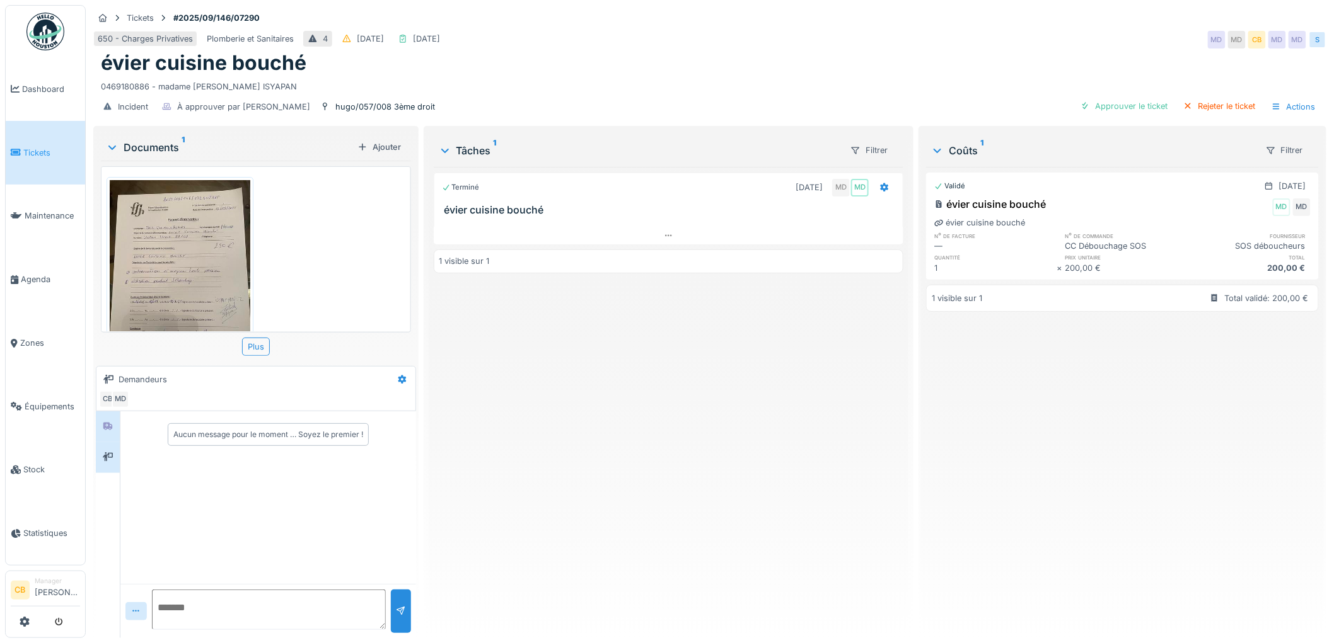
click at [105, 430] on div at bounding box center [108, 427] width 10 height 12
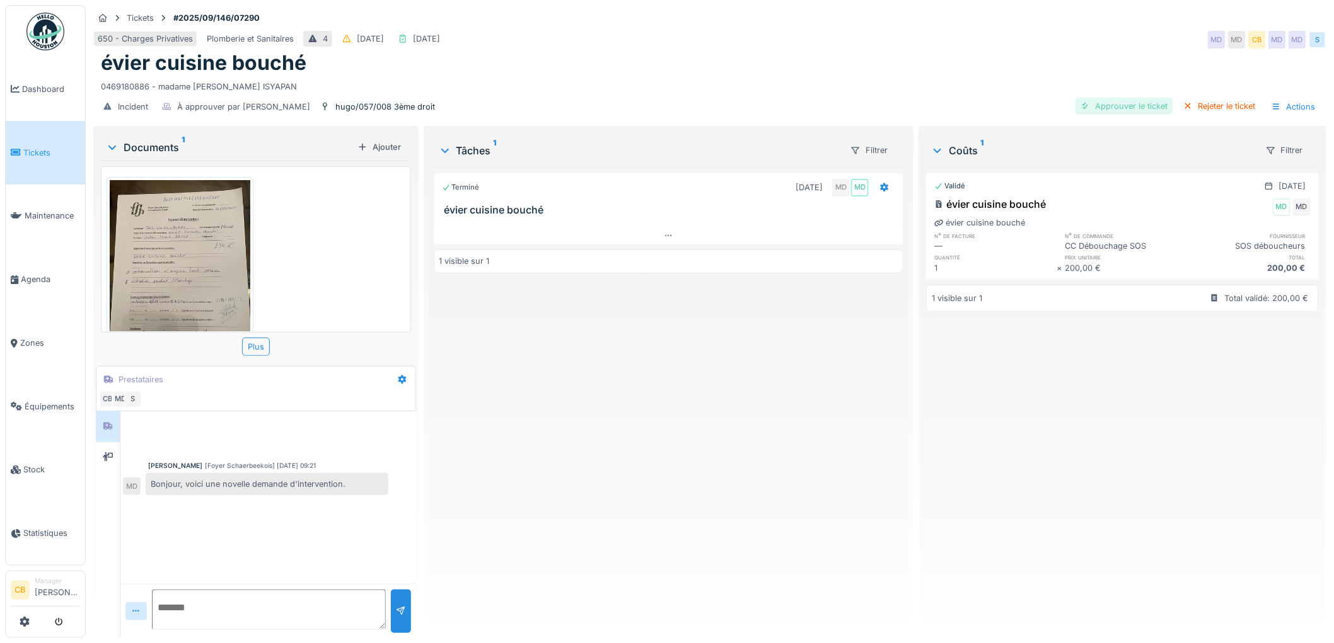
click at [1110, 103] on div "Approuver le ticket" at bounding box center [1124, 106] width 98 height 17
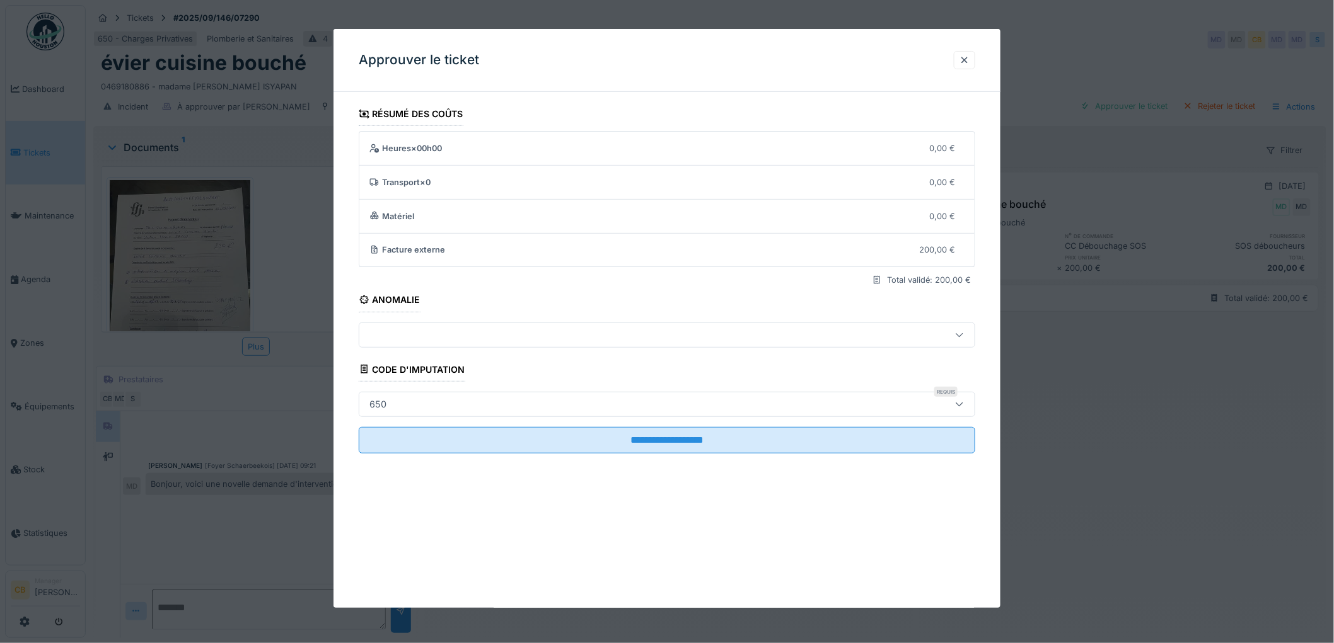
click at [387, 405] on div "650" at bounding box center [377, 405] width 27 height 14
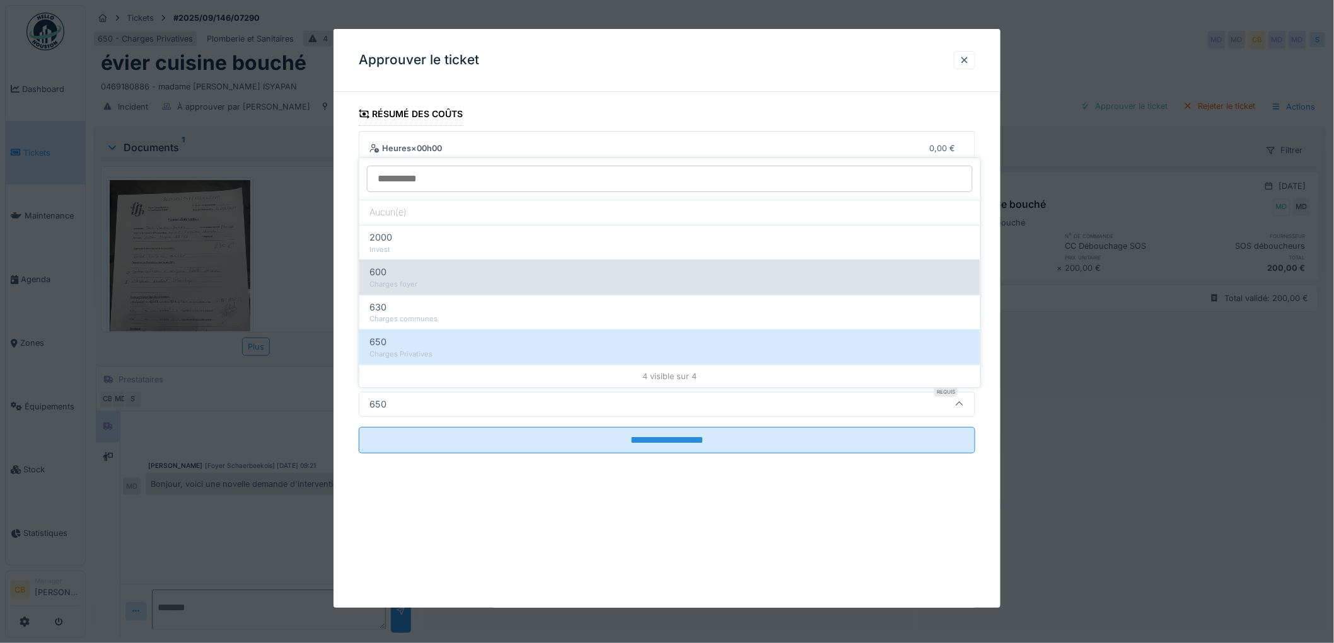
click at [388, 271] on div "600" at bounding box center [669, 272] width 601 height 14
type input "***"
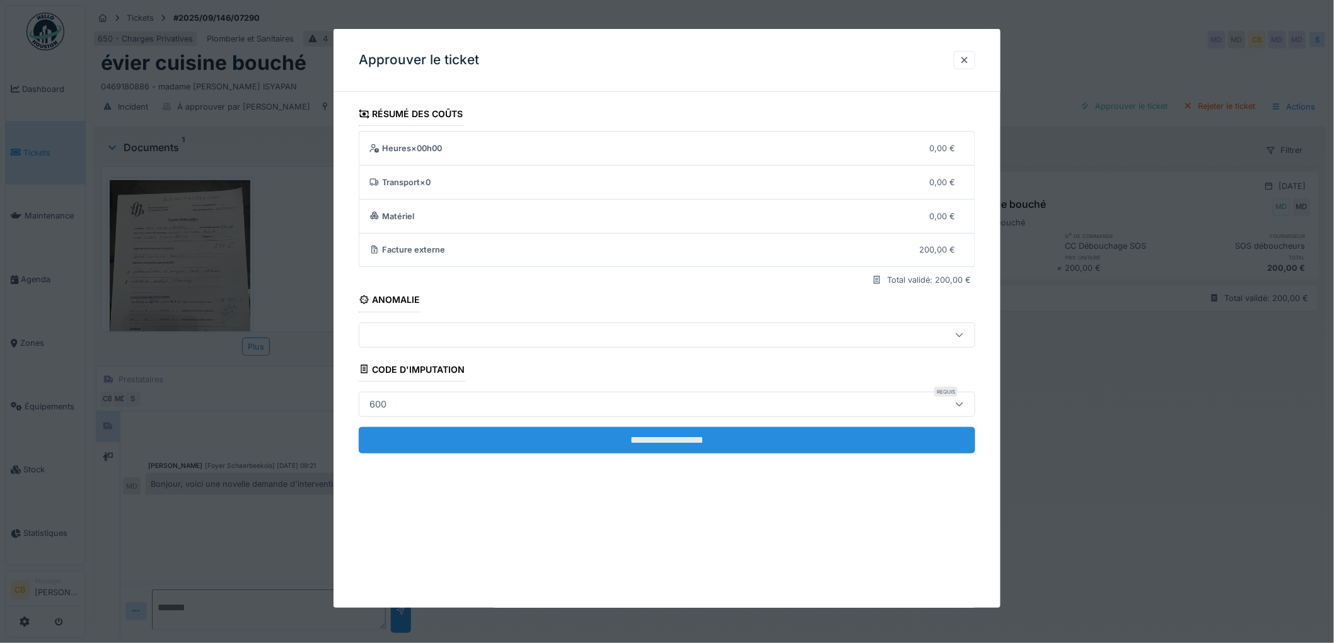
click at [674, 434] on input "**********" at bounding box center [667, 440] width 616 height 26
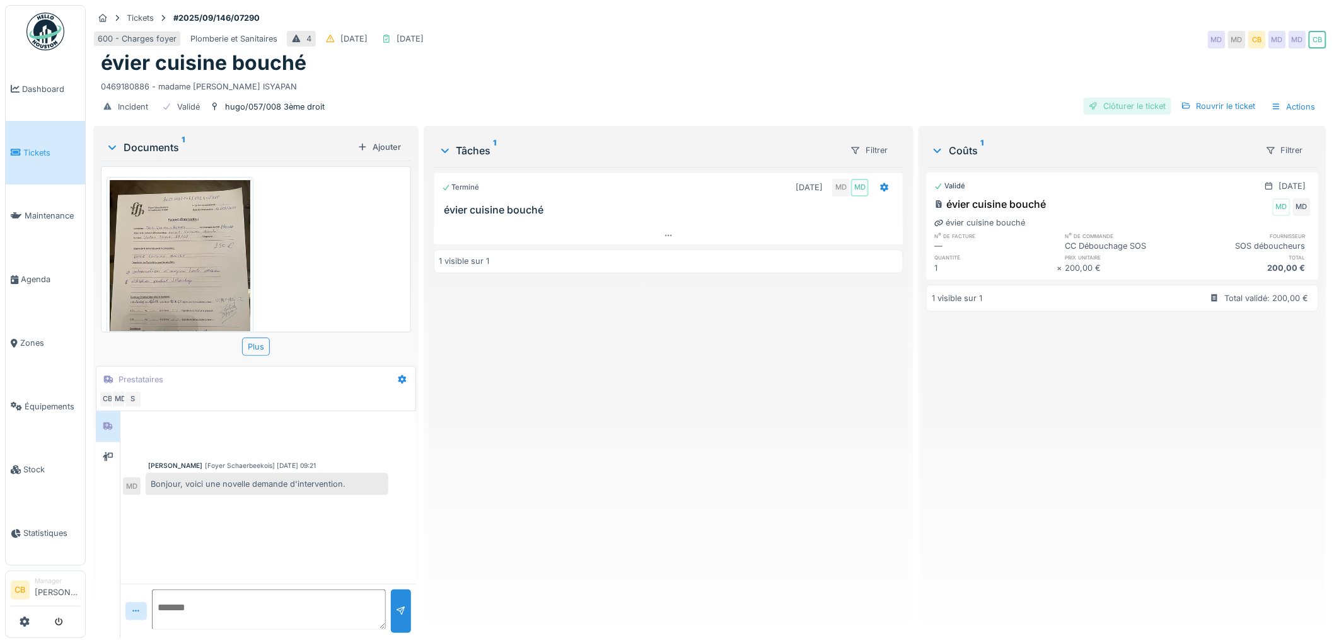
click at [1129, 106] on div "Clôturer le ticket" at bounding box center [1127, 106] width 88 height 17
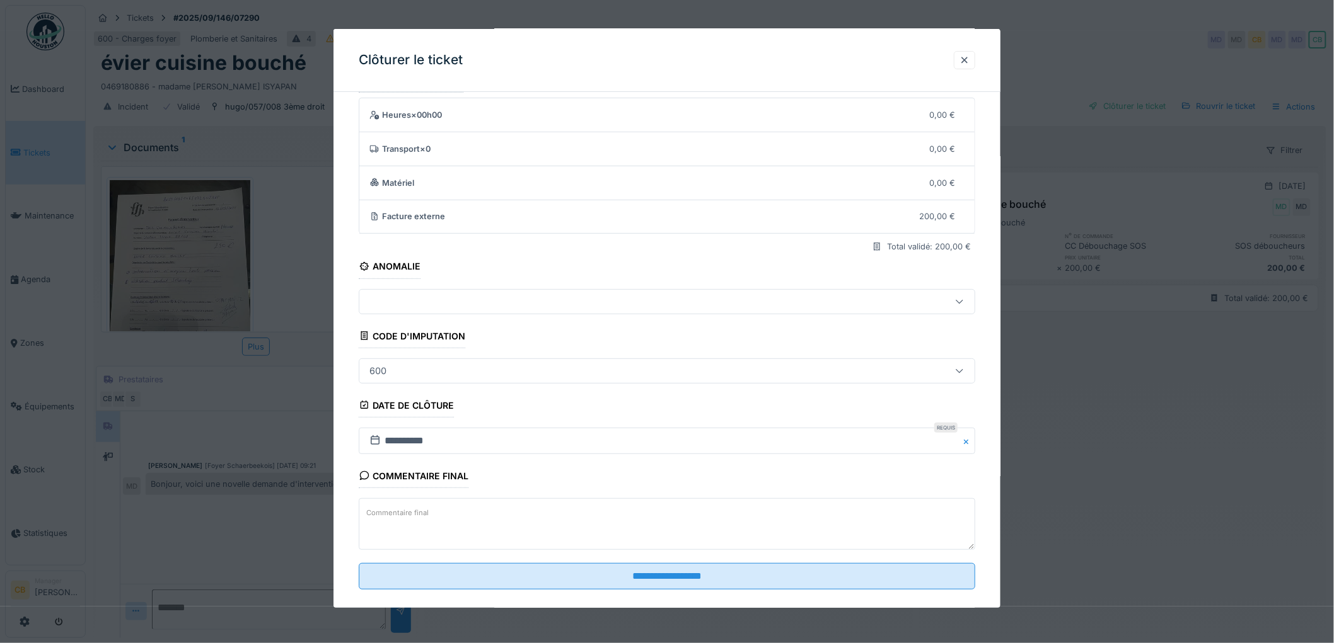
scroll to position [52, 0]
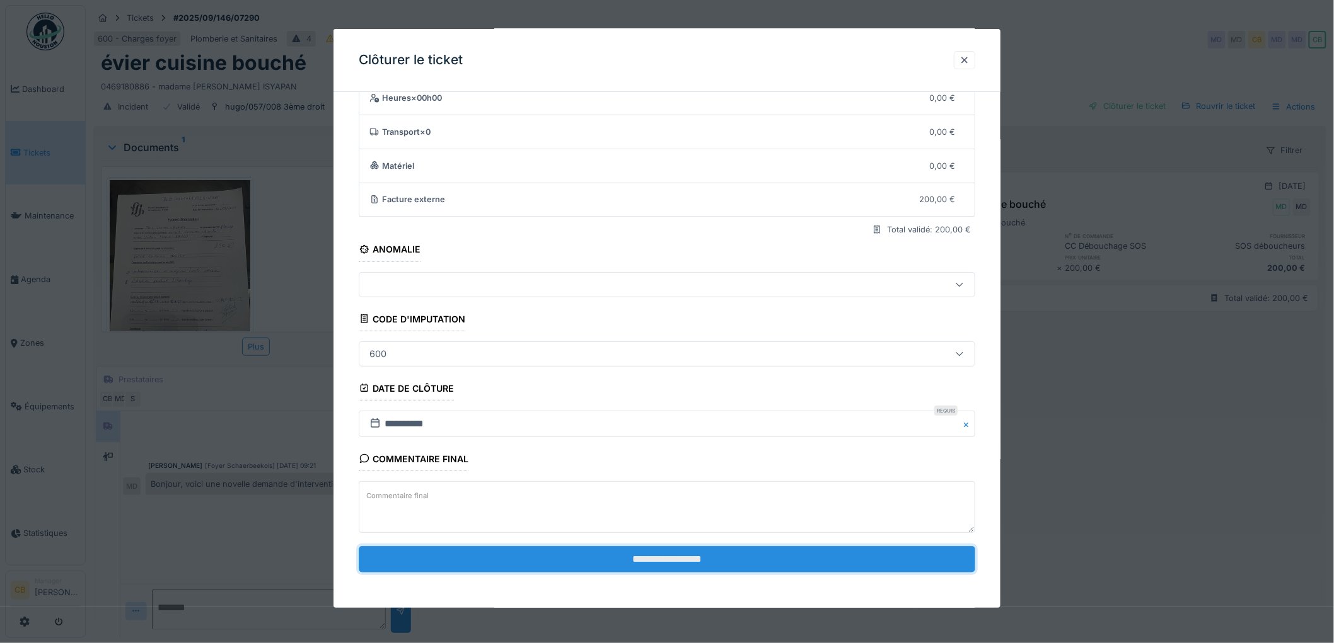
click at [667, 563] on input "**********" at bounding box center [667, 559] width 616 height 26
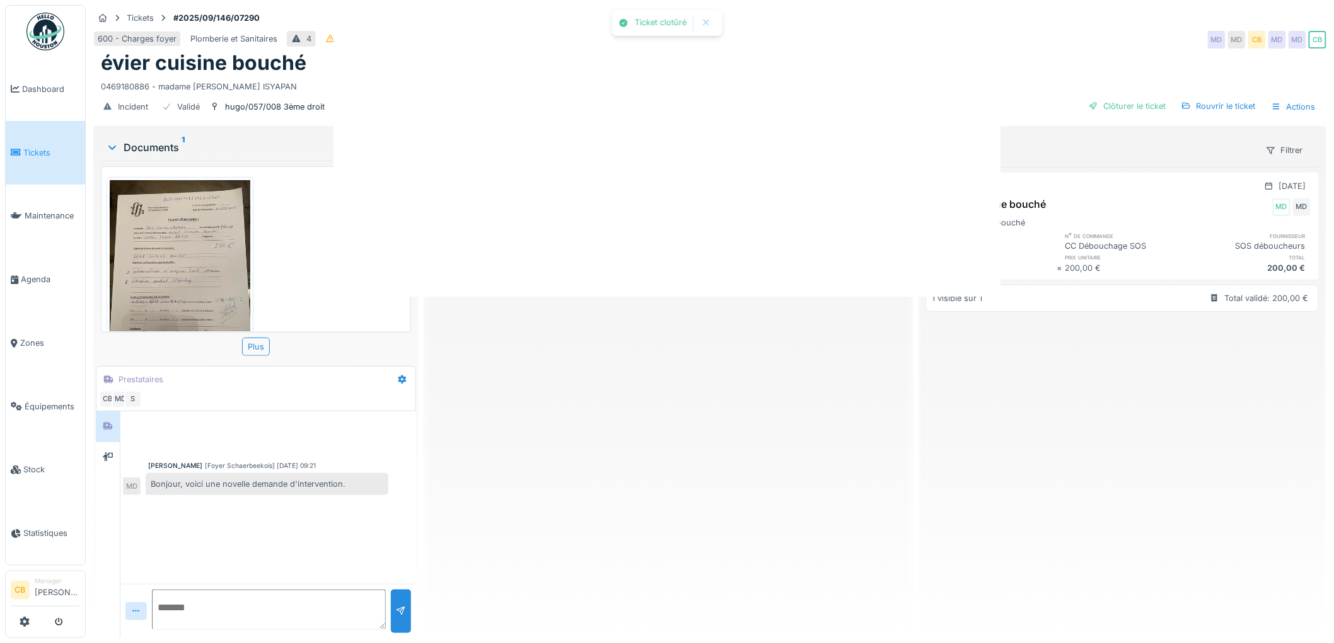
scroll to position [0, 0]
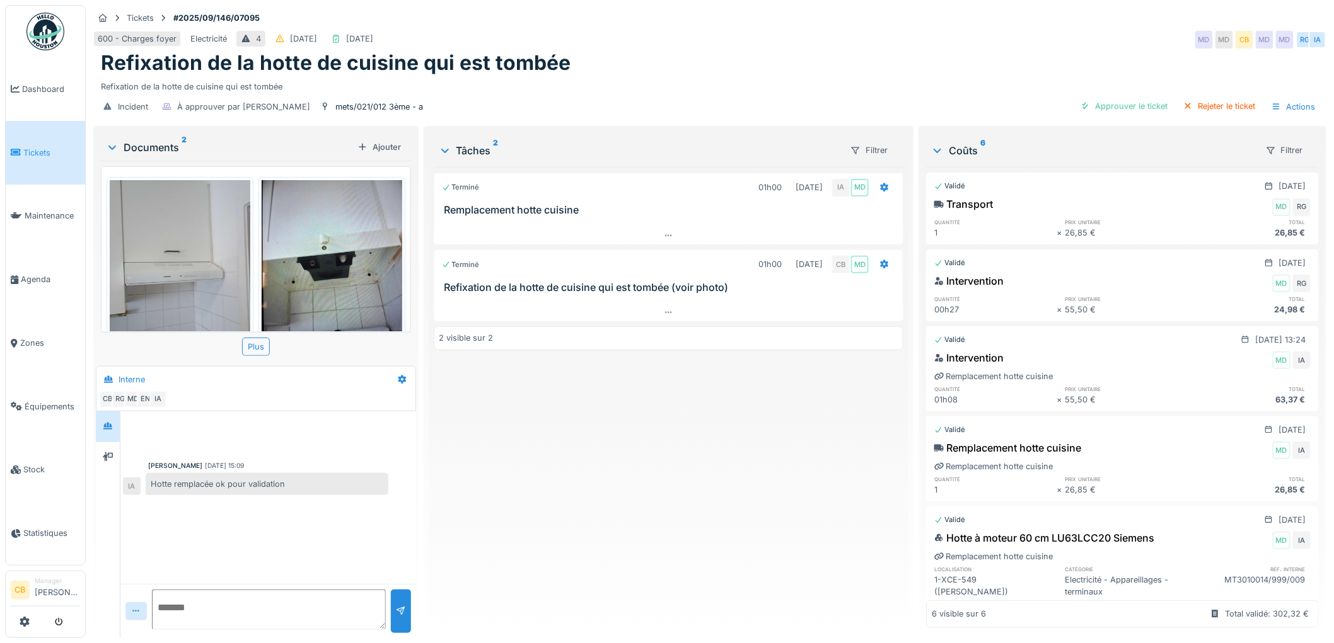
click at [206, 263] on img at bounding box center [180, 273] width 141 height 187
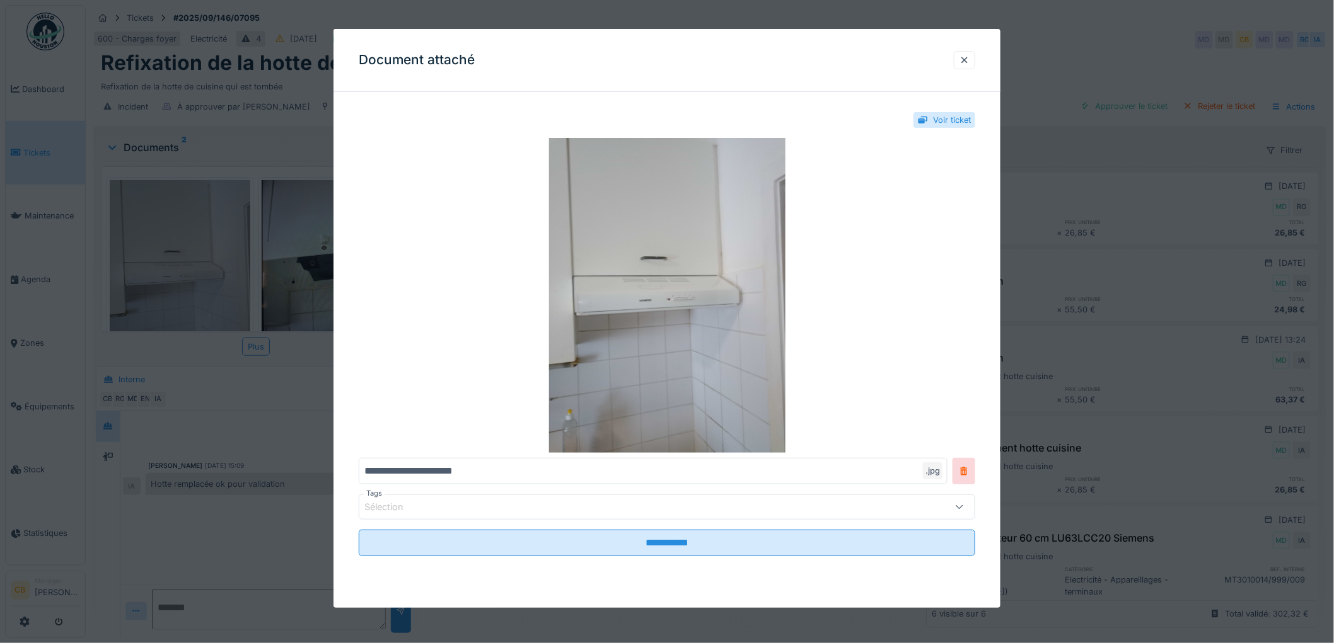
click at [206, 263] on div at bounding box center [667, 321] width 1334 height 643
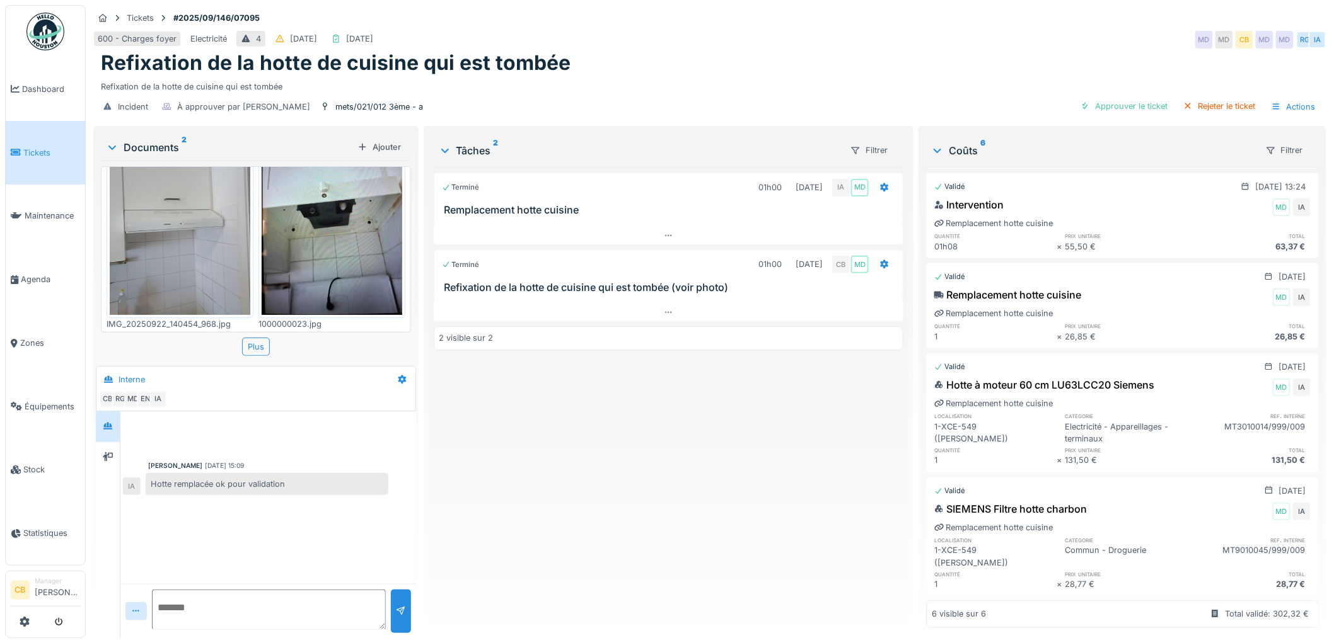
scroll to position [10, 0]
click at [1093, 98] on div "Approuver le ticket" at bounding box center [1124, 106] width 98 height 17
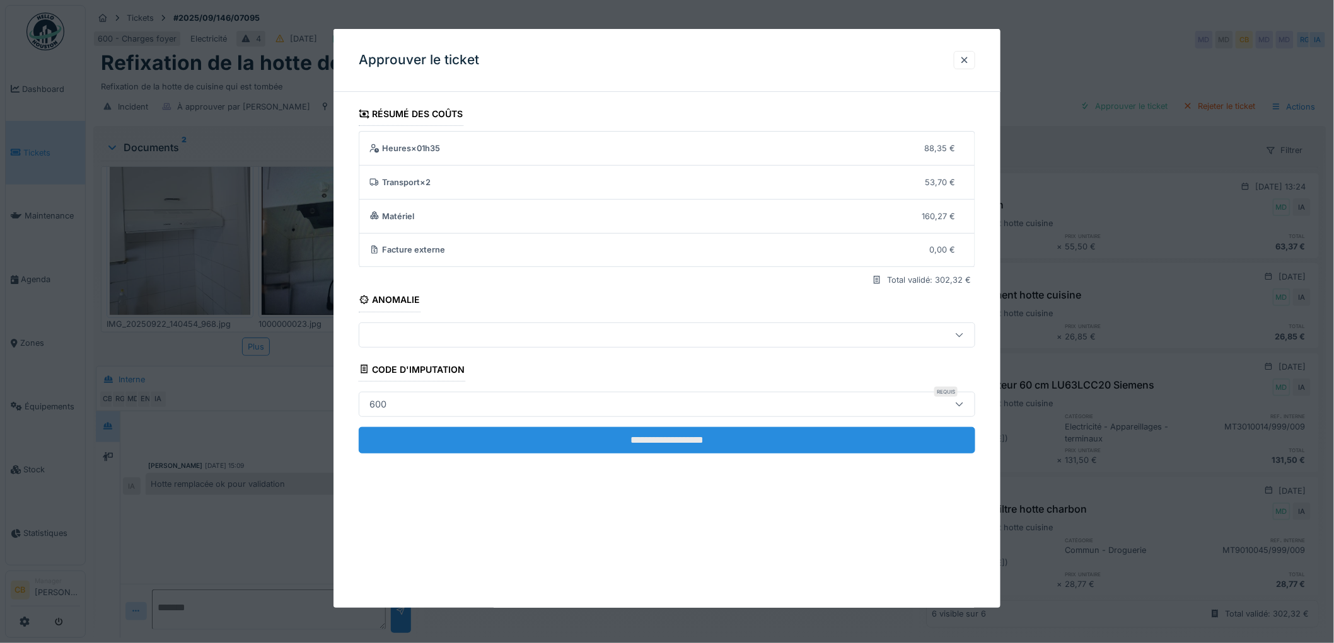
click at [671, 444] on input "**********" at bounding box center [667, 440] width 616 height 26
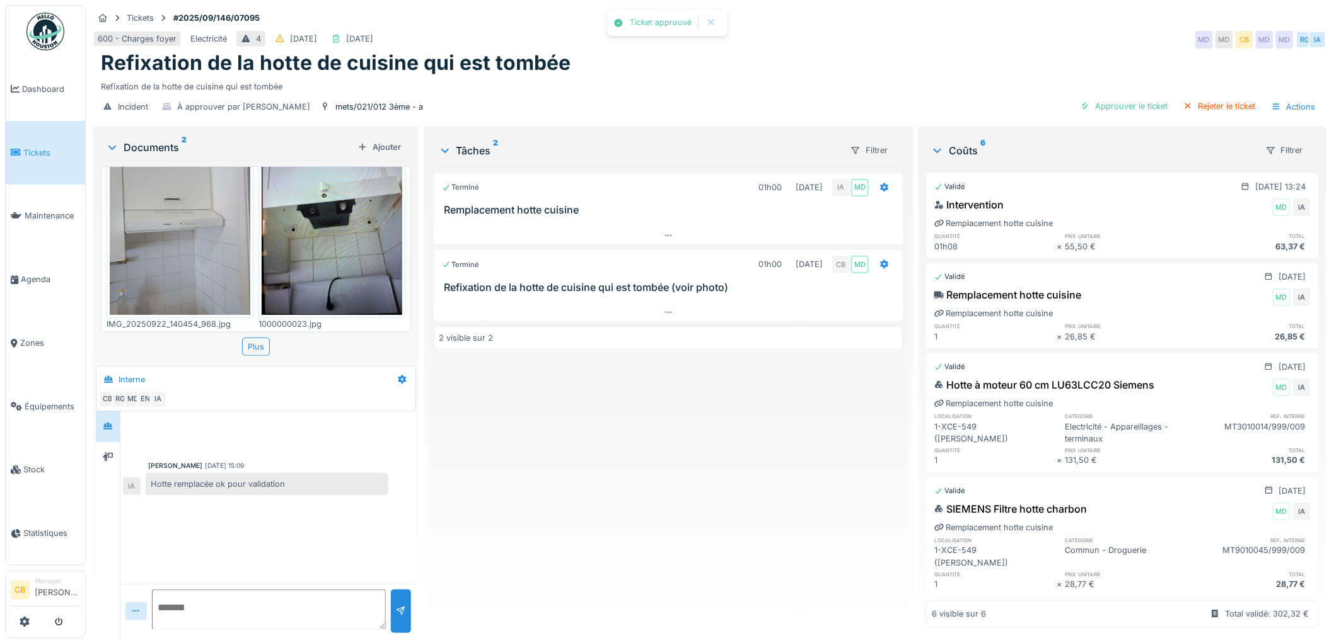
scroll to position [0, 0]
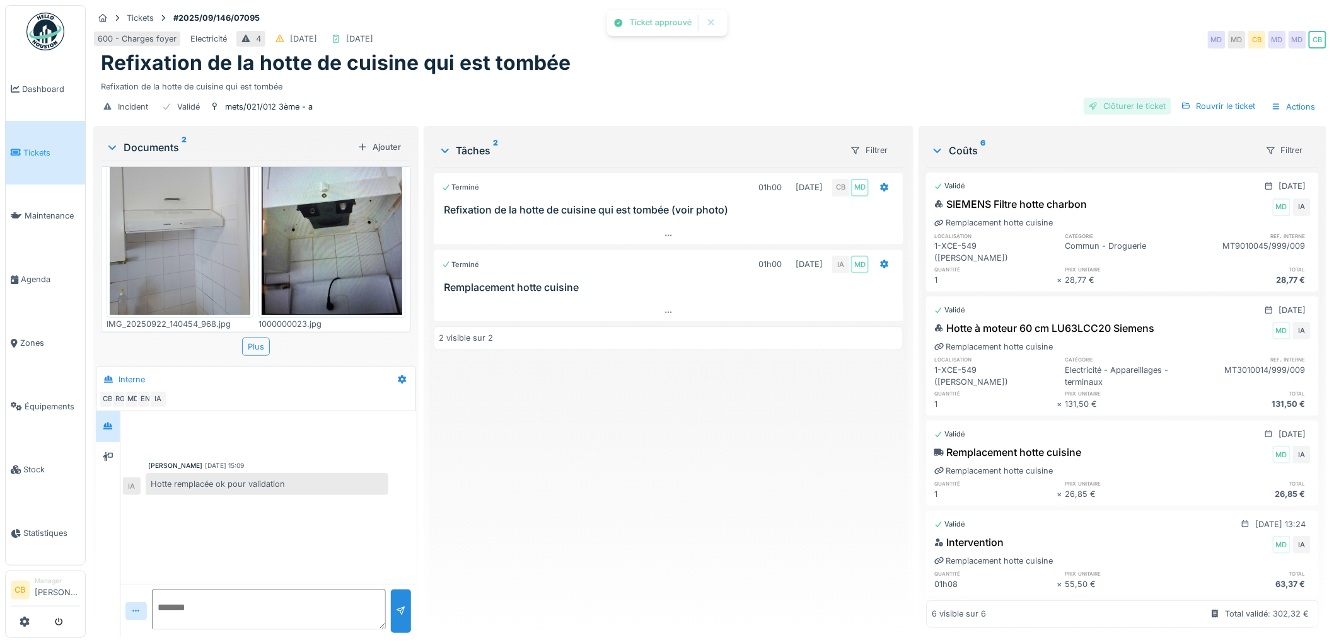
click at [1100, 98] on div "Clôturer le ticket" at bounding box center [1127, 106] width 88 height 17
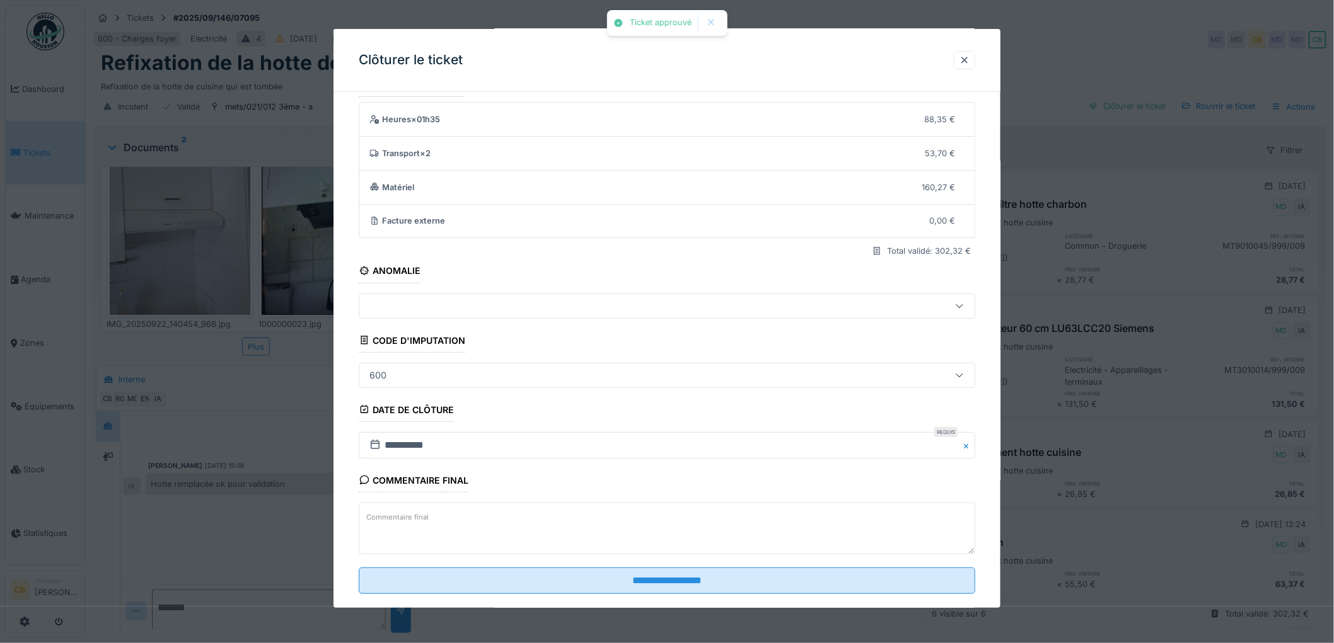
scroll to position [52, 0]
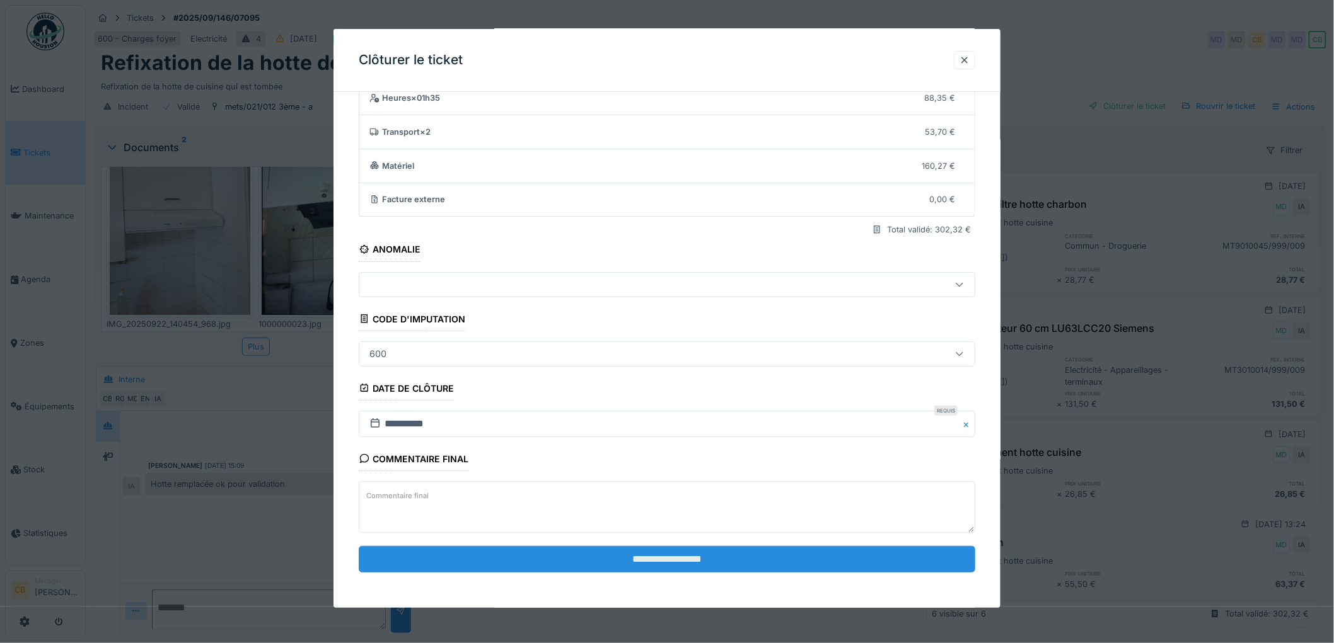
click at [614, 552] on input "**********" at bounding box center [667, 559] width 616 height 26
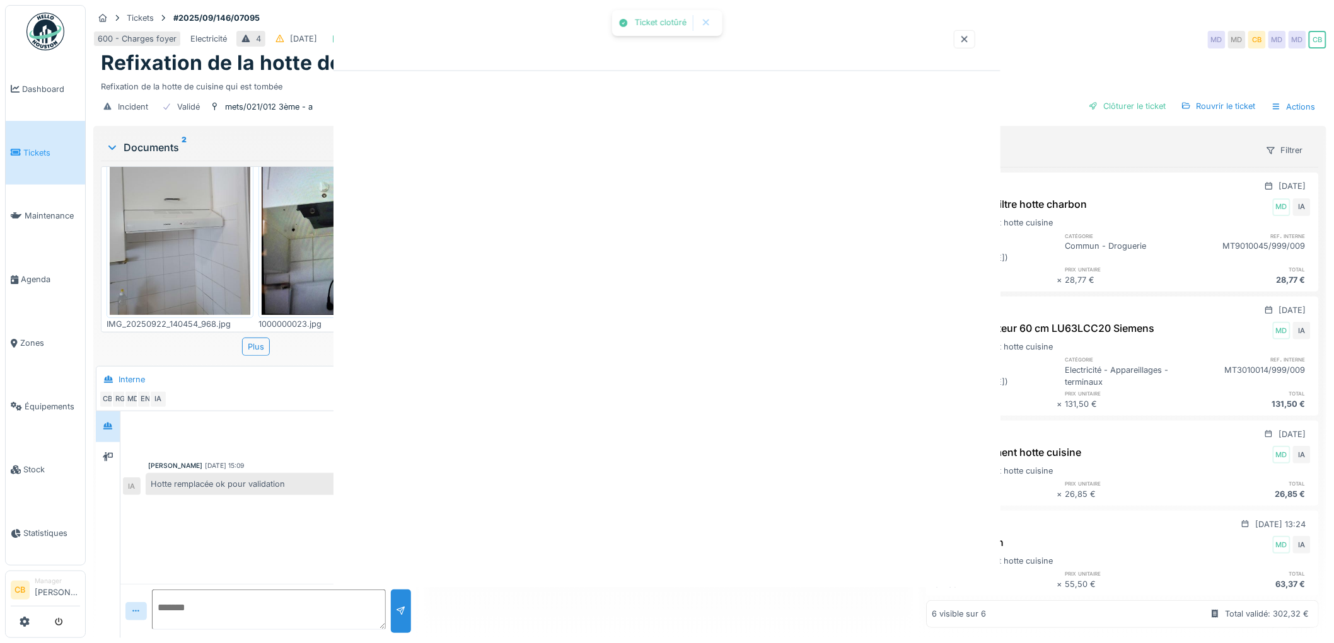
scroll to position [0, 0]
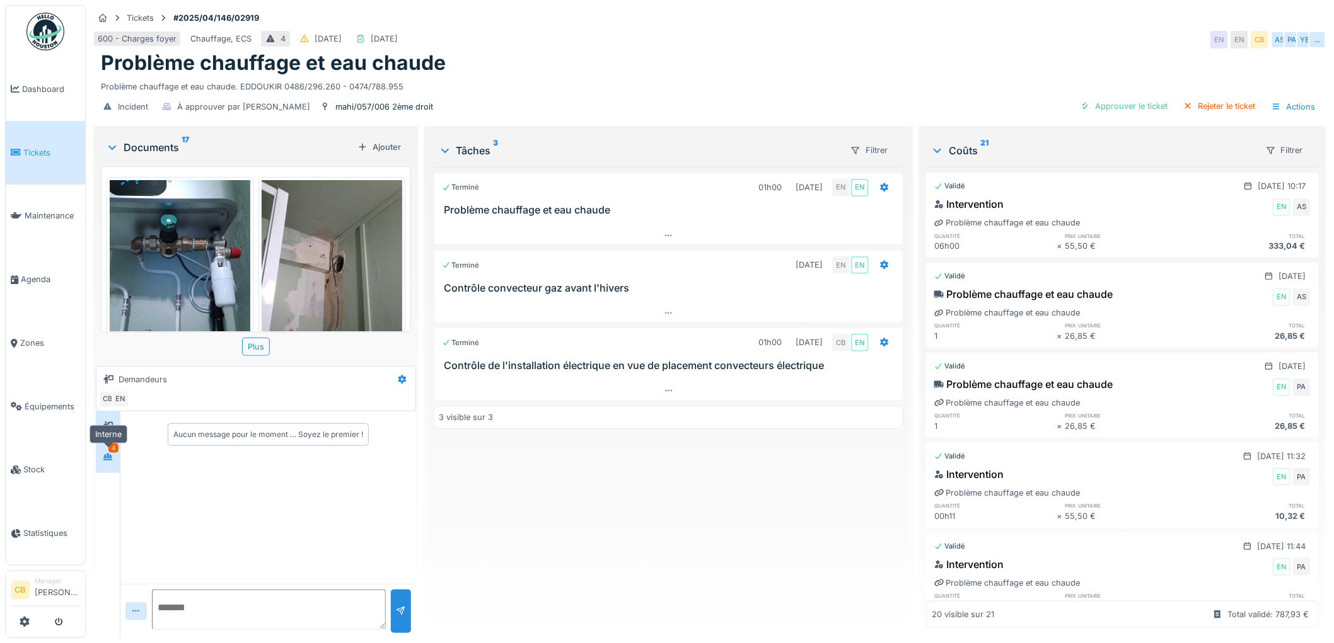
click at [111, 464] on div at bounding box center [107, 458] width 19 height 16
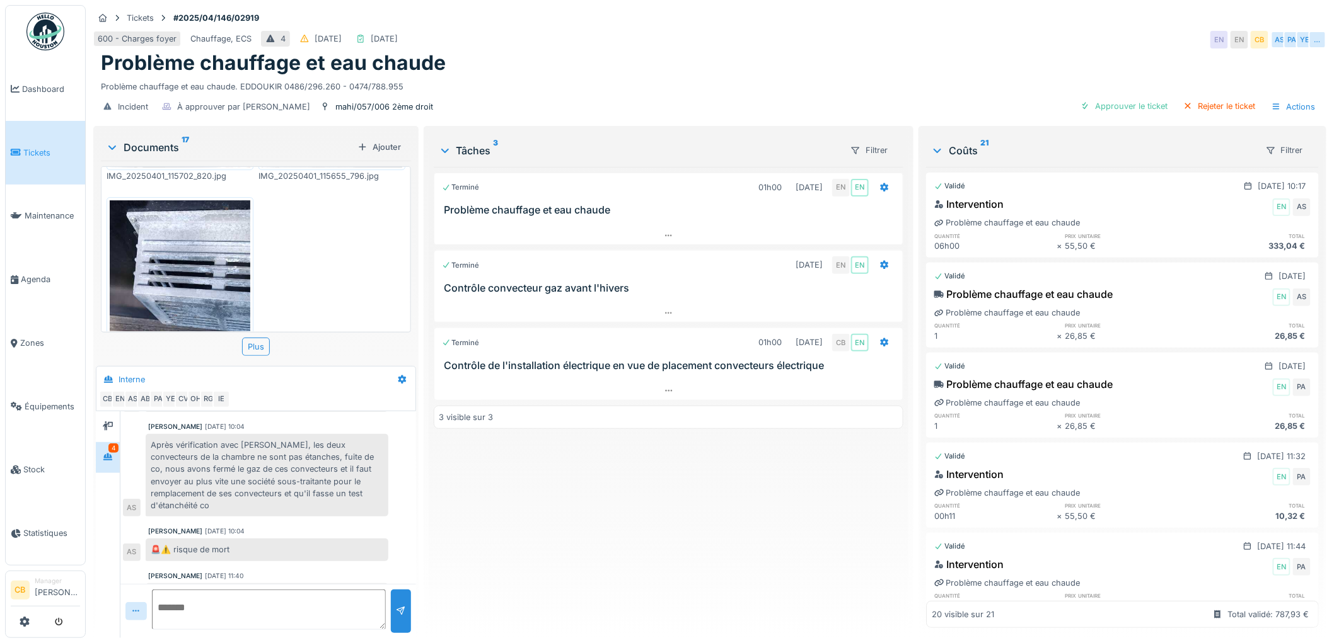
scroll to position [1696, 0]
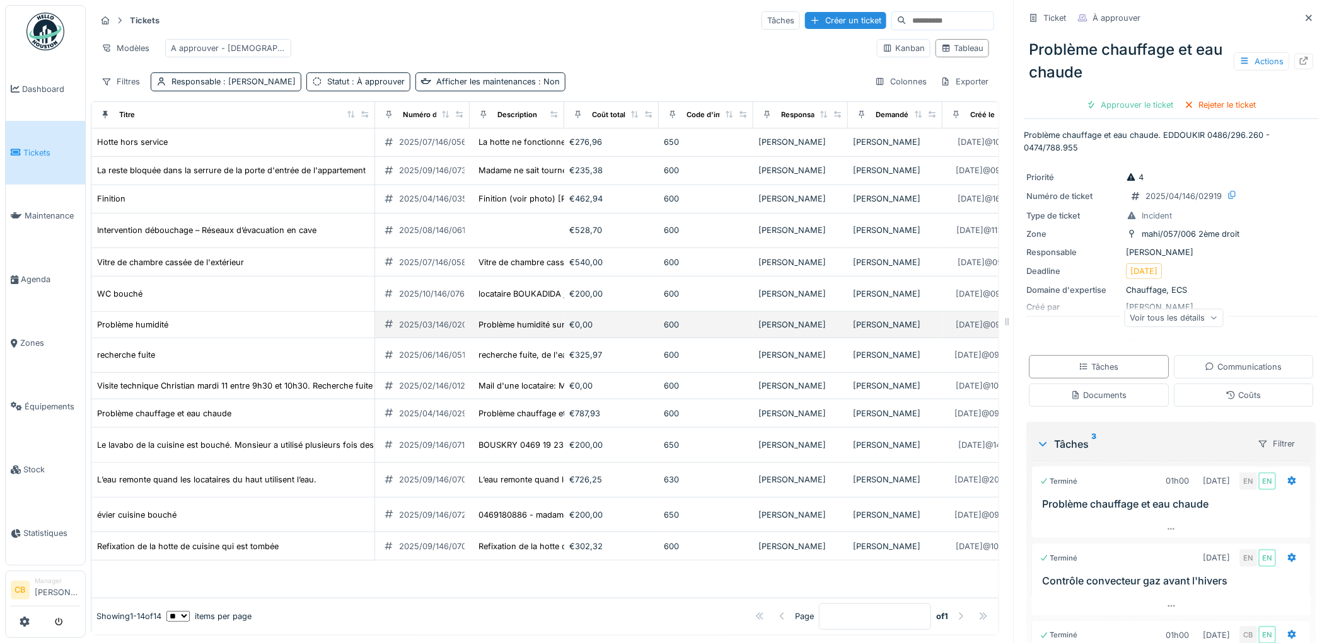
scroll to position [45, 0]
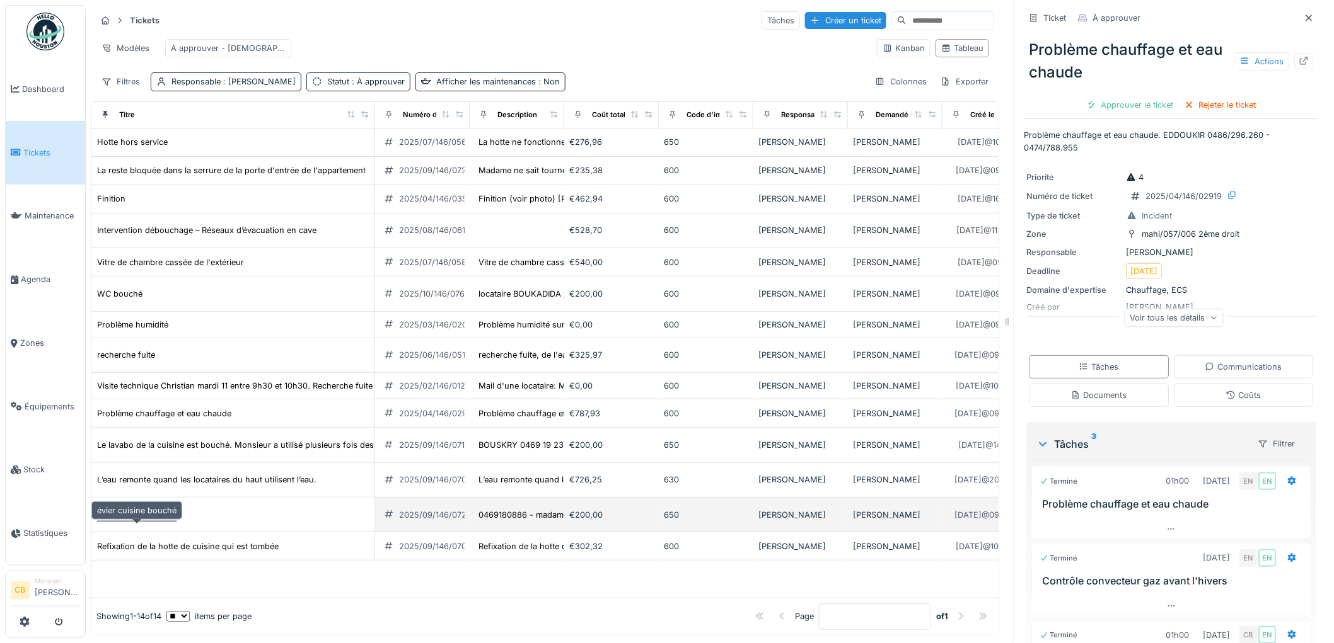
click at [174, 519] on div "évier cuisine bouché" at bounding box center [136, 515] width 79 height 12
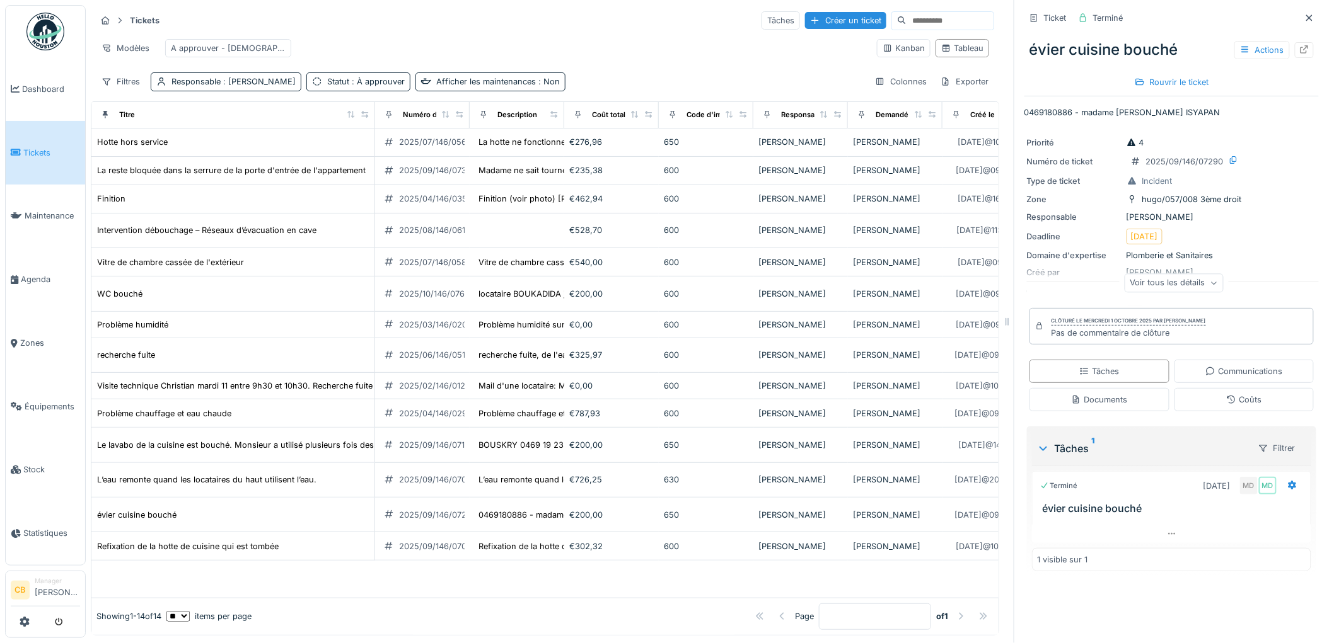
click at [16, 11] on ul "Dashboard Tickets Maintenance [GEOGRAPHIC_DATA] Zones Équipements Stock Statist…" at bounding box center [45, 285] width 81 height 561
click at [36, 19] on img at bounding box center [45, 32] width 38 height 38
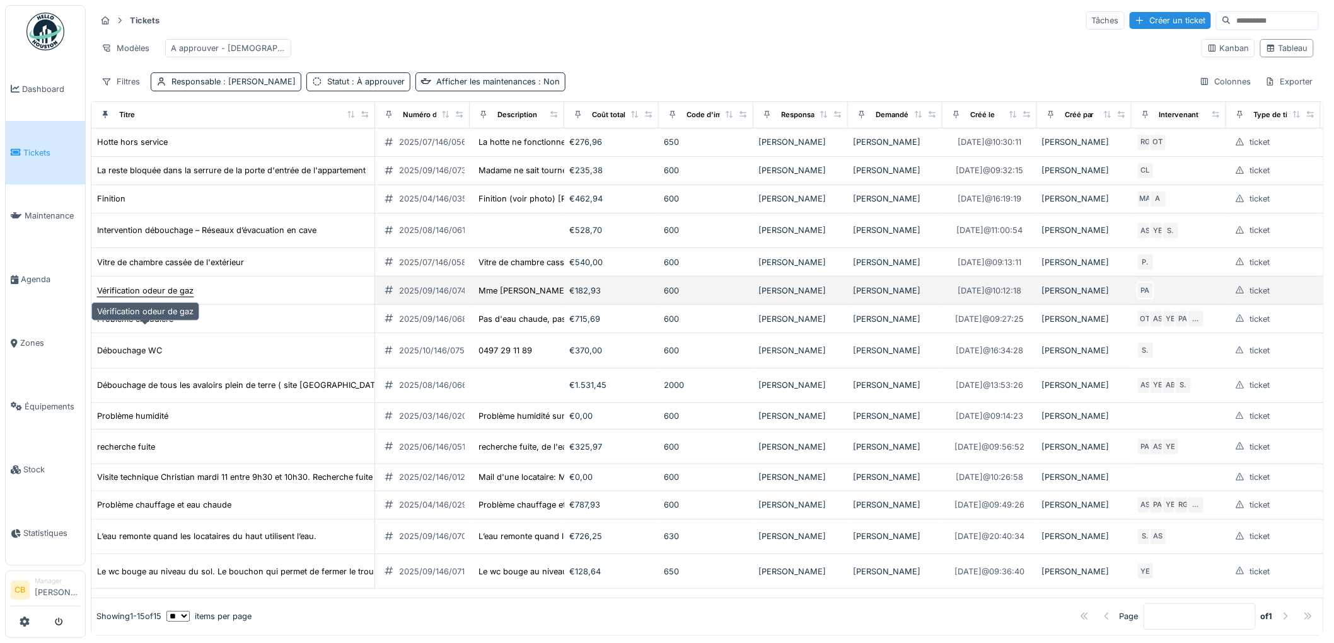
click at [122, 297] on div "Vérification odeur de gaz" at bounding box center [145, 291] width 96 height 12
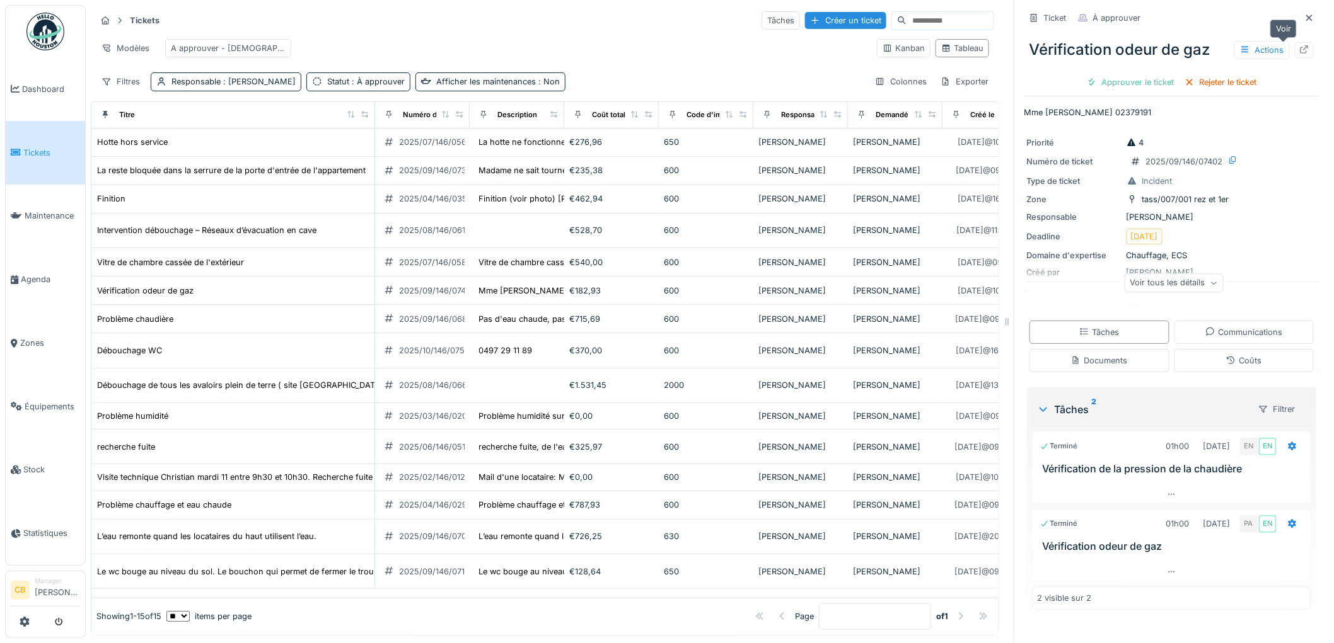
click at [1300, 49] on icon at bounding box center [1304, 49] width 8 height 8
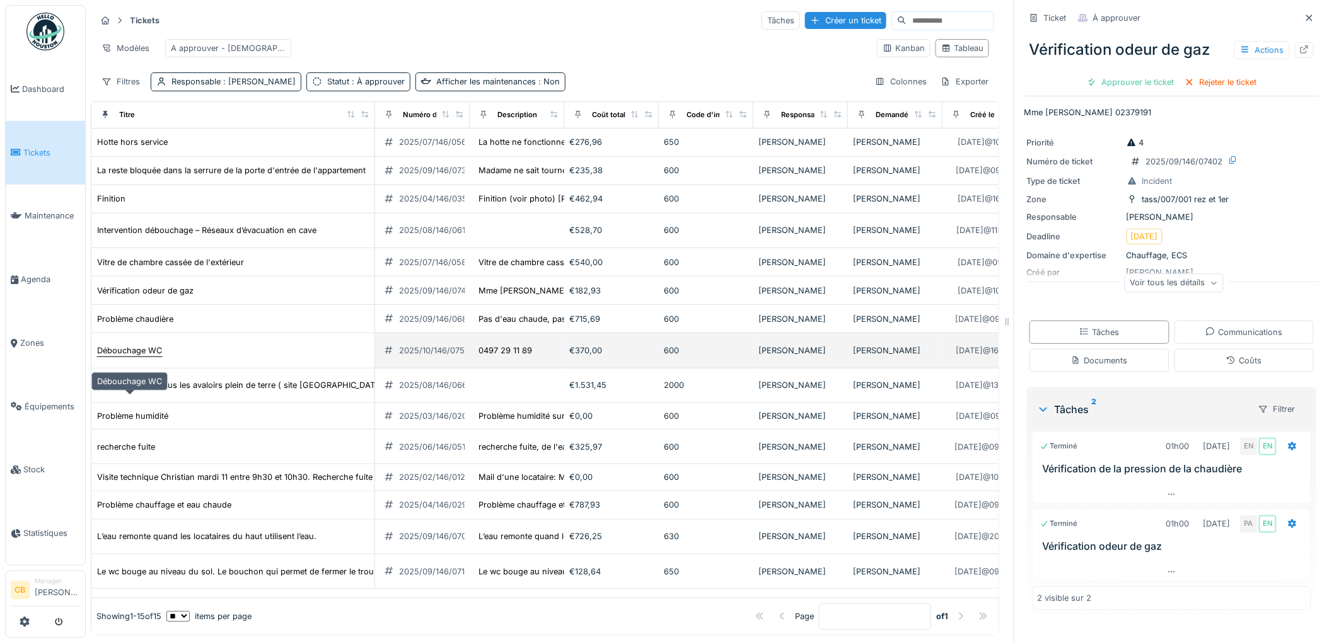
click at [147, 357] on div "Débouchage WC" at bounding box center [129, 351] width 65 height 12
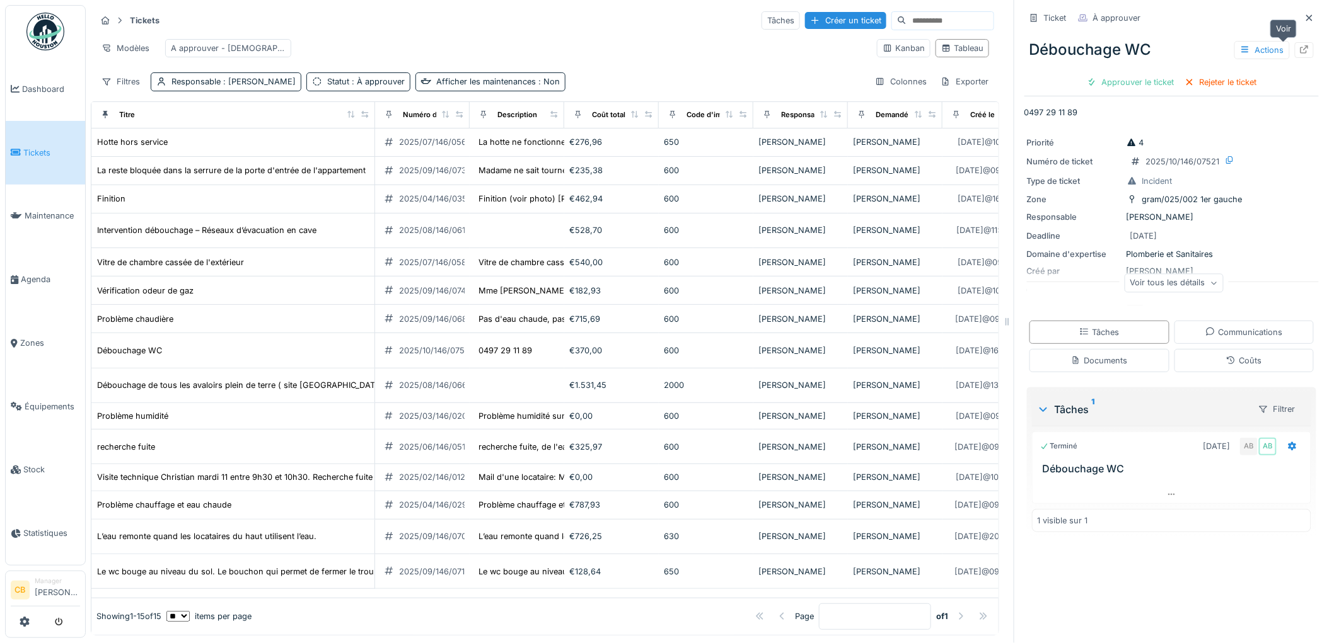
click at [1299, 48] on icon at bounding box center [1304, 49] width 10 height 8
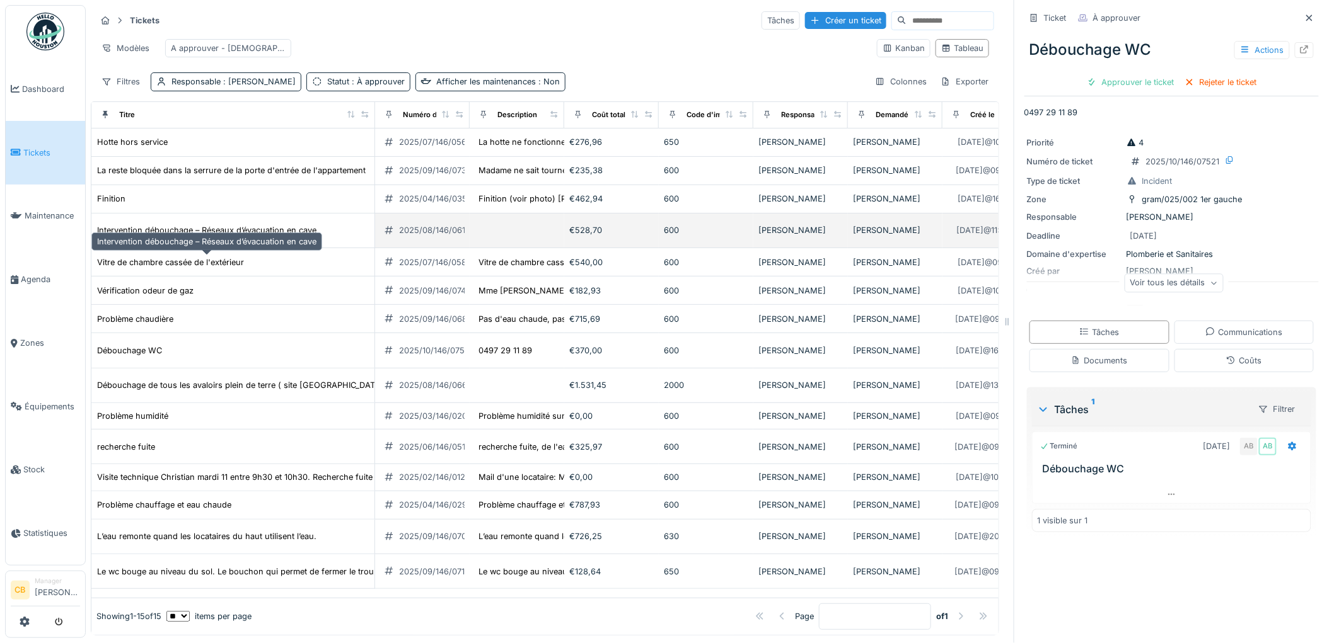
click at [175, 236] on div "Intervention débouchage – Réseaux d’évacuation en cave" at bounding box center [206, 230] width 219 height 12
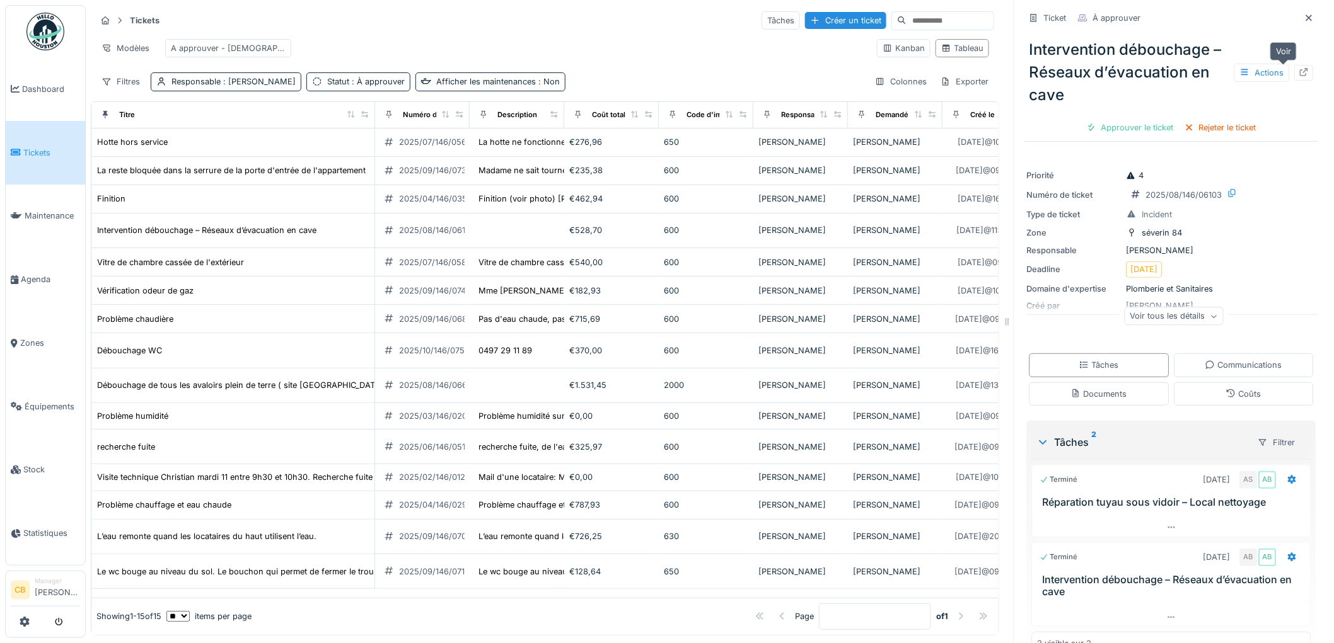
click at [1299, 71] on icon at bounding box center [1304, 72] width 10 height 8
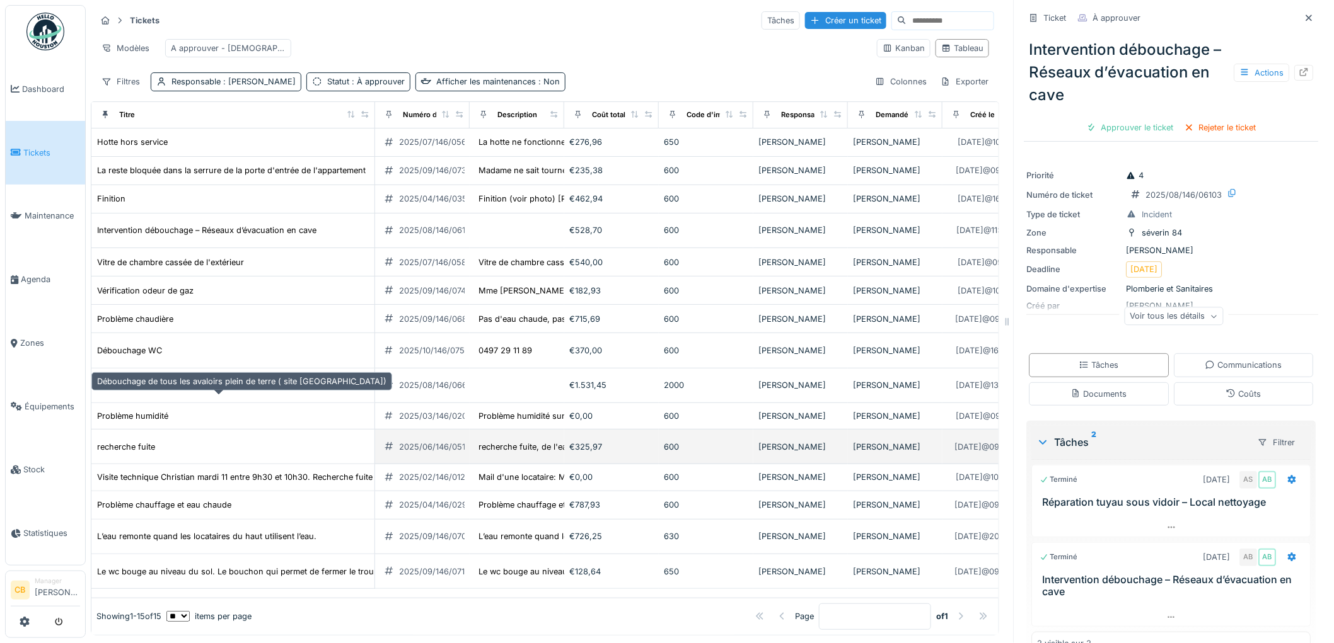
scroll to position [86, 0]
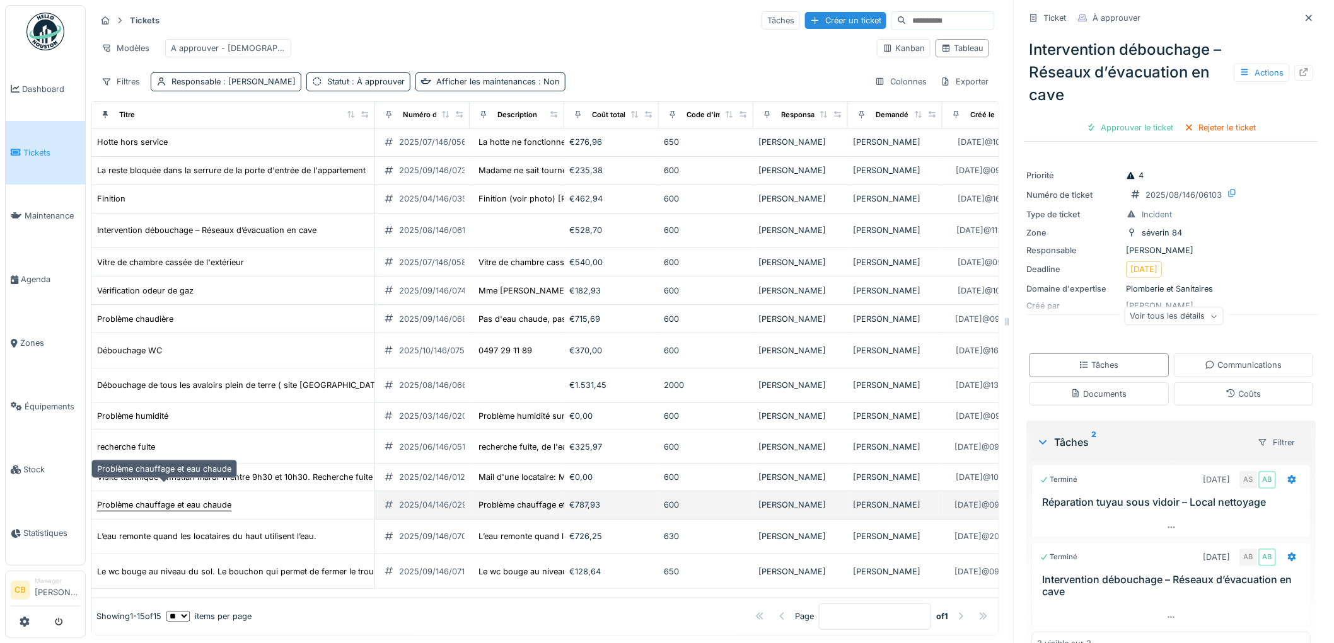
click at [207, 499] on div "Problème chauffage et eau chaude" at bounding box center [164, 505] width 134 height 12
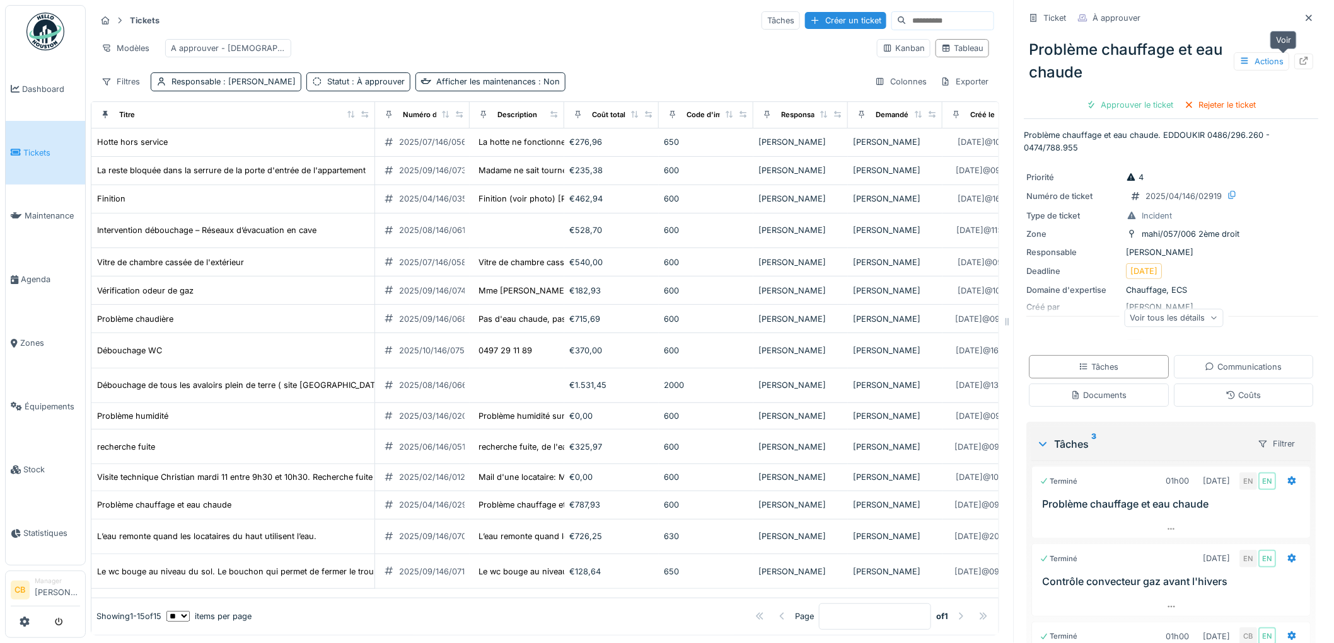
click at [1299, 55] on div at bounding box center [1304, 61] width 10 height 12
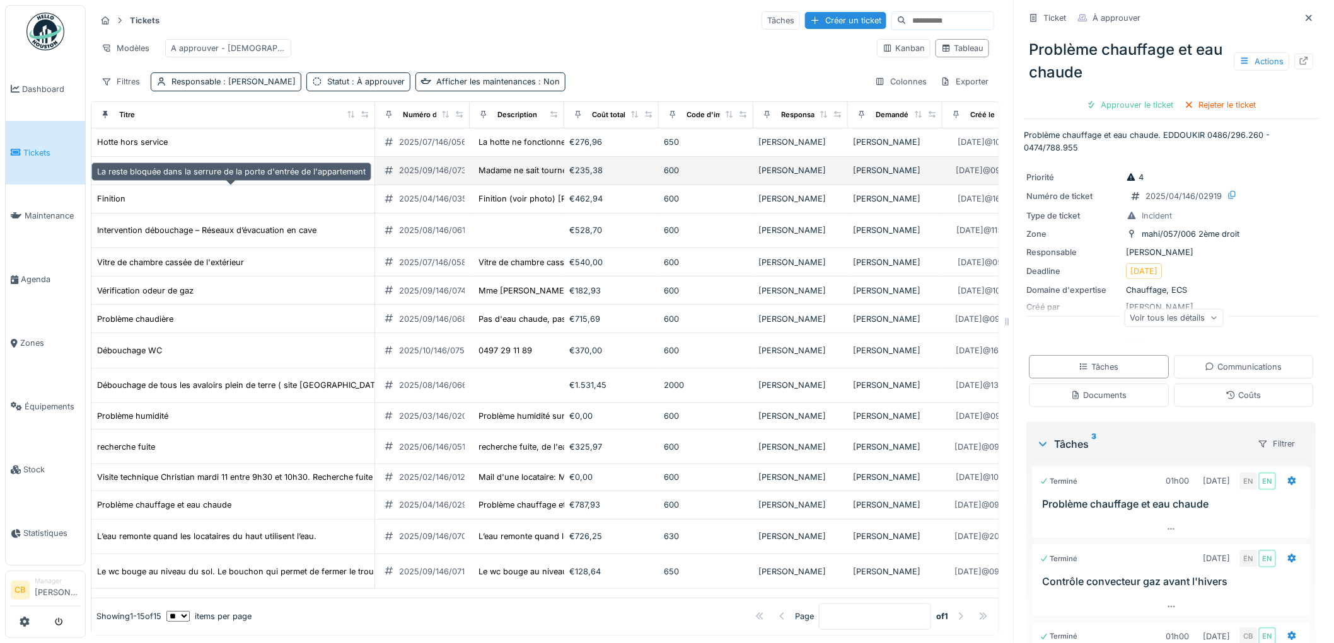
click at [156, 176] on div "La reste bloquée dans la serrure de la porte d'entrée de l'appartement" at bounding box center [231, 170] width 268 height 12
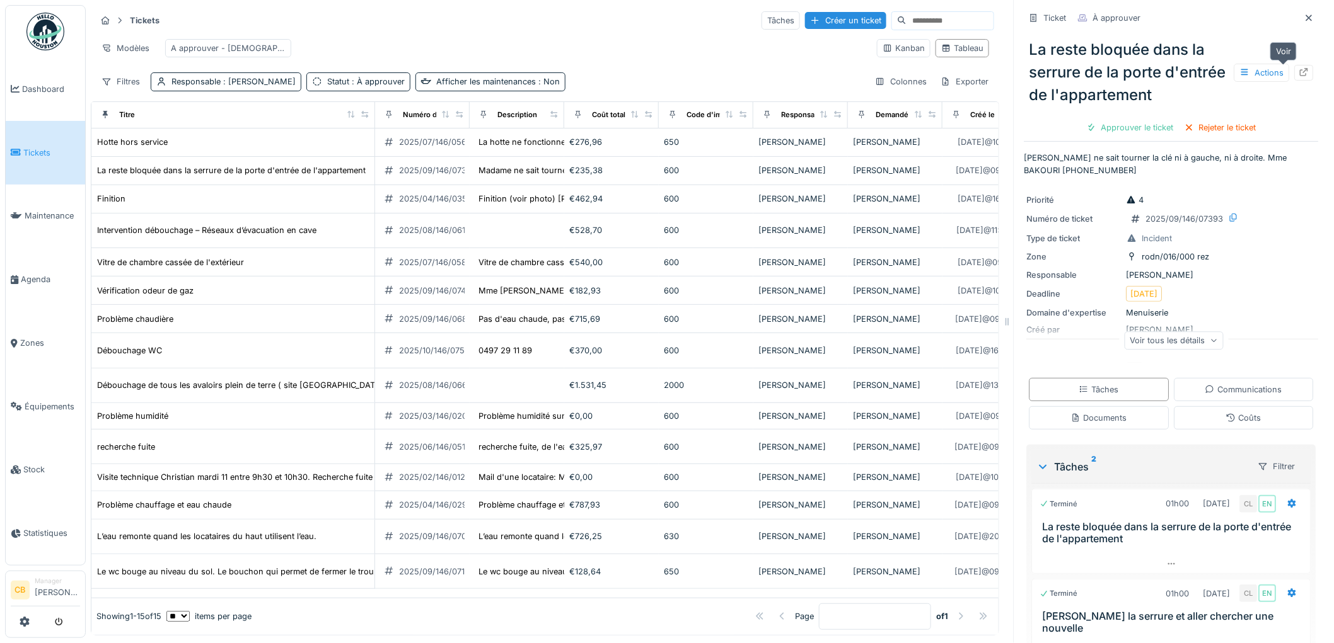
click at [1300, 72] on icon at bounding box center [1304, 72] width 8 height 8
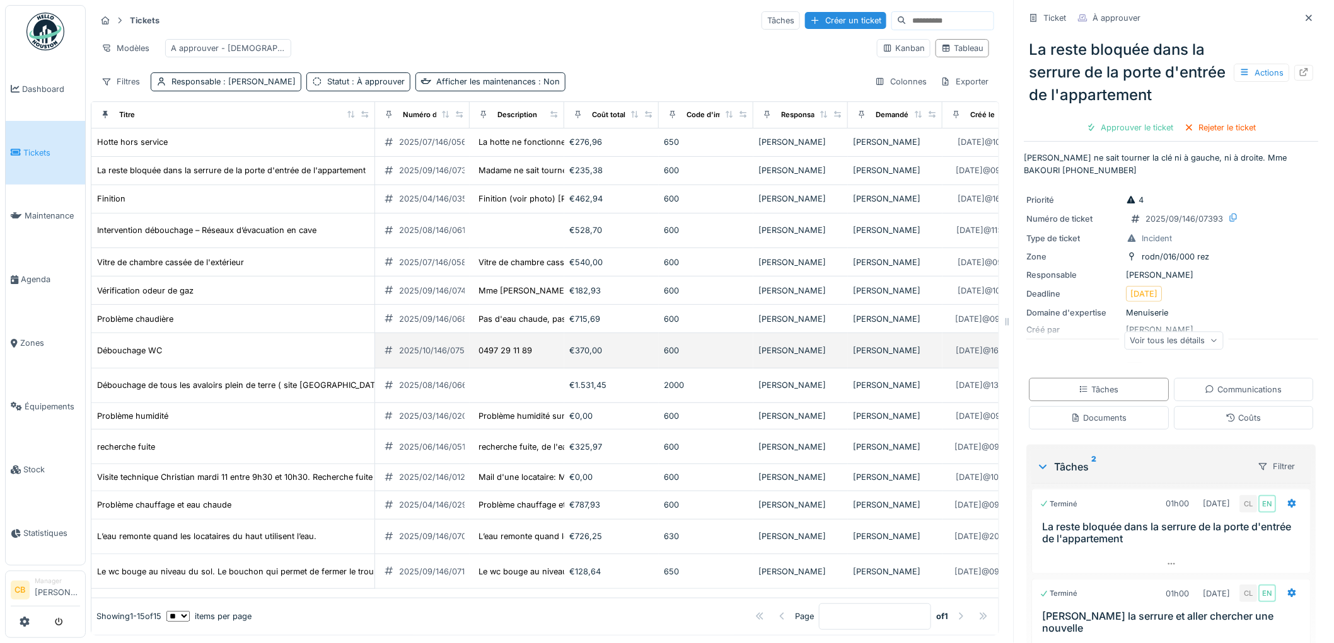
scroll to position [86, 0]
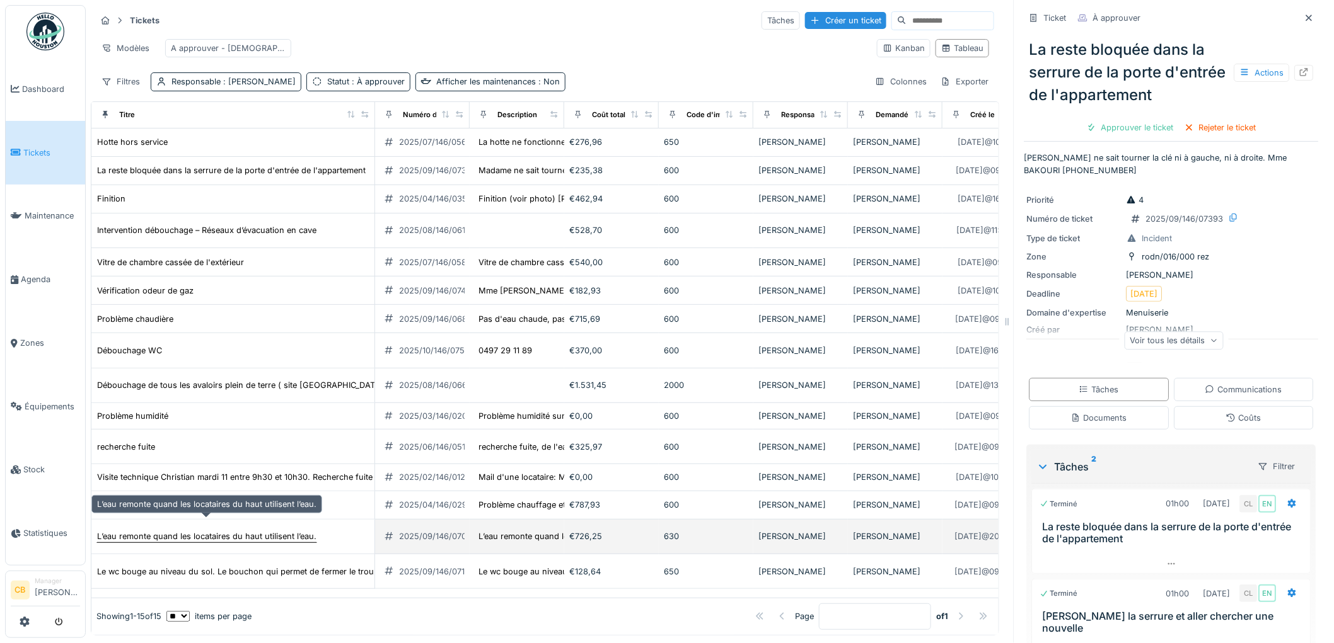
click at [168, 531] on div "L’eau remonte quand les locataires du haut utilisent l’eau." at bounding box center [206, 537] width 219 height 12
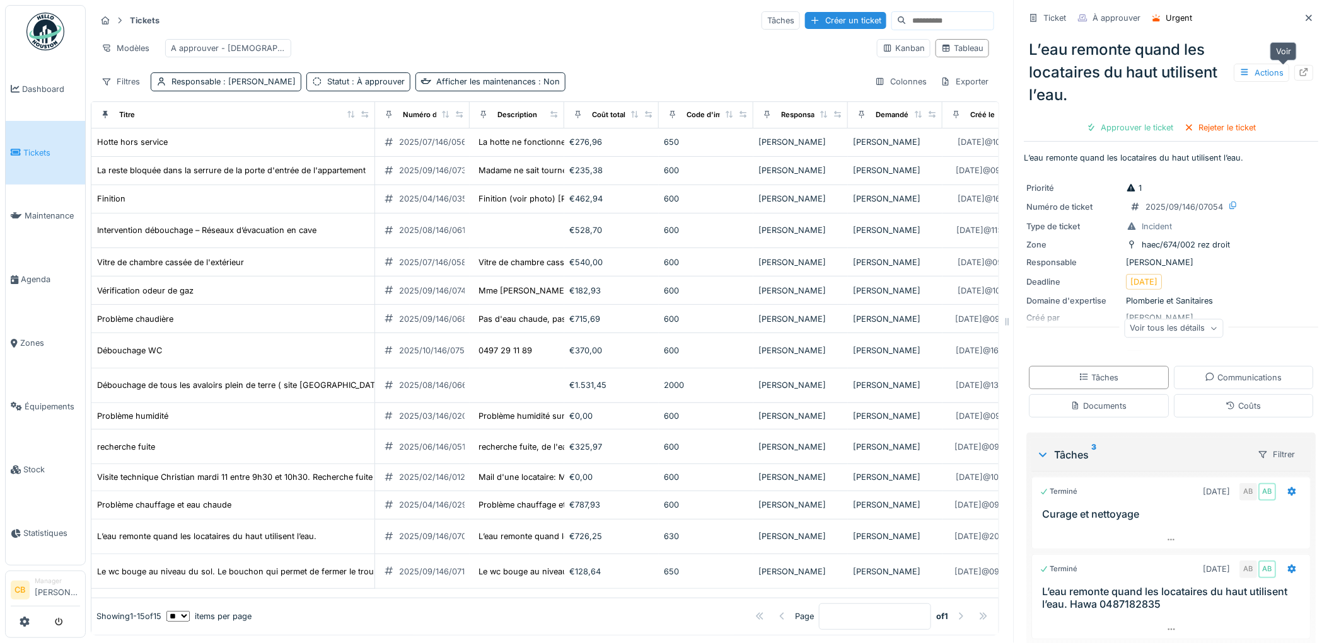
click at [1299, 72] on icon at bounding box center [1304, 72] width 10 height 8
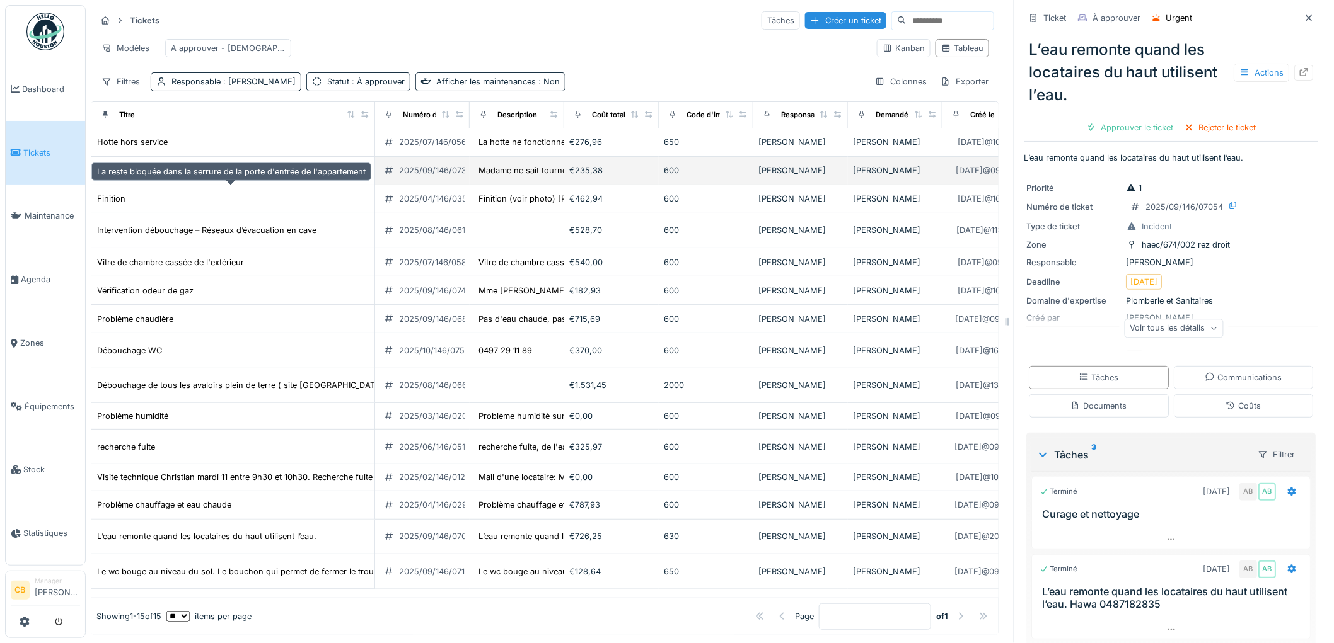
click at [197, 176] on div "La reste bloquée dans la serrure de la porte d'entrée de l'appartement" at bounding box center [231, 170] width 268 height 12
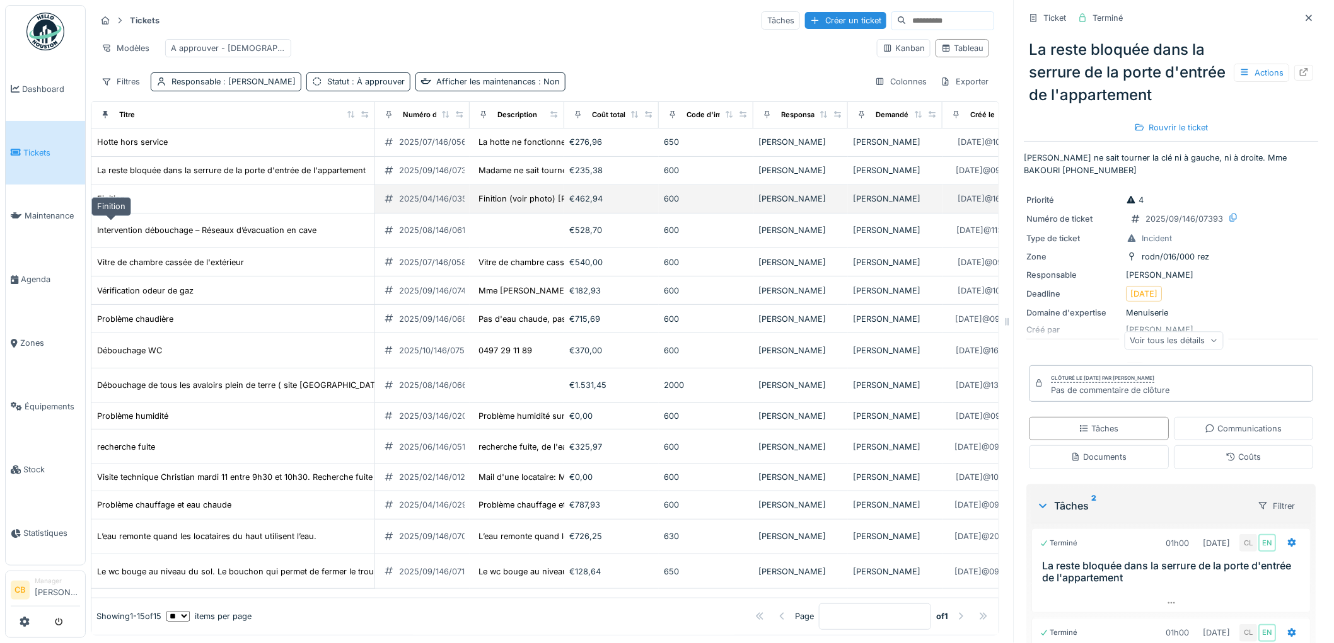
click at [116, 205] on div "Finition" at bounding box center [111, 199] width 28 height 12
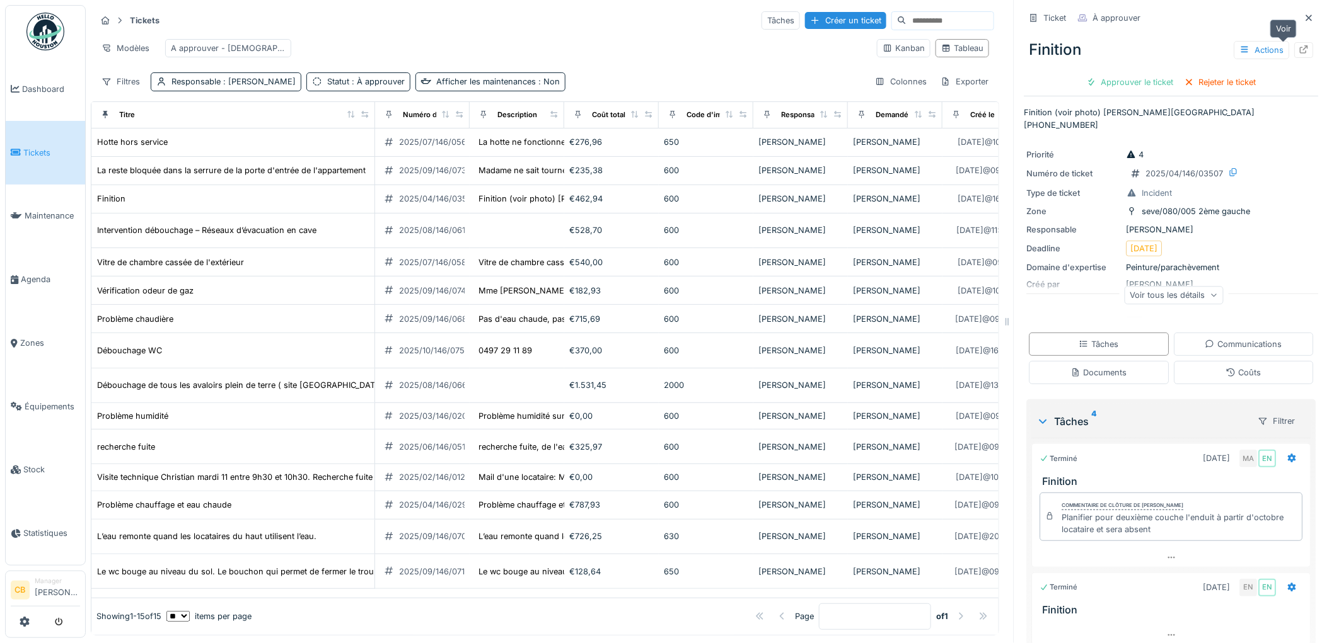
click at [1300, 45] on icon at bounding box center [1304, 49] width 8 height 8
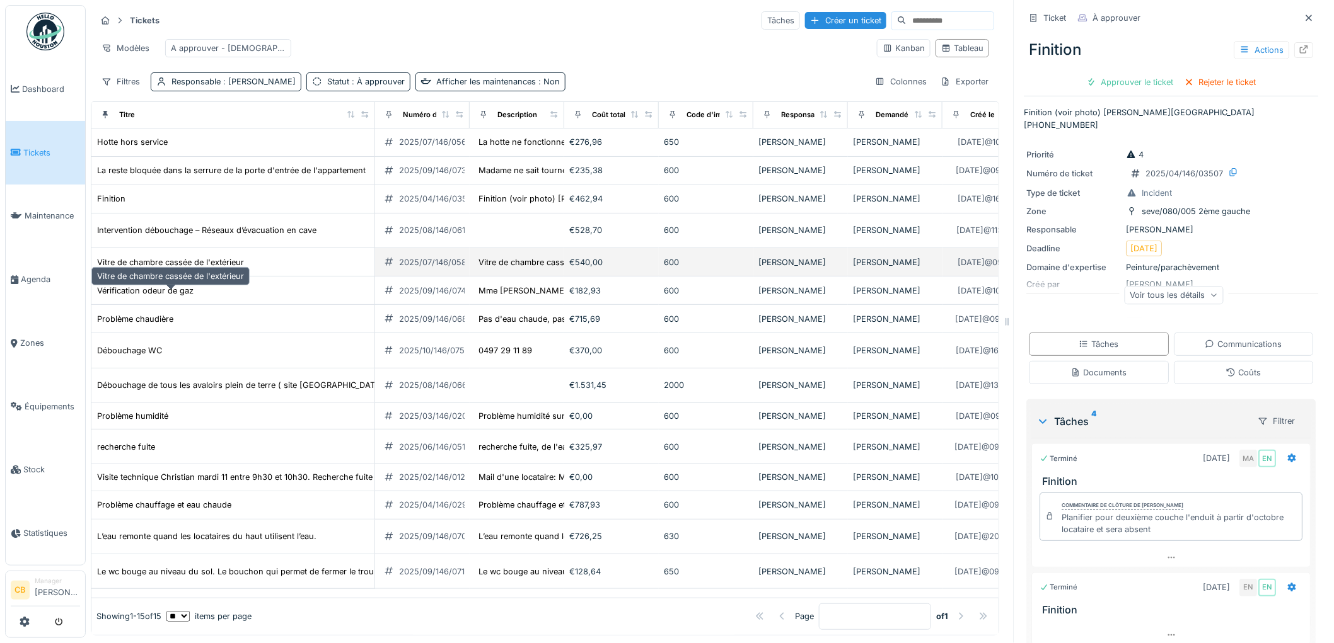
click at [212, 268] on div "Vitre de chambre cassée de l'extérieur" at bounding box center [170, 263] width 147 height 12
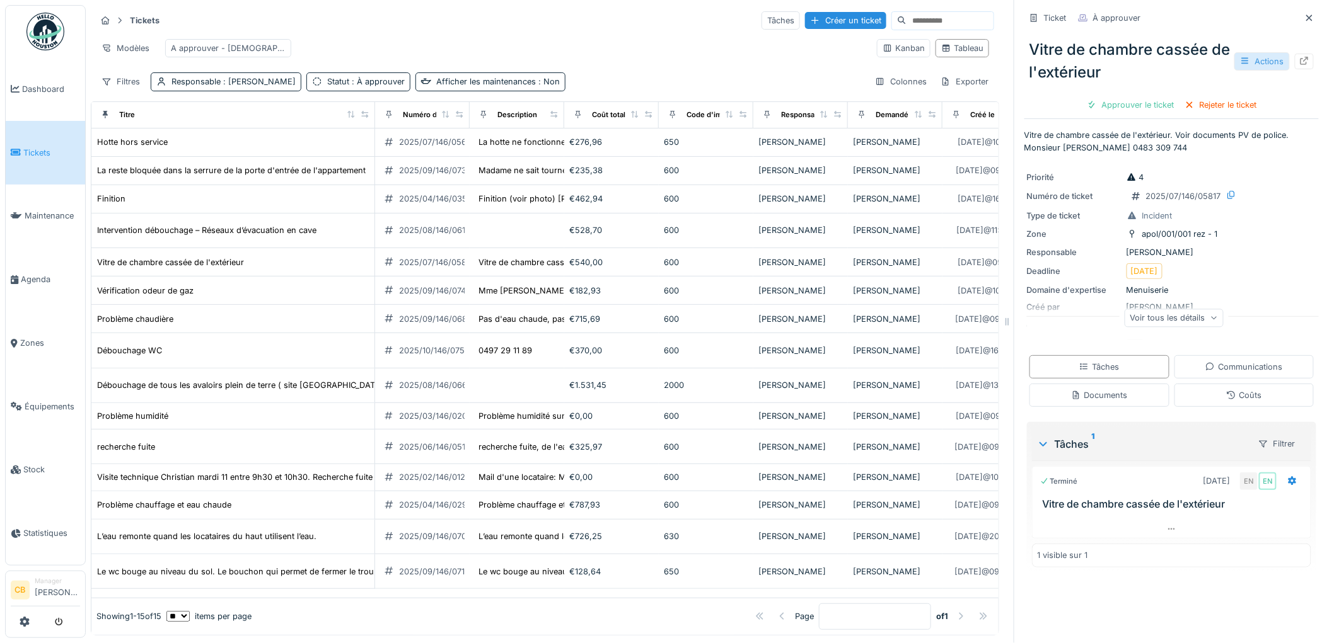
click at [1255, 54] on div "Actions" at bounding box center [1261, 61] width 55 height 18
click at [1299, 57] on icon at bounding box center [1304, 61] width 10 height 8
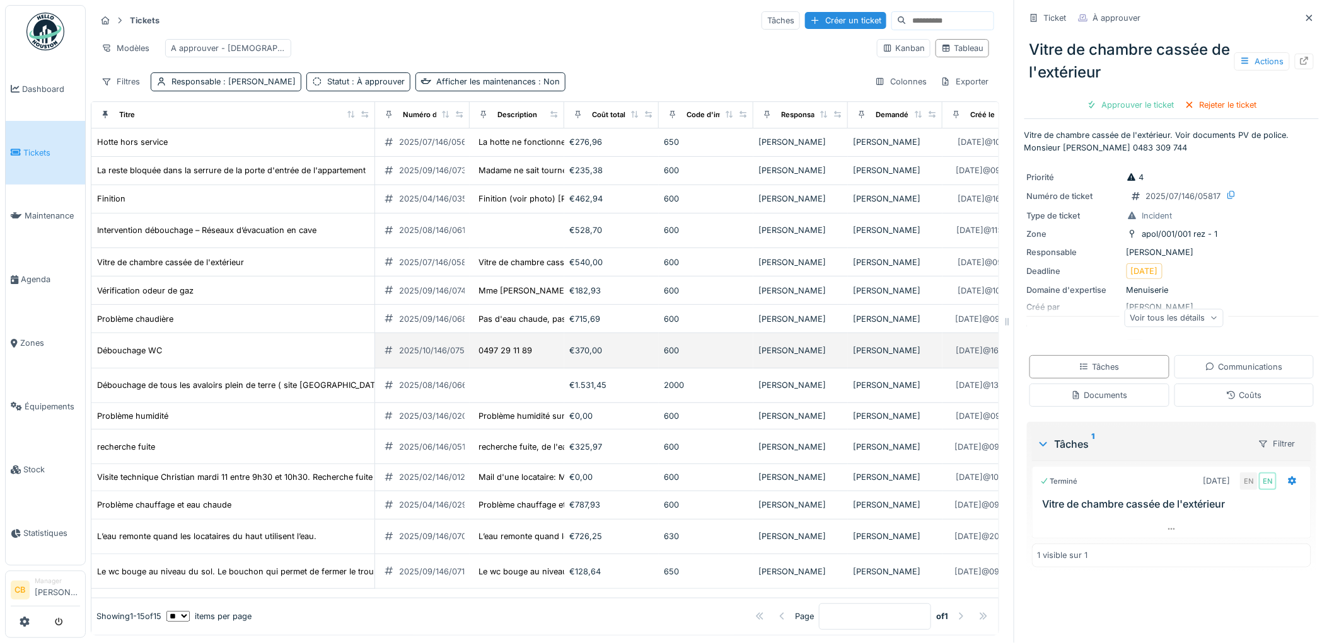
scroll to position [86, 0]
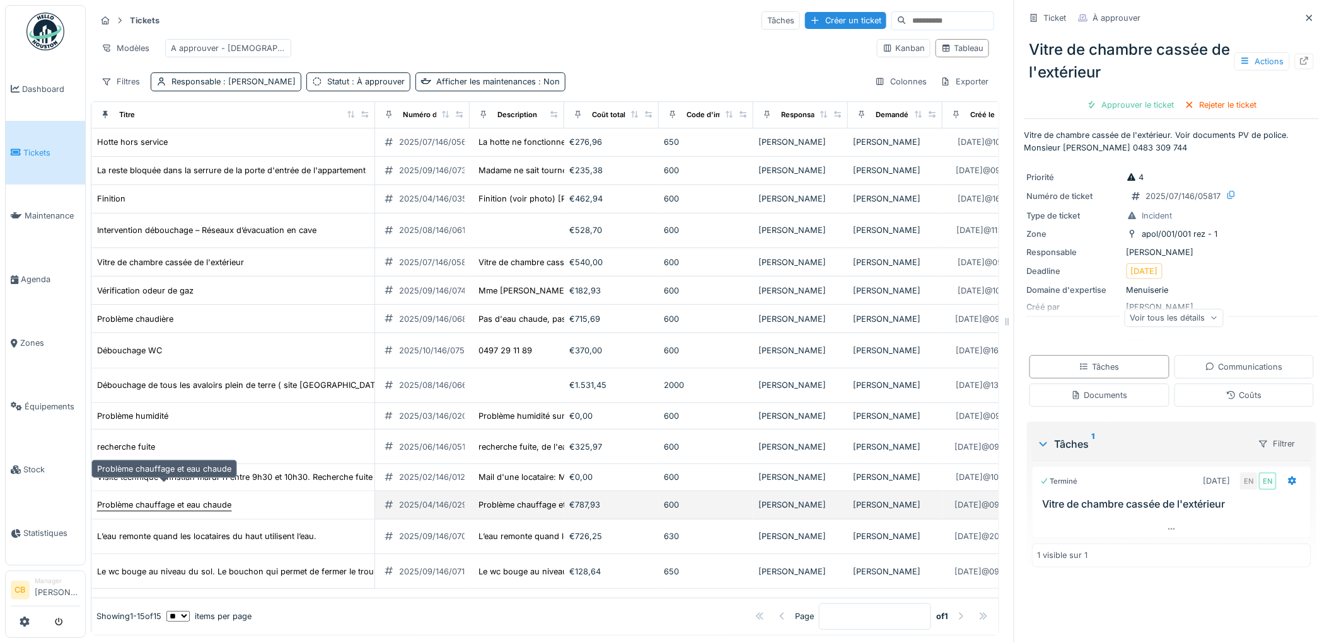
click at [214, 499] on div "Problème chauffage et eau chaude" at bounding box center [164, 505] width 134 height 12
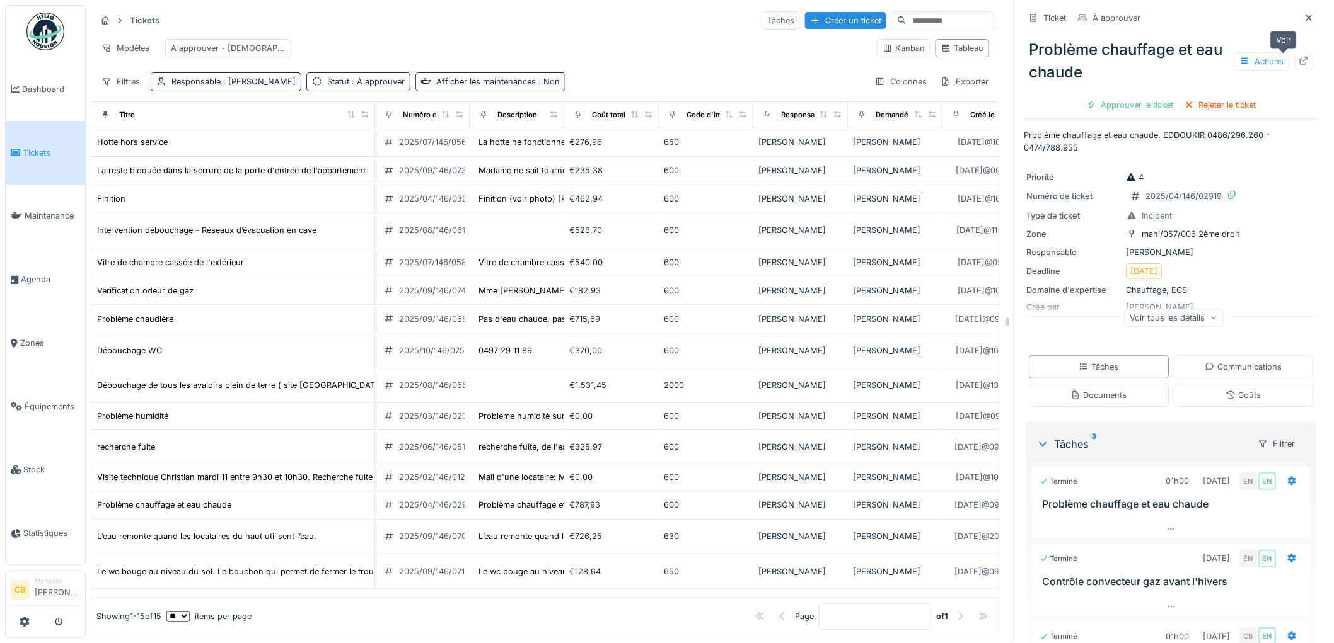
click at [1299, 57] on icon at bounding box center [1304, 61] width 10 height 8
click at [45, 33] on img at bounding box center [45, 32] width 38 height 38
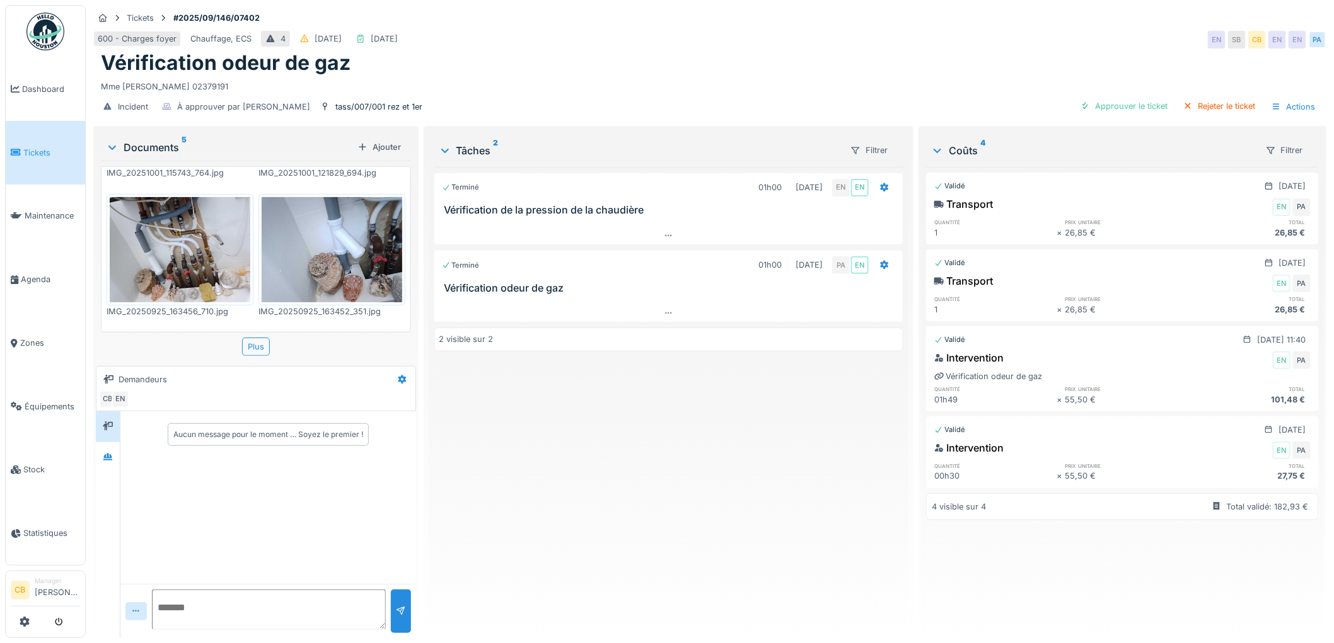
scroll to position [210, 0]
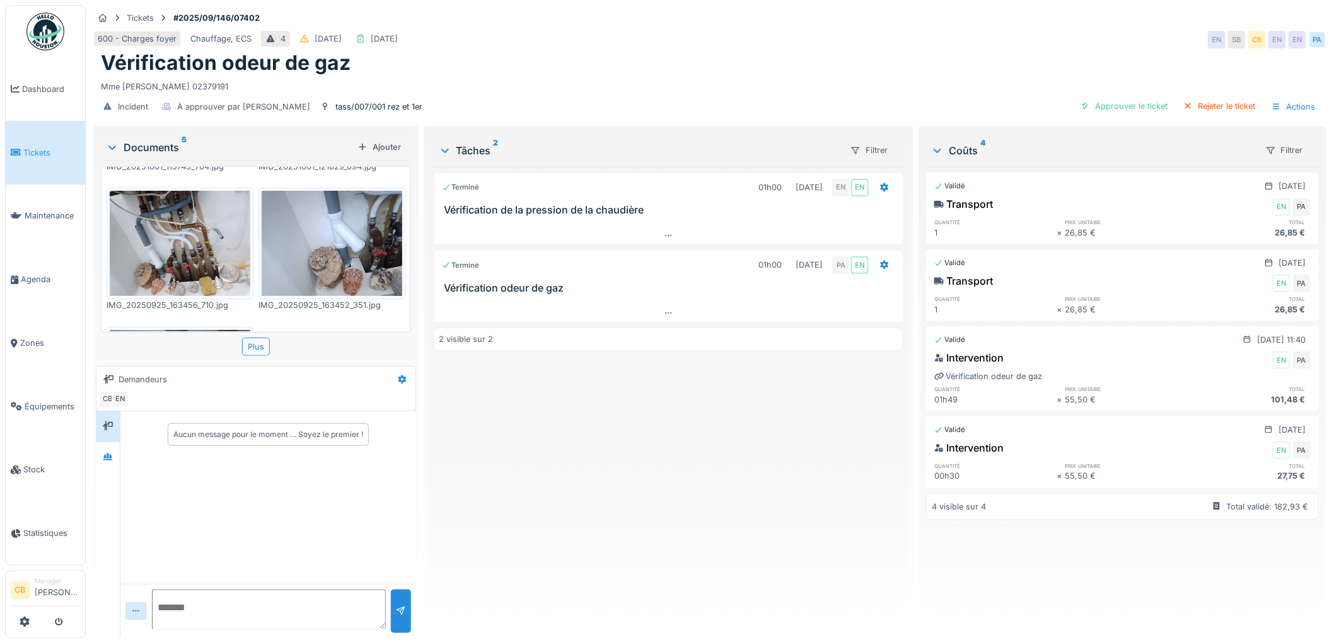
click at [197, 246] on img at bounding box center [180, 243] width 141 height 105
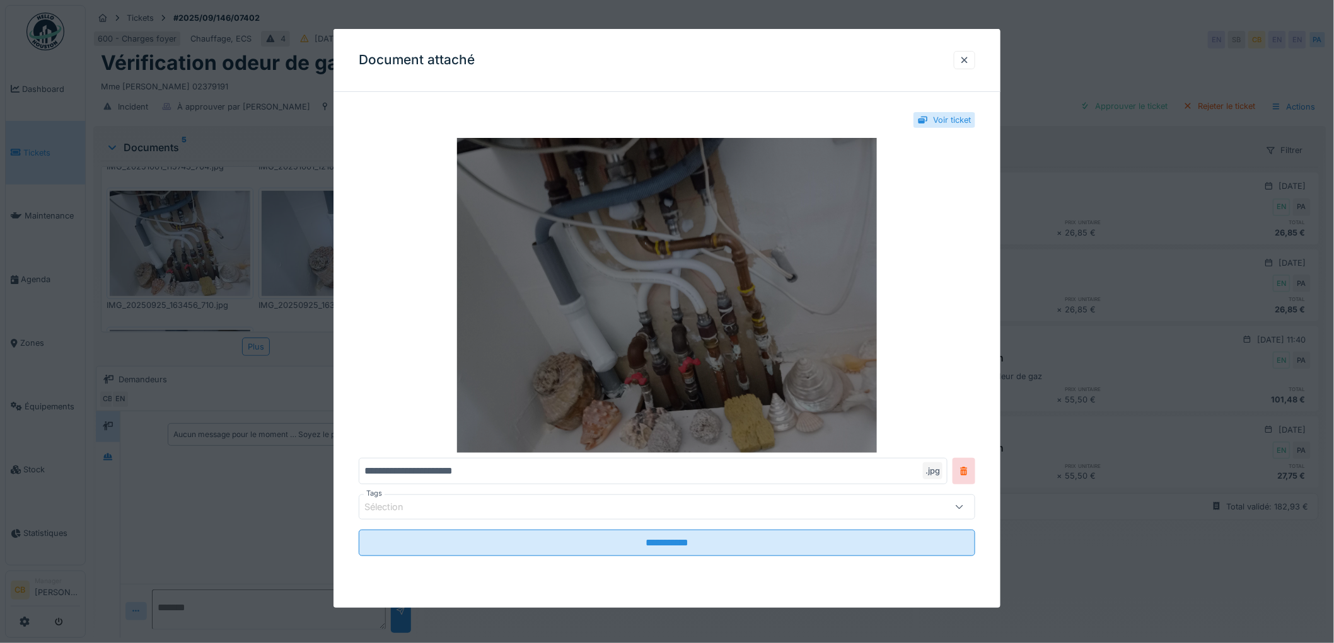
click at [538, 262] on img at bounding box center [667, 295] width 616 height 315
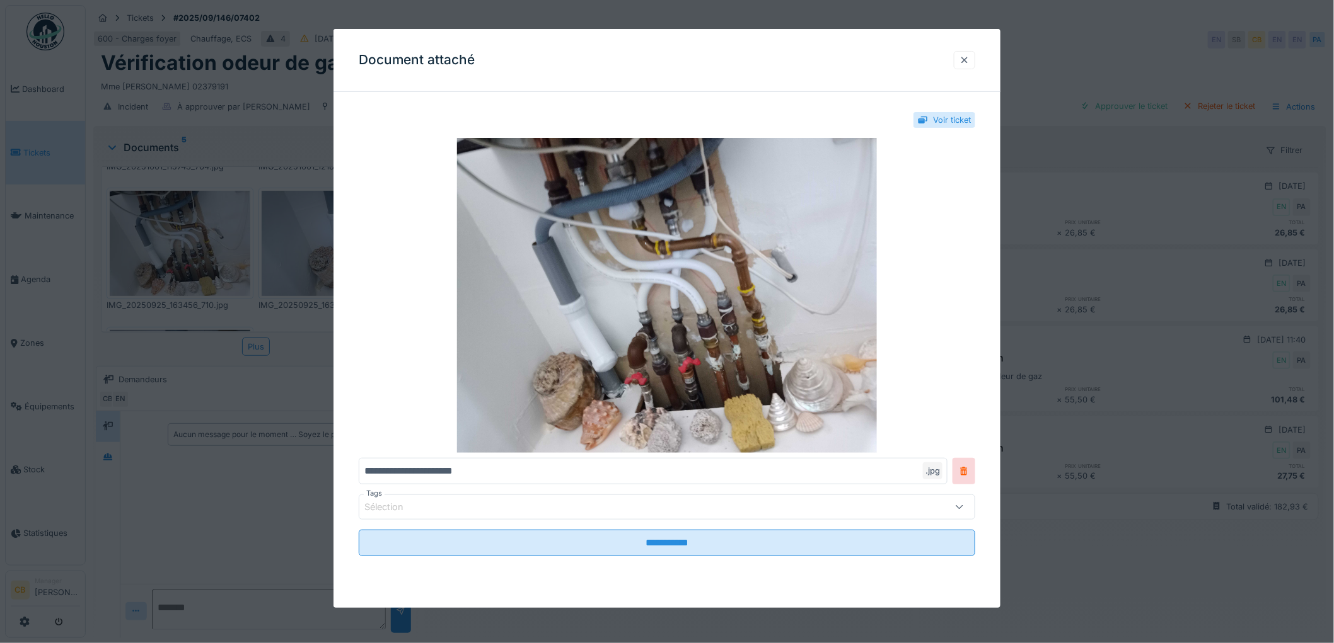
click at [969, 57] on div at bounding box center [964, 60] width 10 height 12
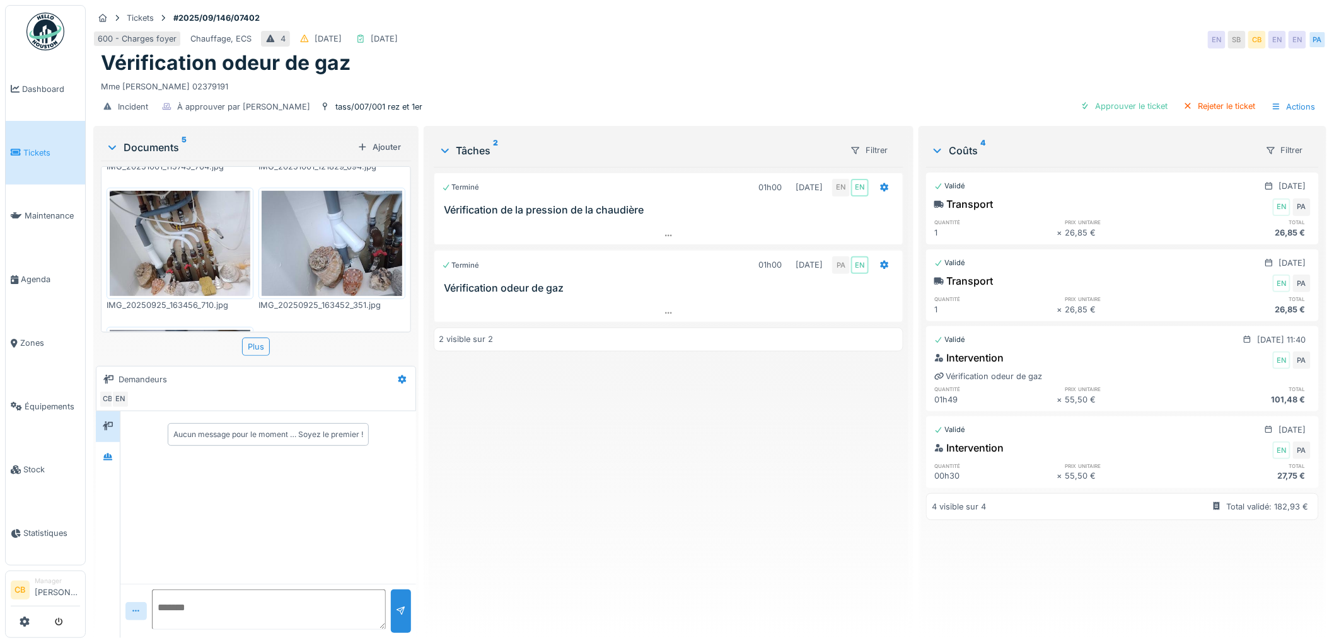
scroll to position [320, 0]
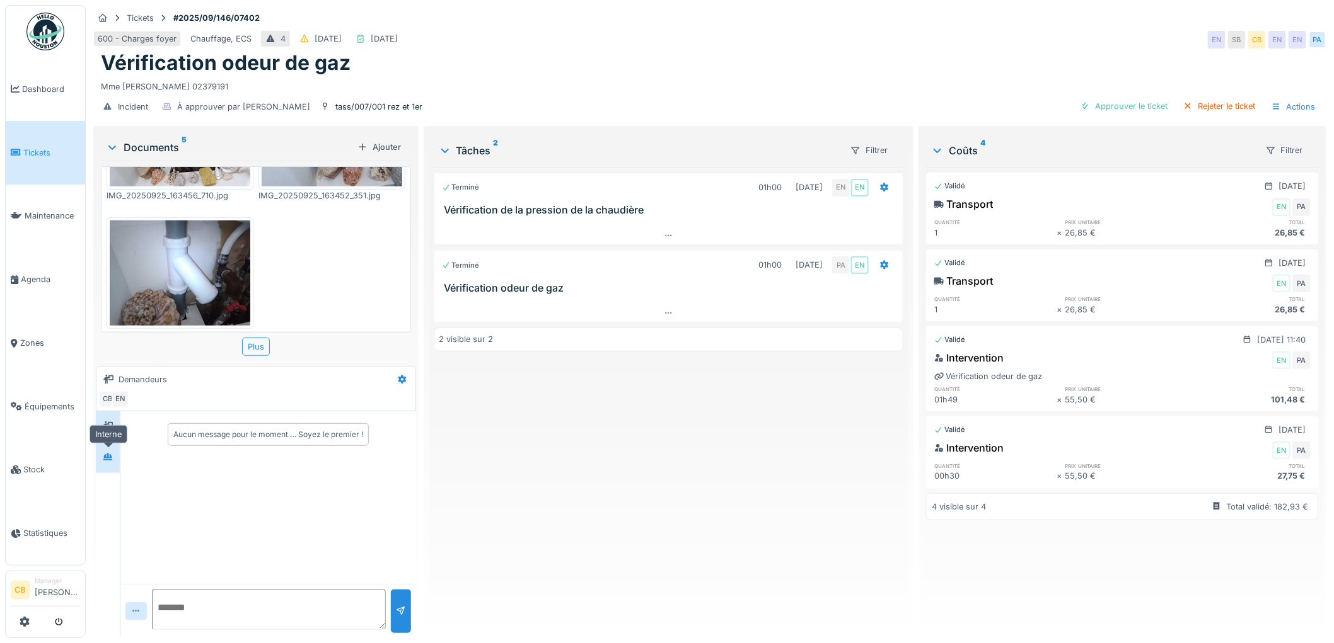
click at [112, 464] on div at bounding box center [107, 458] width 19 height 16
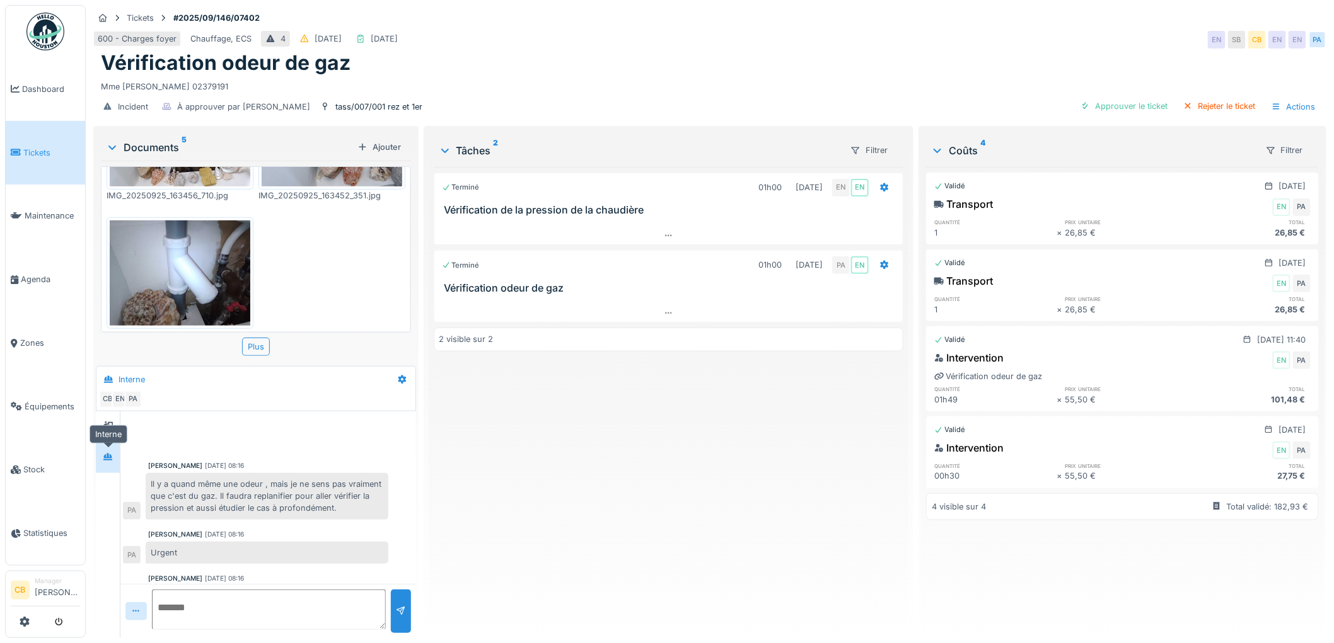
scroll to position [143, 0]
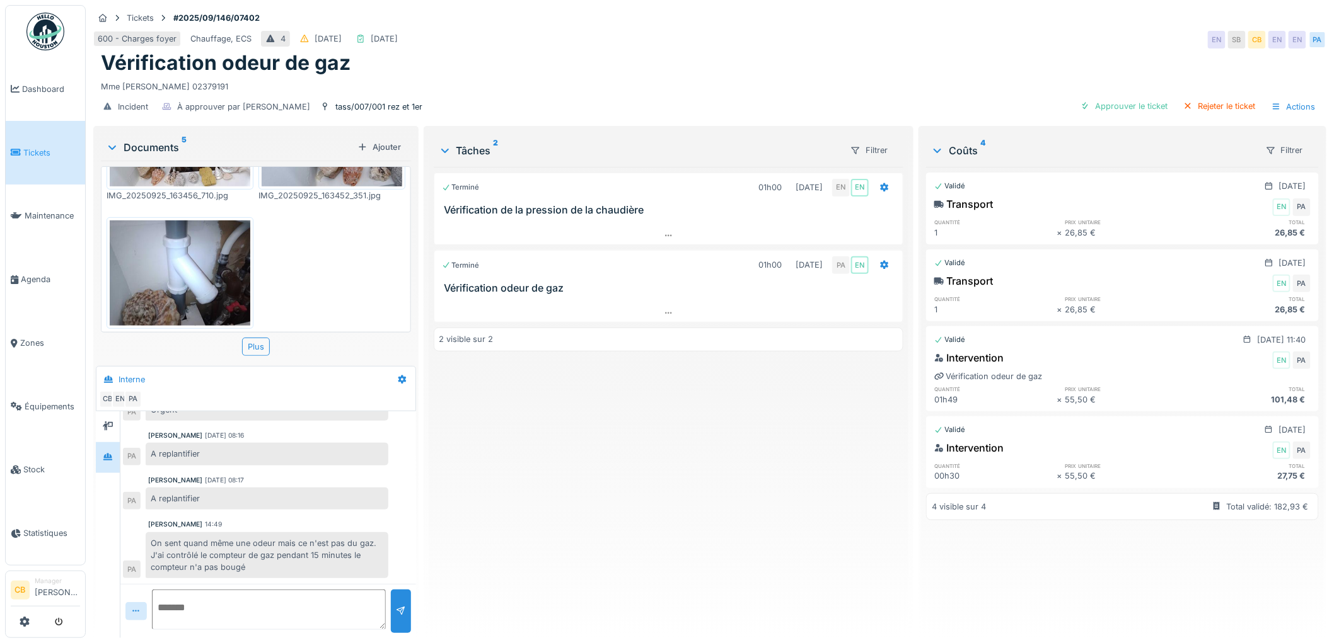
click at [112, 144] on icon at bounding box center [112, 147] width 10 height 13
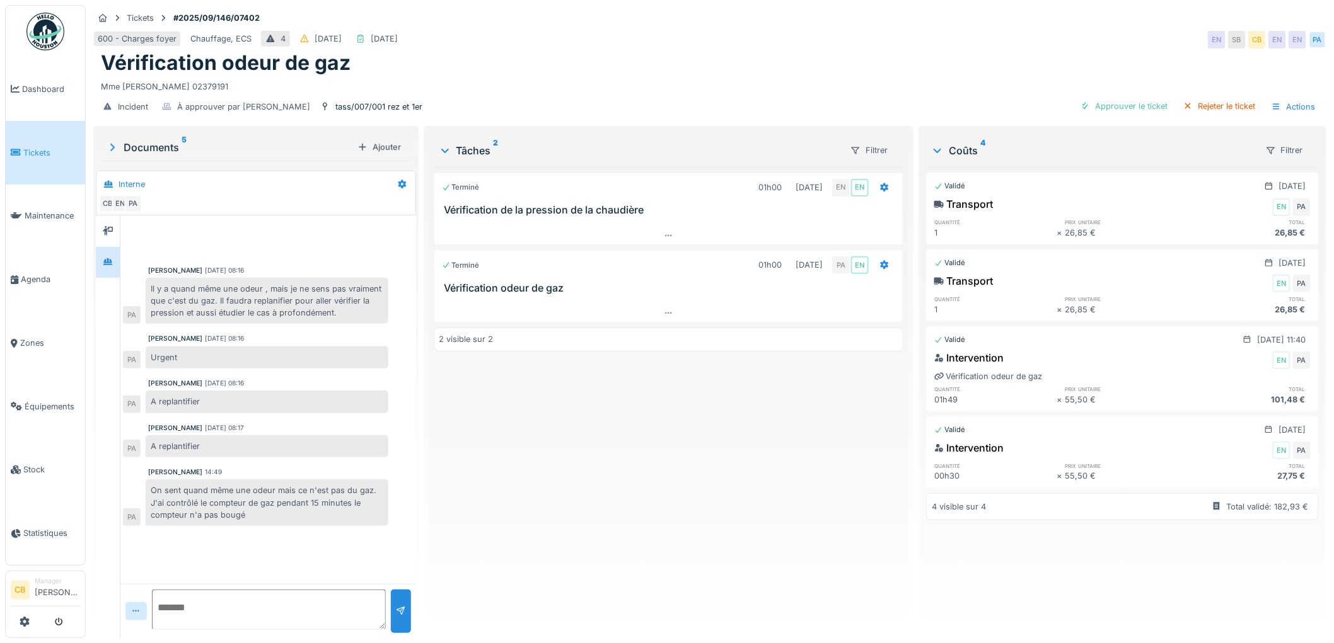
scroll to position [313, 0]
click at [1142, 102] on div "Approuver le ticket" at bounding box center [1124, 106] width 98 height 17
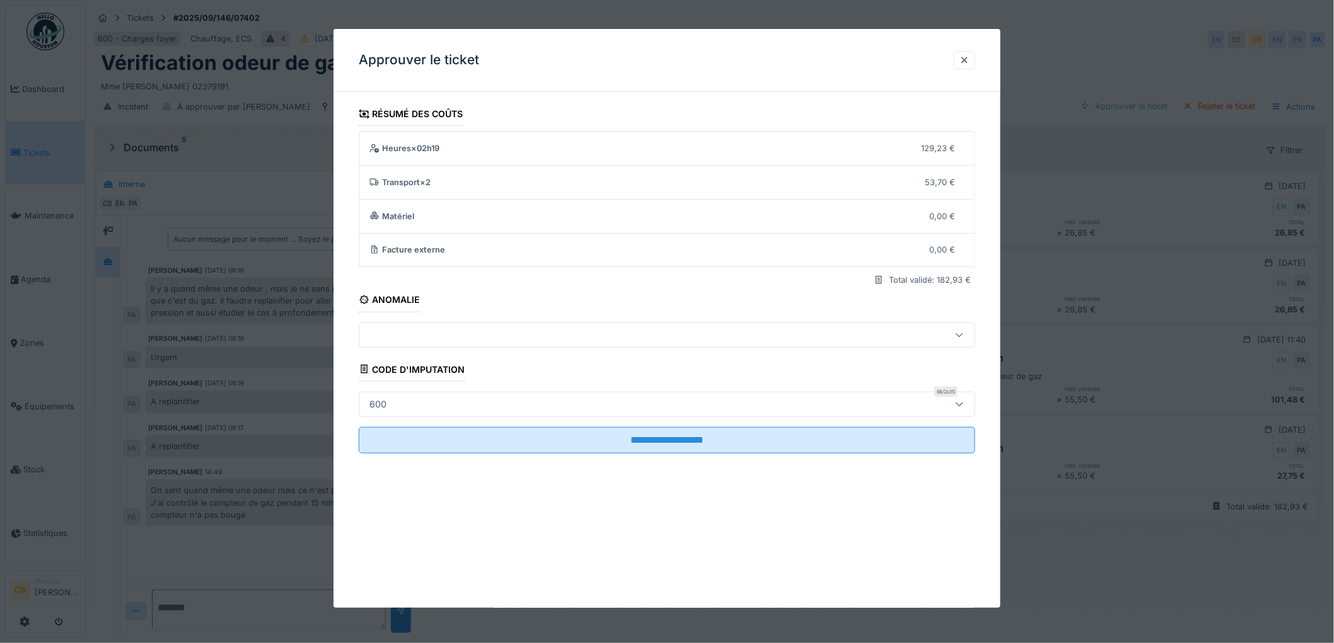
scroll to position [10, 0]
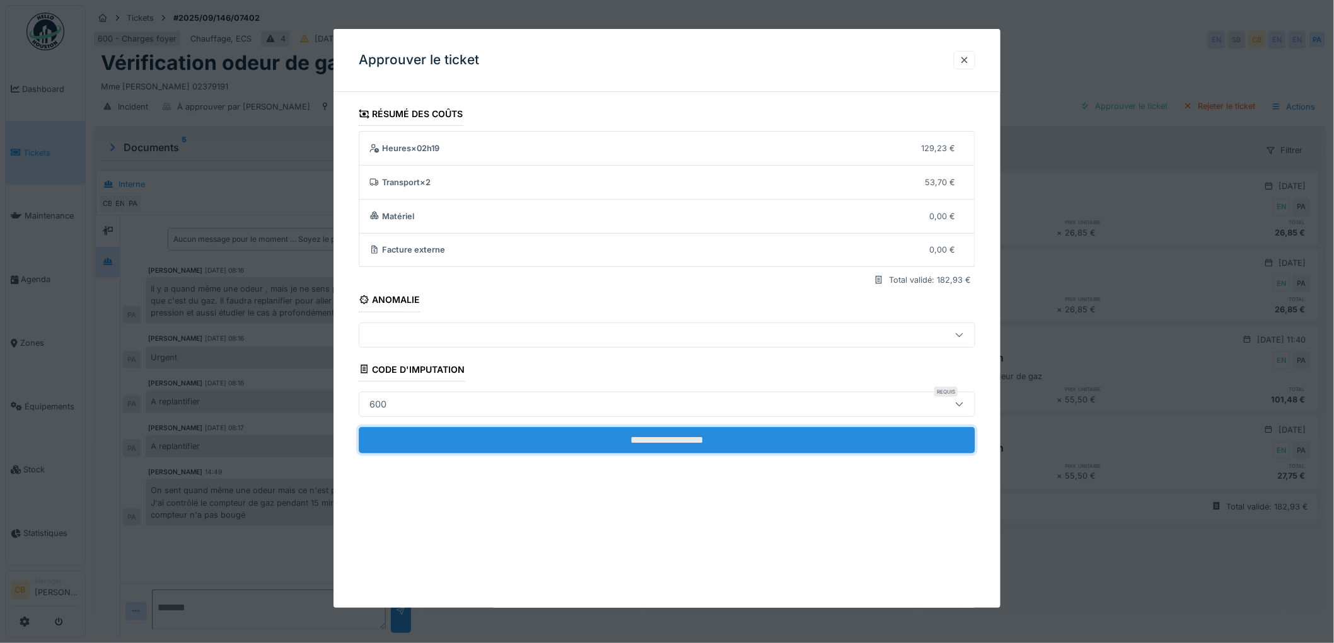
click at [660, 440] on input "**********" at bounding box center [667, 440] width 616 height 26
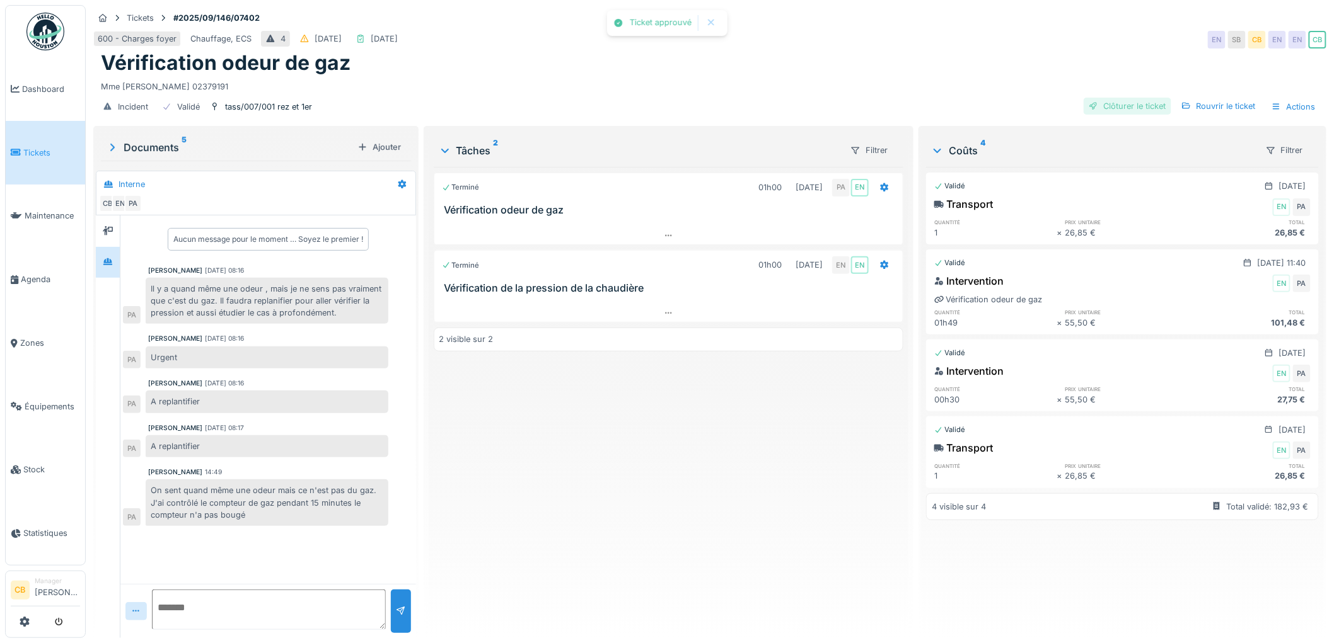
click at [1133, 98] on div "Clôturer le ticket" at bounding box center [1127, 106] width 88 height 17
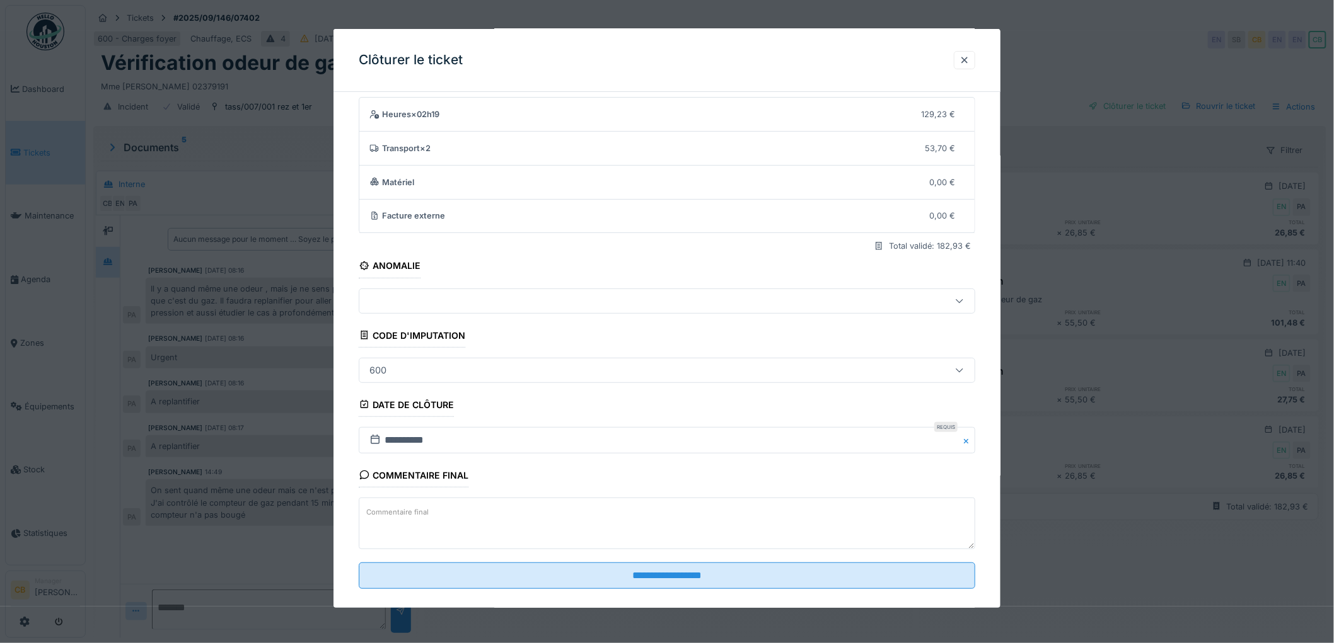
scroll to position [52, 0]
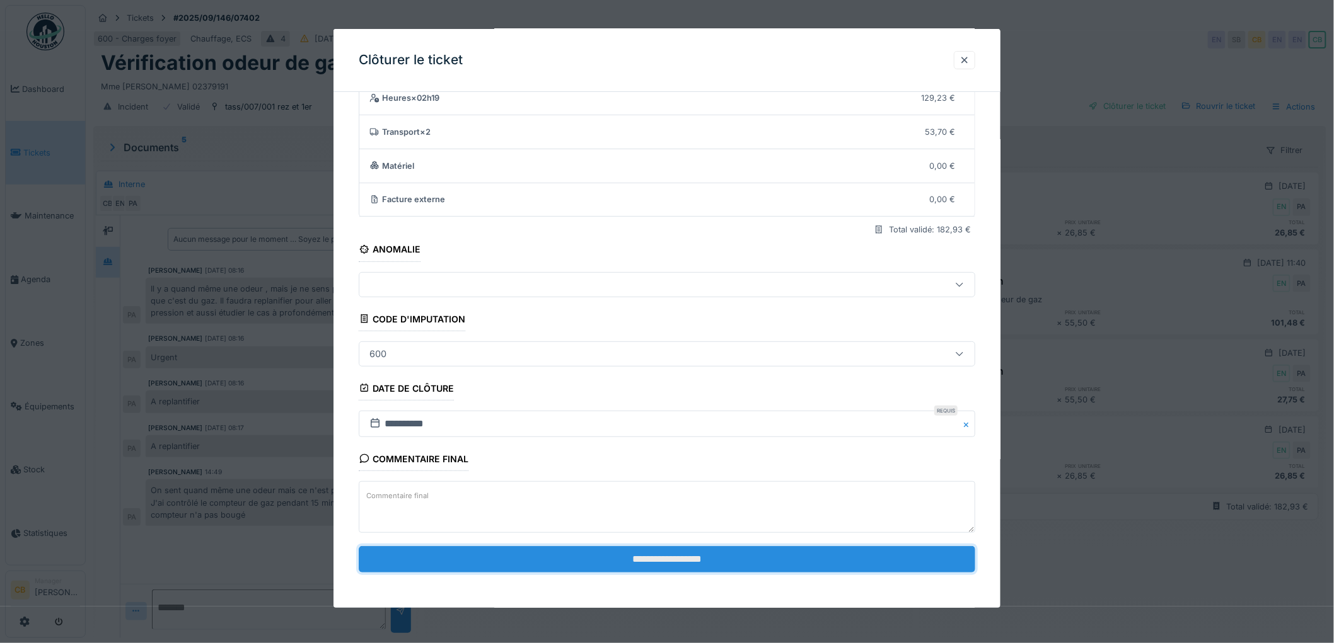
click at [669, 557] on input "**********" at bounding box center [667, 559] width 616 height 26
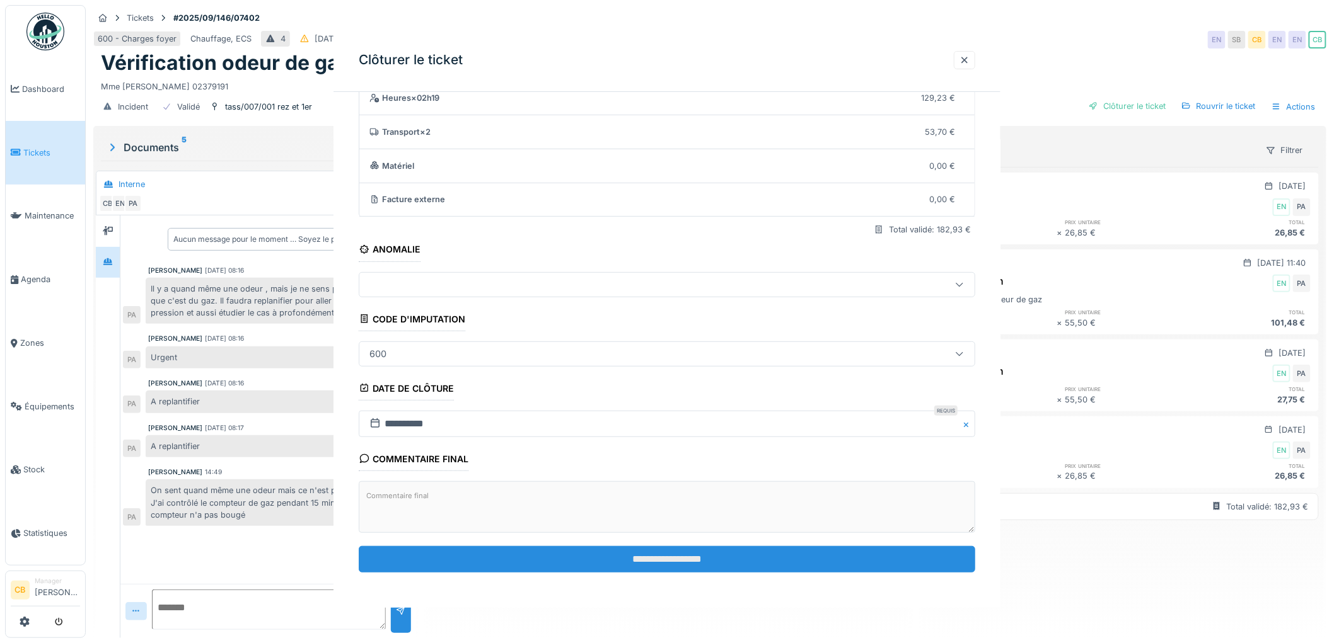
scroll to position [0, 0]
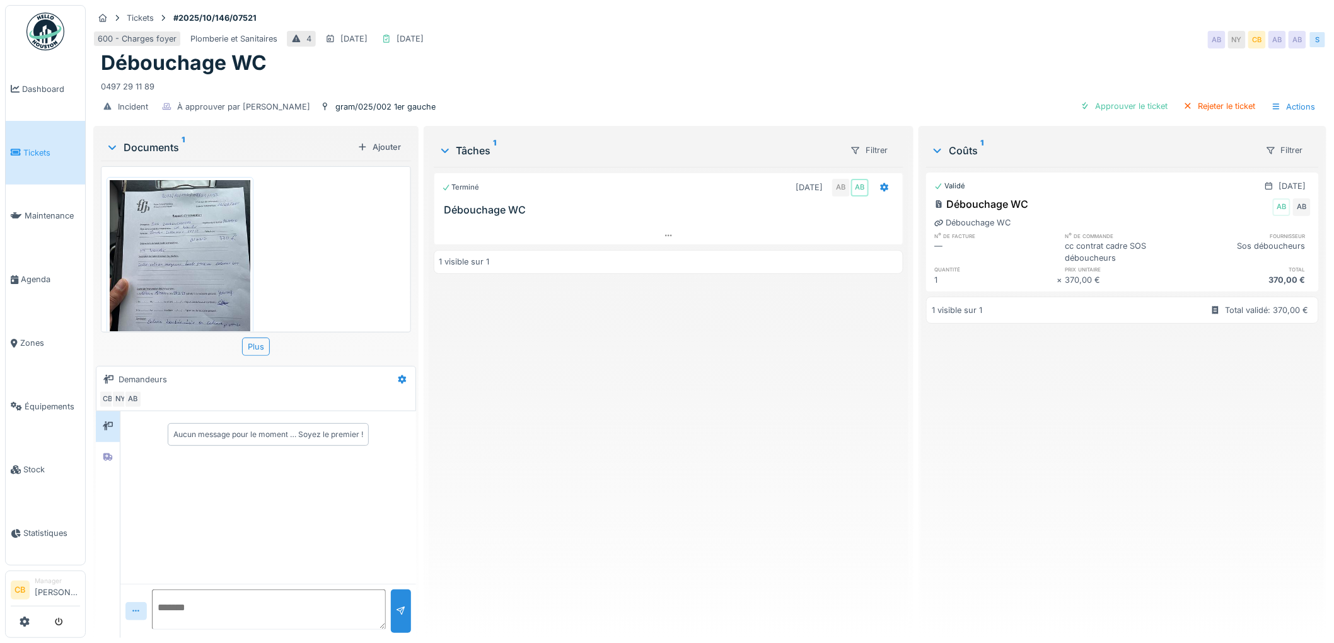
click at [149, 230] on img at bounding box center [180, 273] width 141 height 187
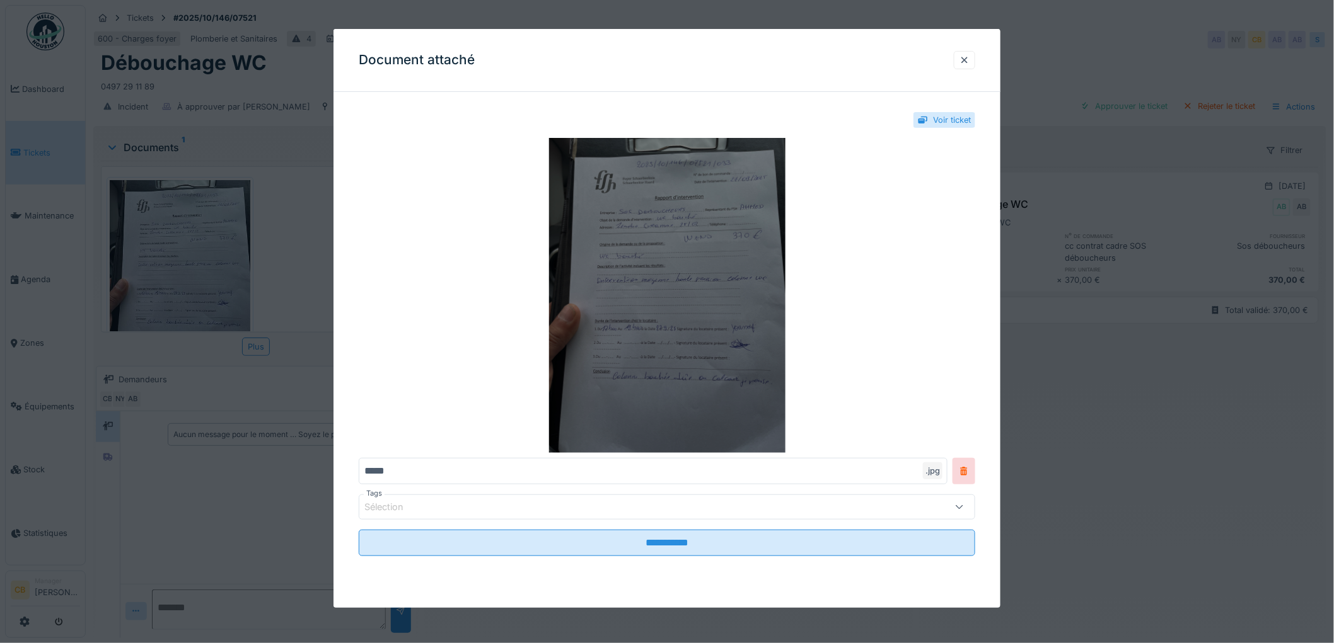
click at [592, 246] on img at bounding box center [667, 295] width 616 height 315
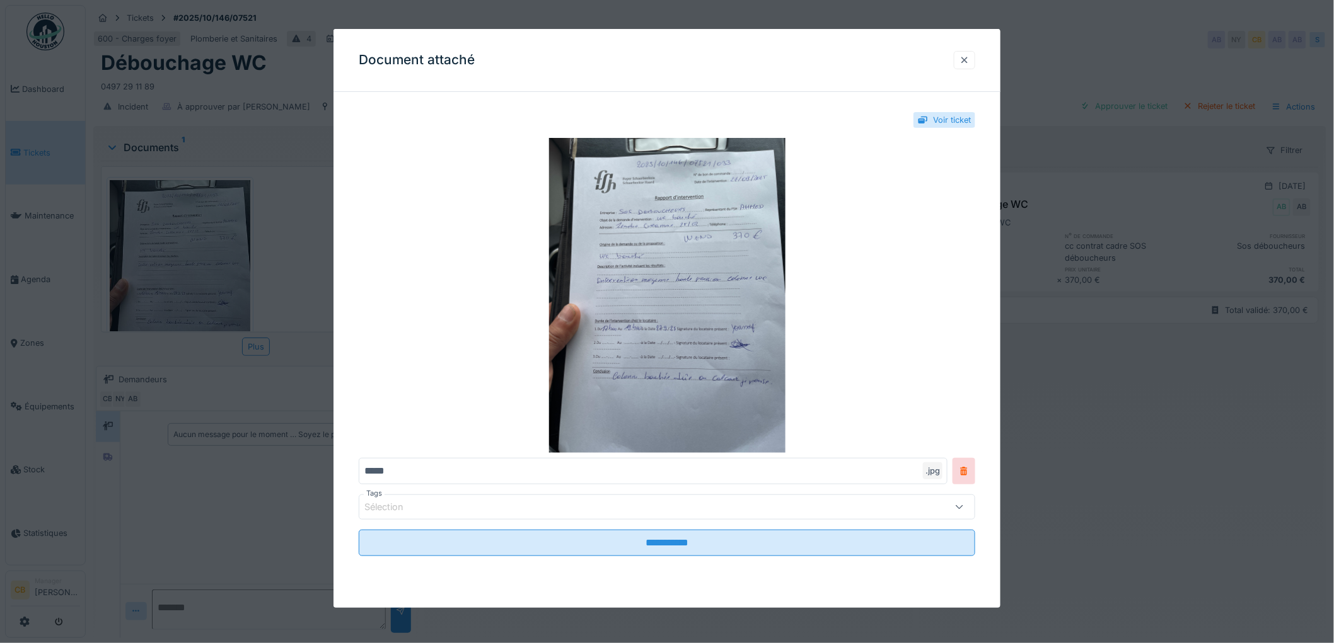
click at [968, 60] on div at bounding box center [964, 60] width 10 height 12
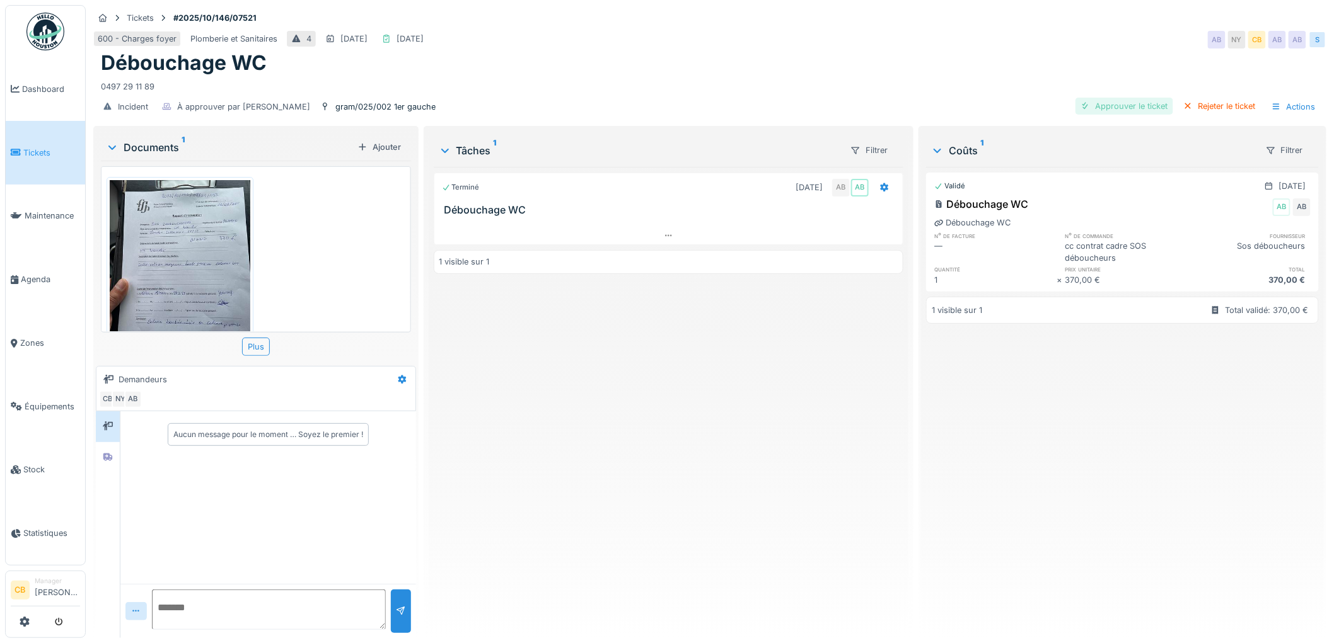
click at [1120, 104] on div "Approuver le ticket" at bounding box center [1124, 106] width 98 height 17
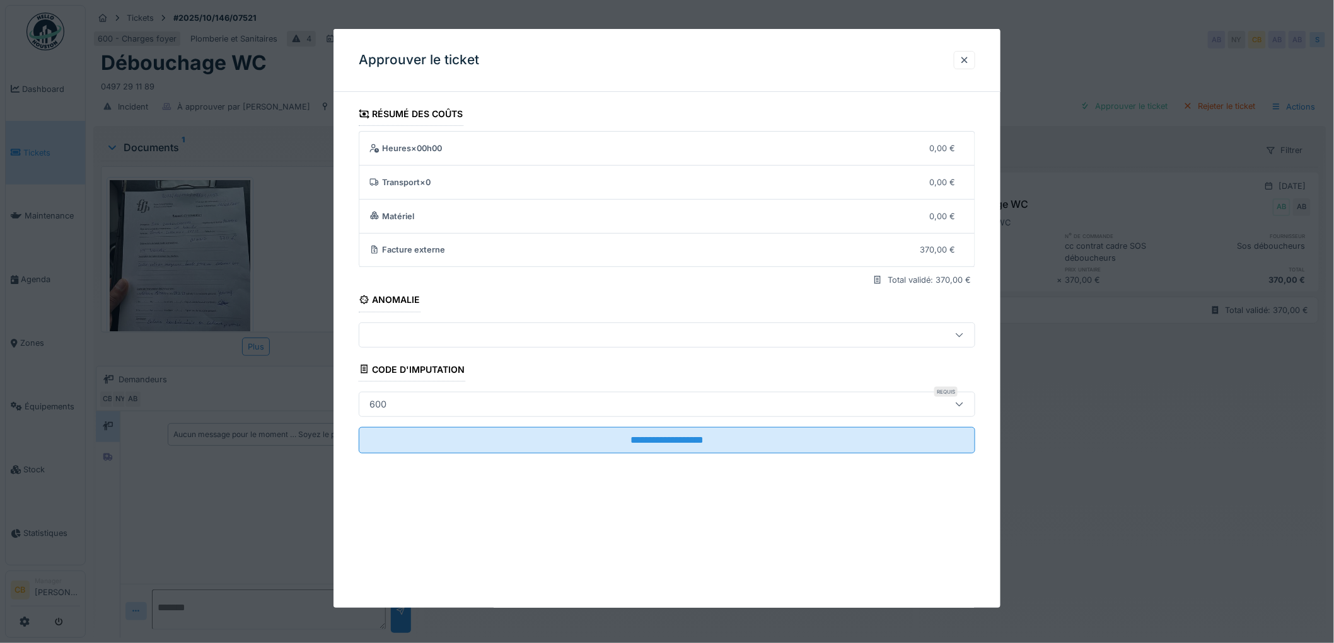
scroll to position [10, 0]
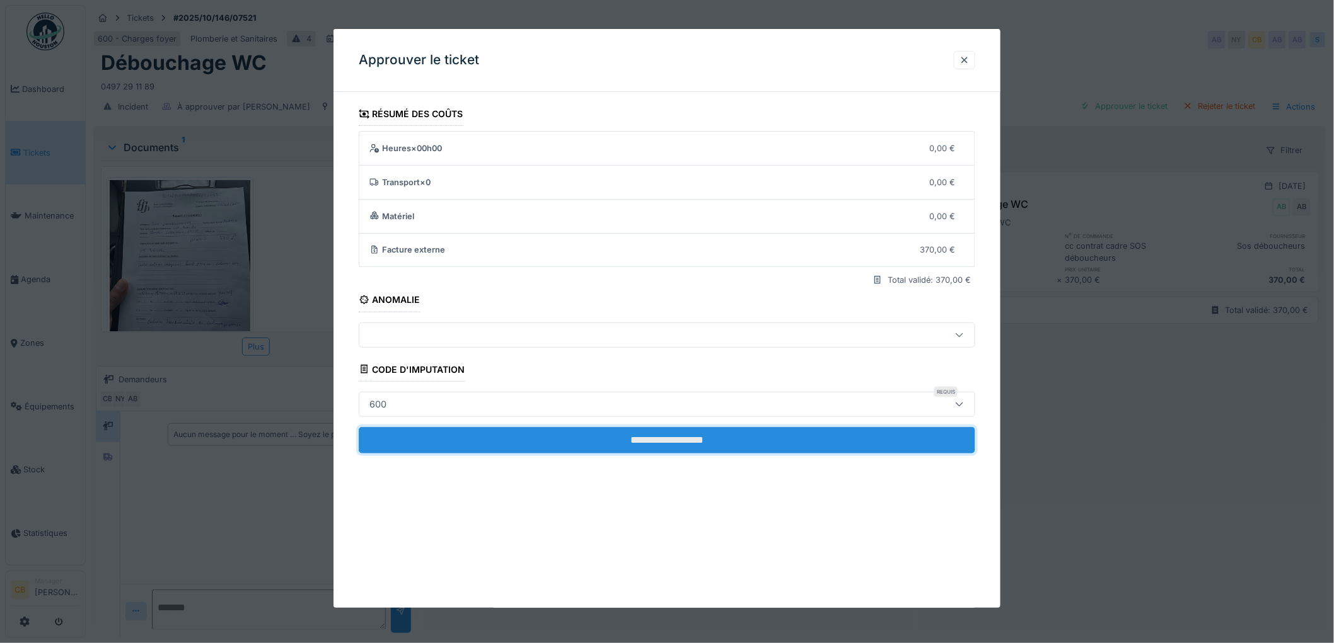
click at [689, 435] on input "**********" at bounding box center [667, 440] width 616 height 26
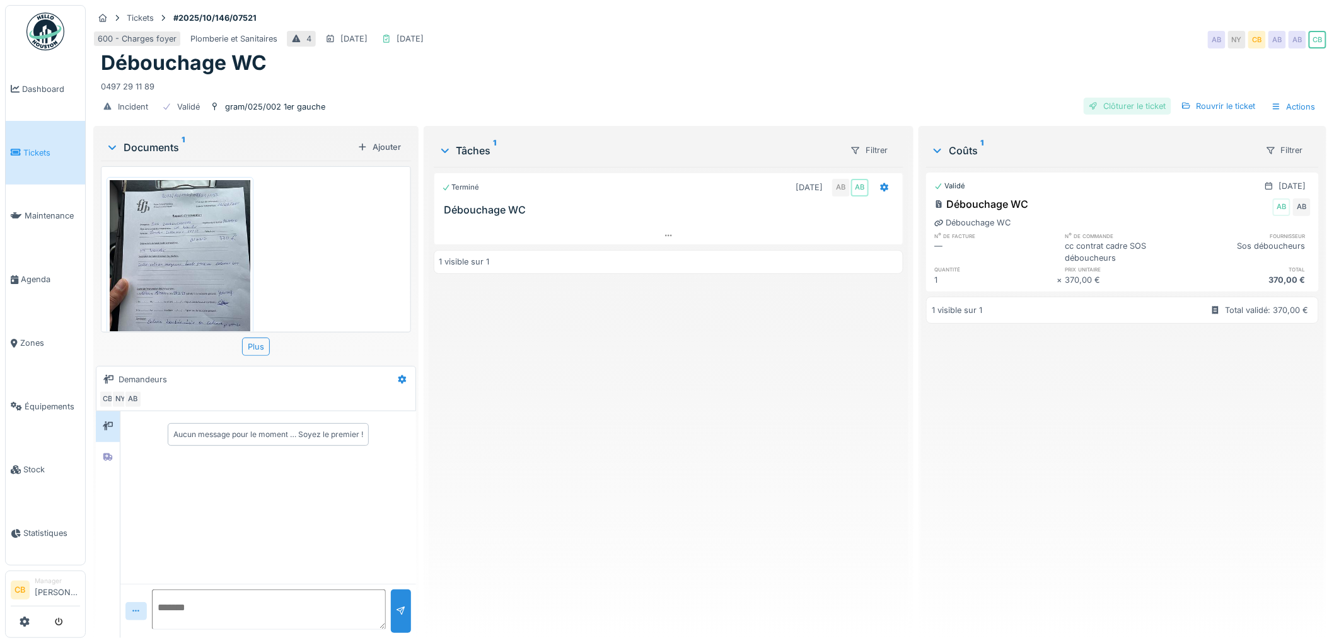
click at [1131, 98] on div "Clôturer le ticket" at bounding box center [1127, 106] width 88 height 17
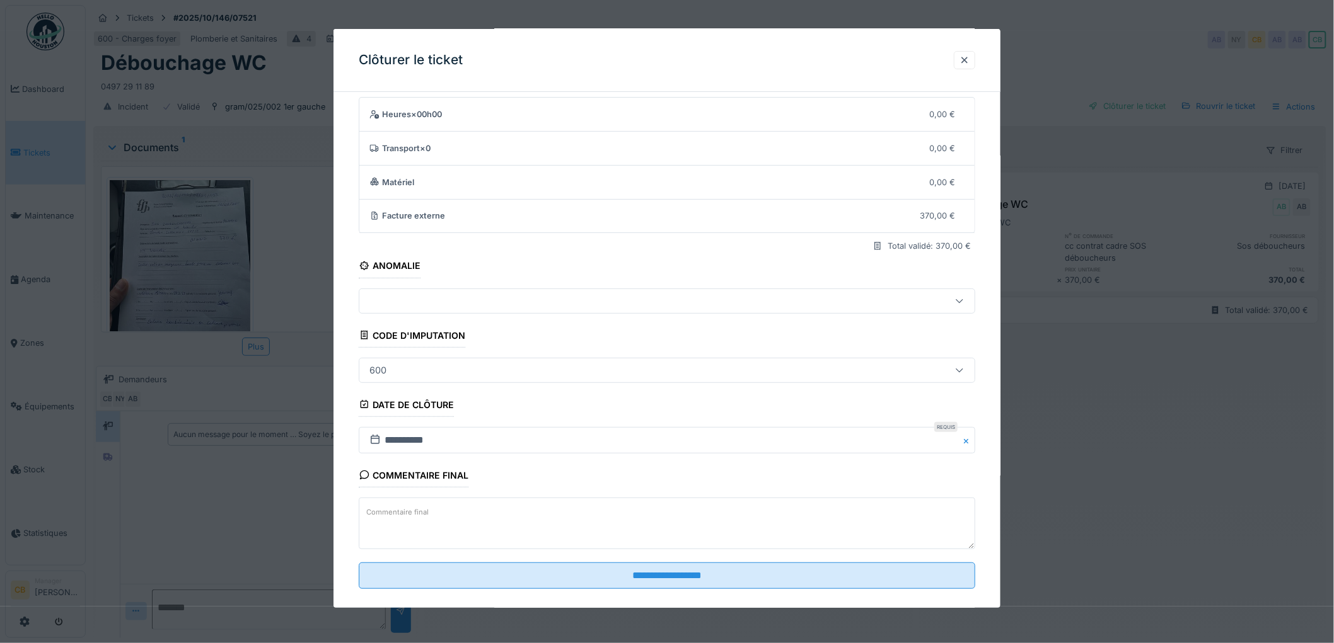
scroll to position [52, 0]
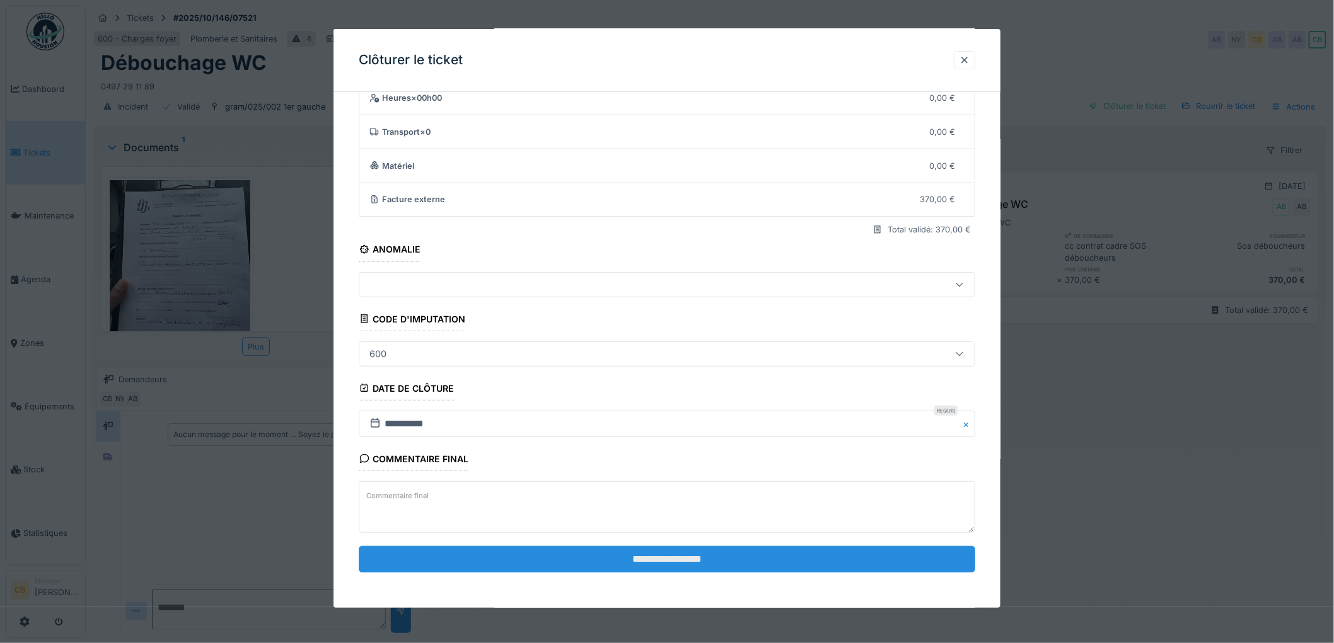
click at [657, 558] on input "**********" at bounding box center [667, 559] width 616 height 26
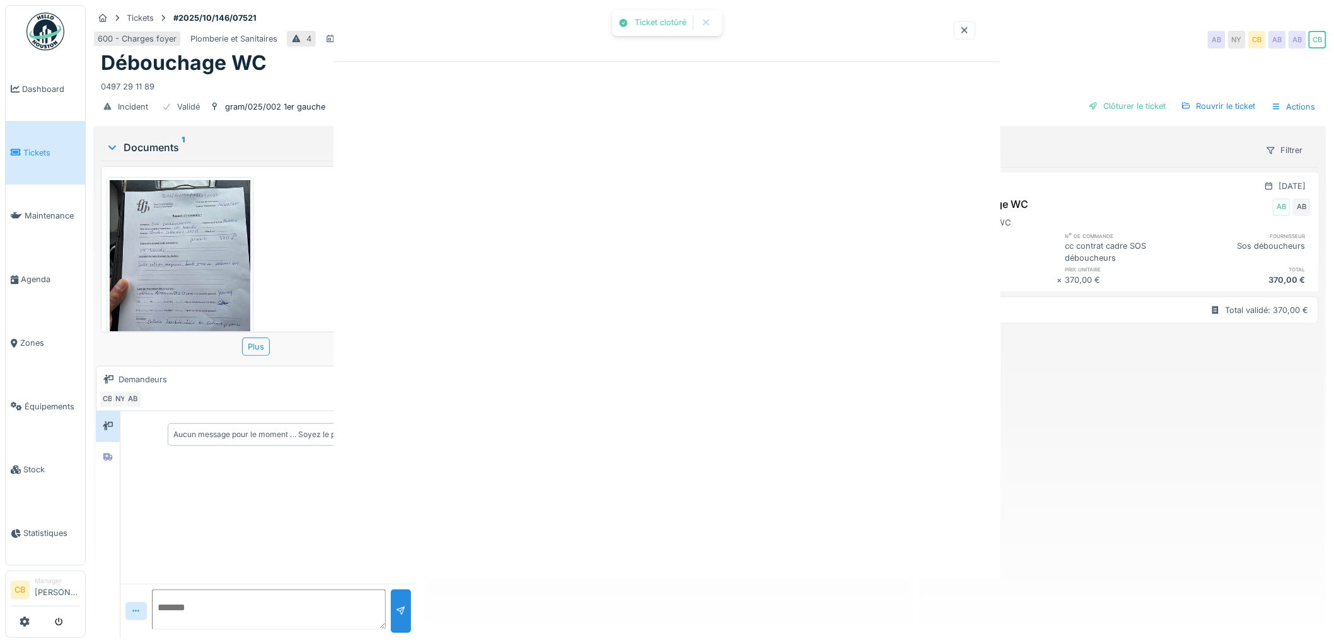
scroll to position [0, 0]
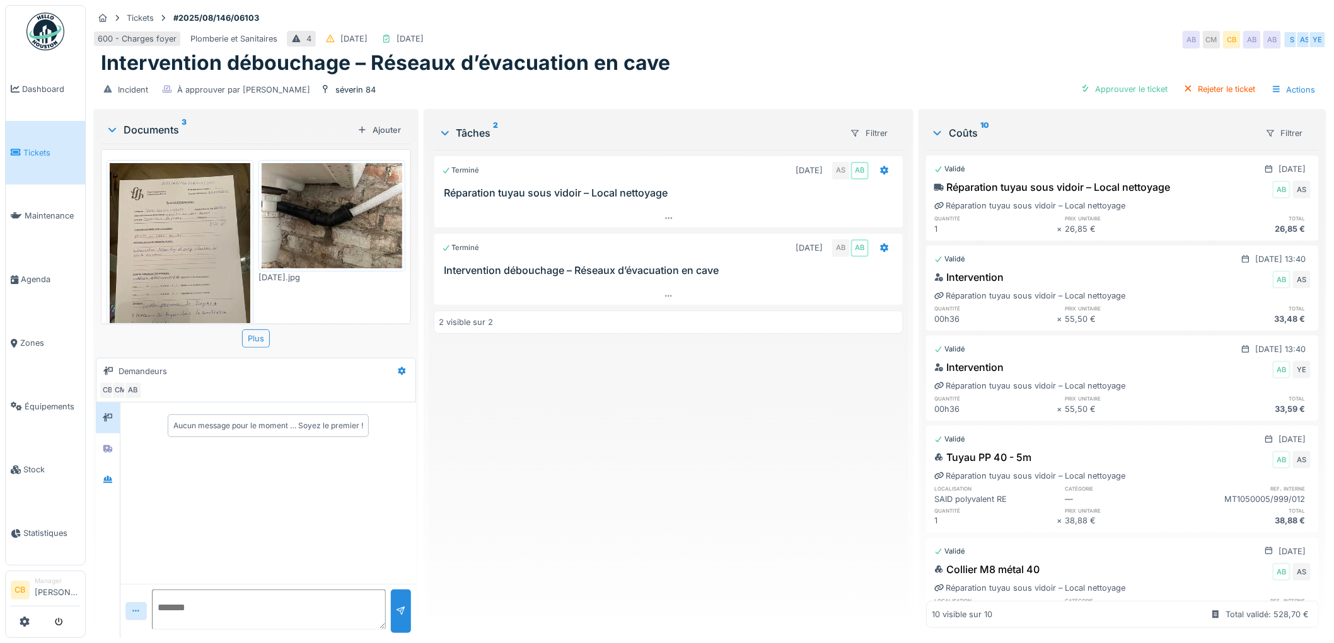
click at [171, 276] on img at bounding box center [180, 256] width 141 height 187
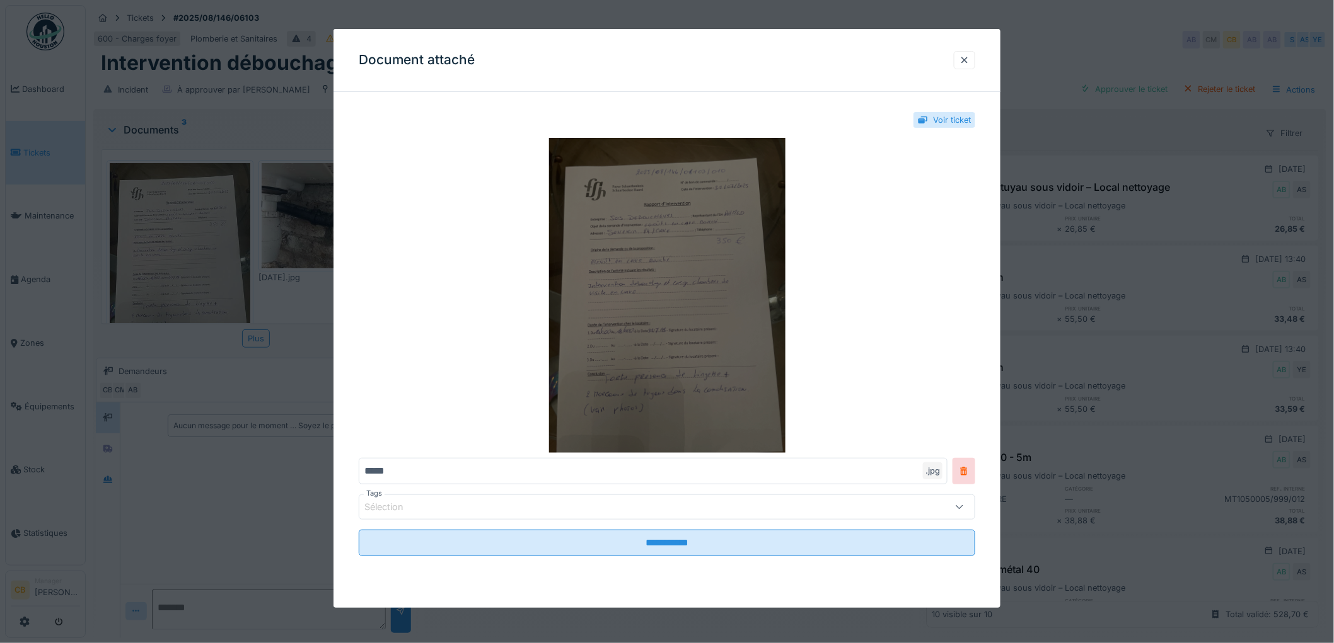
click at [666, 301] on img at bounding box center [667, 295] width 616 height 315
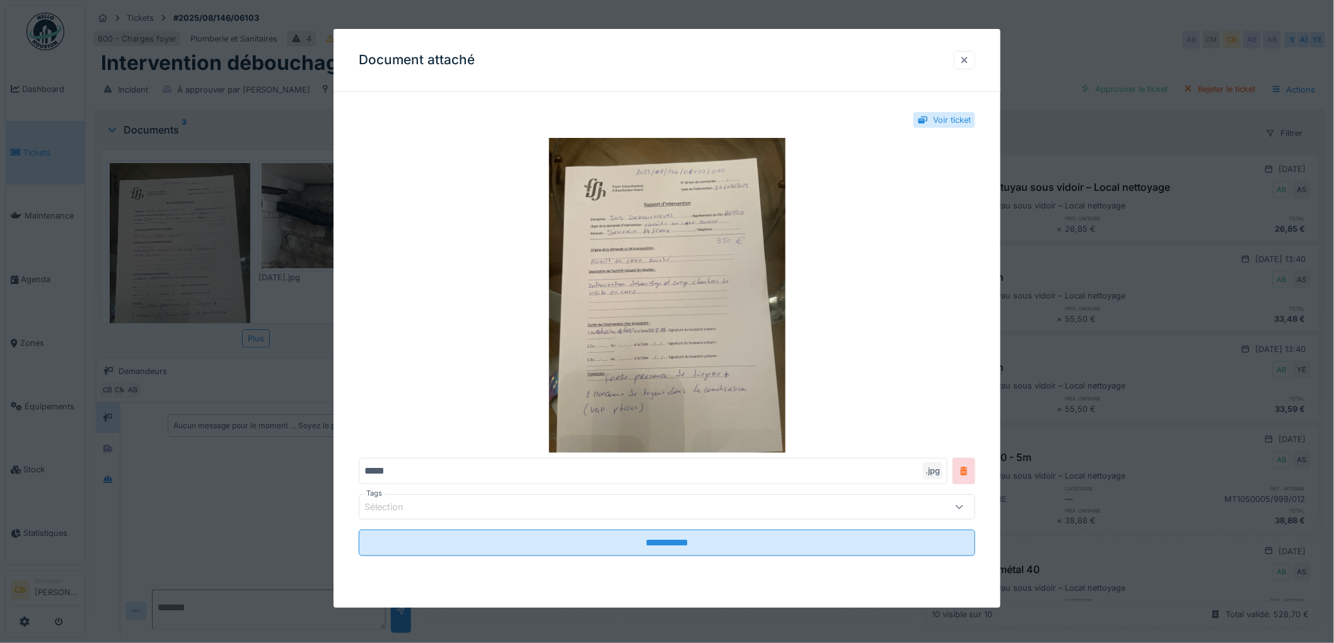
click at [969, 63] on div at bounding box center [964, 60] width 10 height 12
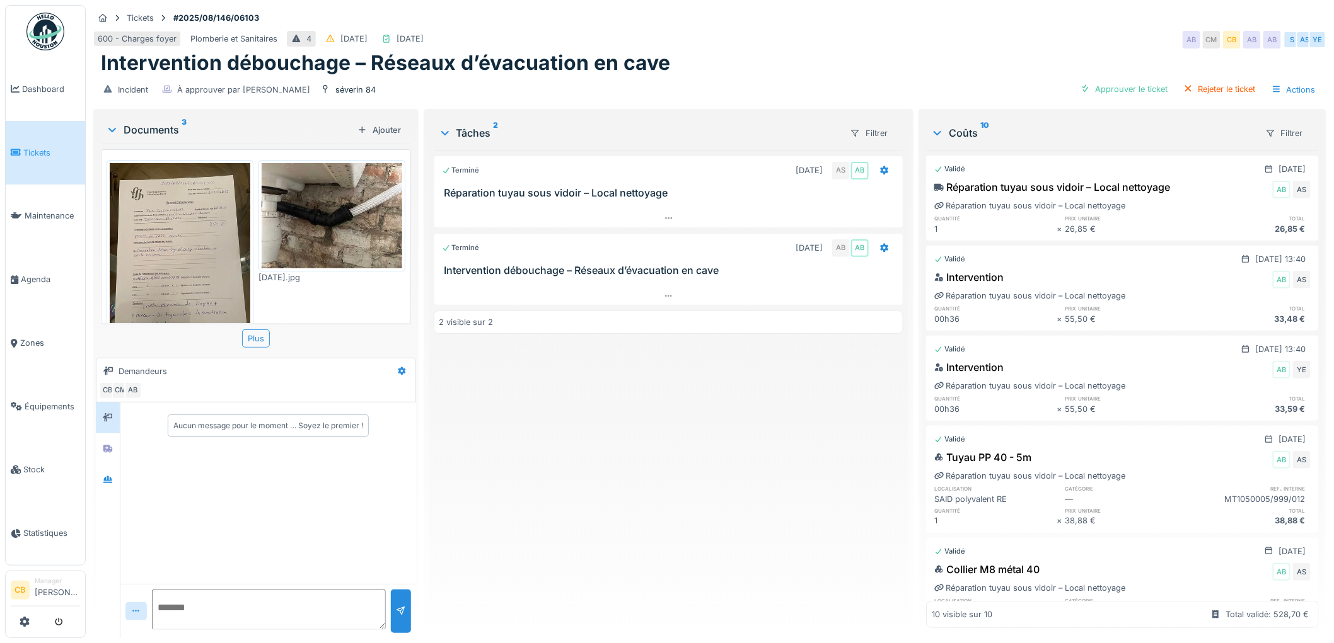
click at [279, 212] on img at bounding box center [332, 215] width 141 height 105
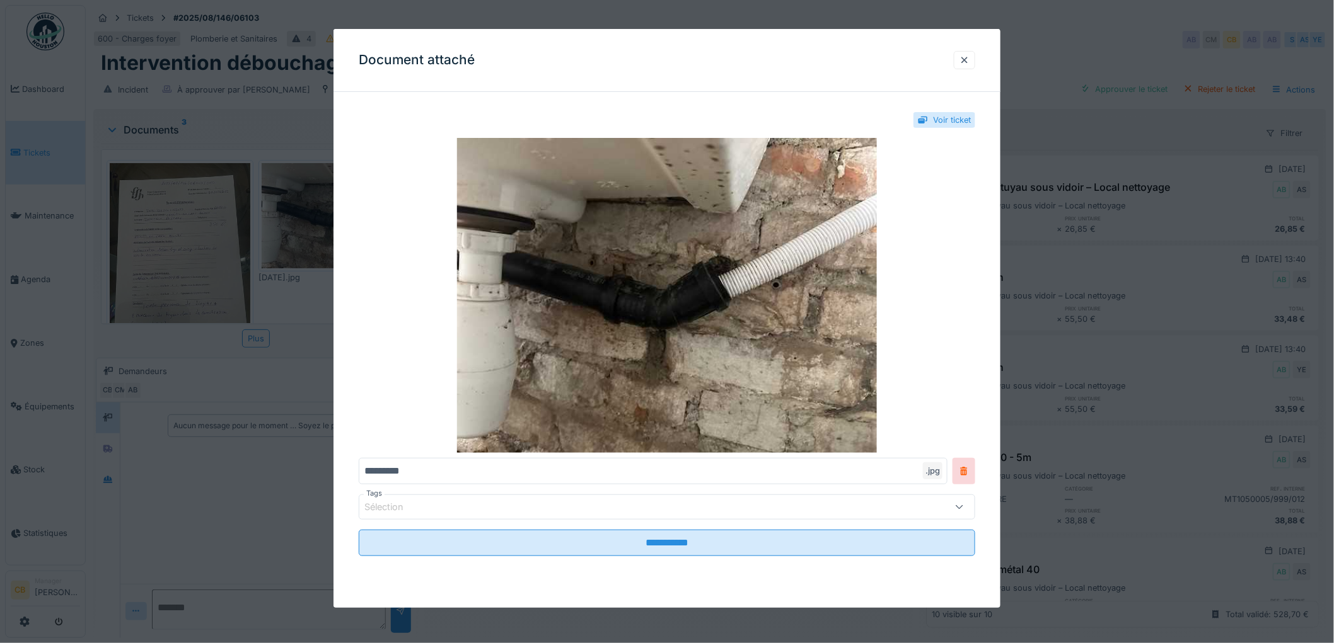
click at [279, 212] on div at bounding box center [667, 321] width 1334 height 643
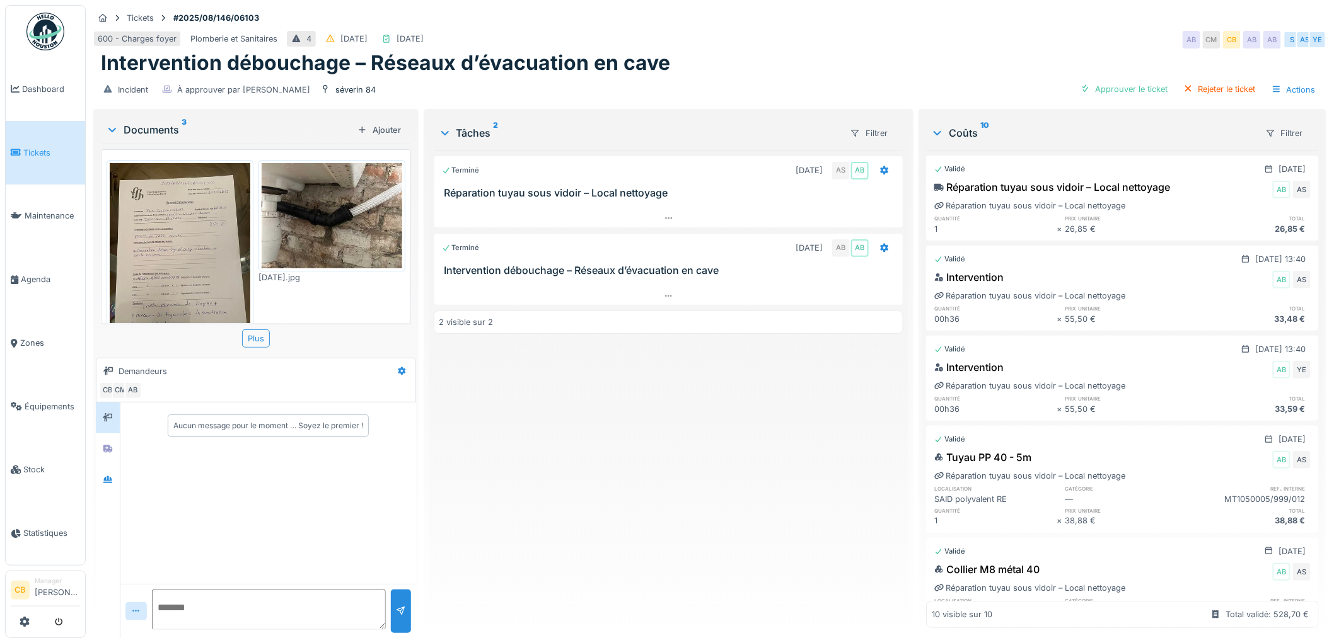
click at [300, 217] on img at bounding box center [332, 215] width 141 height 105
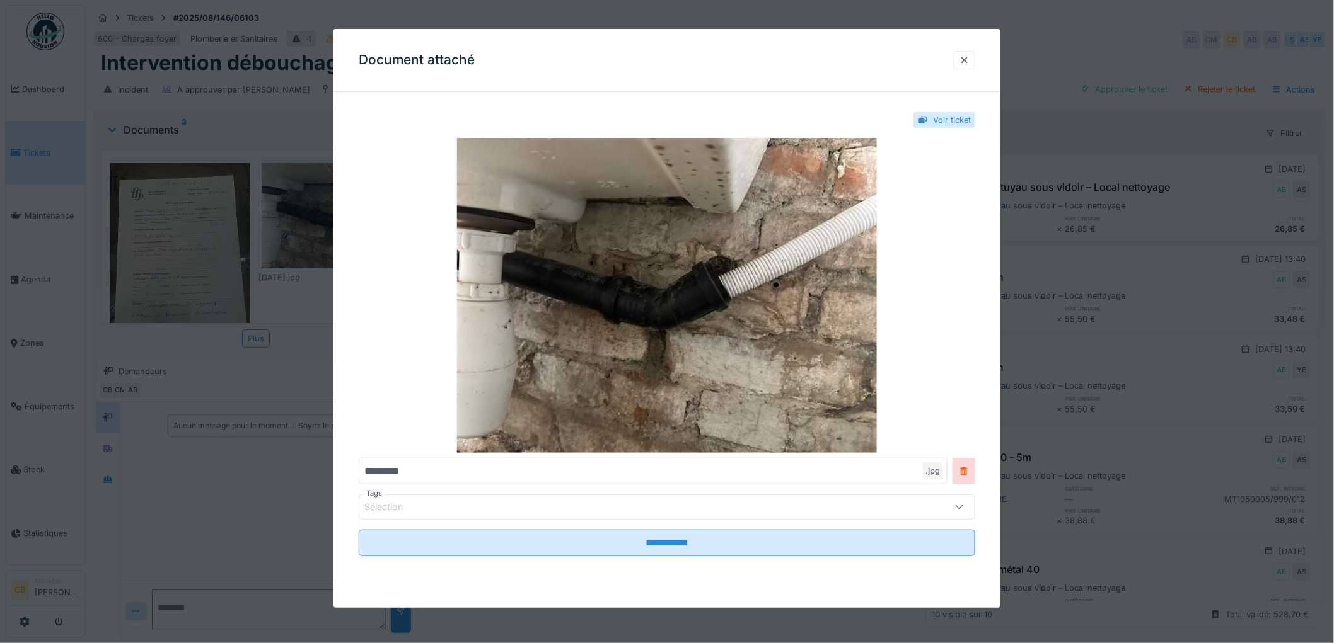
click at [300, 217] on div at bounding box center [667, 321] width 1334 height 643
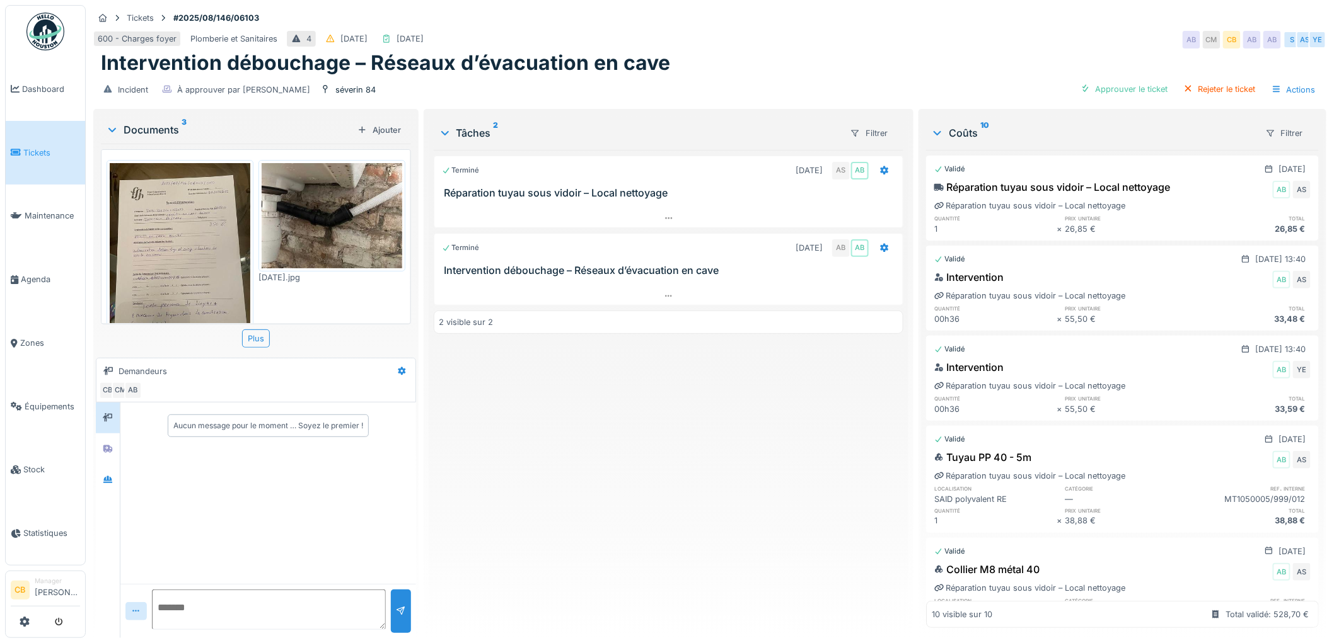
click at [189, 275] on img at bounding box center [180, 256] width 141 height 187
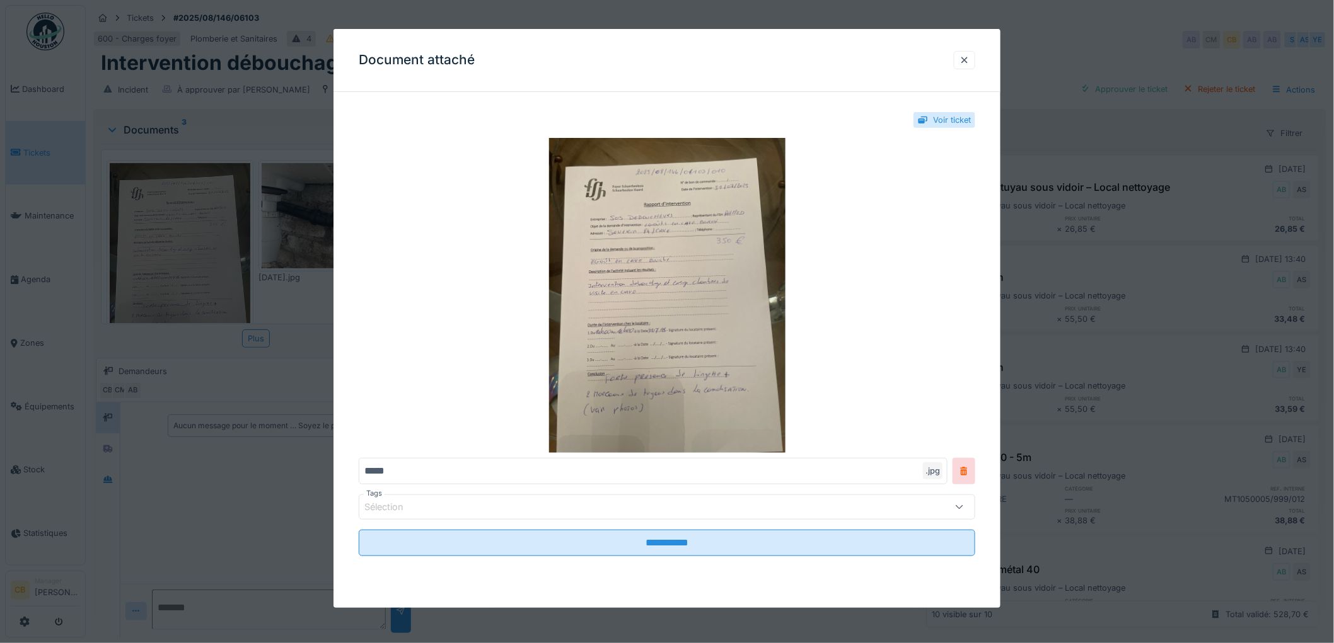
click at [189, 275] on div at bounding box center [667, 321] width 1334 height 643
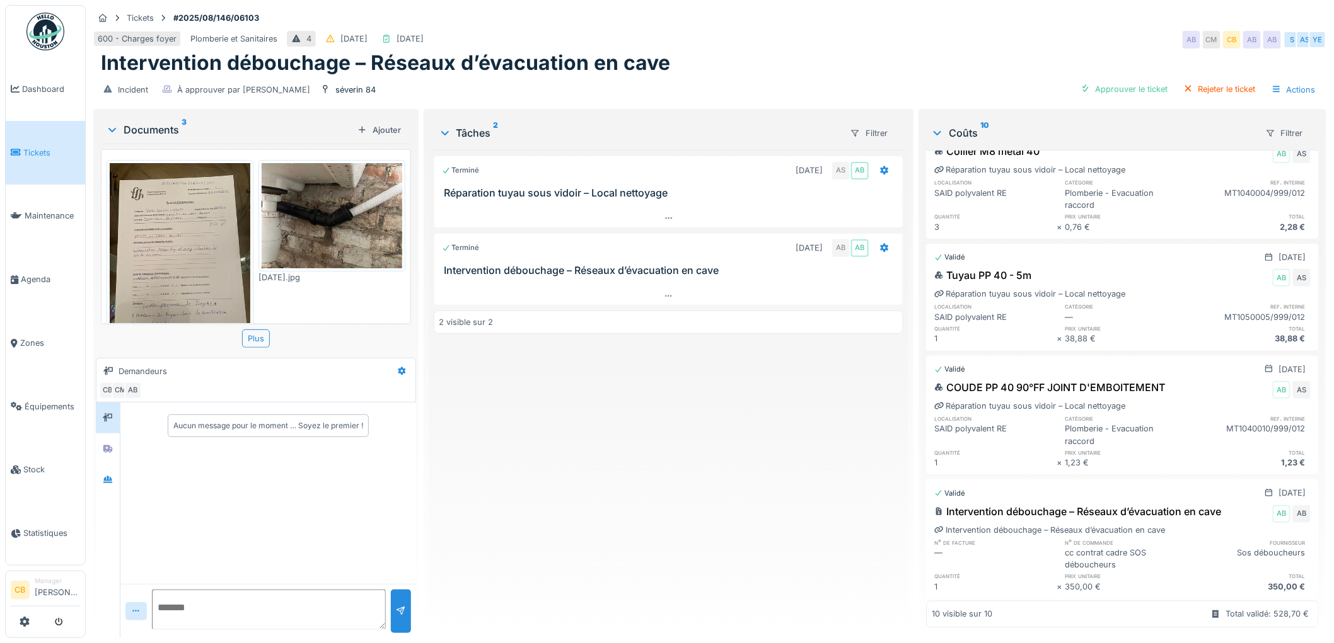
scroll to position [696, 0]
click at [1128, 91] on div "Approuver le ticket" at bounding box center [1124, 89] width 98 height 17
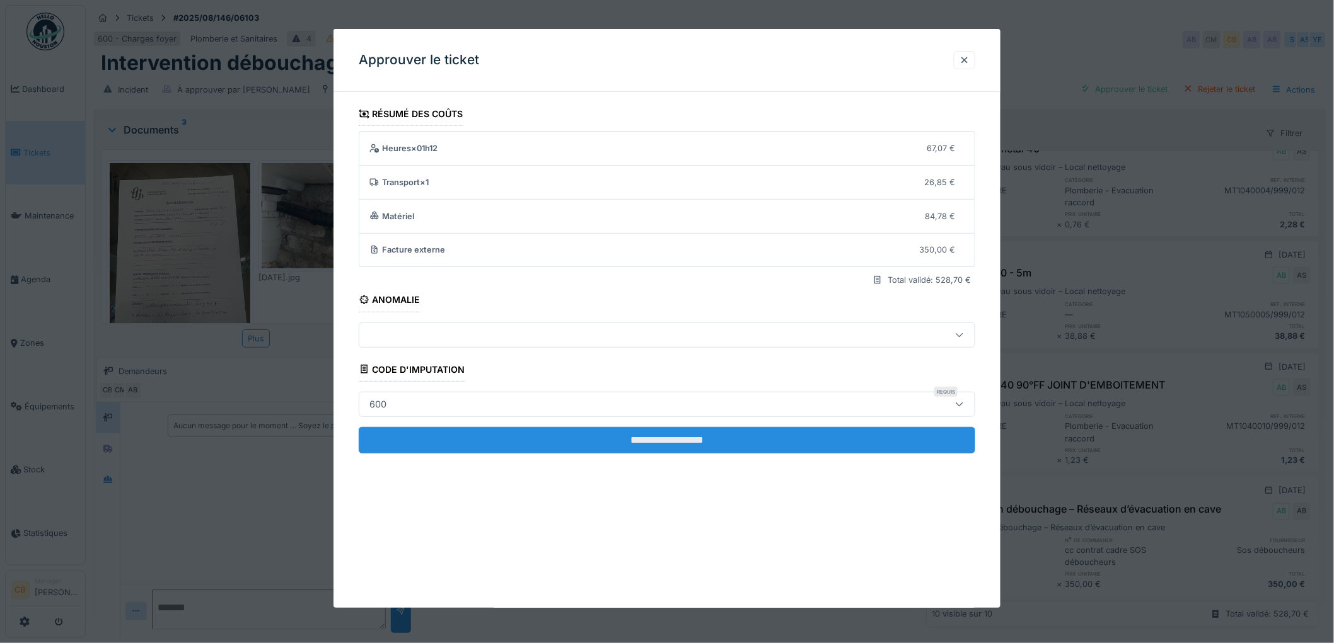
click at [702, 432] on input "**********" at bounding box center [667, 440] width 616 height 26
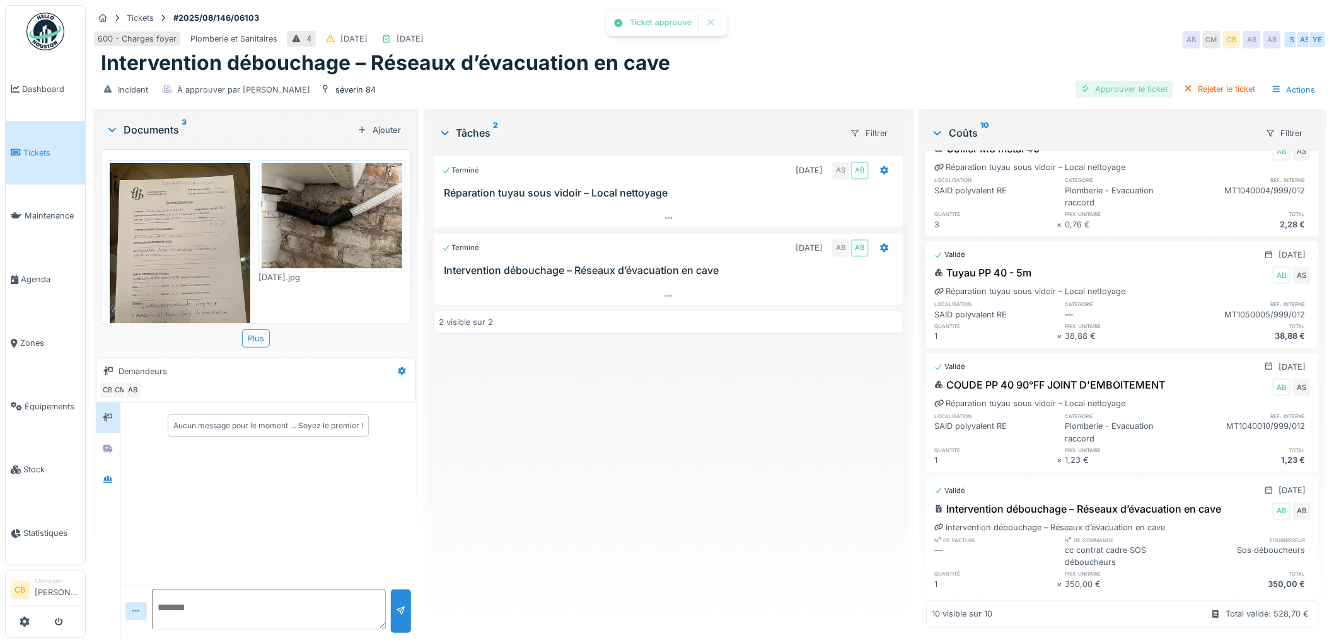
click at [1131, 89] on div "Approuver le ticket" at bounding box center [1124, 89] width 98 height 17
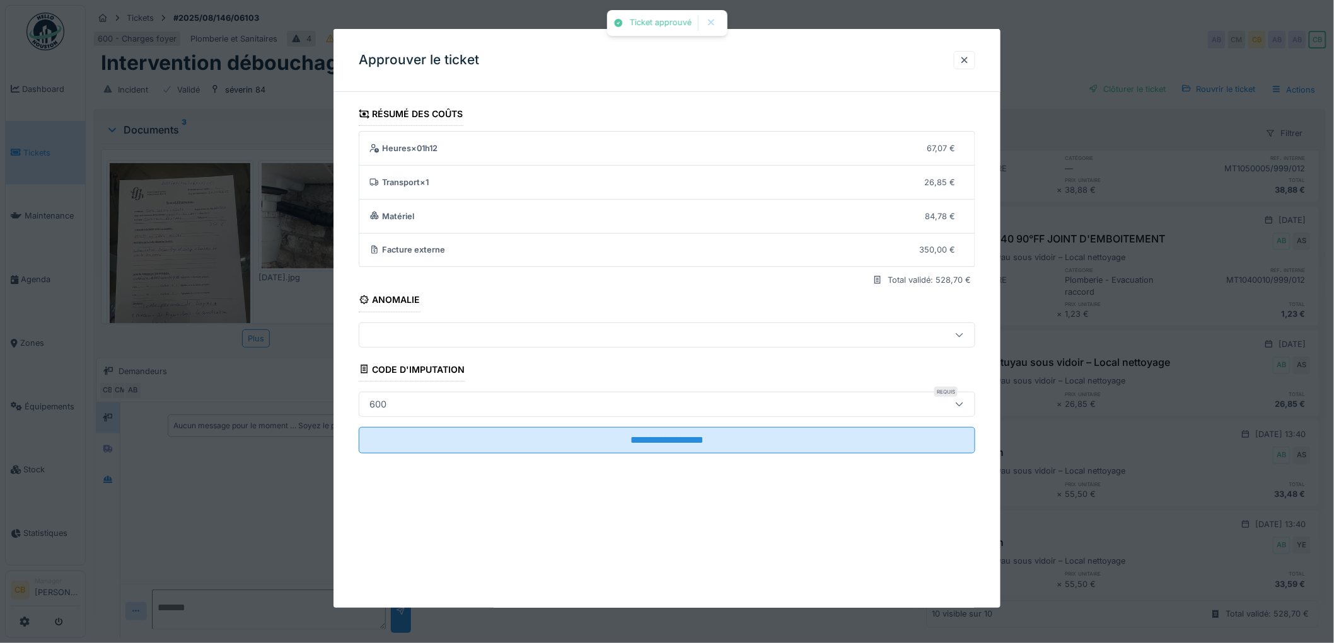
scroll to position [0, 0]
click at [1131, 89] on div at bounding box center [667, 321] width 1334 height 643
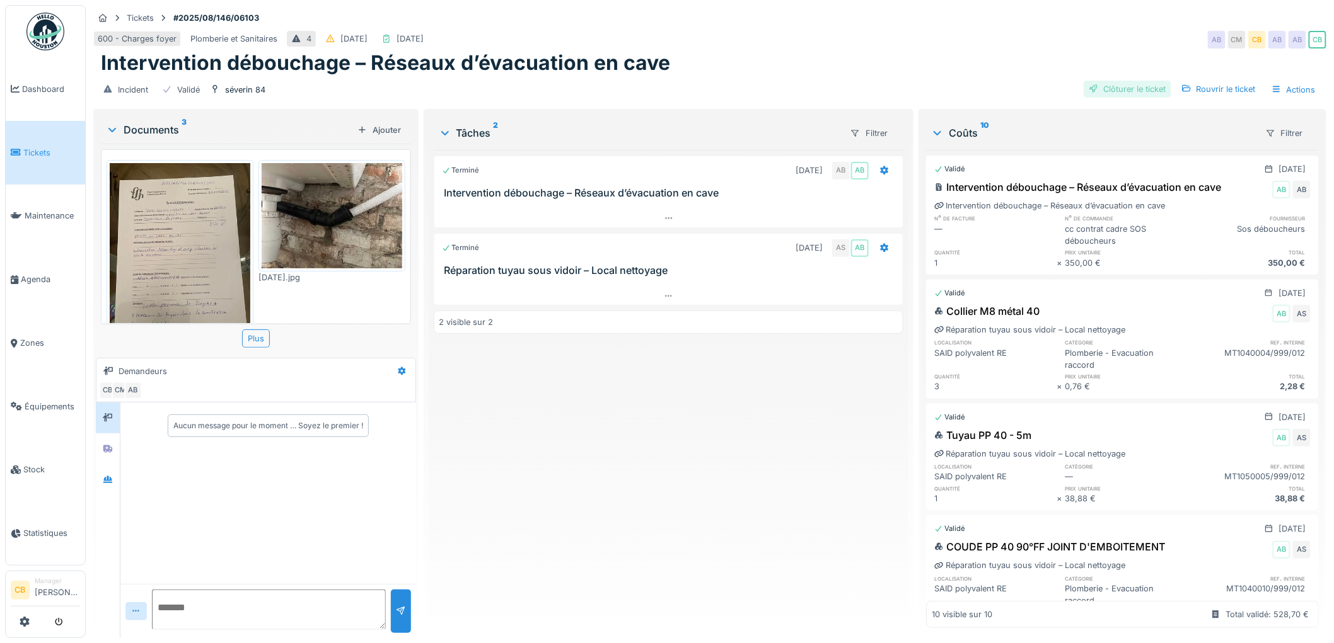
click at [1126, 86] on div "Clôturer le ticket" at bounding box center [1127, 89] width 88 height 17
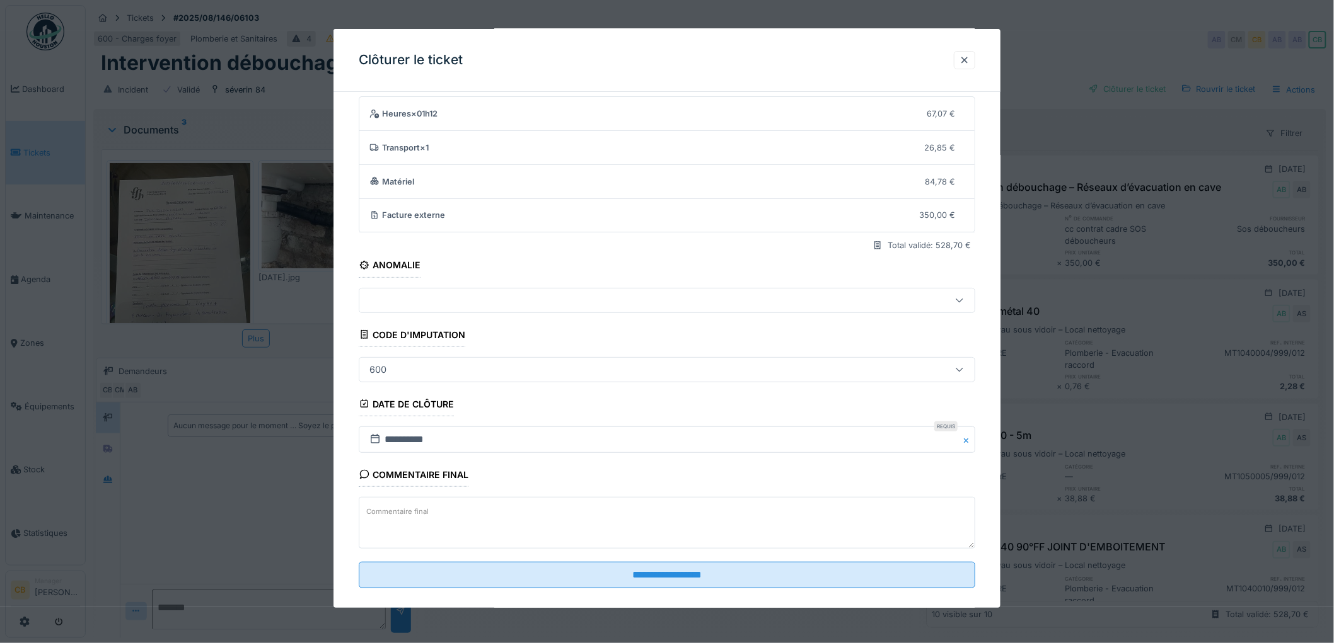
scroll to position [52, 0]
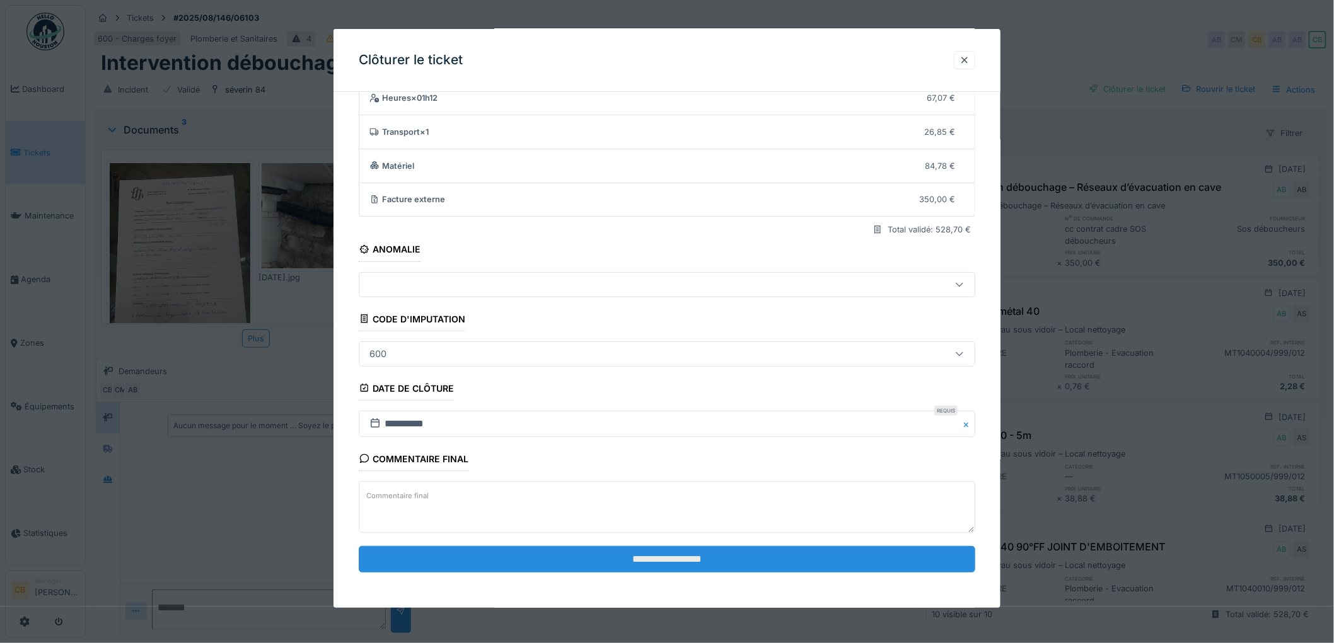
click at [653, 556] on input "**********" at bounding box center [667, 559] width 616 height 26
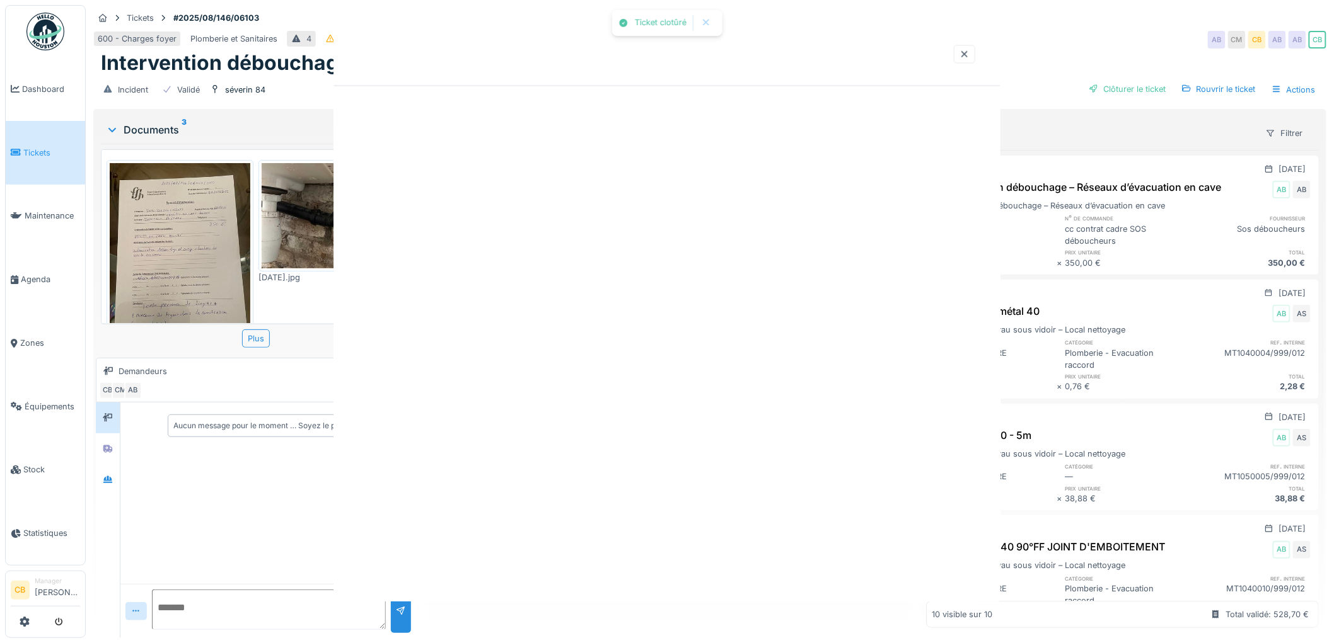
scroll to position [0, 0]
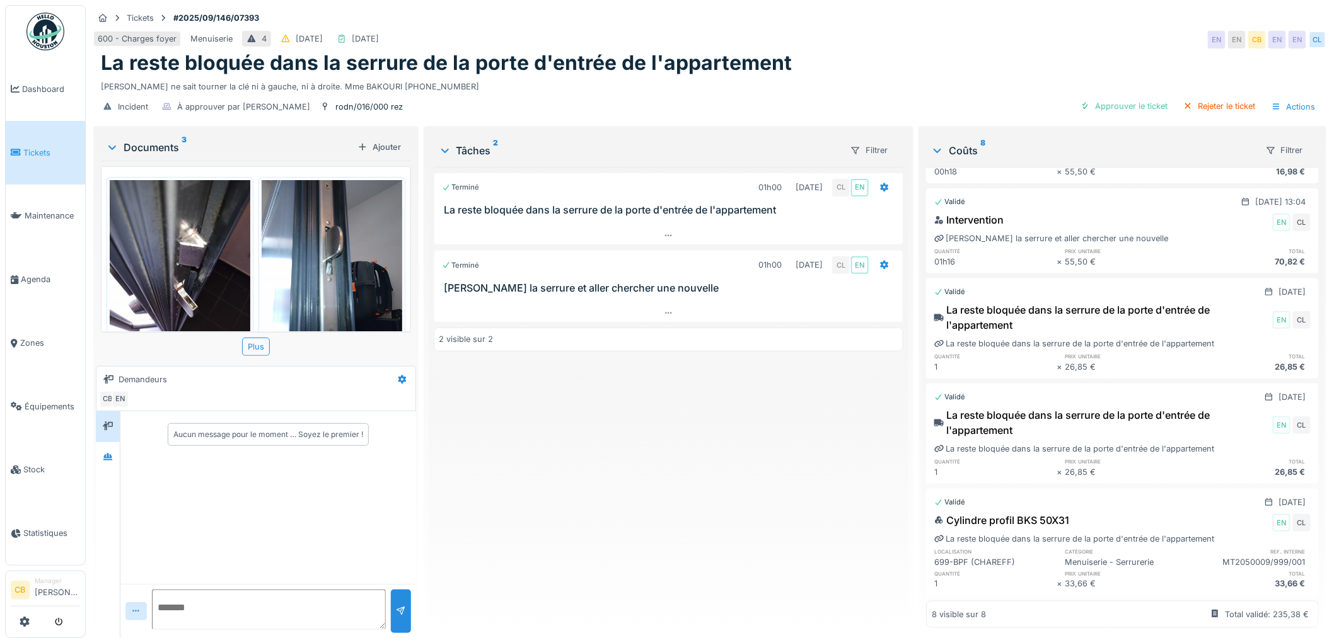
scroll to position [386, 0]
click at [1123, 108] on div "Approuver le ticket" at bounding box center [1124, 106] width 98 height 17
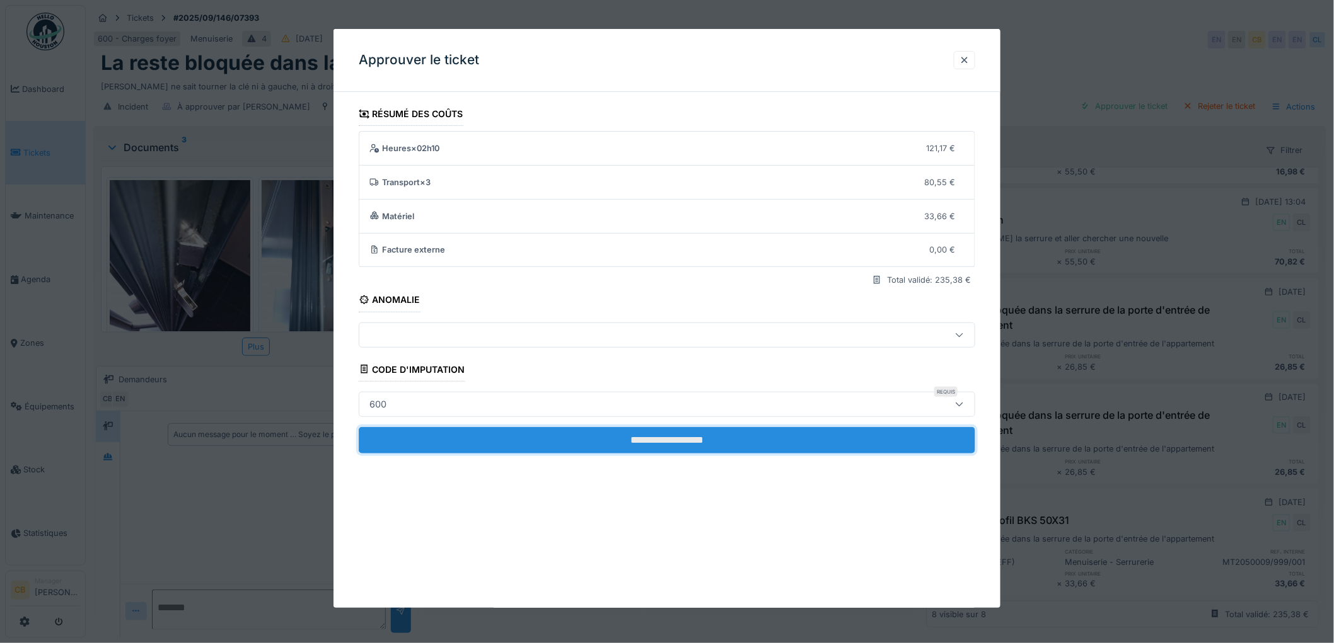
click at [696, 435] on input "**********" at bounding box center [667, 440] width 616 height 26
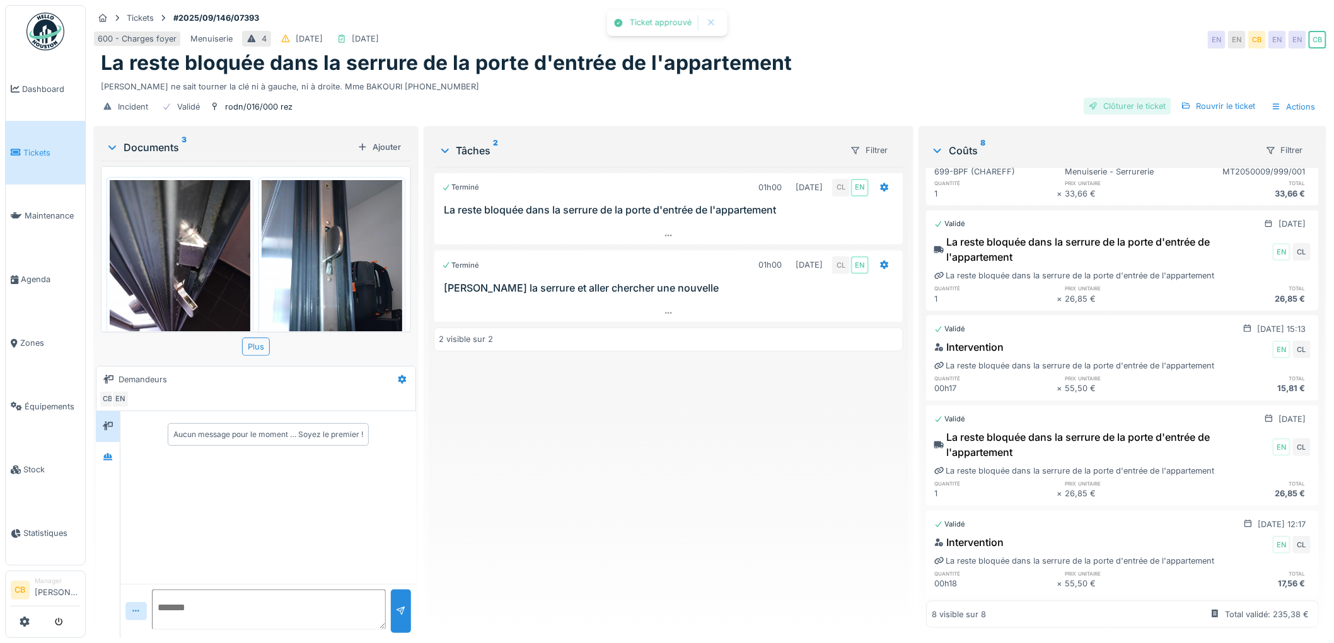
scroll to position [0, 0]
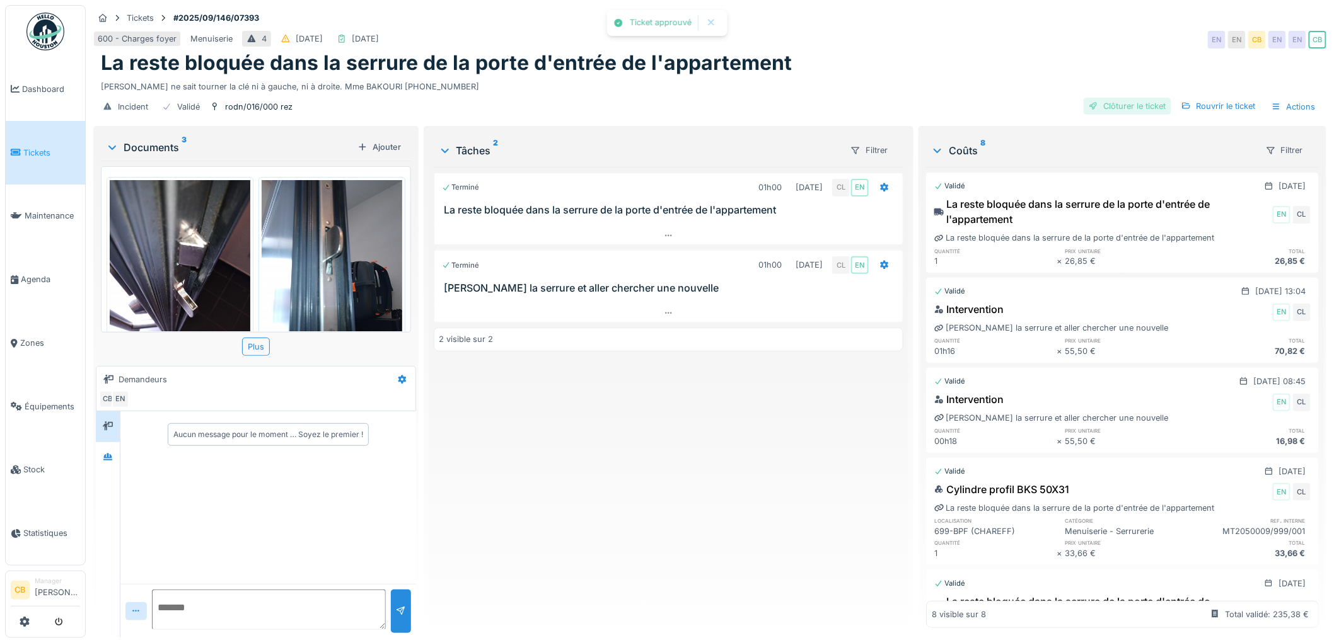
click at [1116, 108] on div "Clôturer le ticket" at bounding box center [1127, 106] width 88 height 17
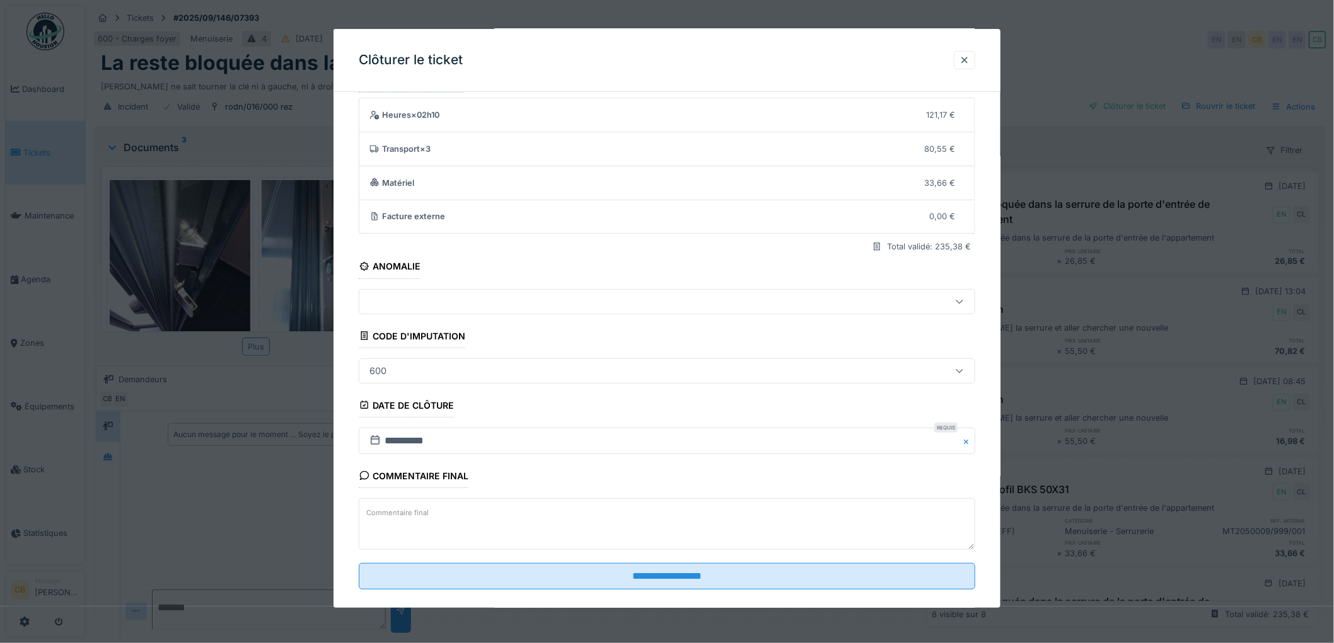
scroll to position [52, 0]
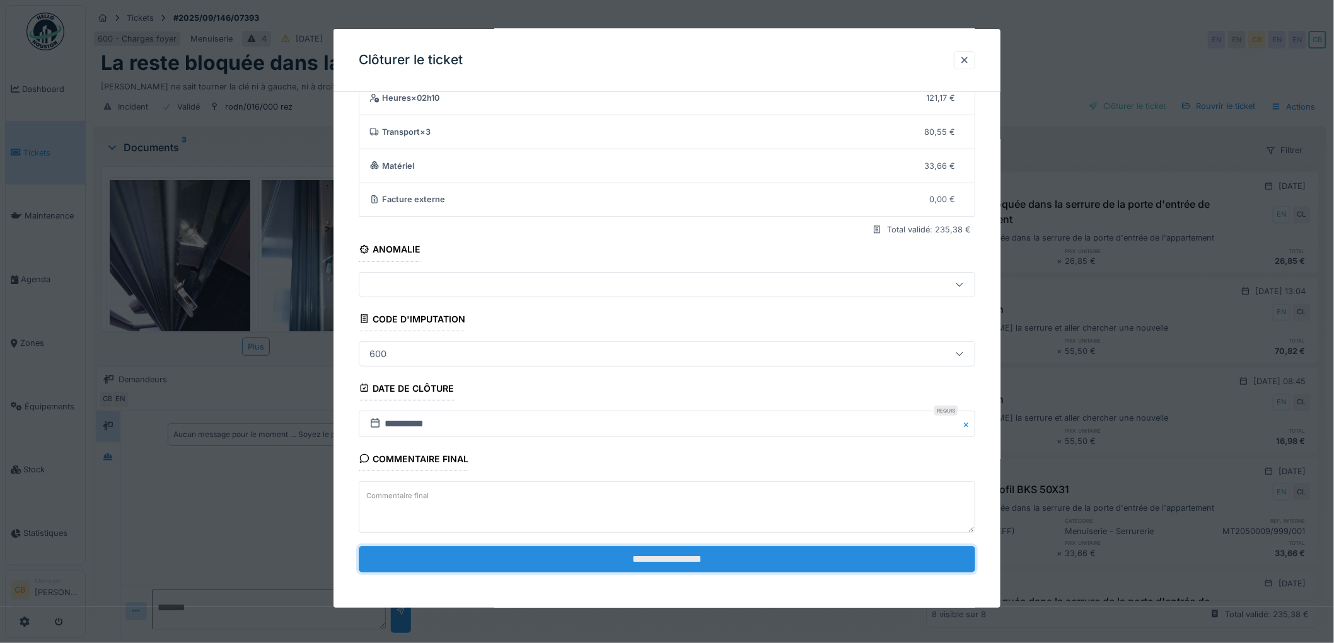
click at [682, 560] on input "**********" at bounding box center [667, 559] width 616 height 26
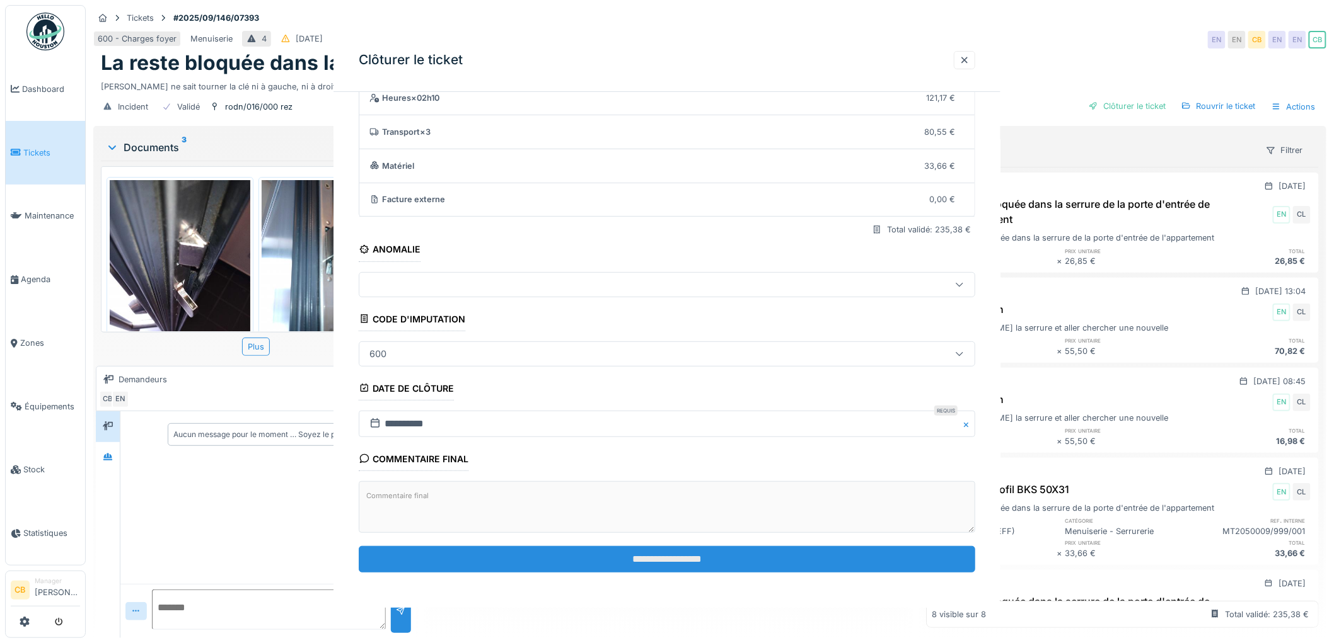
scroll to position [0, 0]
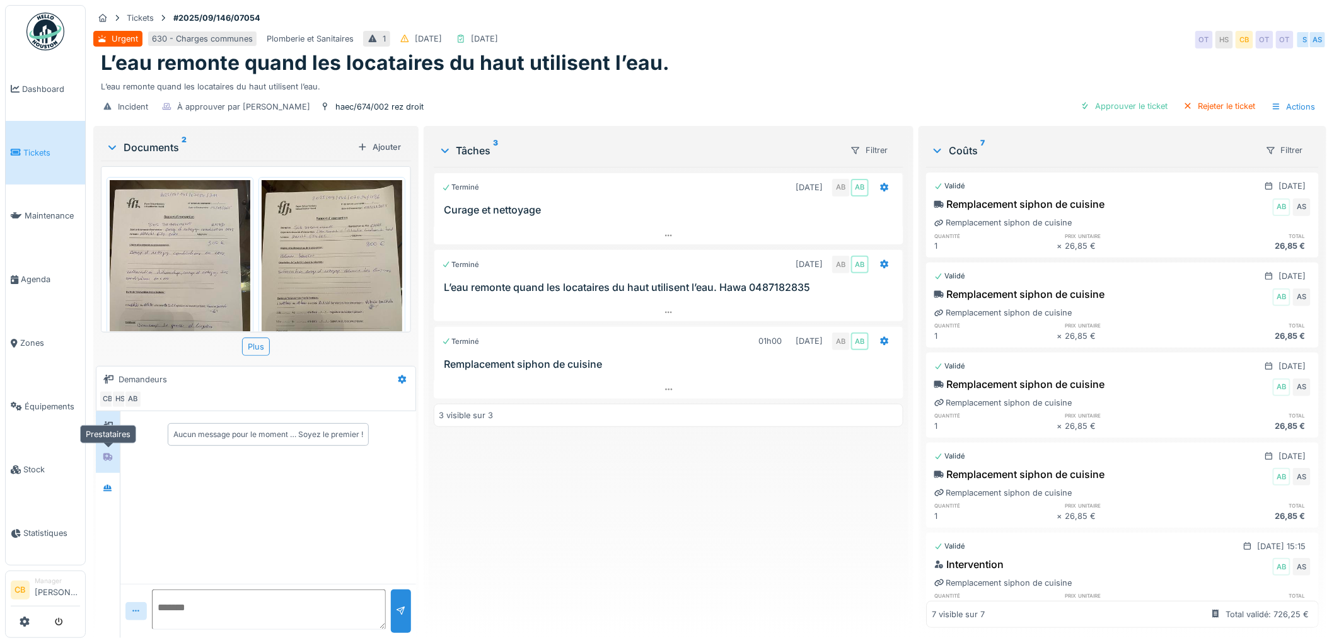
click at [104, 462] on div at bounding box center [108, 458] width 10 height 12
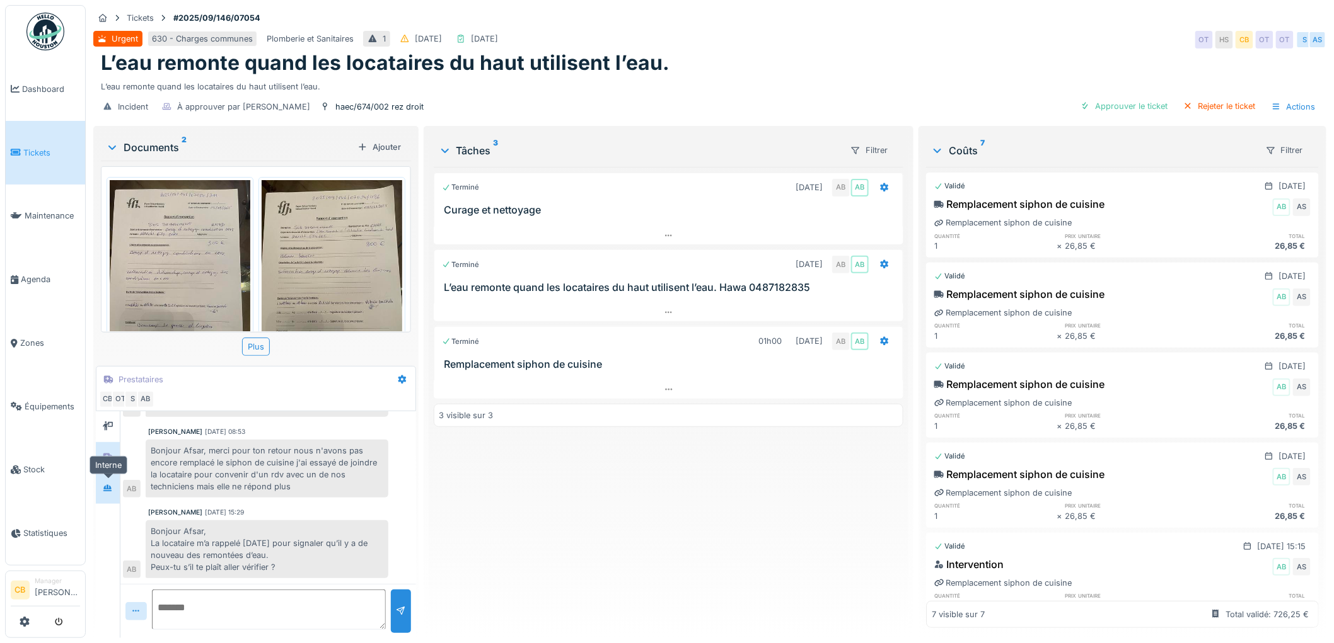
click at [111, 495] on div at bounding box center [107, 489] width 19 height 16
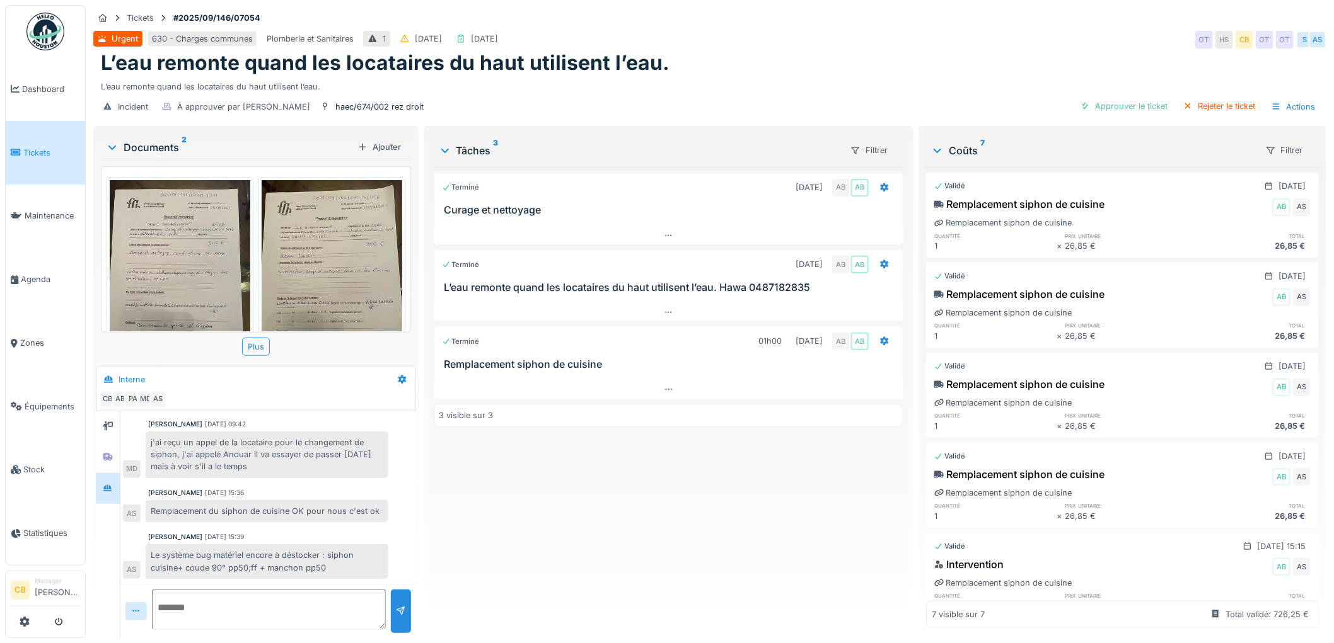
scroll to position [10, 0]
click at [214, 273] on img at bounding box center [180, 273] width 141 height 187
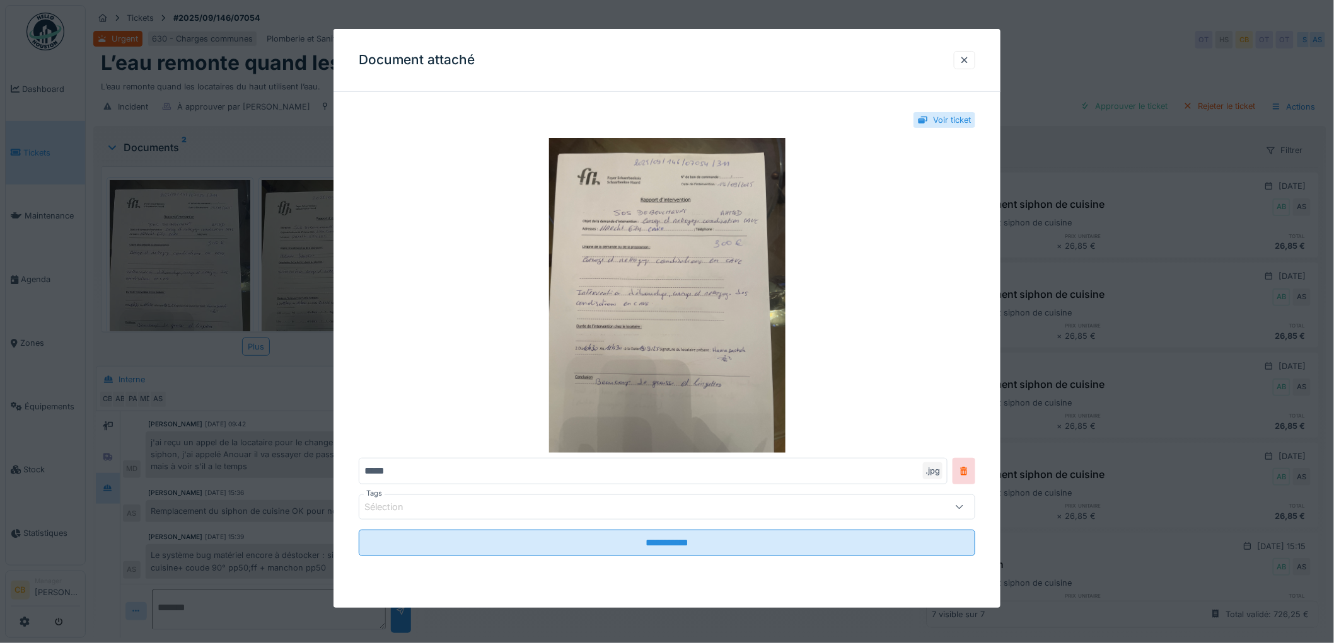
click at [215, 273] on div at bounding box center [667, 321] width 1334 height 643
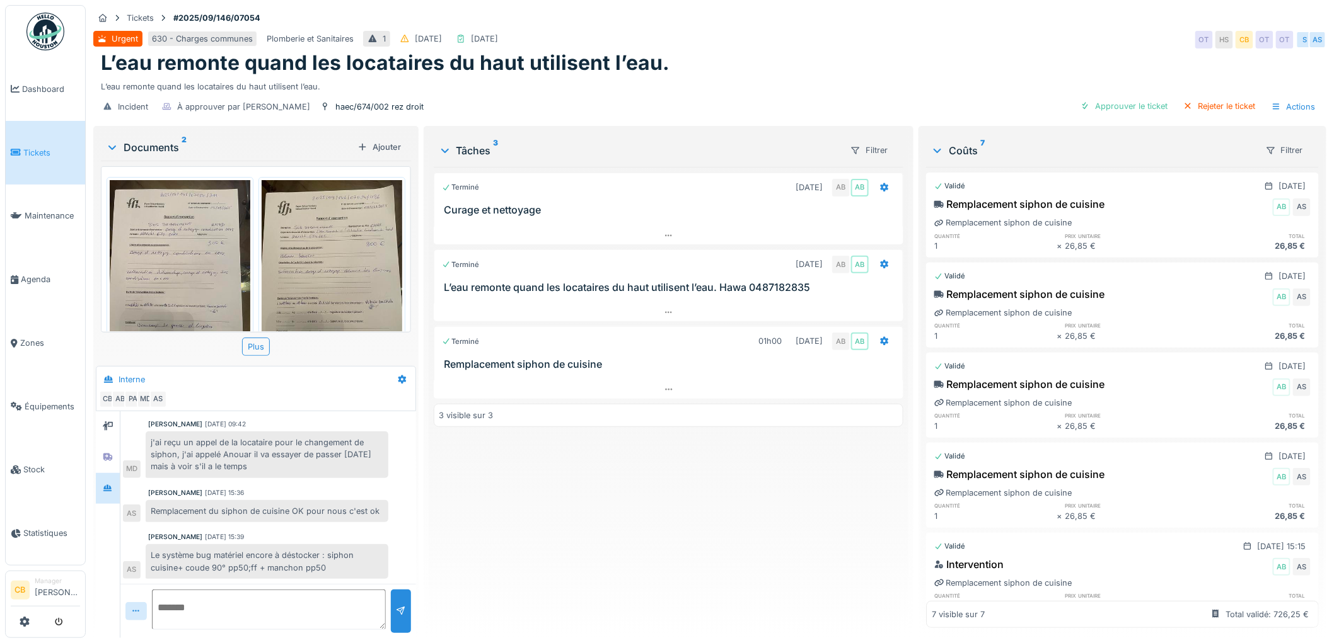
click at [335, 257] on img at bounding box center [332, 273] width 141 height 187
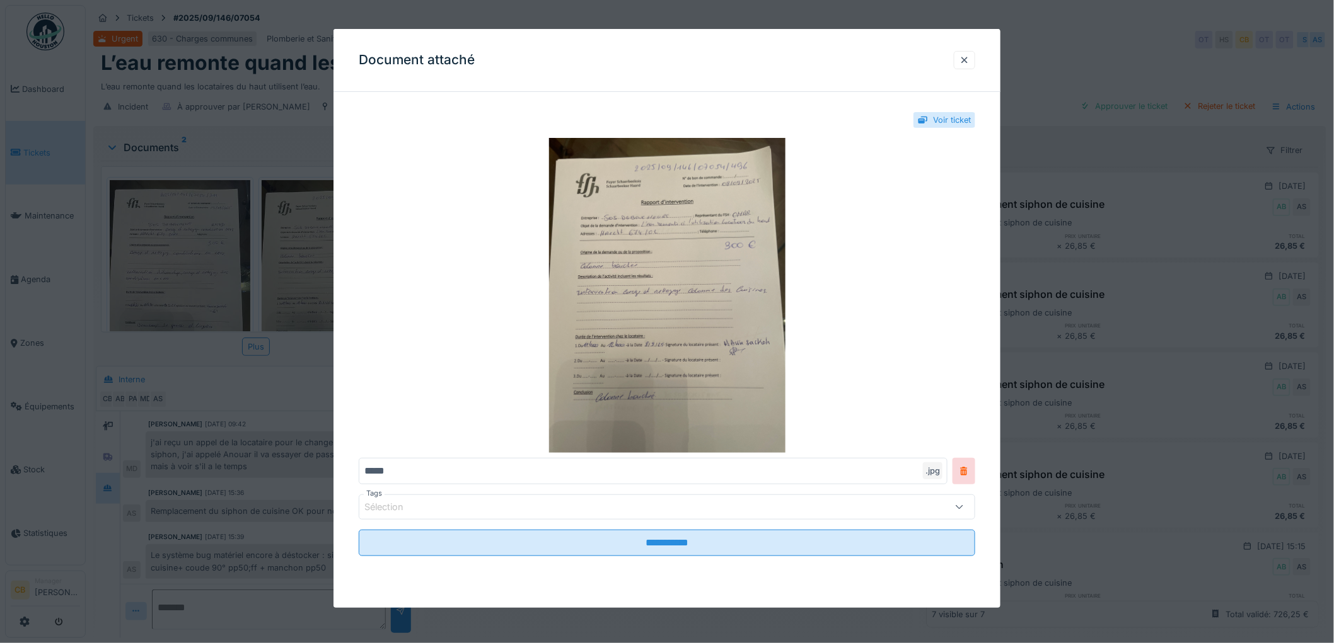
click at [325, 262] on div at bounding box center [667, 321] width 1334 height 643
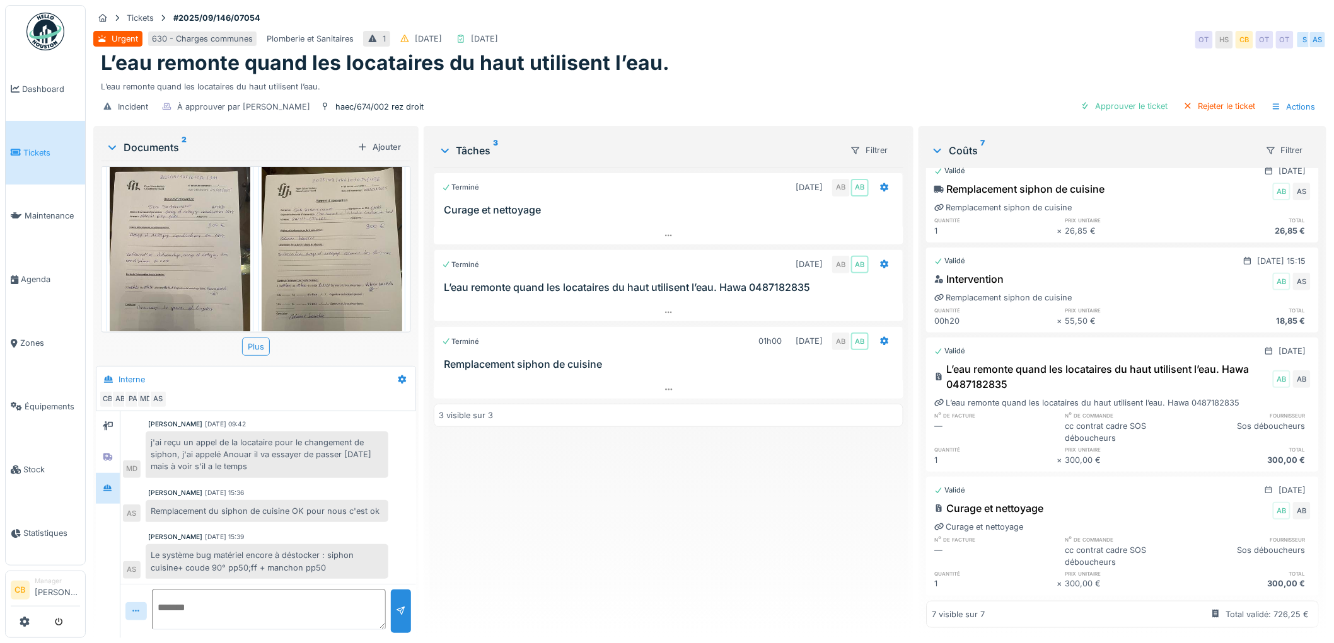
scroll to position [0, 0]
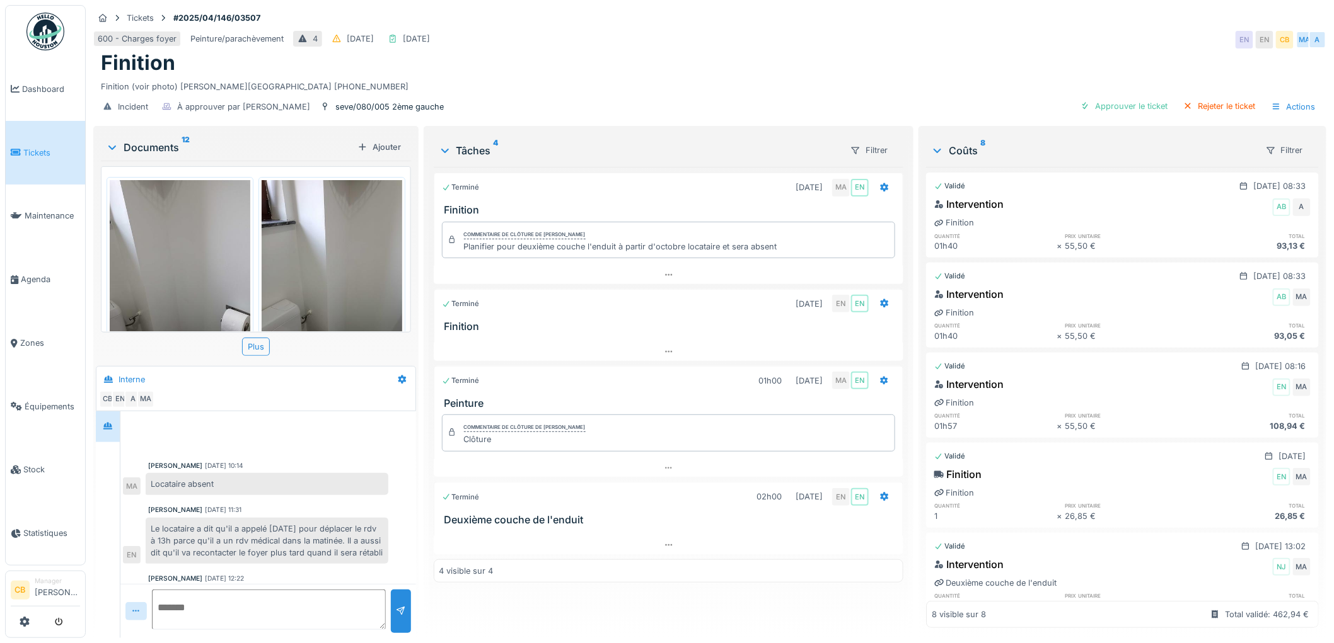
scroll to position [38, 0]
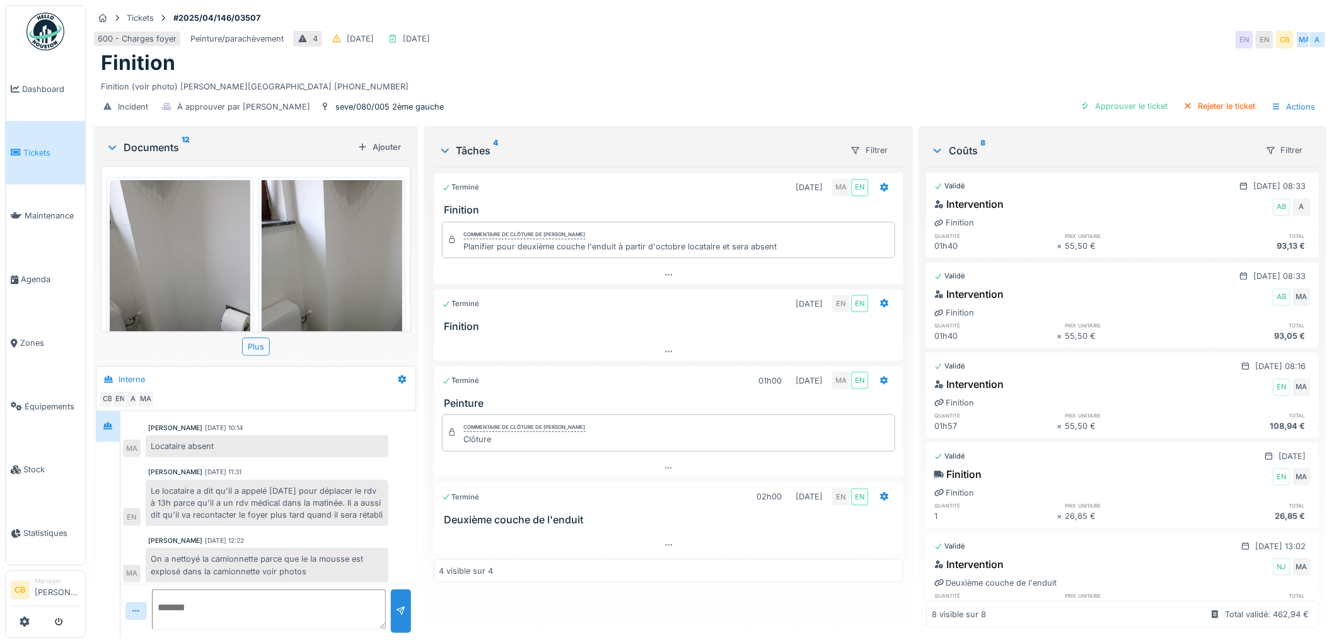
click at [186, 266] on img at bounding box center [180, 273] width 141 height 187
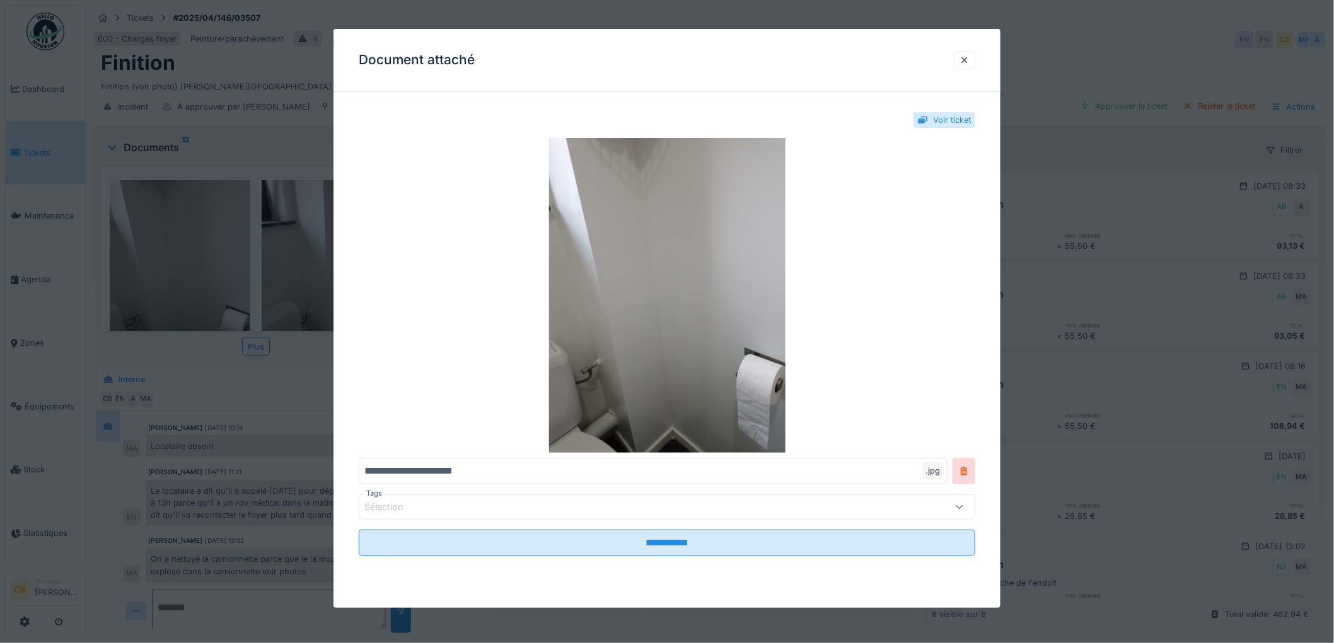
click at [186, 266] on div at bounding box center [667, 321] width 1334 height 643
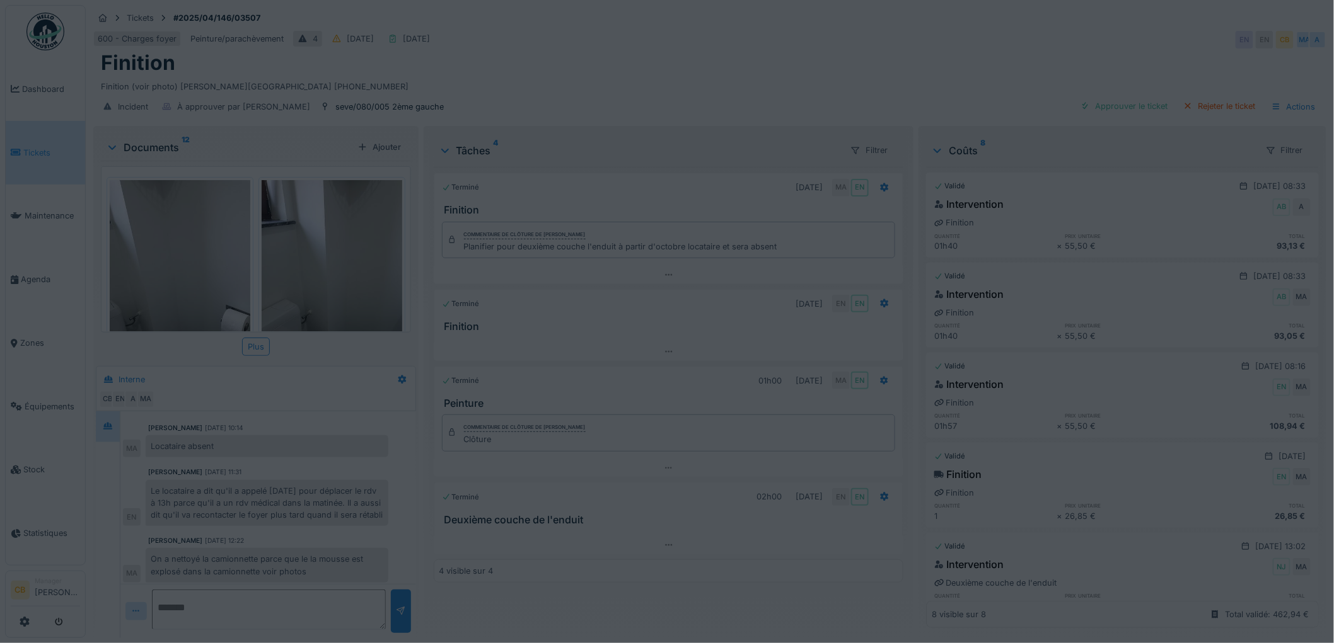
click at [325, 259] on div "Annuler Tickets #2025/04/146/03507 600 - Charges foyer Peinture/parachèvement 4…" at bounding box center [710, 321] width 1248 height 643
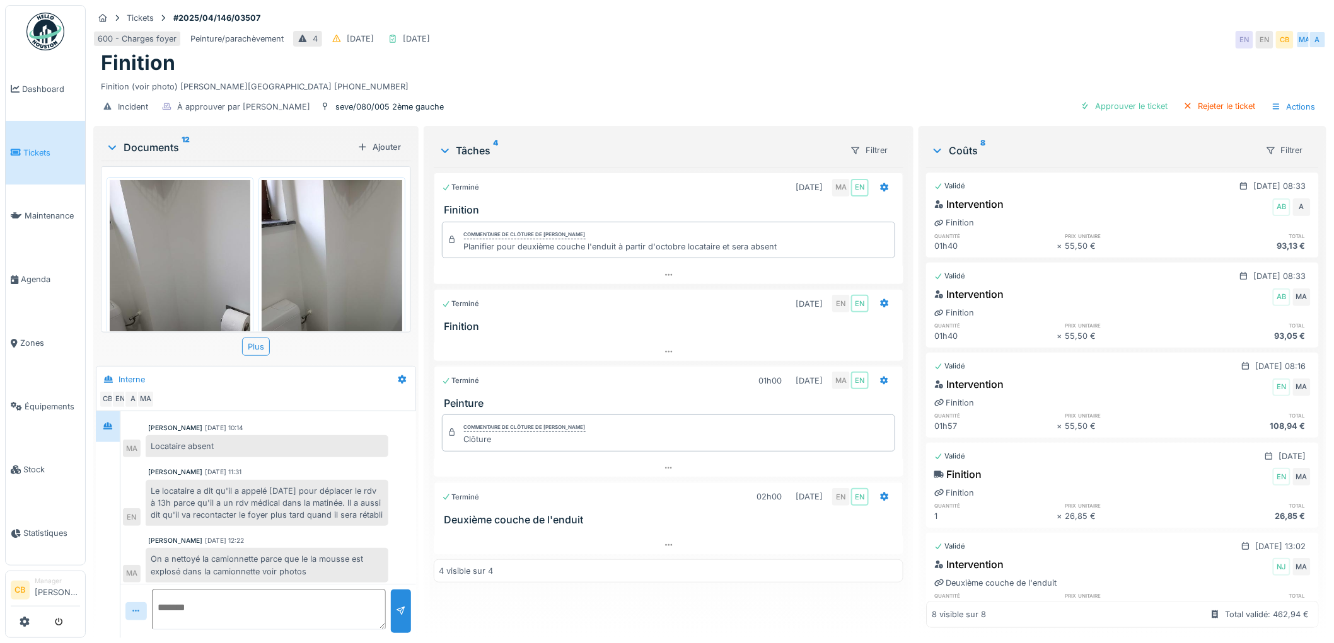
click at [325, 259] on img at bounding box center [332, 273] width 141 height 187
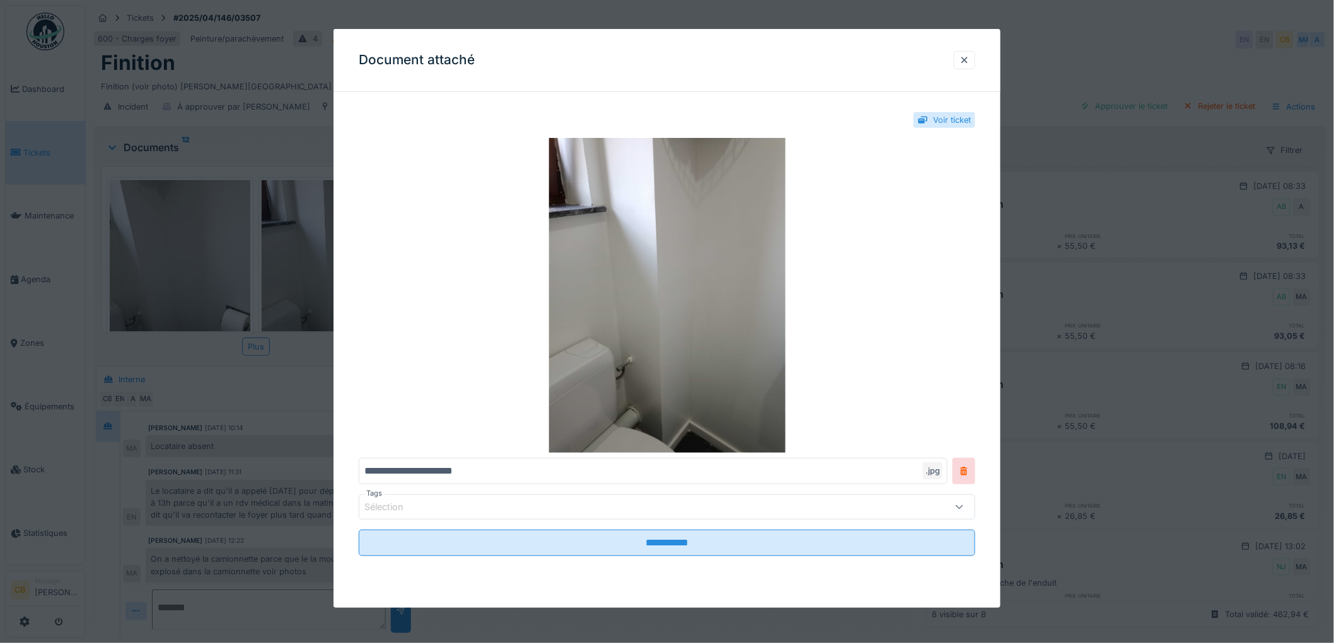
click at [325, 259] on div at bounding box center [667, 321] width 1334 height 643
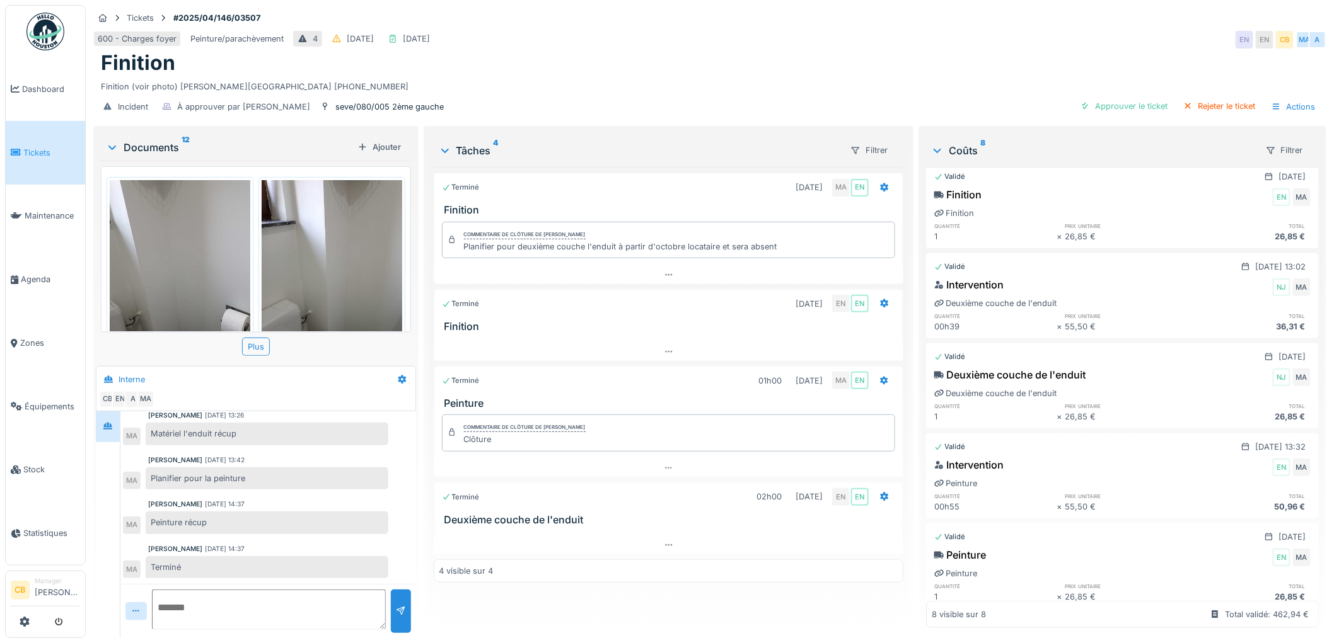
scroll to position [319, 0]
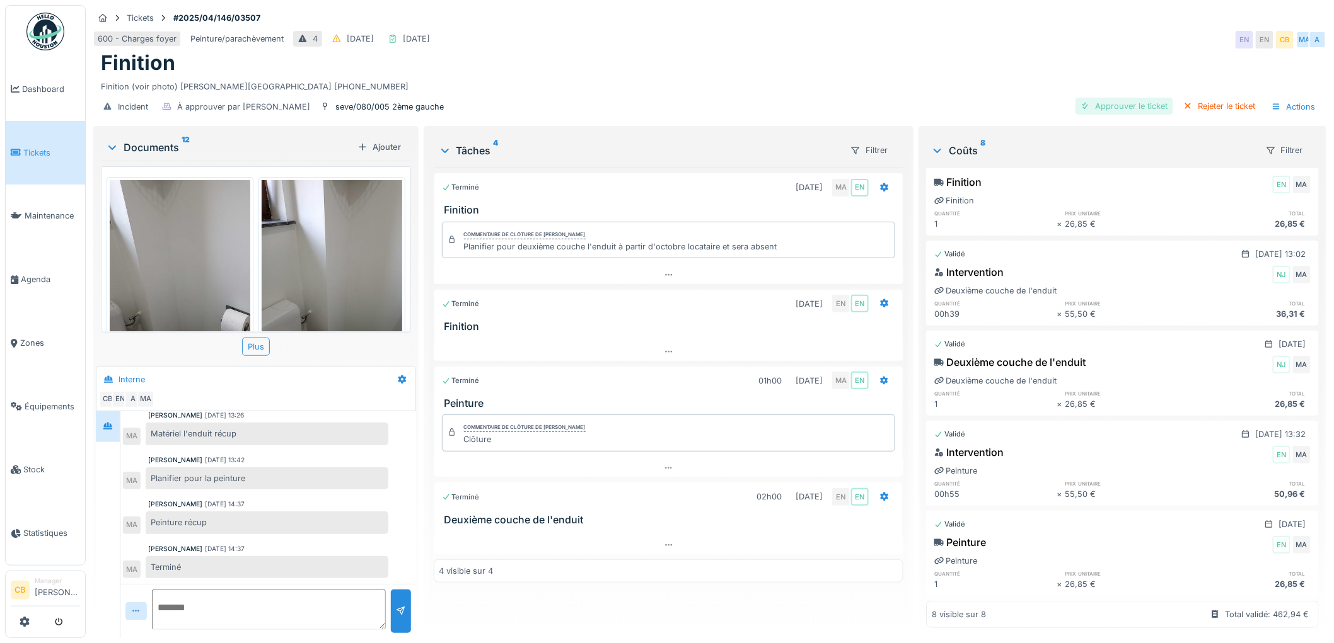
click at [1121, 98] on div "Approuver le ticket" at bounding box center [1124, 106] width 98 height 17
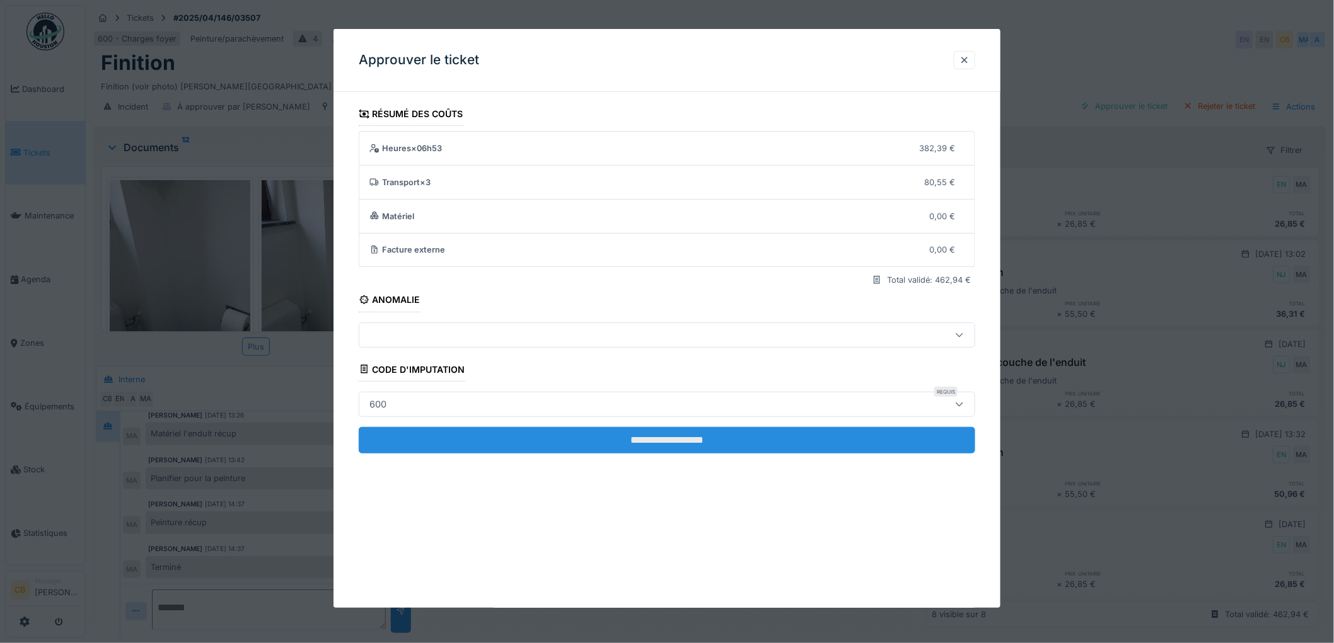
click at [642, 442] on input "**********" at bounding box center [667, 440] width 616 height 26
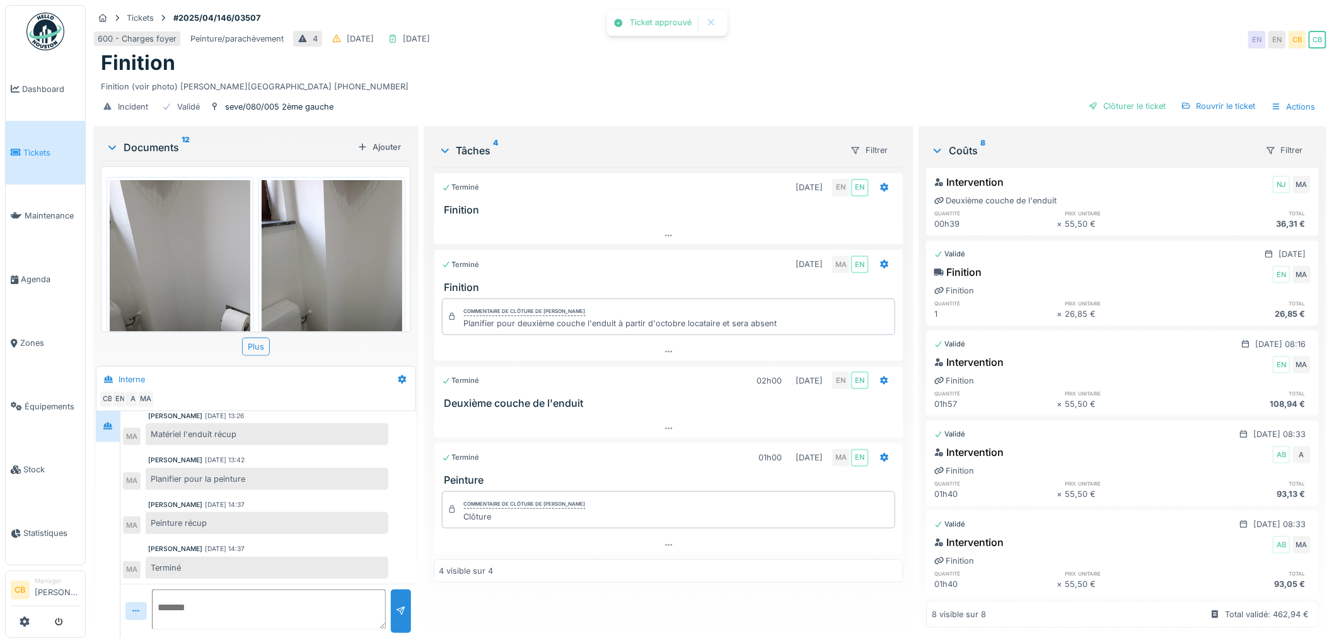
scroll to position [0, 0]
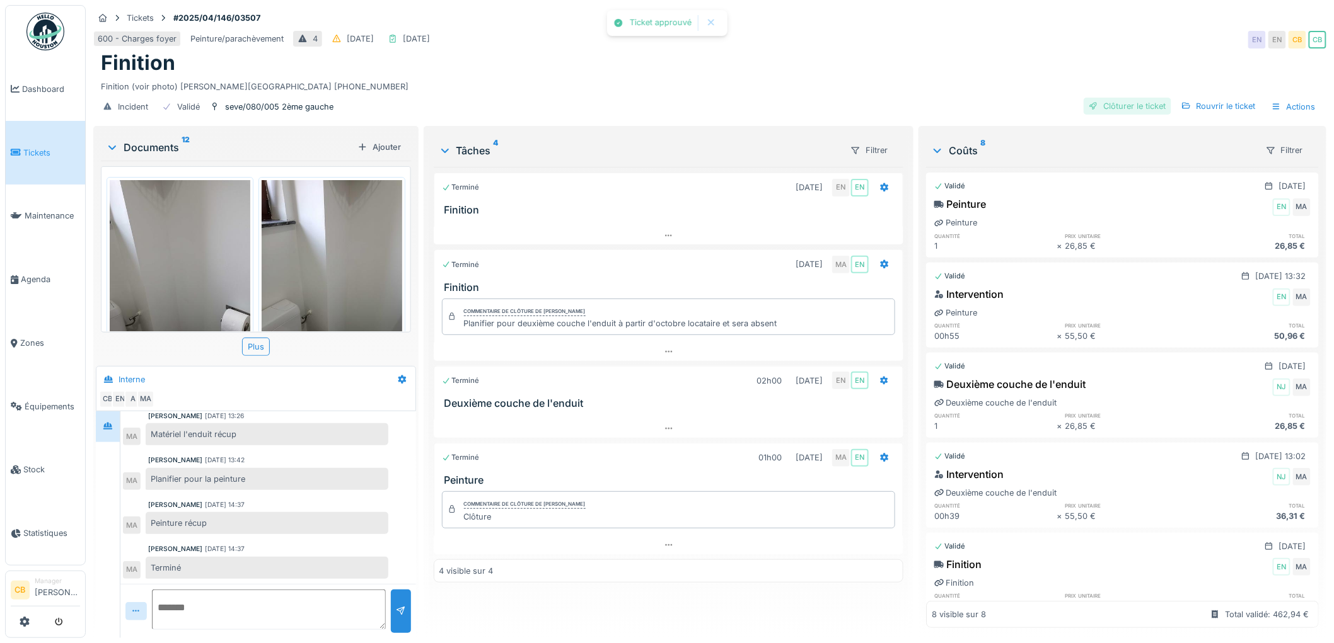
click at [1126, 98] on div "Clôturer le ticket" at bounding box center [1127, 106] width 88 height 17
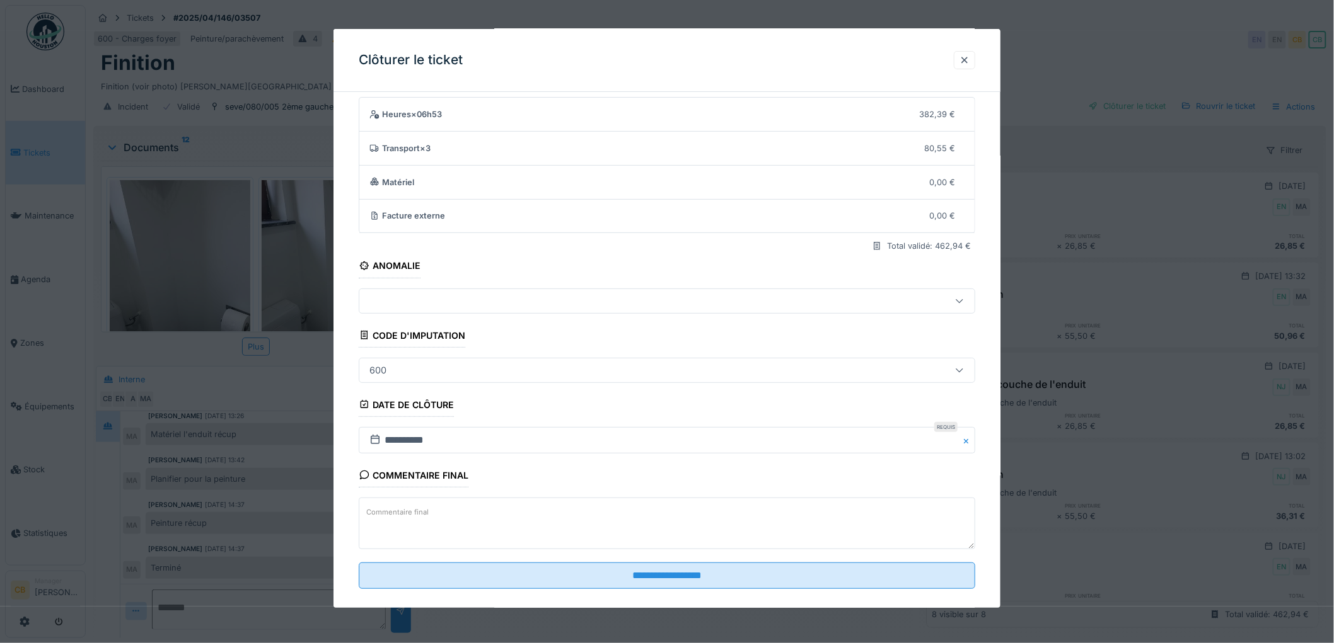
scroll to position [52, 0]
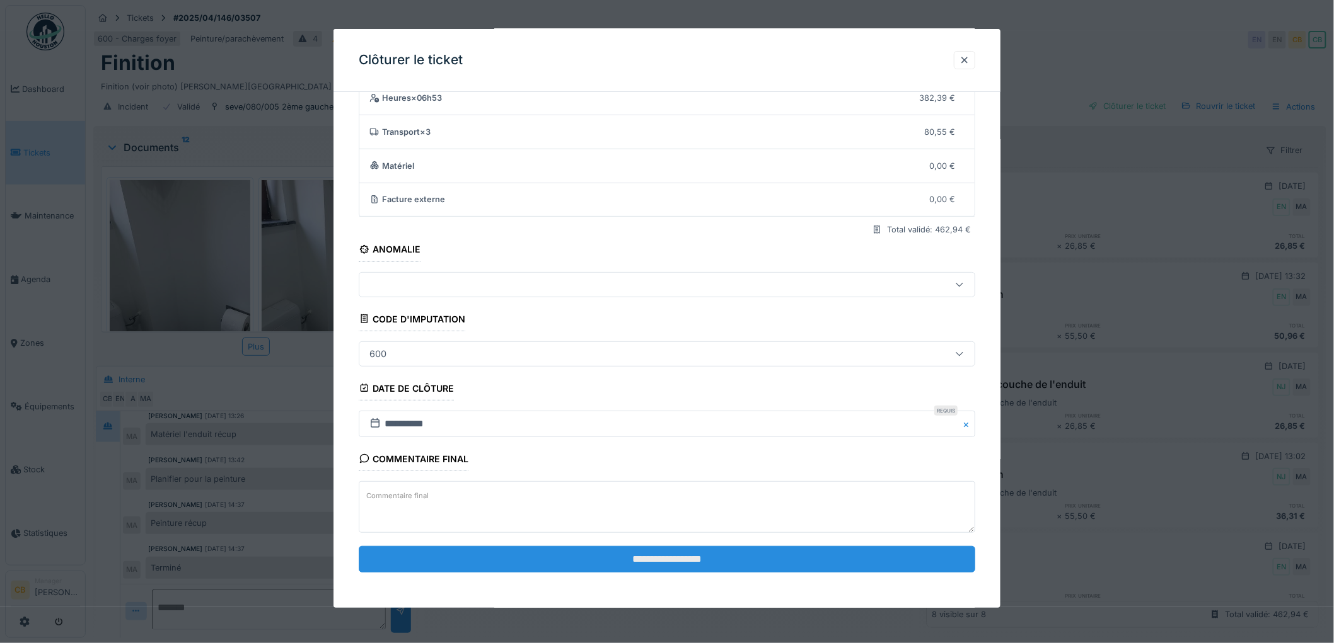
click at [618, 555] on input "**********" at bounding box center [667, 559] width 616 height 26
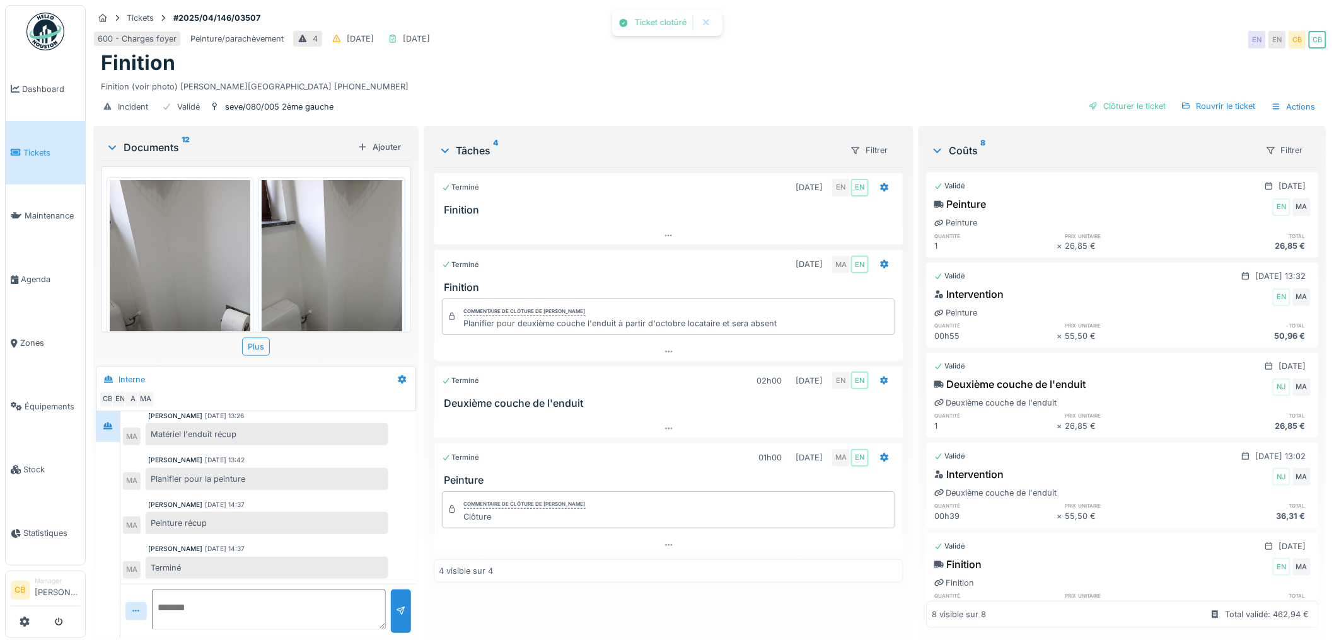
scroll to position [387, 0]
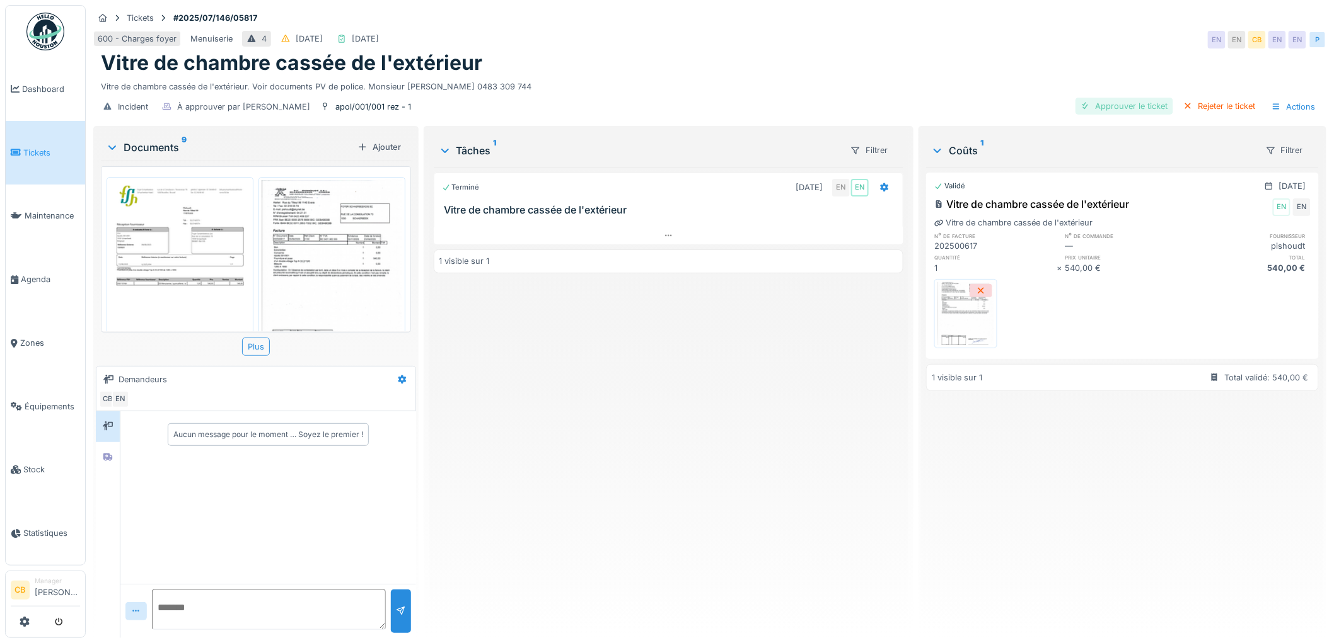
click at [1141, 109] on div "Approuver le ticket" at bounding box center [1124, 106] width 98 height 17
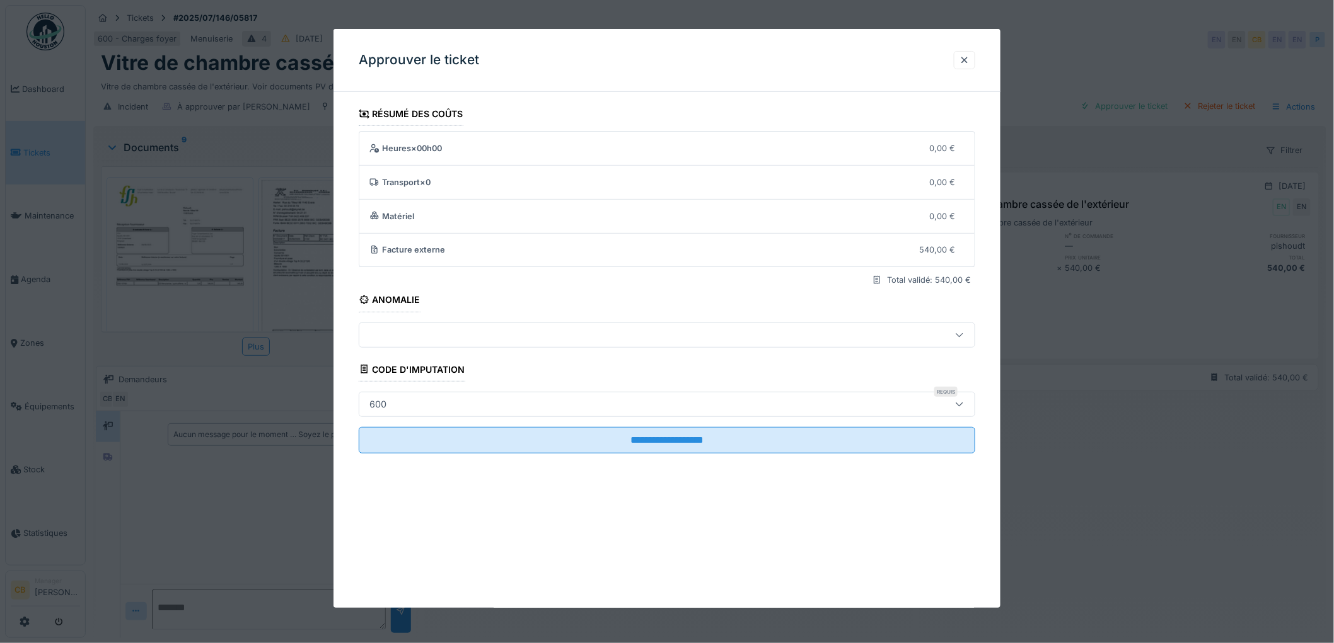
scroll to position [10, 0]
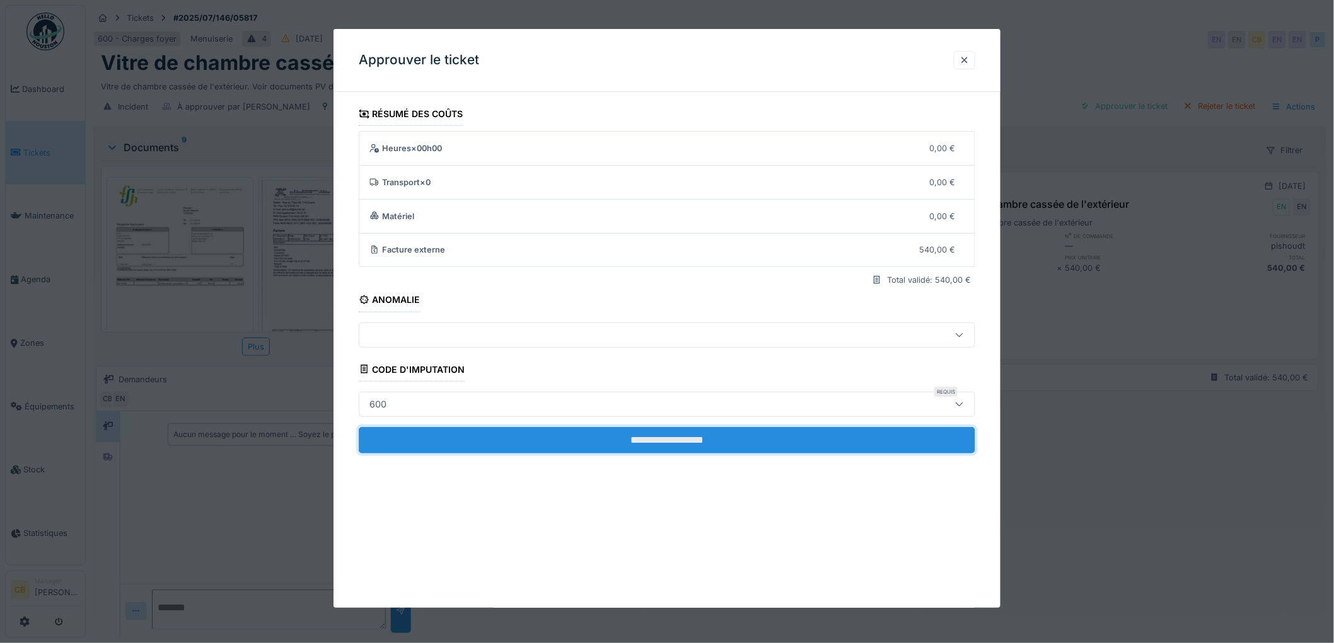
click at [677, 434] on input "**********" at bounding box center [667, 440] width 616 height 26
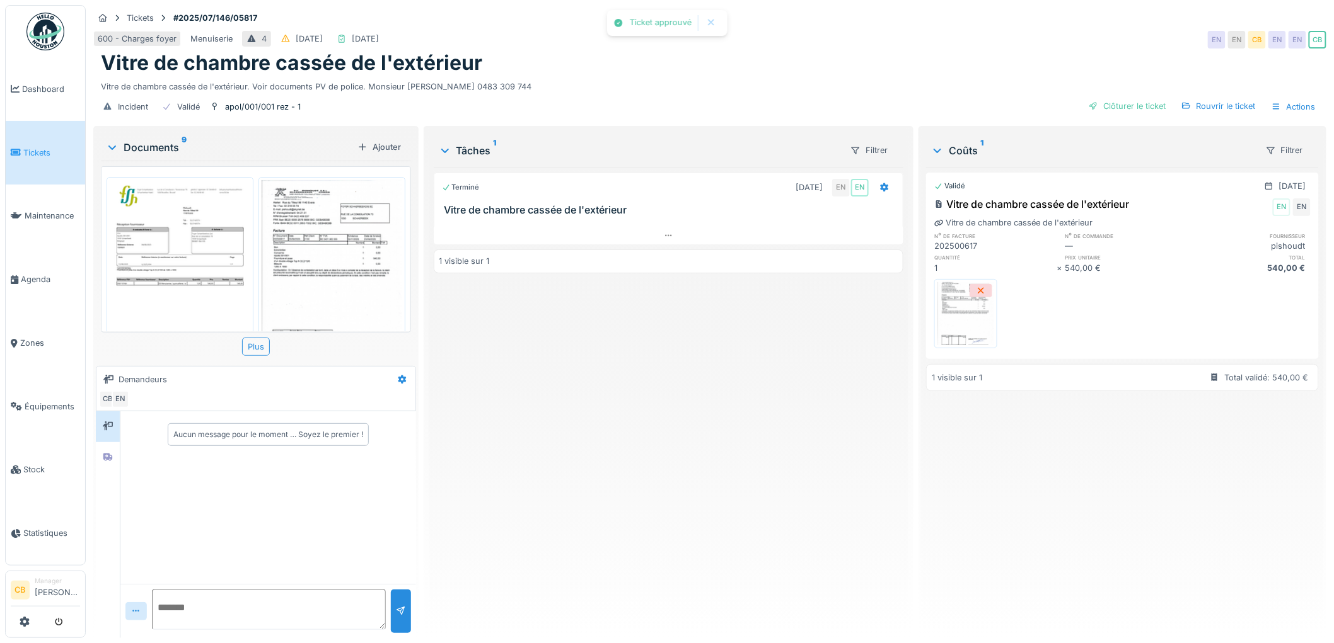
click at [1113, 98] on div "Clôturer le ticket" at bounding box center [1127, 106] width 88 height 17
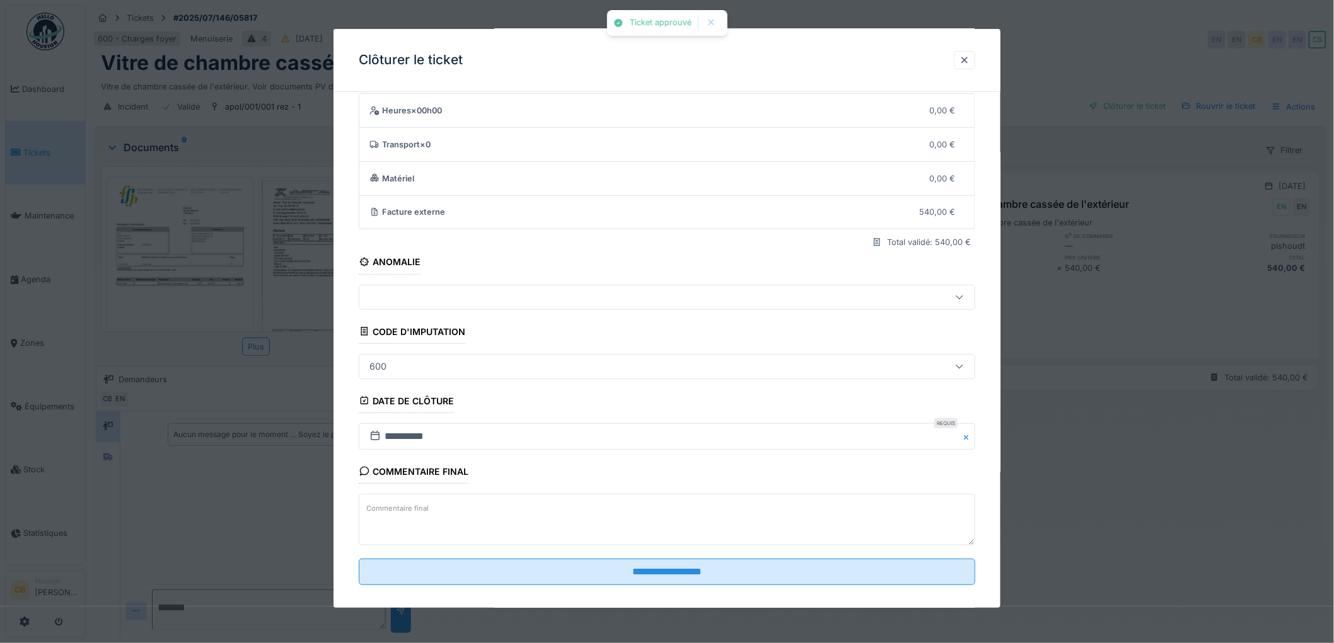
scroll to position [52, 0]
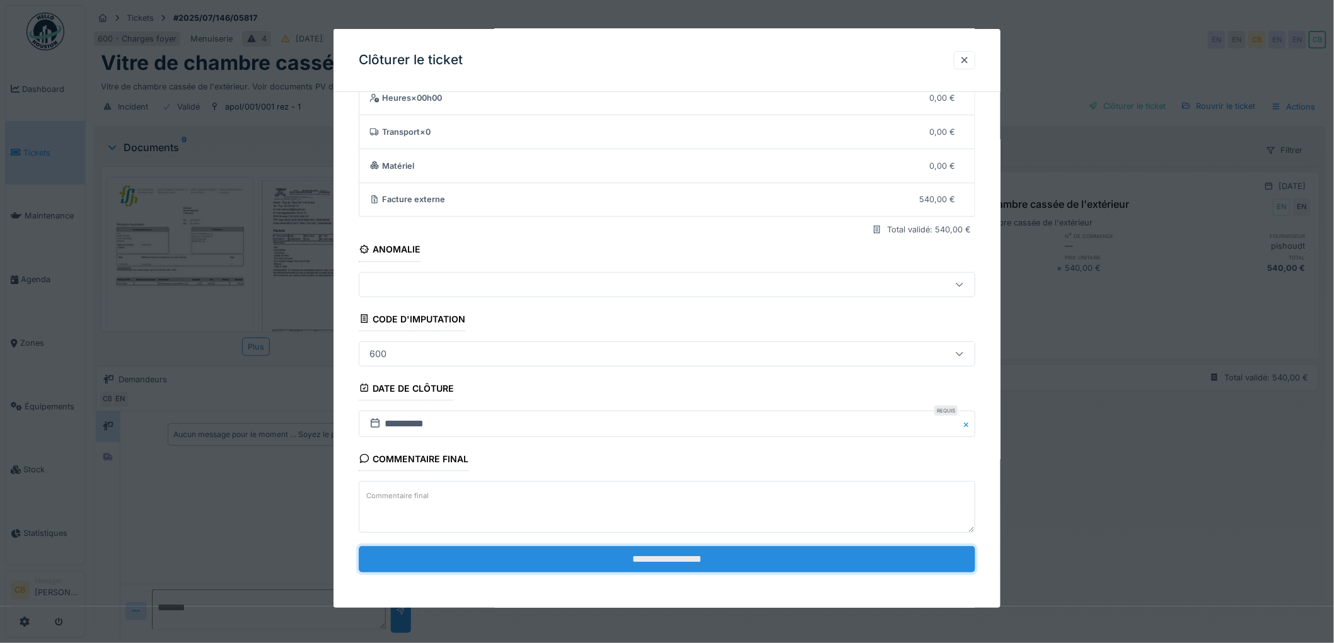
click at [685, 558] on input "**********" at bounding box center [667, 559] width 616 height 26
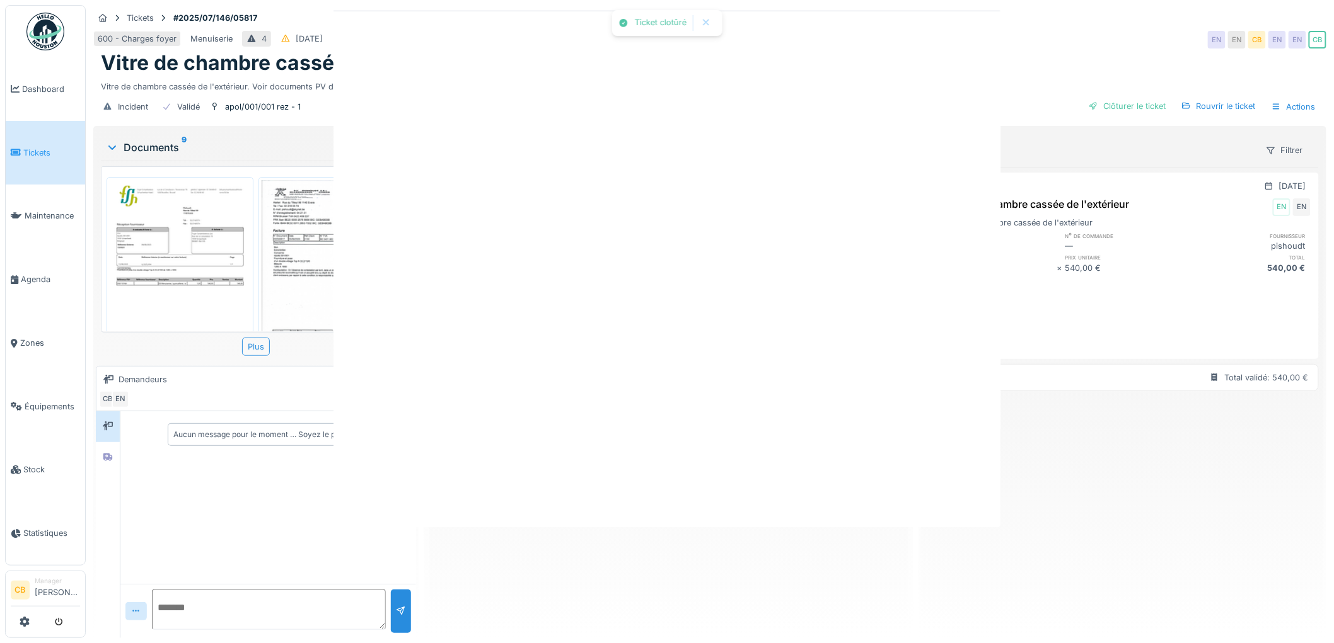
scroll to position [0, 0]
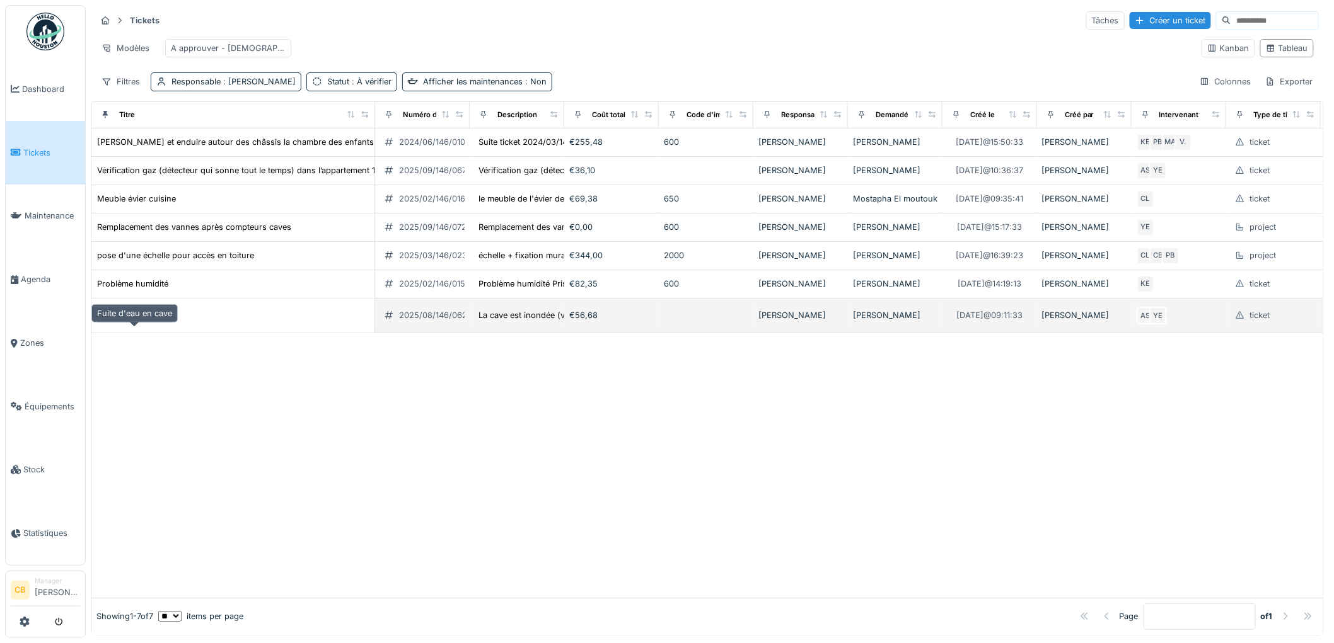
click at [159, 321] on div "Fuite d'eau en cave" at bounding box center [134, 315] width 75 height 12
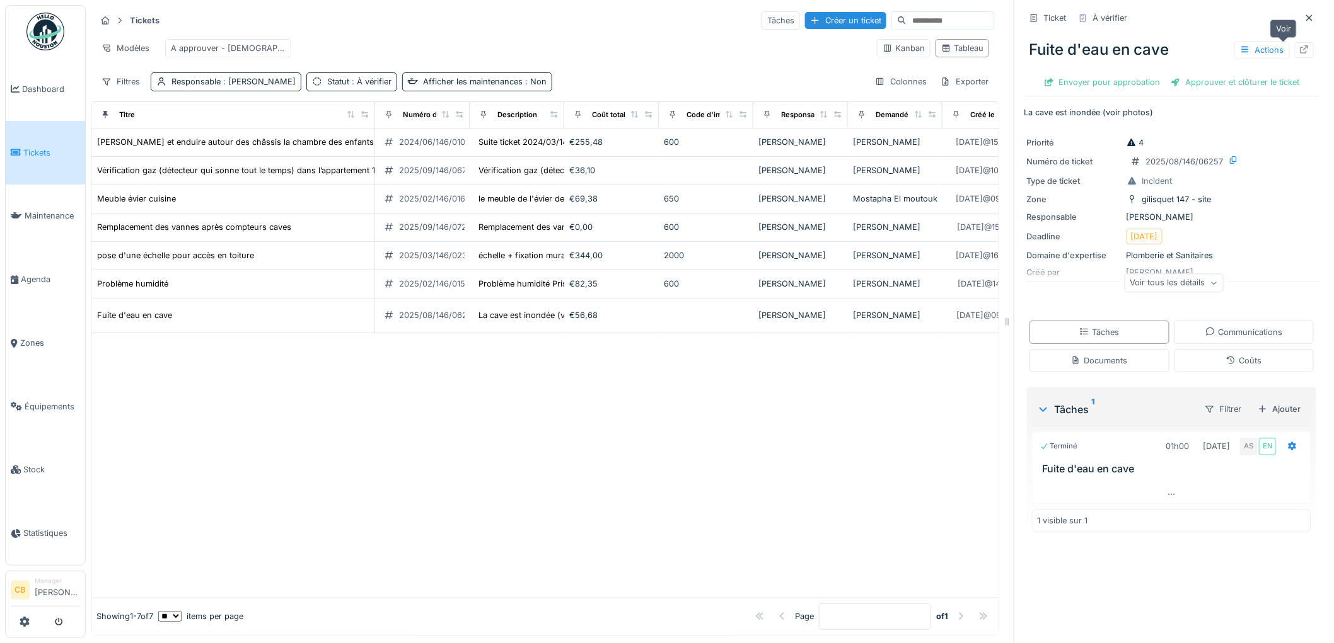
click at [1299, 48] on icon at bounding box center [1304, 49] width 10 height 8
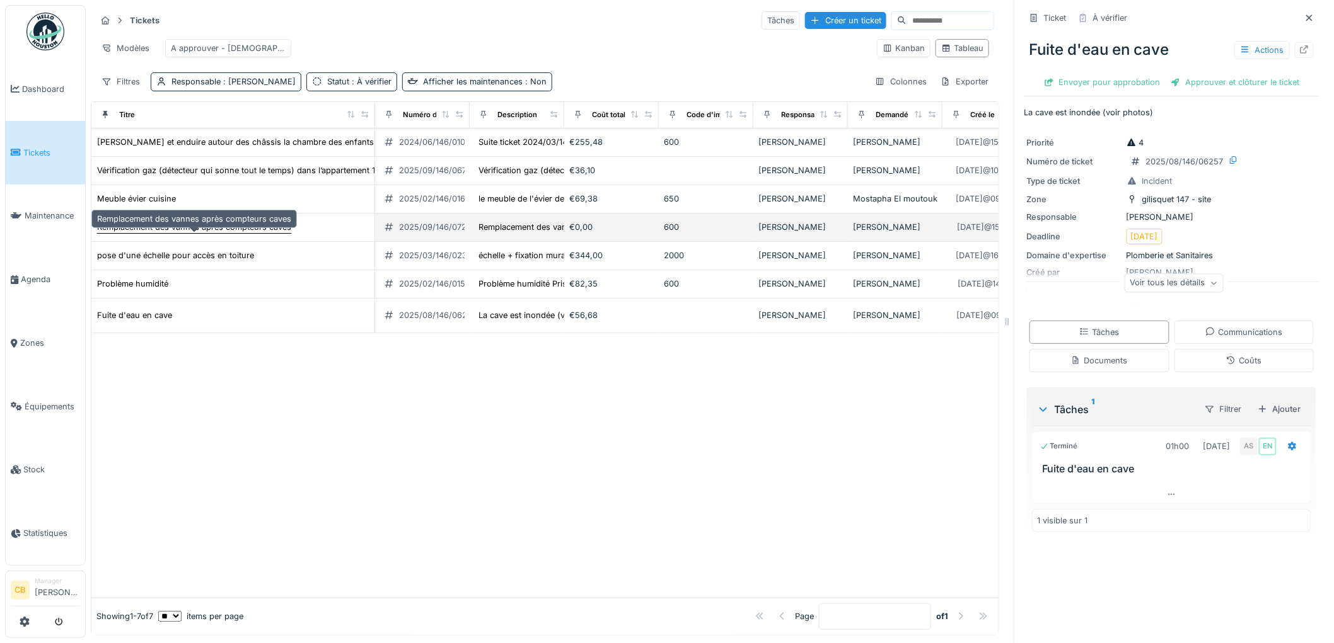
click at [202, 233] on div "Remplacement des vannes après compteurs caves" at bounding box center [194, 227] width 194 height 12
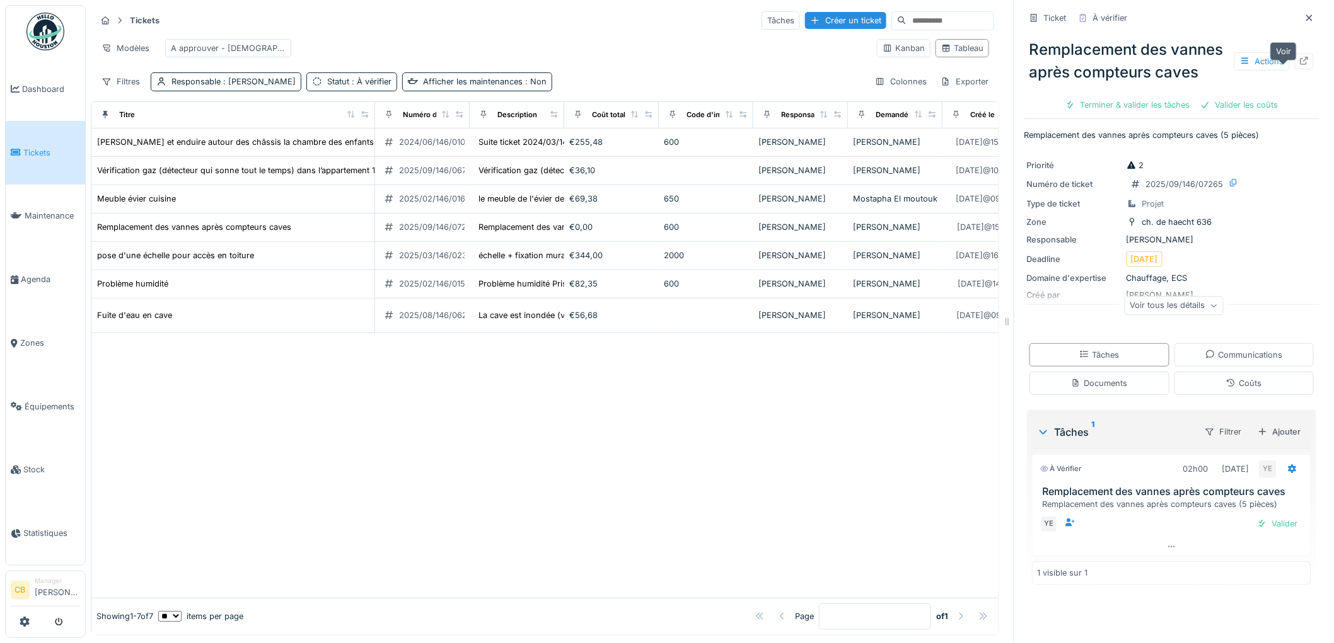
click at [1299, 65] on icon at bounding box center [1304, 61] width 10 height 8
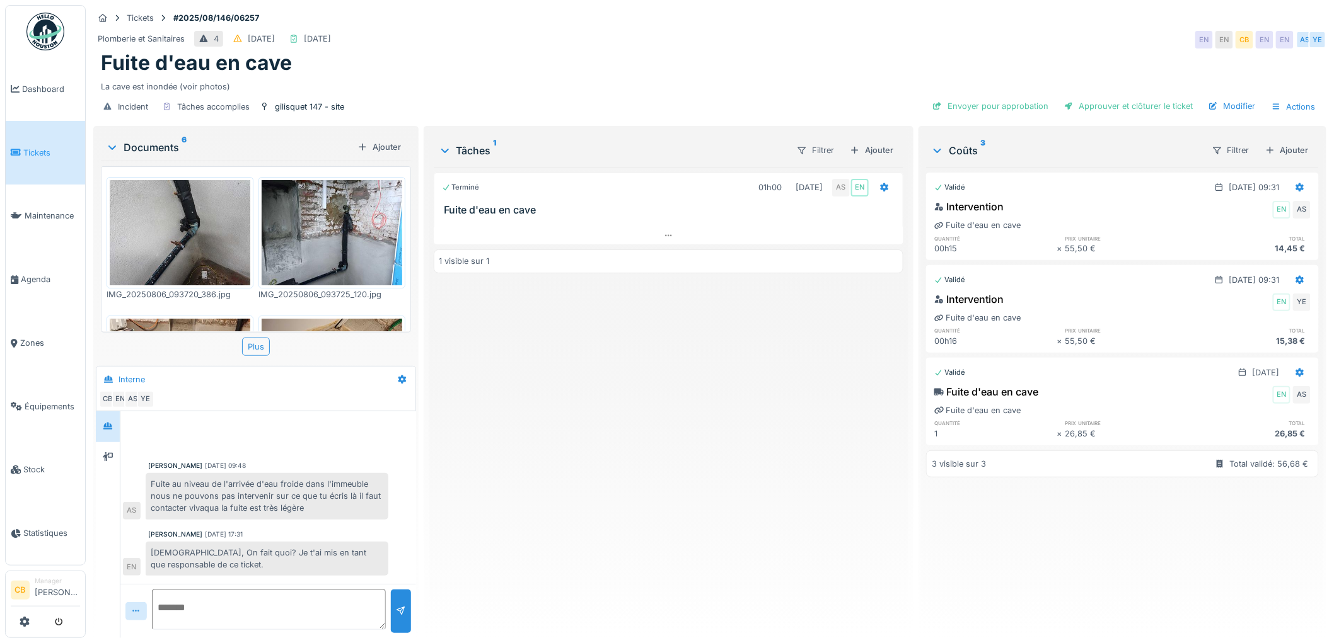
click at [305, 229] on img at bounding box center [332, 232] width 141 height 105
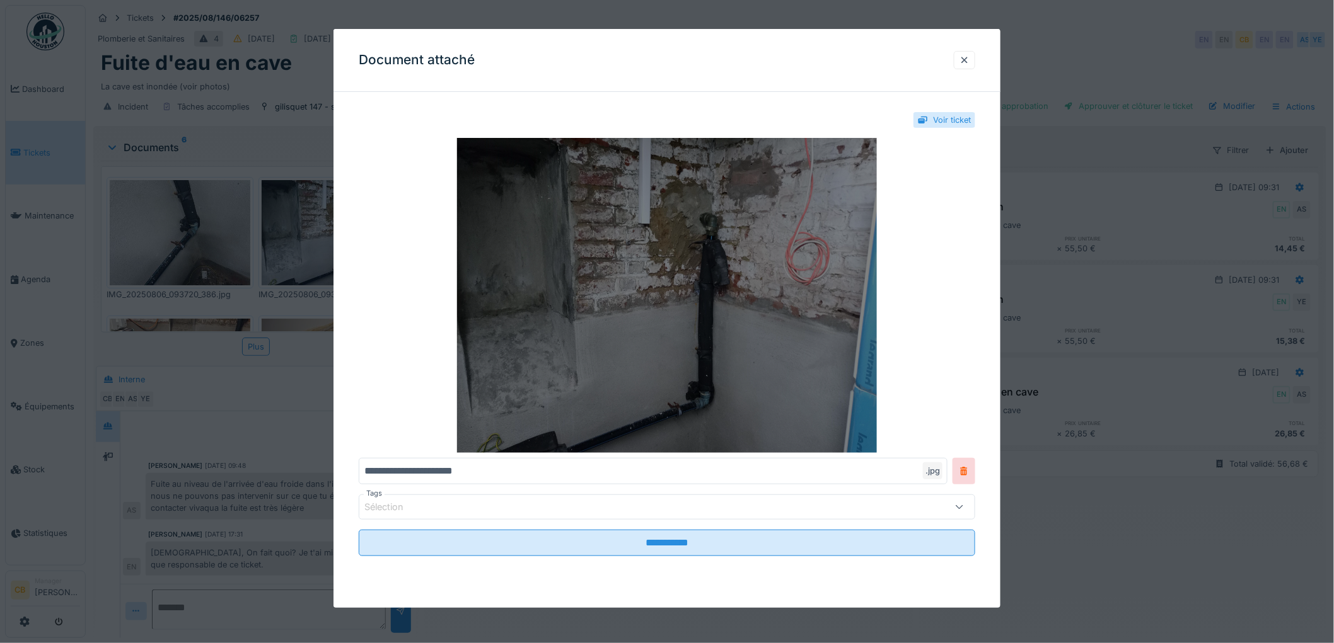
click at [552, 297] on img at bounding box center [667, 295] width 616 height 315
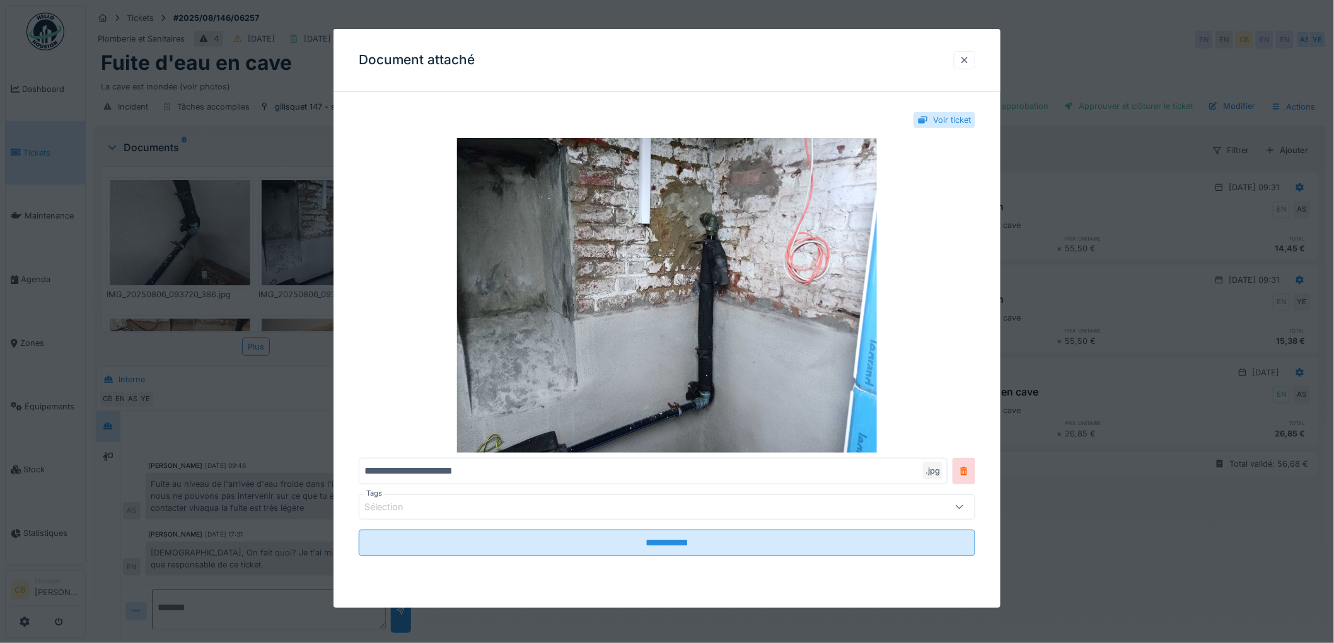
click at [975, 61] on div at bounding box center [964, 60] width 21 height 18
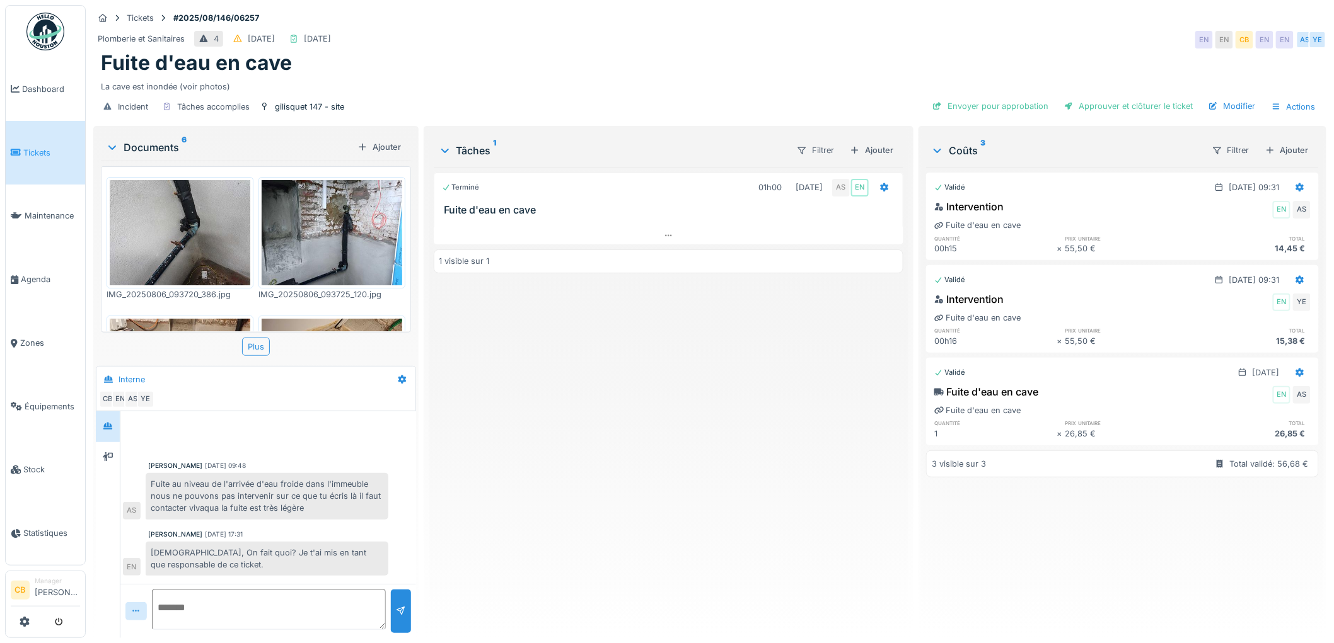
click at [344, 234] on img at bounding box center [332, 232] width 141 height 105
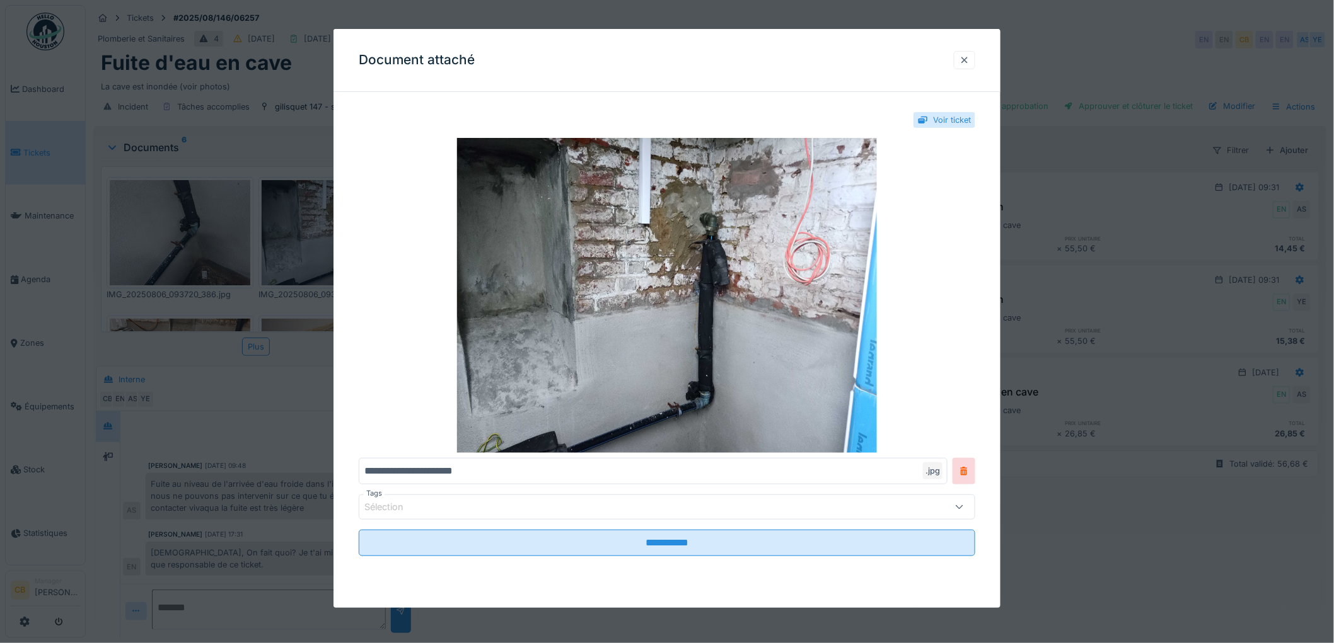
click at [969, 58] on div at bounding box center [964, 60] width 10 height 12
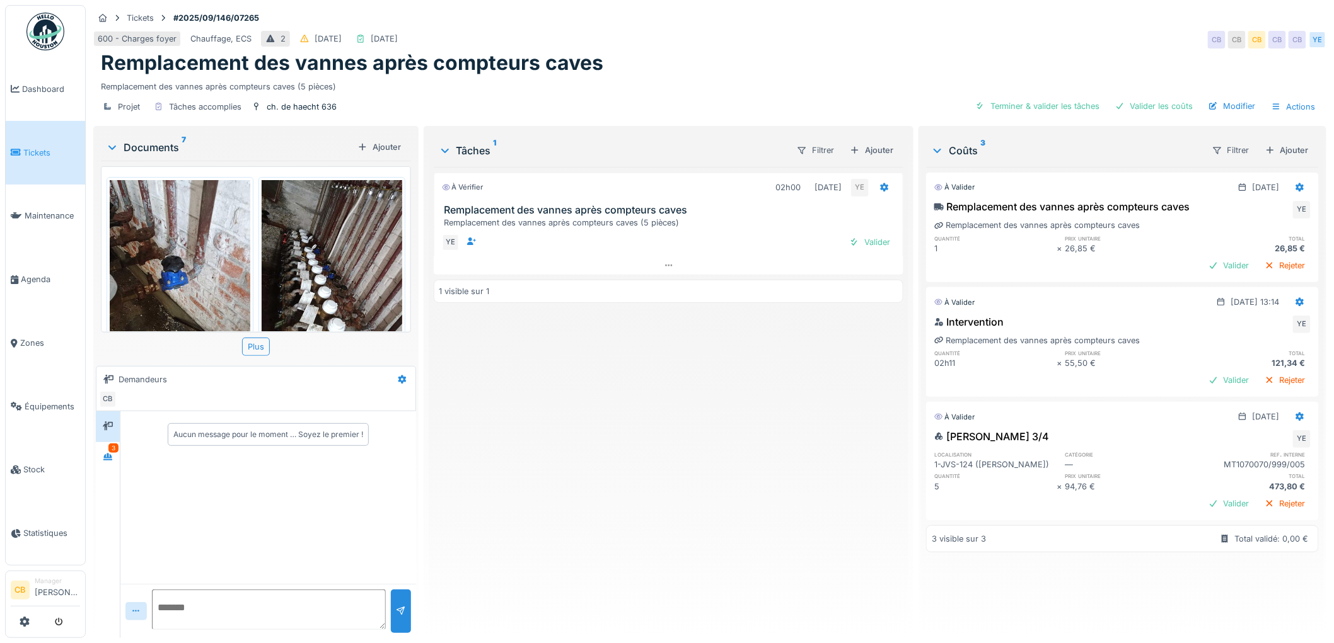
click at [192, 267] on img at bounding box center [180, 273] width 141 height 187
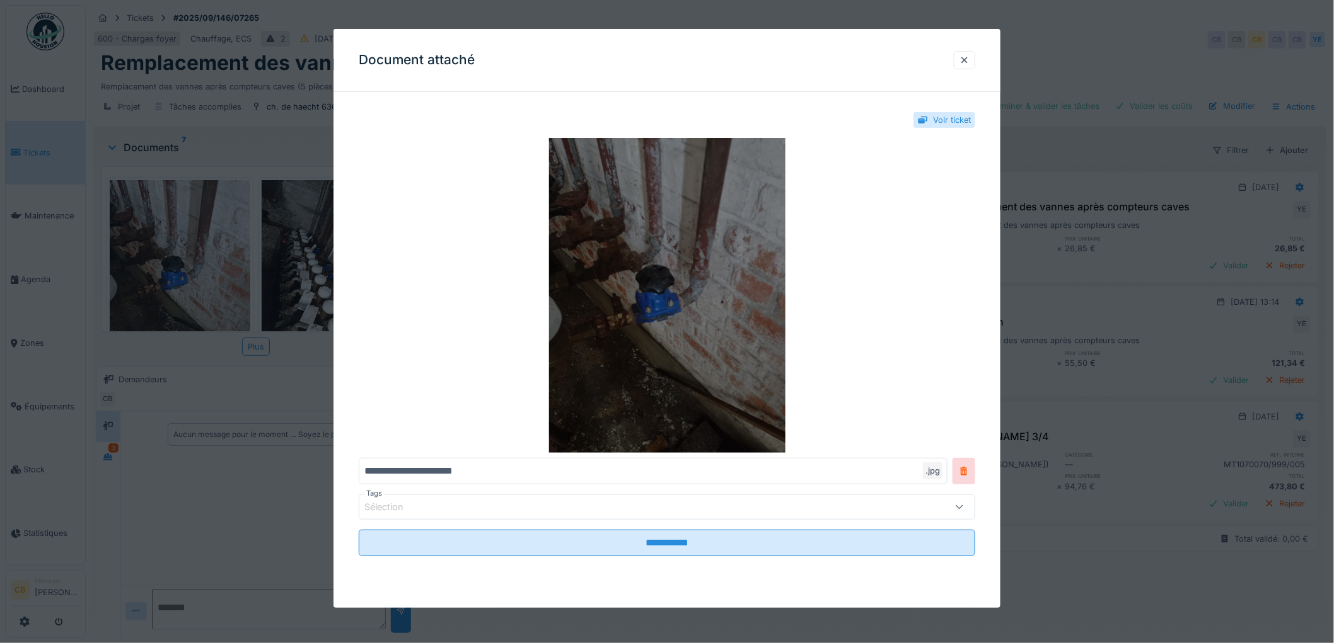
click at [637, 269] on img at bounding box center [667, 295] width 616 height 315
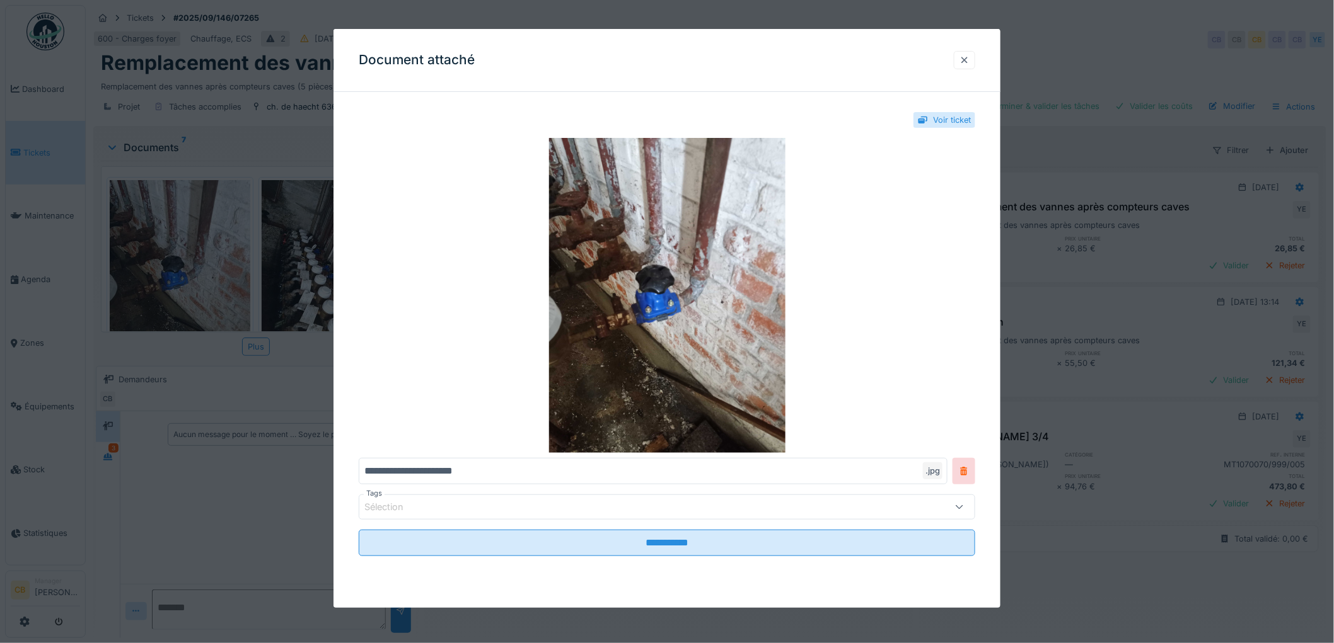
click at [966, 61] on div at bounding box center [964, 60] width 10 height 12
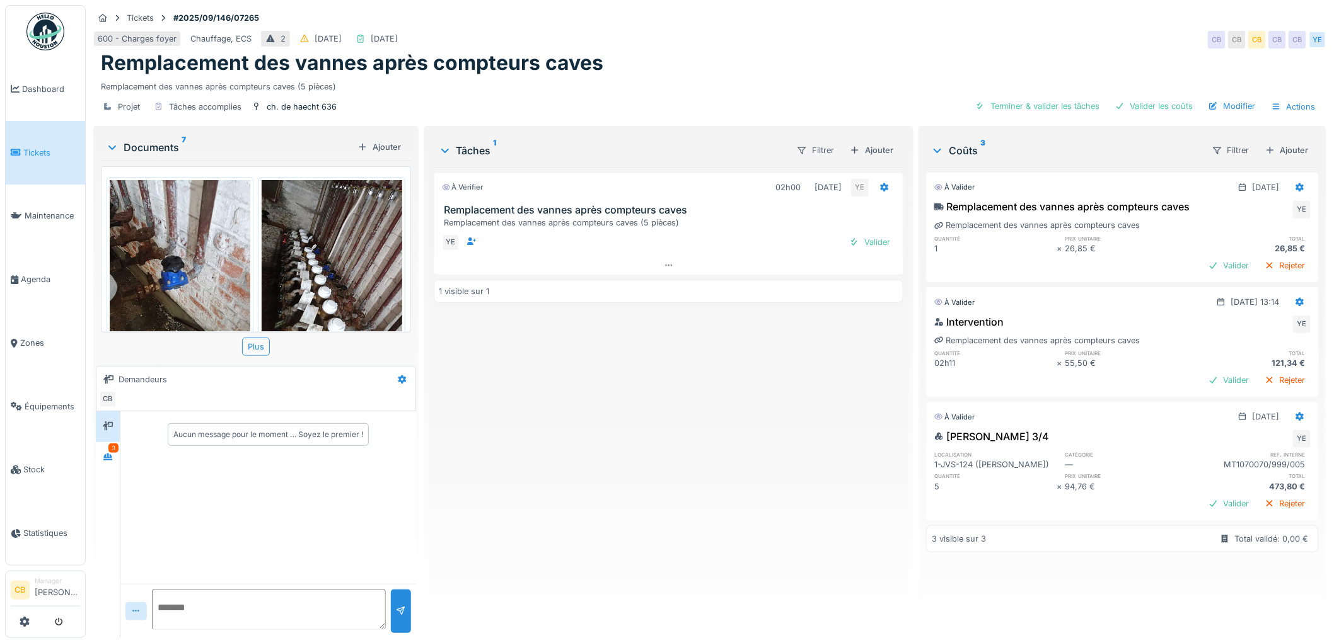
click at [347, 239] on img at bounding box center [332, 273] width 141 height 187
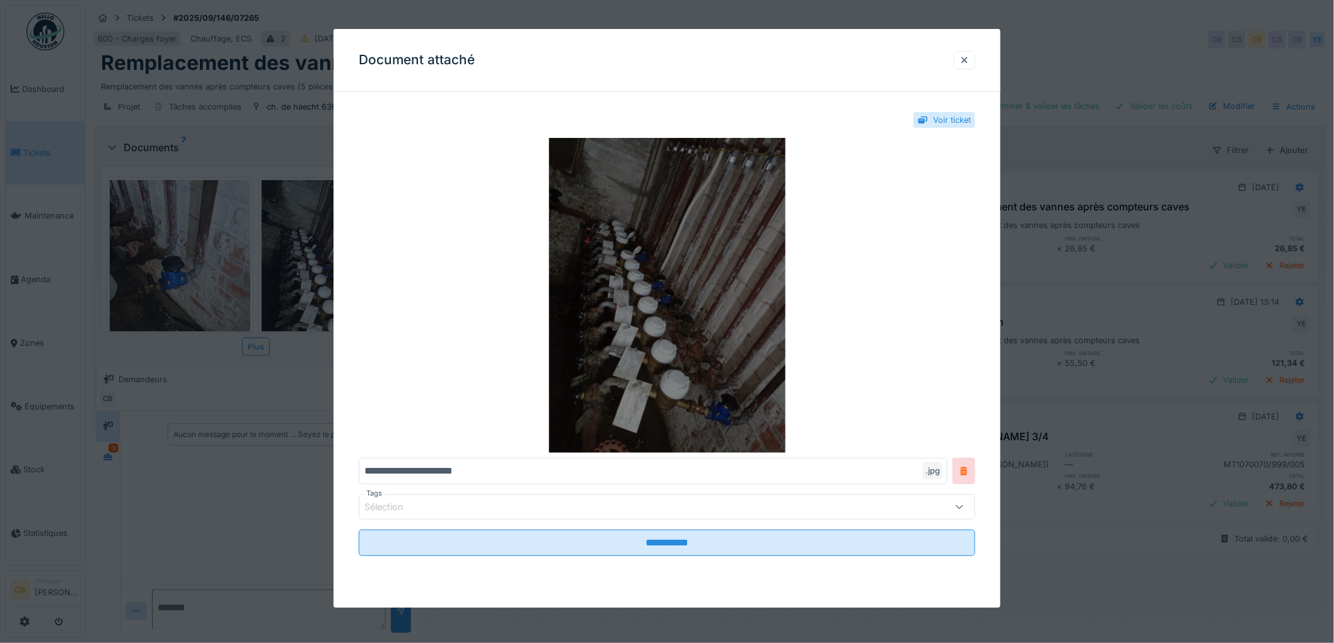
click at [670, 294] on img at bounding box center [667, 295] width 616 height 315
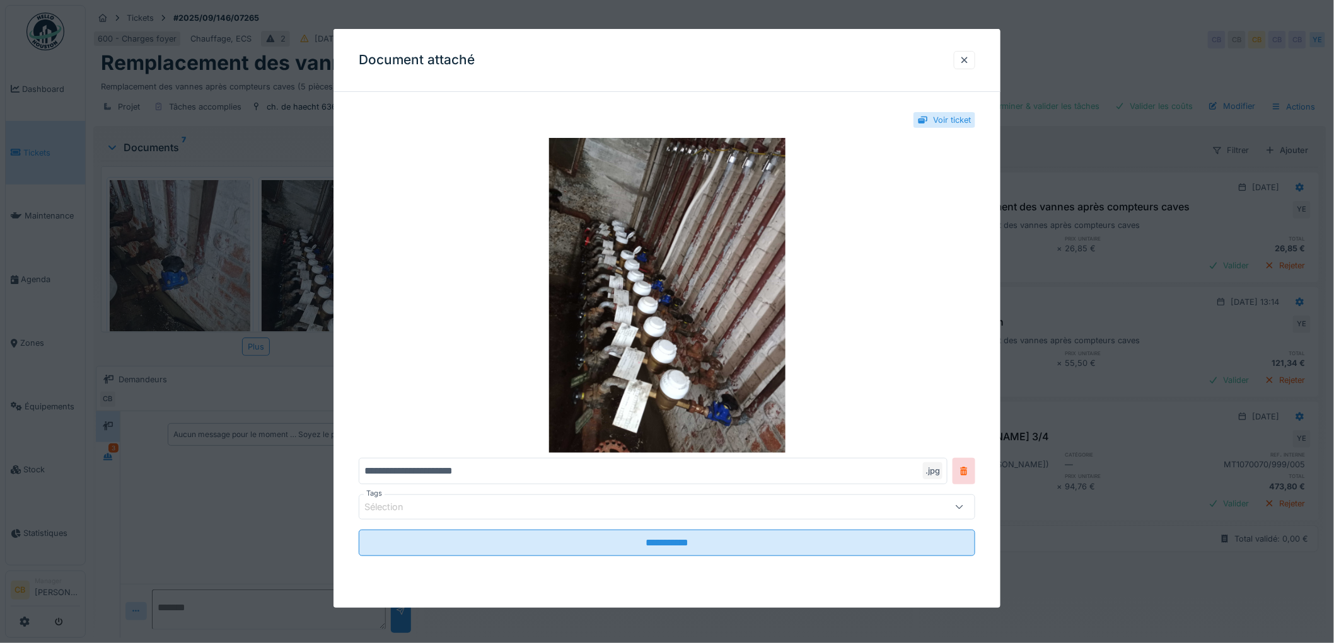
click at [1112, 169] on div at bounding box center [667, 321] width 1334 height 643
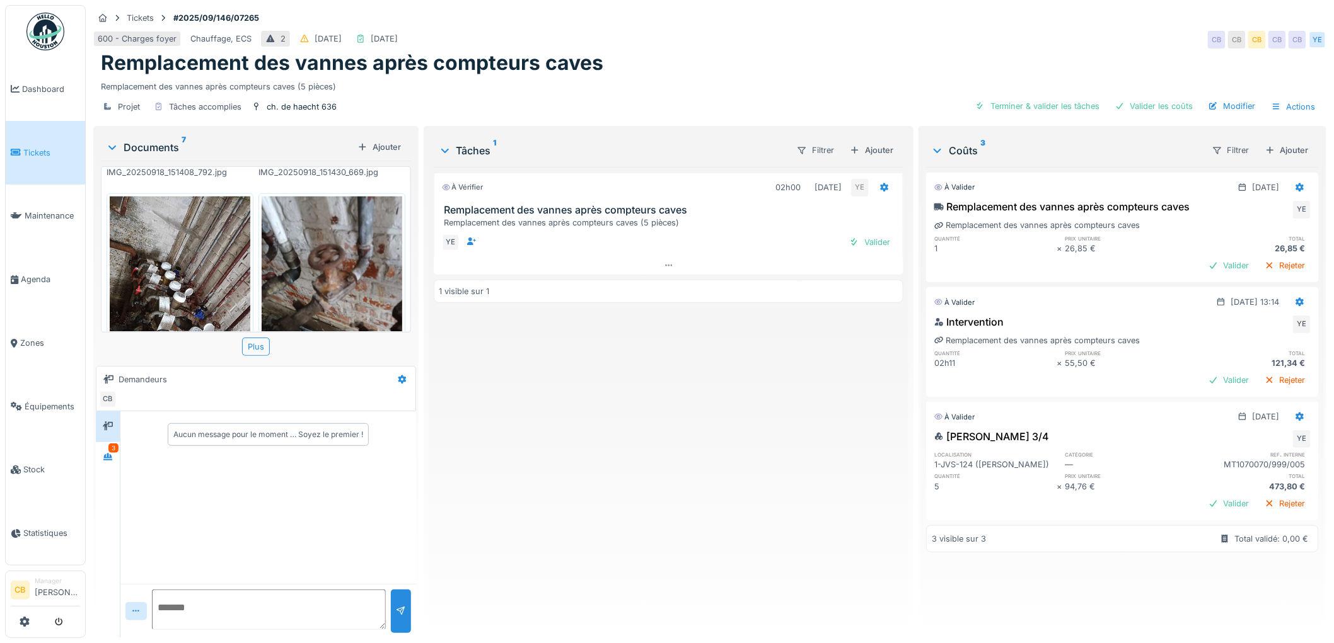
scroll to position [420, 0]
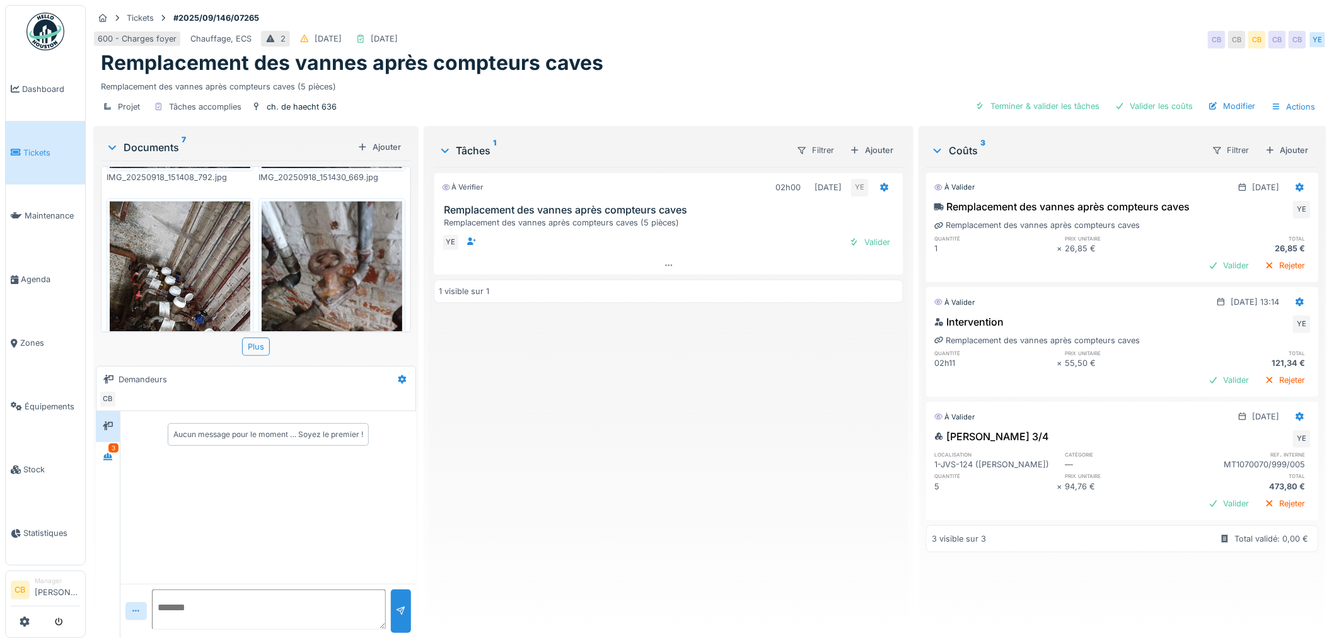
click at [195, 260] on img at bounding box center [180, 295] width 141 height 187
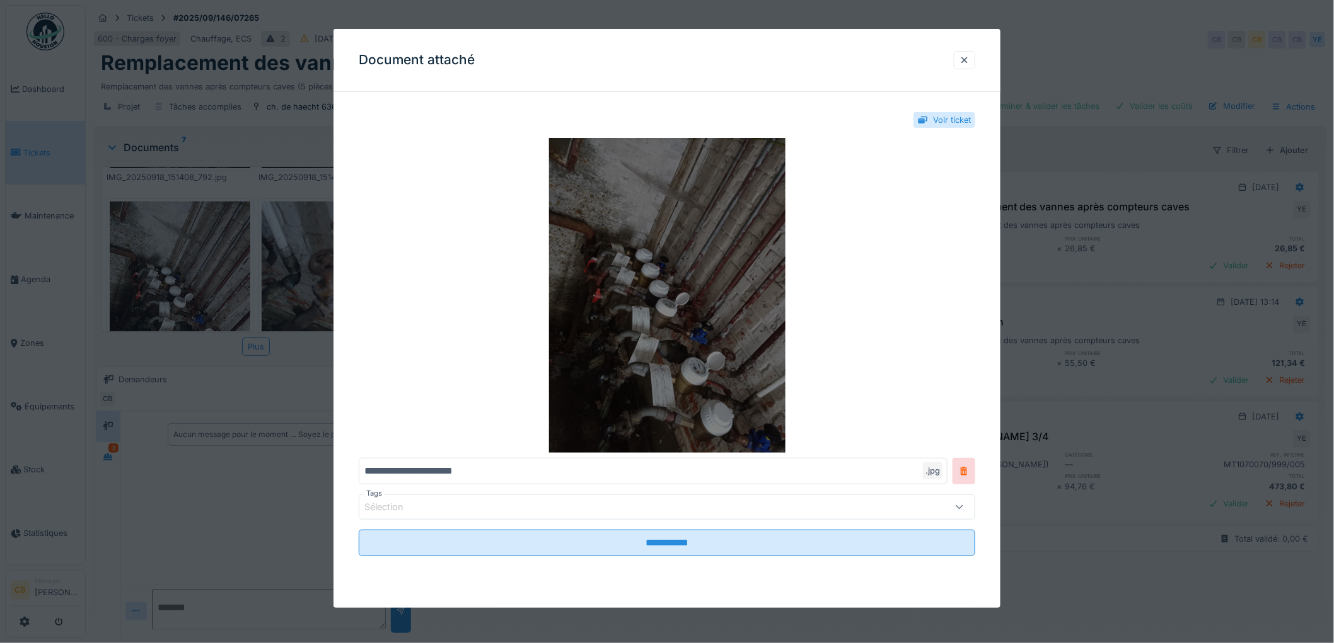
click at [566, 285] on img at bounding box center [667, 295] width 616 height 315
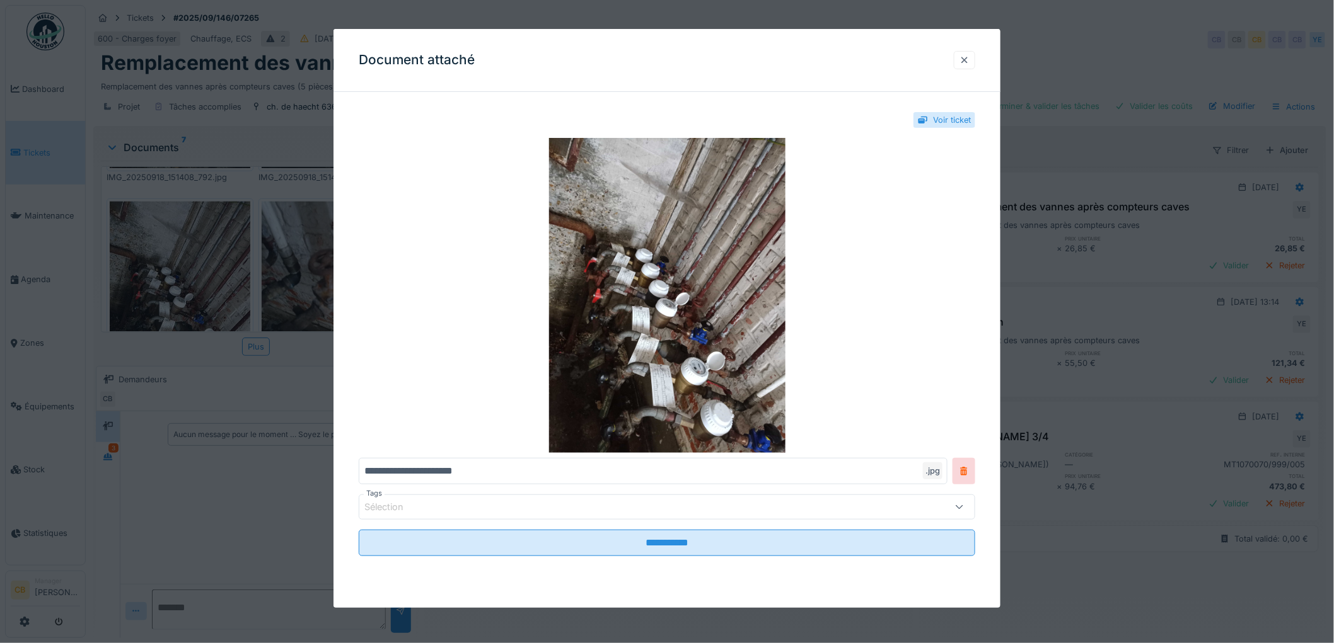
click at [969, 59] on div at bounding box center [964, 60] width 10 height 12
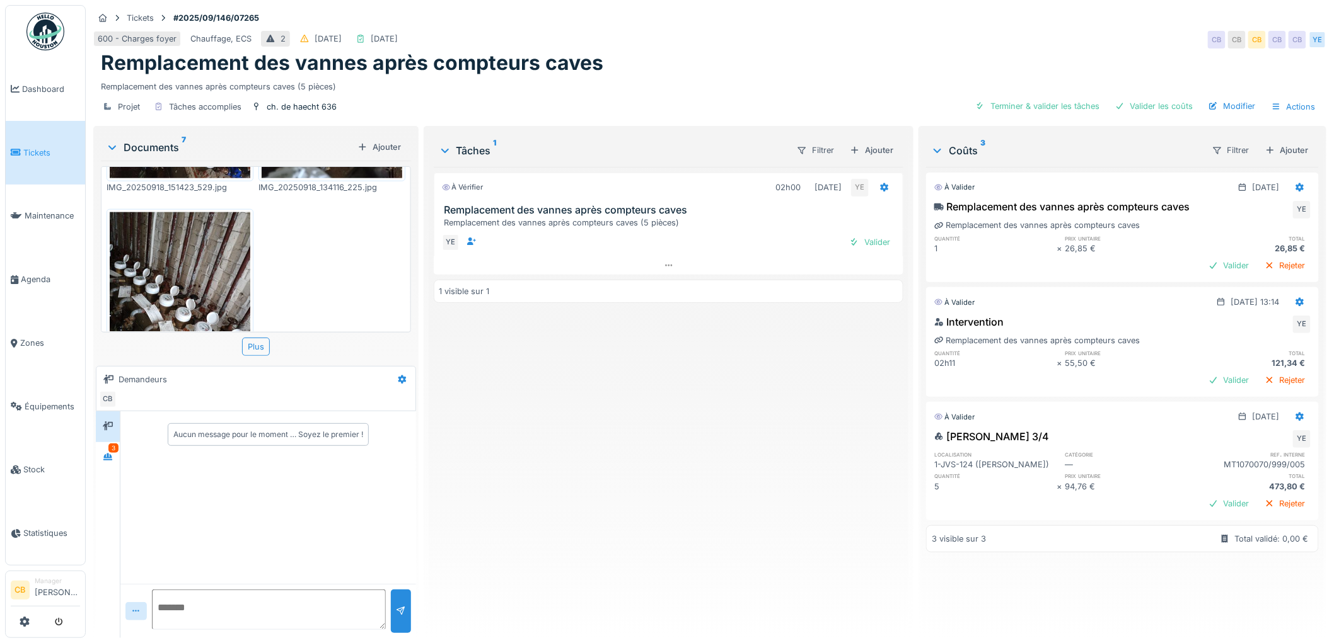
scroll to position [688, 0]
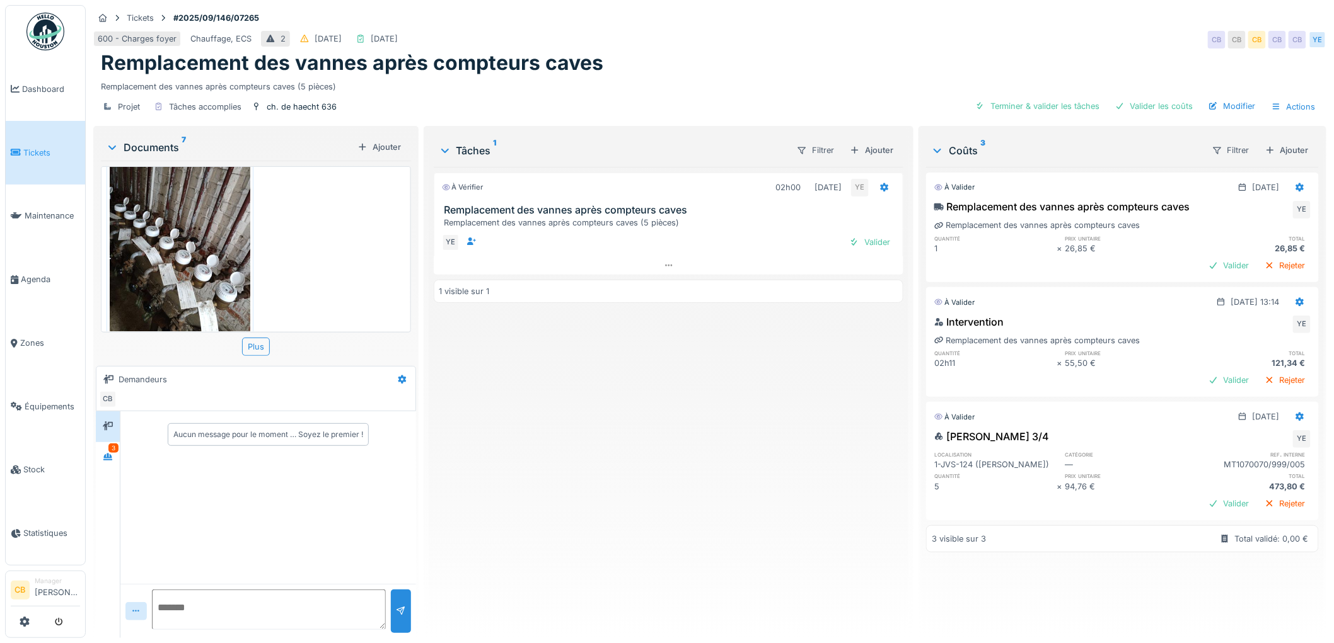
click at [215, 236] on img at bounding box center [180, 248] width 141 height 187
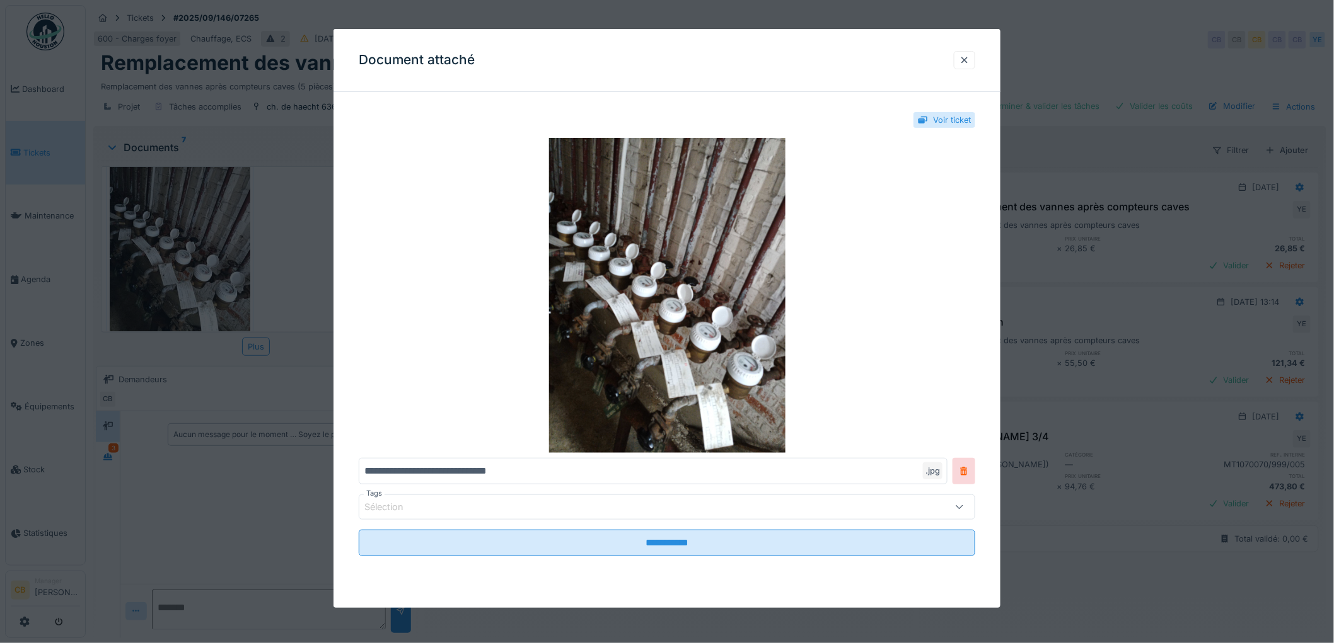
click at [215, 236] on div at bounding box center [667, 321] width 1334 height 643
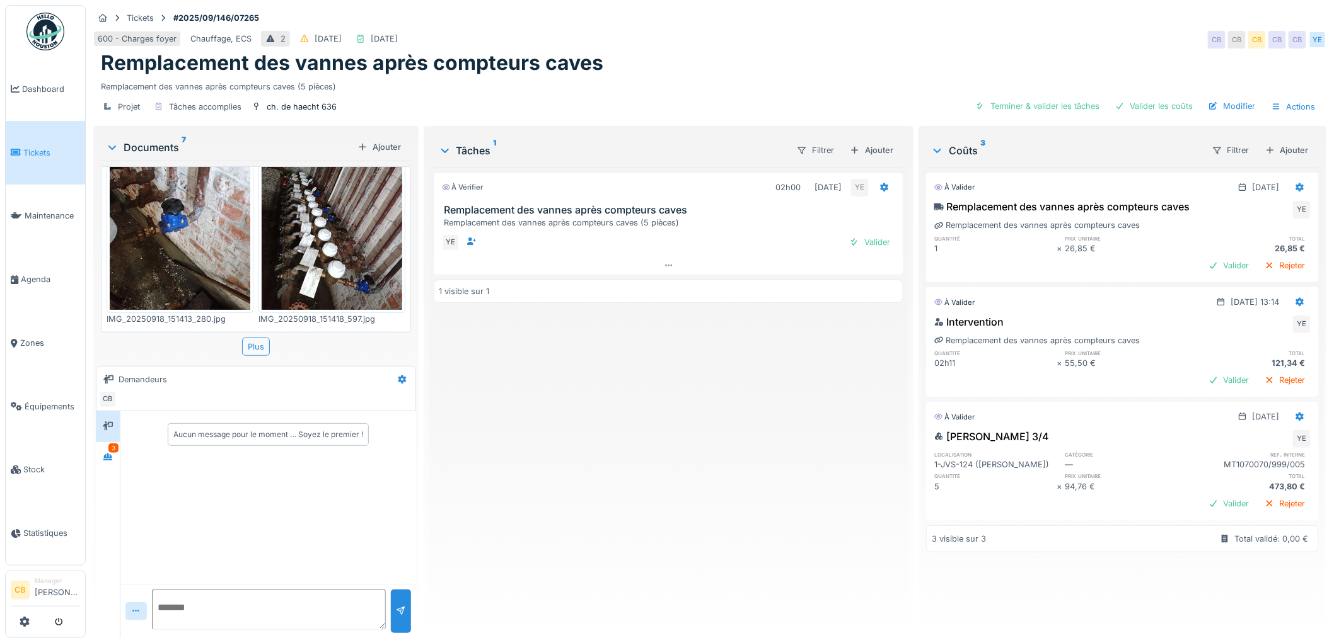
scroll to position [0, 0]
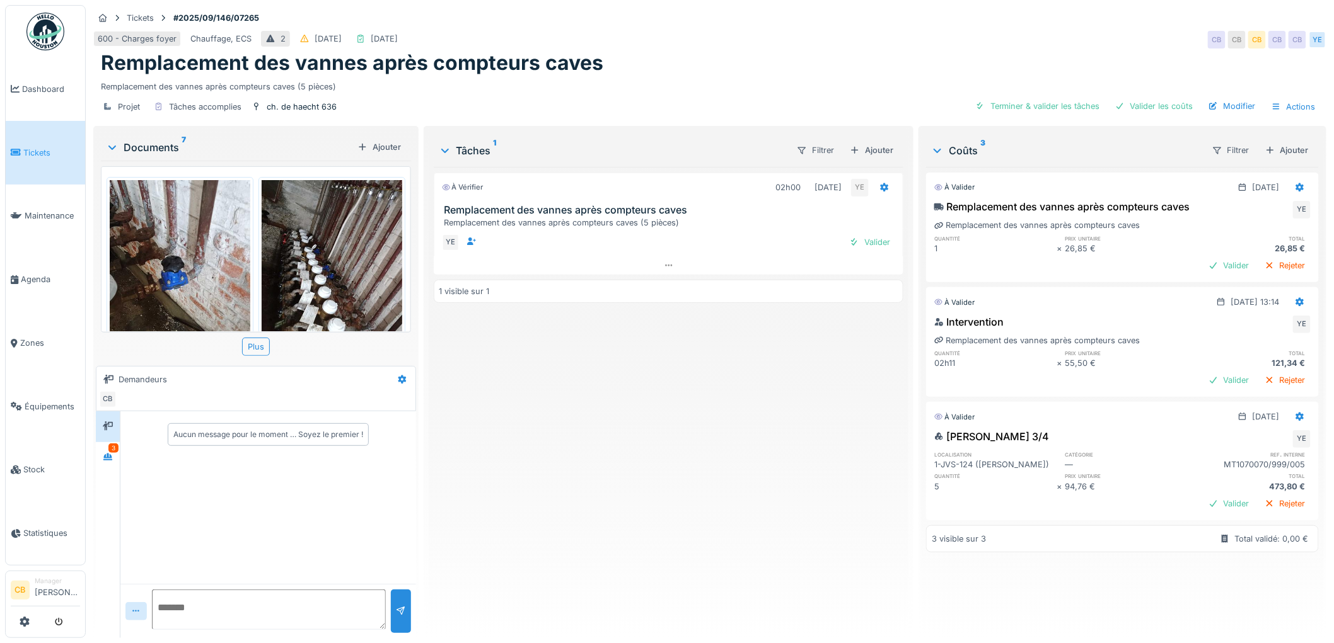
click at [320, 234] on img at bounding box center [332, 273] width 141 height 187
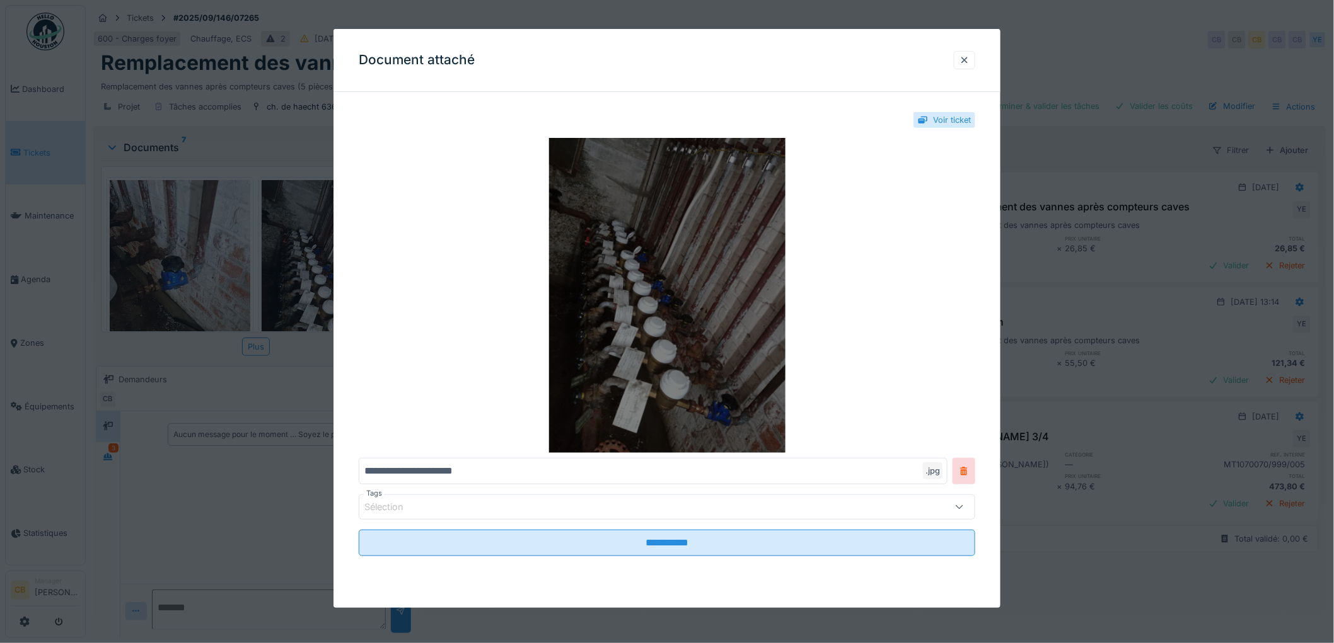
click at [587, 265] on img at bounding box center [667, 295] width 616 height 315
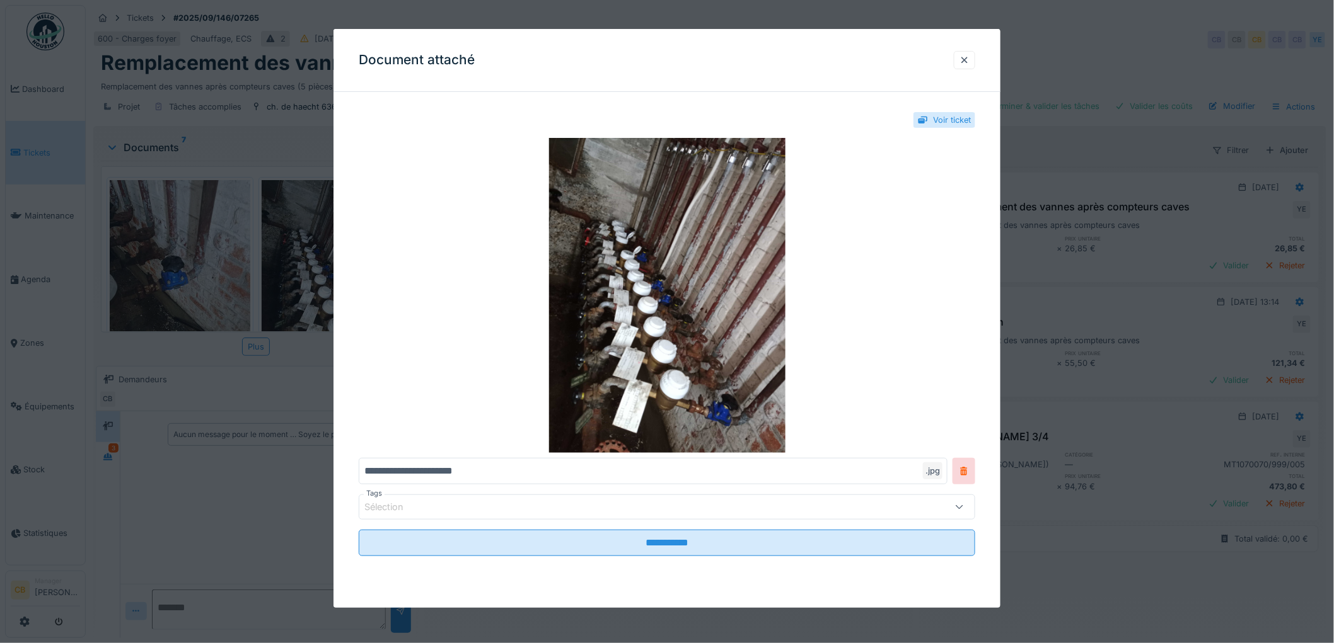
click at [292, 353] on div at bounding box center [667, 321] width 1334 height 643
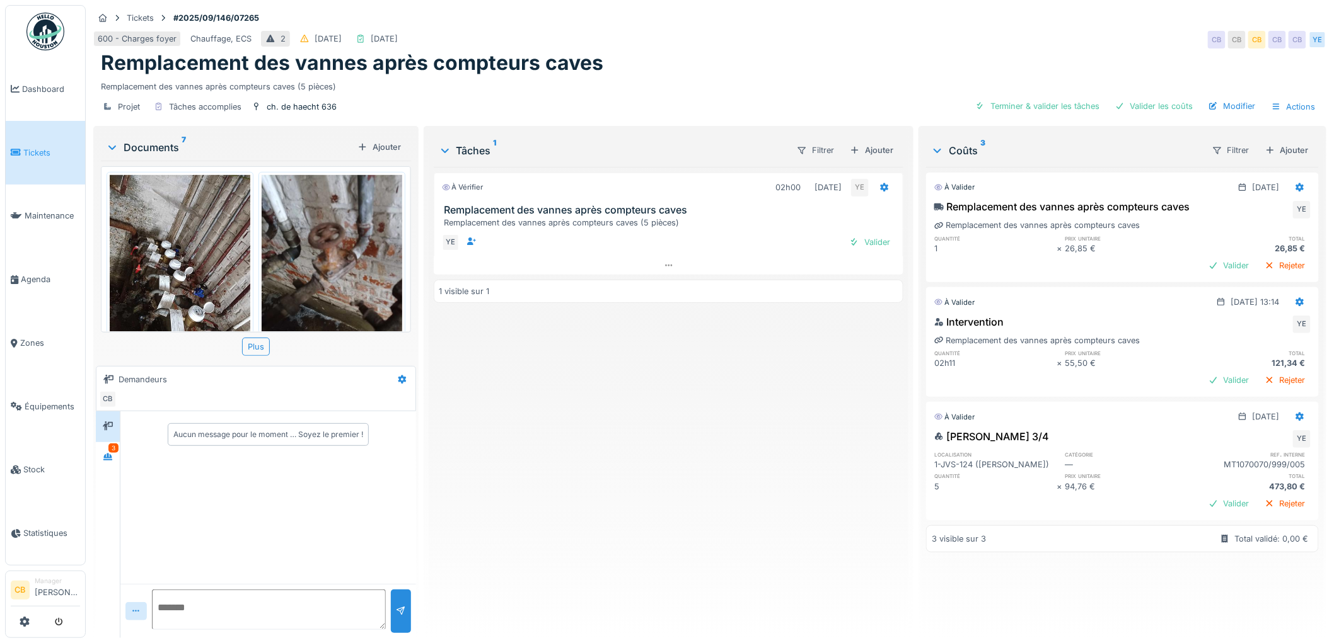
scroll to position [490, 0]
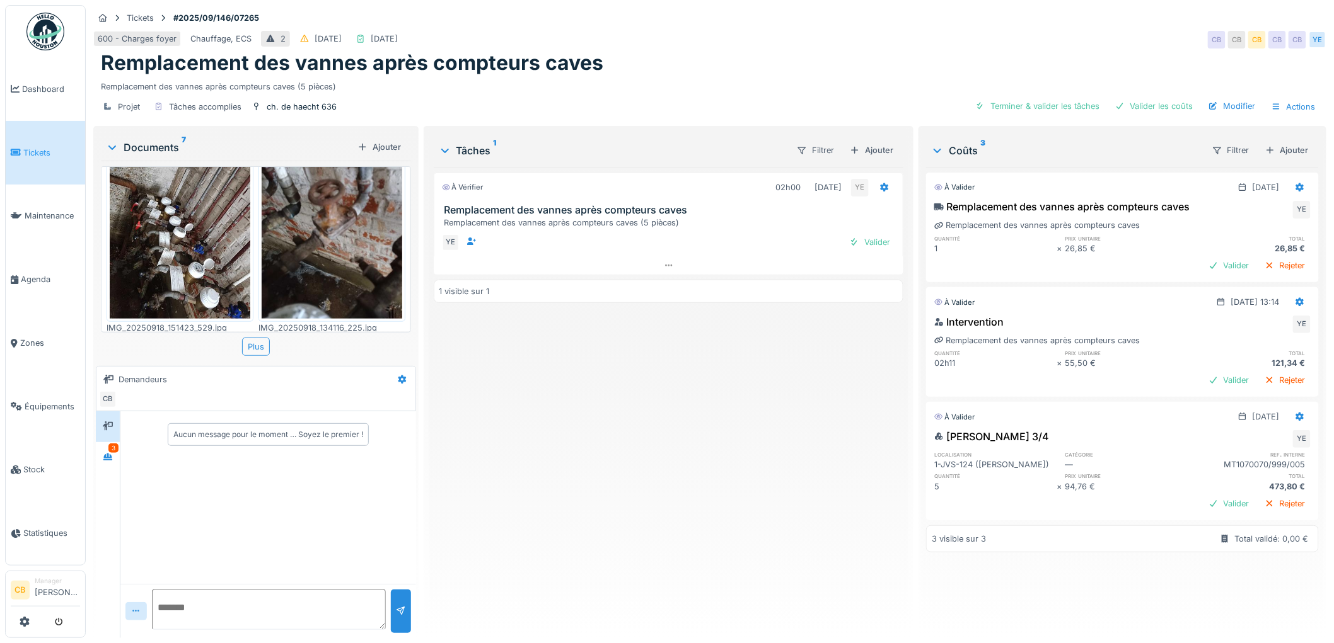
click at [191, 232] on img at bounding box center [180, 225] width 141 height 187
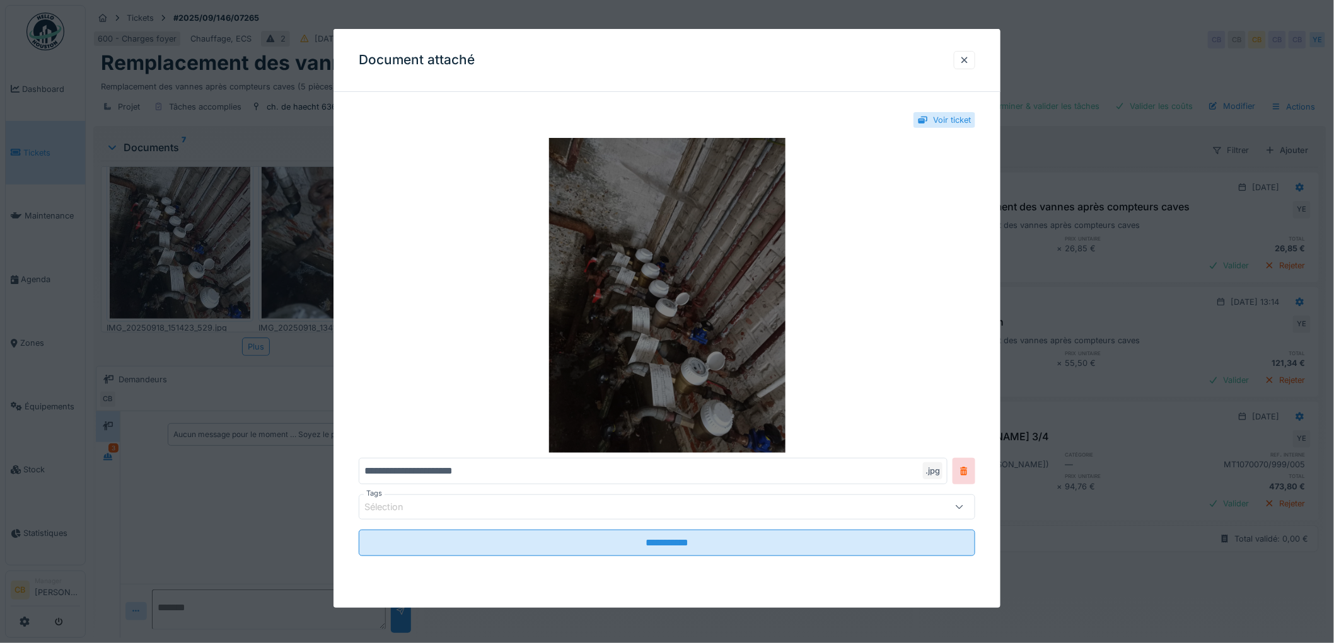
click at [625, 301] on img at bounding box center [667, 295] width 616 height 315
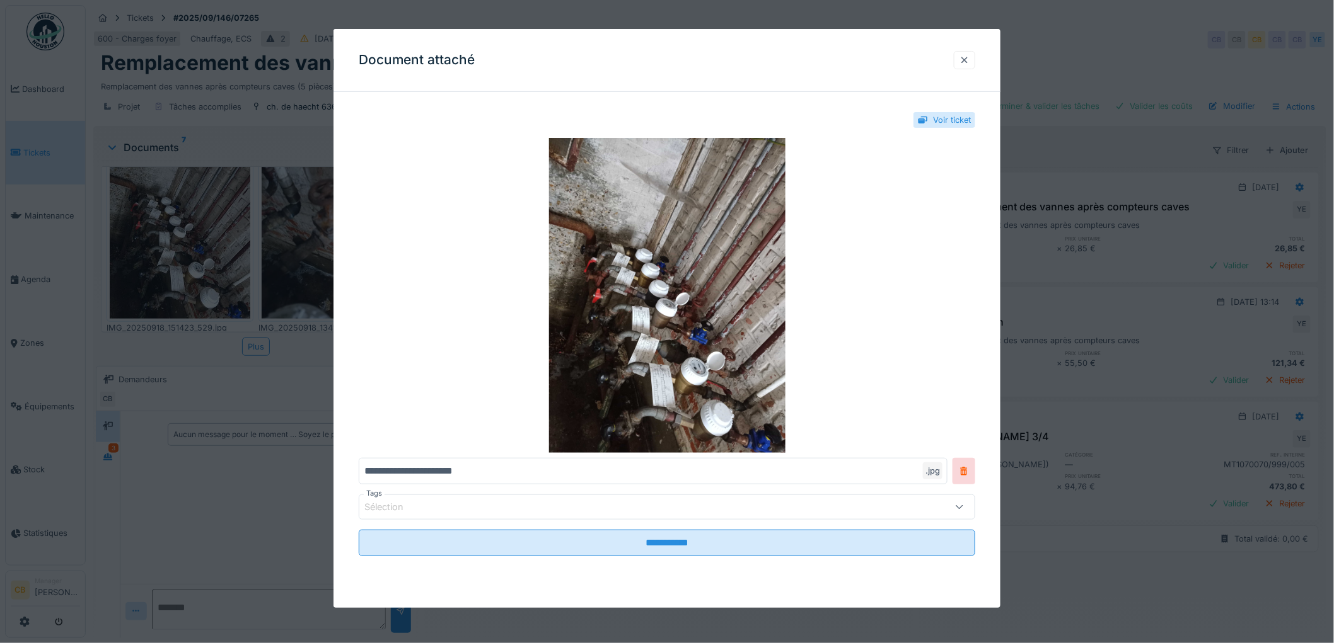
click at [967, 59] on div at bounding box center [964, 60] width 10 height 12
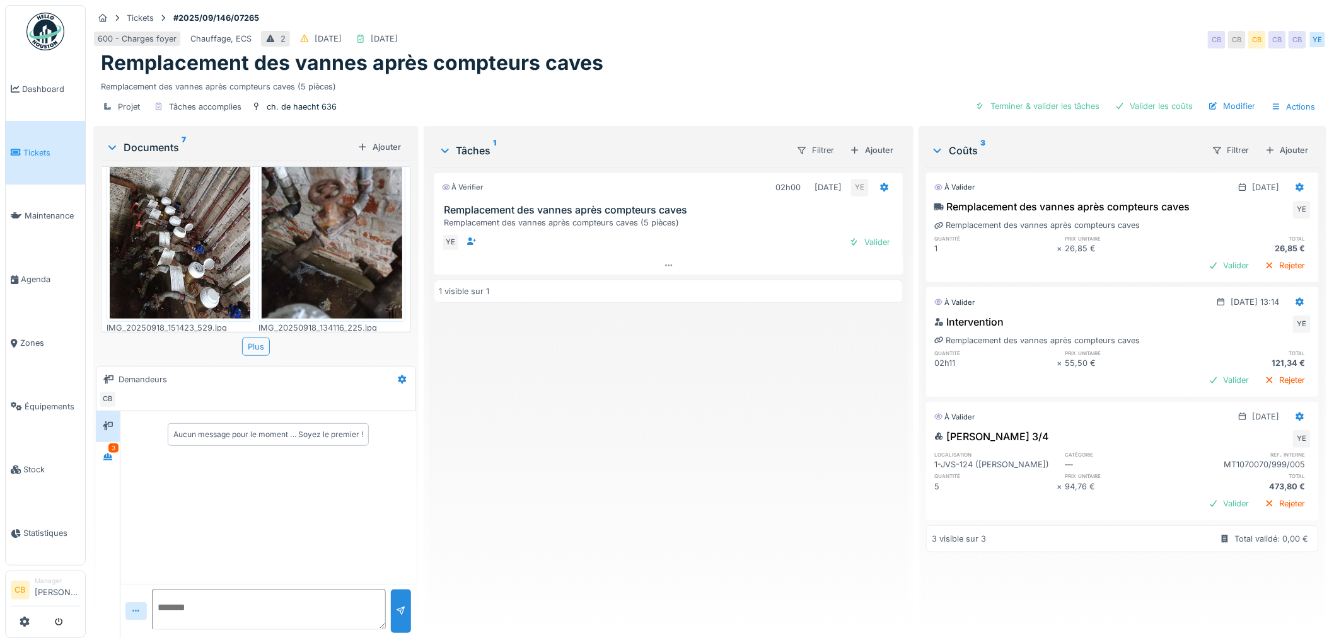
click at [161, 231] on img at bounding box center [180, 225] width 141 height 187
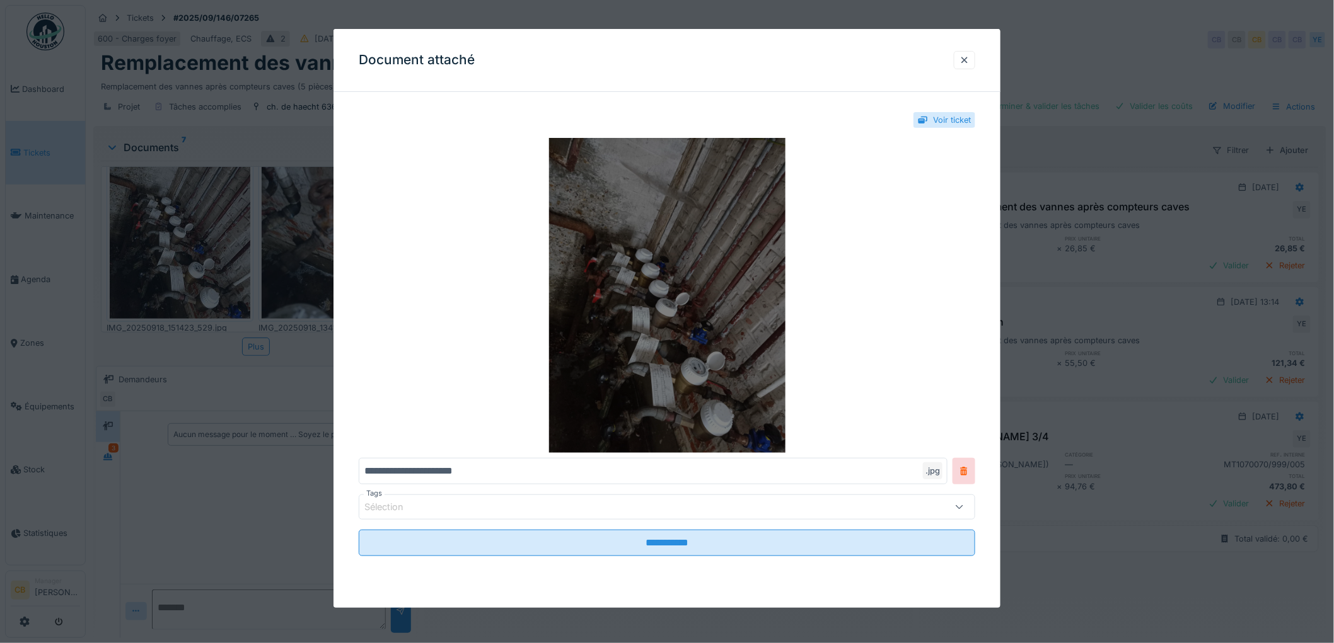
click at [773, 361] on img at bounding box center [667, 295] width 616 height 315
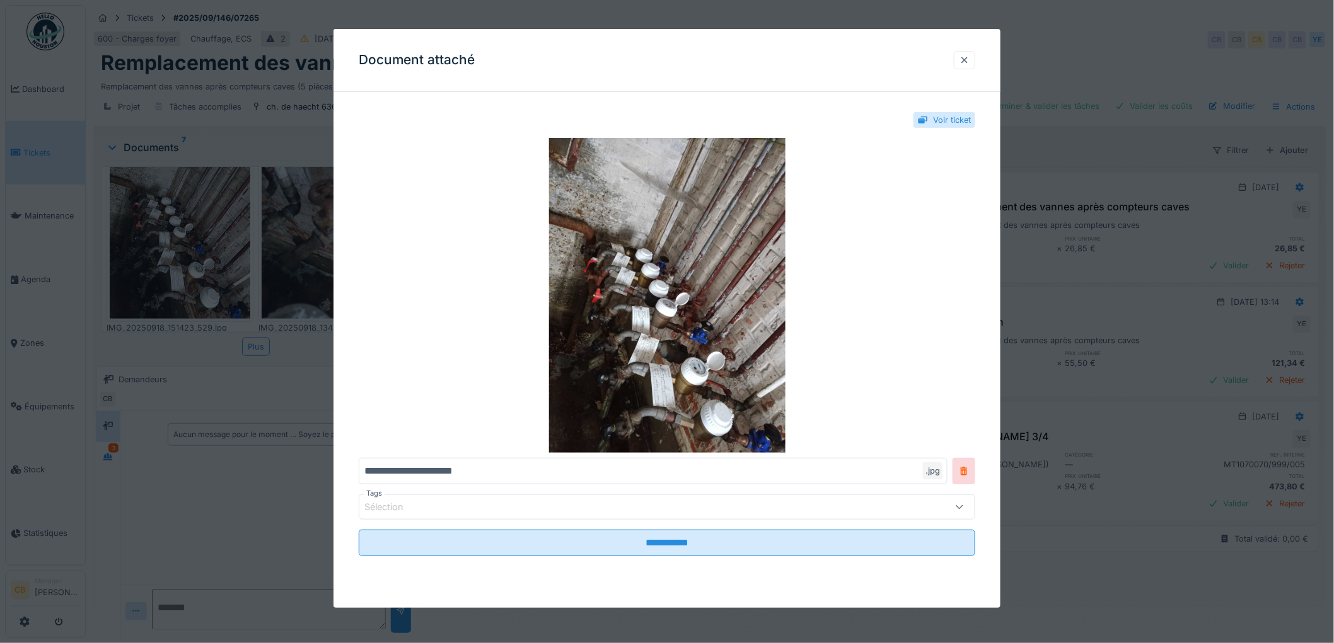
click at [975, 54] on div at bounding box center [964, 60] width 21 height 18
